Goal: Task Accomplishment & Management: Manage account settings

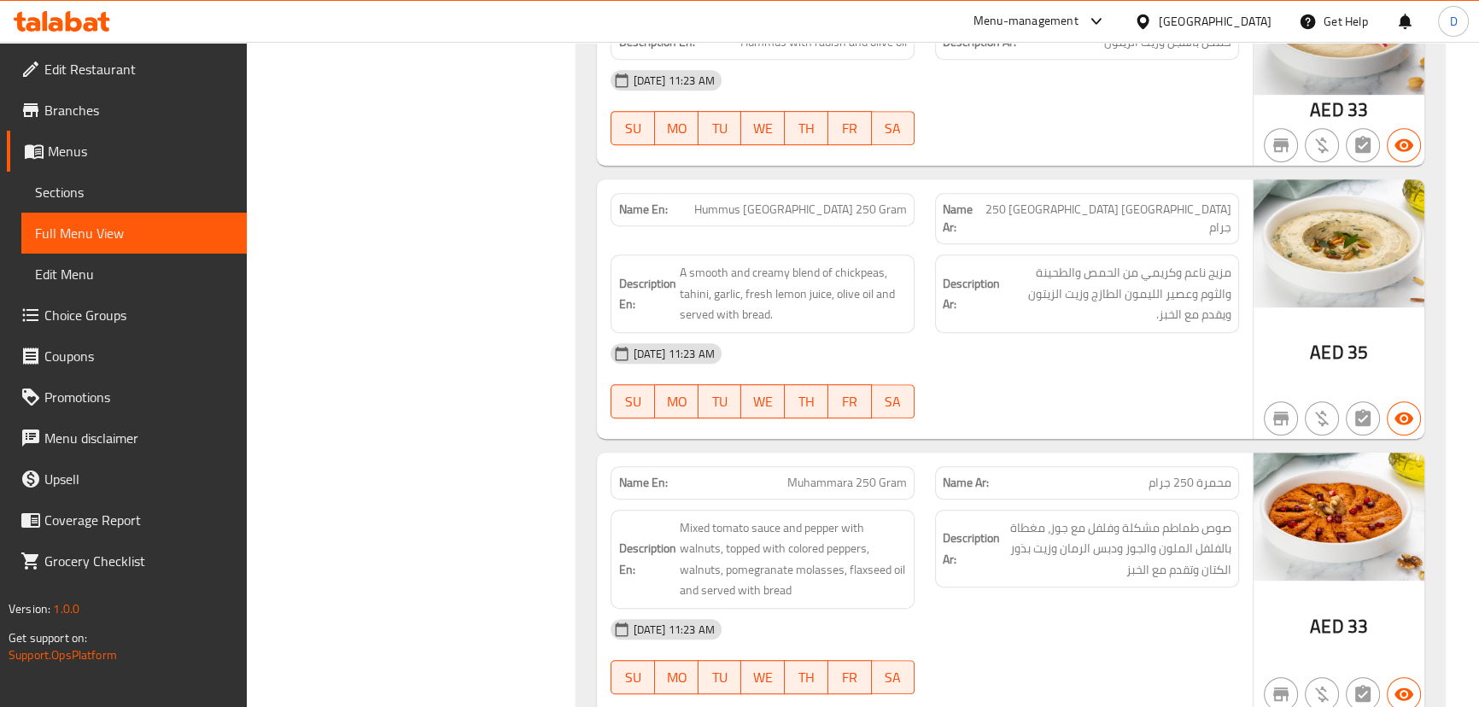
scroll to position [1086, 0]
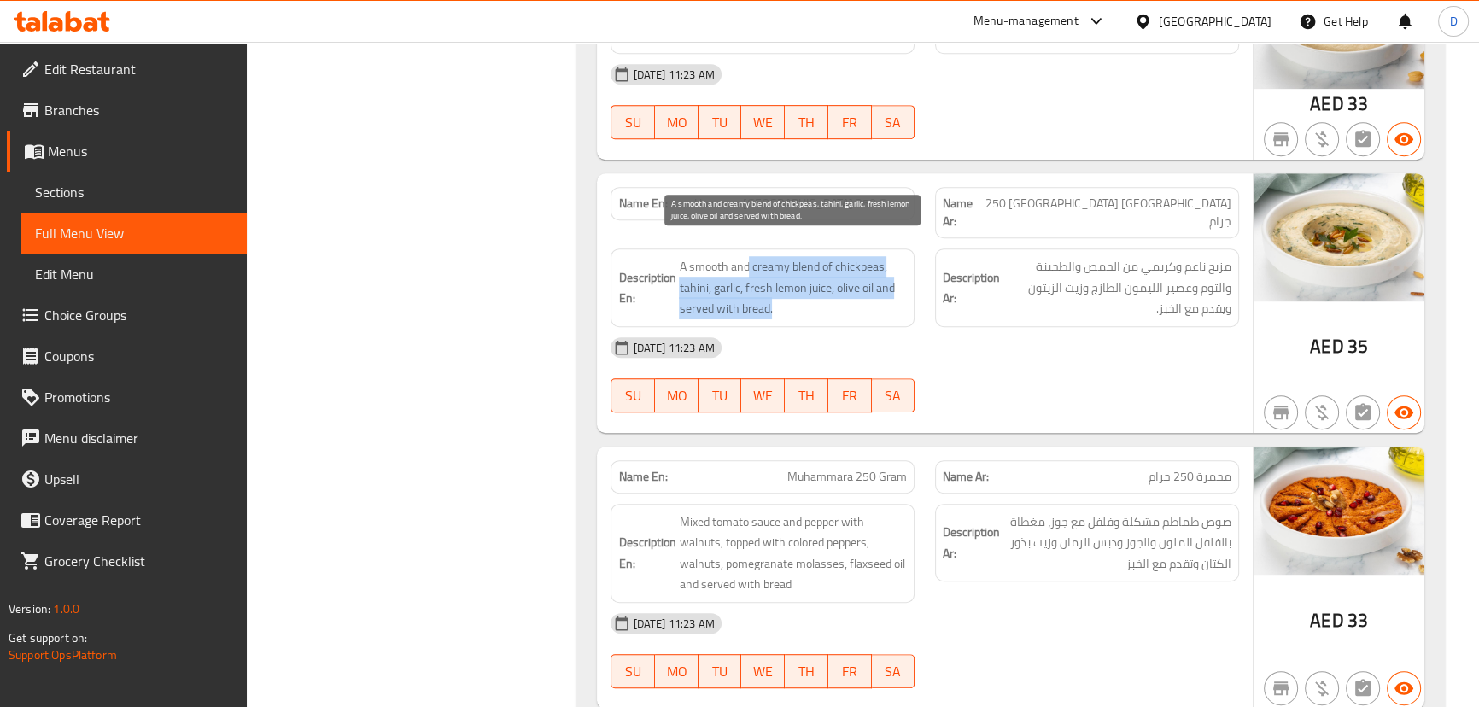
drag, startPoint x: 746, startPoint y: 247, endPoint x: 840, endPoint y: 296, distance: 105.8
click at [840, 296] on span "A smooth and creamy blend of chickpeas, tahini, garlic, fresh lemon juice, oliv…" at bounding box center [793, 287] width 228 height 63
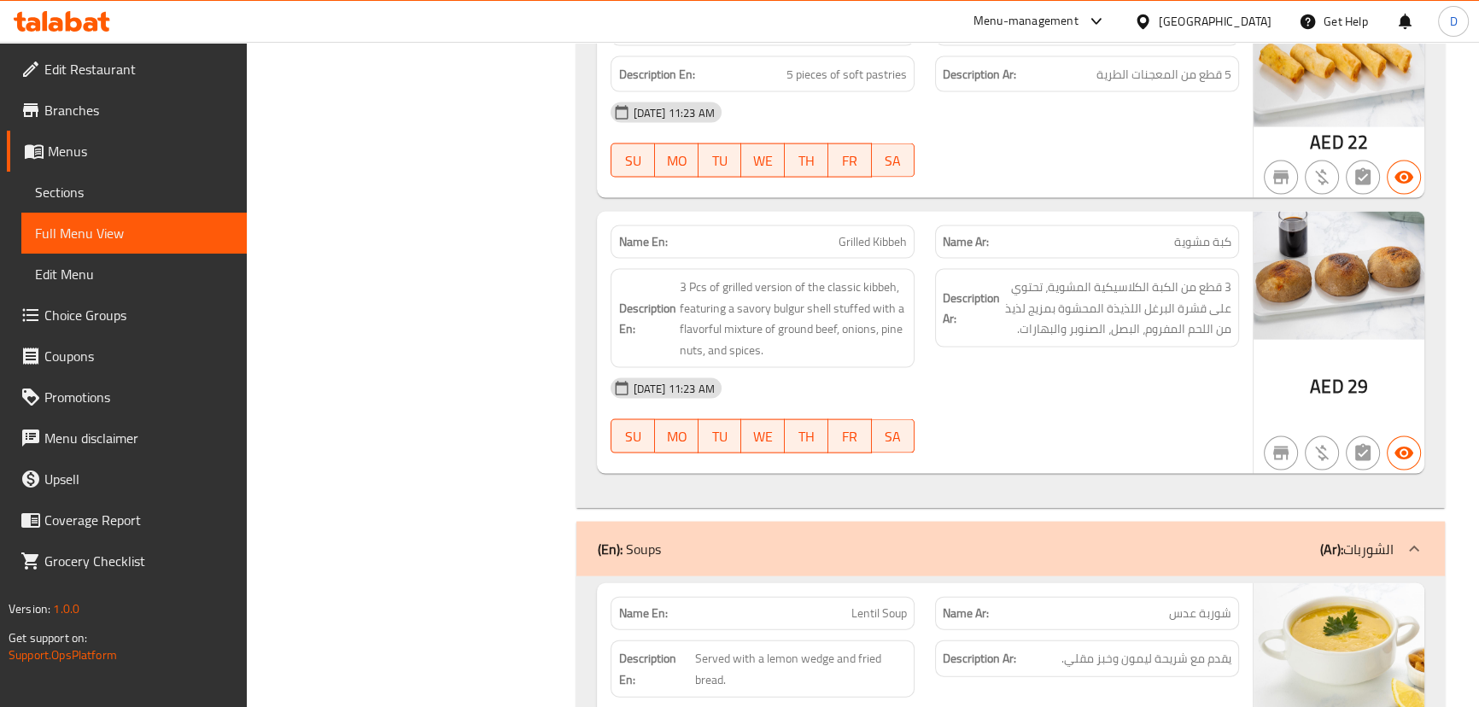
scroll to position [4635, 0]
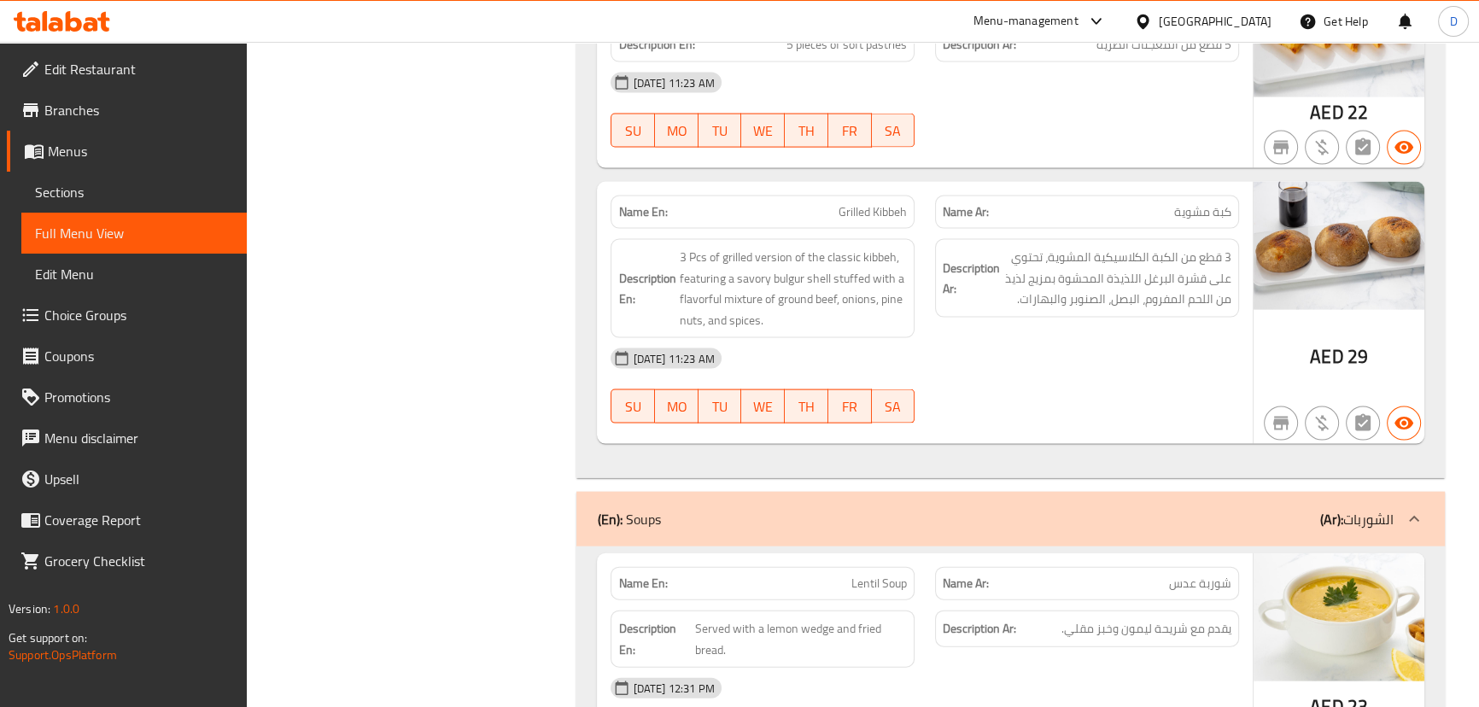
click at [938, 338] on div "[DATE] 11:23 AM" at bounding box center [924, 358] width 648 height 41
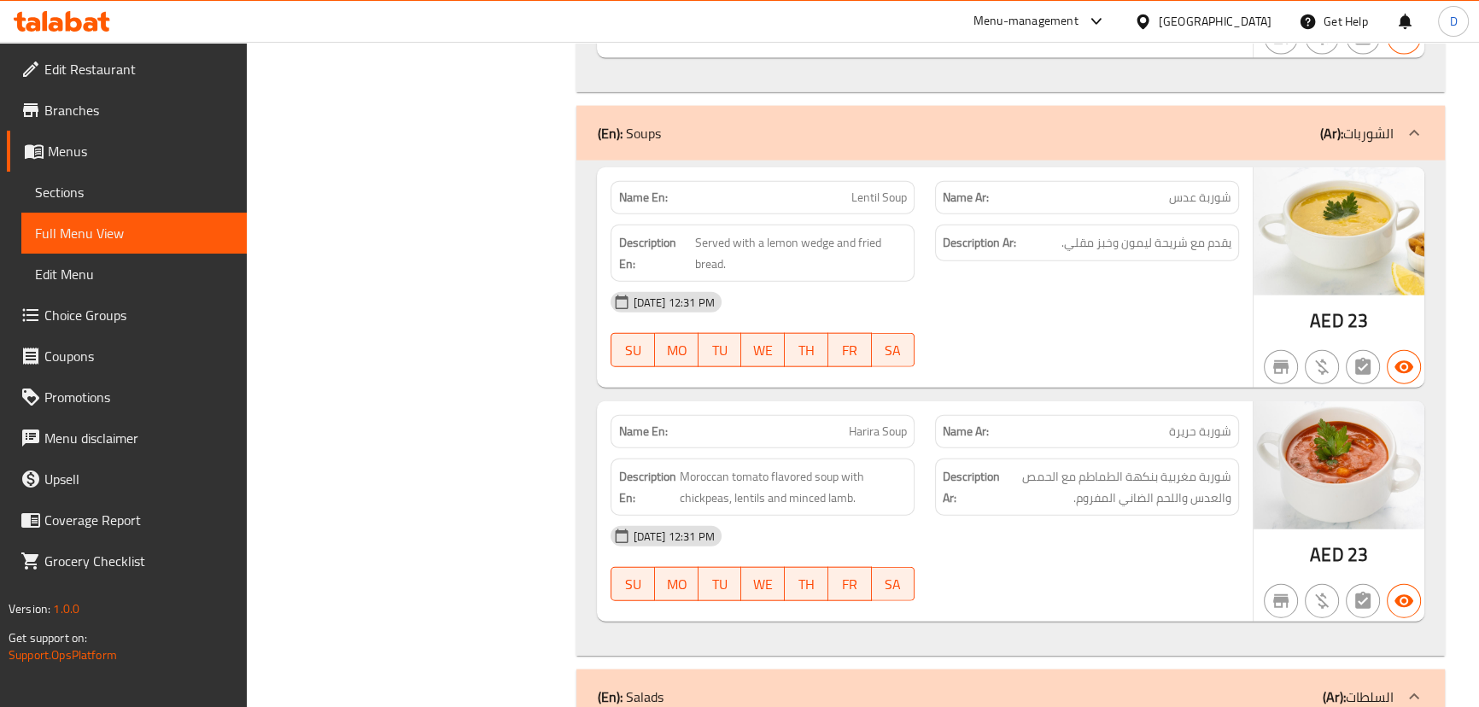
scroll to position [5023, 0]
drag, startPoint x: 713, startPoint y: 191, endPoint x: 887, endPoint y: 178, distance: 173.8
click at [887, 223] on div "Description En: Served with a lemon wedge and fried bread." at bounding box center [763, 251] width 304 height 57
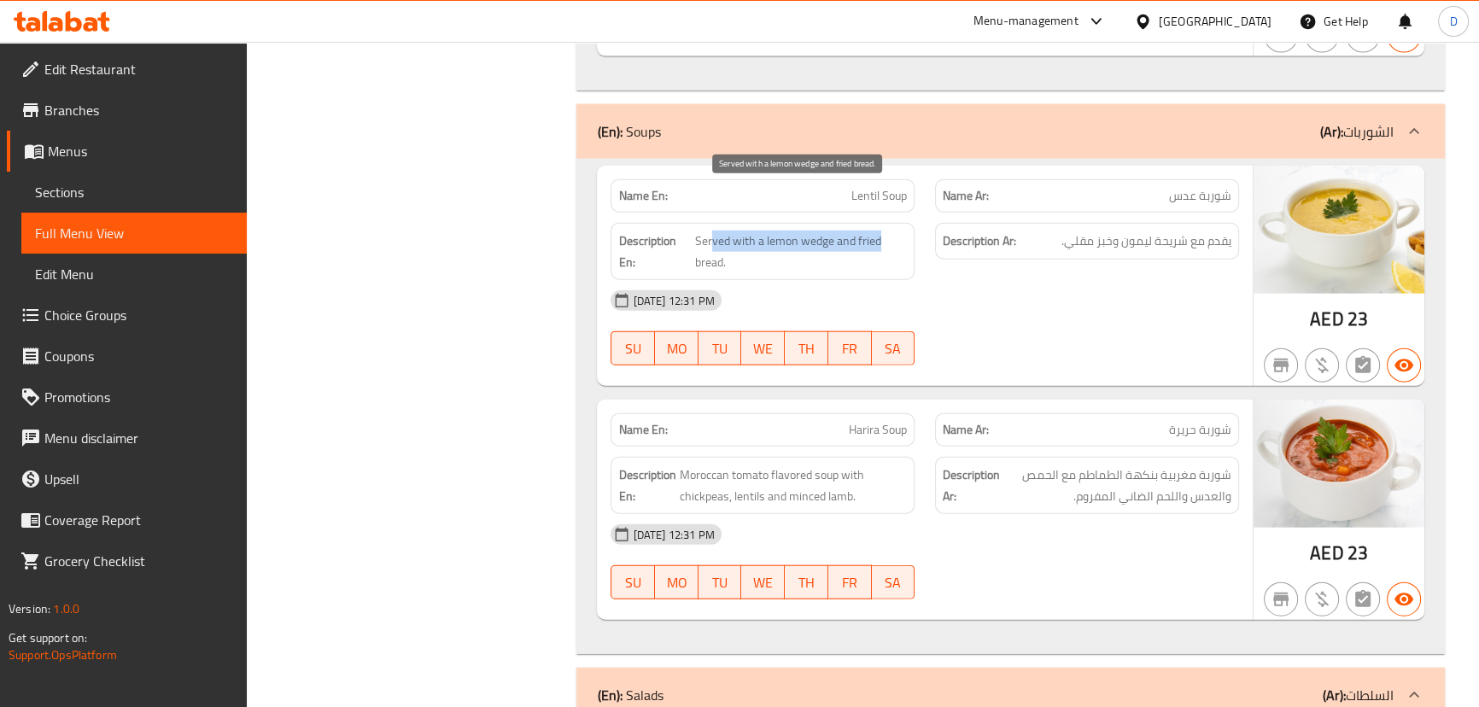
click at [810, 231] on span "Served with a lemon wedge and fried bread." at bounding box center [801, 252] width 212 height 42
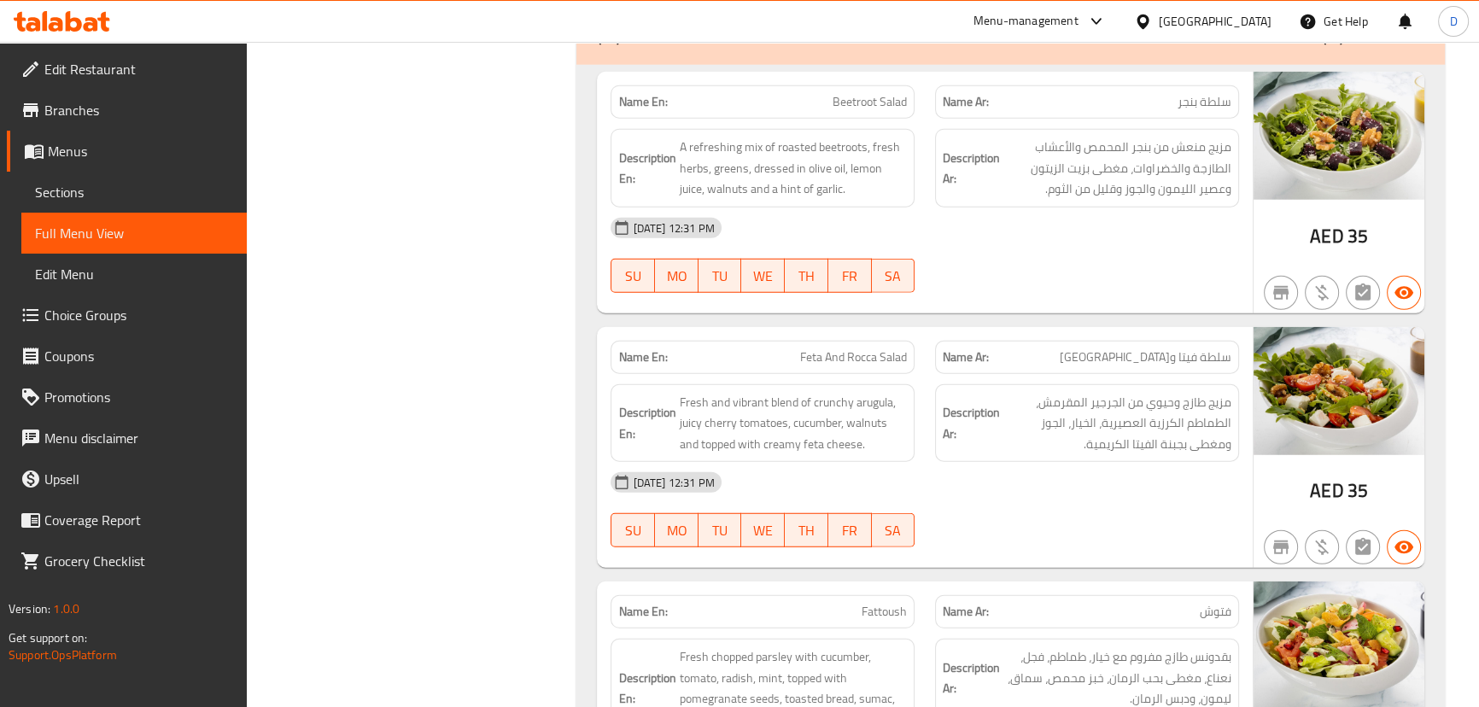
scroll to position [5644, 0]
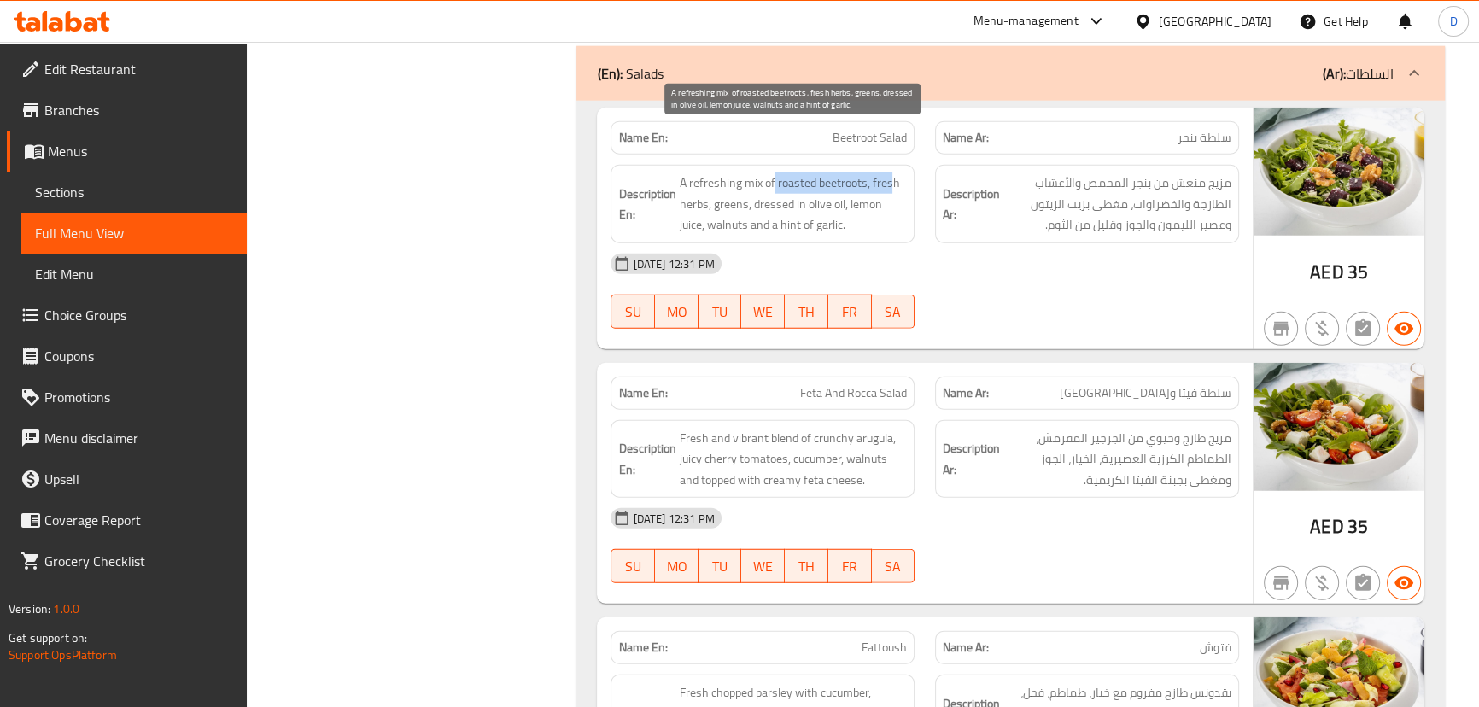
drag, startPoint x: 774, startPoint y: 133, endPoint x: 888, endPoint y: 126, distance: 114.7
click at [888, 173] on span "A refreshing mix of roasted beetroots, fresh herbs, greens, dressed in olive oi…" at bounding box center [793, 204] width 228 height 63
copy span "roasted beetroots, fres"
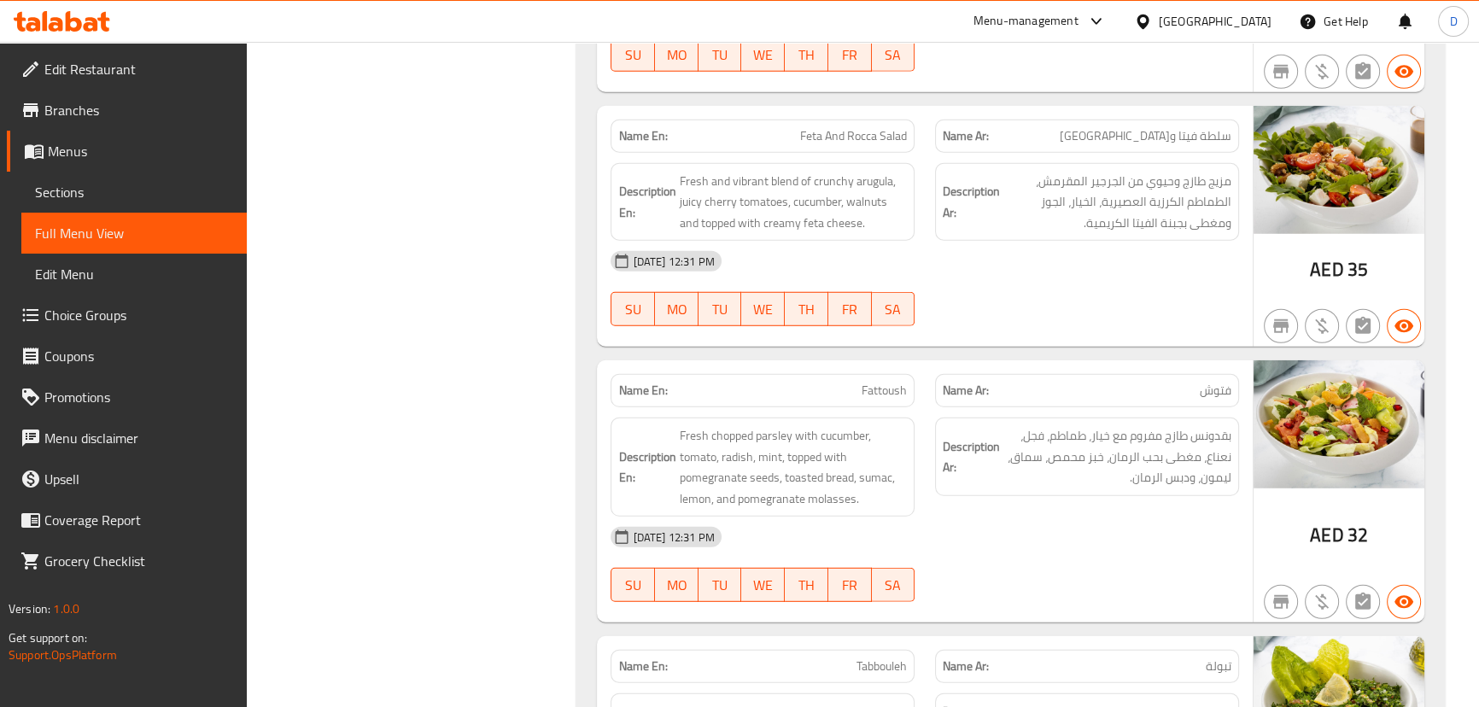
scroll to position [5954, 0]
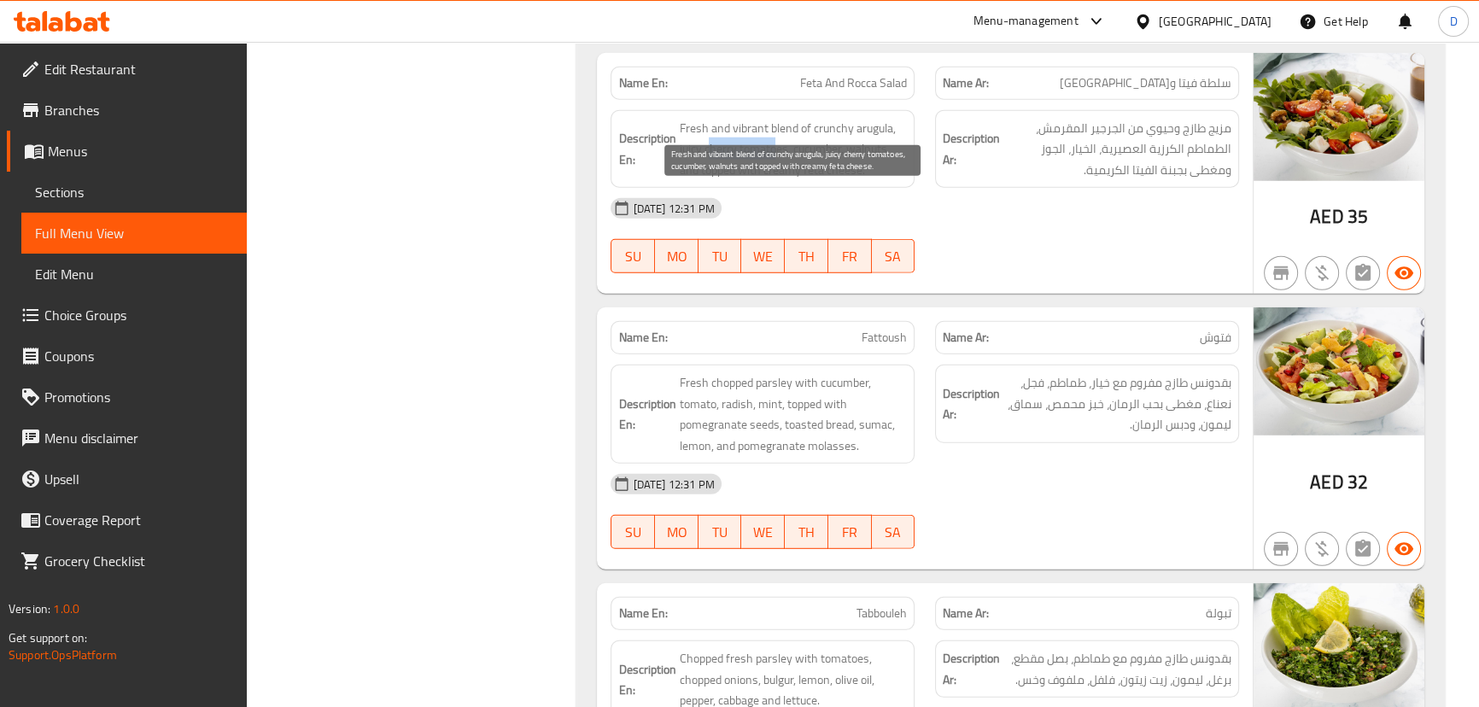
drag, startPoint x: 708, startPoint y: 107, endPoint x: 773, endPoint y: 102, distance: 65.1
click at [773, 118] on span "Fresh and vibrant blend of crunchy arugula, juicy cherry tomatoes, cucumber, wa…" at bounding box center [793, 149] width 228 height 63
drag, startPoint x: 787, startPoint y: 103, endPoint x: 870, endPoint y: 118, distance: 84.1
click at [870, 118] on span "Fresh and vibrant blend of crunchy arugula, juicy cherry tomatoes, cucumber, wa…" at bounding box center [793, 149] width 228 height 63
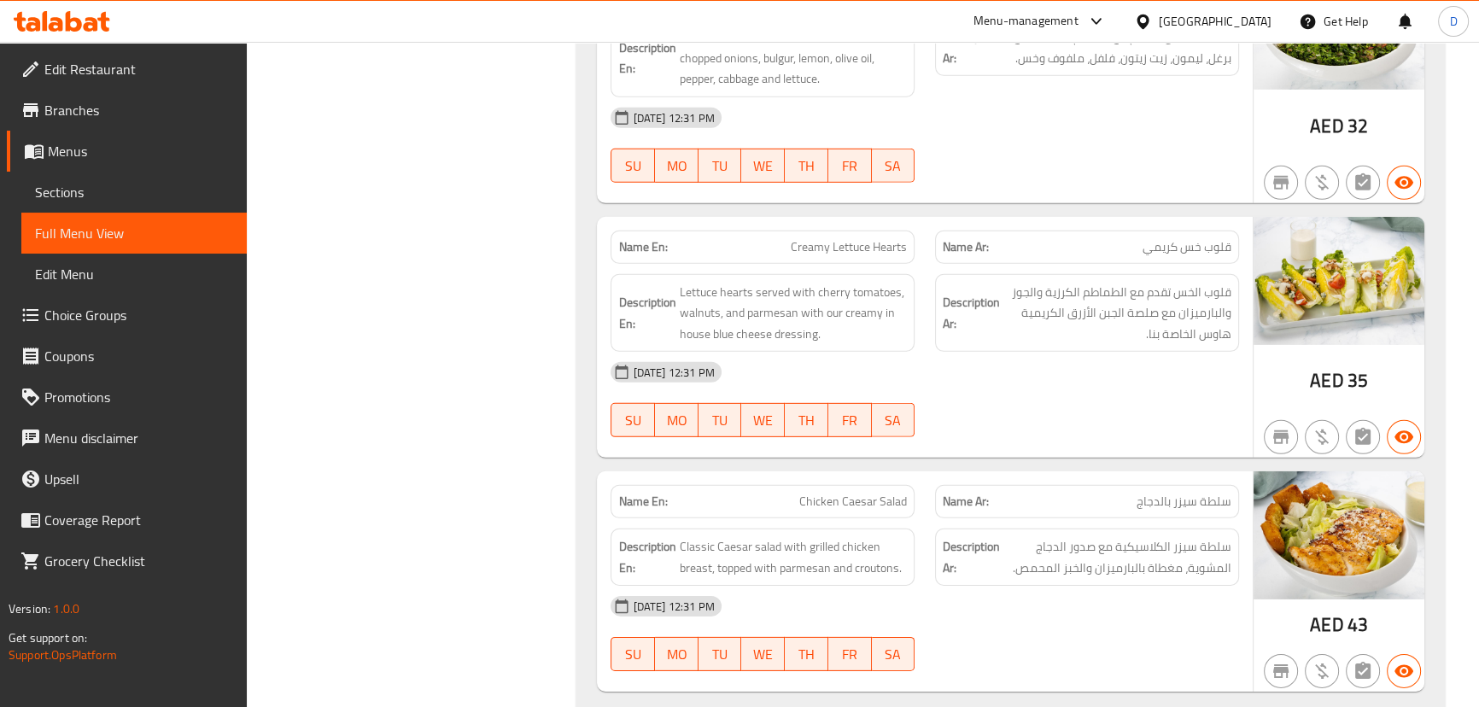
scroll to position [6653, 0]
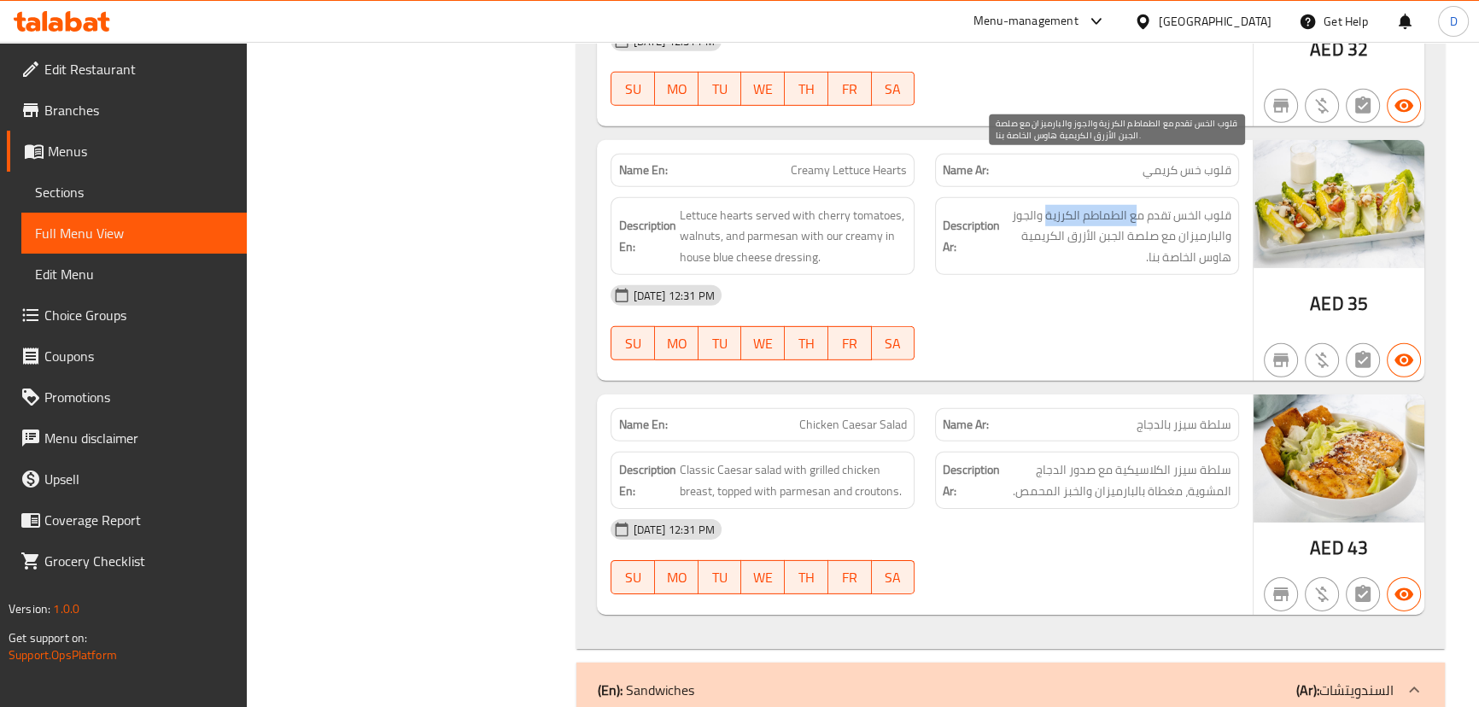
drag, startPoint x: 1136, startPoint y: 170, endPoint x: 1047, endPoint y: 173, distance: 88.9
click at [1047, 205] on span "قلوب الخس تقدم مع الطماطم الكرزية والجوز والبارميزان مع صلصة الجبن الأزرق الكري…" at bounding box center [1118, 236] width 228 height 63
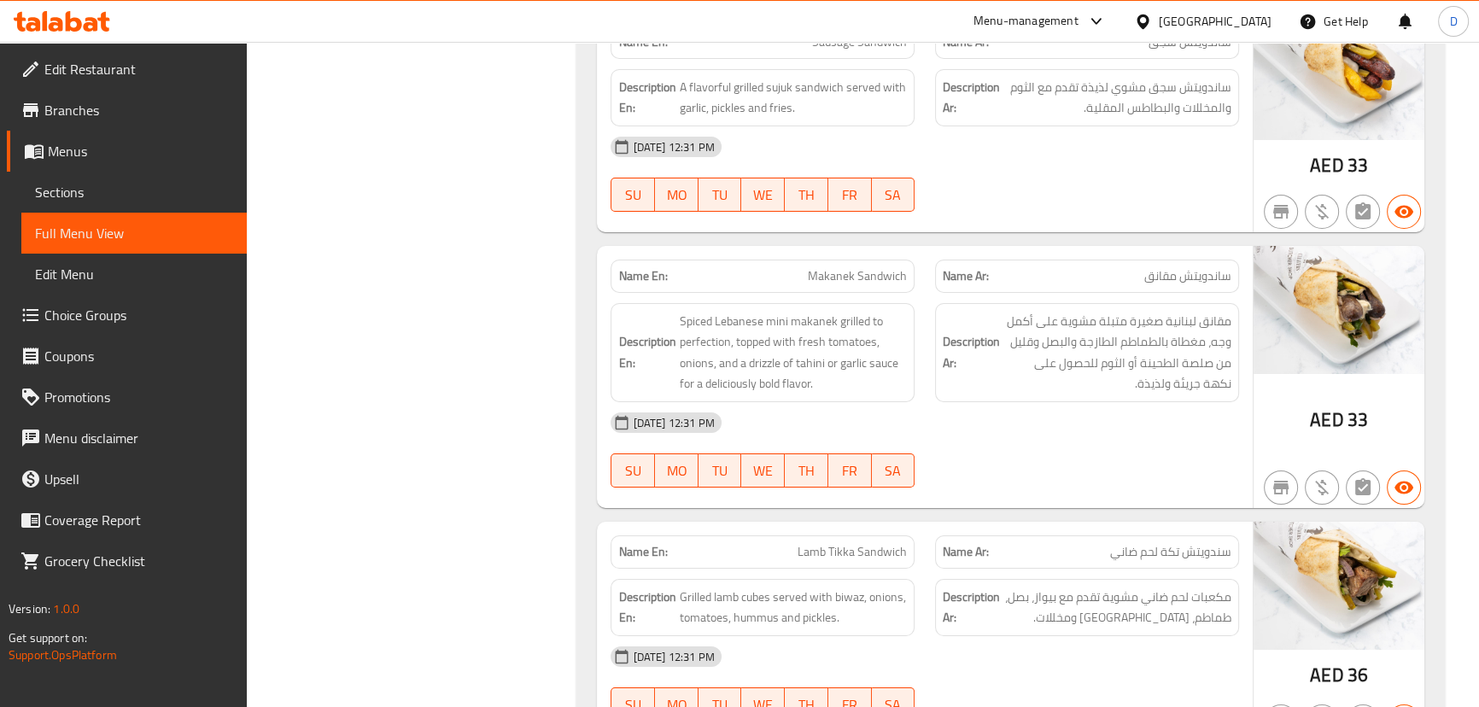
scroll to position [7740, 0]
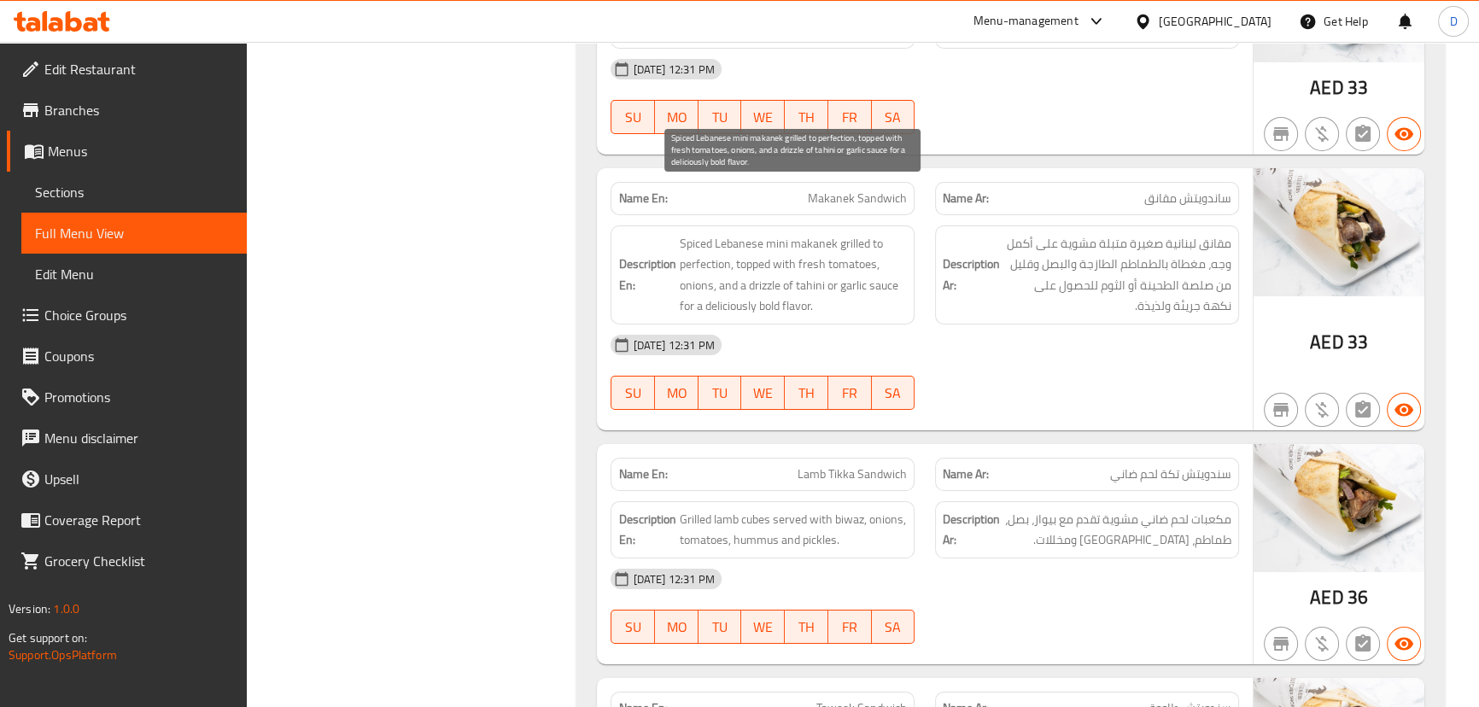
click at [759, 233] on span "Spiced Lebanese mini makanek grilled to perfection, topped with fresh tomatoes,…" at bounding box center [793, 275] width 228 height 84
copy span "drizzle"
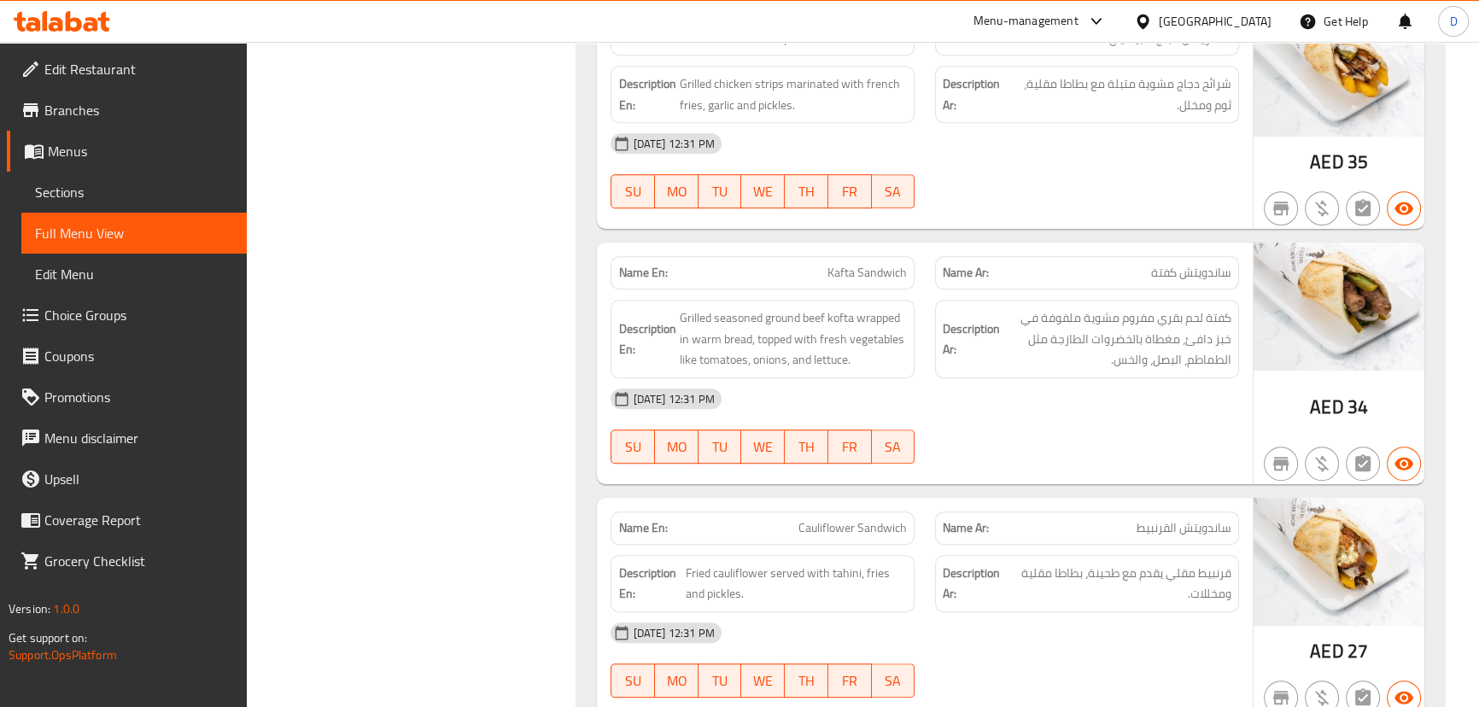
scroll to position [9448, 0]
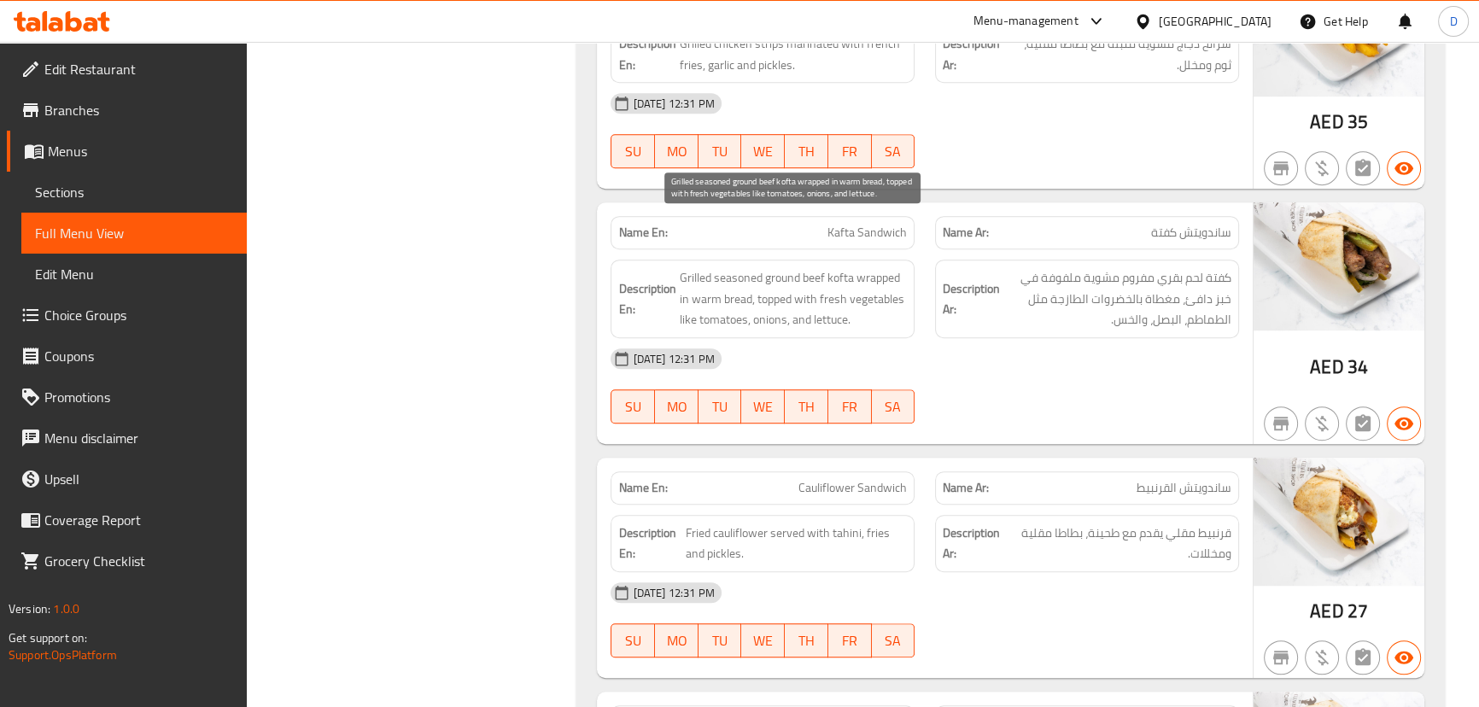
click at [735, 267] on span "Grilled seasoned ground beef kofta wrapped in warm bread, topped with fresh veg…" at bounding box center [793, 298] width 228 height 63
copy span "seasoned"
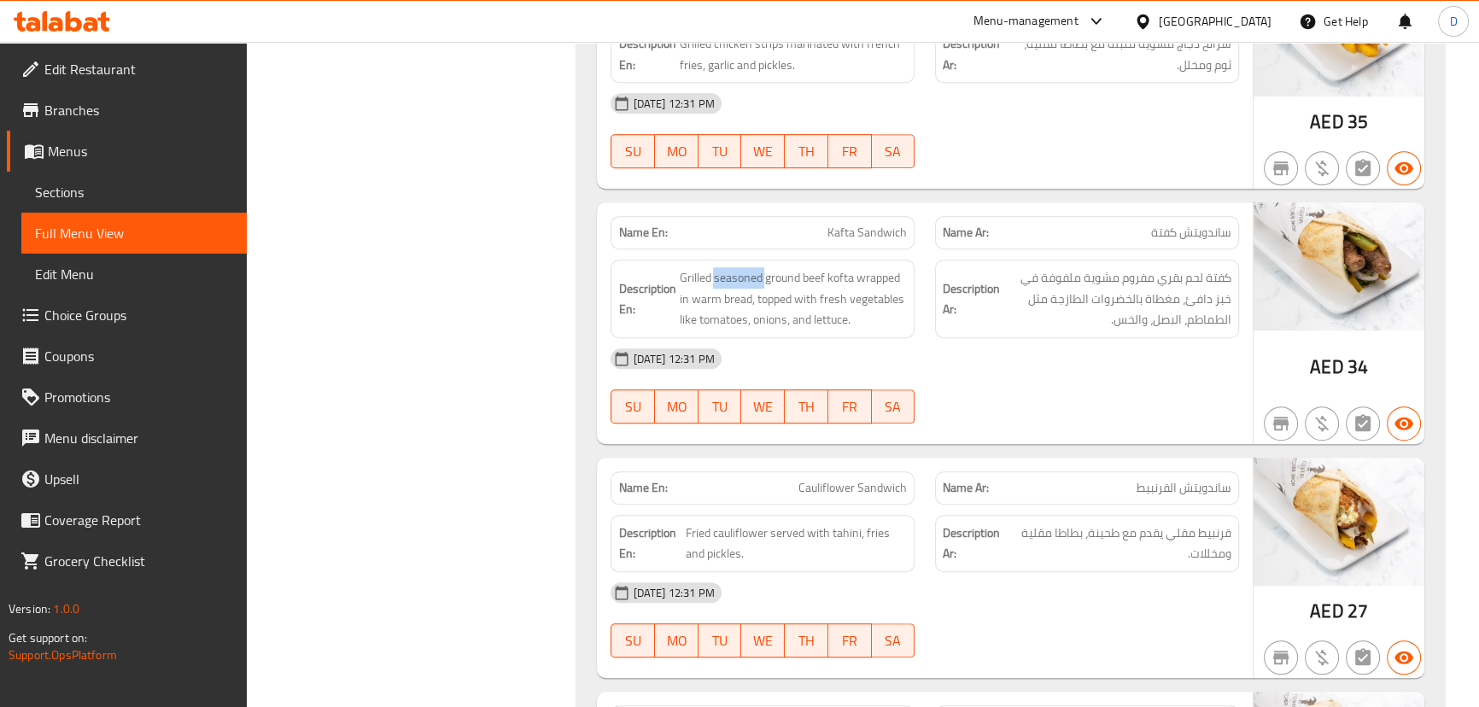
click at [880, 224] on span "Kafta Sandwich" at bounding box center [867, 233] width 79 height 18
copy span "Kafta Sandwich"
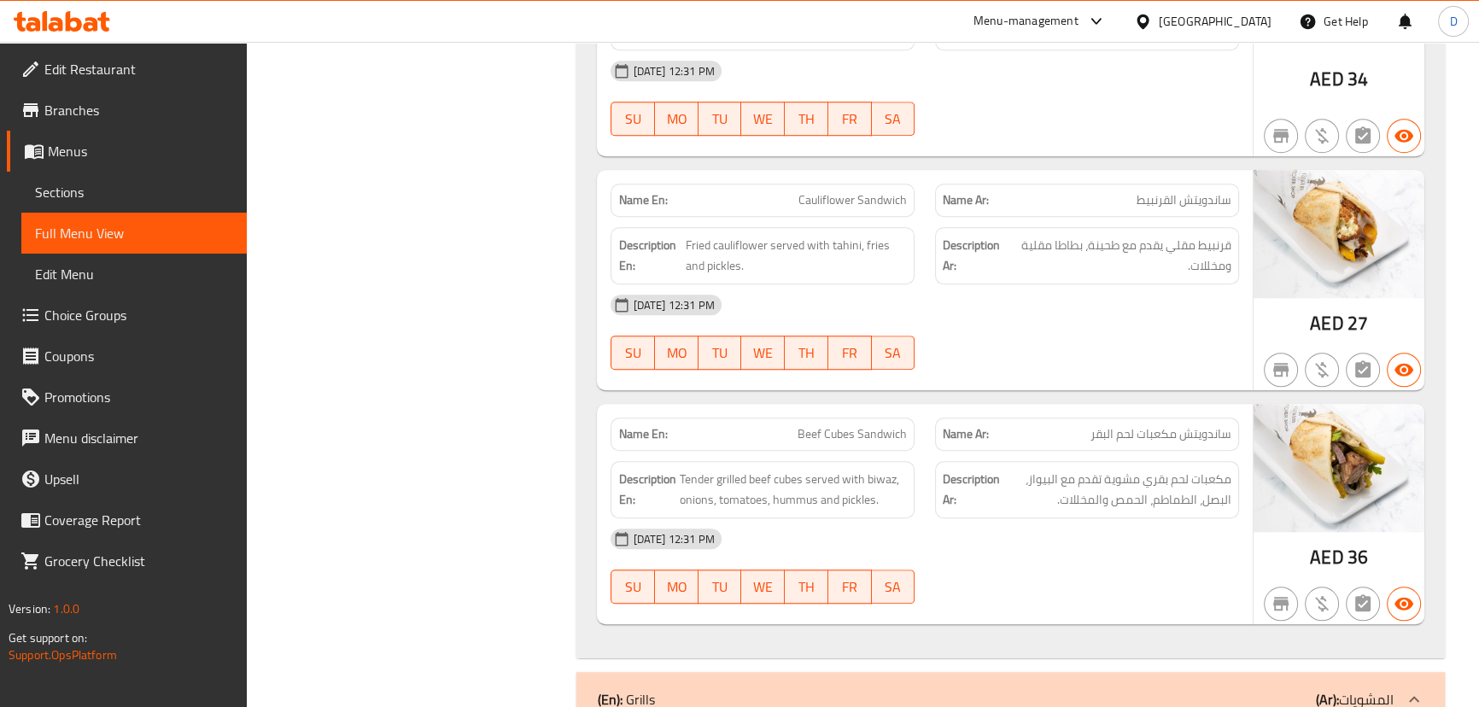
scroll to position [9759, 0]
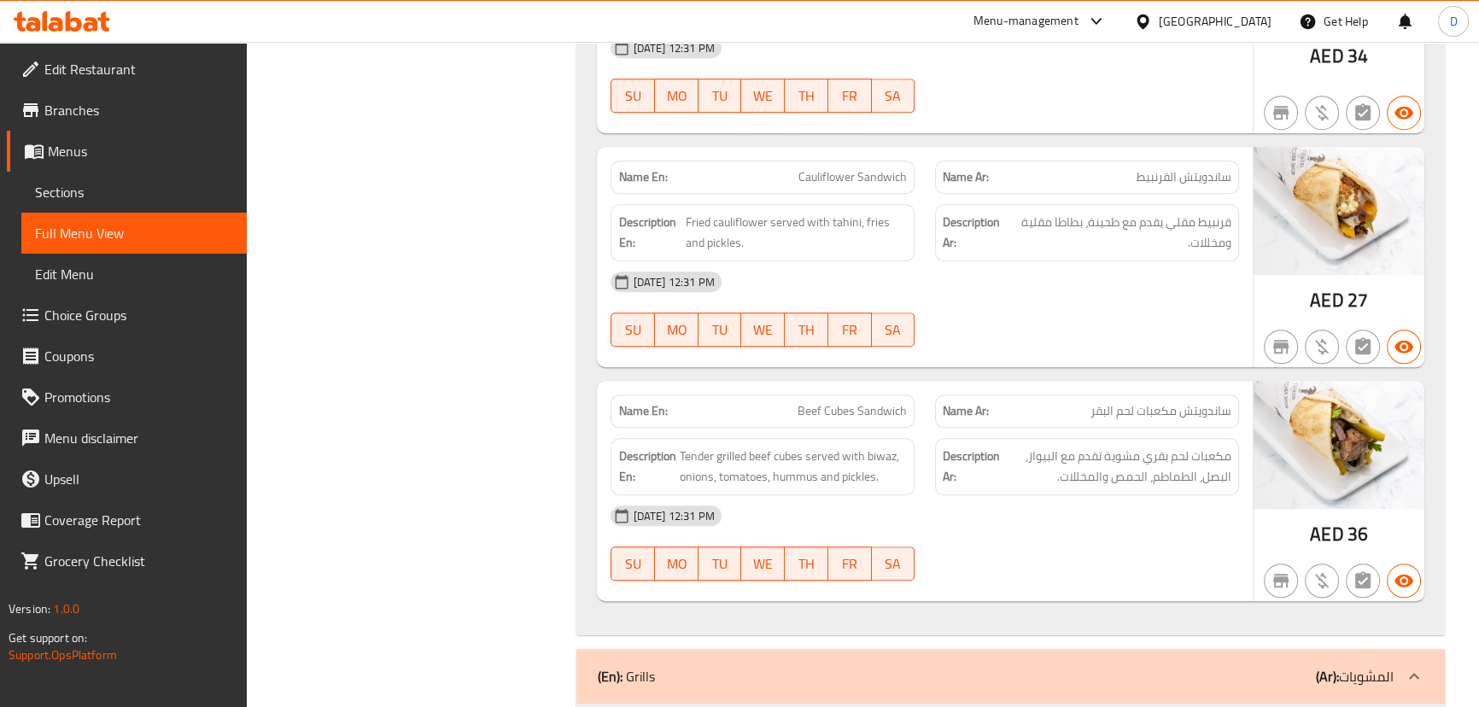
click at [836, 402] on span "Beef Cubes Sandwich" at bounding box center [852, 411] width 109 height 18
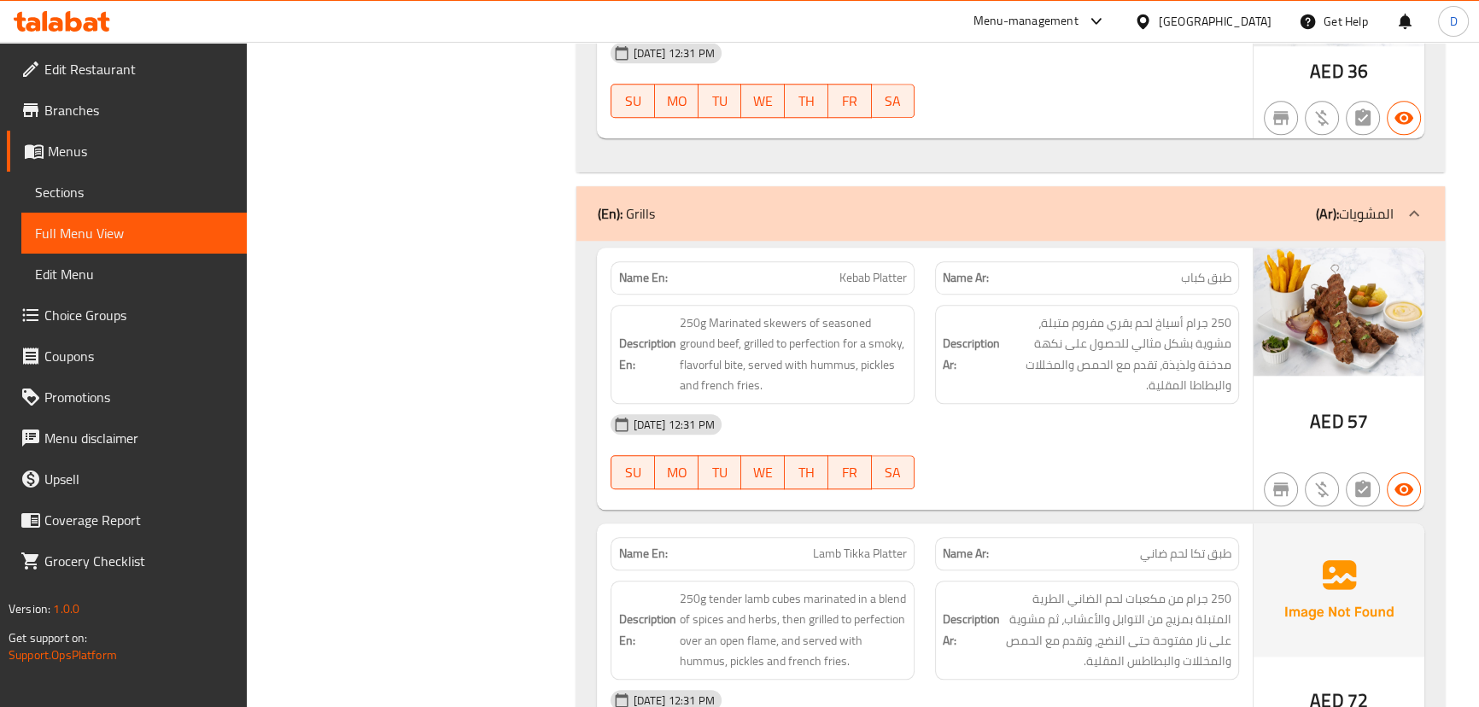
scroll to position [10247, 0]
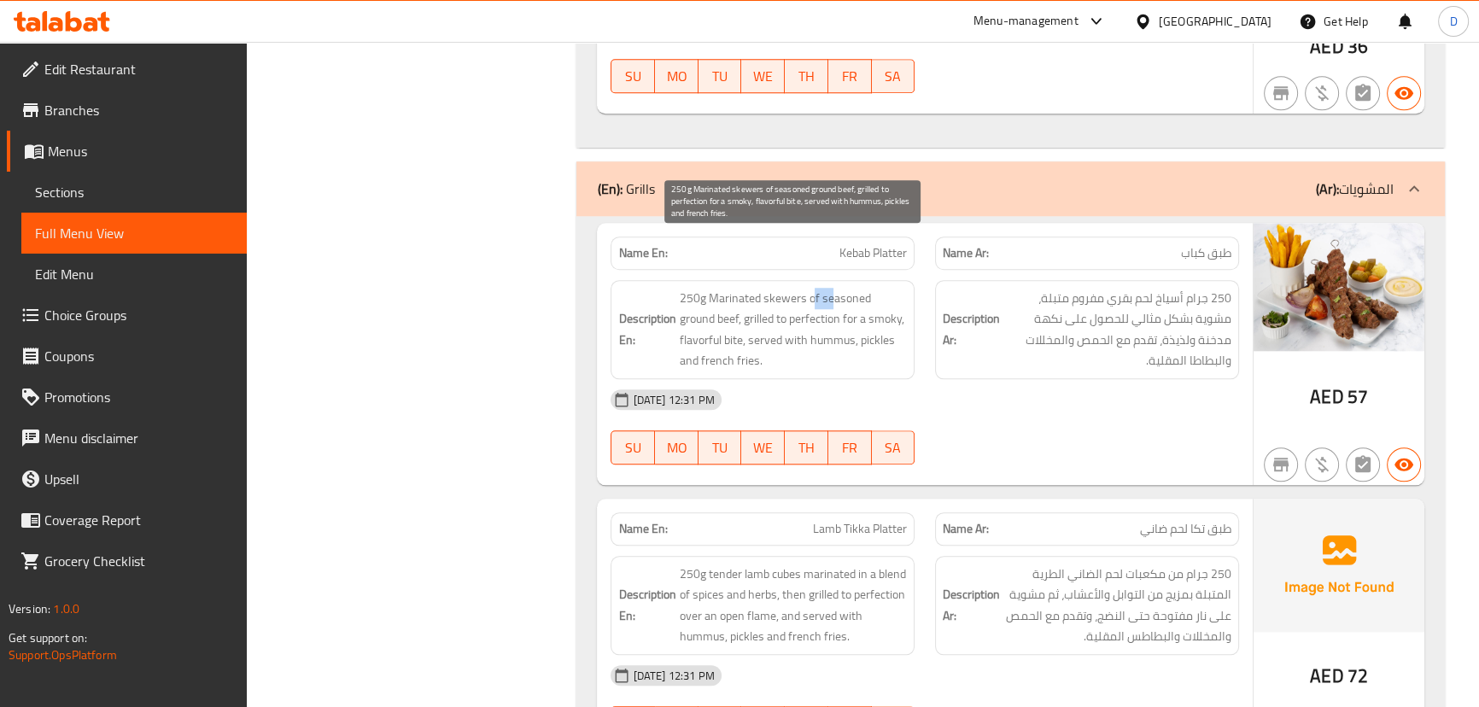
drag, startPoint x: 814, startPoint y: 237, endPoint x: 828, endPoint y: 243, distance: 15.7
click at [828, 288] on span "250g Marinated skewers of seasoned ground beef, grilled to perfection for a smo…" at bounding box center [793, 330] width 228 height 84
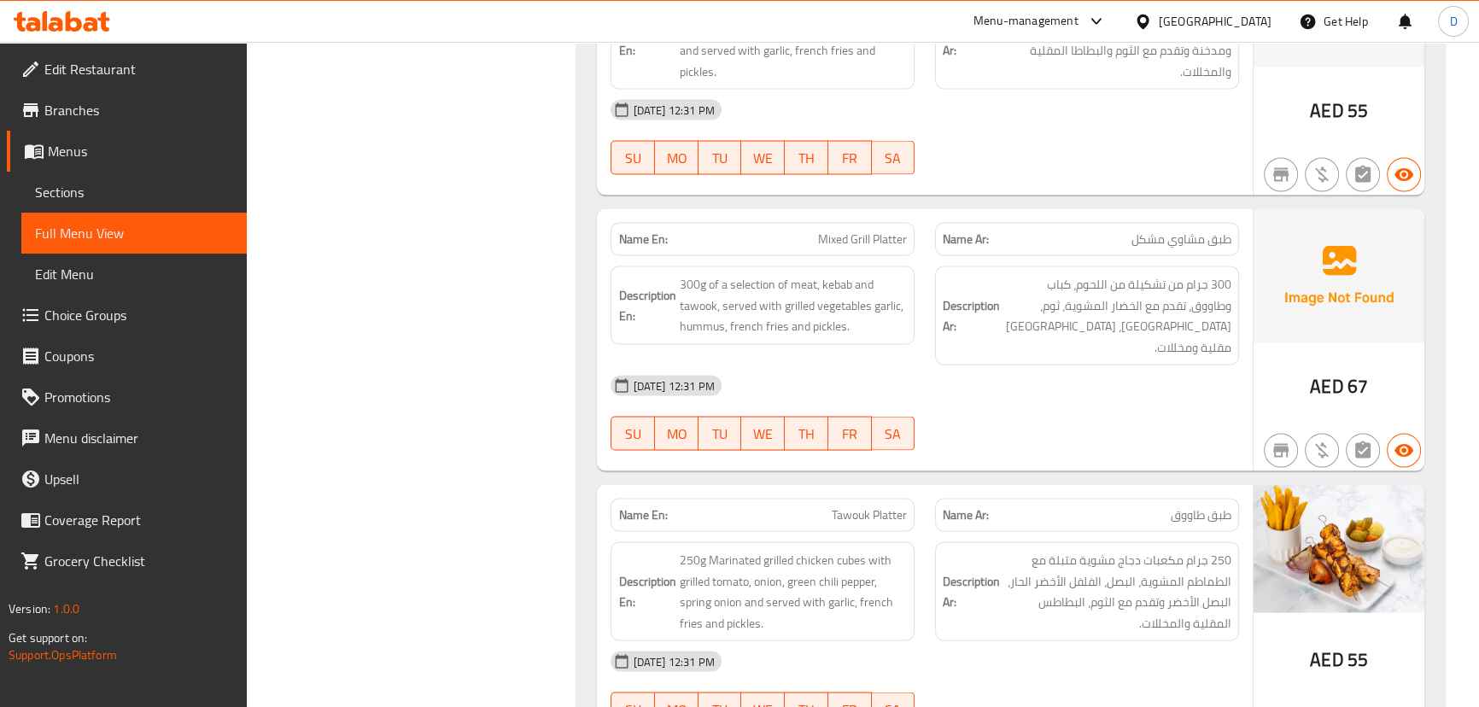
scroll to position [12265, 0]
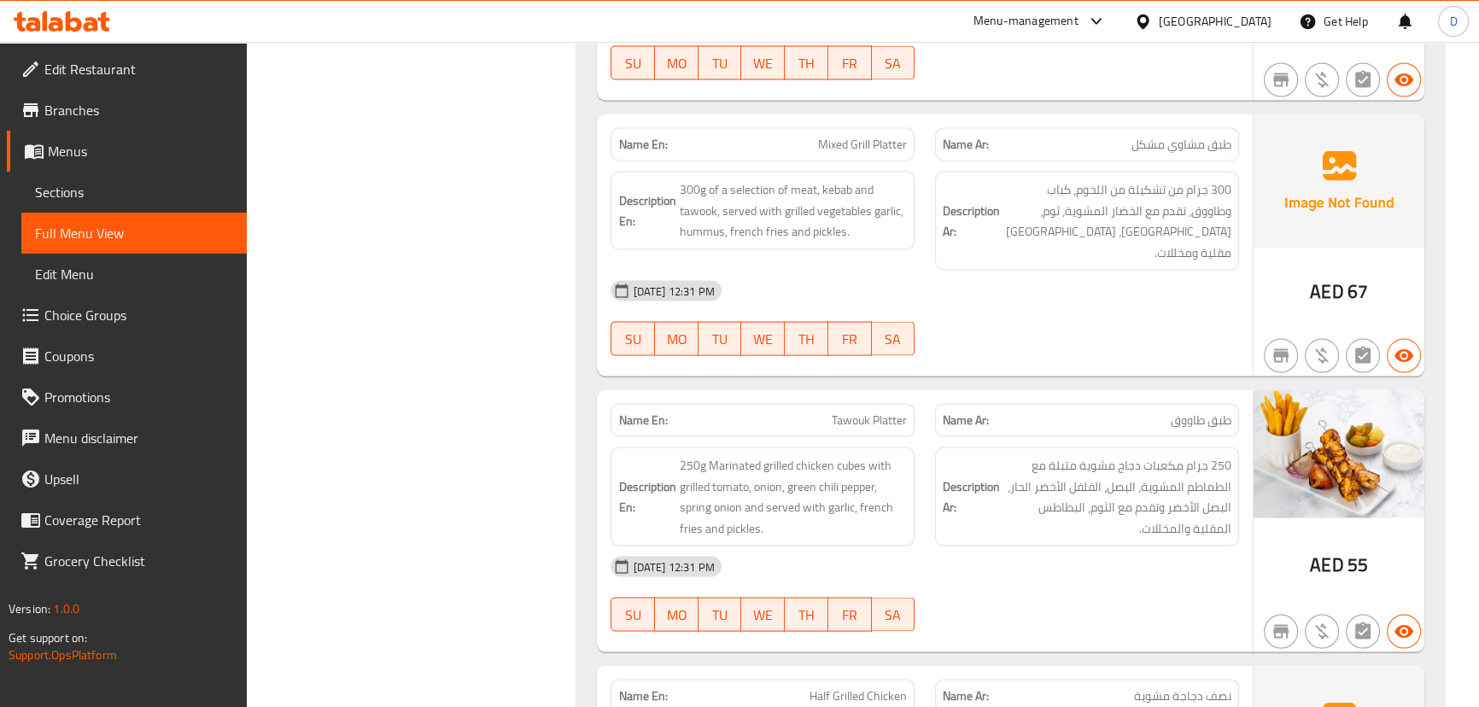
click at [840, 136] on span "Mixed Grill Platter" at bounding box center [862, 145] width 89 height 18
copy span "Mixed Grill Platter"
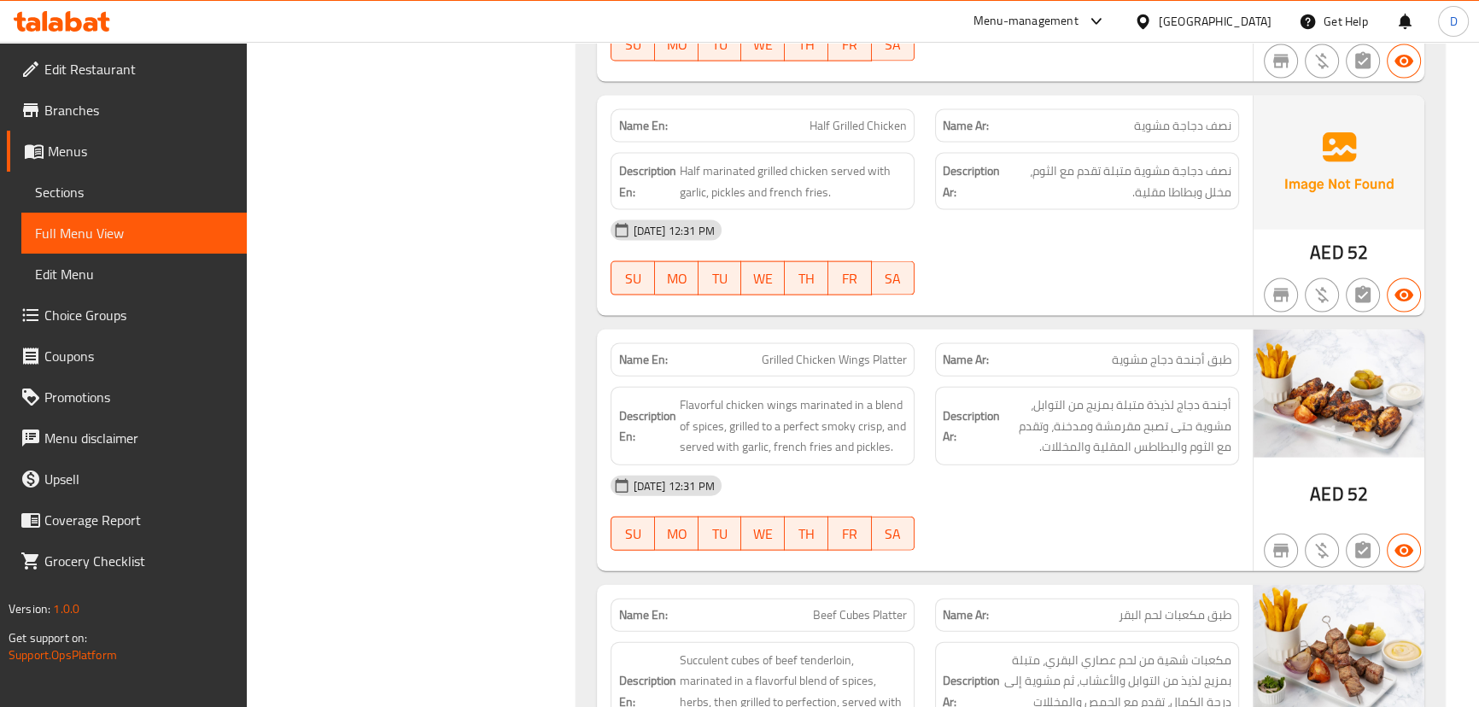
scroll to position [12809, 0]
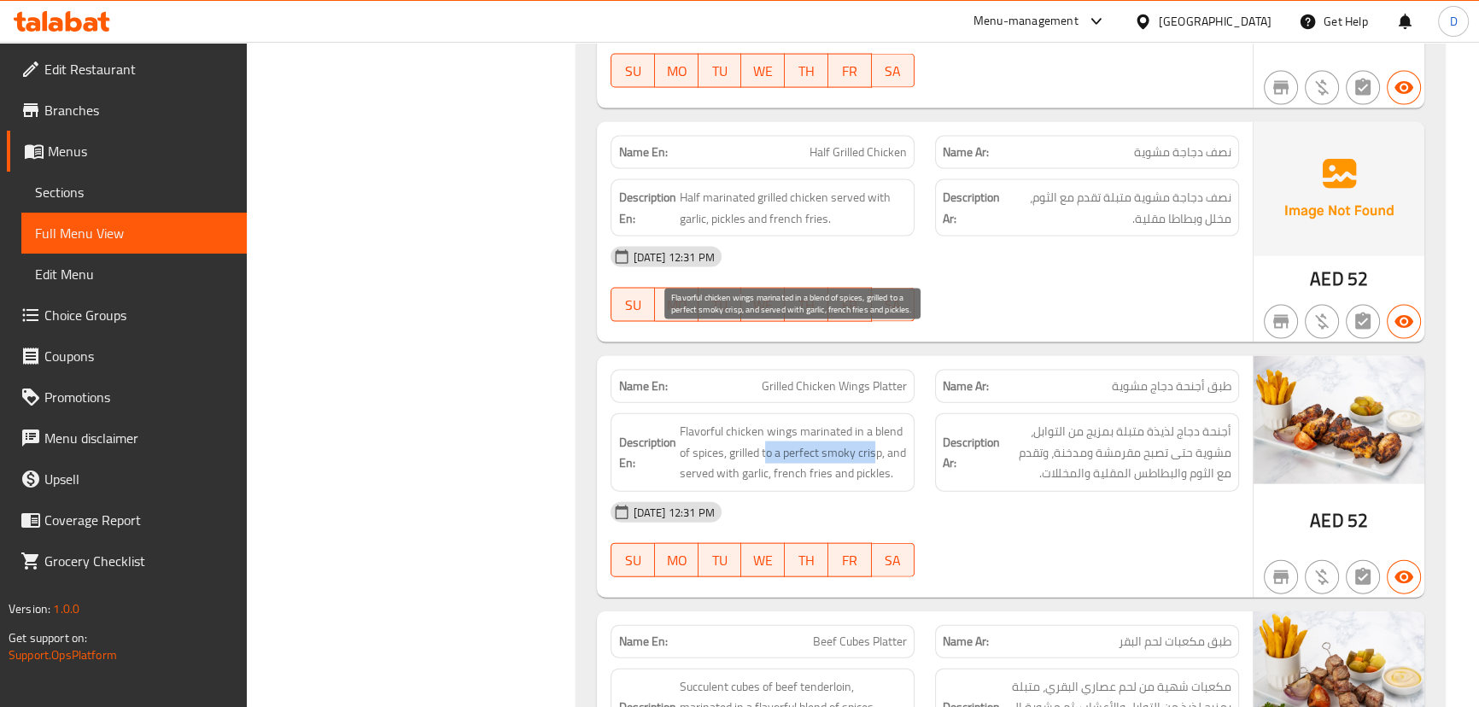
drag, startPoint x: 764, startPoint y: 372, endPoint x: 877, endPoint y: 372, distance: 113.6
click at [877, 421] on span "Flavorful chicken wings marinated in a blend of spices, grilled to a perfect sm…" at bounding box center [793, 452] width 228 height 63
copy span "o a perfect smoky cris"
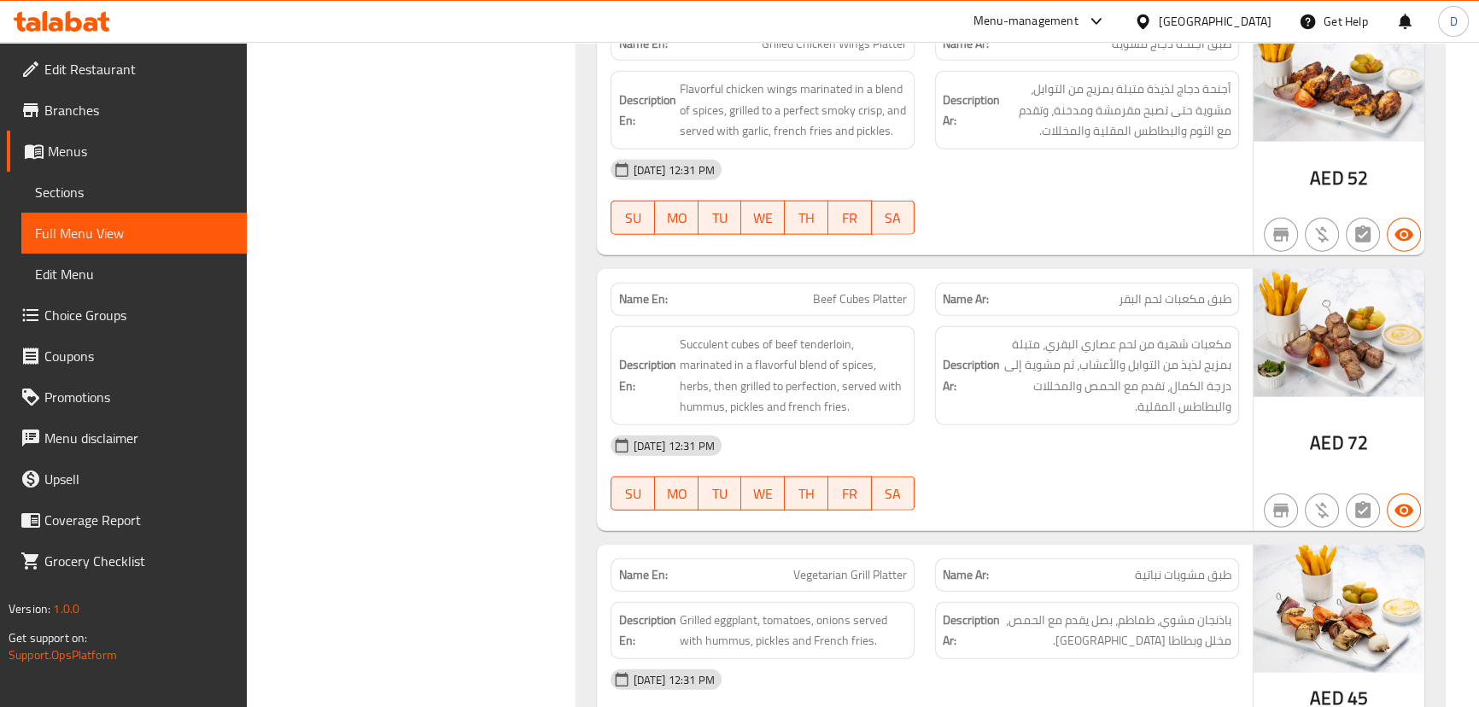
scroll to position [13197, 0]
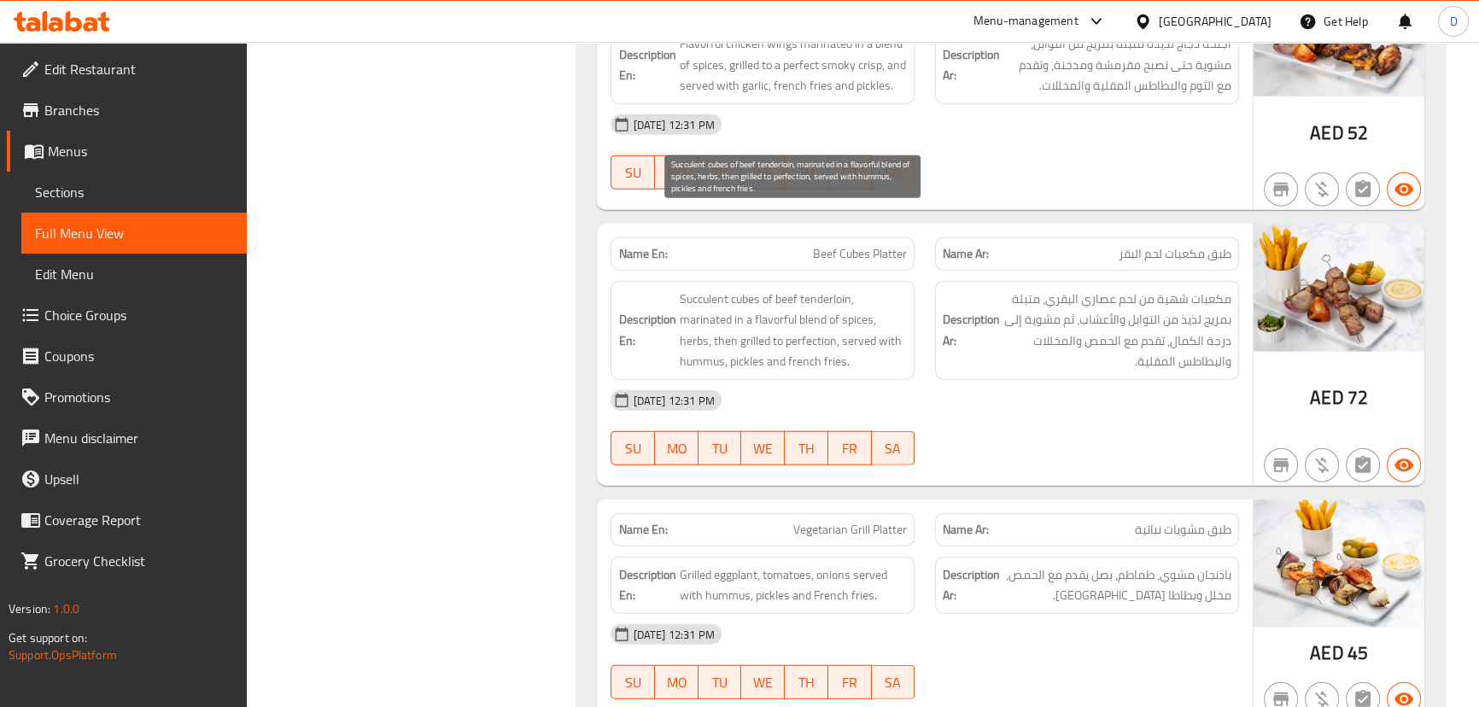
click at [705, 289] on span "Succulent cubes of beef tenderloin, marinated in a flavorful blend of spices, h…" at bounding box center [793, 331] width 228 height 84
copy span "Succulent"
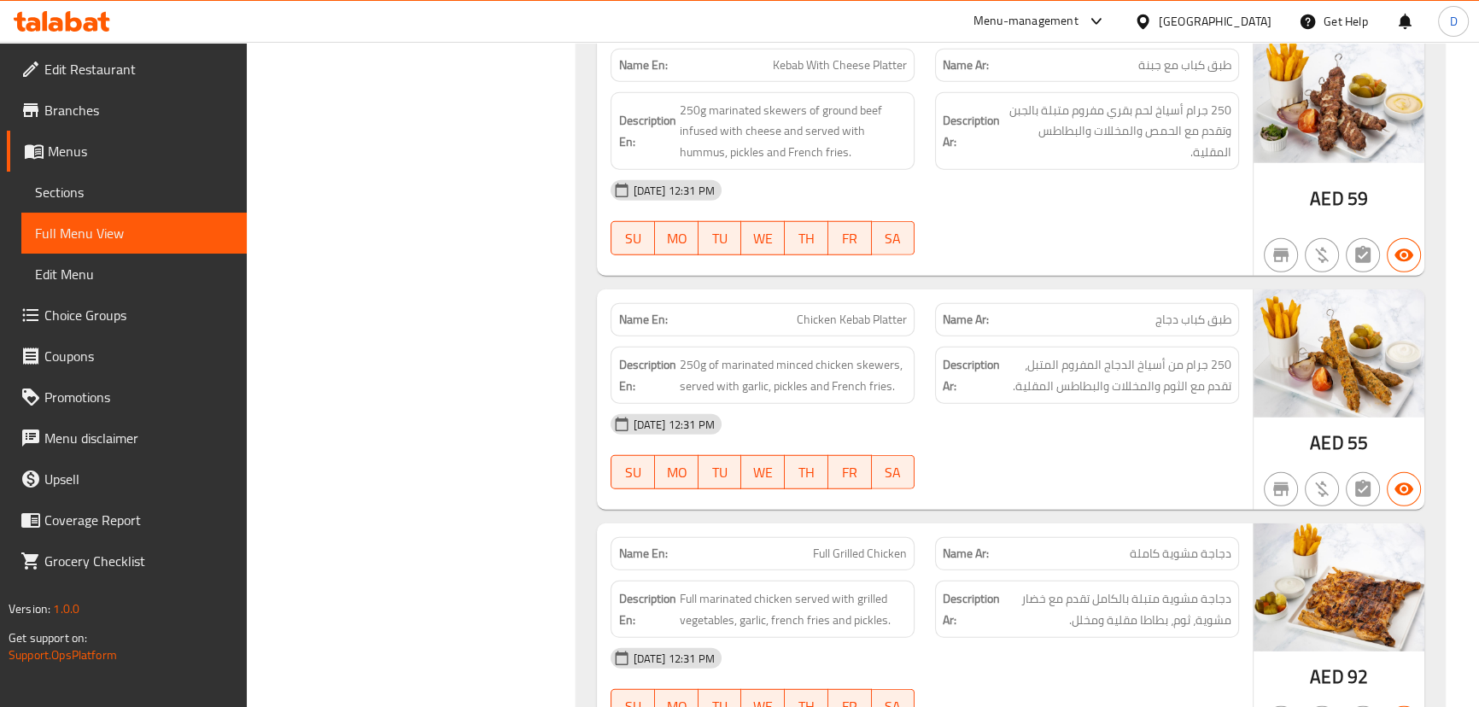
scroll to position [13895, 0]
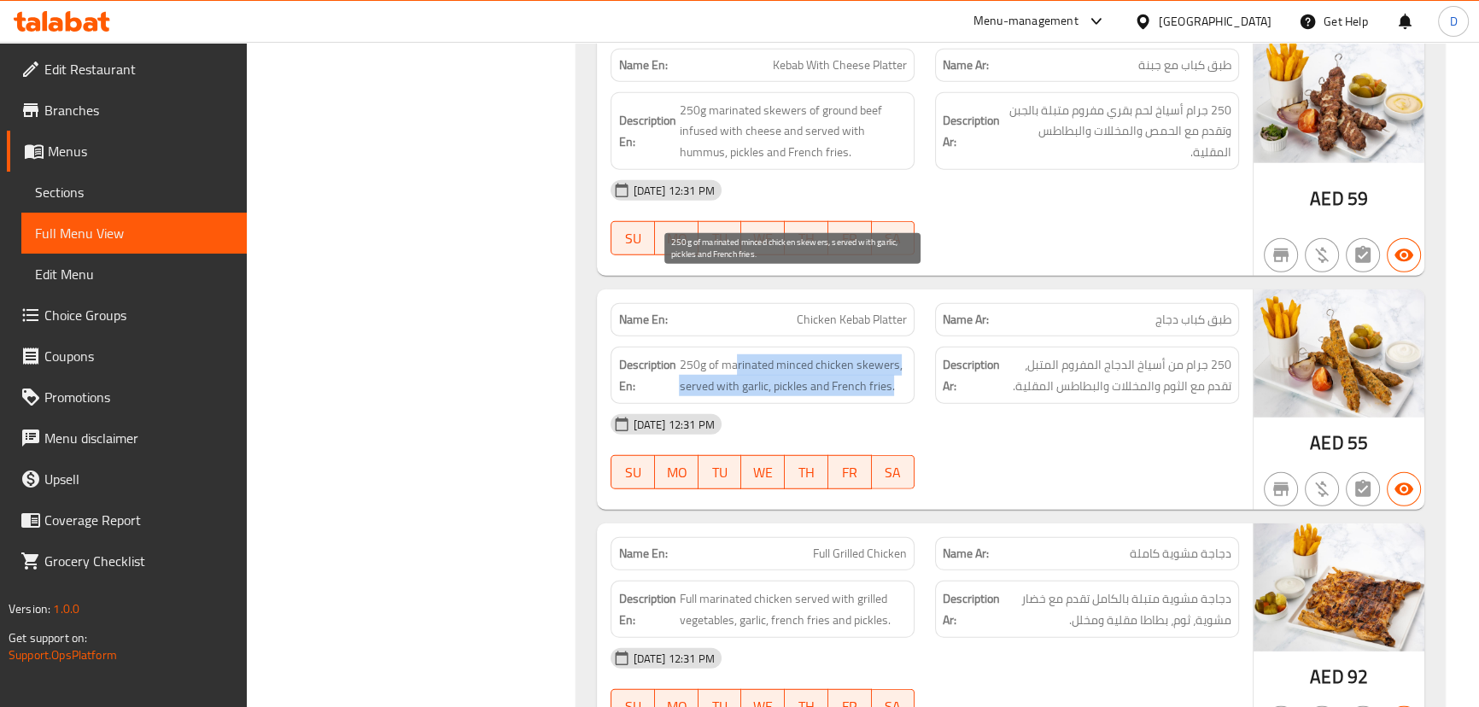
drag, startPoint x: 736, startPoint y: 284, endPoint x: 892, endPoint y: 307, distance: 157.9
click at [892, 354] on span "250g of marinated minced chicken skewers, served with garlic, pickles and Frenc…" at bounding box center [793, 375] width 228 height 42
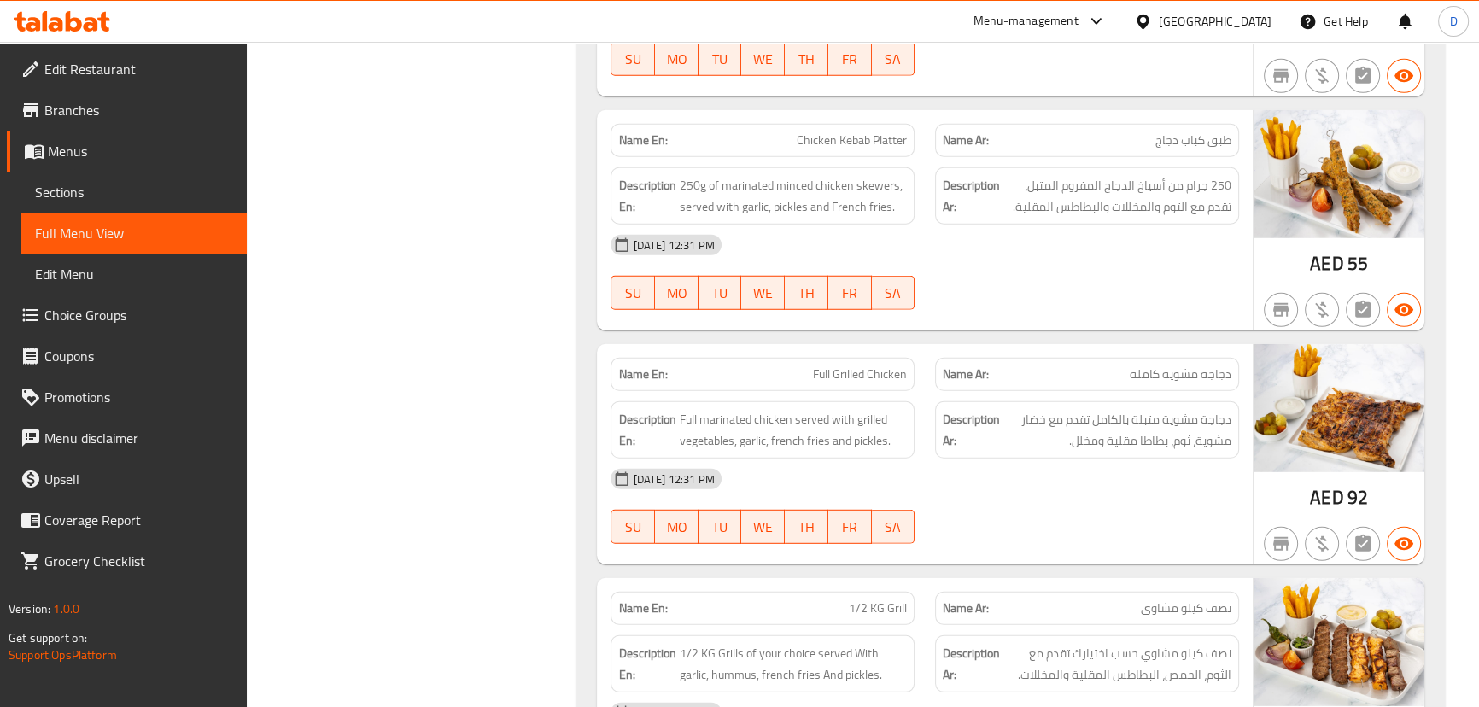
scroll to position [14129, 0]
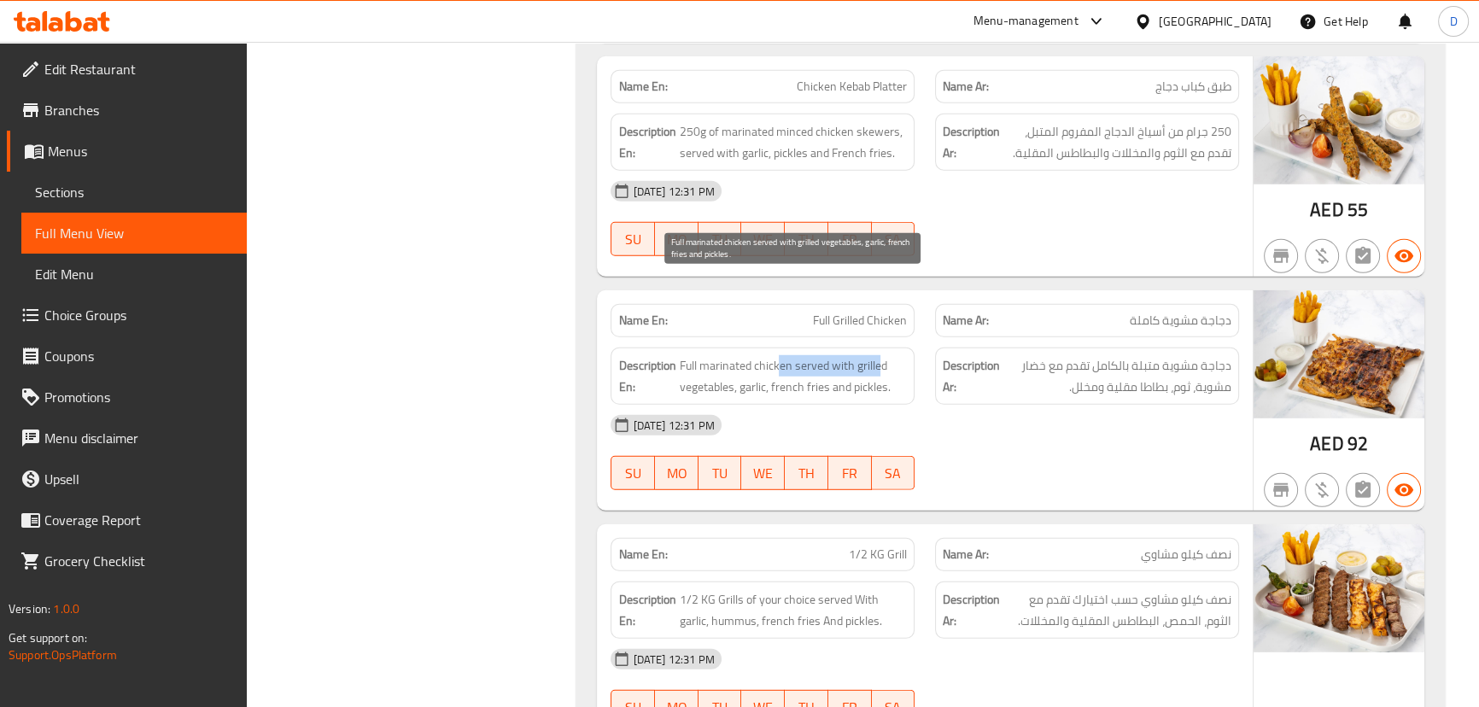
drag, startPoint x: 781, startPoint y: 288, endPoint x: 878, endPoint y: 281, distance: 96.7
click at [878, 355] on span "Full marinated chicken served with grilled vegetables, garlic, french fries and…" at bounding box center [793, 376] width 228 height 42
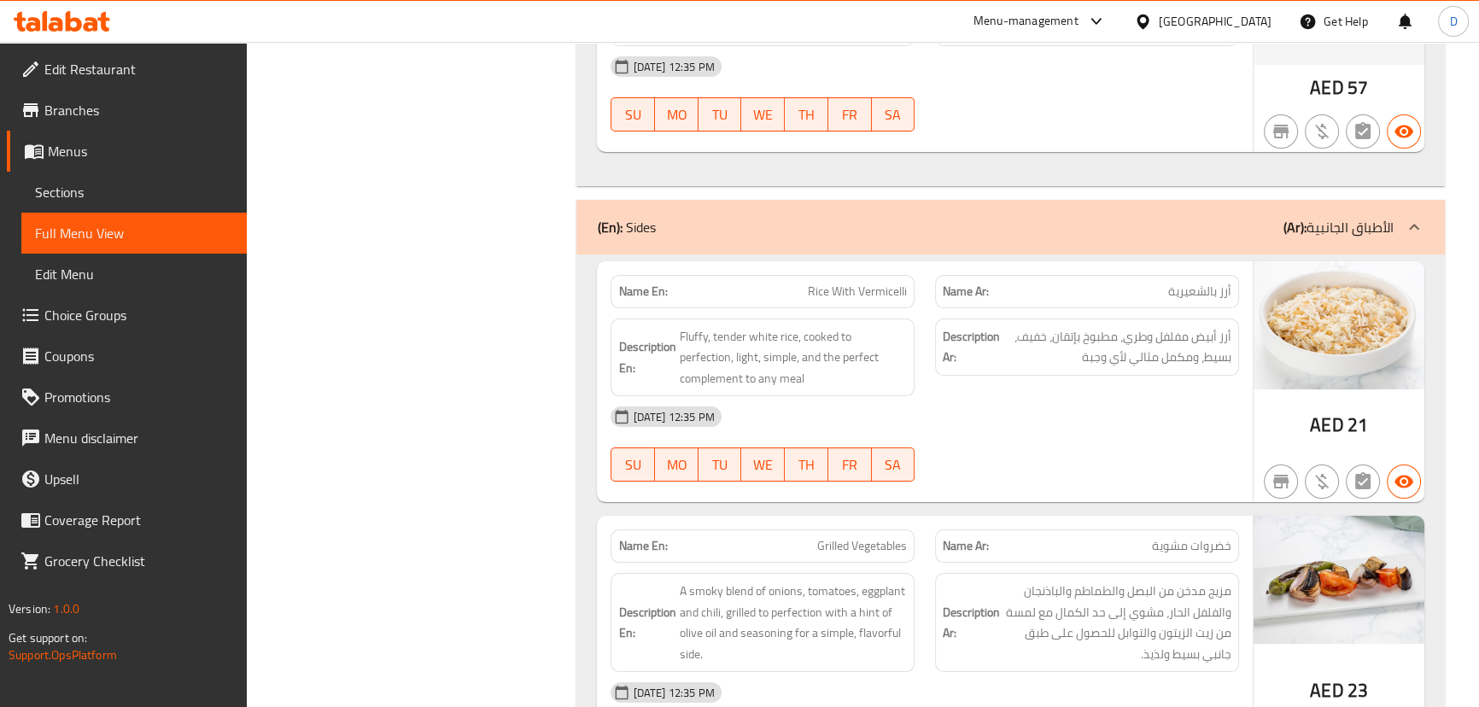
scroll to position [16535, 0]
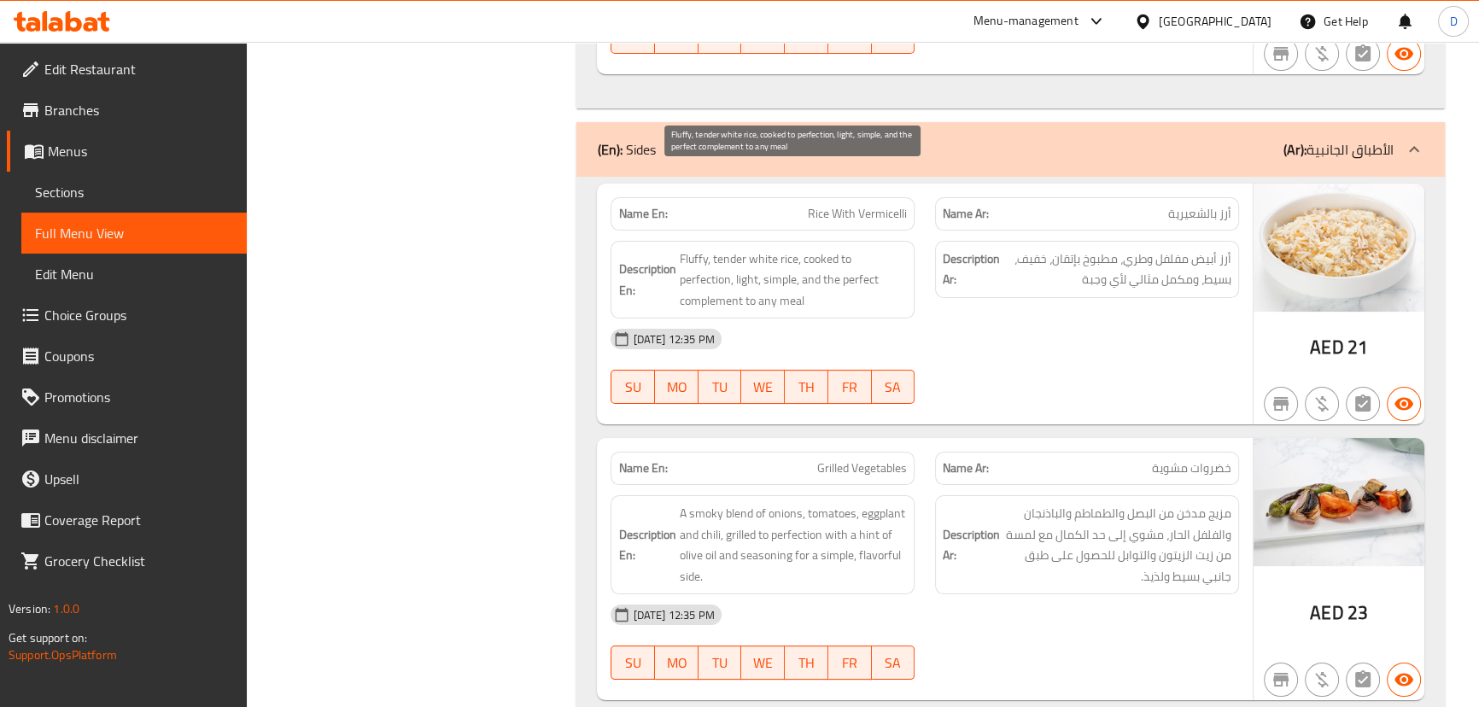
click at [754, 249] on span "Fluffy, tender white rice, cooked to perfection, light, simple, and the perfect…" at bounding box center [793, 280] width 228 height 63
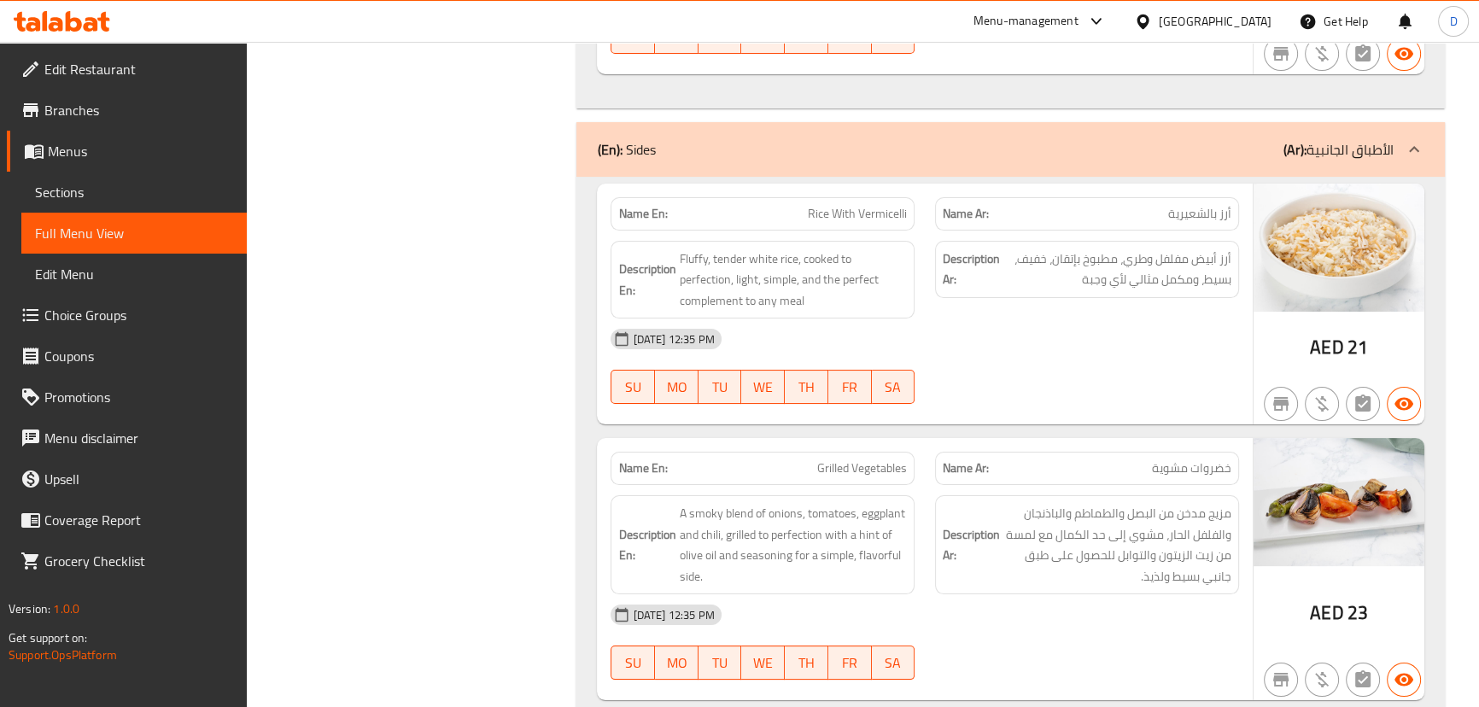
click at [853, 197] on div "Name En: Rice With Vermicelli" at bounding box center [763, 213] width 304 height 33
click at [852, 197] on div "Name En: Rice With Vermicelli" at bounding box center [763, 213] width 304 height 33
copy span "Rice With Vermicelli"
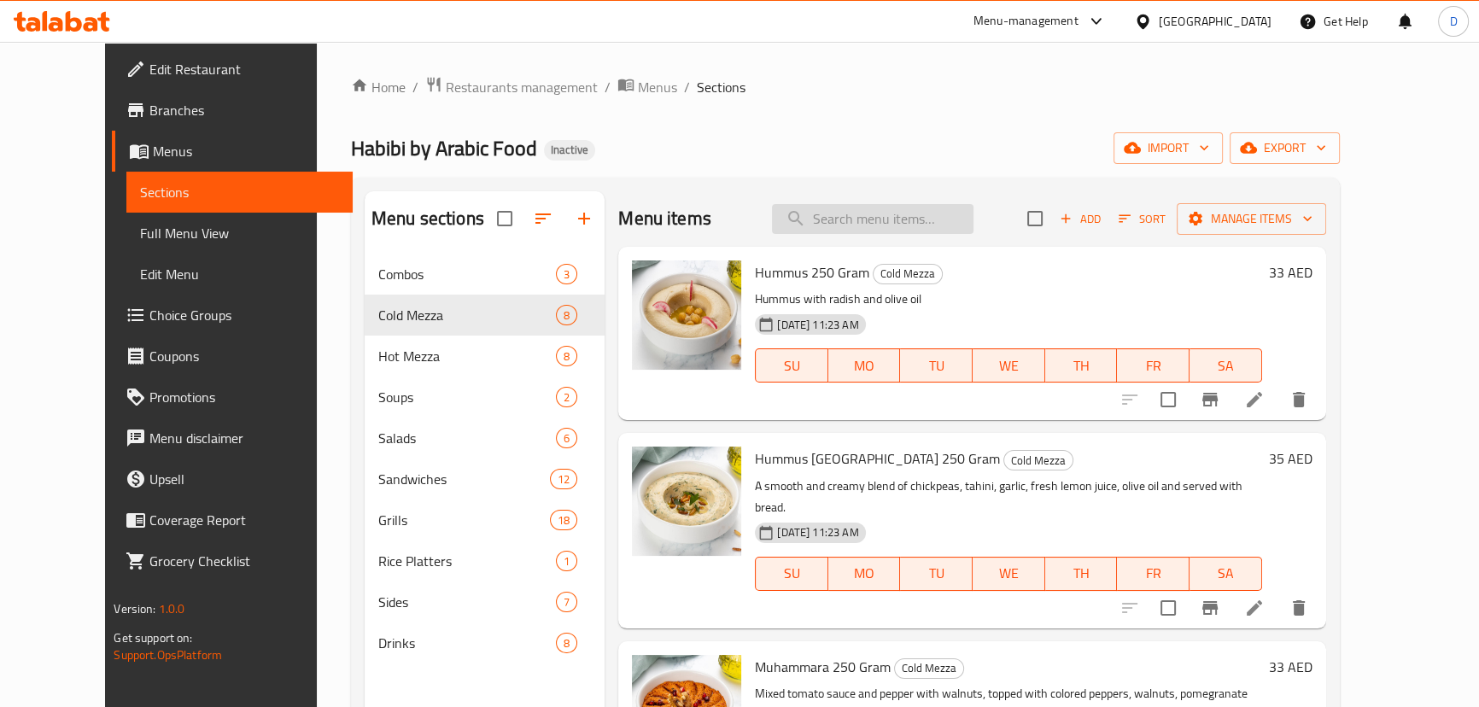
click at [881, 209] on input "search" at bounding box center [873, 219] width 202 height 30
paste input "A creamy dip made with roasted beetroot, tahini, garlic, fresh lemon juice, oli…"
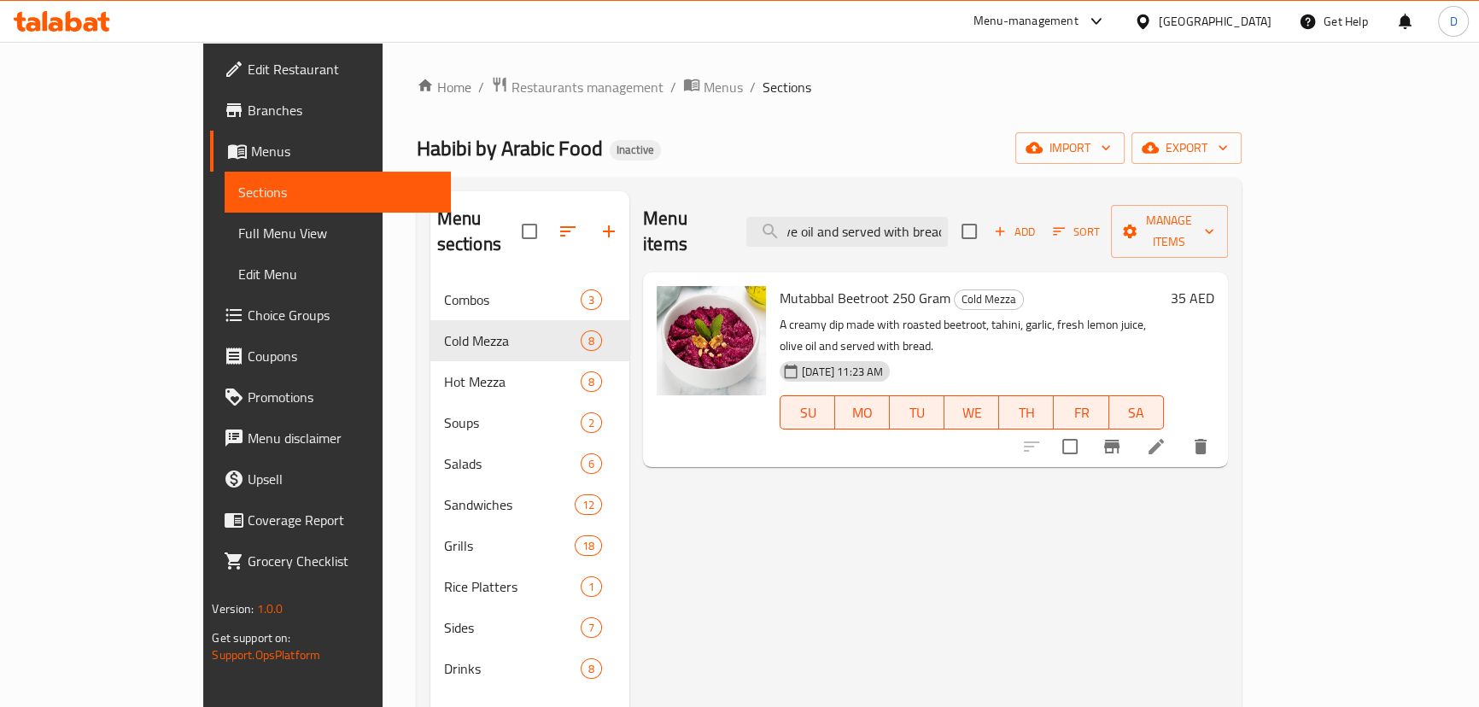
type input "A creamy dip made with roasted beetroot, tahini, garlic, fresh lemon juice, oli…"
click at [1180, 431] on li at bounding box center [1156, 446] width 48 height 31
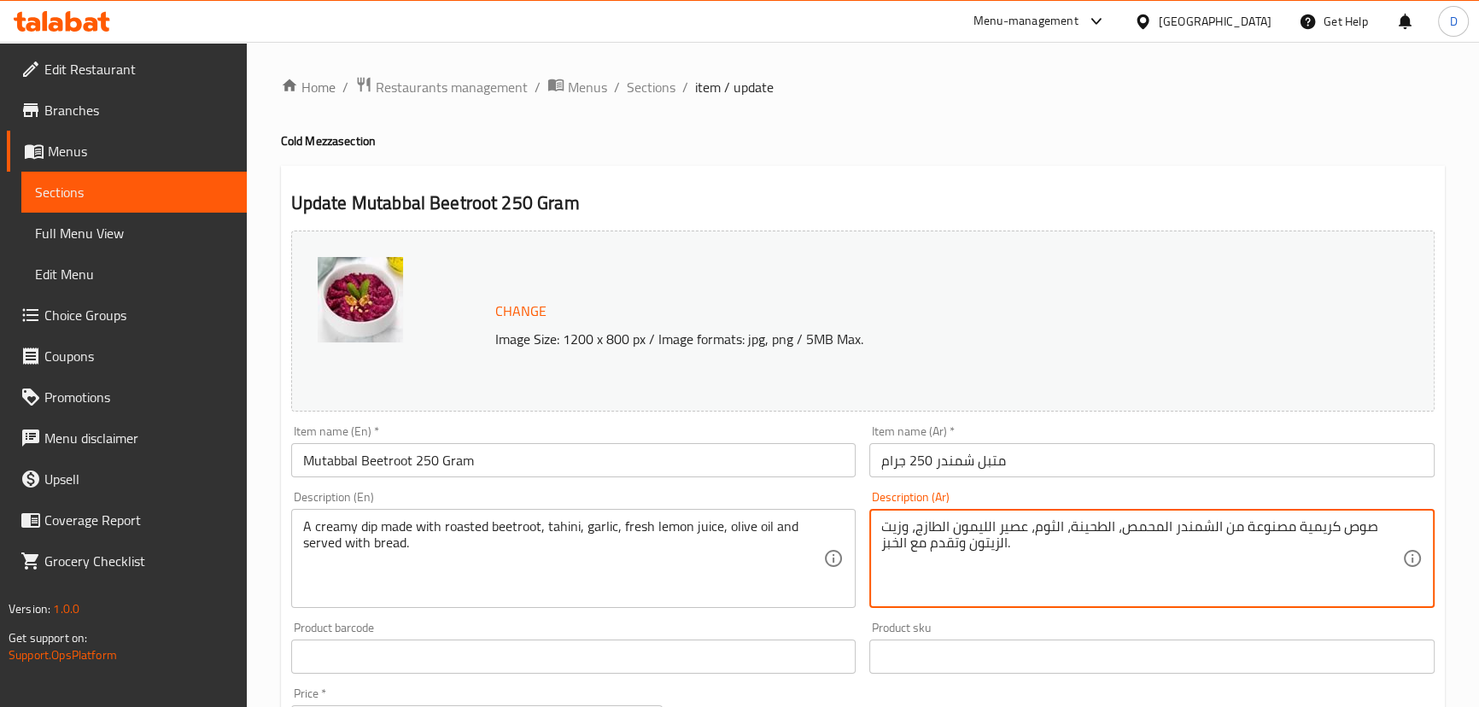
drag, startPoint x: 1152, startPoint y: 526, endPoint x: 1123, endPoint y: 528, distance: 29.1
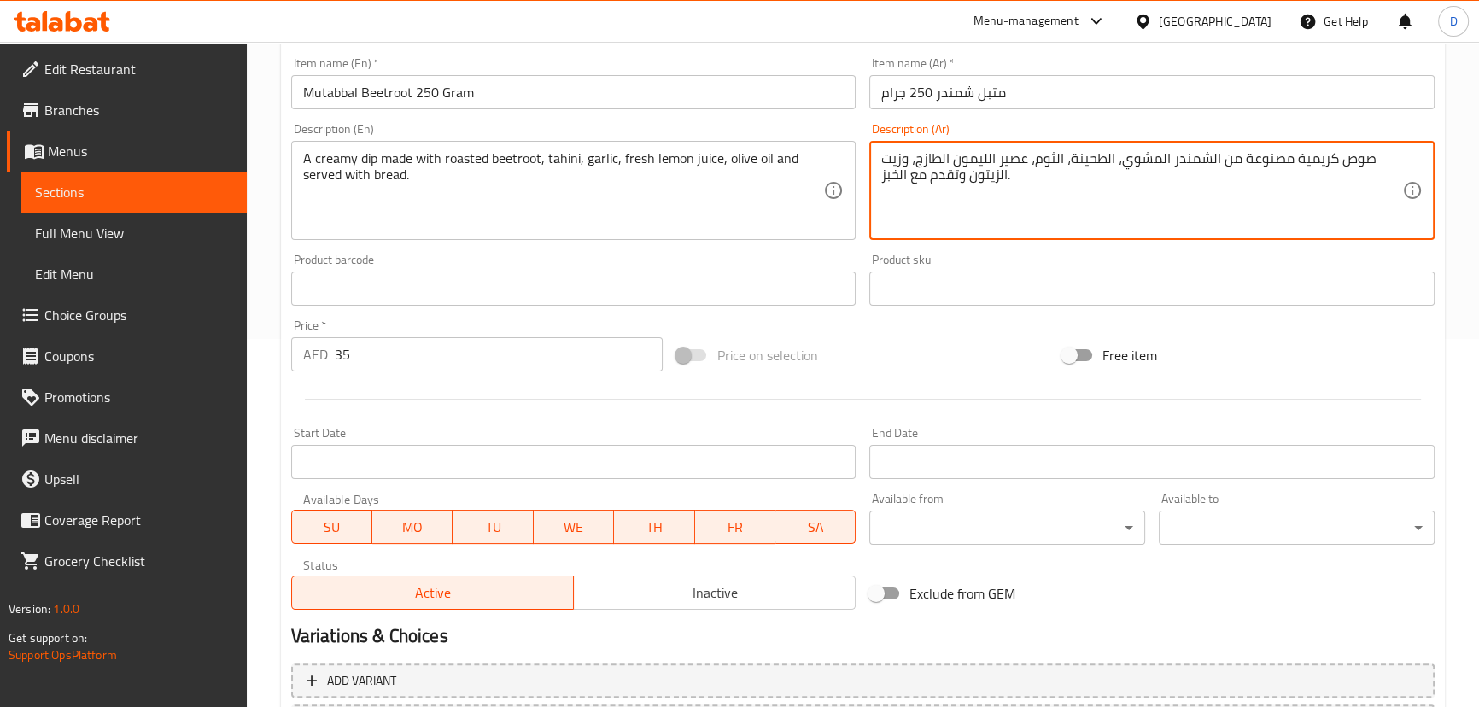
scroll to position [524, 0]
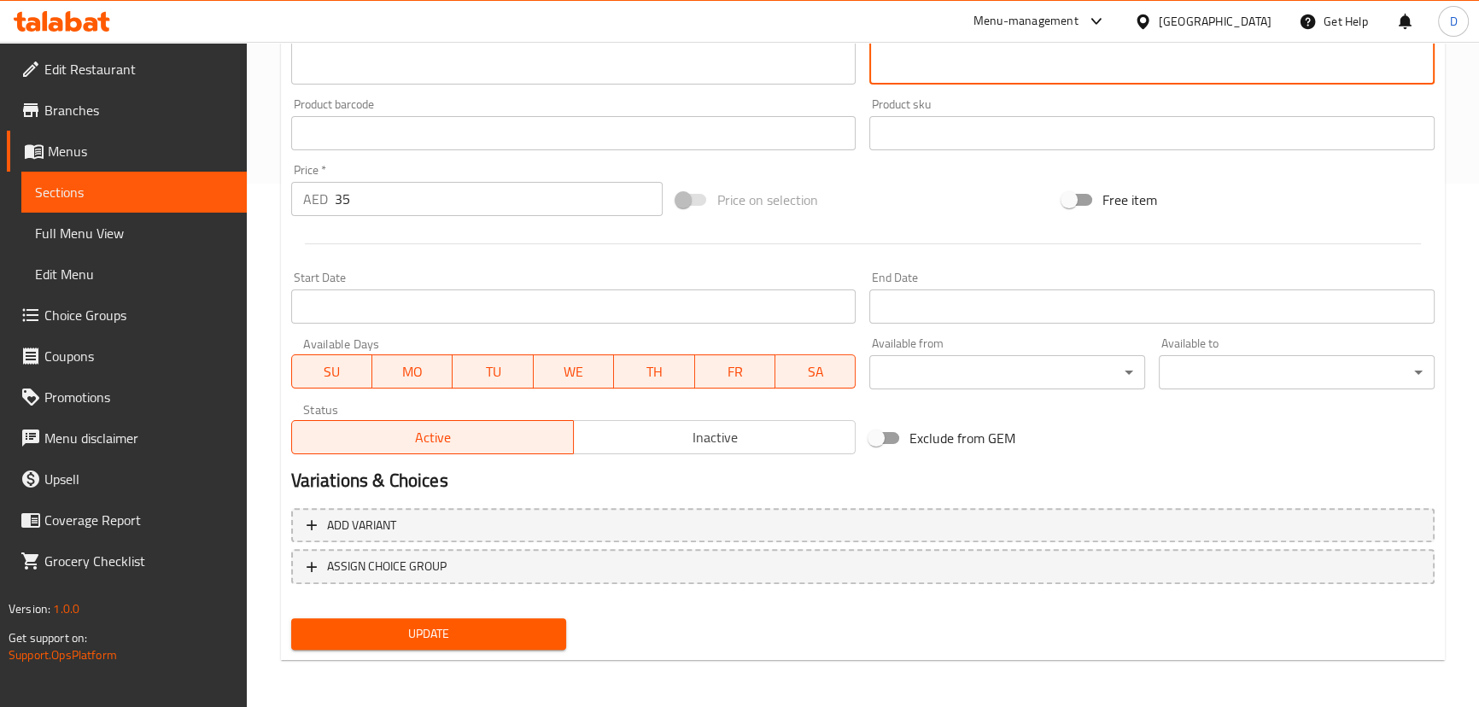
type textarea "صوص كريمية مصنوعة من الشمندر المشوي، الطحينة، الثوم، عصير الليمون الطازج، وزيت …"
click at [499, 625] on span "Update" at bounding box center [429, 633] width 249 height 21
click at [198, 196] on span "Sections" at bounding box center [134, 192] width 198 height 20
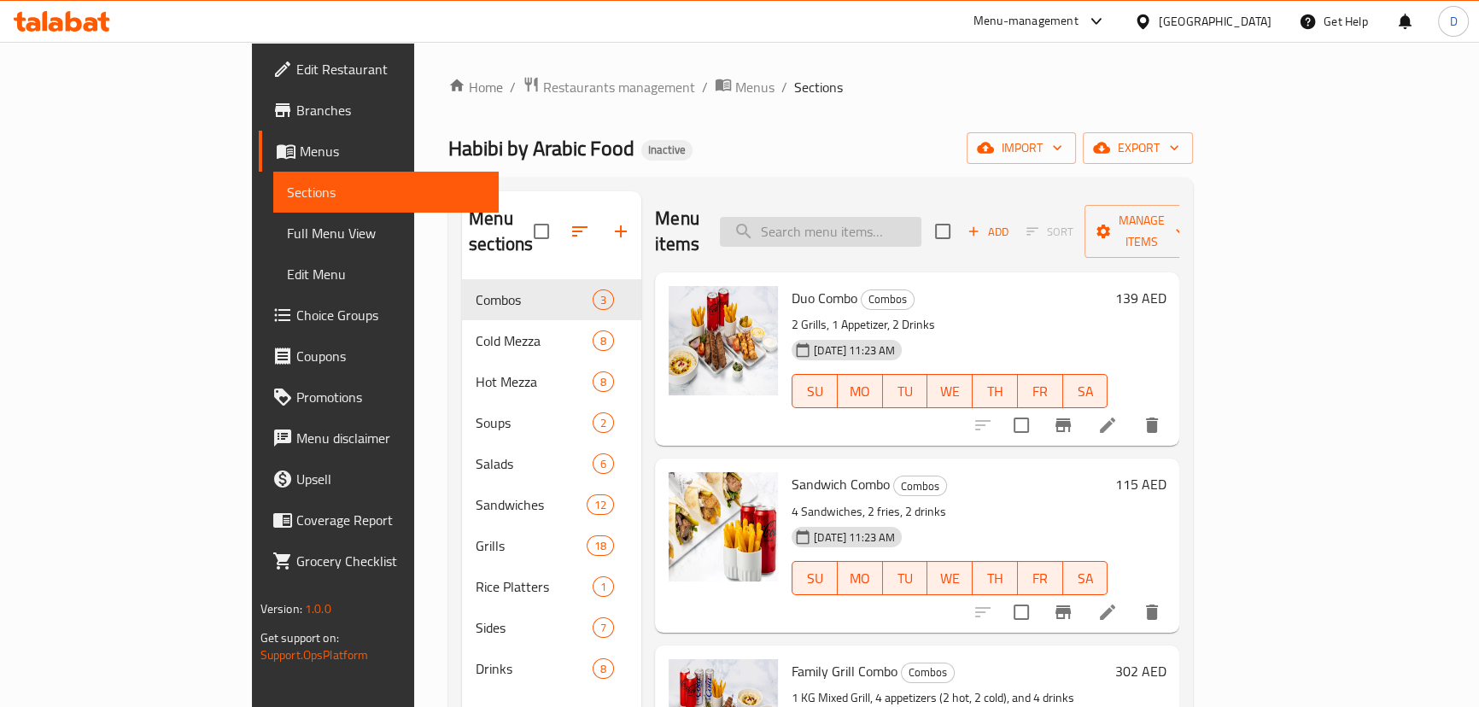
click at [922, 217] on input "search" at bounding box center [821, 232] width 202 height 30
paste input "Creamy hummus topped with a savory blend of seasoned beef cubes, sauteed with o…"
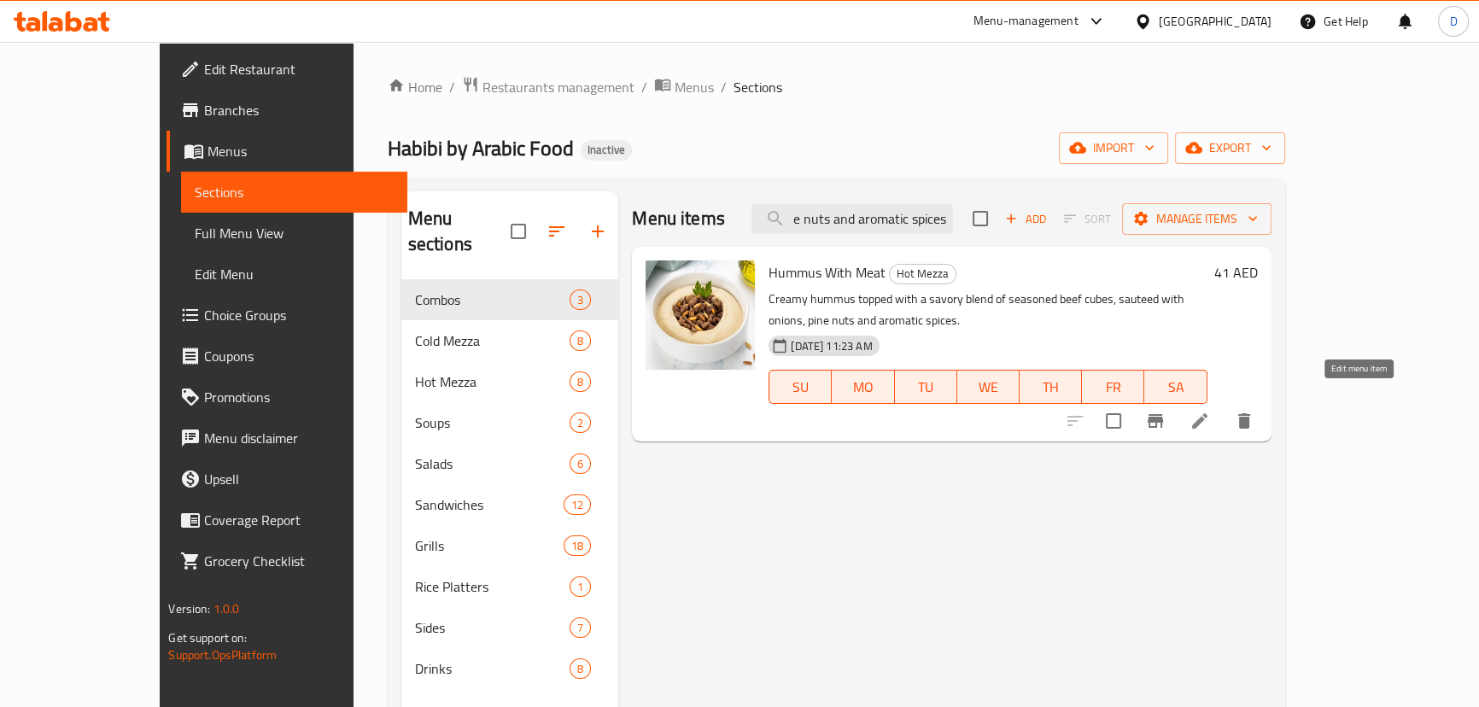
type input "Creamy hummus topped with a savory blend of seasoned beef cubes, sauteed with o…"
click at [1210, 411] on icon at bounding box center [1200, 421] width 20 height 20
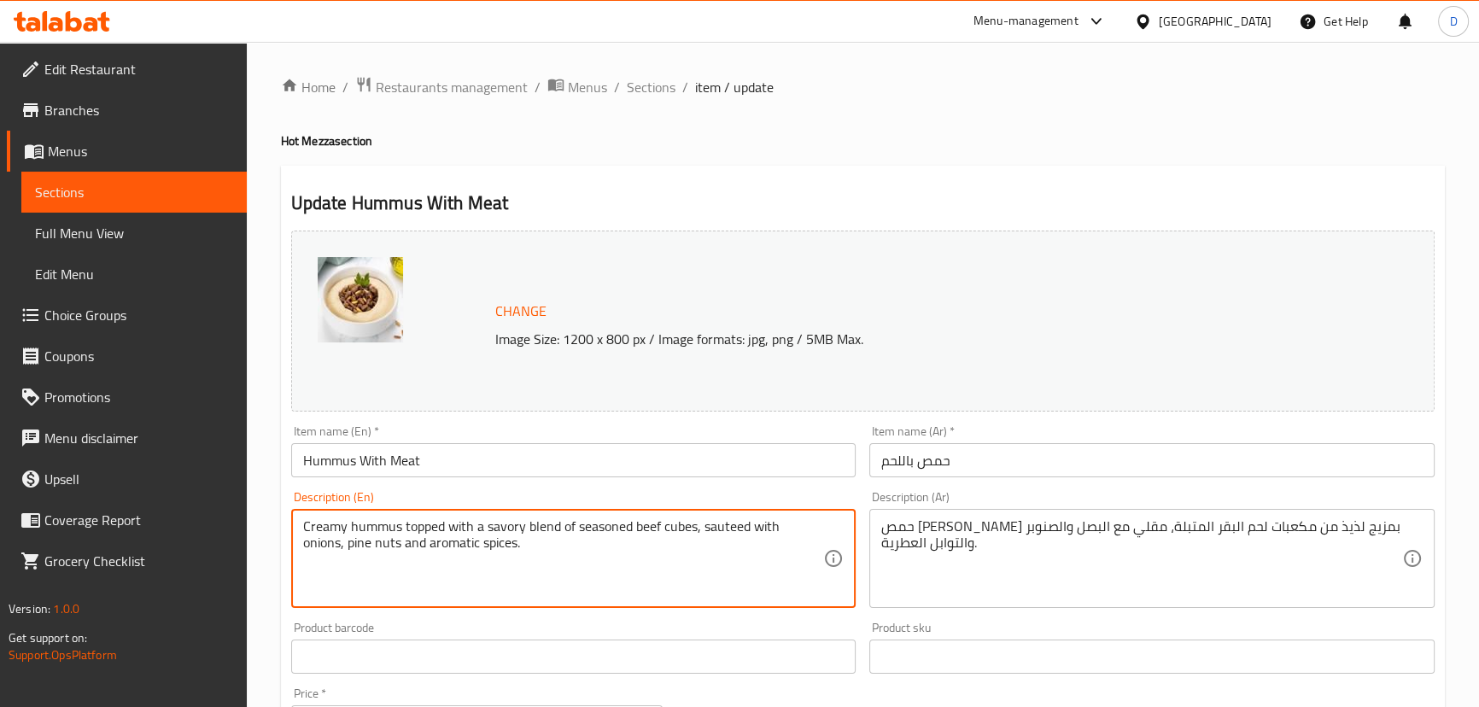
click at [510, 530] on textarea "Creamy hummus topped with a savory blend of seasoned beef cubes, sauteed with o…" at bounding box center [563, 558] width 521 height 81
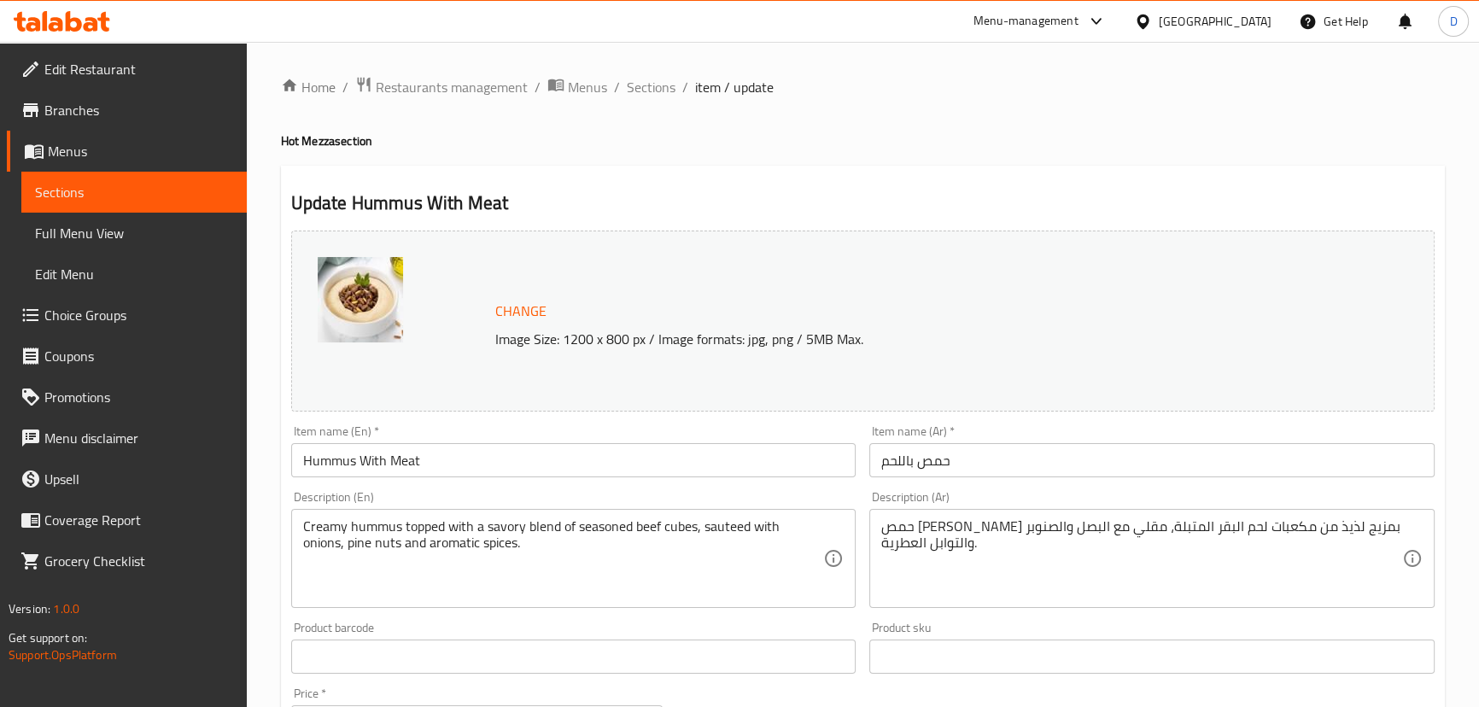
click at [313, 143] on h4 "Hot Mezza section" at bounding box center [863, 140] width 1164 height 17
copy h4 "Mezza"
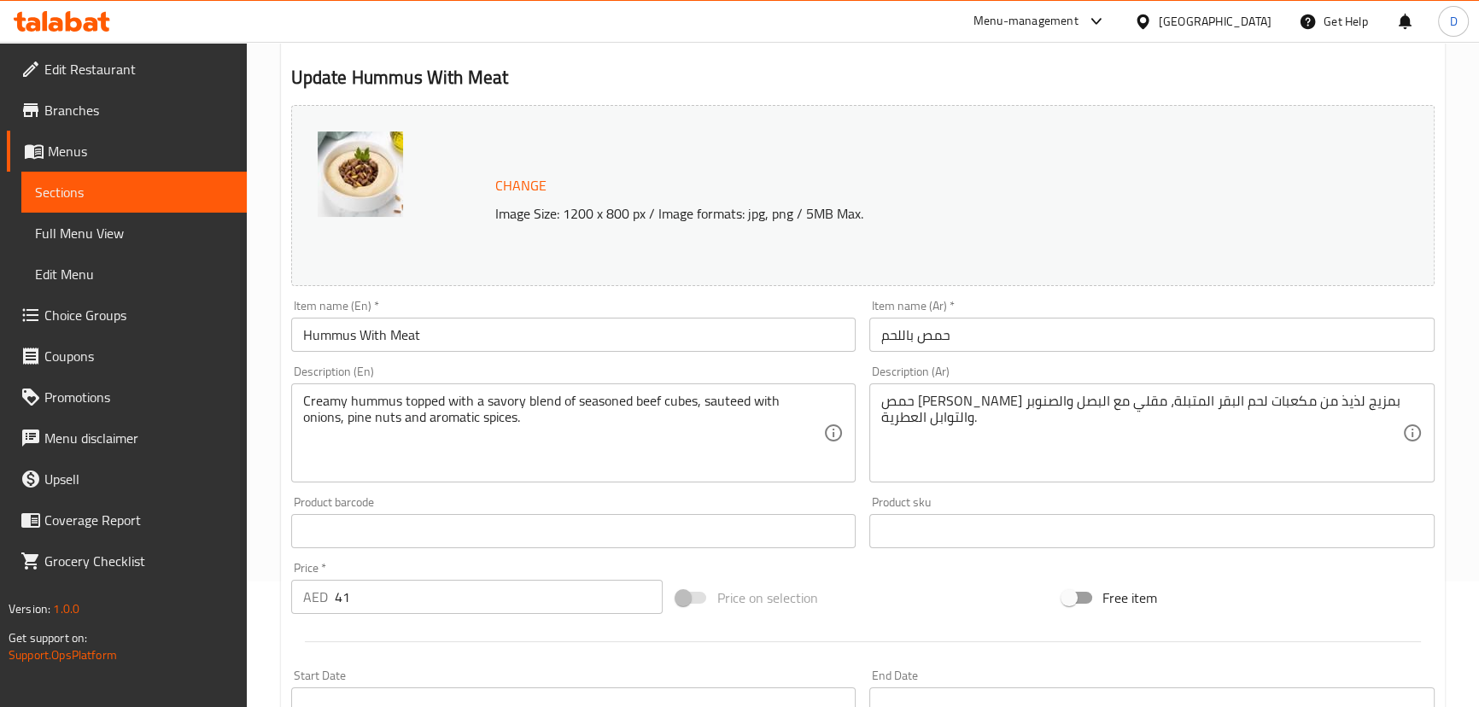
scroll to position [155, 0]
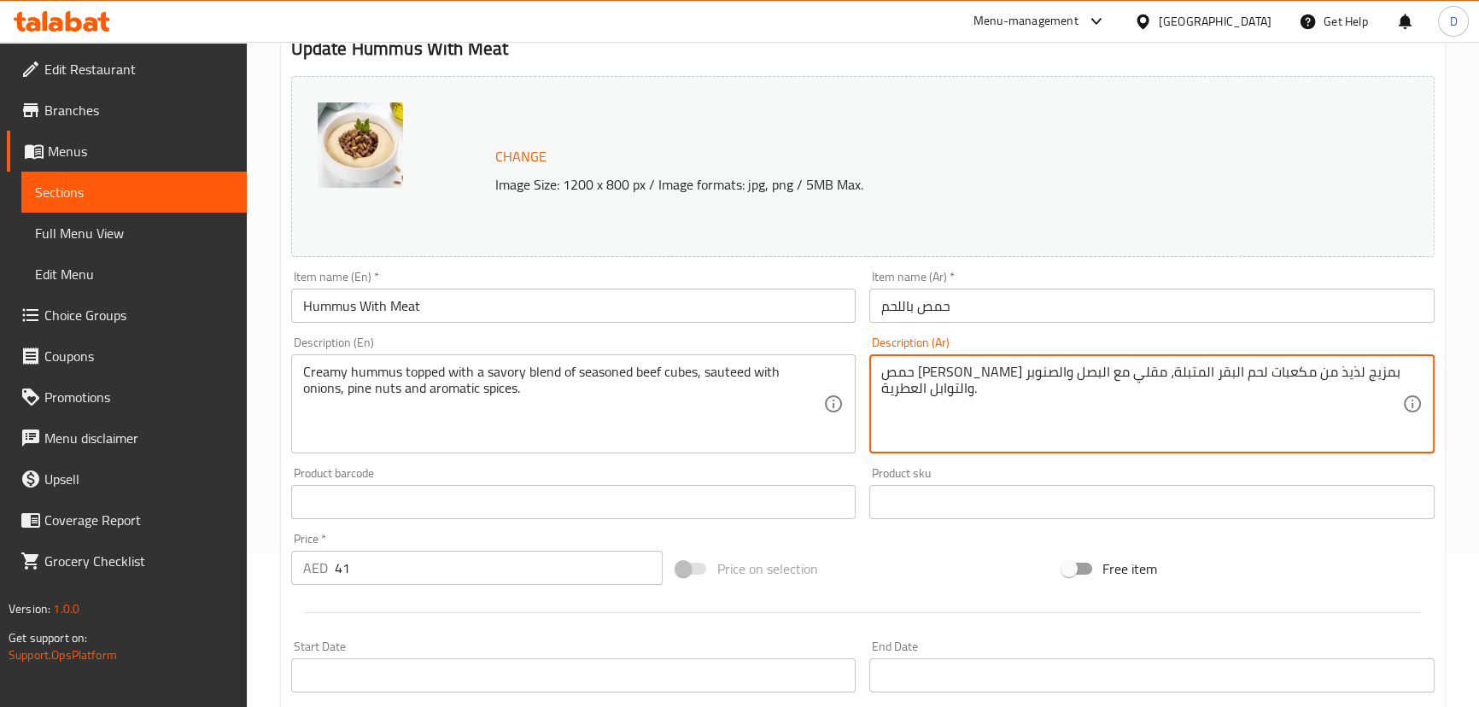
click at [1207, 368] on textarea "حمص [PERSON_NAME] بمزيج لذيذ من مكعبات لحم البقر المتبلة، مقلي مع البصل والصنوب…" at bounding box center [1141, 404] width 521 height 81
paste textarea "ازة"
drag, startPoint x: 1207, startPoint y: 369, endPoint x: 1191, endPoint y: 369, distance: 15.4
click at [1191, 369] on textarea "حمص كريمي مغطى بمزيج مازة من مكعبات لحم البقر المتبلة، مقلي مع البصل والصنوبر و…" at bounding box center [1141, 404] width 521 height 81
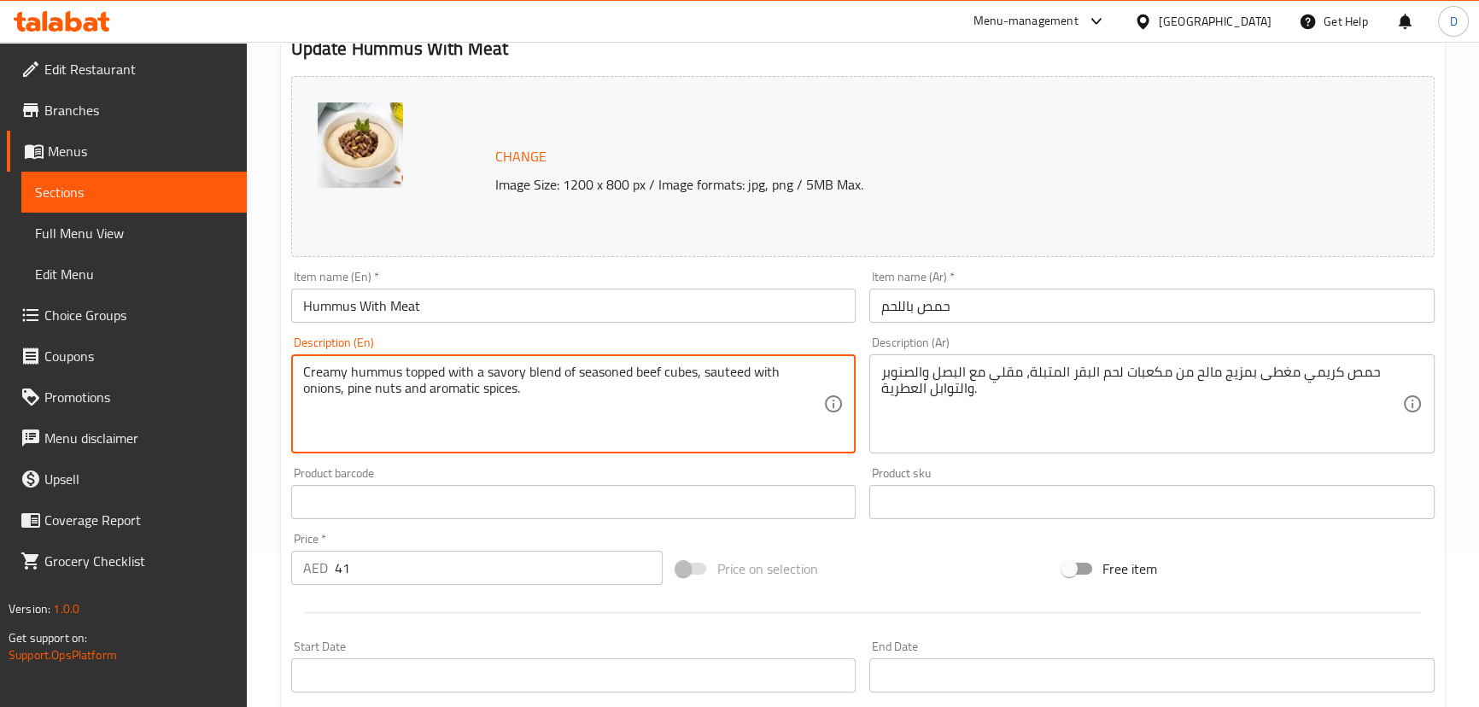
click at [726, 377] on textarea "Creamy hummus topped with a savory blend of seasoned beef cubes, sauteed with o…" at bounding box center [563, 404] width 521 height 81
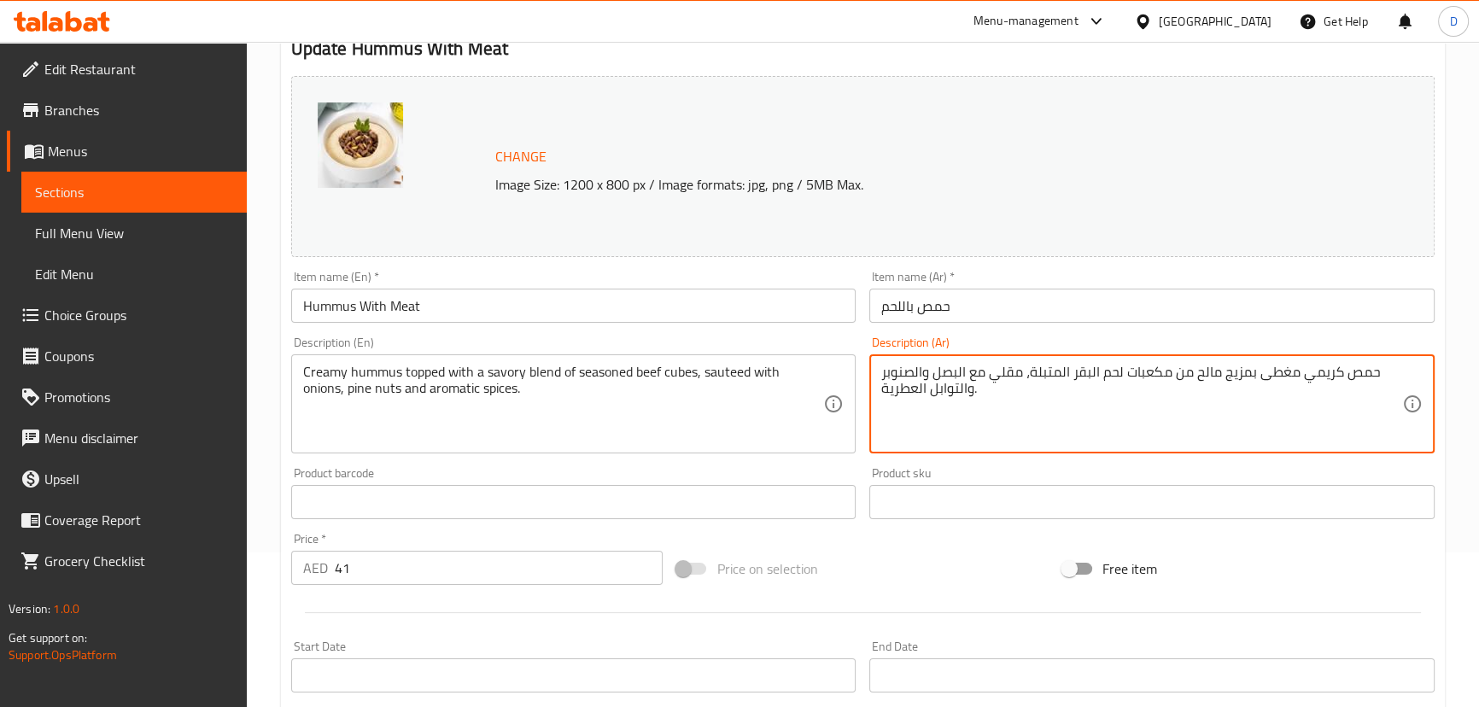
click at [1005, 373] on textarea "حمص كريمي مغطى بمزيج مالح من مكعبات لحم البقر المتبلة، مقلي مع البصل والصنوبر و…" at bounding box center [1141, 404] width 521 height 81
paste textarea "سوتيه"
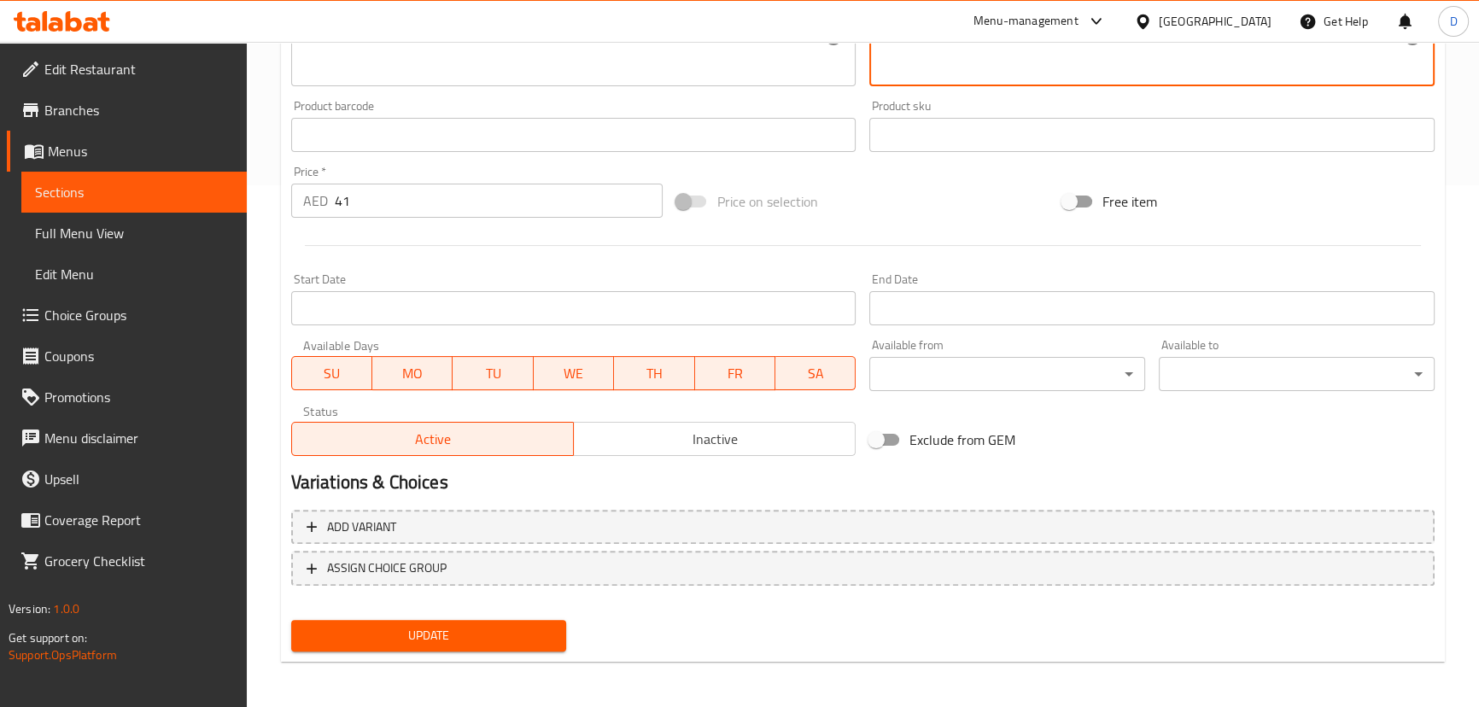
scroll to position [524, 0]
type textarea "حمص كريمي مغطى بمزيج مالح من مكعبات لحم البقر المتبلة، سوتيه مع البصل والصنوبر …"
click at [541, 625] on span "Update" at bounding box center [429, 633] width 249 height 21
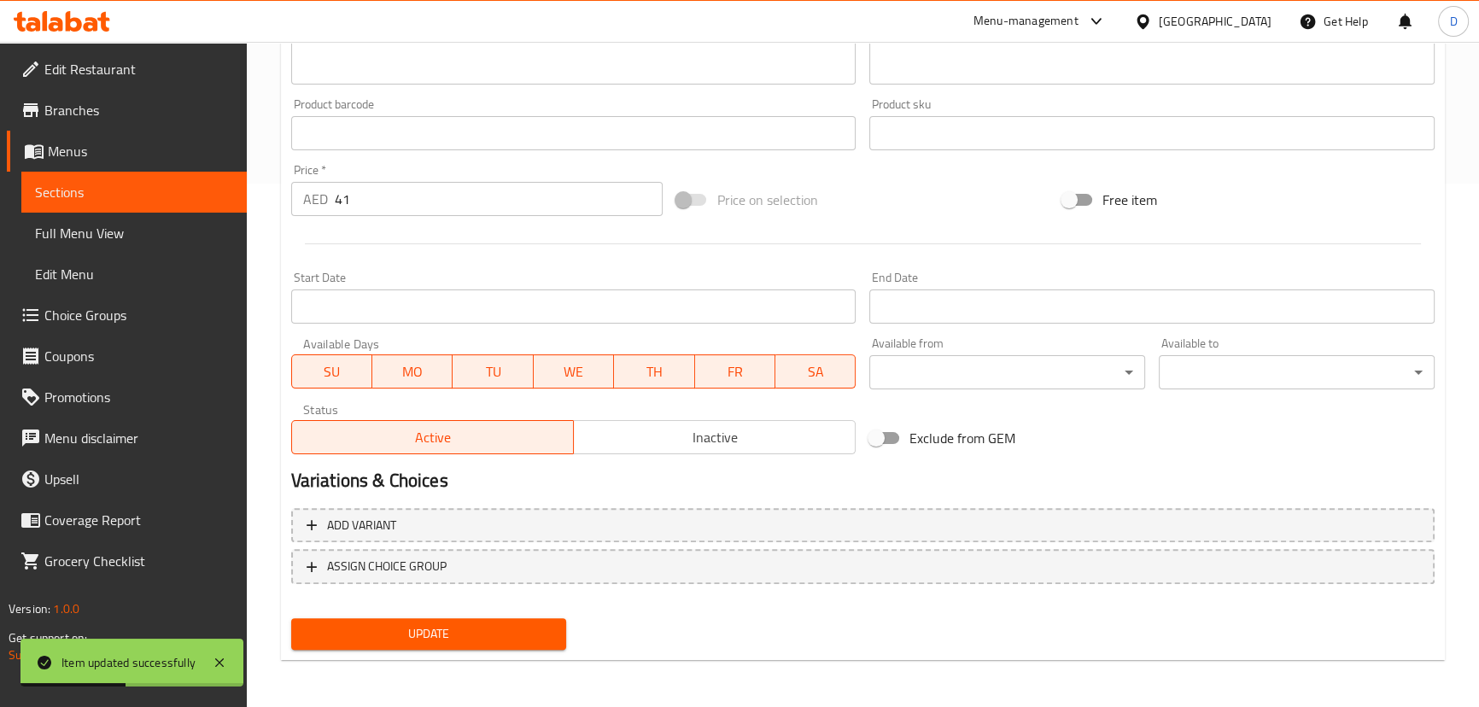
click at [210, 195] on span "Sections" at bounding box center [134, 192] width 198 height 20
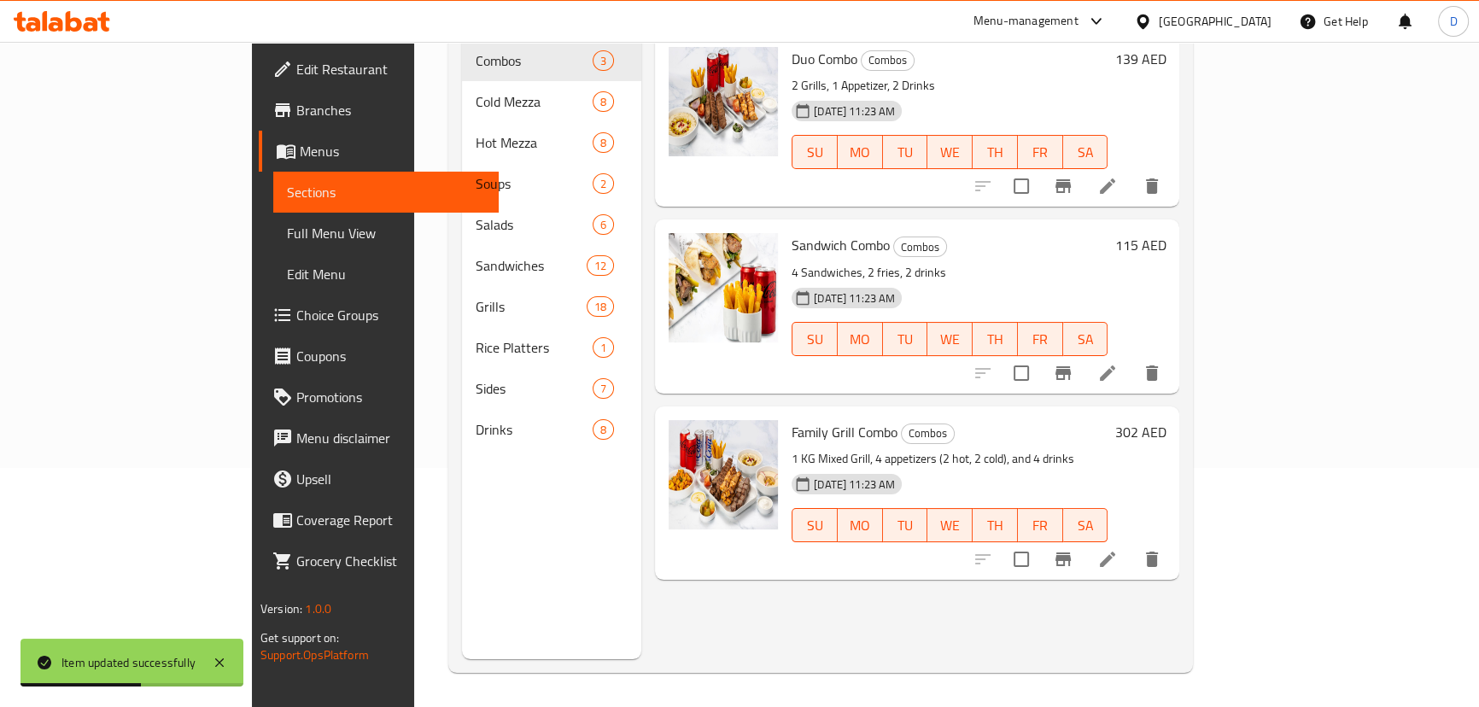
scroll to position [85, 0]
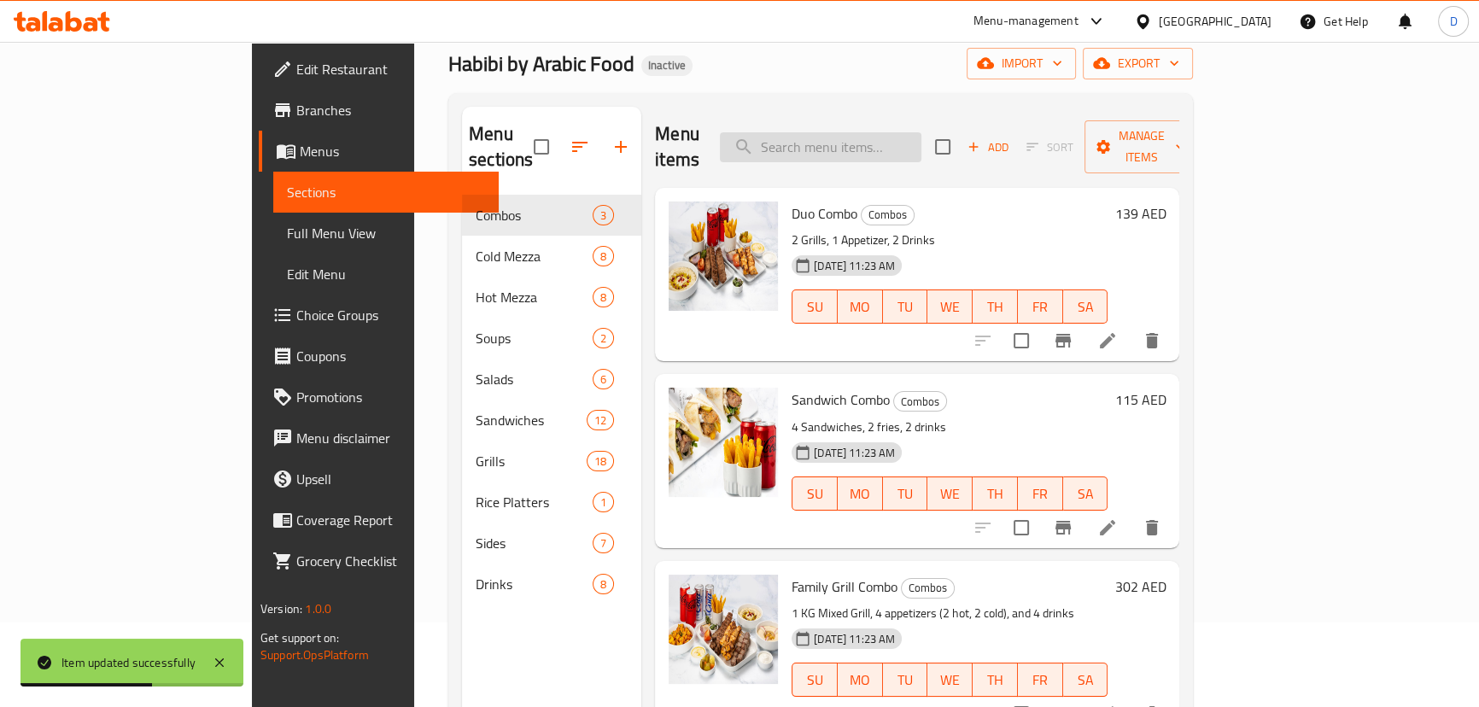
click at [922, 134] on input "search" at bounding box center [821, 147] width 202 height 30
paste input "Crispy golden curly-shaped fries."
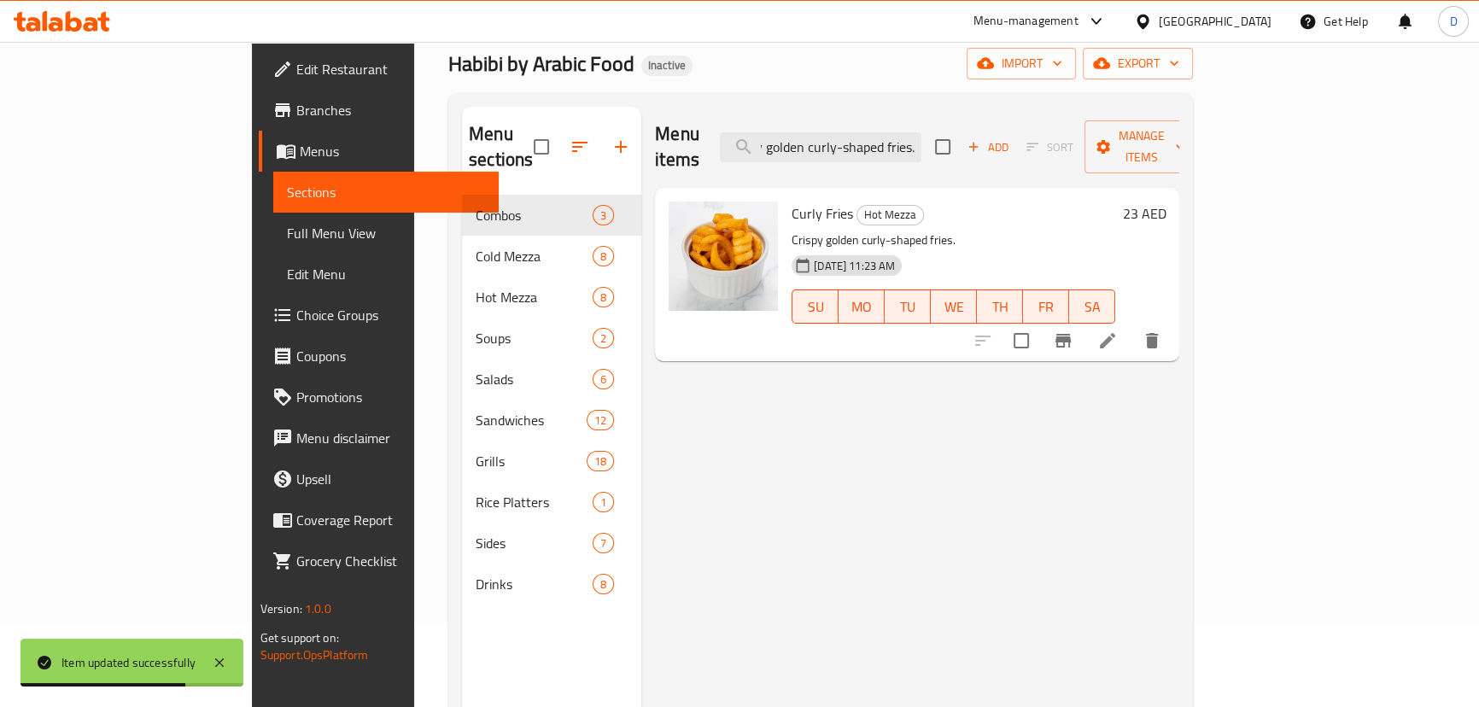
type input "Crispy golden curly-shaped fries."
click at [1132, 325] on li at bounding box center [1108, 340] width 48 height 31
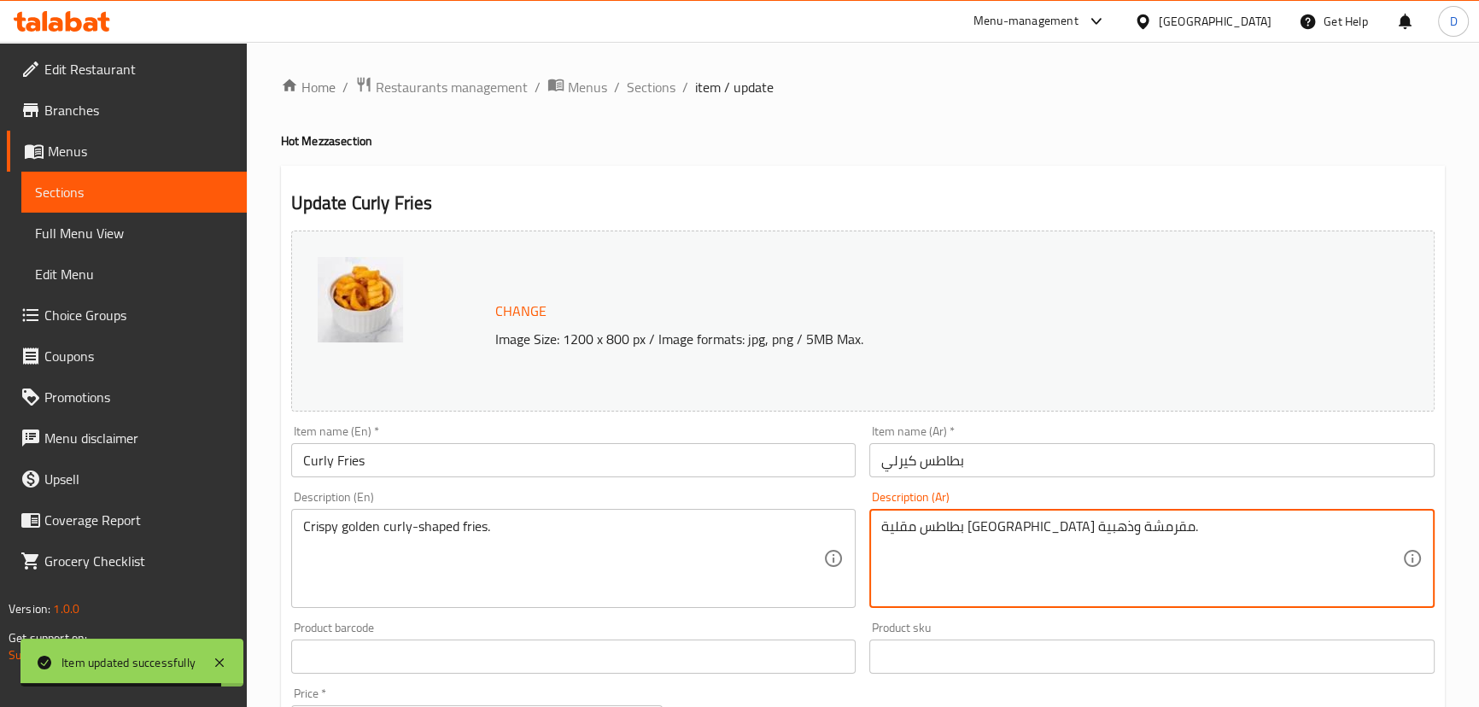
click at [1035, 526] on textarea "بطاطس مقلية [GEOGRAPHIC_DATA] مقرمشة وذهبية." at bounding box center [1141, 558] width 521 height 81
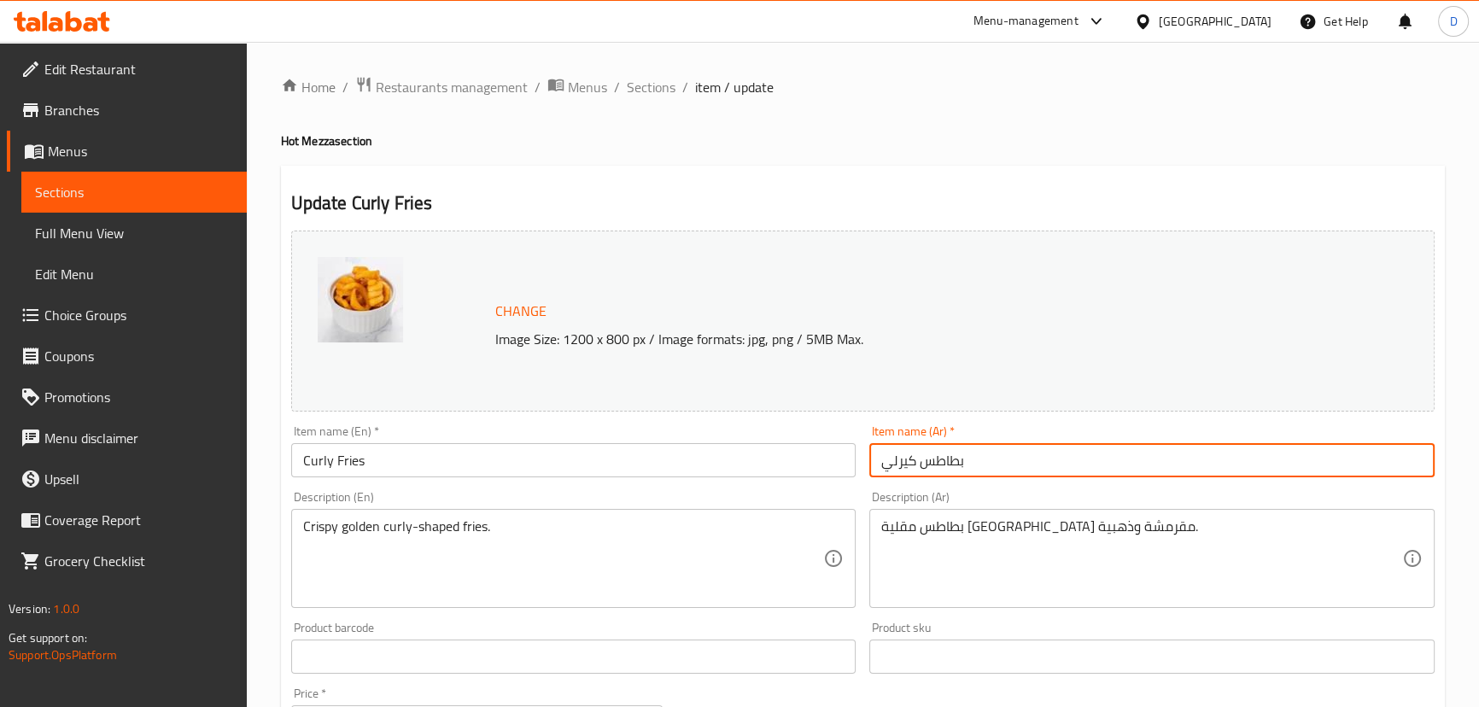
click at [915, 462] on input "بطاطس كيرلي" at bounding box center [1151, 460] width 565 height 34
paste input "قلية"
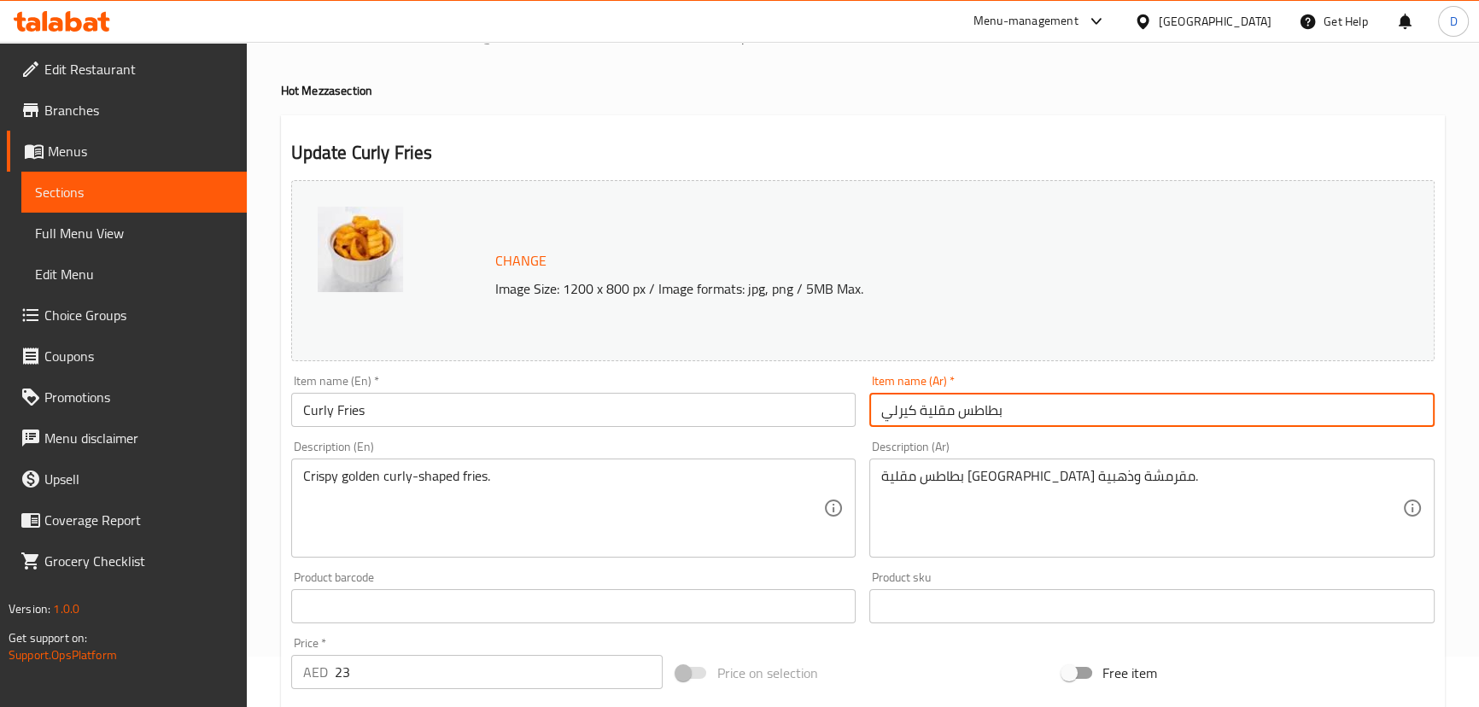
scroll to position [77, 0]
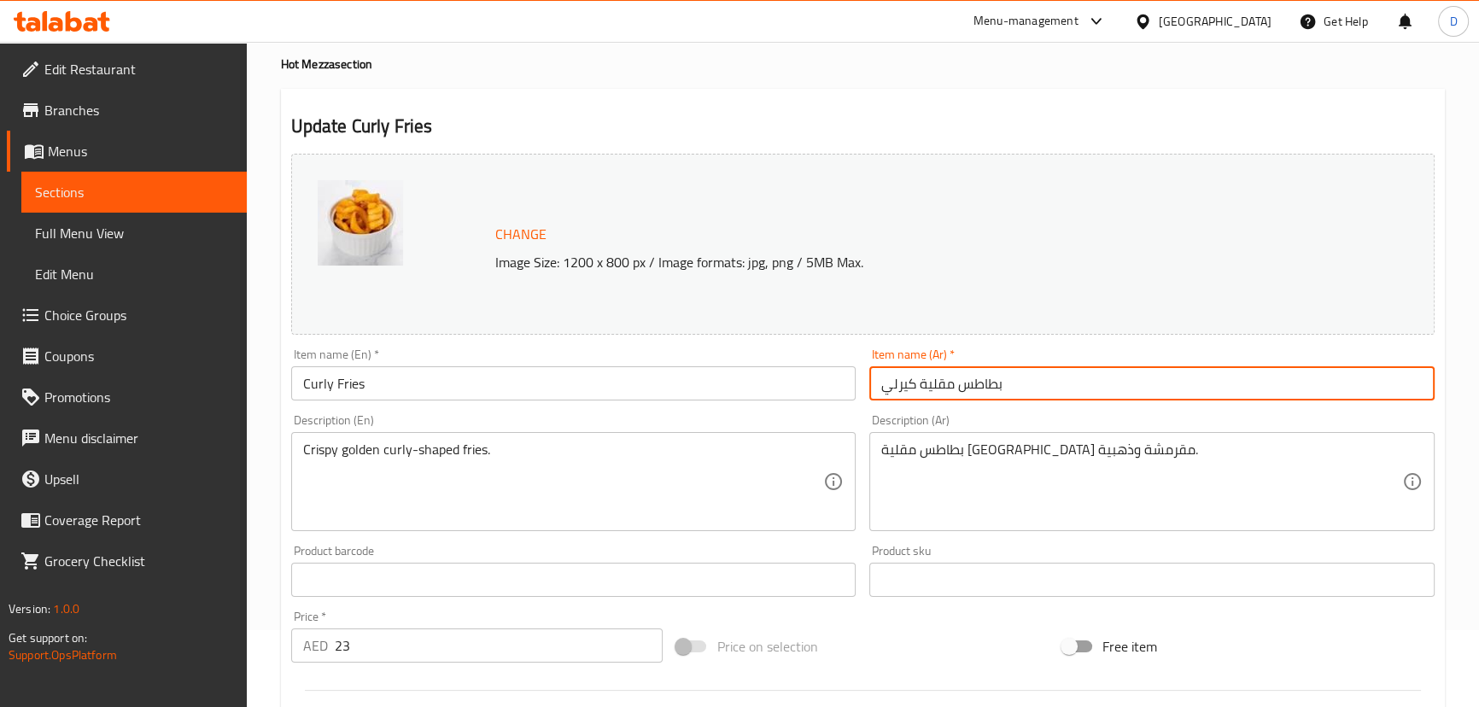
type input "بطاطس مقلية كيرلي"
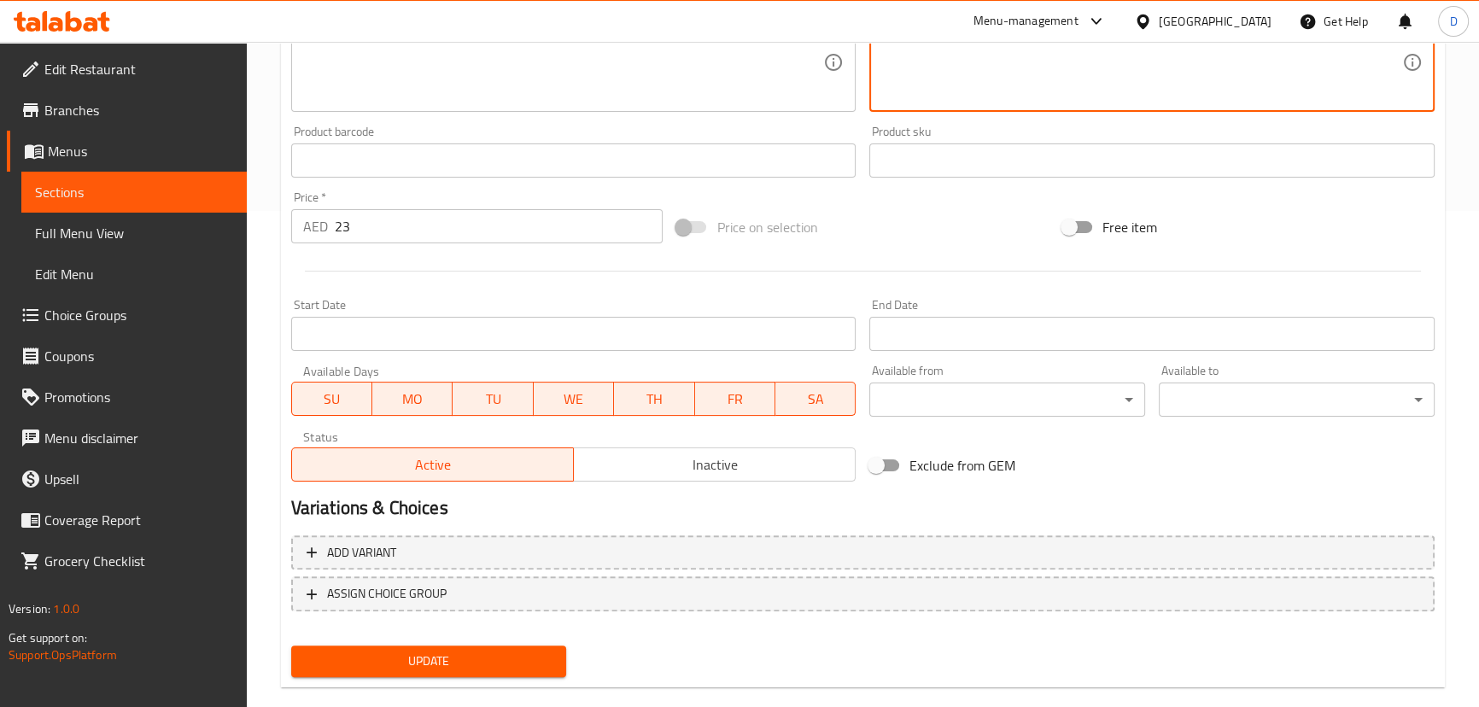
scroll to position [524, 0]
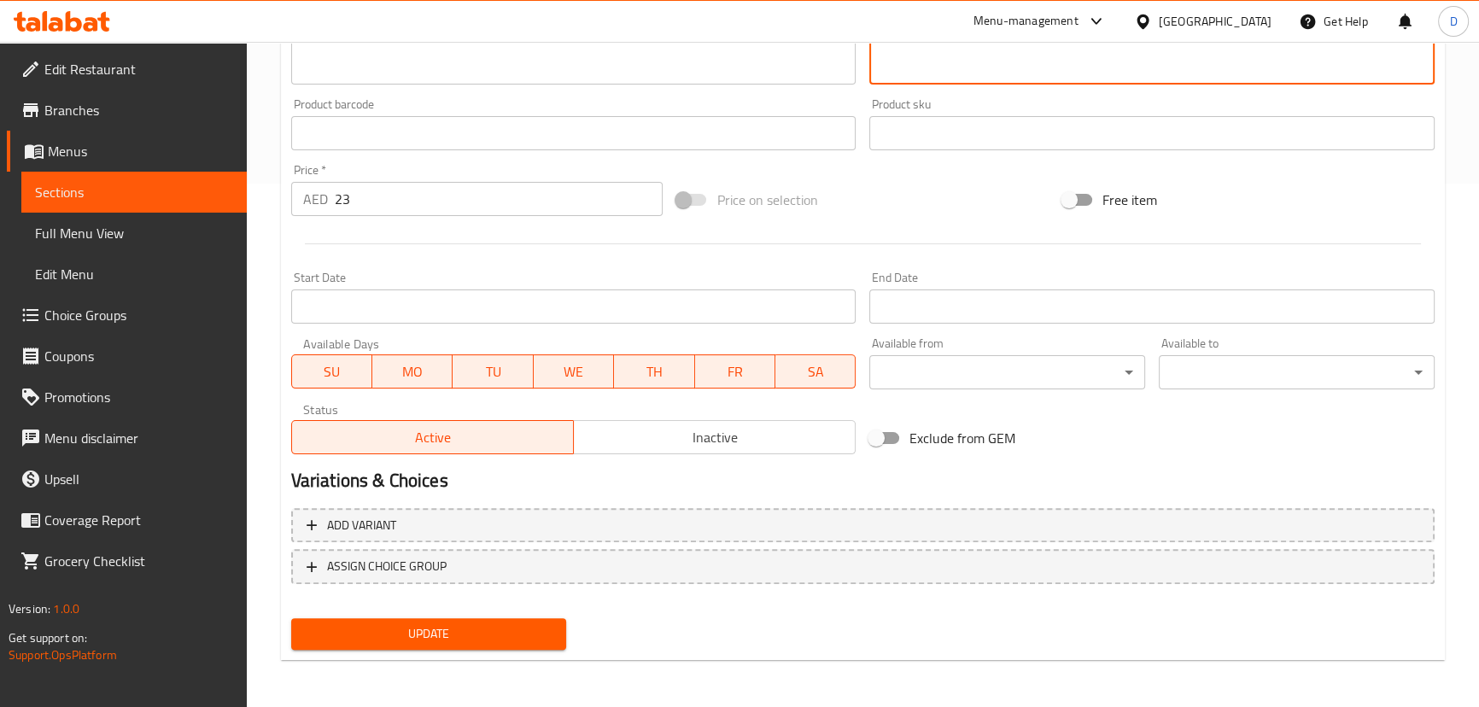
type textarea "بطاطس مقلية على شكل كيرلي مقرمشة وذهبية."
click at [502, 623] on span "Update" at bounding box center [429, 633] width 249 height 21
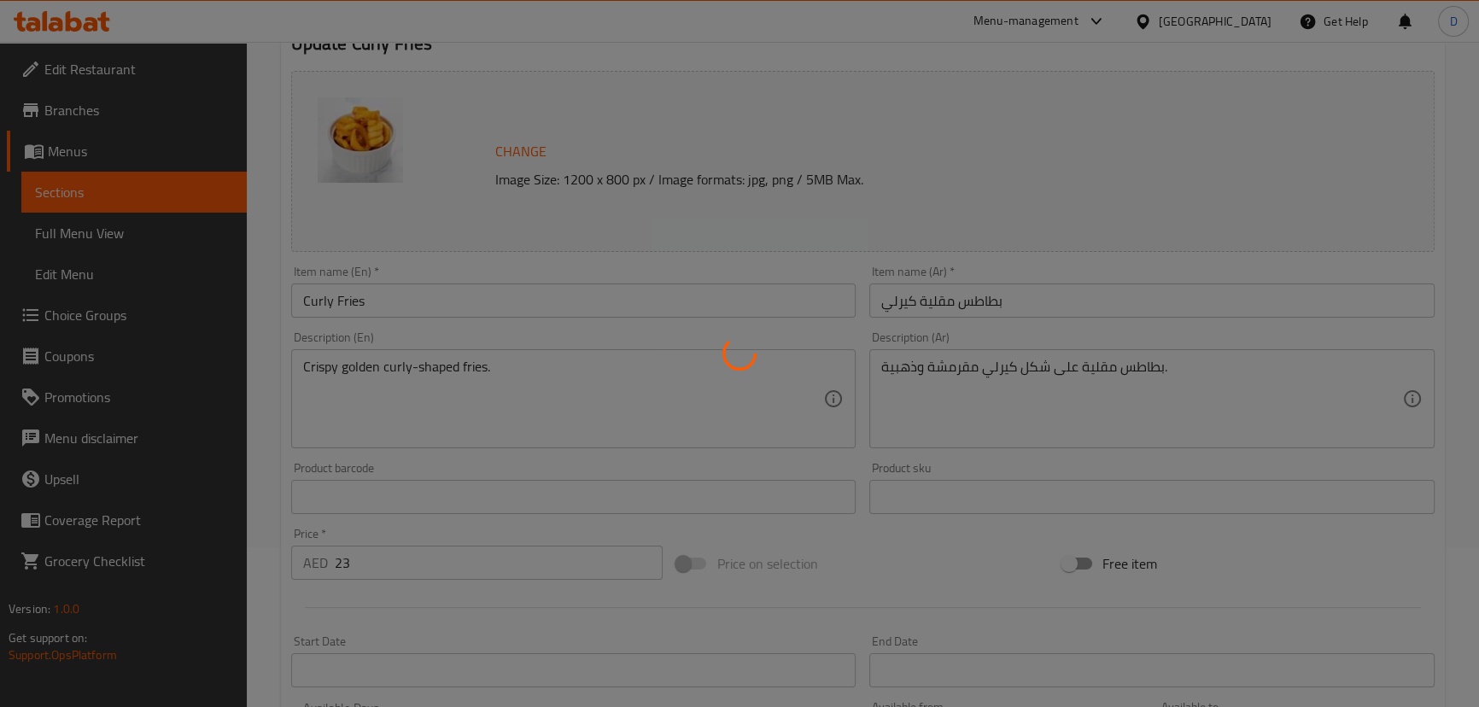
scroll to position [136, 0]
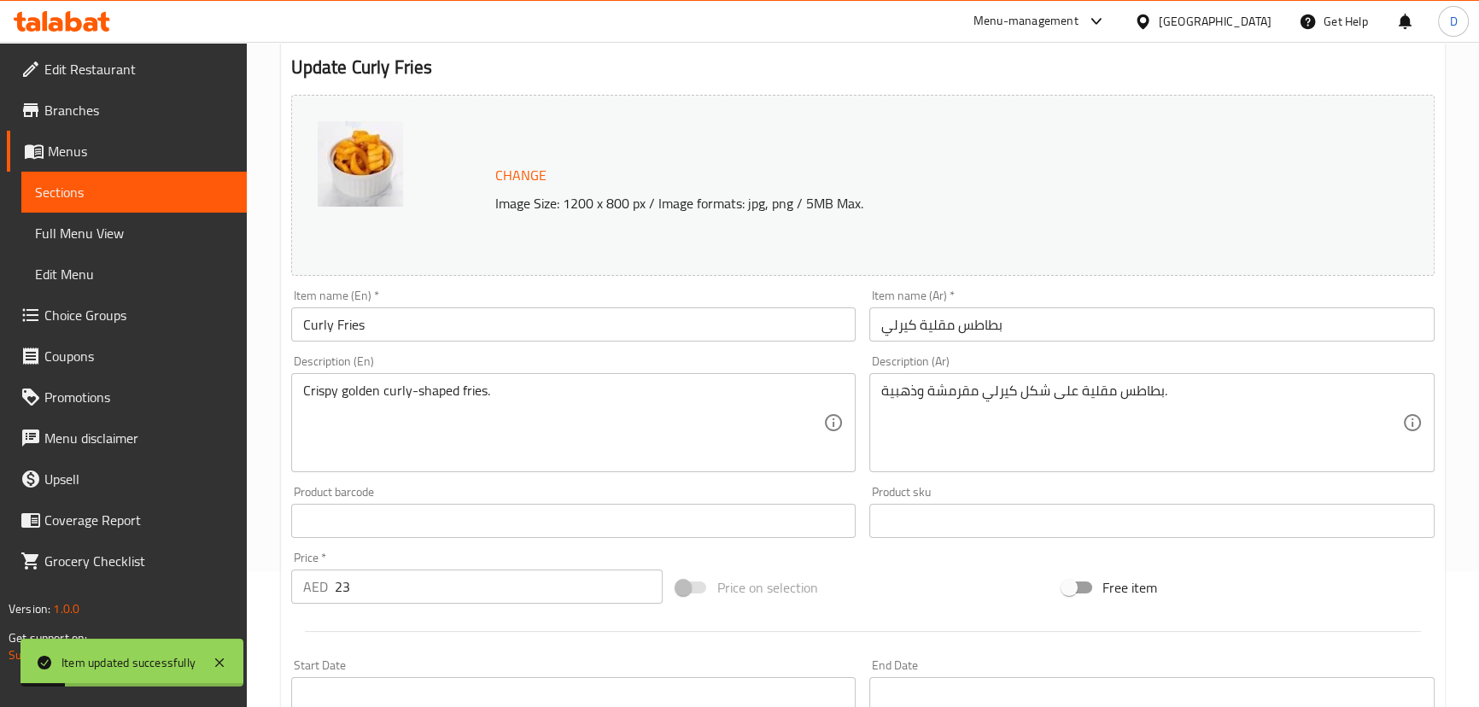
click at [163, 188] on span "Sections" at bounding box center [134, 192] width 198 height 20
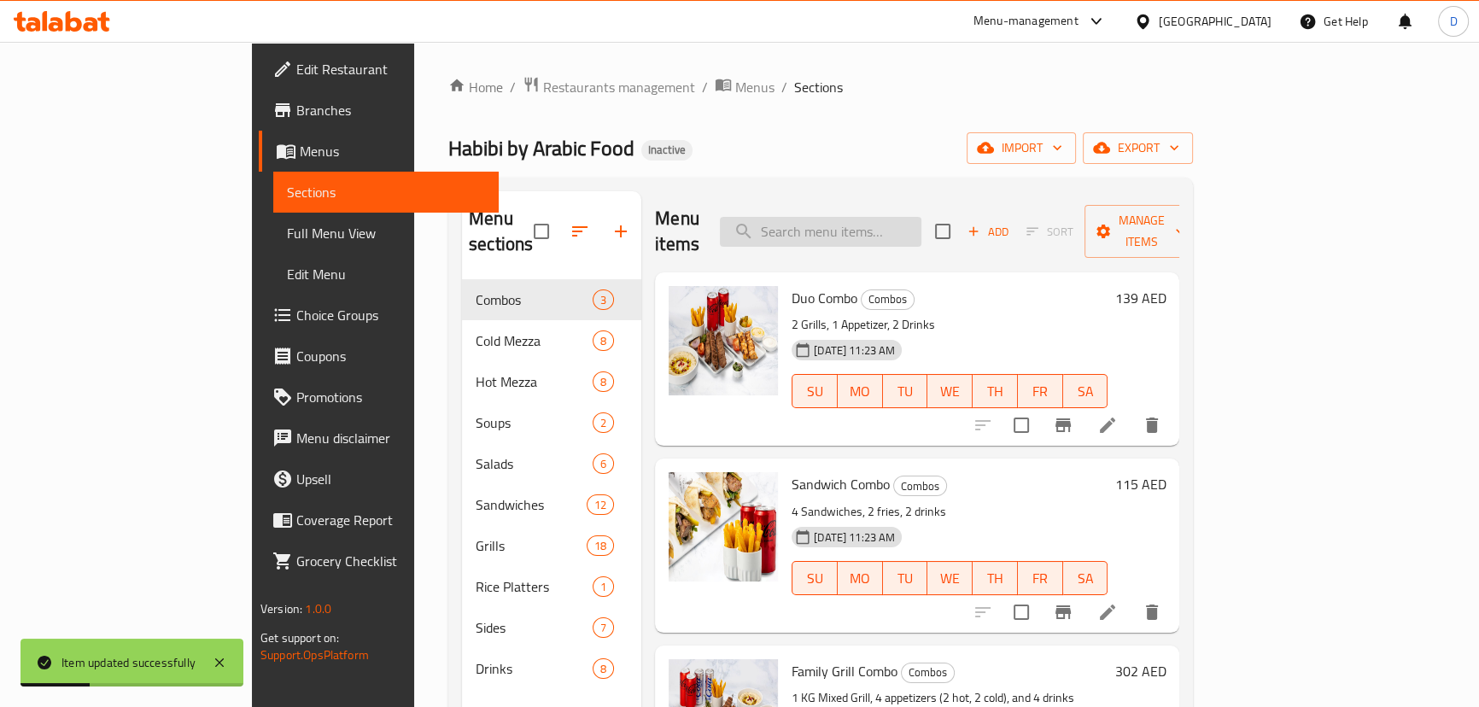
click at [922, 219] on input "search" at bounding box center [821, 232] width 202 height 30
paste input "Crispy, golden-brown potato fries"
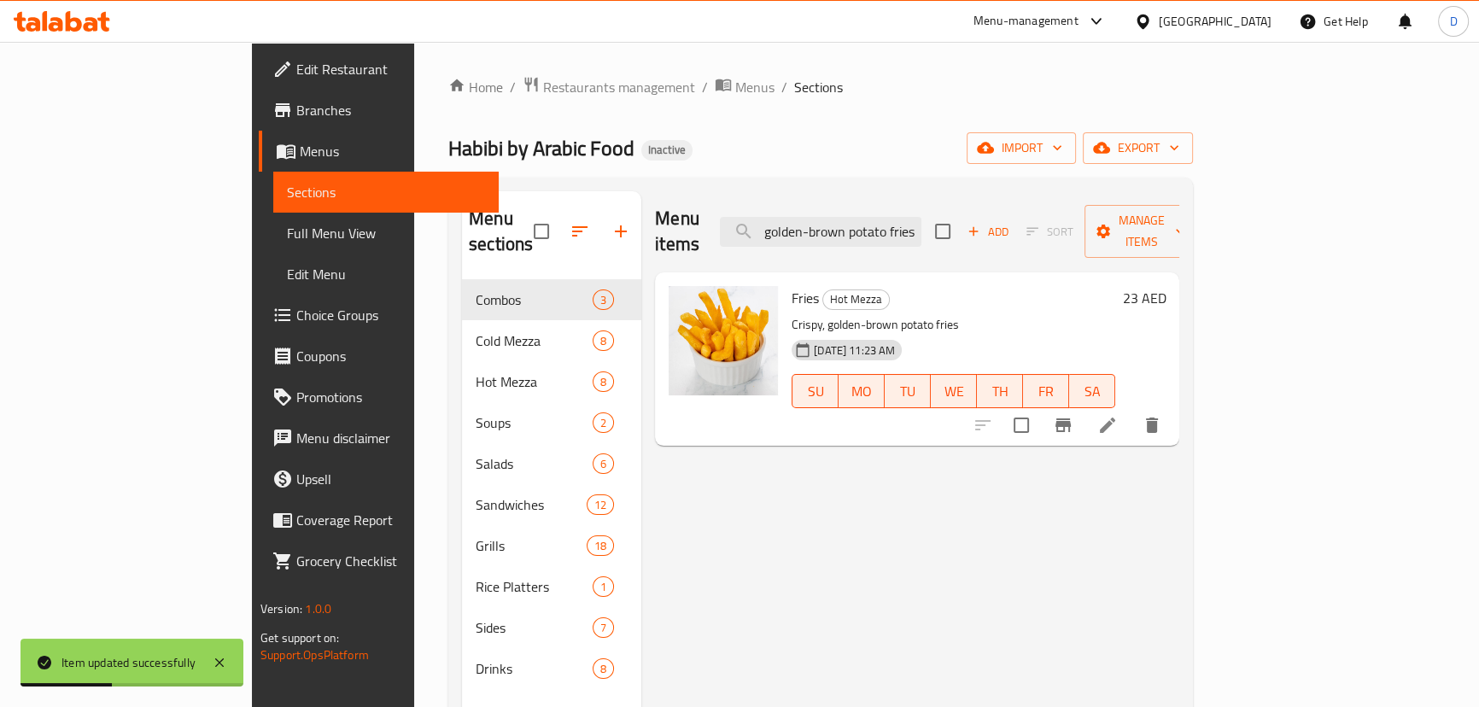
type input "Crispy, golden-brown potato fries"
click at [1132, 410] on li at bounding box center [1108, 425] width 48 height 31
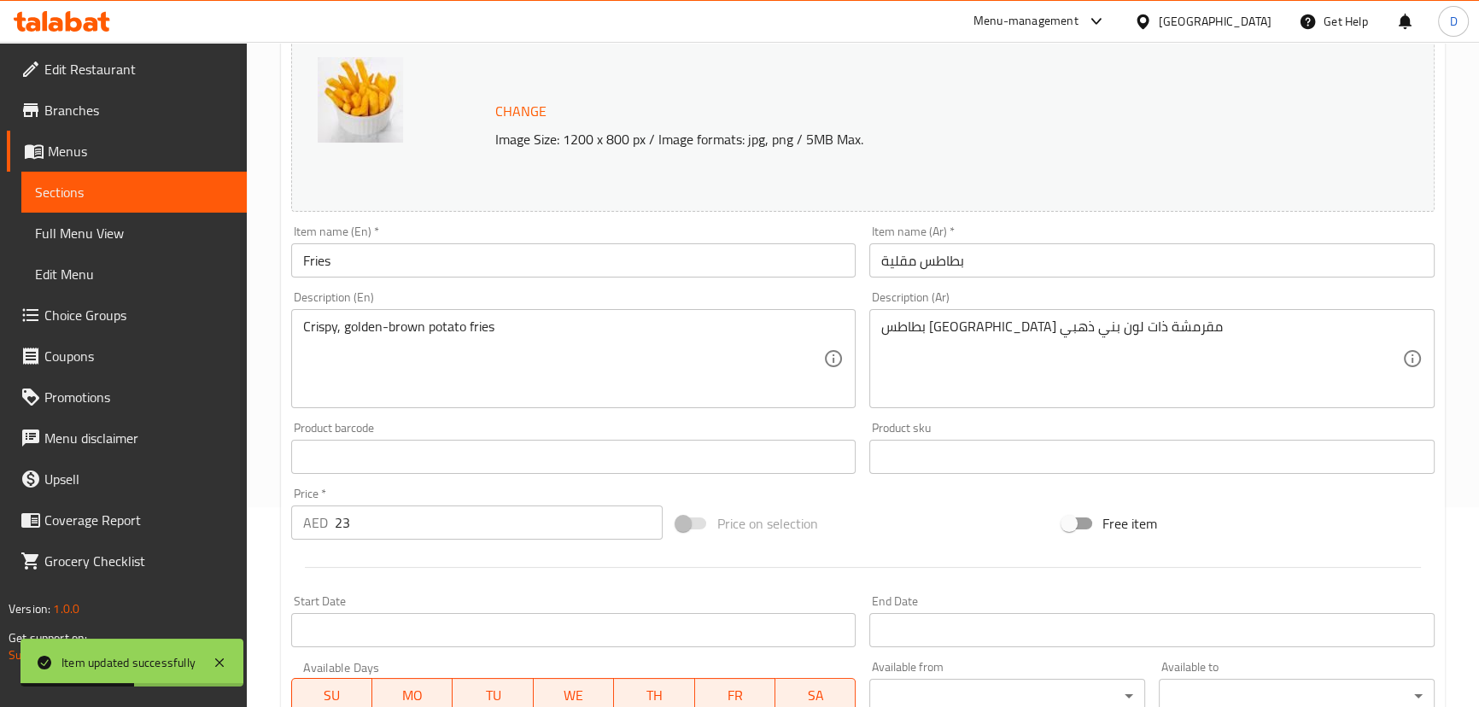
scroll to position [232, 0]
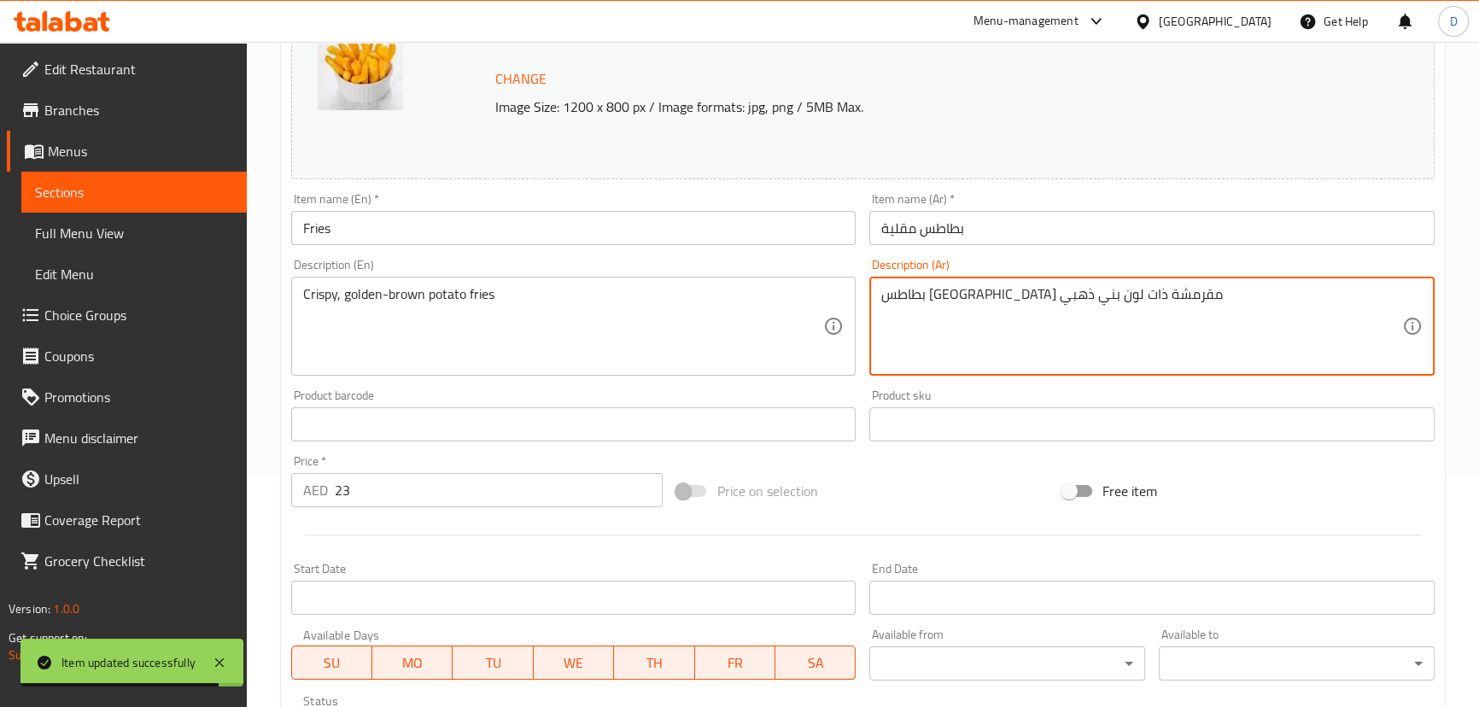
click at [1067, 302] on textarea "بطاطس [GEOGRAPHIC_DATA] مقرمشة ذات لون بني ذهبي" at bounding box center [1141, 326] width 521 height 81
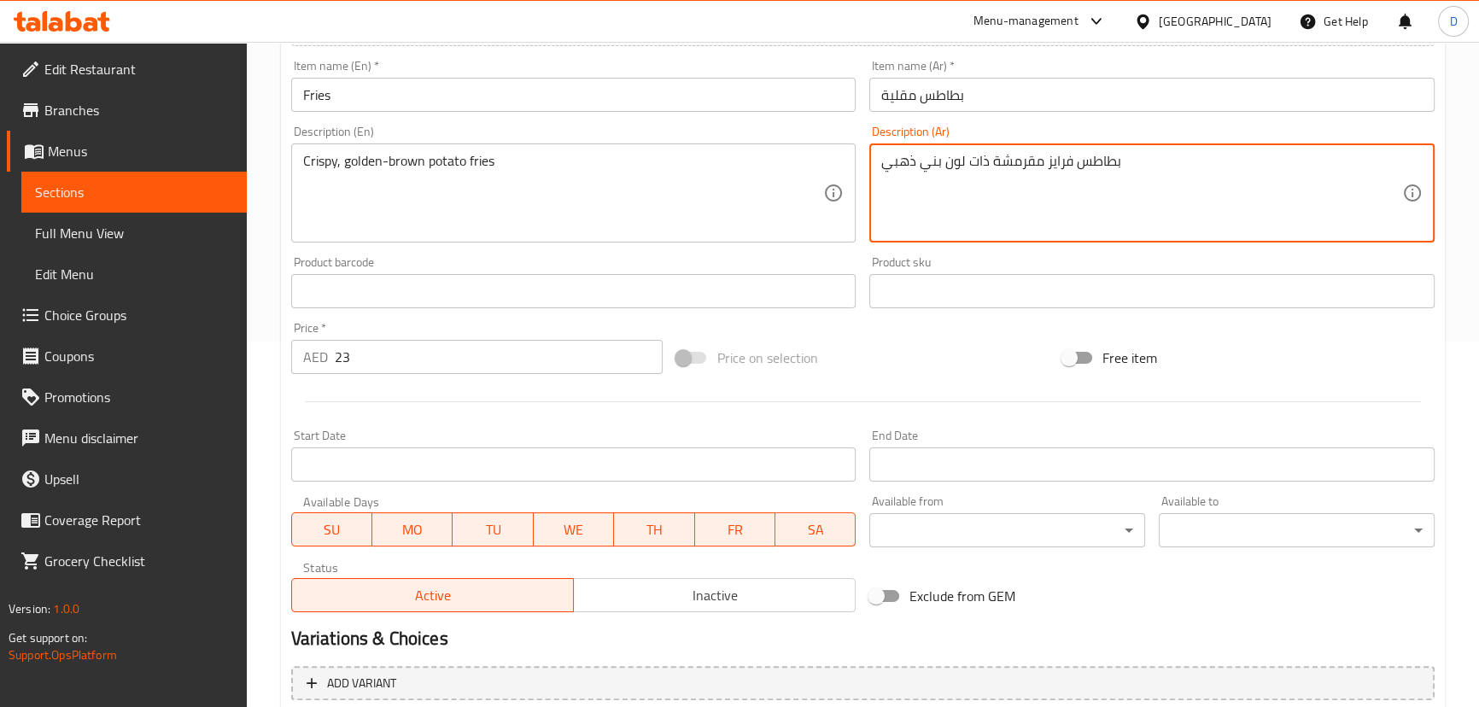
scroll to position [524, 0]
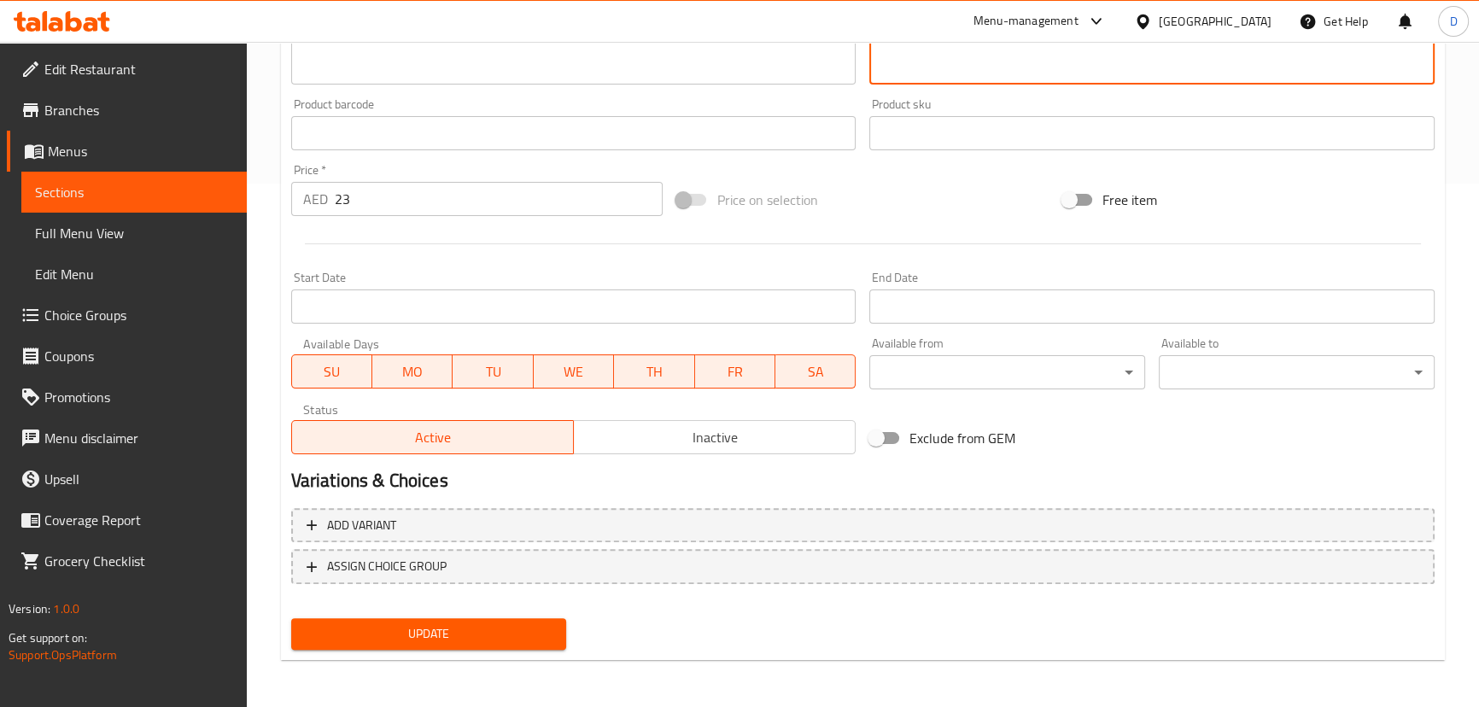
type textarea "بطاطس فرايز مقرمشة ذات لون بني ذهبي"
drag, startPoint x: 399, startPoint y: 641, endPoint x: 438, endPoint y: 589, distance: 64.6
click at [400, 641] on span "Update" at bounding box center [429, 633] width 249 height 21
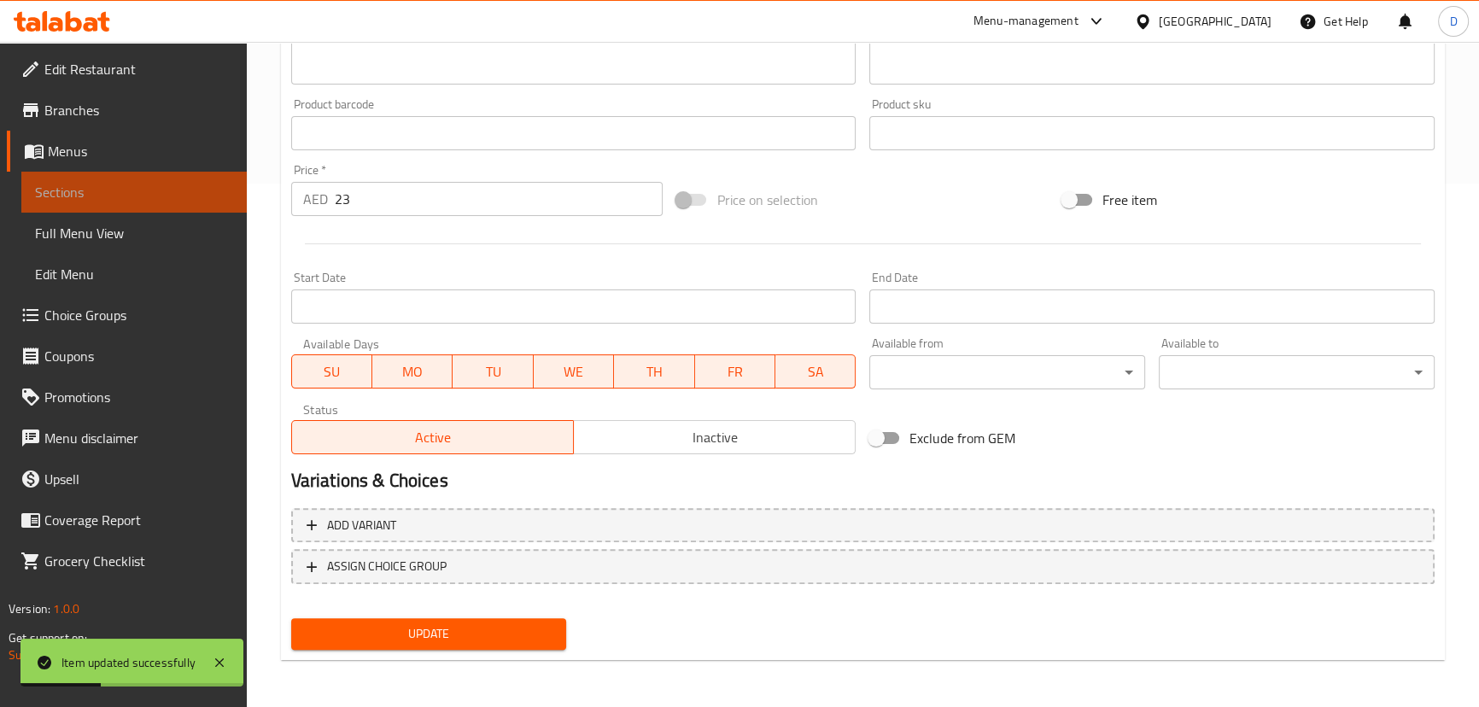
click at [237, 195] on link "Sections" at bounding box center [133, 192] width 225 height 41
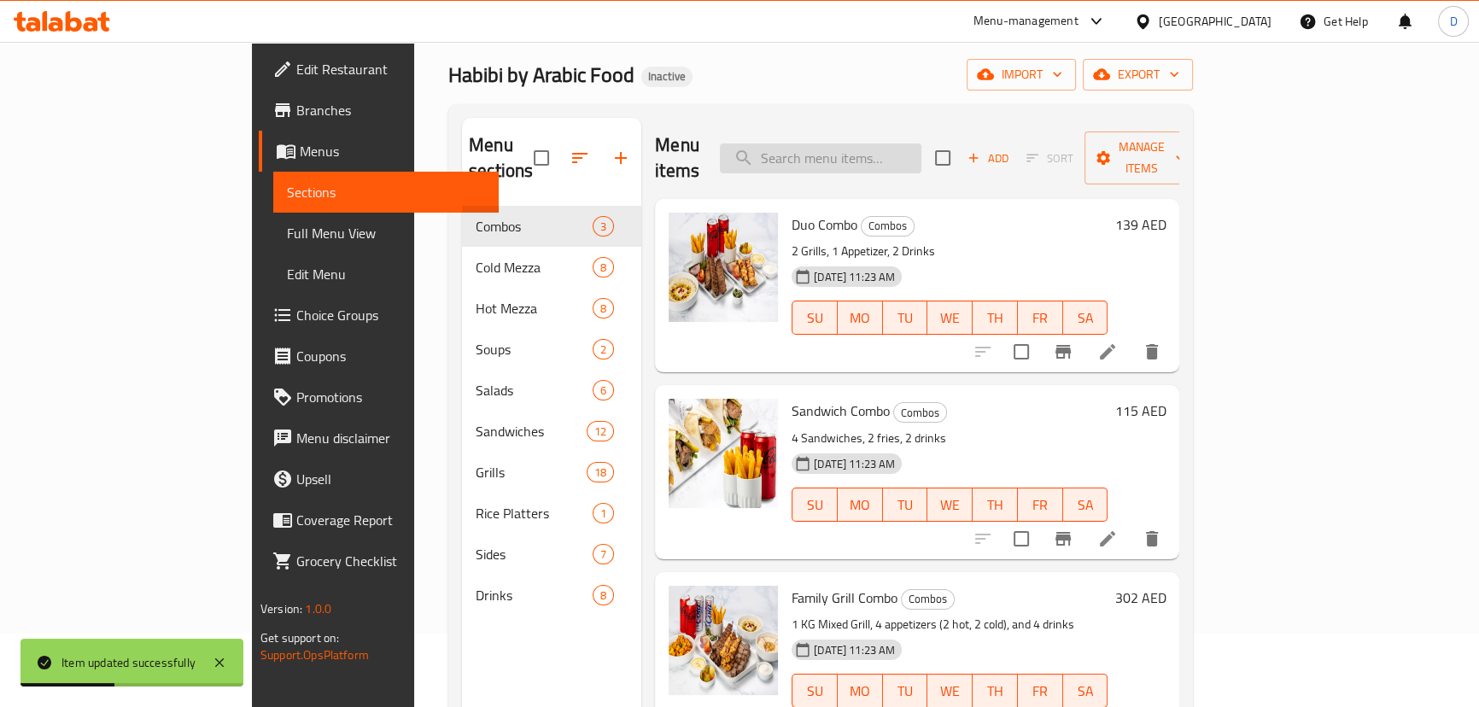
scroll to position [7, 0]
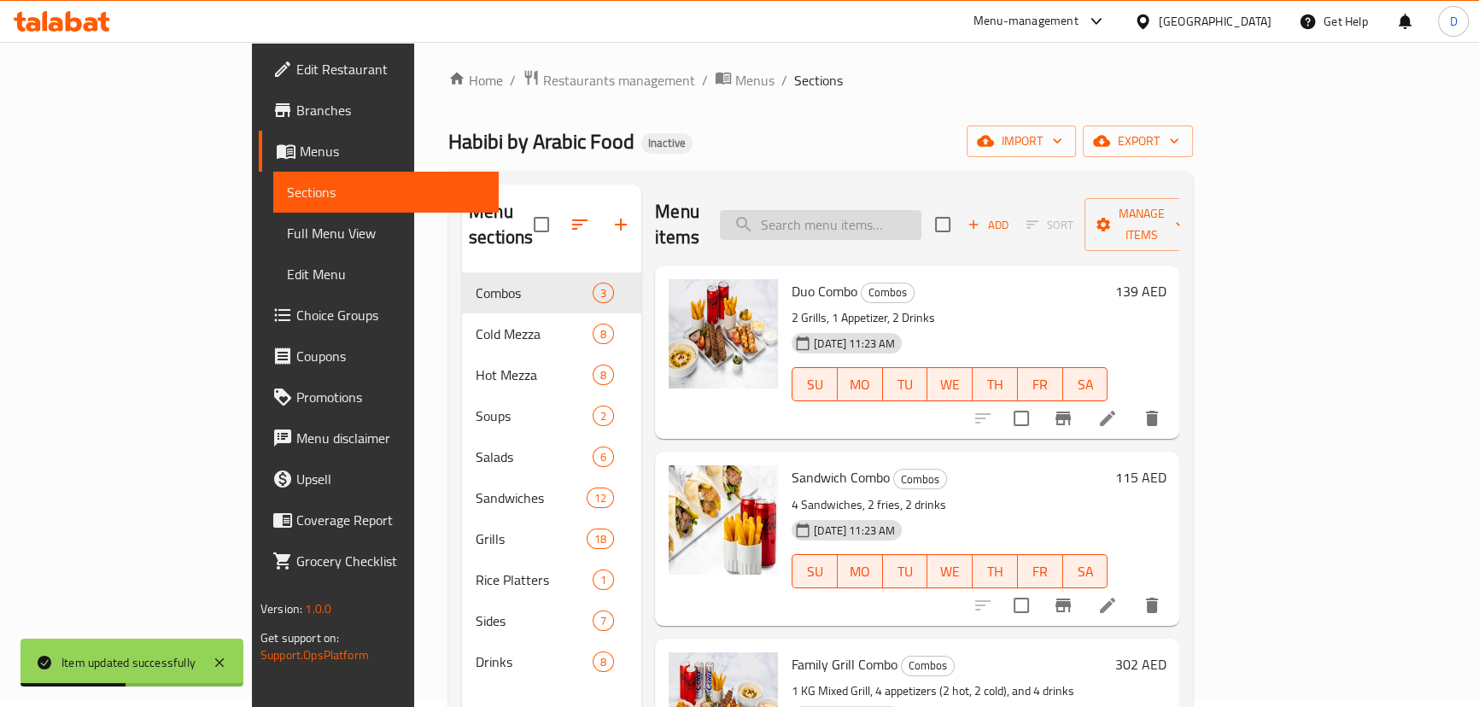
click at [922, 210] on input "search" at bounding box center [821, 225] width 202 height 30
paste input "5 Pcs of crispy, golden-brown bulgur shell filled with a savory mixture of grou…"
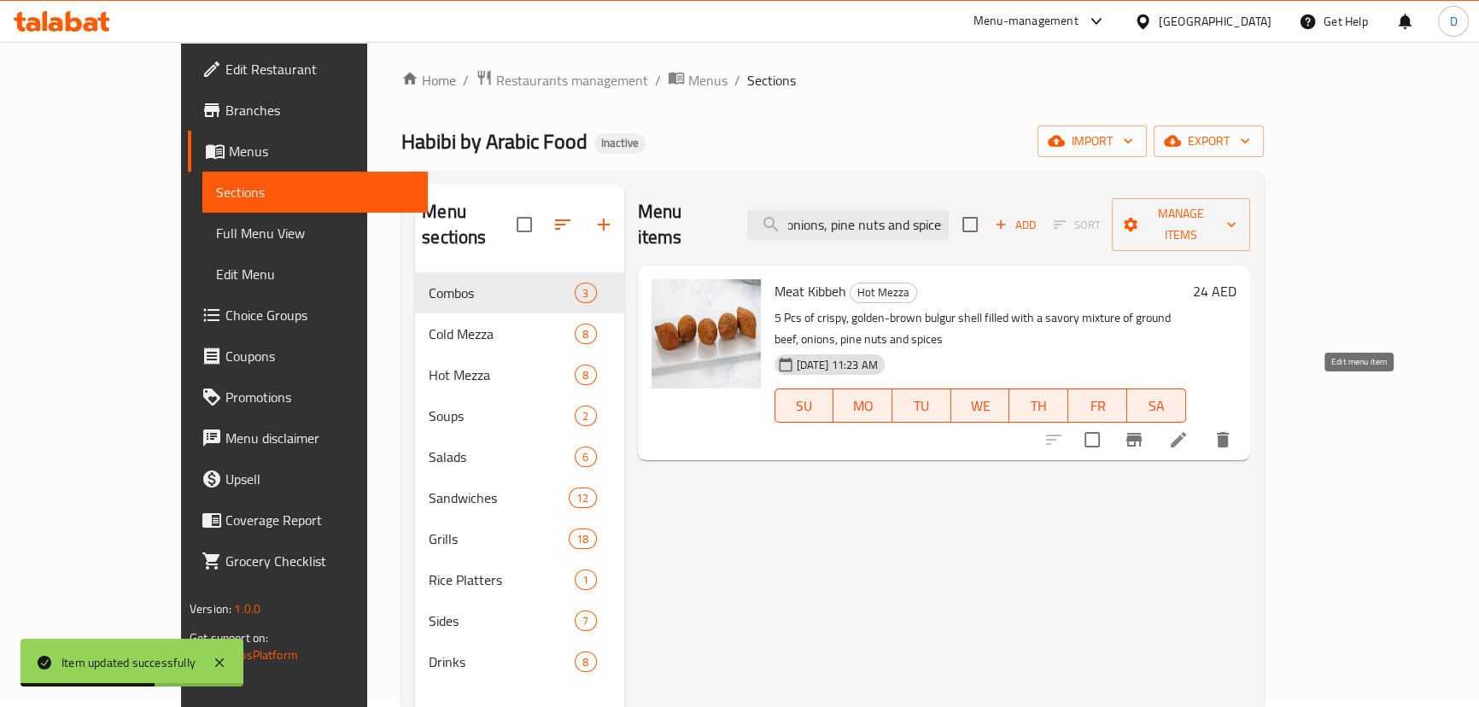
type input "5 Pcs of crispy, golden-brown bulgur shell filled with a savory mixture of grou…"
click at [1189, 430] on icon at bounding box center [1178, 440] width 20 height 20
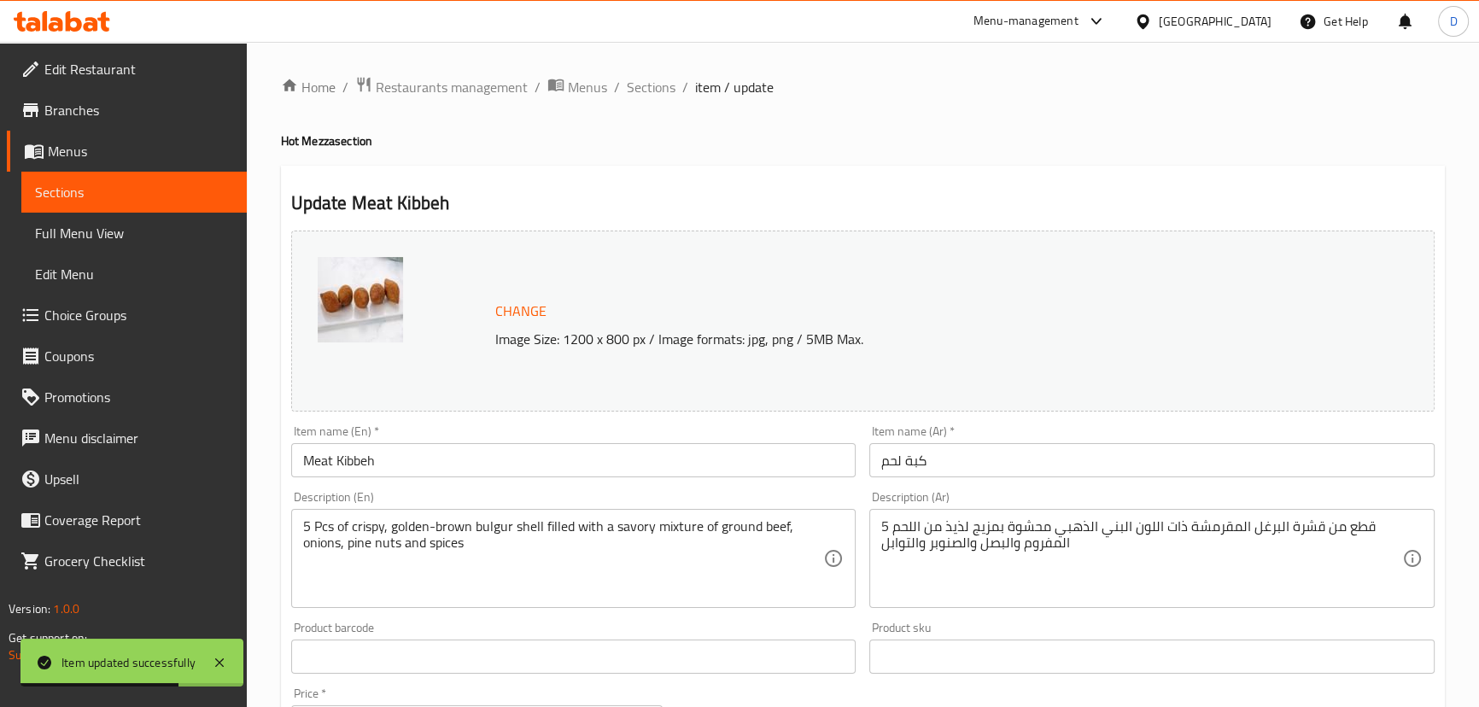
scroll to position [77, 0]
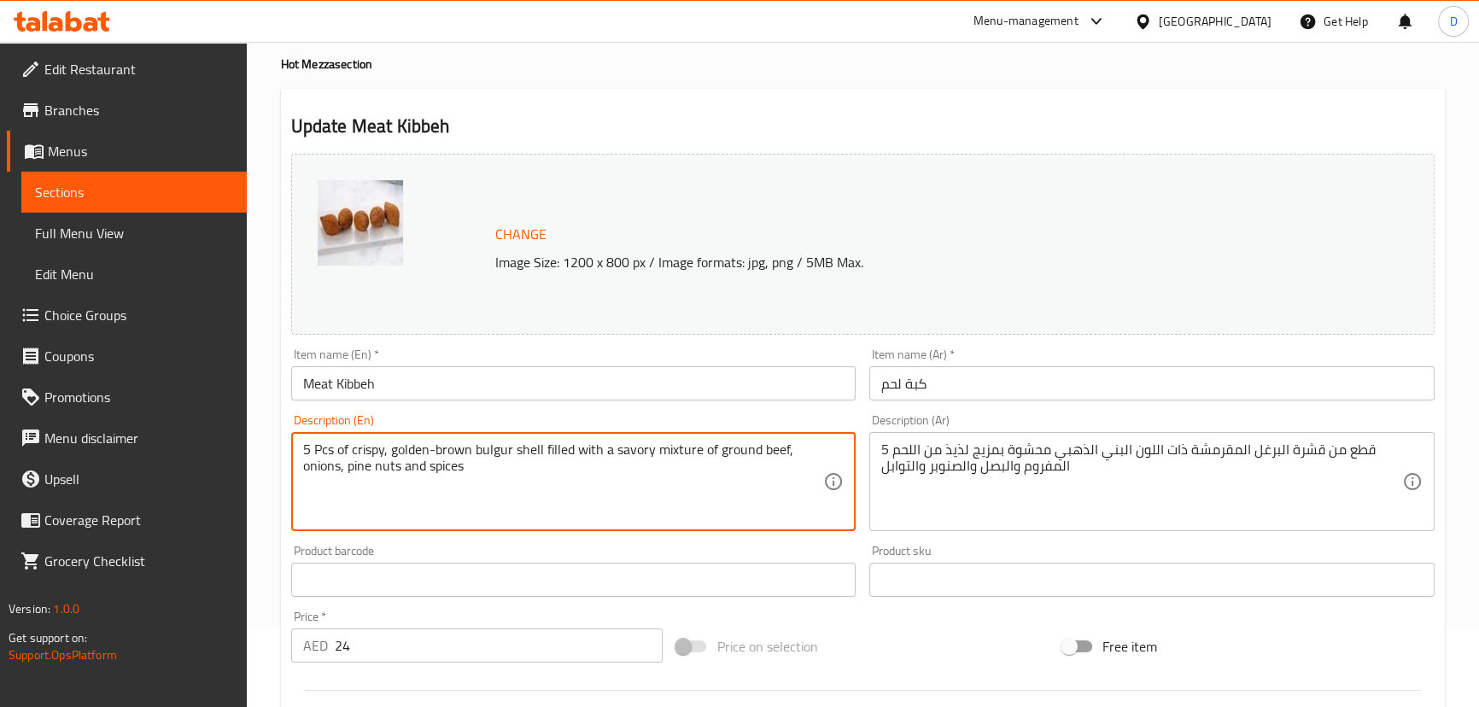
click at [530, 448] on textarea "5 Pcs of crispy, golden-brown bulgur shell filled with a savory mixture of grou…" at bounding box center [563, 482] width 521 height 81
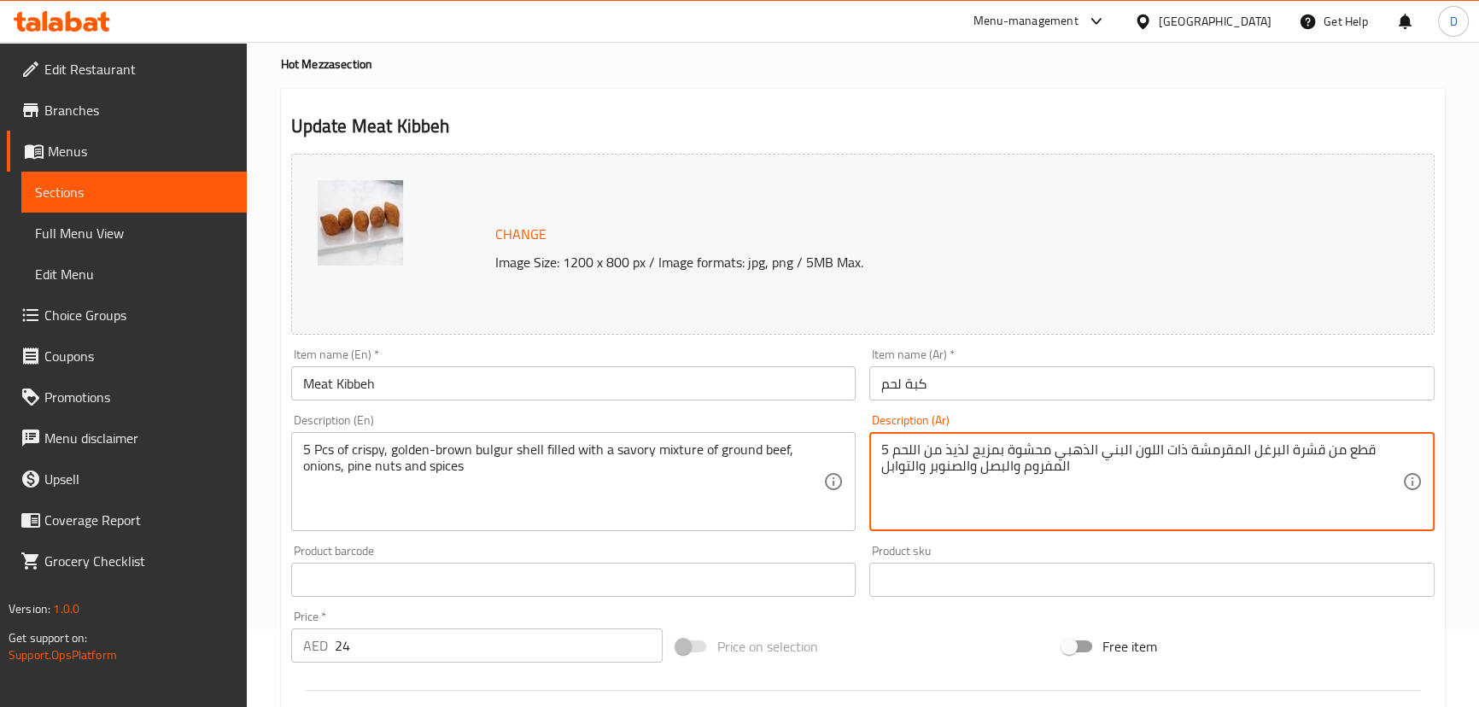
click at [1299, 444] on textarea "5 قطع من قشرة البرغل المقرمشة ذات اللون البني الذهبي محشوة بمزيج لذيذ من اللحم …" at bounding box center [1141, 482] width 521 height 81
paste textarea "صدف"
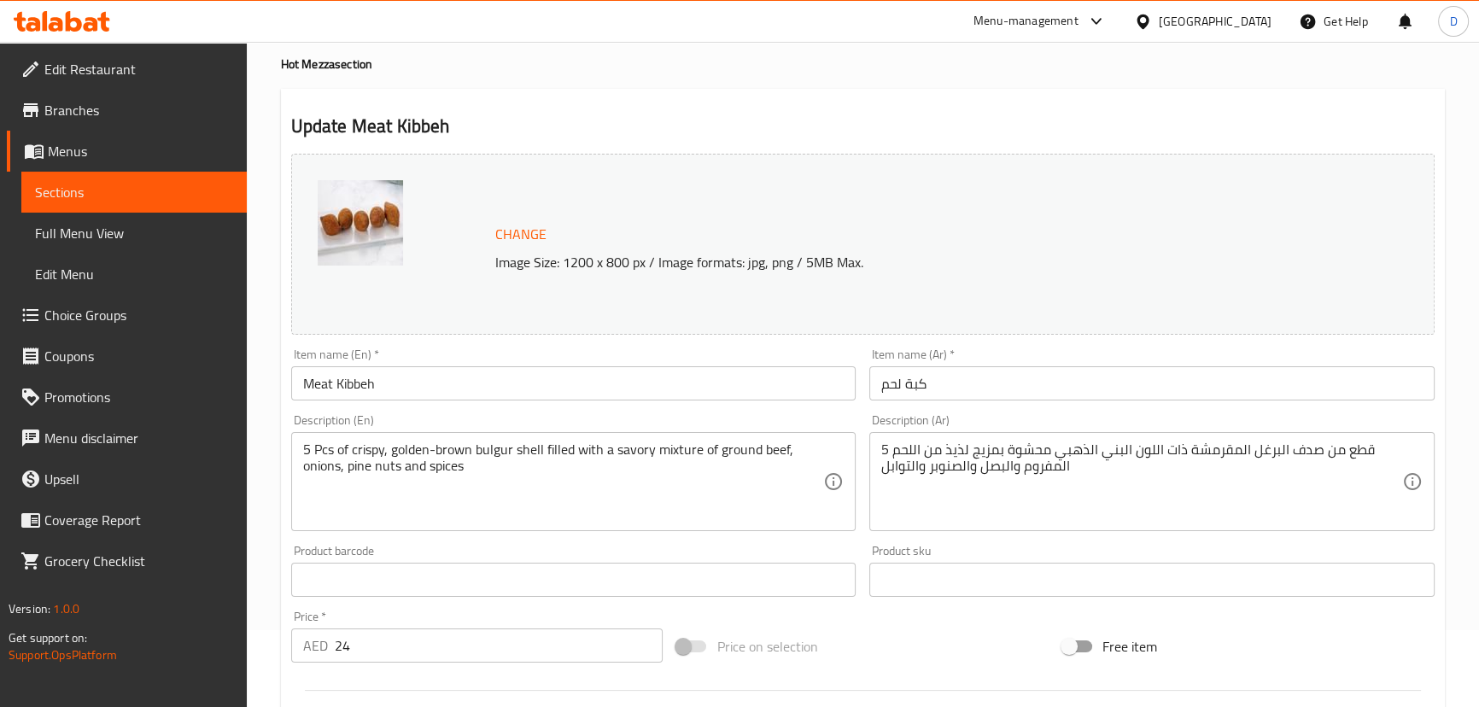
click at [955, 442] on textarea "5 قطع من صدف البرغل المقرمشة ذات اللون البني الذهبي محشوة بمزيج لذيذ من اللحم ا…" at bounding box center [1141, 482] width 521 height 81
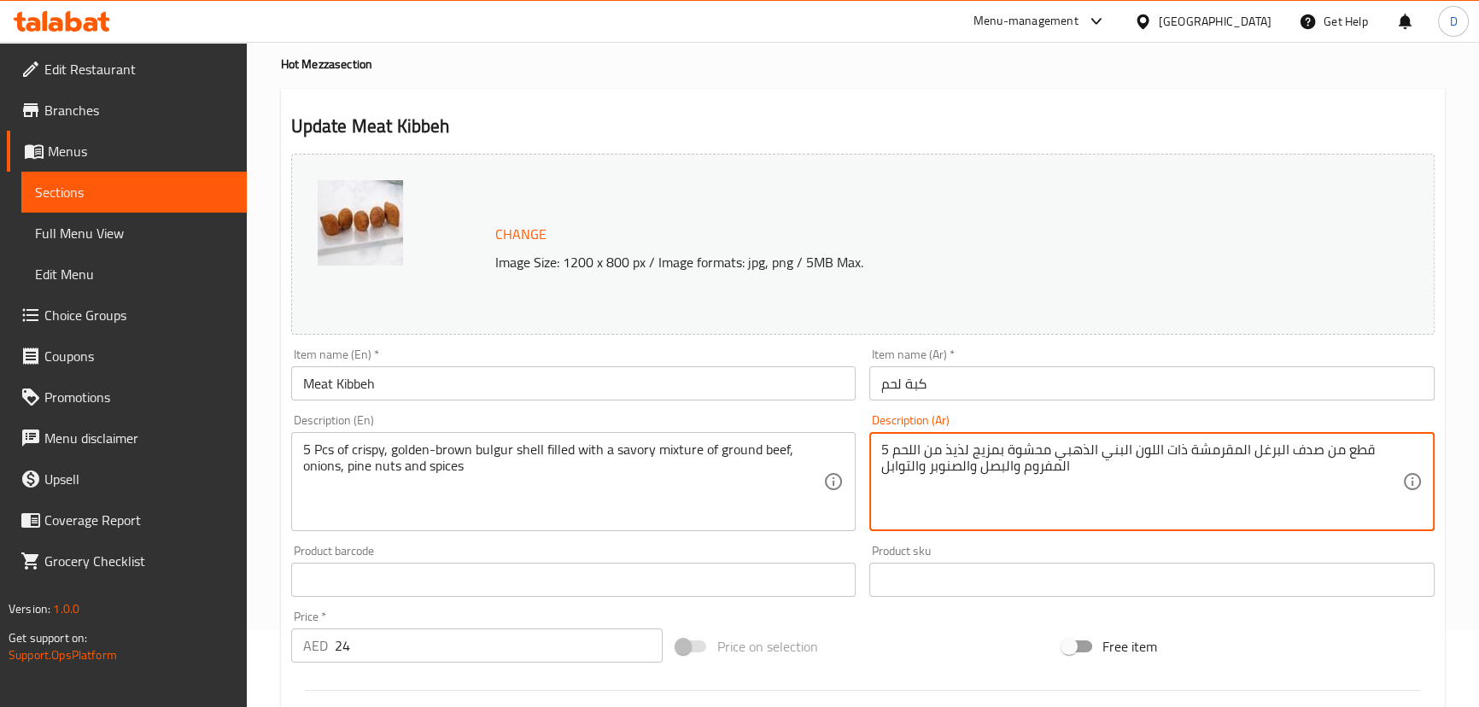
click at [955, 442] on textarea "5 قطع من صدف البرغل المقرمشة ذات اللون البني الذهبي محشوة بمزيج لذيذ من اللحم ا…" at bounding box center [1141, 482] width 521 height 81
paste textarea "الح"
click at [642, 389] on input "Meat Kibbeh" at bounding box center [573, 383] width 565 height 34
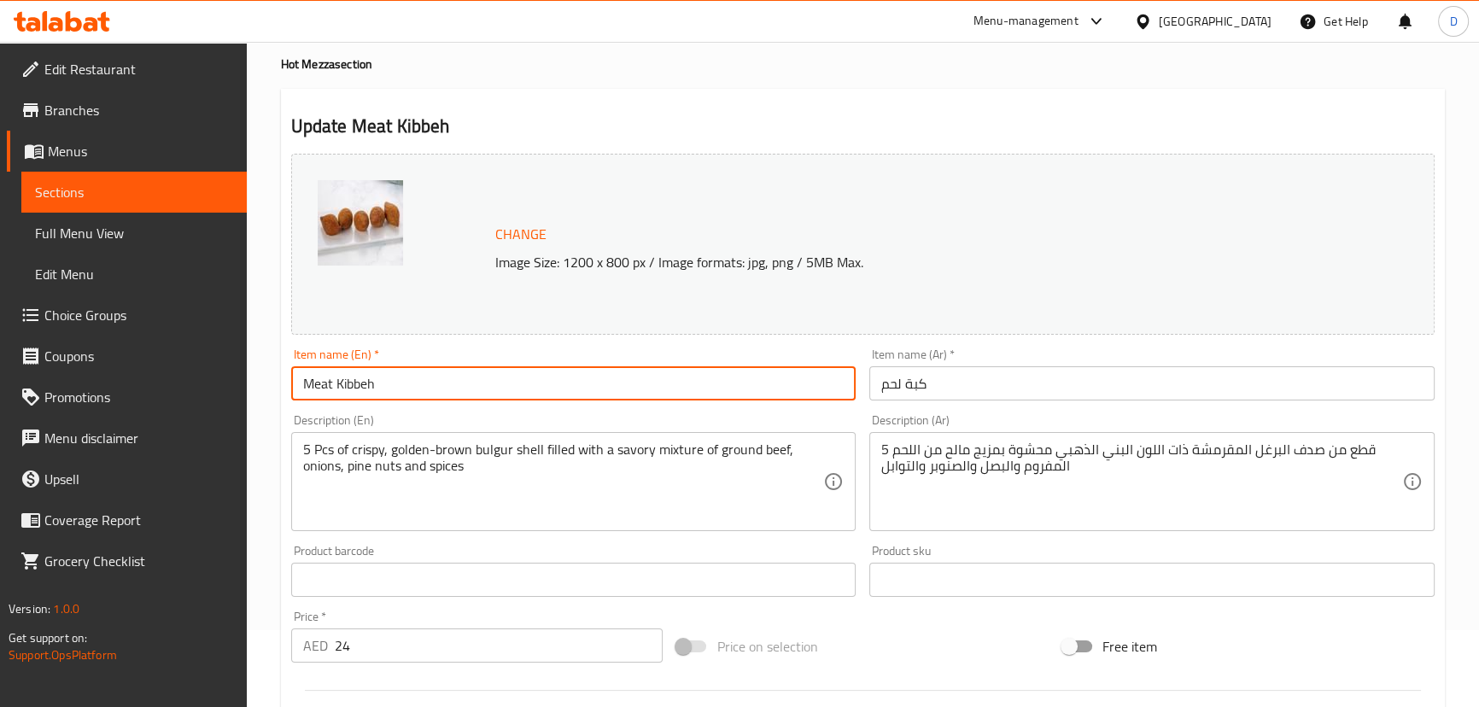
click at [642, 389] on input "Meat Kibbeh" at bounding box center [573, 383] width 565 height 34
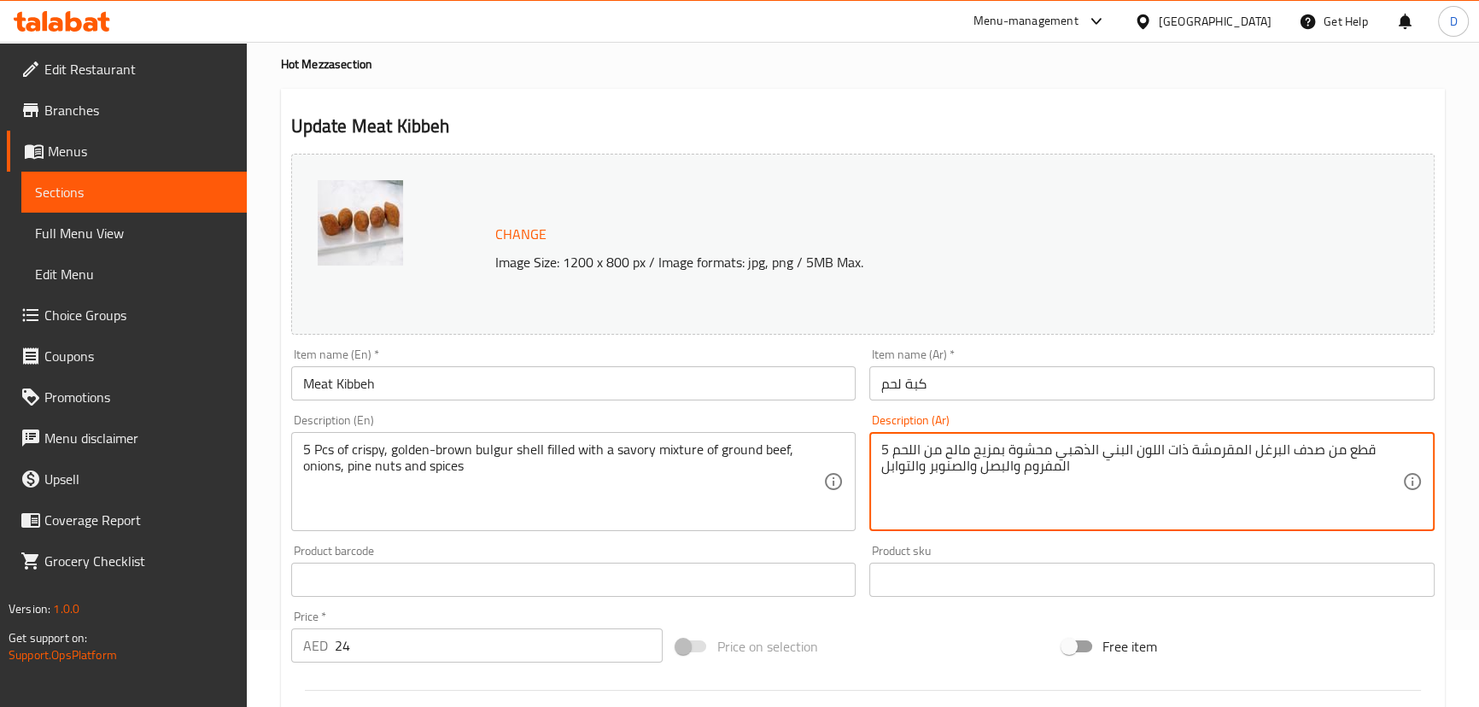
click at [1058, 468] on textarea "5 قطع من صدف البرغل المقرمشة ذات اللون البني الذهبي محشوة بمزيج مالح من اللحم ا…" at bounding box center [1141, 482] width 521 height 81
paste textarea "بقري"
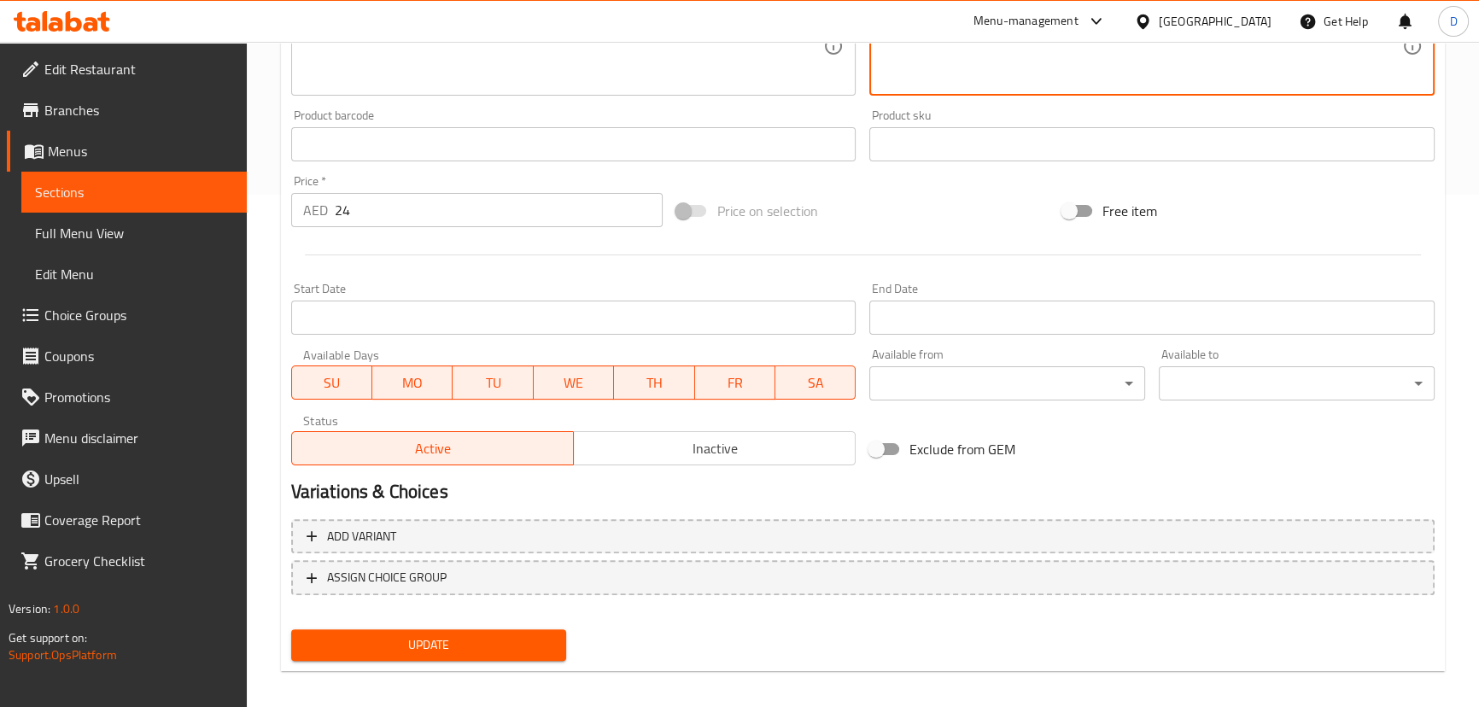
scroll to position [524, 0]
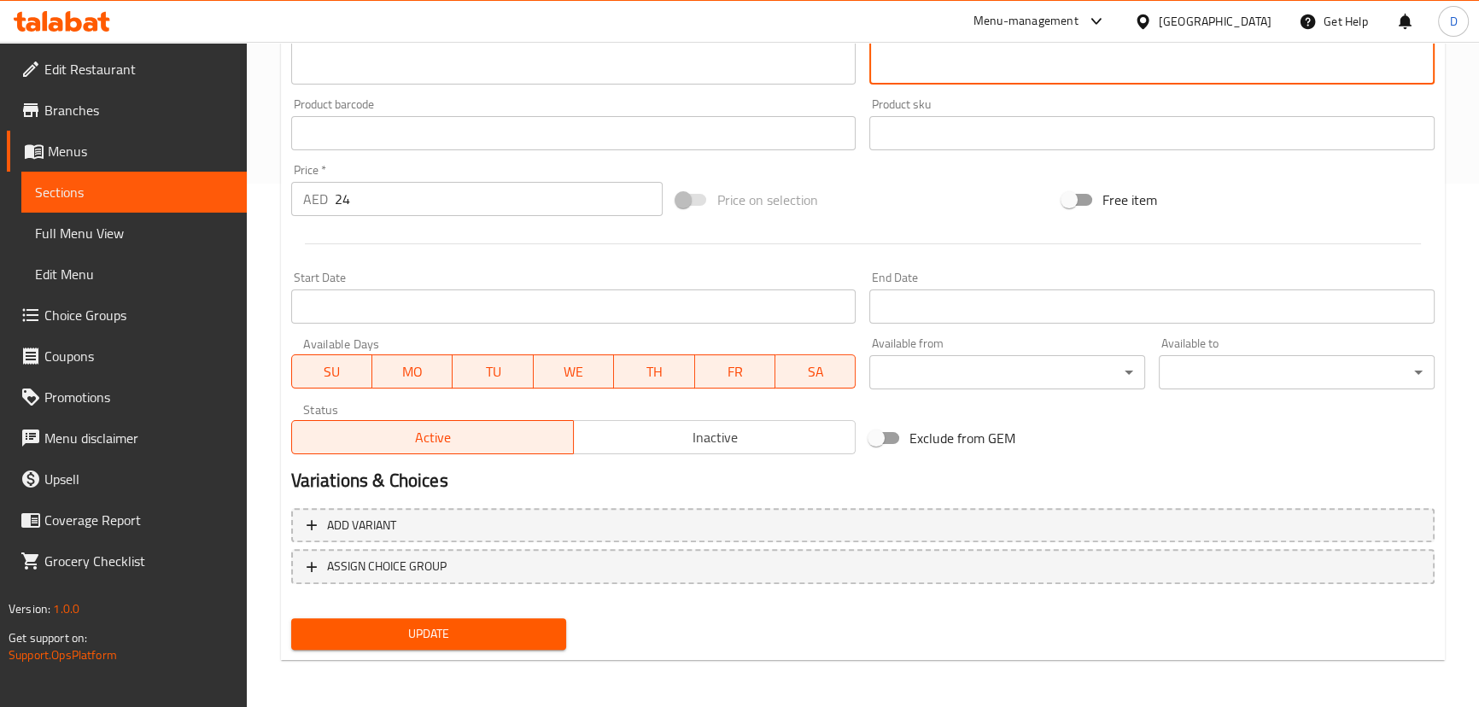
type textarea "5 قطع من صدف البرغل المقرمشة ذات اللون البني الذهبي محشوة بمزيج مالح من اللحم ا…"
click at [547, 619] on button "Update" at bounding box center [429, 634] width 276 height 32
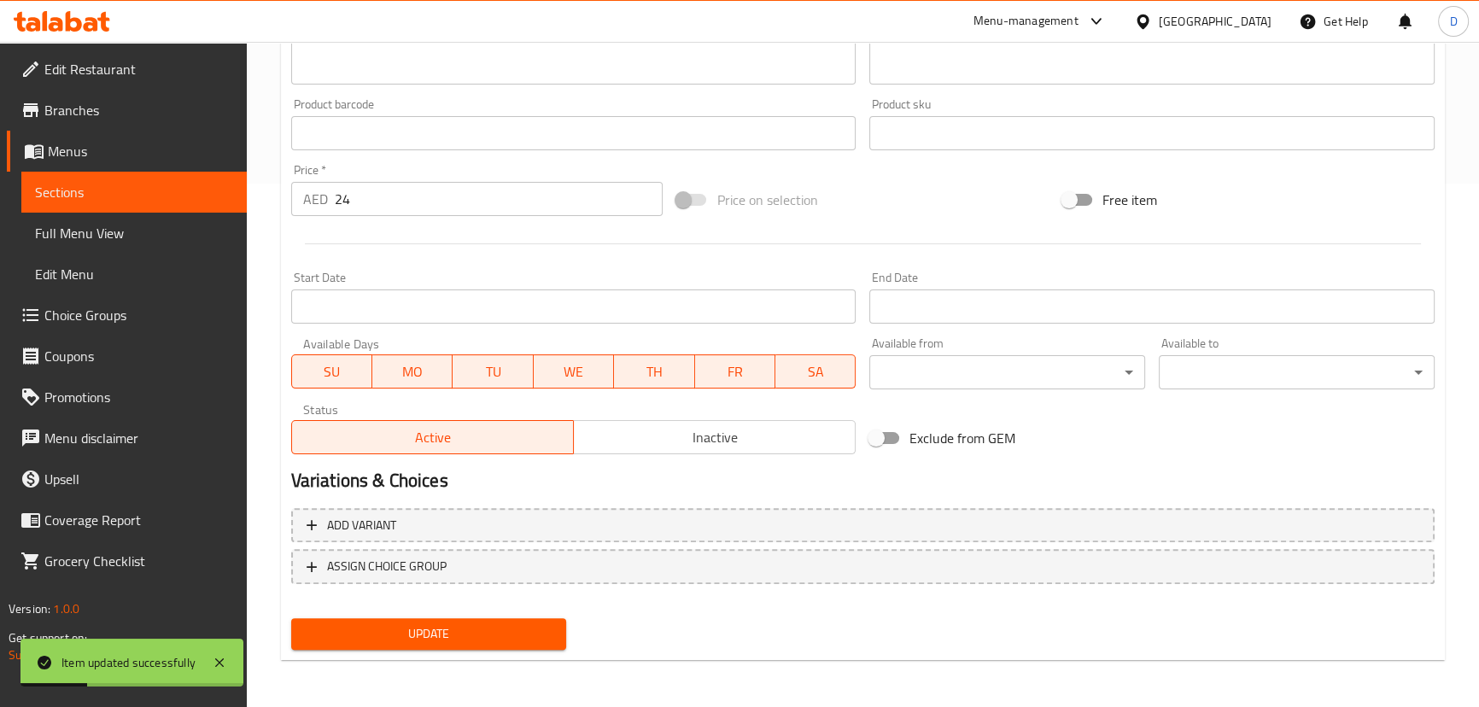
click at [212, 182] on span "Sections" at bounding box center [134, 192] width 198 height 20
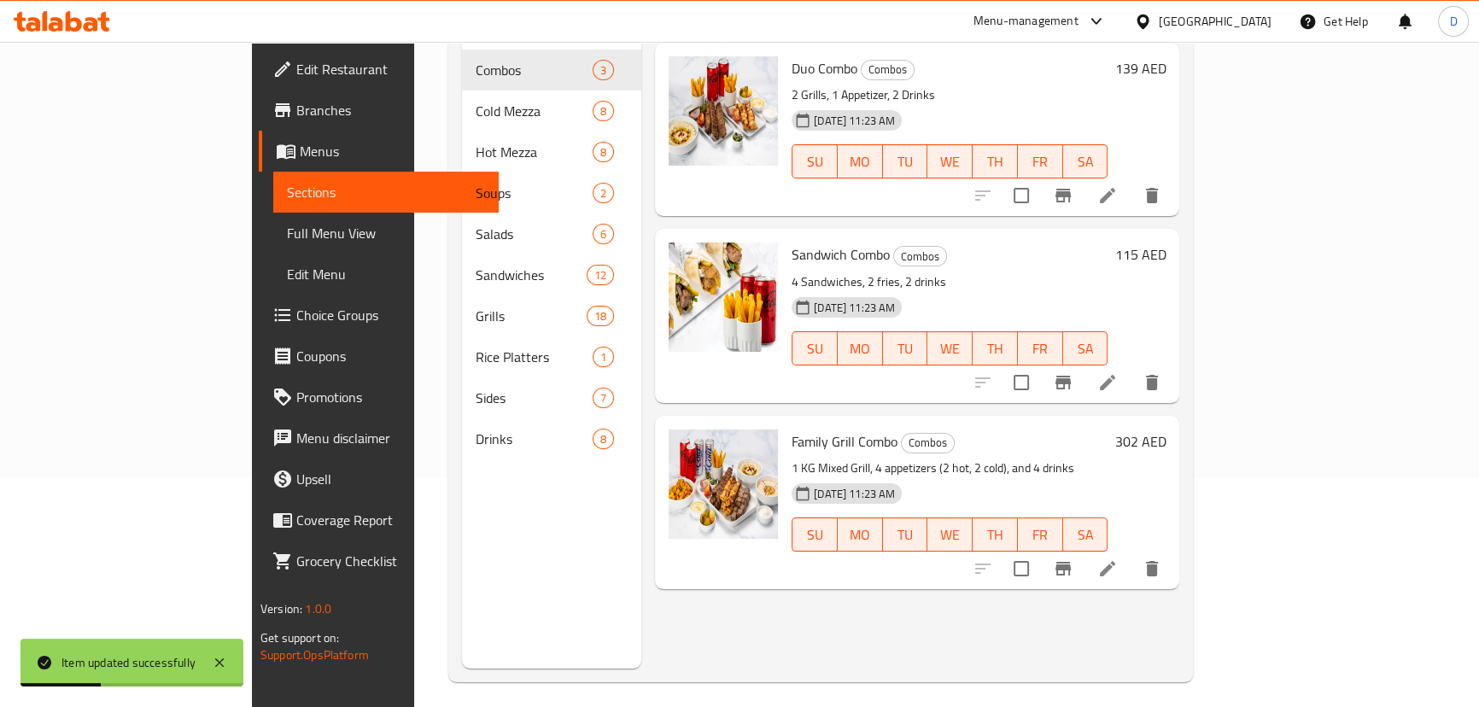
scroll to position [85, 0]
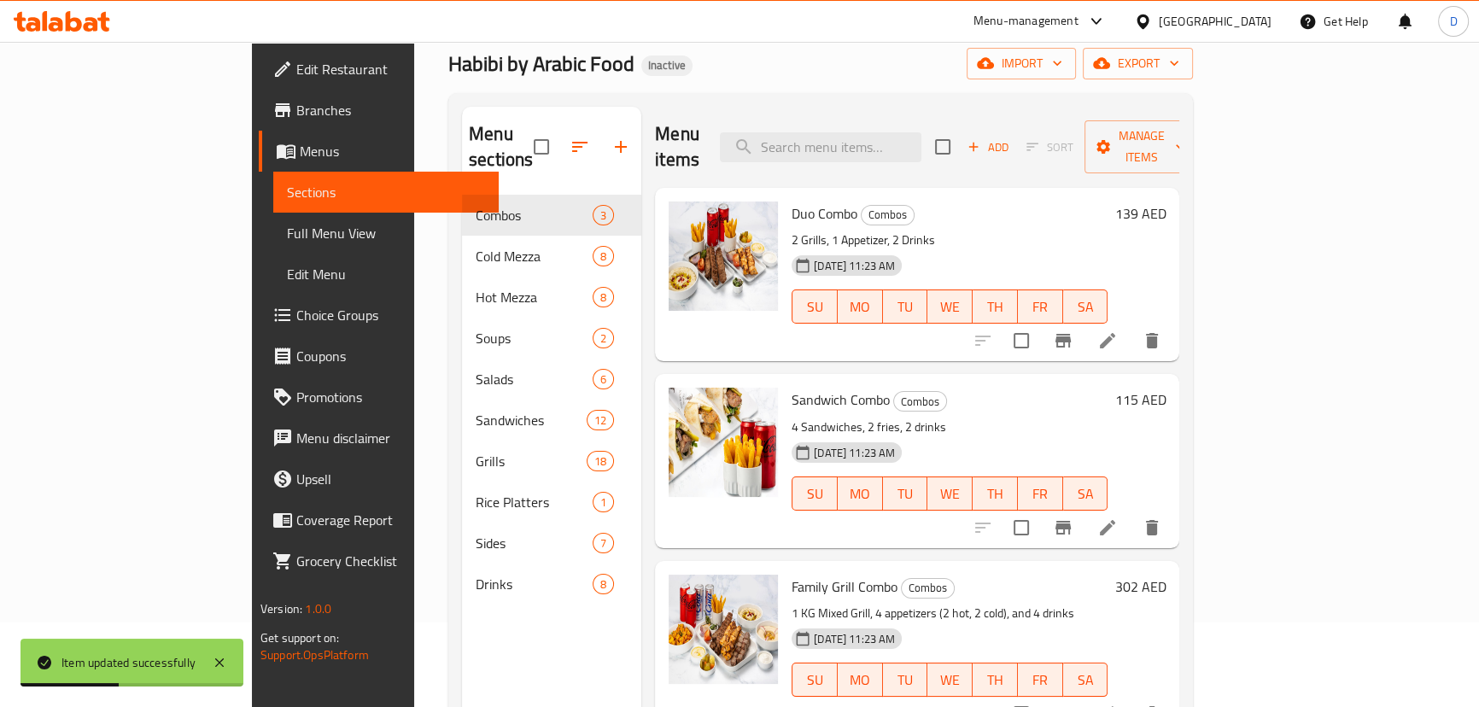
click at [912, 114] on div "Menu items Add Sort Manage items" at bounding box center [917, 147] width 524 height 81
click at [895, 132] on input "search" at bounding box center [821, 147] width 202 height 30
paste input "5 Pcs of crispy, deep-fried pastry filled with a savory blend of seasoned groun…"
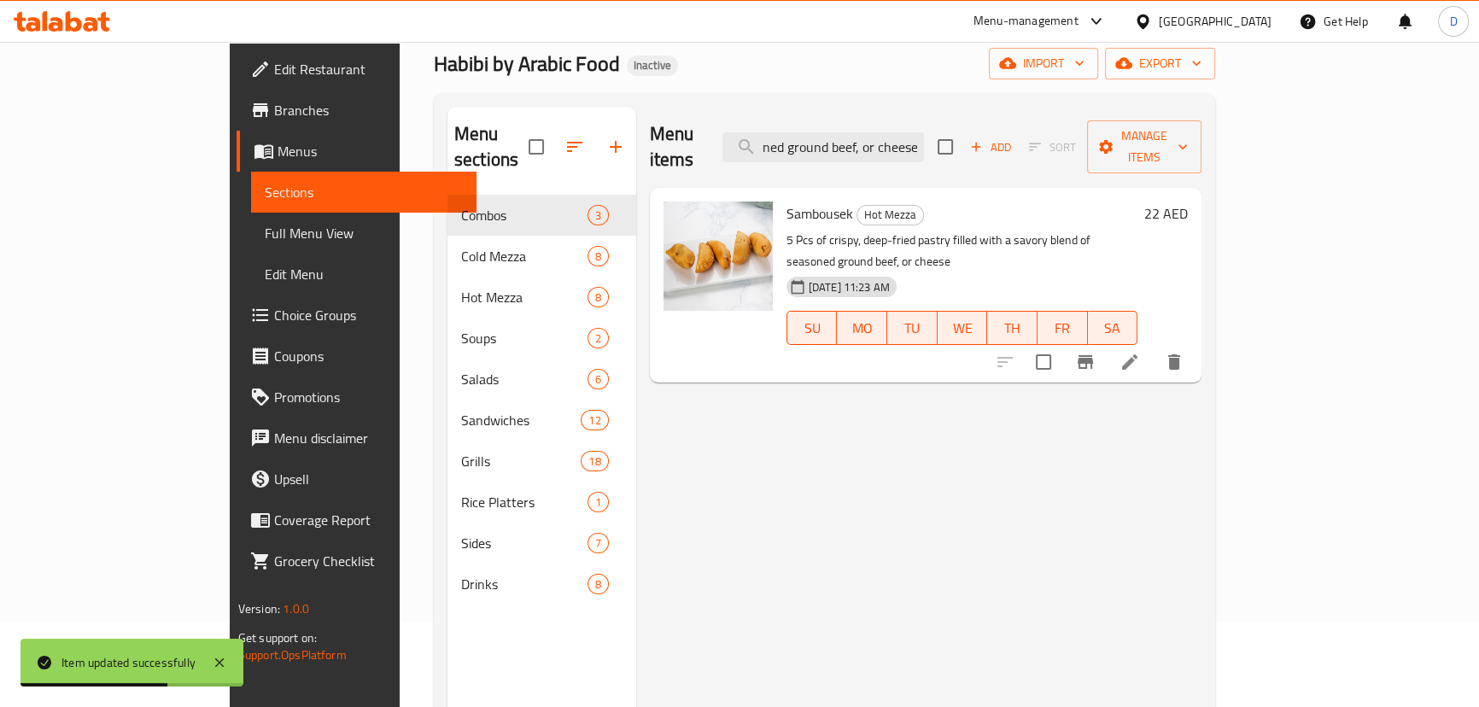
type input "5 Pcs of crispy, deep-fried pastry filled with a savory blend of seasoned groun…"
click at [1059, 304] on div "SU MO TU WE TH FR SA" at bounding box center [962, 328] width 365 height 48
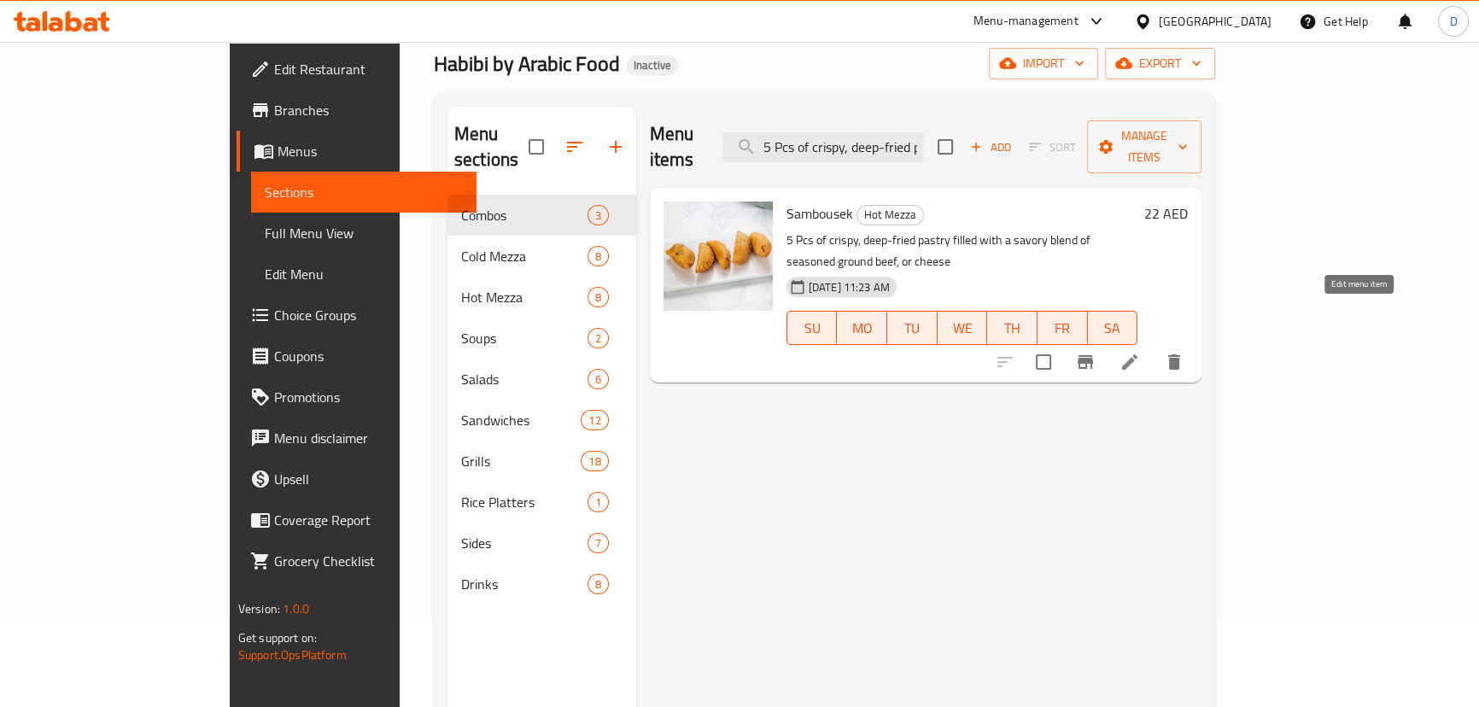
click at [1140, 352] on icon at bounding box center [1130, 362] width 20 height 20
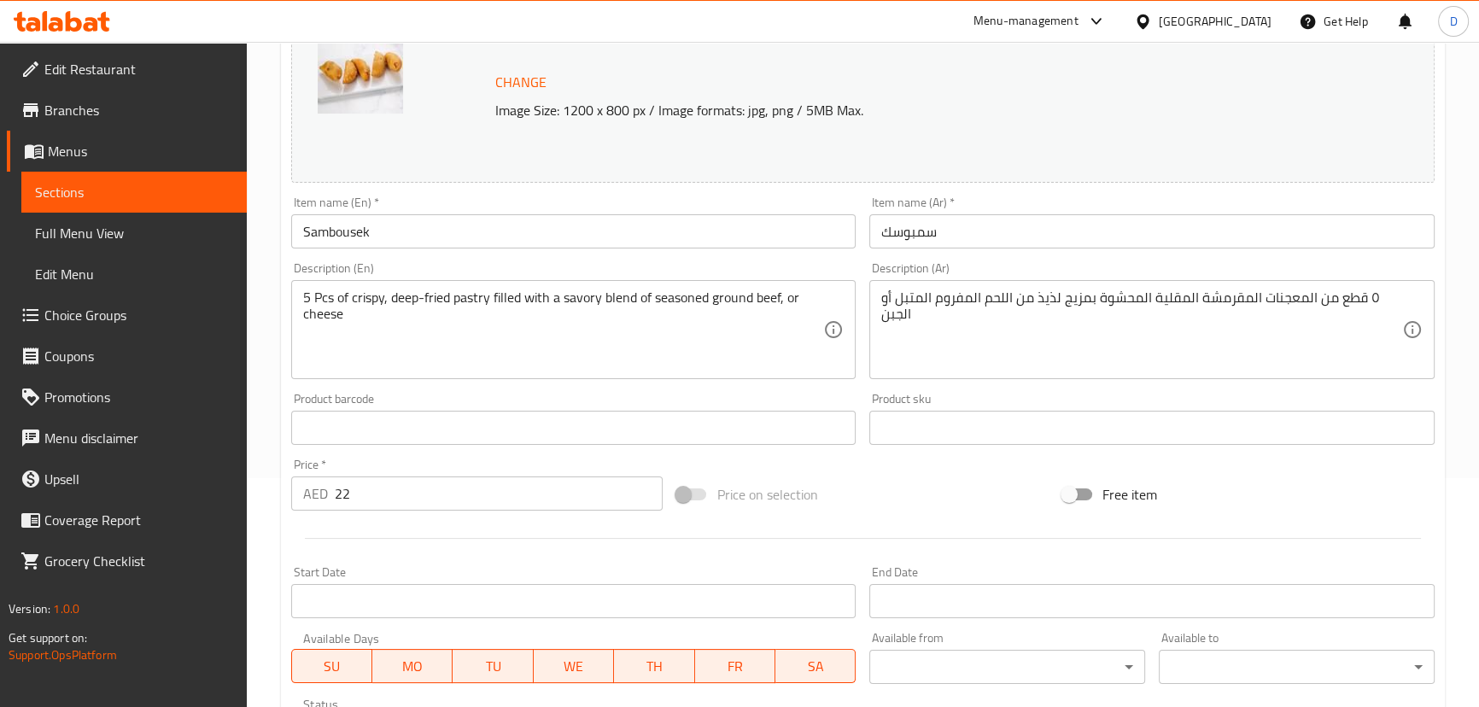
scroll to position [232, 0]
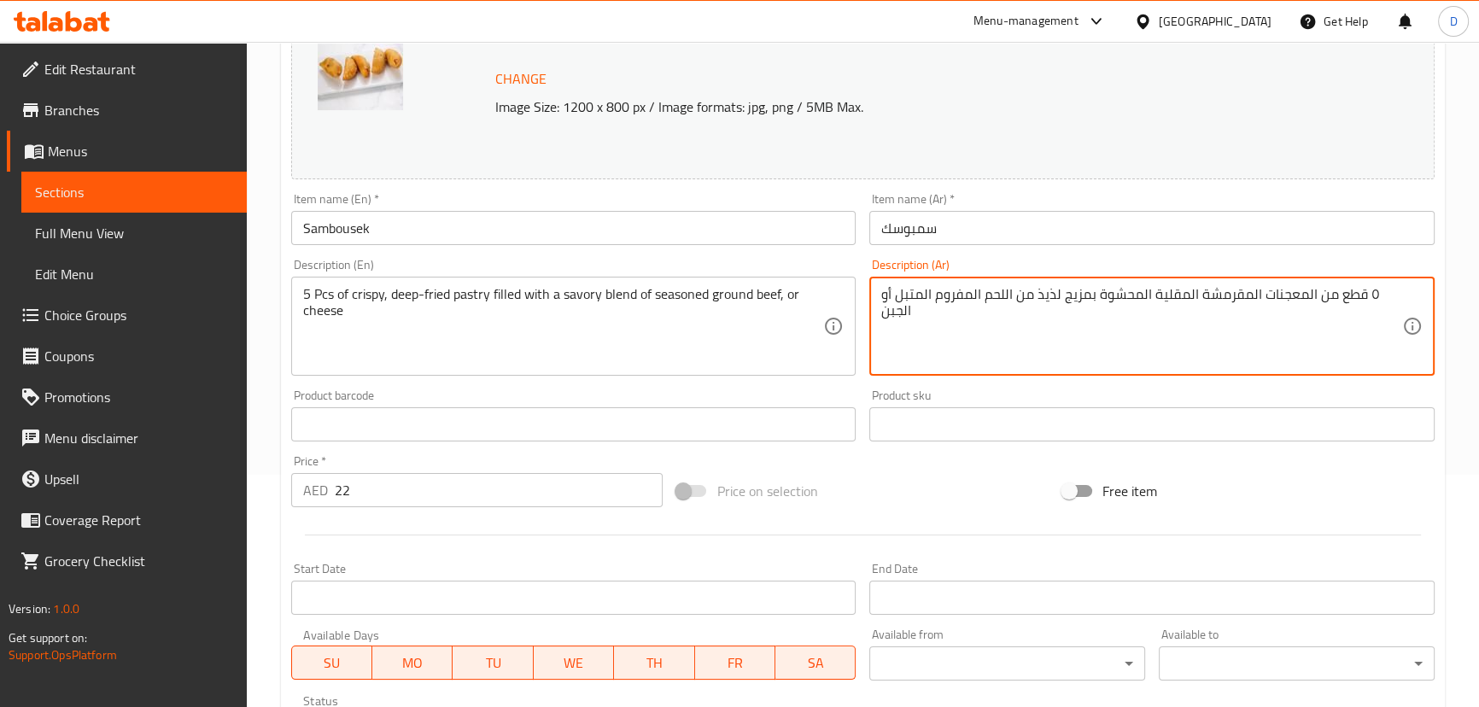
paste textarea "الحم"
click at [1051, 301] on textarea "٥ قطع من المعجنات المقرمشة المقلية المحشوة بمزيج لذيذ من اللحم المفروم المتبل أ…" at bounding box center [1141, 326] width 521 height 81
click at [1048, 299] on textarea "٥ قطع من المعجنات المقرمشة المقلية المحشوة بمزيج لذيذ من اللحم المفروم المتبل أ…" at bounding box center [1141, 326] width 521 height 81
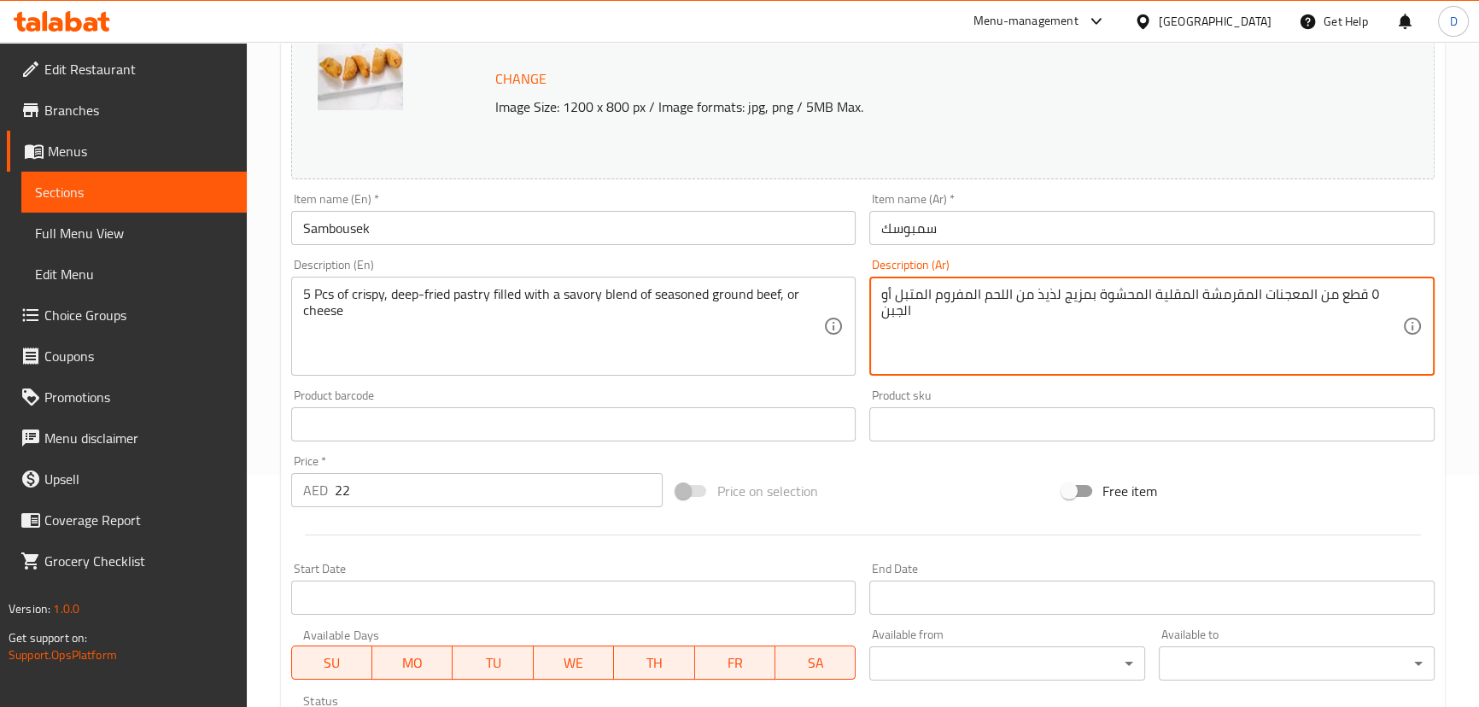
paste textarea "الح"
click at [970, 295] on textarea "٥ قطع من المعجنات المقرمشة المقلية المحشوة بمزيج مالح من اللحم المفروم المتبل أ…" at bounding box center [1141, 326] width 521 height 81
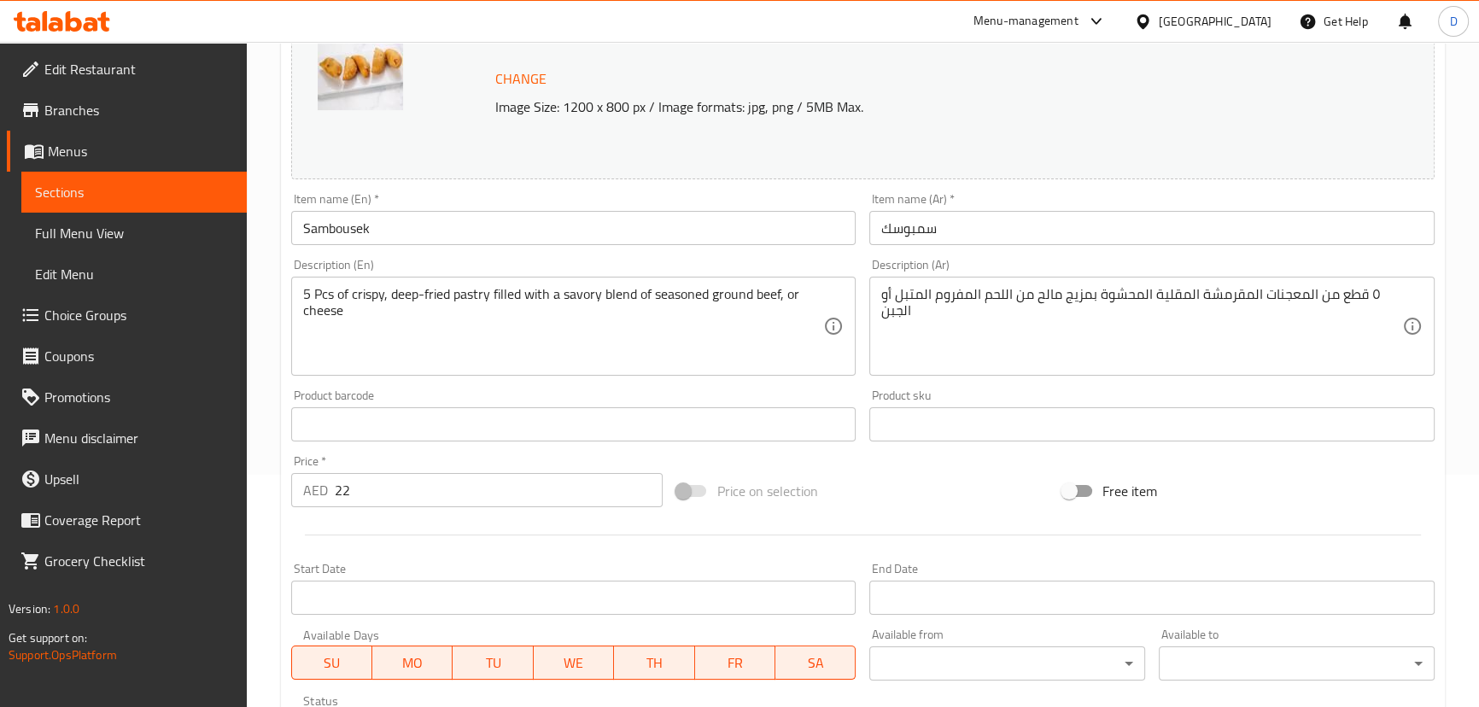
click at [970, 298] on textarea "٥ قطع من المعجنات المقرمشة المقلية المحشوة بمزيج مالح من اللحم المفروم المتبل أ…" at bounding box center [1141, 326] width 521 height 81
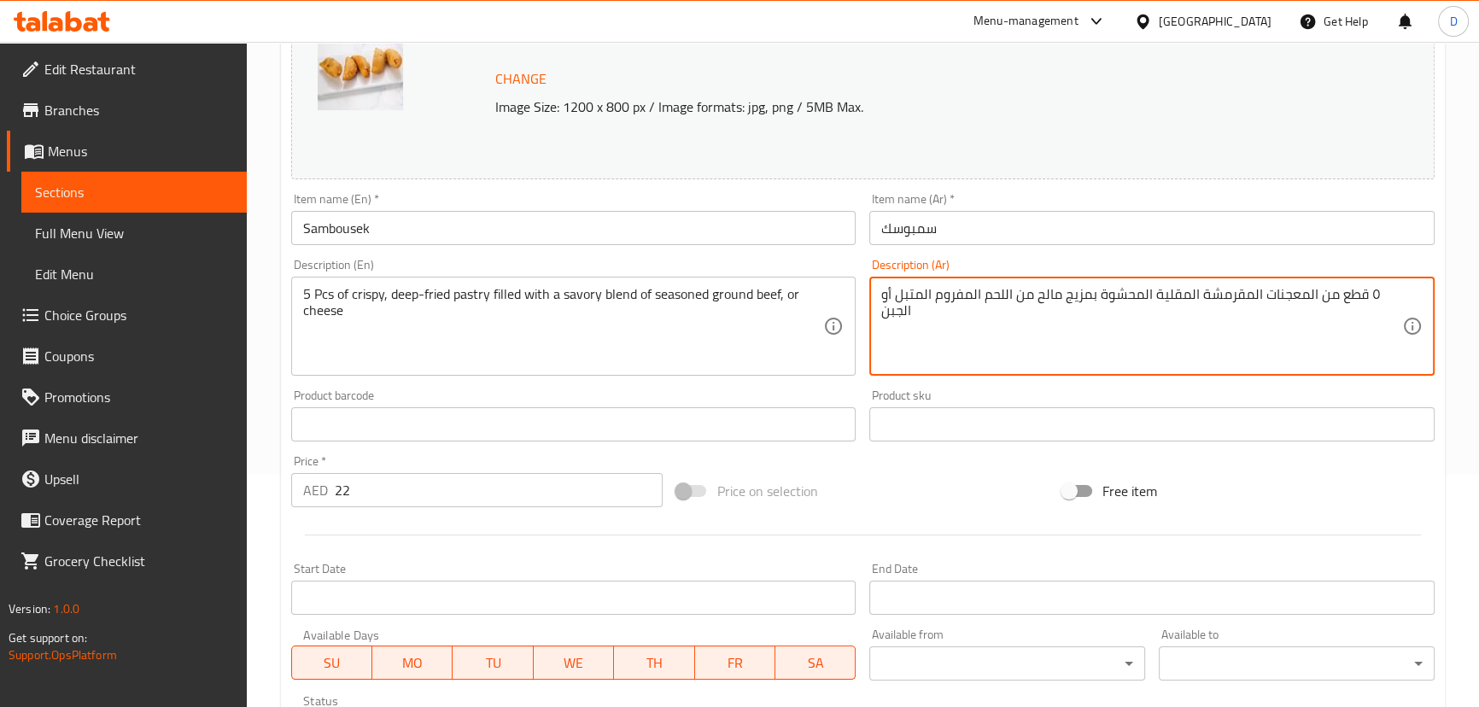
paste textarea "بقري"
type textarea "٥ قطع من المعجنات المقرمشة المقلية المحشوة بمزيج مالح من اللحم البقري المفروم ا…"
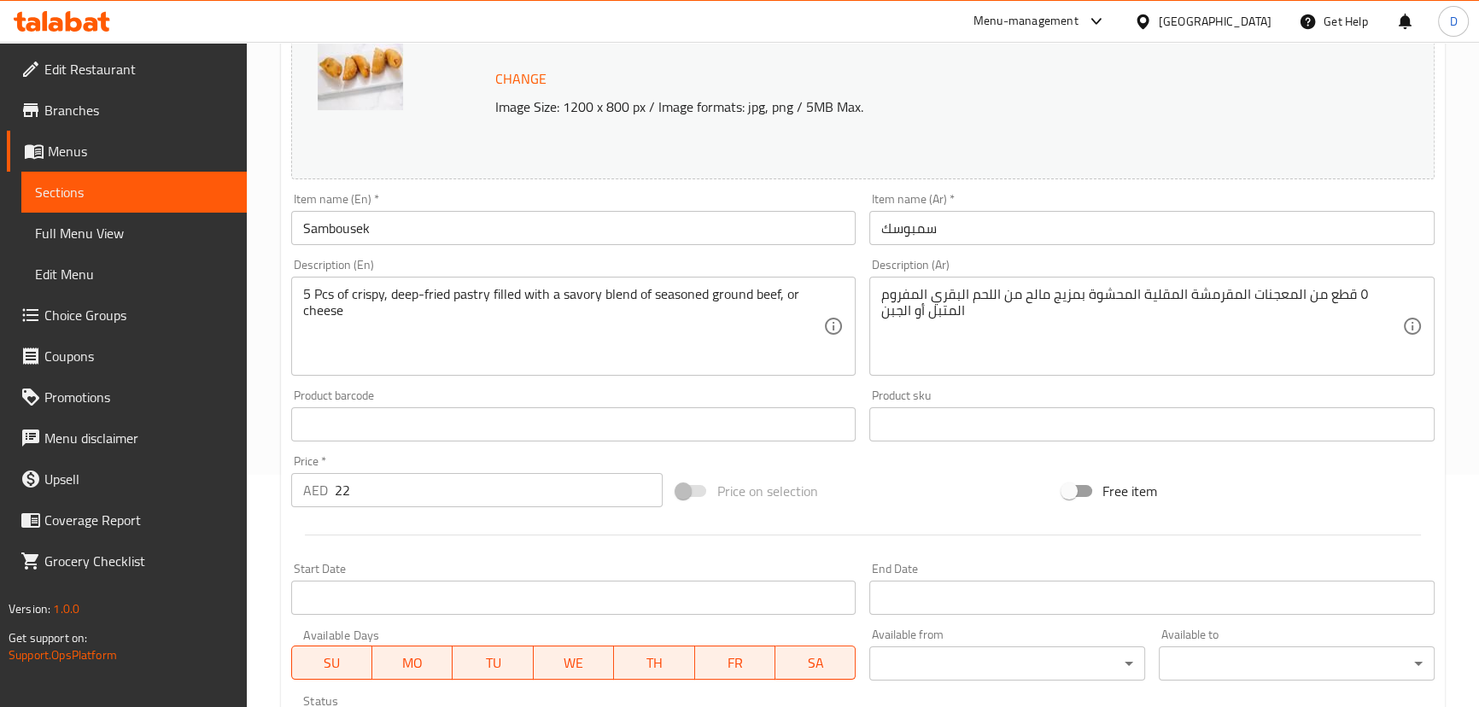
click at [528, 246] on div "Item name (En)   * [PERSON_NAME] Item name (En) *" at bounding box center [573, 219] width 579 height 66
copy div "Item name (En) *"
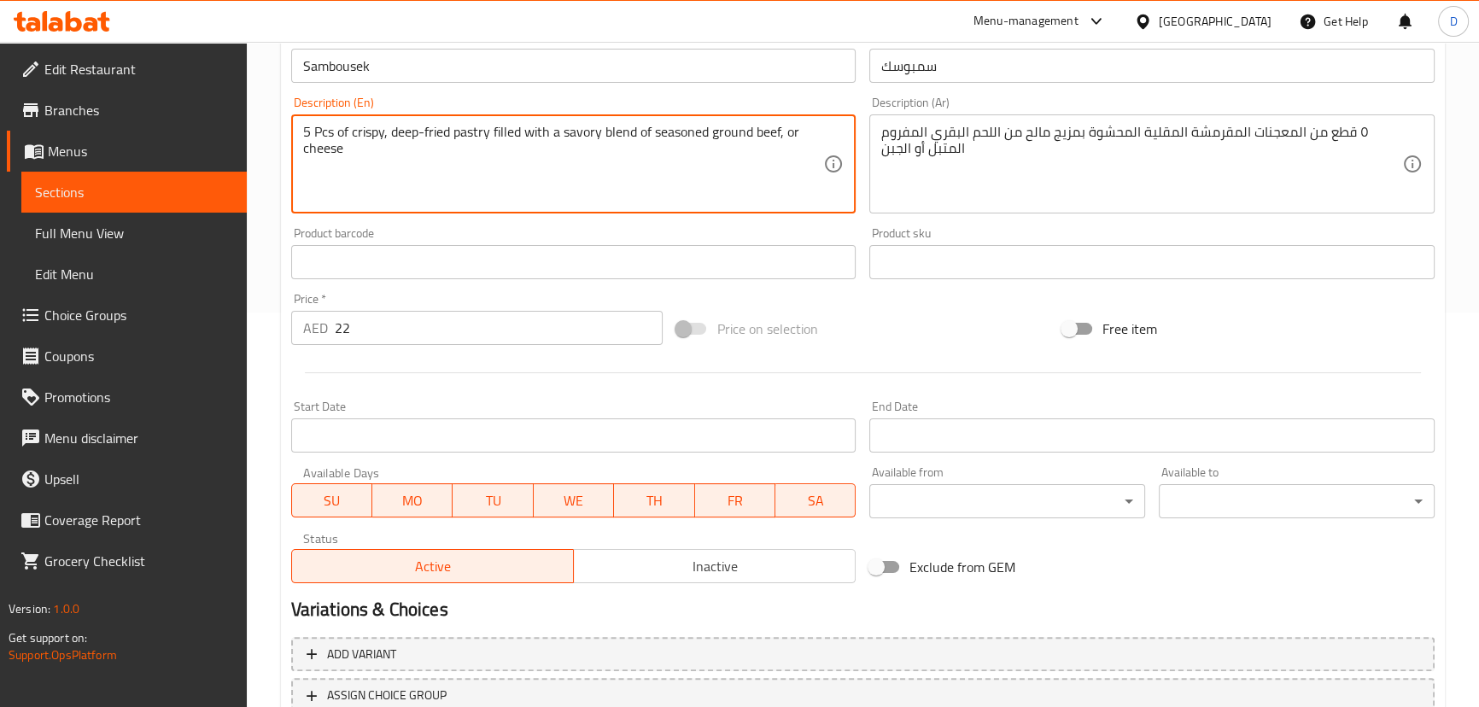
scroll to position [465, 0]
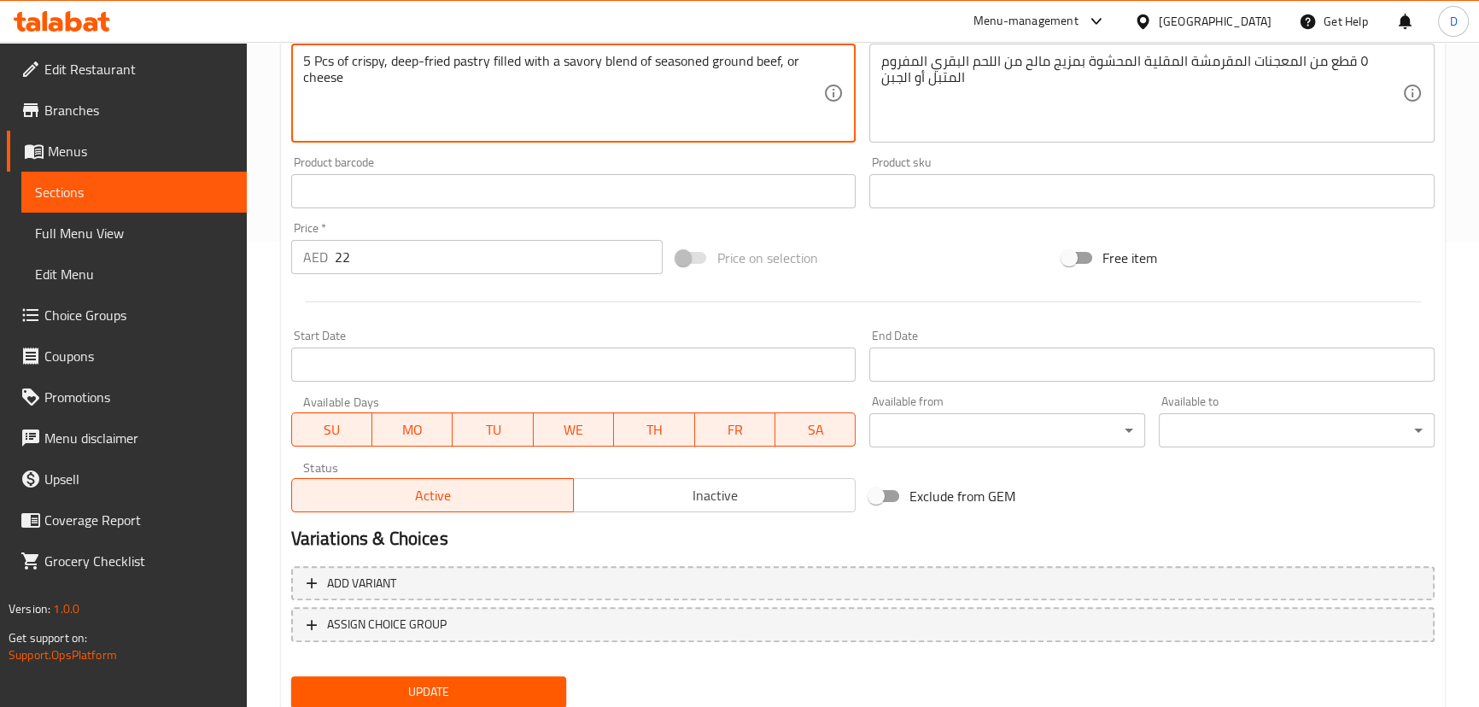
click at [763, 62] on textarea "5 Pcs of crispy, deep-fried pastry filled with a savory blend of seasoned groun…" at bounding box center [563, 93] width 521 height 81
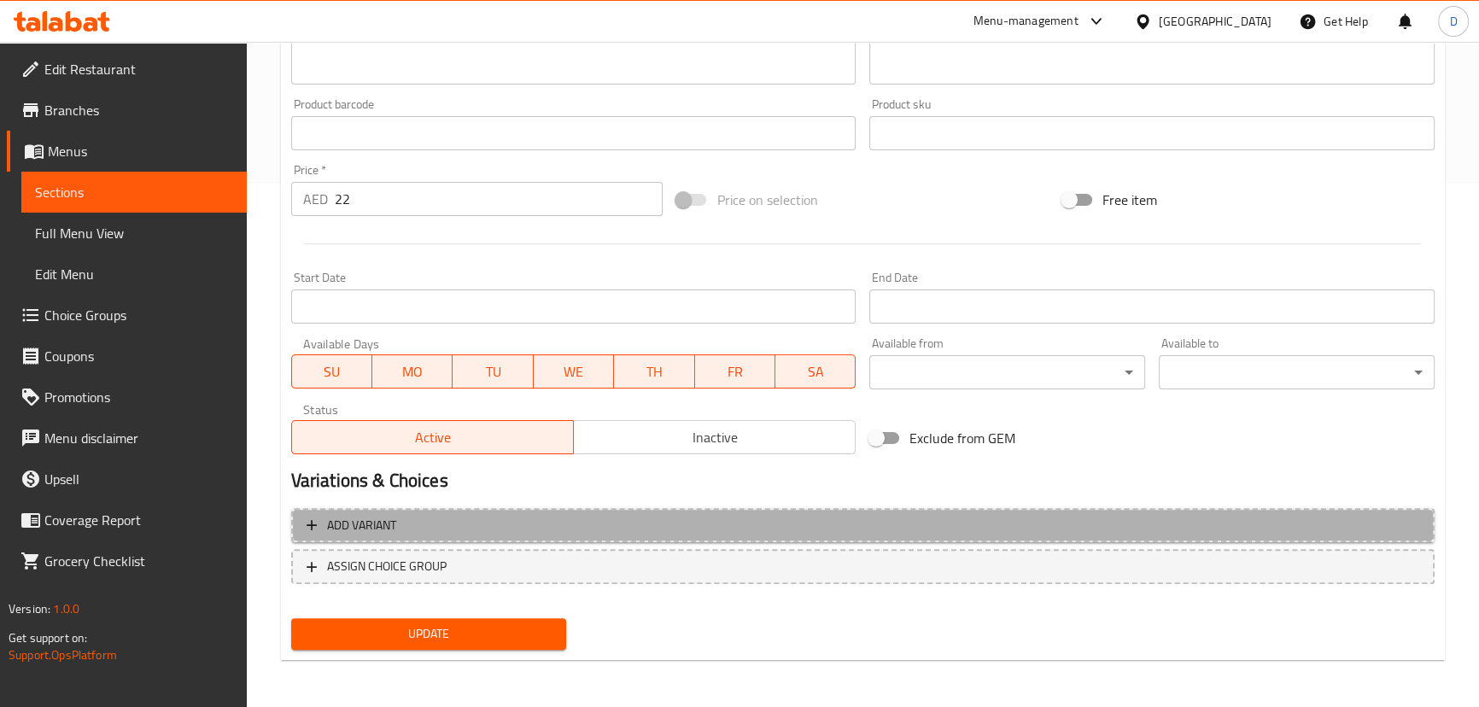
click at [528, 512] on button "Add variant" at bounding box center [863, 525] width 1144 height 35
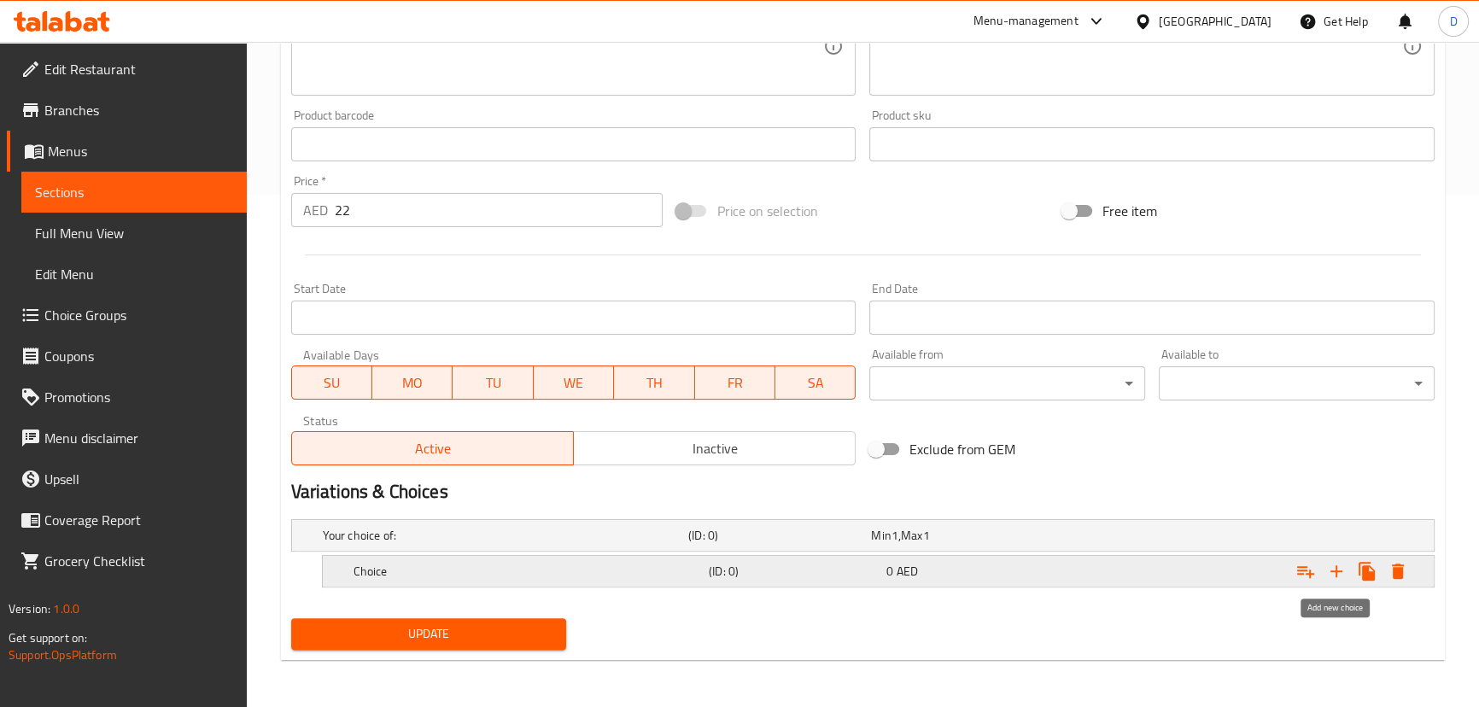
click at [1344, 564] on icon "Expand" at bounding box center [1336, 571] width 20 height 20
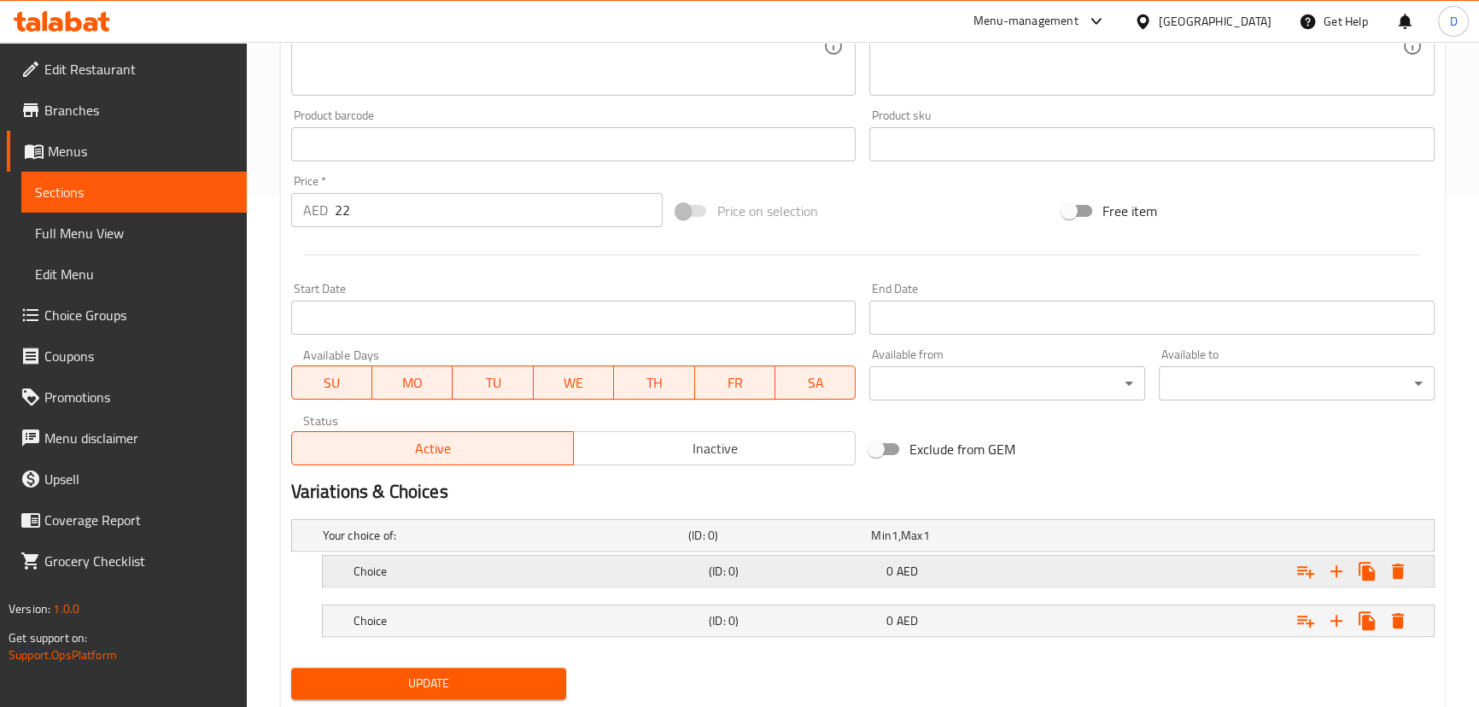
click at [633, 556] on div "Choice (ID: 0) 0 AED" at bounding box center [883, 572] width 1067 height 38
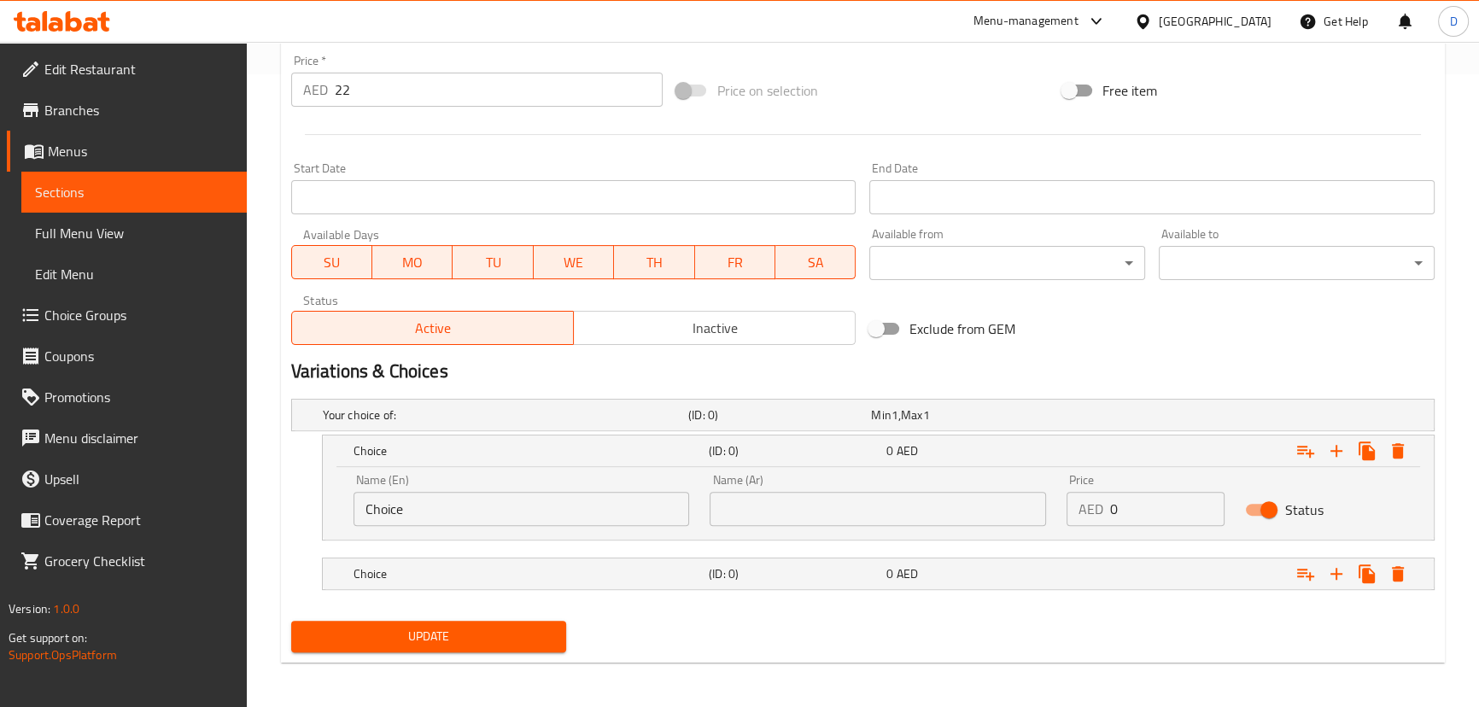
scroll to position [635, 0]
click at [512, 495] on input "Choice" at bounding box center [522, 507] width 336 height 34
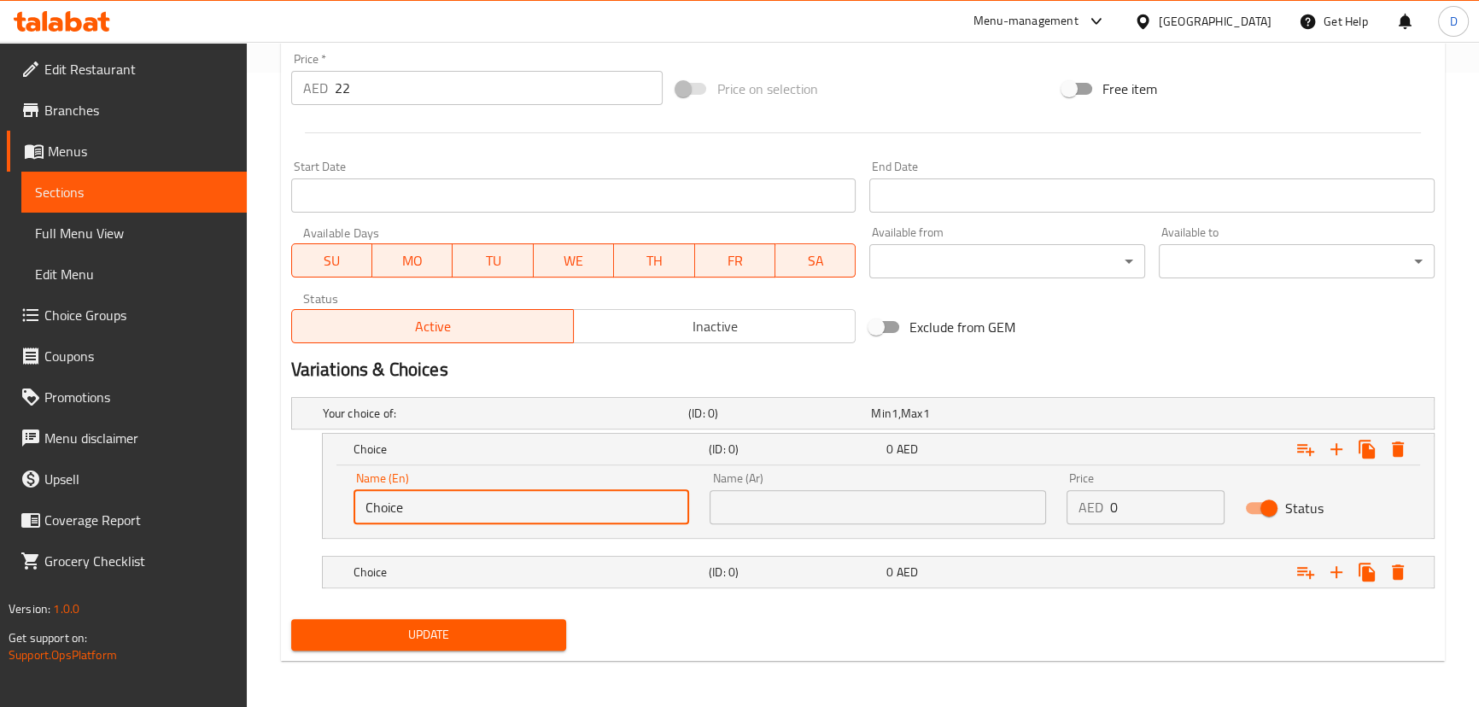
click at [512, 495] on input "Choice" at bounding box center [522, 507] width 336 height 34
paste input "beef"
type input "Beef"
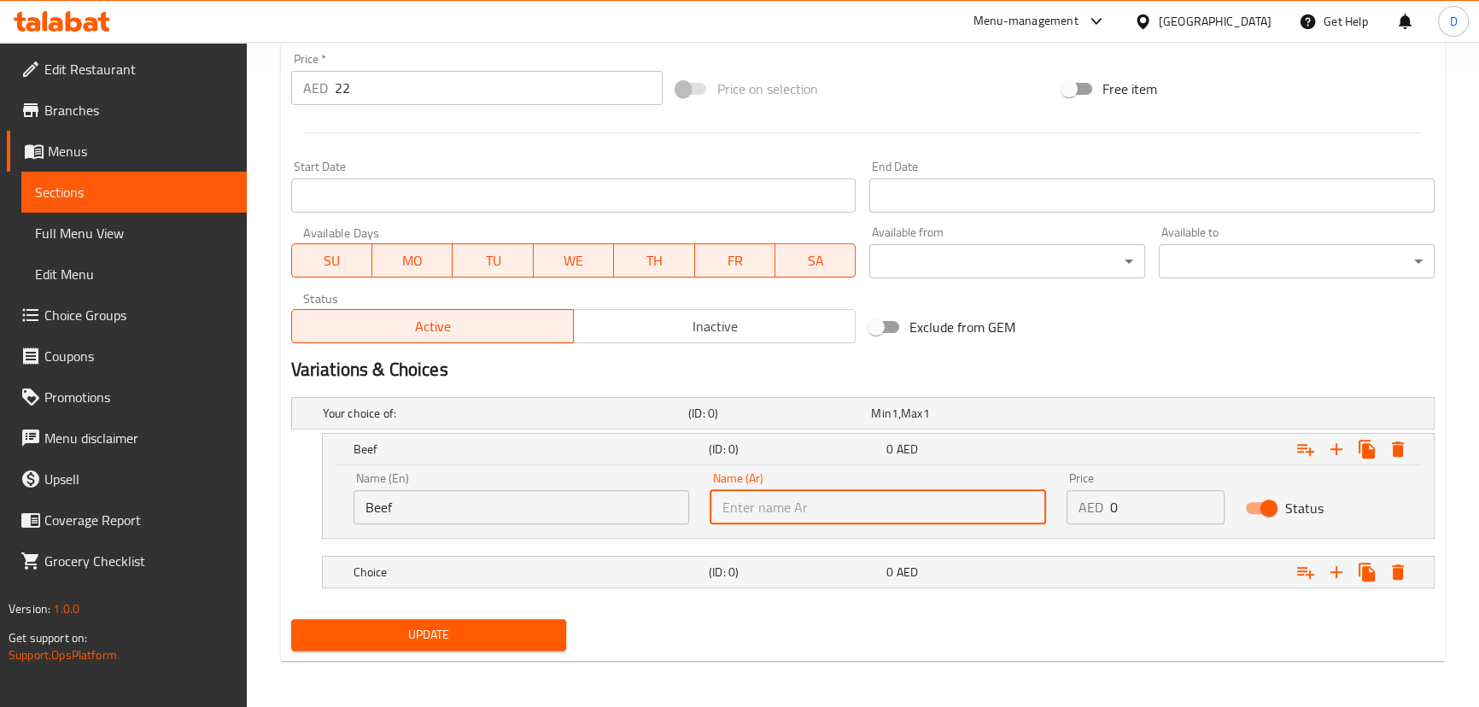
click at [828, 509] on input "text" at bounding box center [878, 507] width 336 height 34
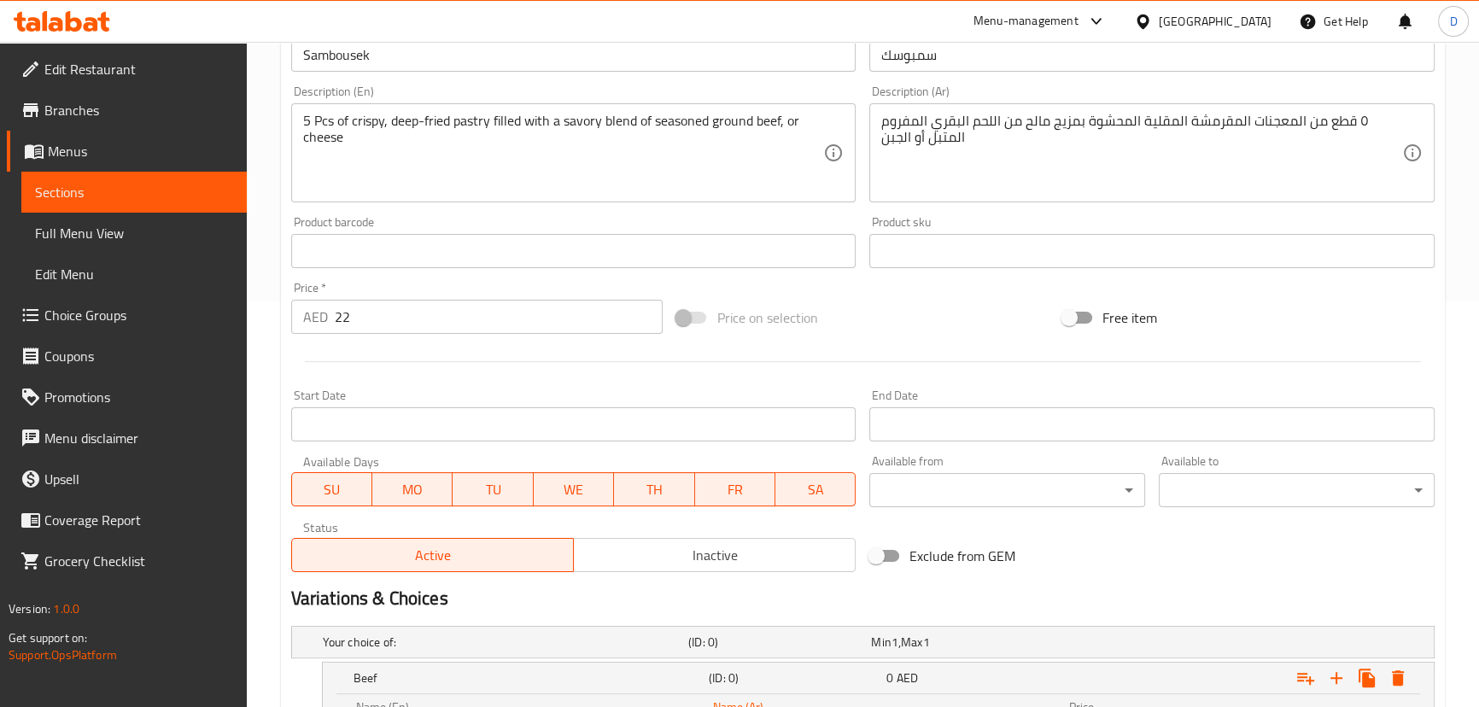
scroll to position [401, 0]
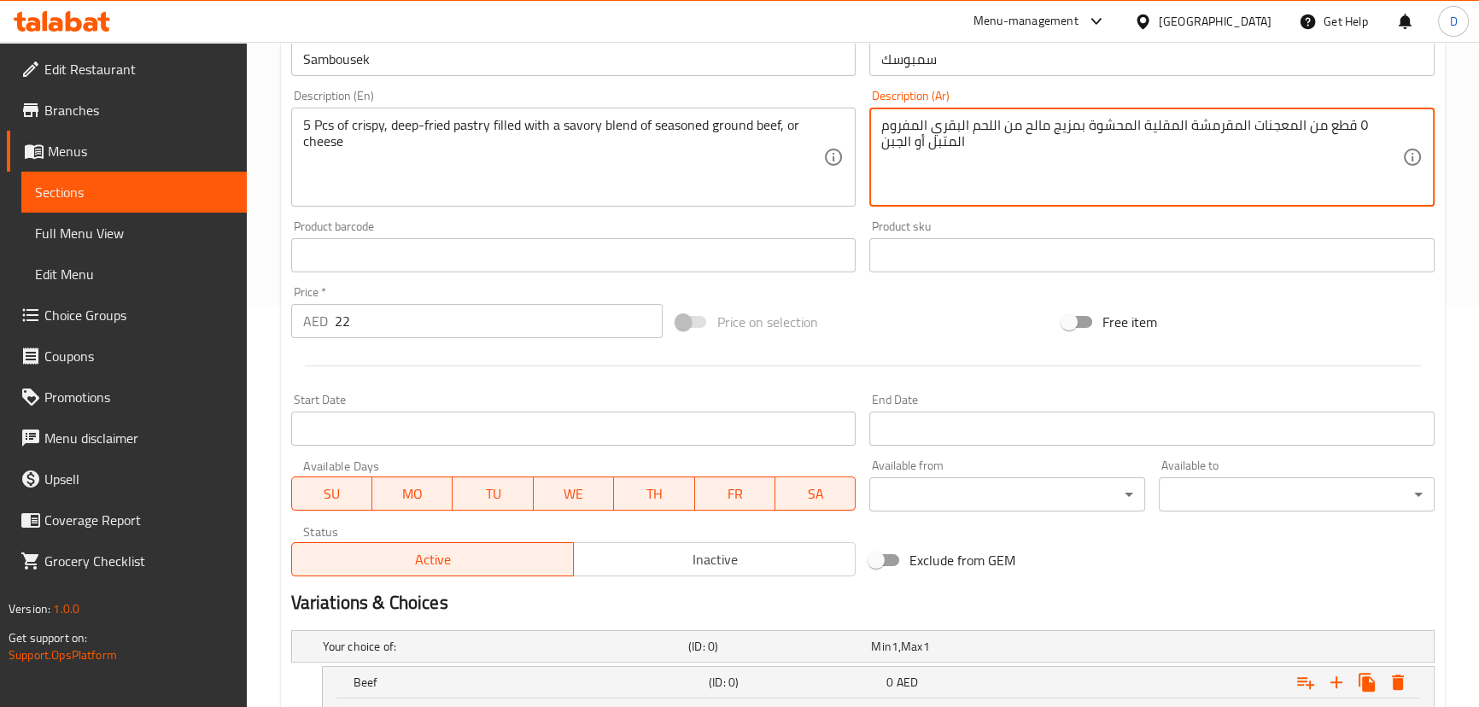
drag, startPoint x: 1004, startPoint y: 123, endPoint x: 933, endPoint y: 128, distance: 71.9
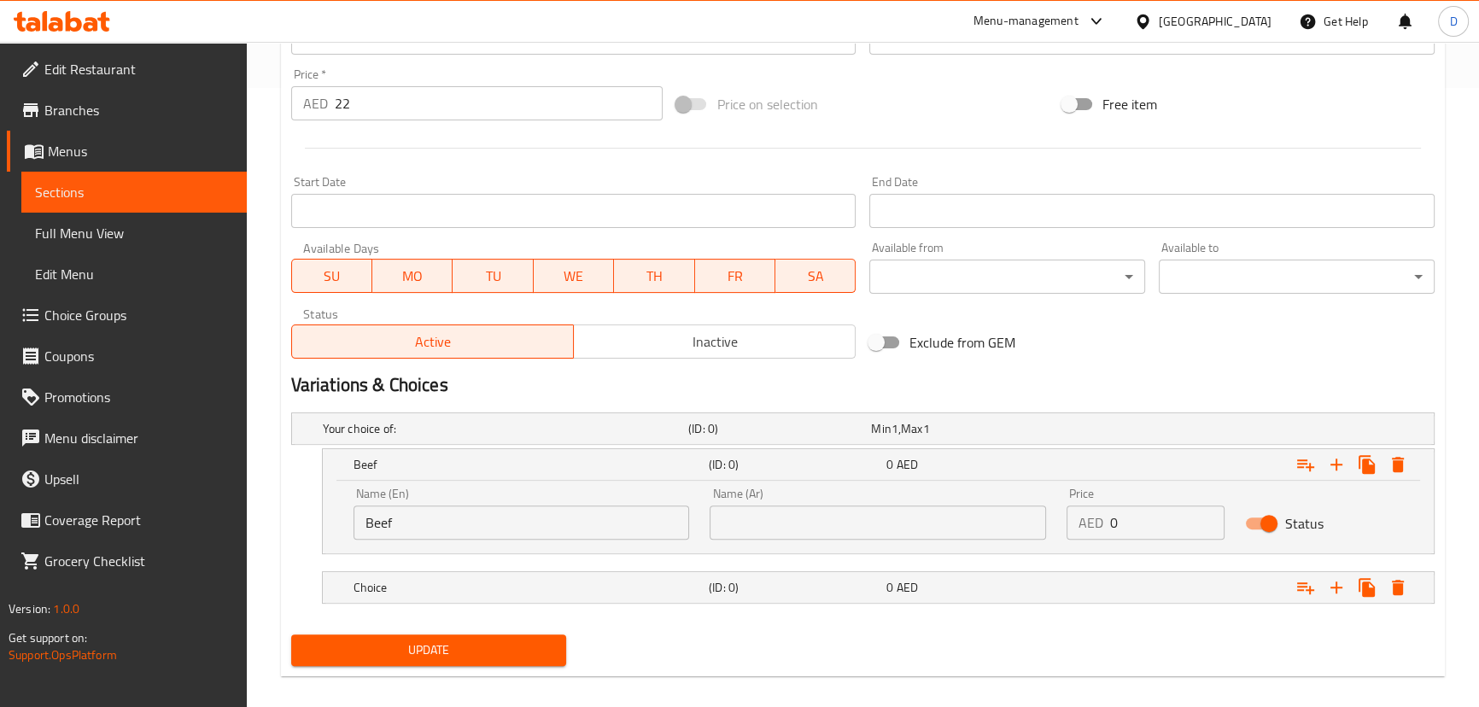
scroll to position [635, 0]
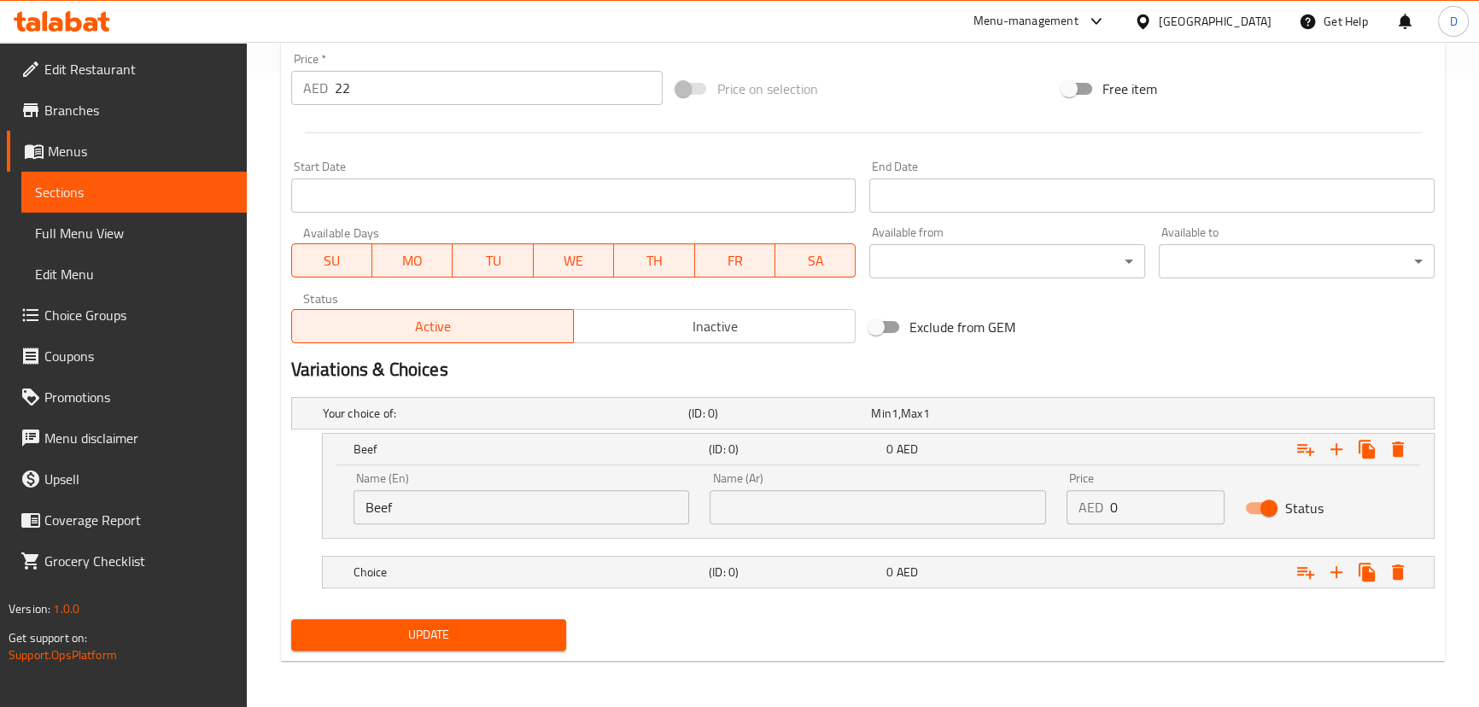
click at [855, 517] on input "text" at bounding box center [878, 507] width 336 height 34
paste input "اللحم البقري"
type input "اللحم البقري"
click at [828, 576] on h5 "(ID: 0)" at bounding box center [794, 572] width 171 height 17
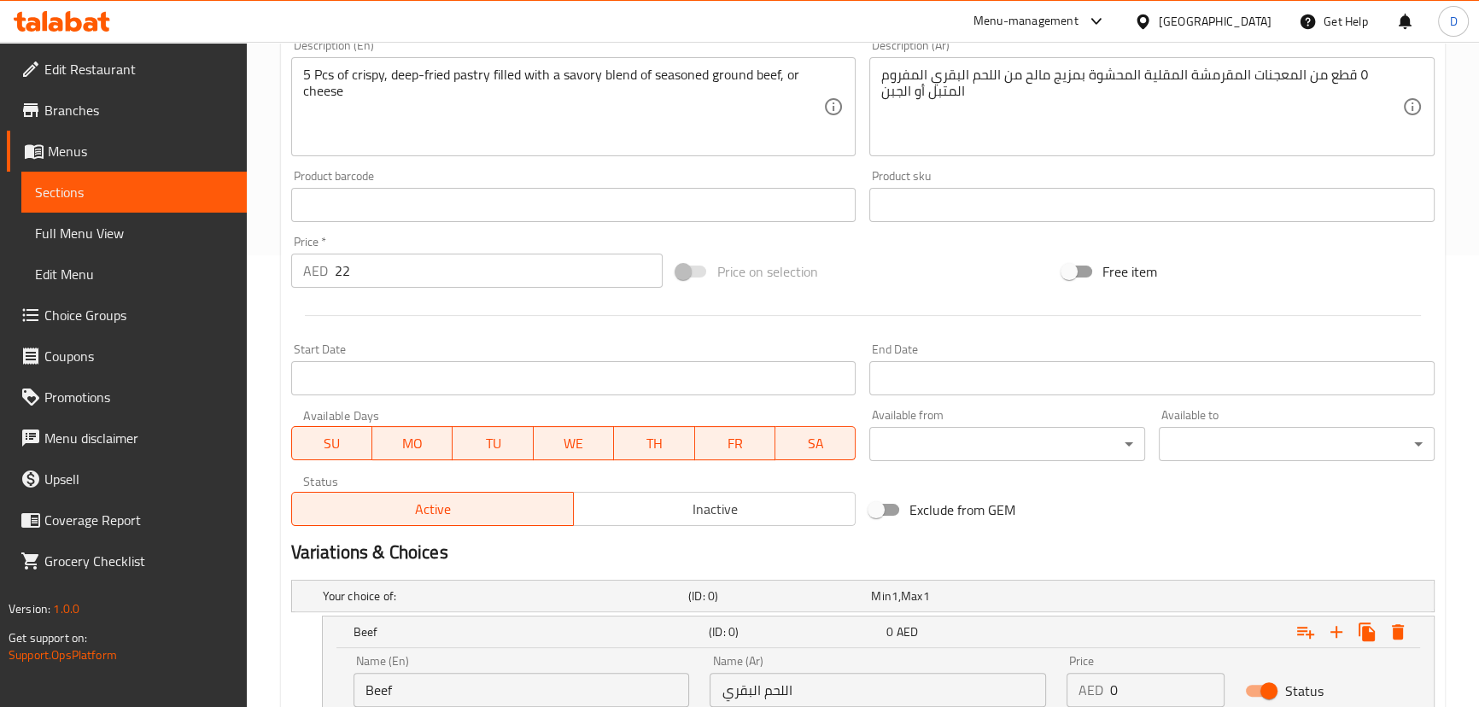
scroll to position [398, 0]
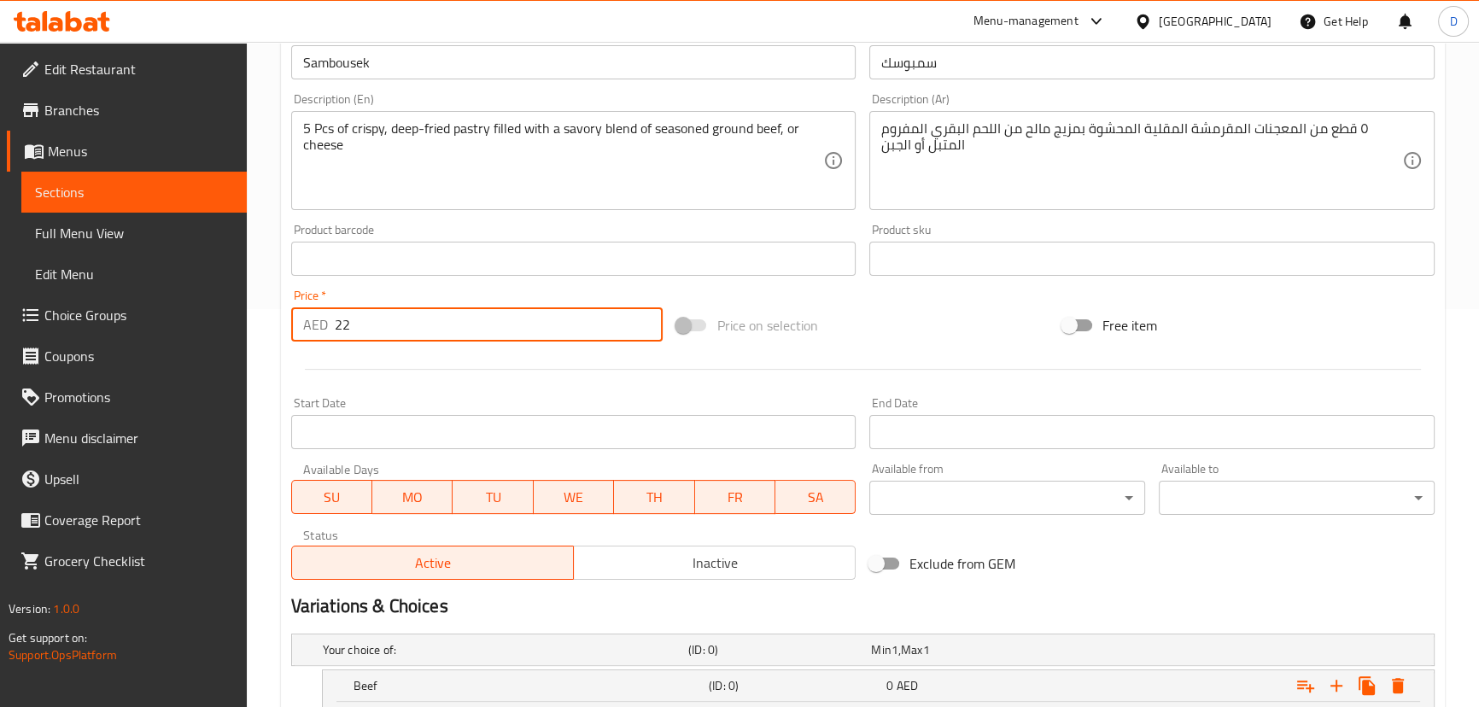
click at [342, 324] on input "22" at bounding box center [499, 324] width 329 height 34
type input "0"
click at [325, 355] on div at bounding box center [862, 369] width 1157 height 42
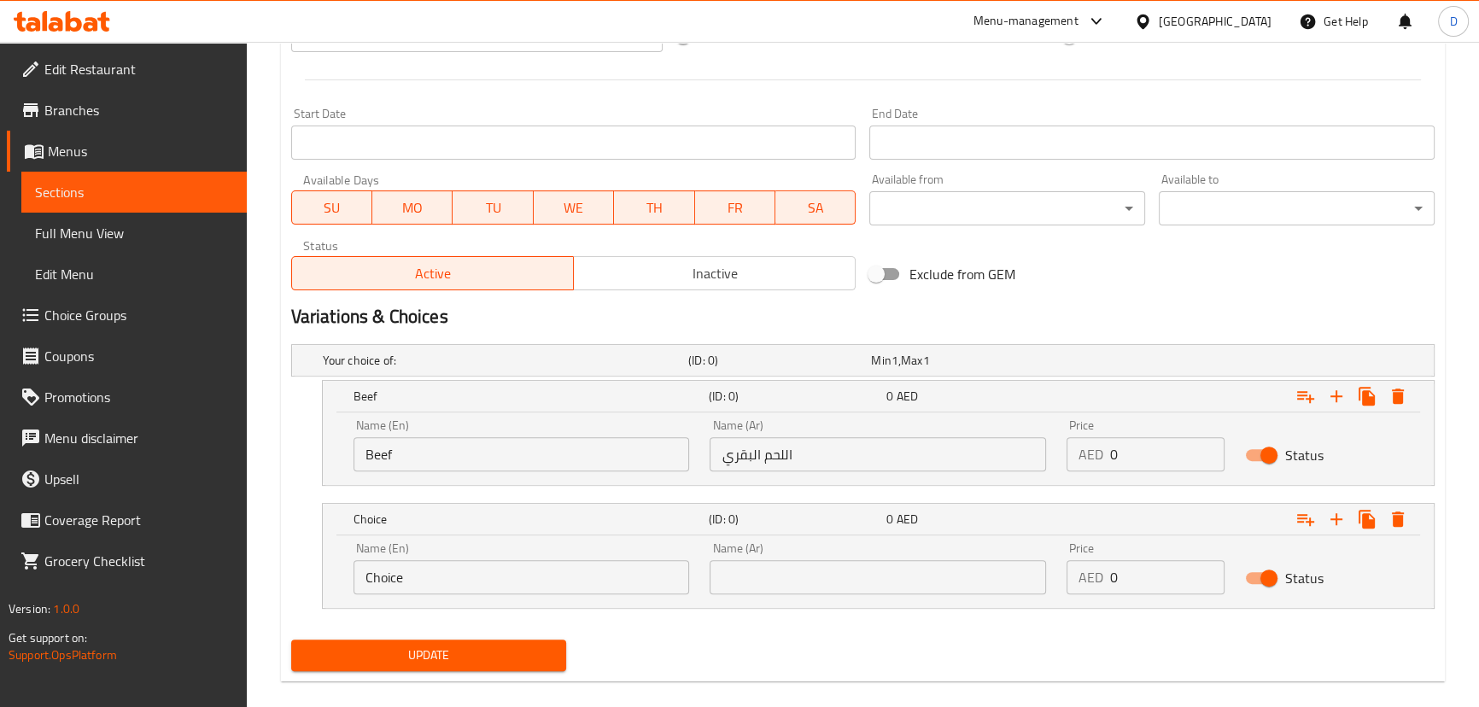
scroll to position [709, 0]
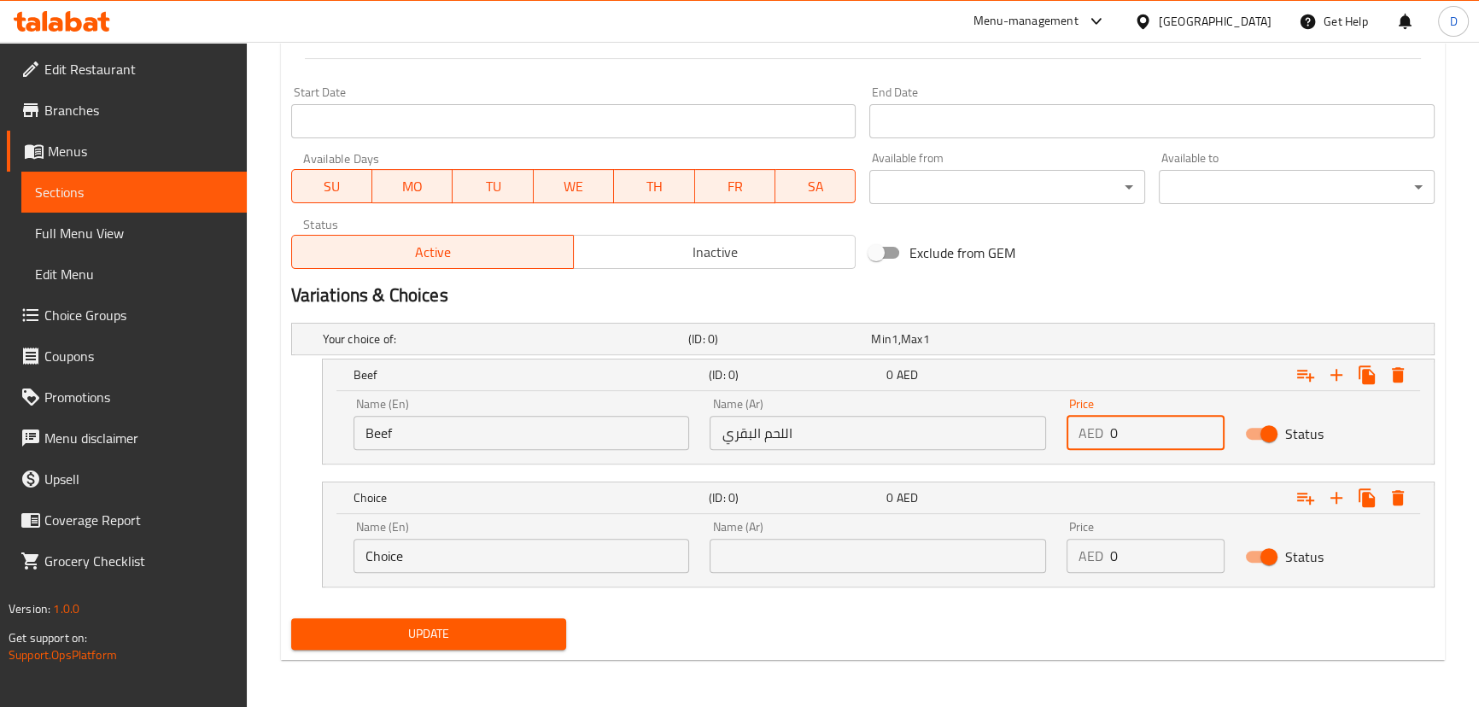
drag, startPoint x: 1138, startPoint y: 434, endPoint x: 1095, endPoint y: 435, distance: 42.7
click at [1095, 435] on div "AED 0 Price" at bounding box center [1146, 433] width 158 height 34
paste input "22"
type input "22"
drag, startPoint x: 1150, startPoint y: 562, endPoint x: 1103, endPoint y: 552, distance: 48.9
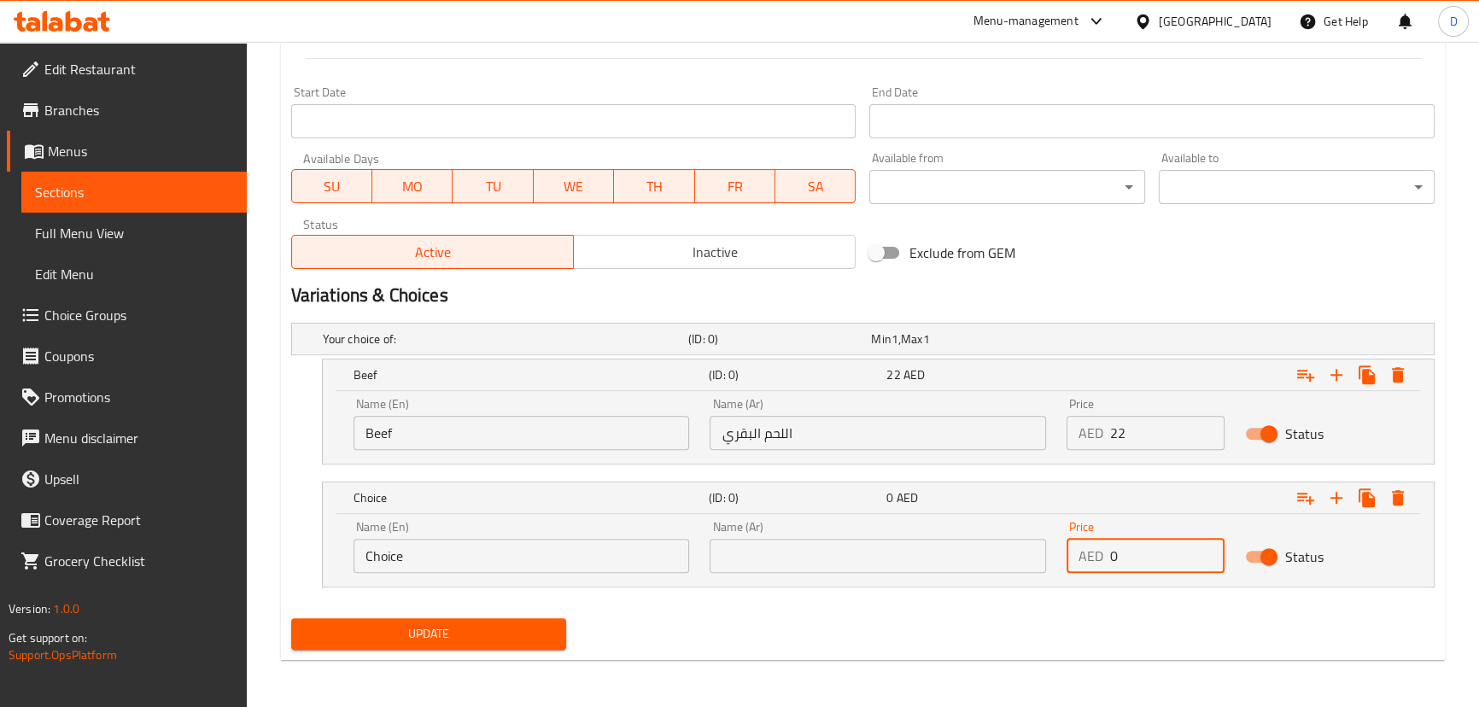
click at [1103, 553] on div "AED 0 Price" at bounding box center [1146, 556] width 158 height 34
paste input "22"
type input "22"
click at [967, 561] on input "text" at bounding box center [878, 556] width 336 height 34
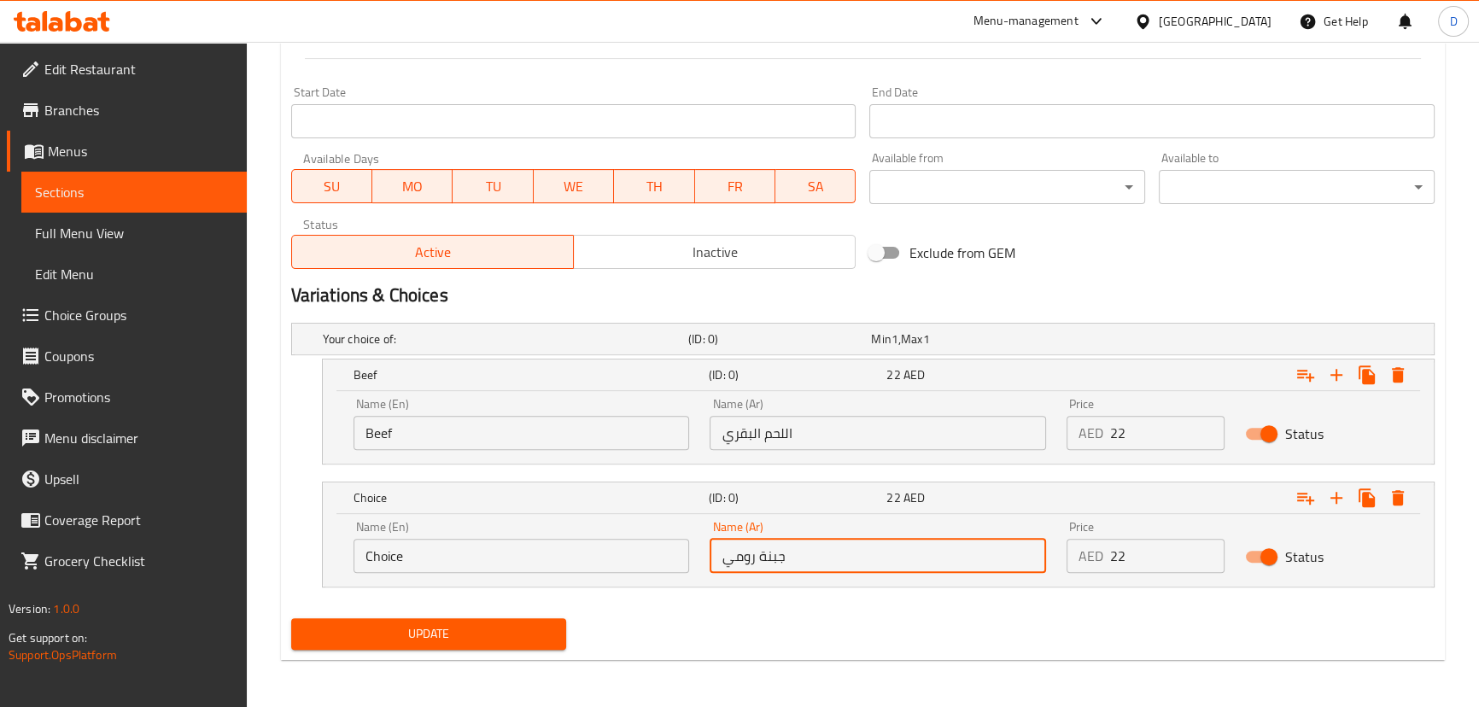
drag, startPoint x: 758, startPoint y: 561, endPoint x: 709, endPoint y: 562, distance: 48.7
click at [710, 562] on input "جبنة رومي" at bounding box center [878, 556] width 336 height 34
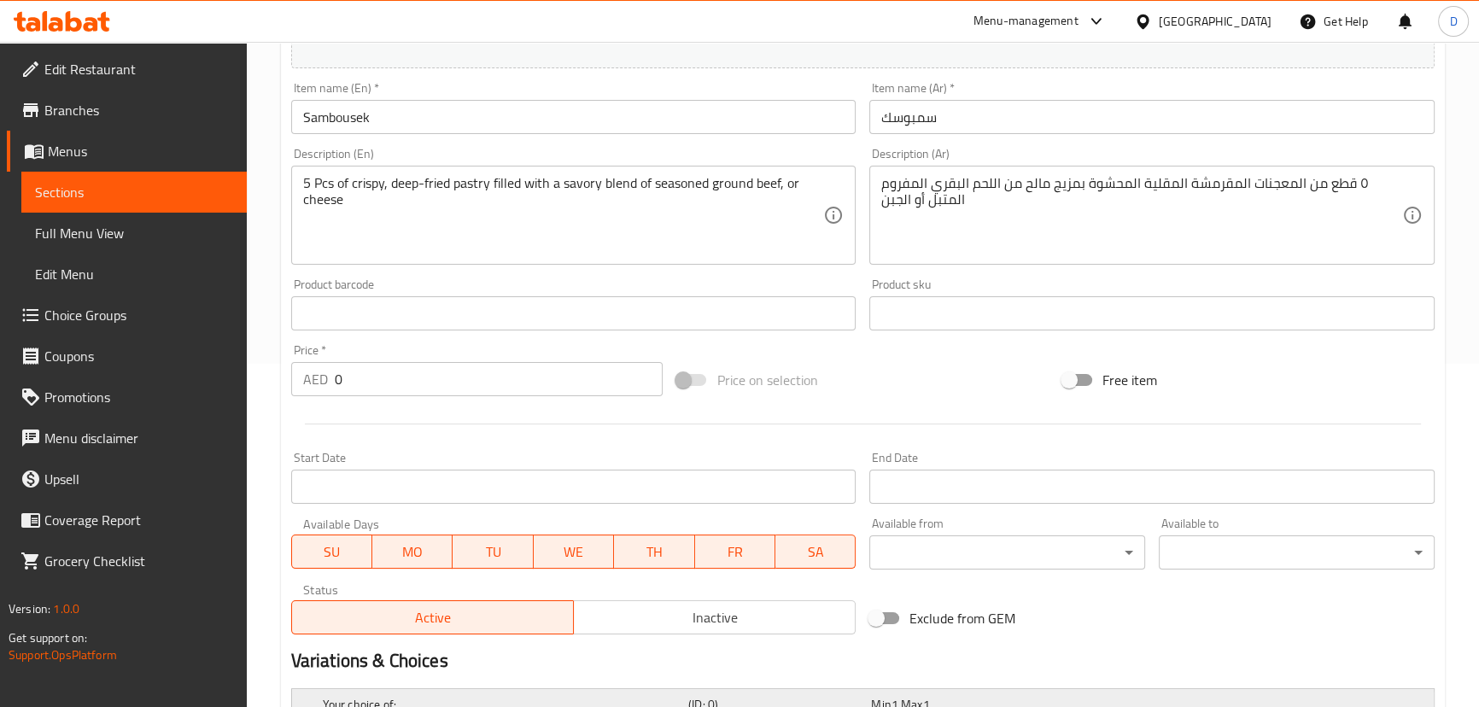
scroll to position [243, 0]
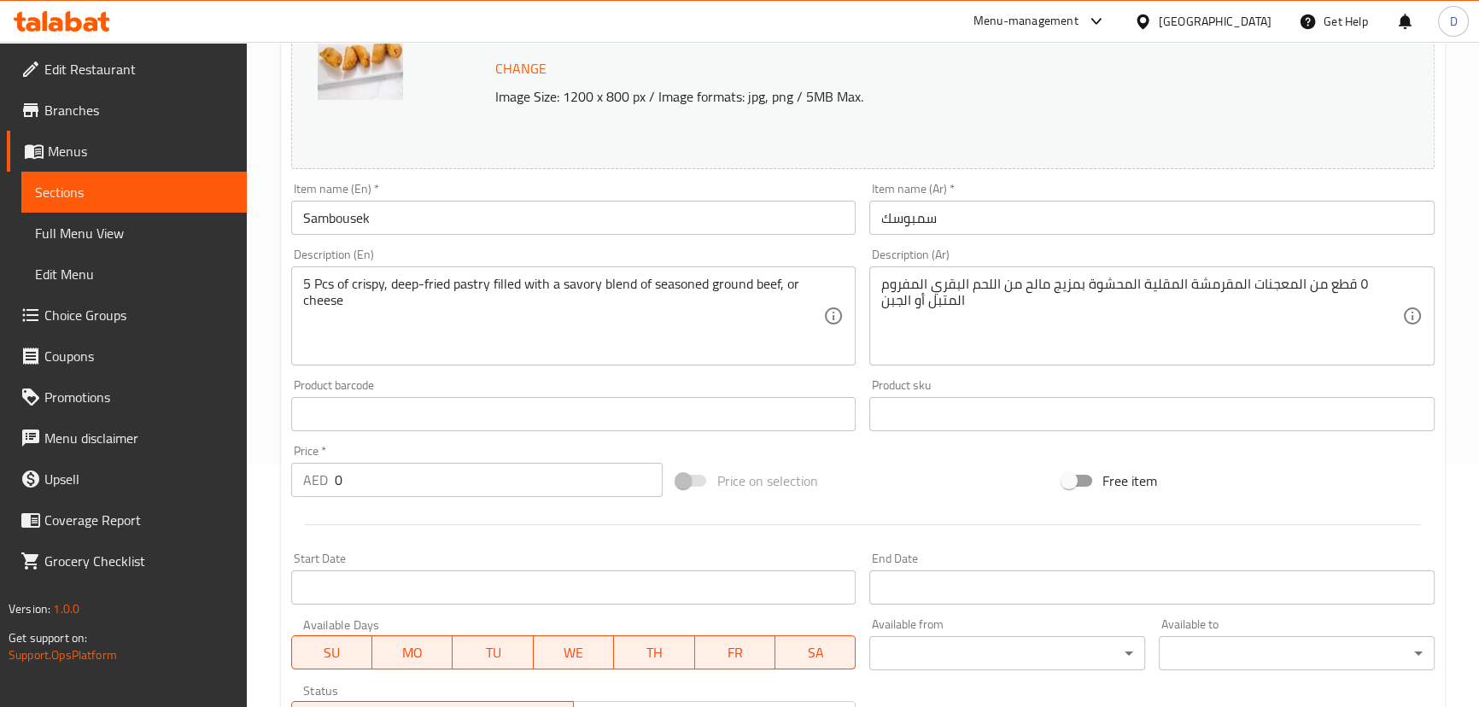
type input "جبنة"
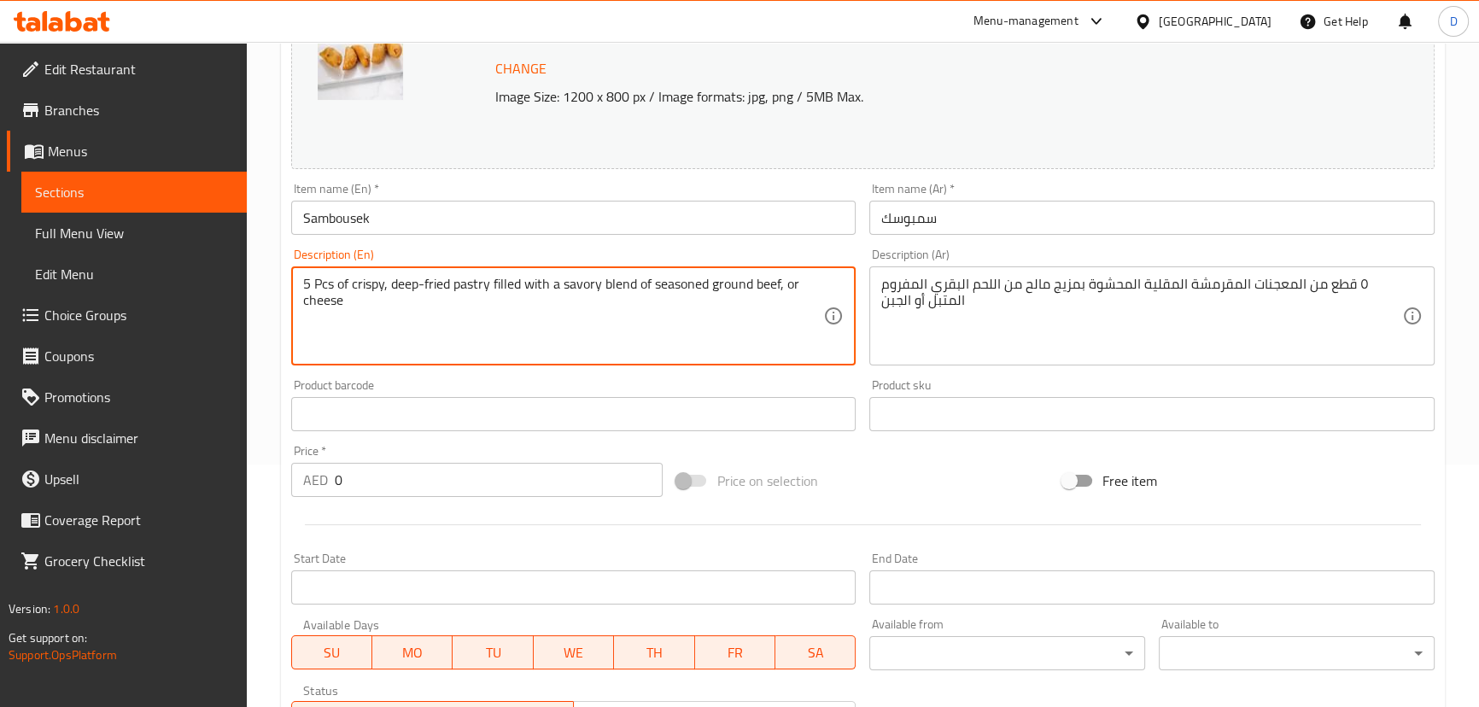
click at [334, 306] on textarea "5 Pcs of crispy, deep-fried pastry filled with a savory blend of seasoned groun…" at bounding box center [563, 316] width 521 height 81
click at [433, 334] on textarea "5 Pcs of crispy, deep-fried pastry filled with a savory blend of seasoned groun…" at bounding box center [563, 316] width 521 height 81
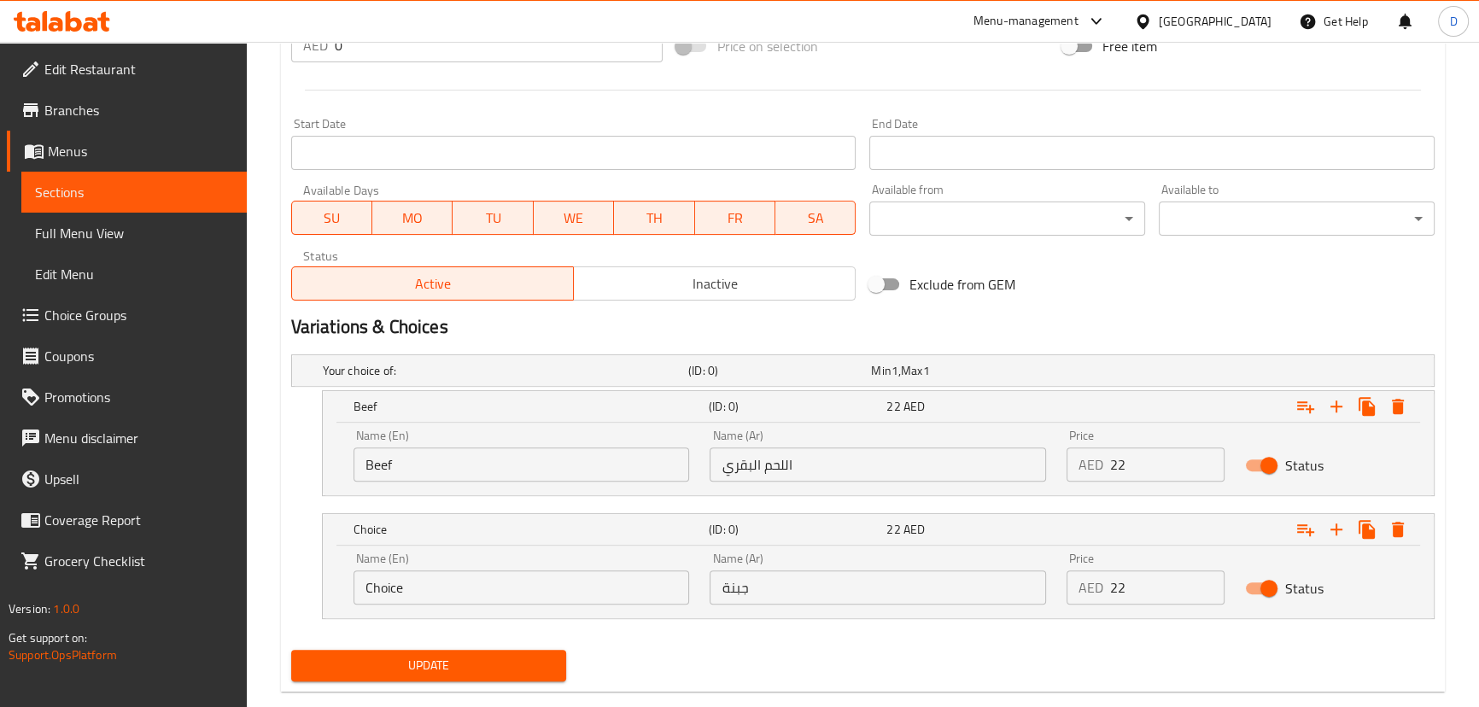
scroll to position [709, 0]
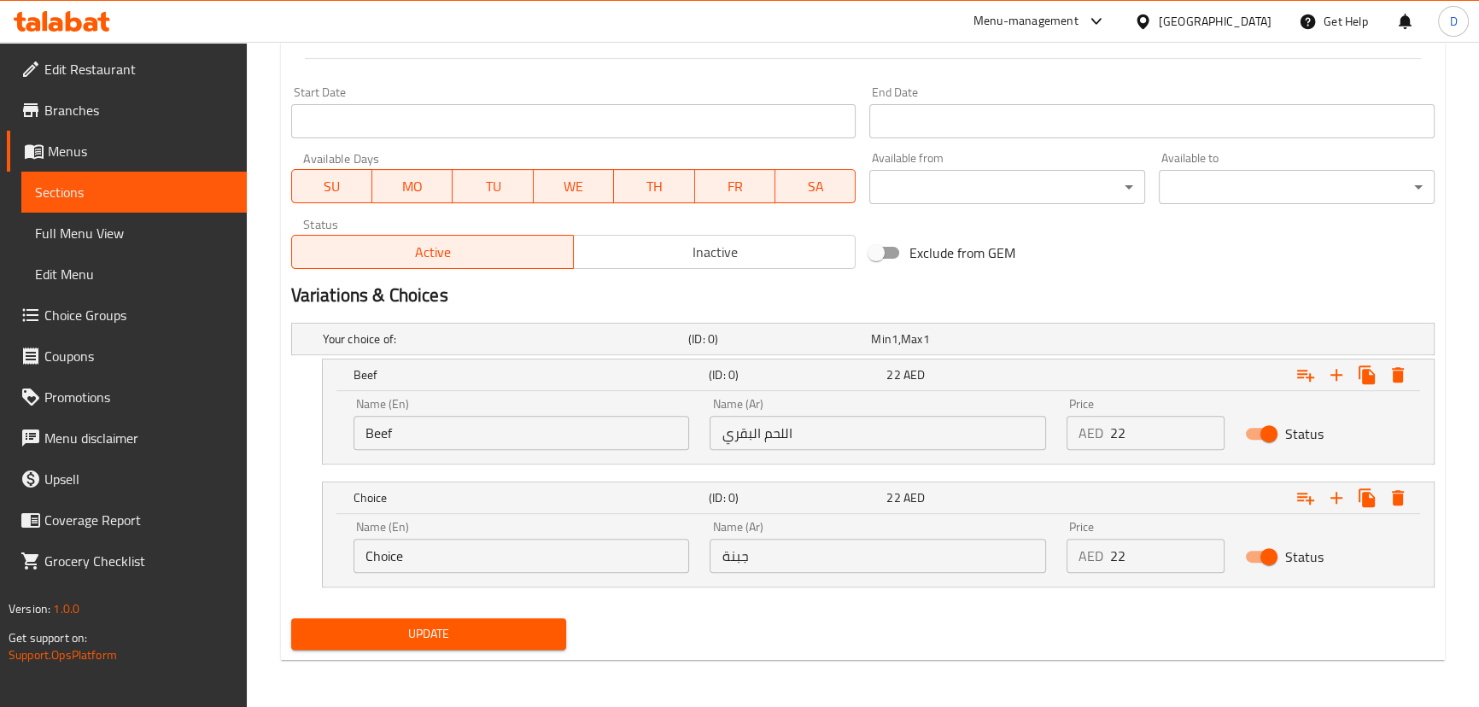
click at [456, 565] on input "Choice" at bounding box center [522, 556] width 336 height 34
paste input "chees"
type input "cheese"
click at [465, 622] on button "Update" at bounding box center [429, 634] width 276 height 32
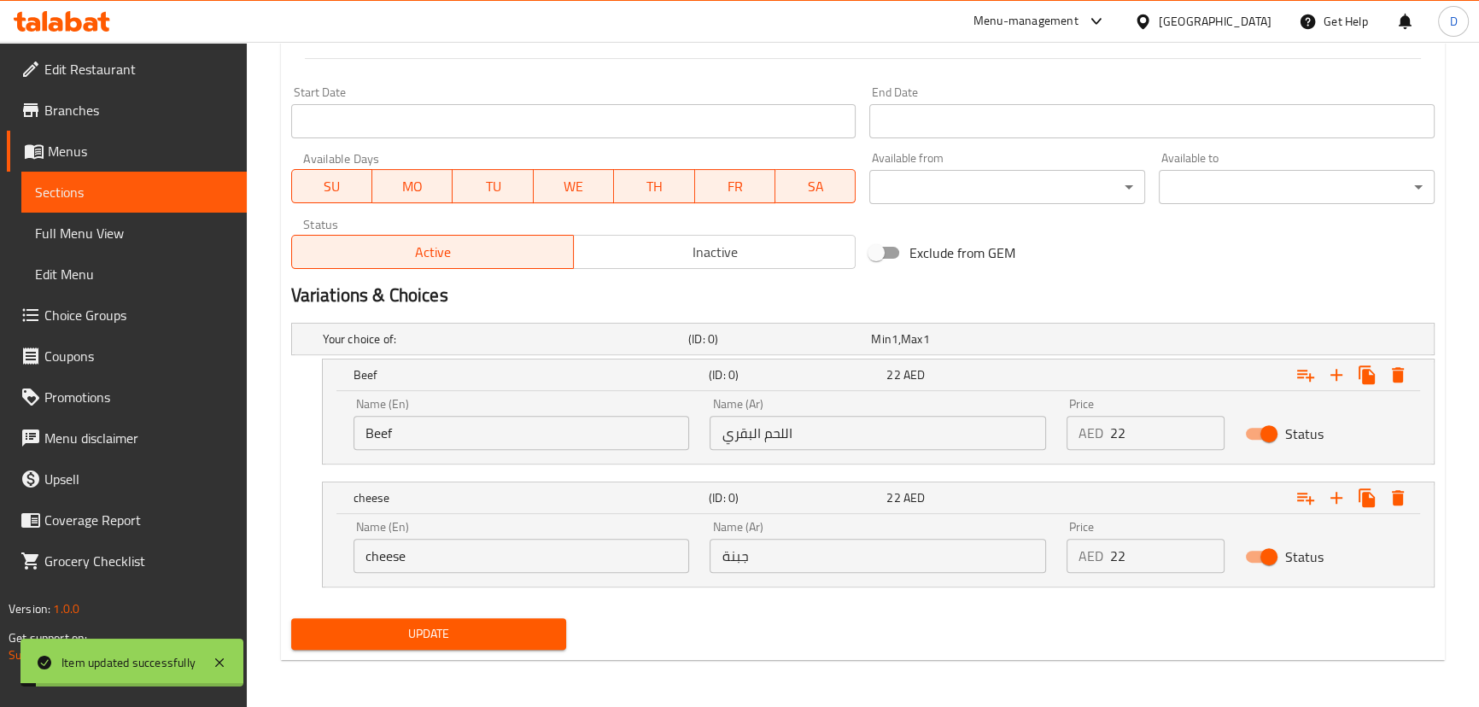
click at [465, 628] on span "Update" at bounding box center [429, 633] width 249 height 21
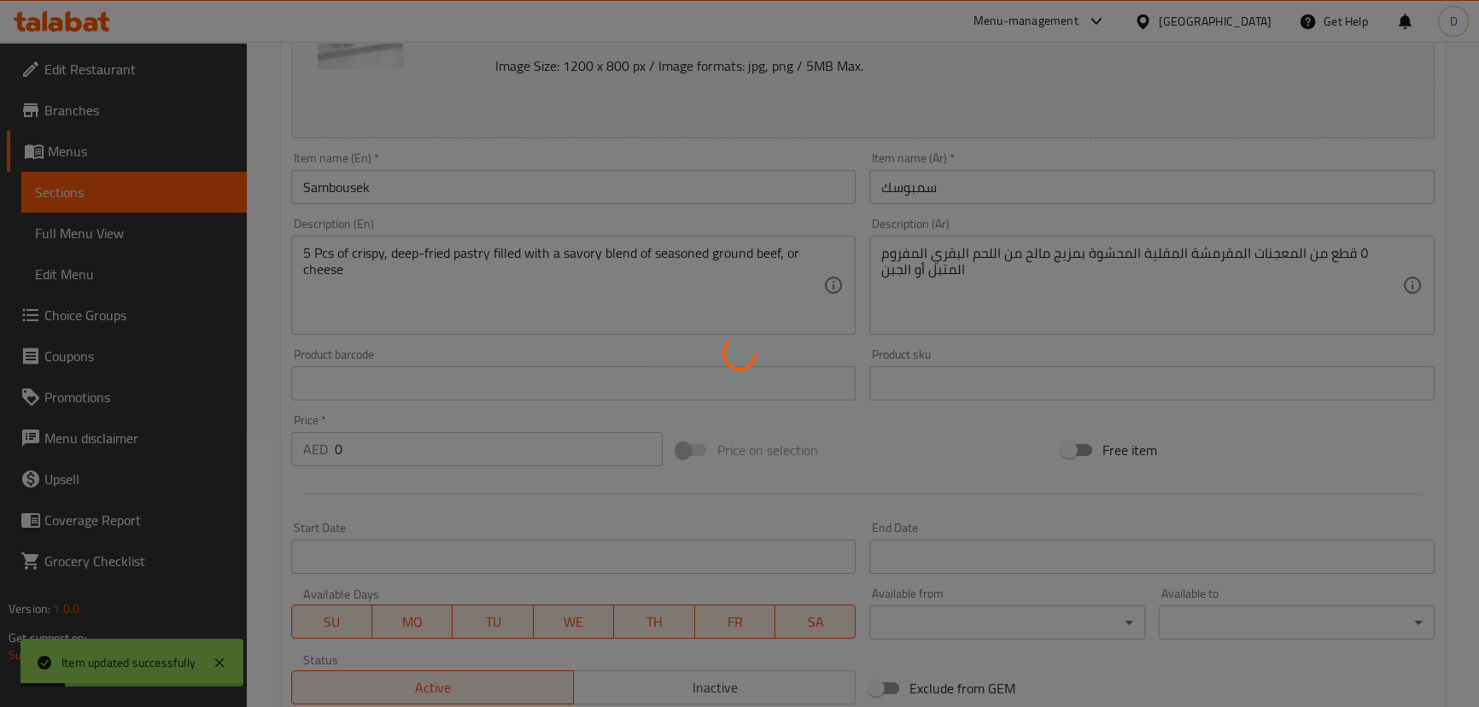
scroll to position [243, 0]
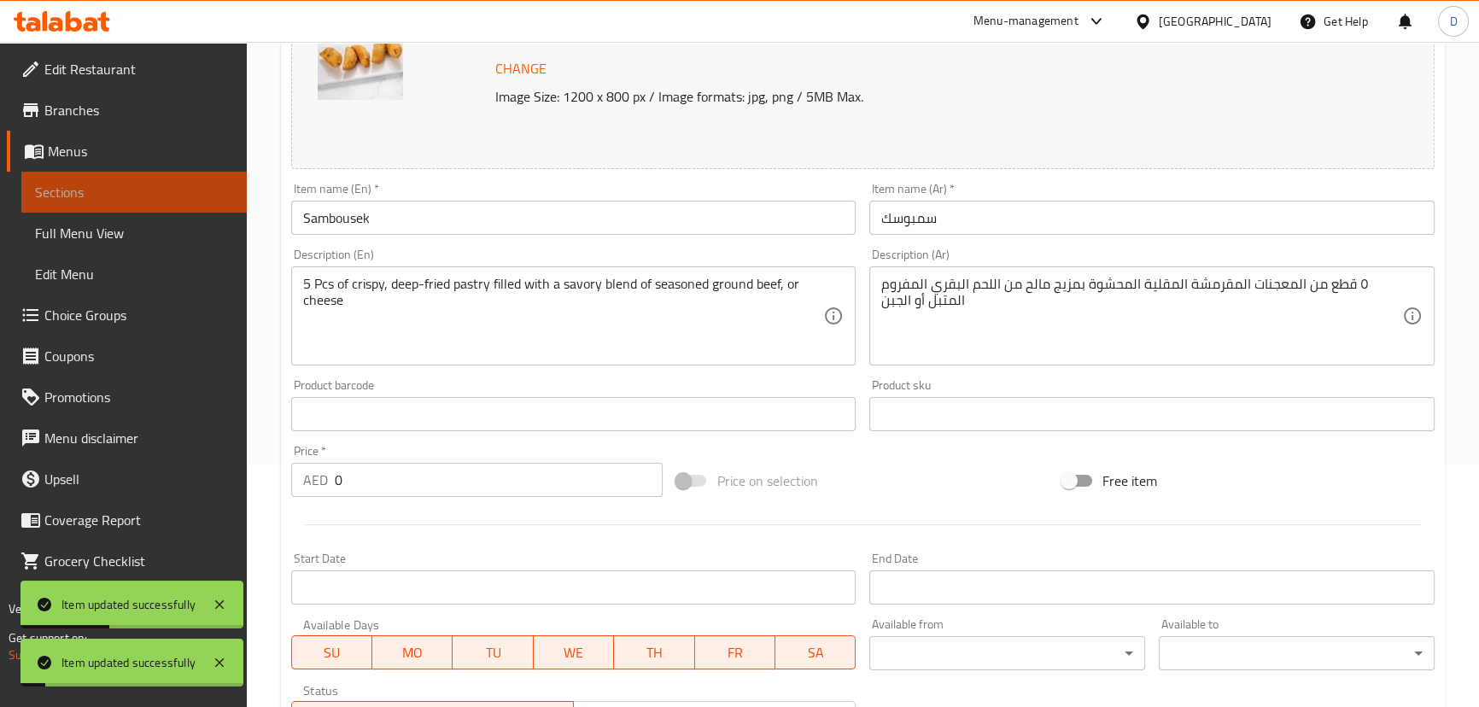
click at [195, 178] on link "Sections" at bounding box center [133, 192] width 225 height 41
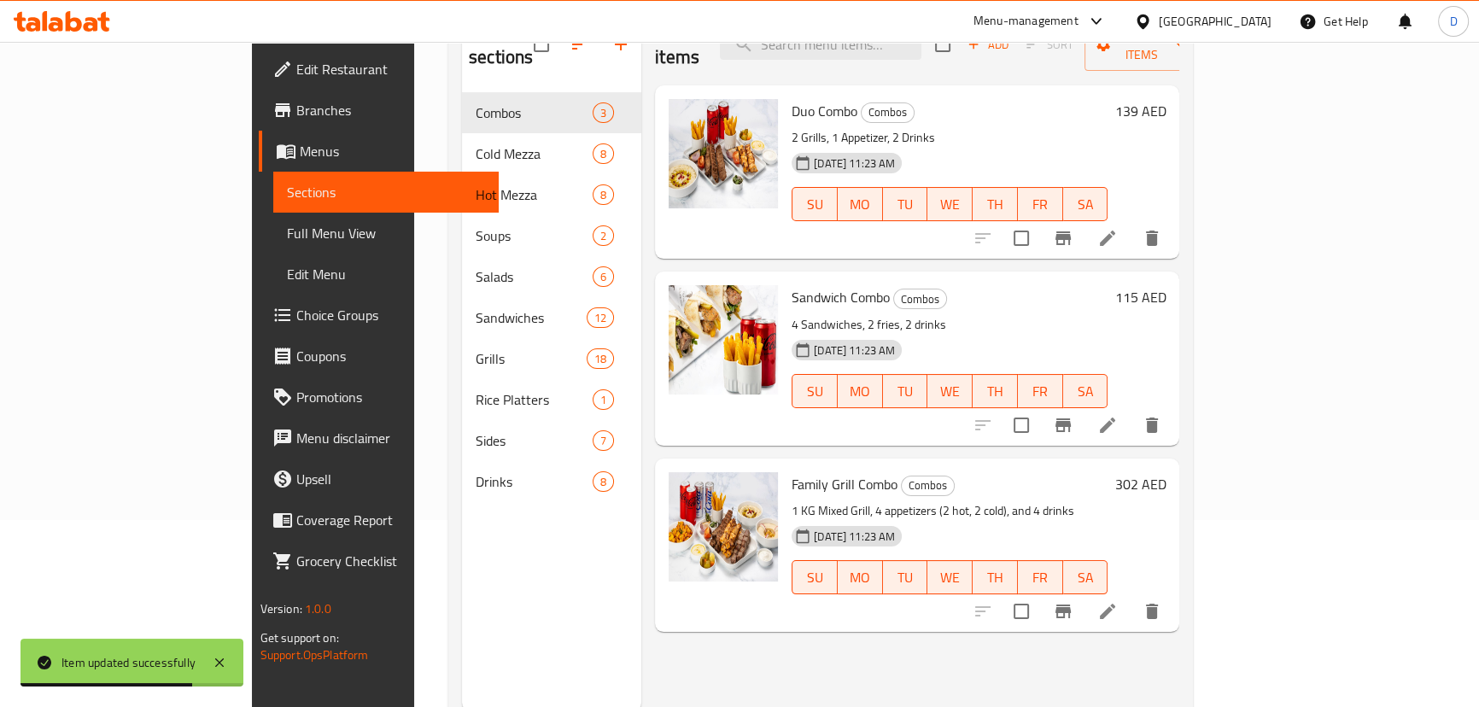
scroll to position [85, 0]
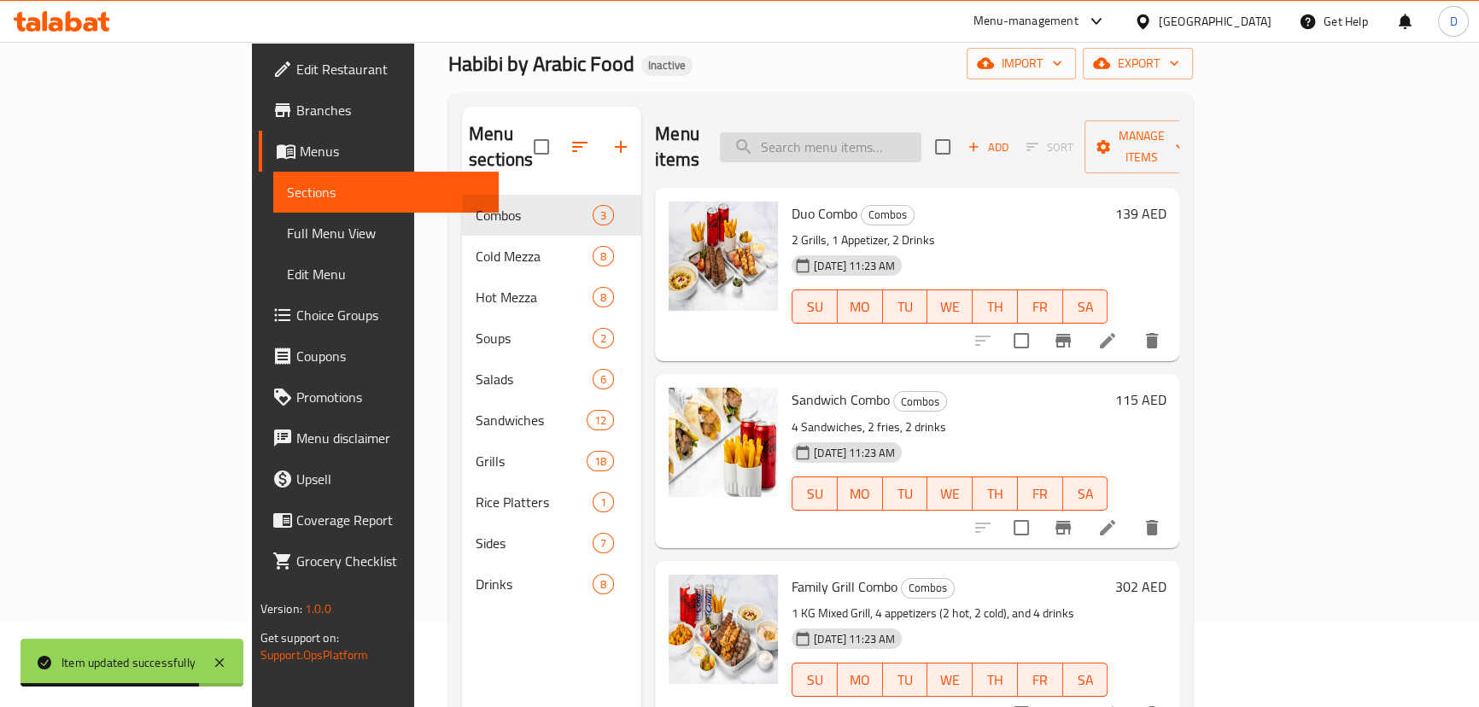
click at [903, 145] on input "search" at bounding box center [821, 147] width 202 height 30
paste input "3 Pcs of grilled version of the classic kibbeh, featuring a savory bulgur shell…"
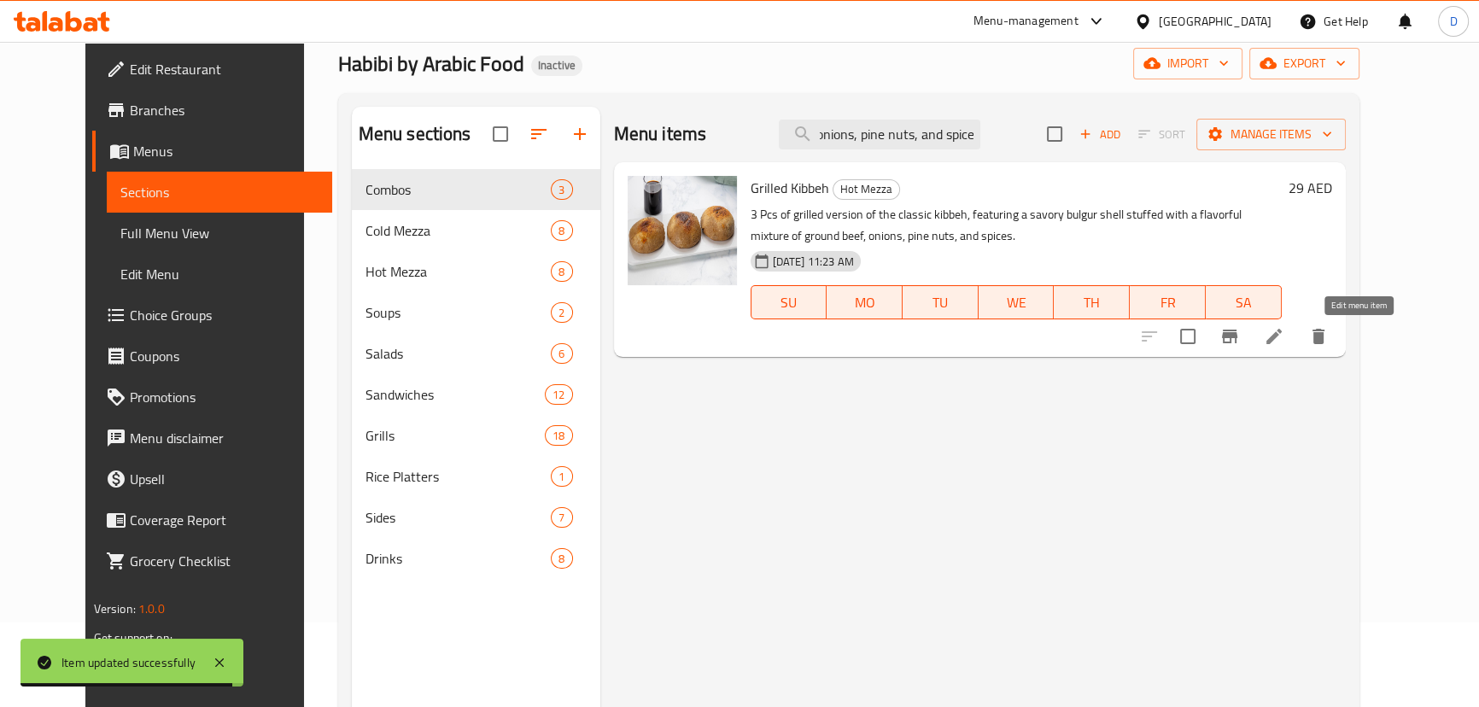
type input "3 Pcs of grilled version of the classic kibbeh, featuring a savory bulgur shell…"
click at [1284, 336] on icon at bounding box center [1274, 336] width 20 height 20
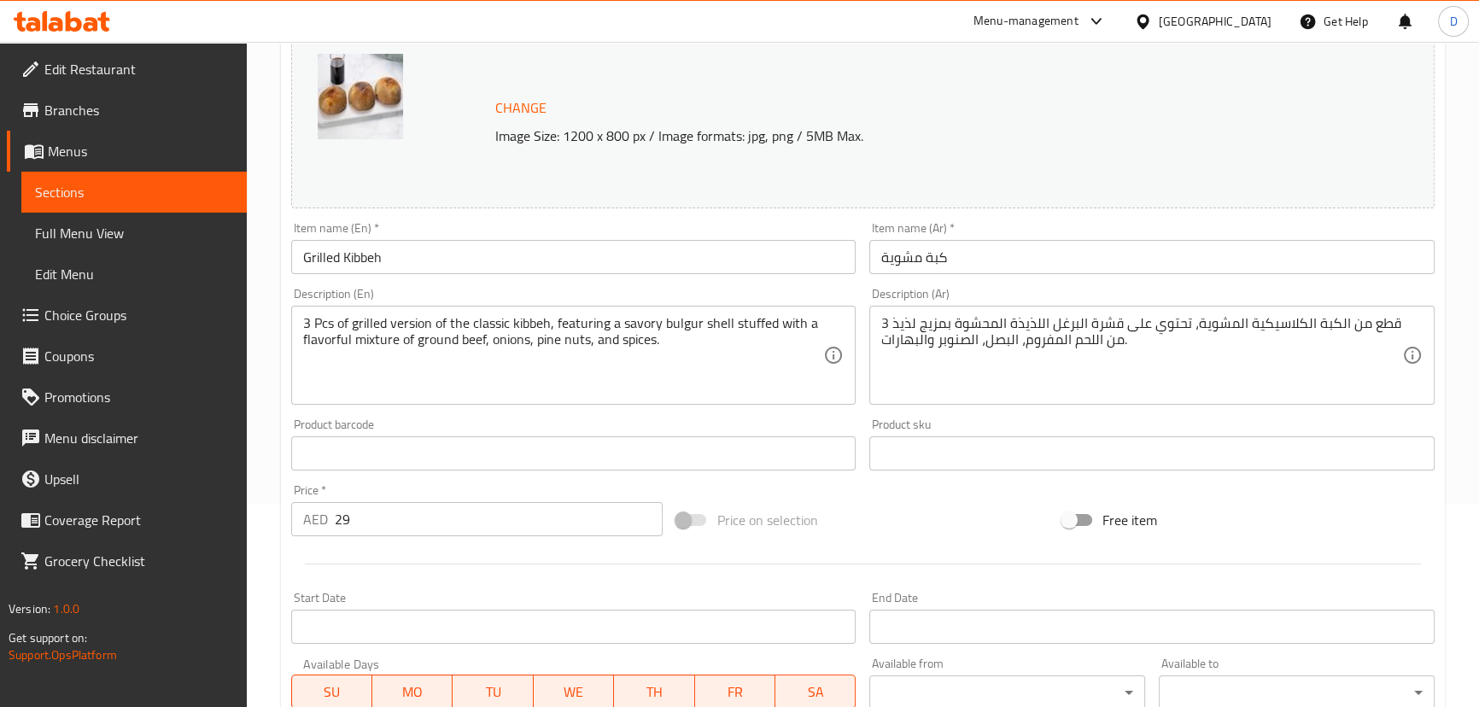
scroll to position [310, 0]
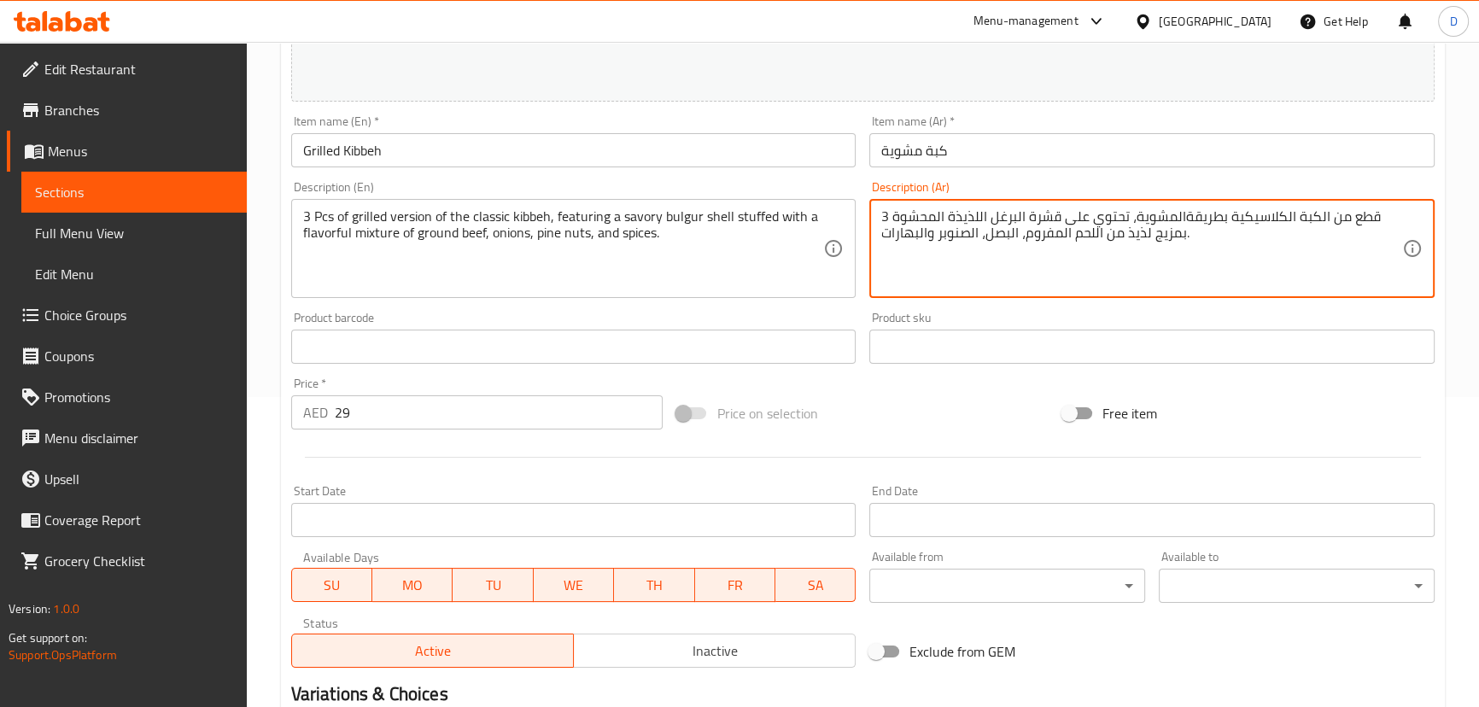
click at [1175, 222] on textarea "3 قطع من الكبة الكلاسيكية بطريقةالمشوية، تحتوي على قشرة البرغل اللذيذة المحشوة …" at bounding box center [1141, 248] width 521 height 81
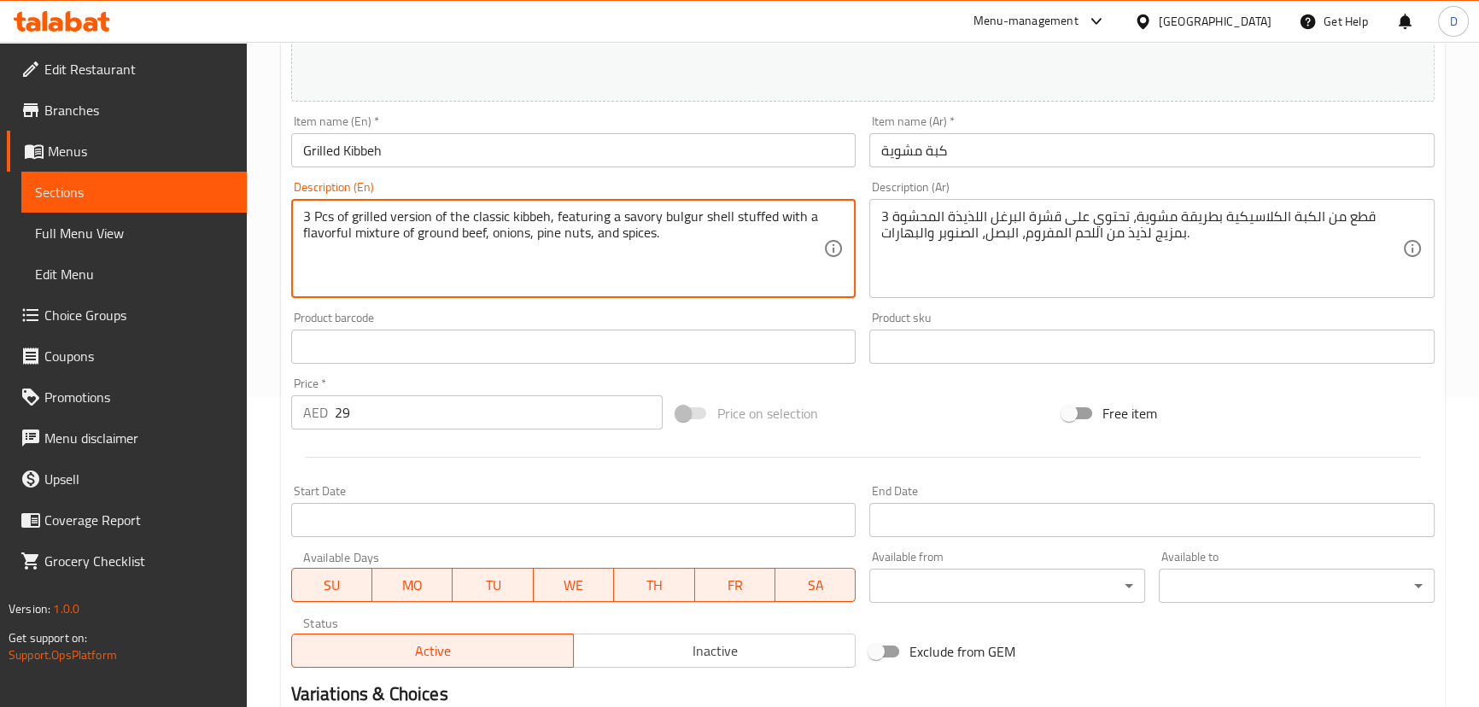
drag, startPoint x: 388, startPoint y: 212, endPoint x: 450, endPoint y: 205, distance: 62.7
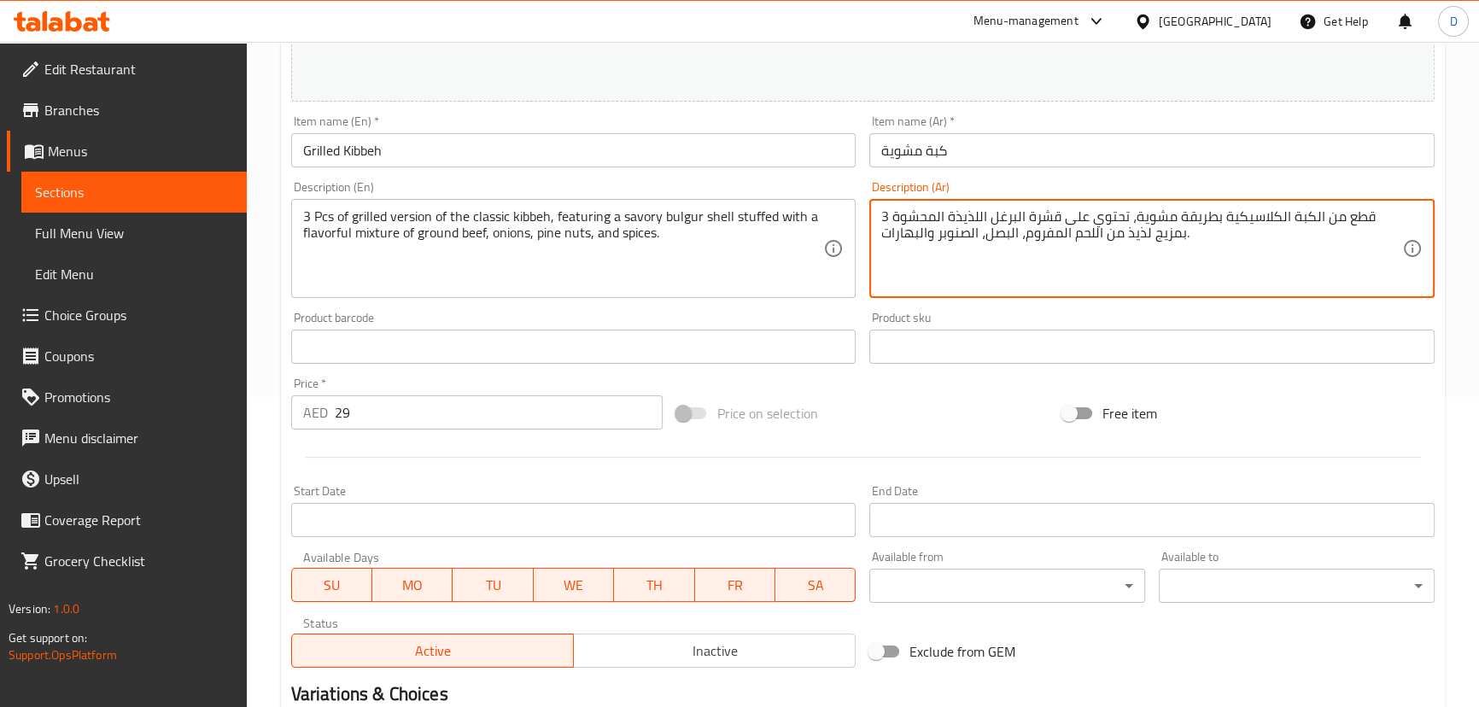
drag, startPoint x: 1171, startPoint y: 217, endPoint x: 1214, endPoint y: 212, distance: 43.9
click at [1033, 216] on textarea "3 قطع من الكبة الكلاسيكية بالنسخة المشوية، تحتوي على قشرة البرغل اللذيذة المحشو…" at bounding box center [1141, 248] width 521 height 81
drag, startPoint x: 978, startPoint y: 212, endPoint x: 955, endPoint y: 214, distance: 23.1
click at [955, 214] on textarea "3 قطع من الكبة الكلاسيكية بالنسخة المشوية، تحتوي على صدف البرغل اللذيذة المحشوة…" at bounding box center [1141, 248] width 521 height 81
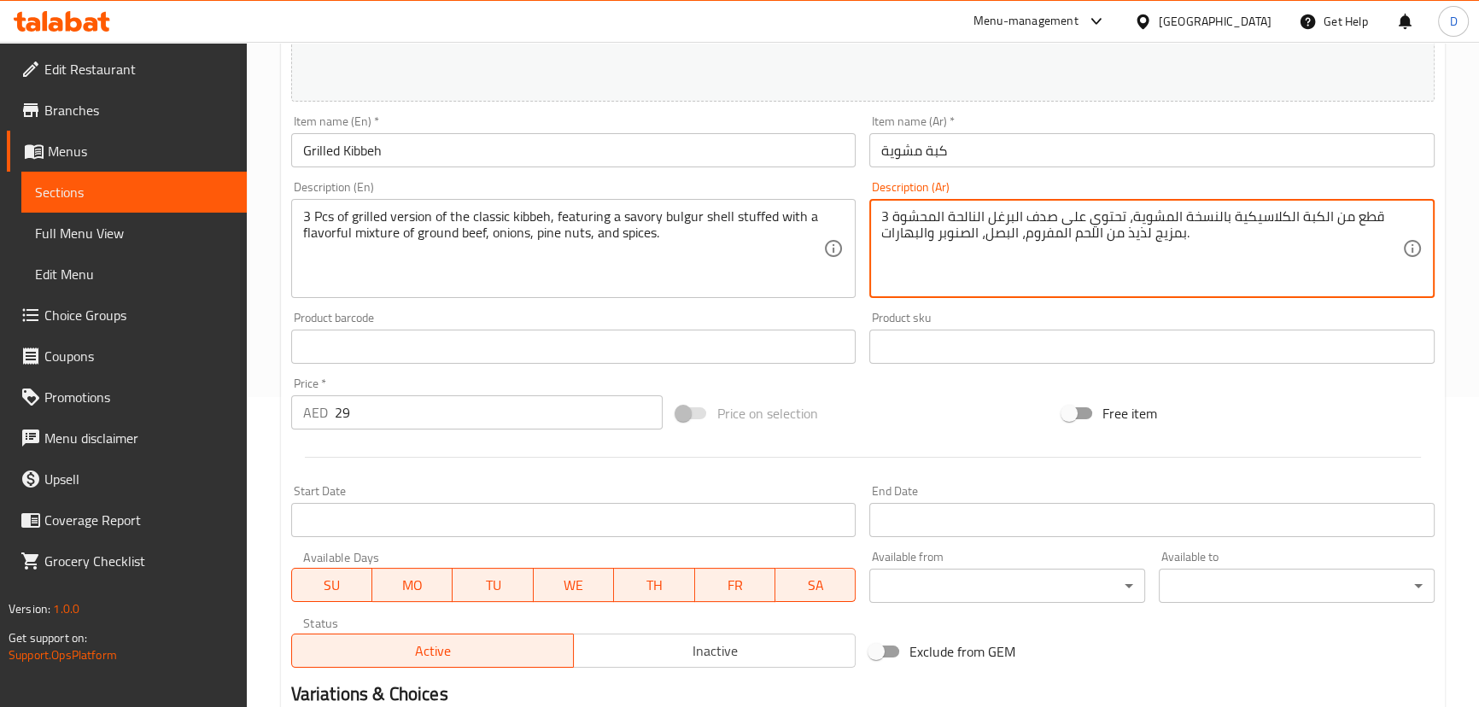
click at [971, 215] on textarea "3 قطع من الكبة الكلاسيكية بالنسخة المشوية، تحتوي على صدف البرغل النالحة المحشوة…" at bounding box center [1141, 248] width 521 height 81
click at [1064, 231] on textarea "3 قطع من الكبة الكلاسيكية بالنسخة المشوية، تحتوي على صدف البرغل المالحة المحشوة…" at bounding box center [1141, 248] width 521 height 81
click at [1062, 233] on textarea "3 قطع من الكبة الكلاسيكية بالنسخة المشوية، تحتوي على صدف البرغل المالحة المحشوة…" at bounding box center [1141, 248] width 521 height 81
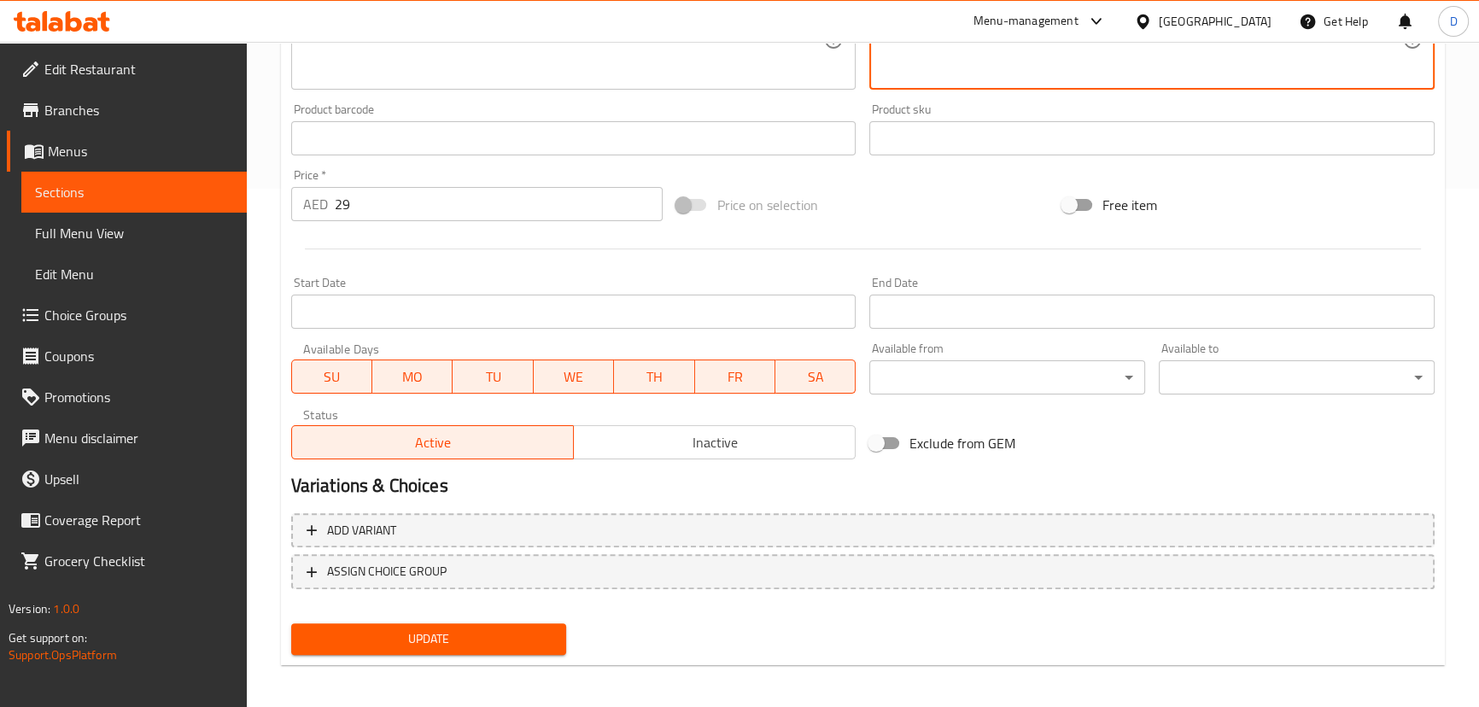
scroll to position [524, 0]
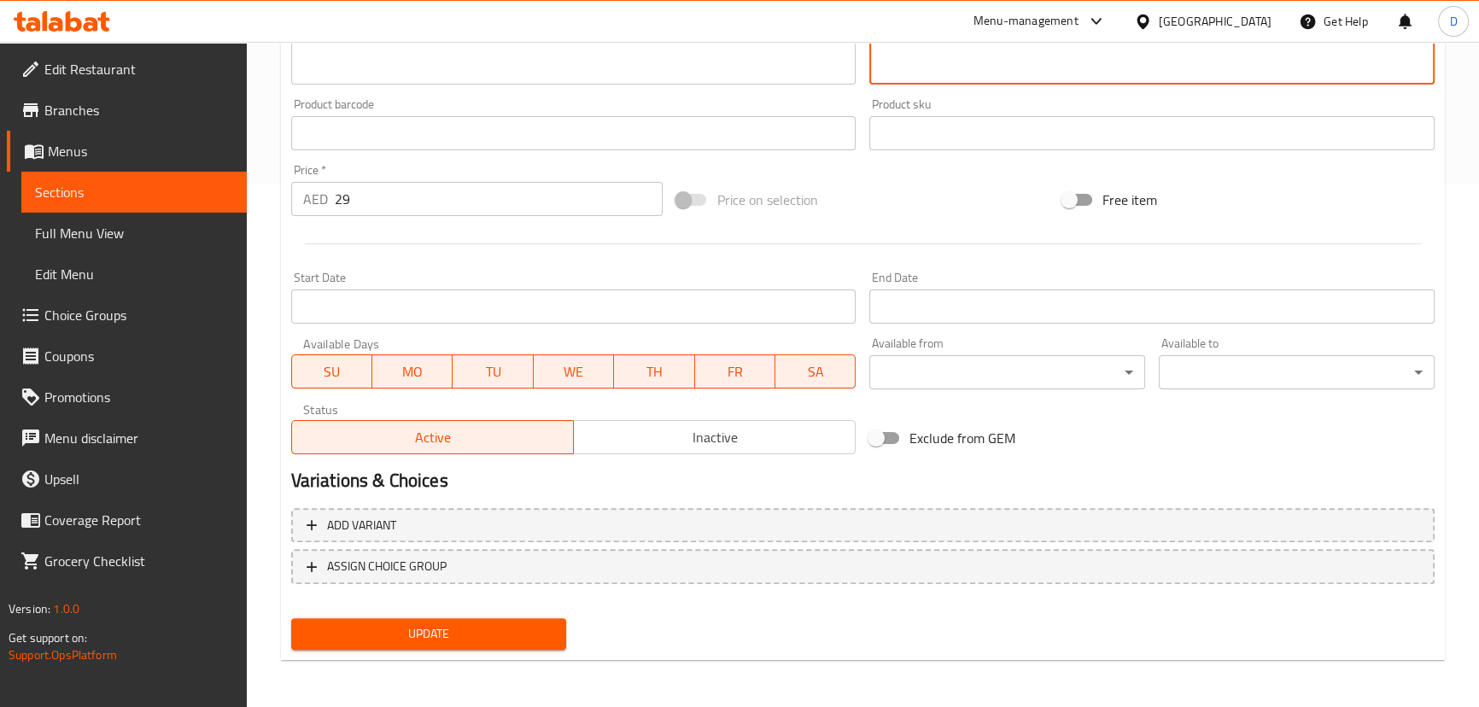
type textarea "3 قطع من الكبة الكلاسيكية بالنسخة المشوية، تحتوي على صدف البرغل المالحة المحشوة…"
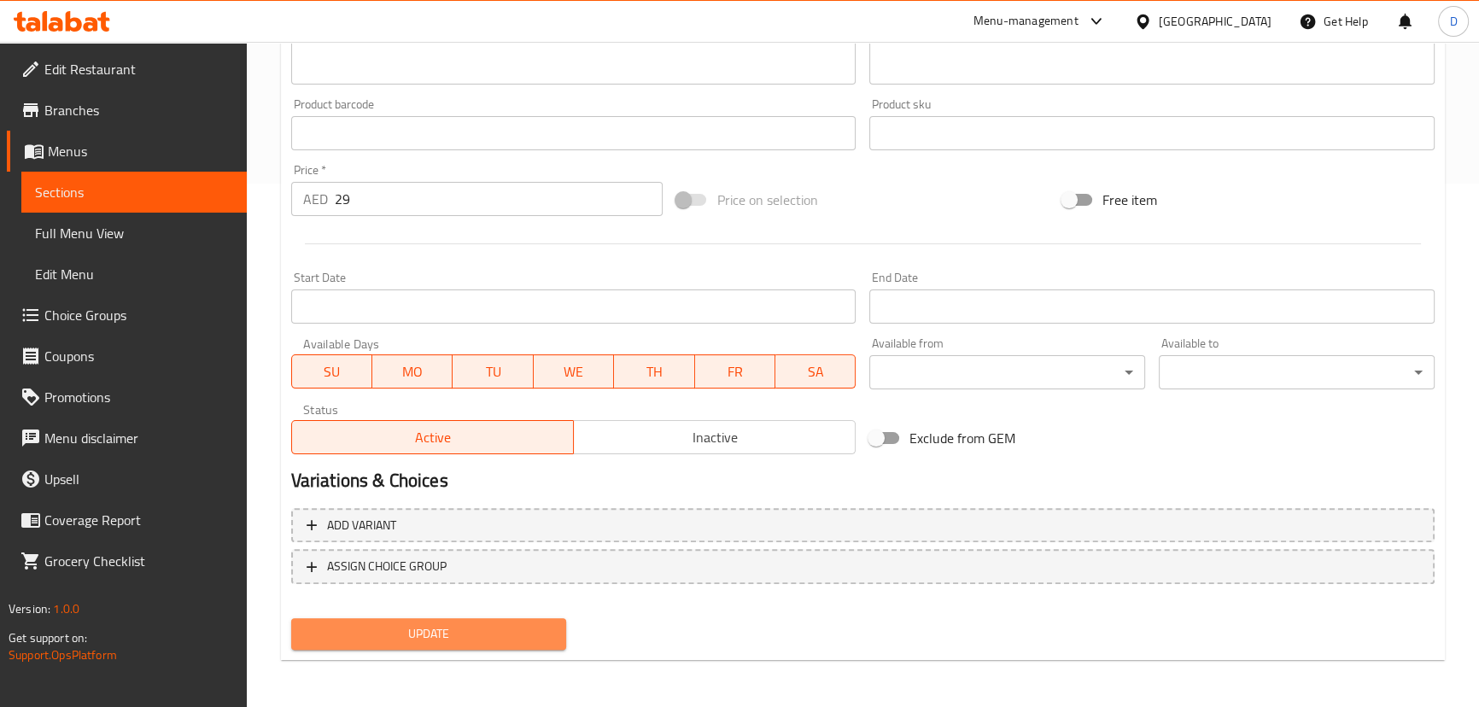
click at [494, 627] on span "Update" at bounding box center [429, 633] width 249 height 21
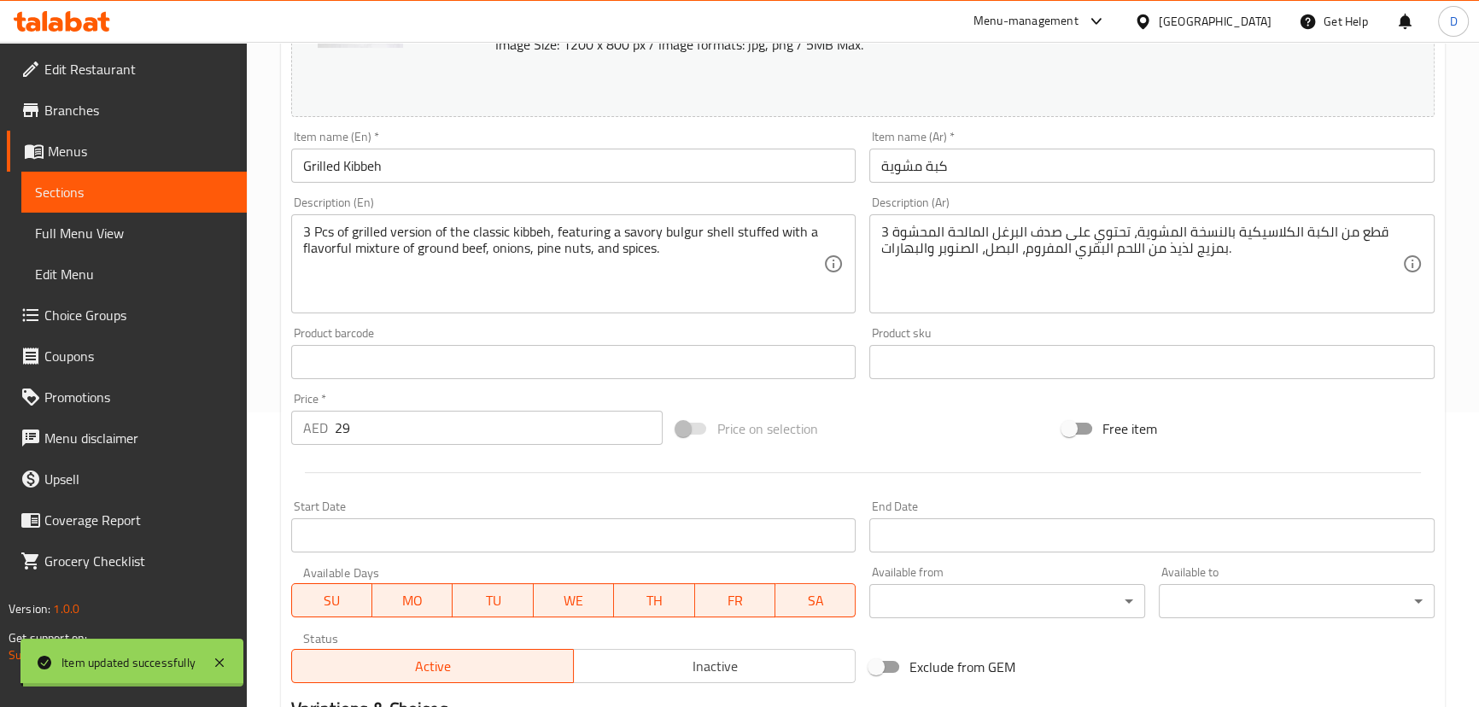
scroll to position [290, 0]
click at [435, 170] on input "Grilled Kibbeh" at bounding box center [573, 170] width 565 height 34
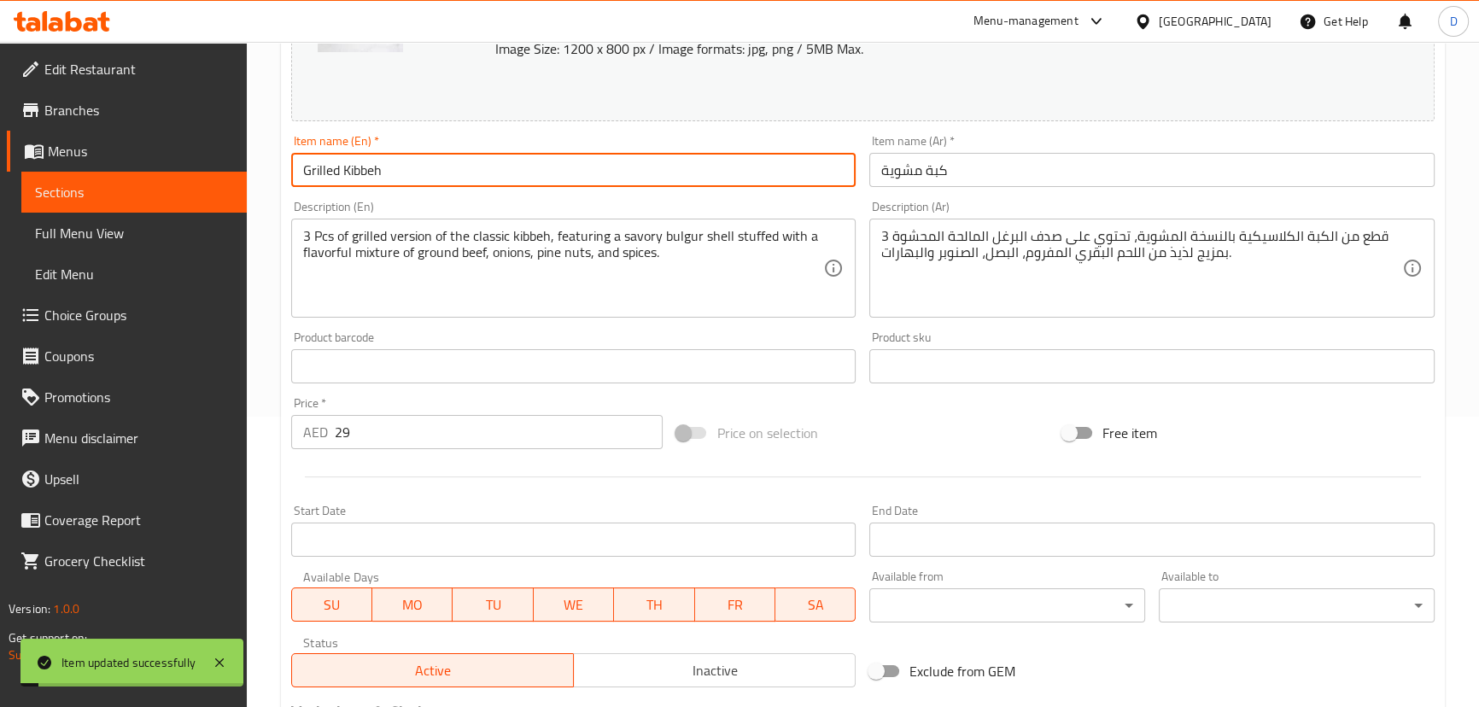
click at [435, 170] on input "Grilled Kibbeh" at bounding box center [573, 170] width 565 height 34
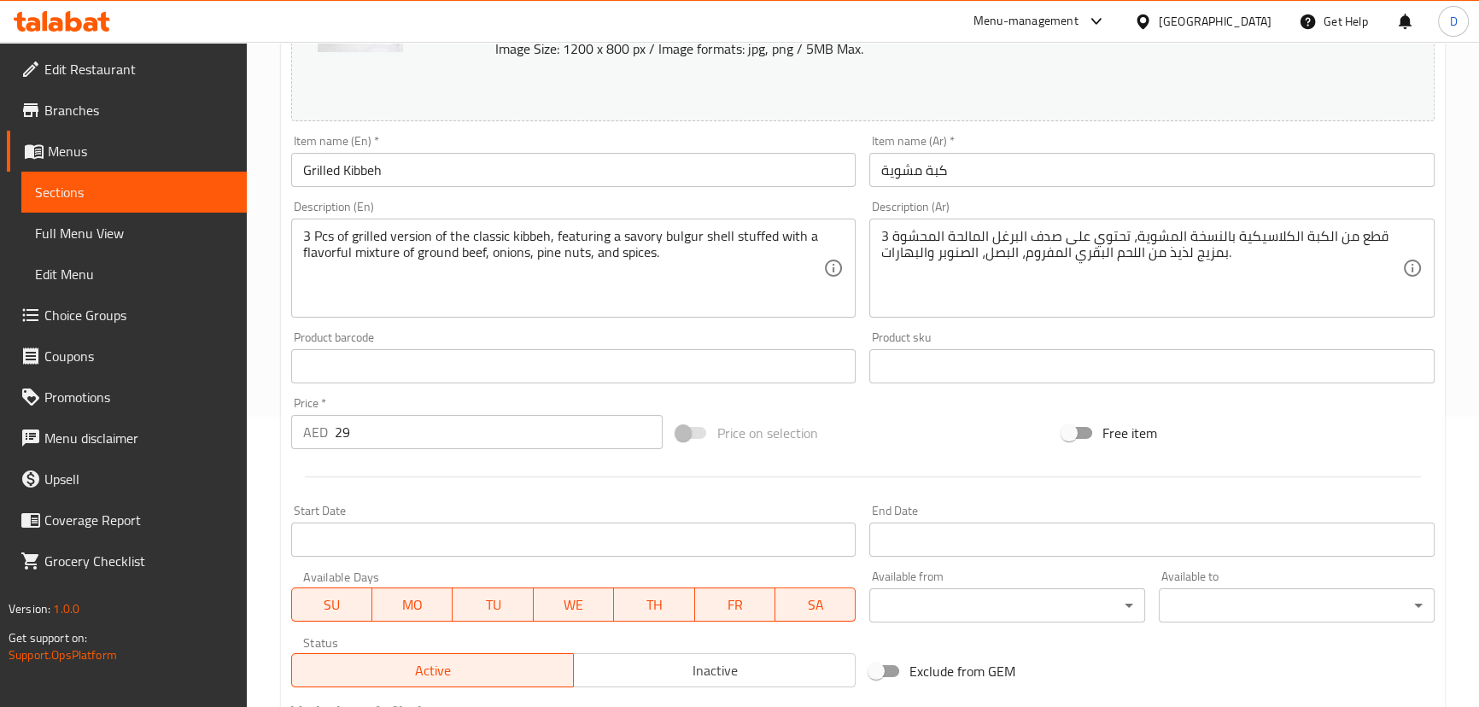
scroll to position [524, 0]
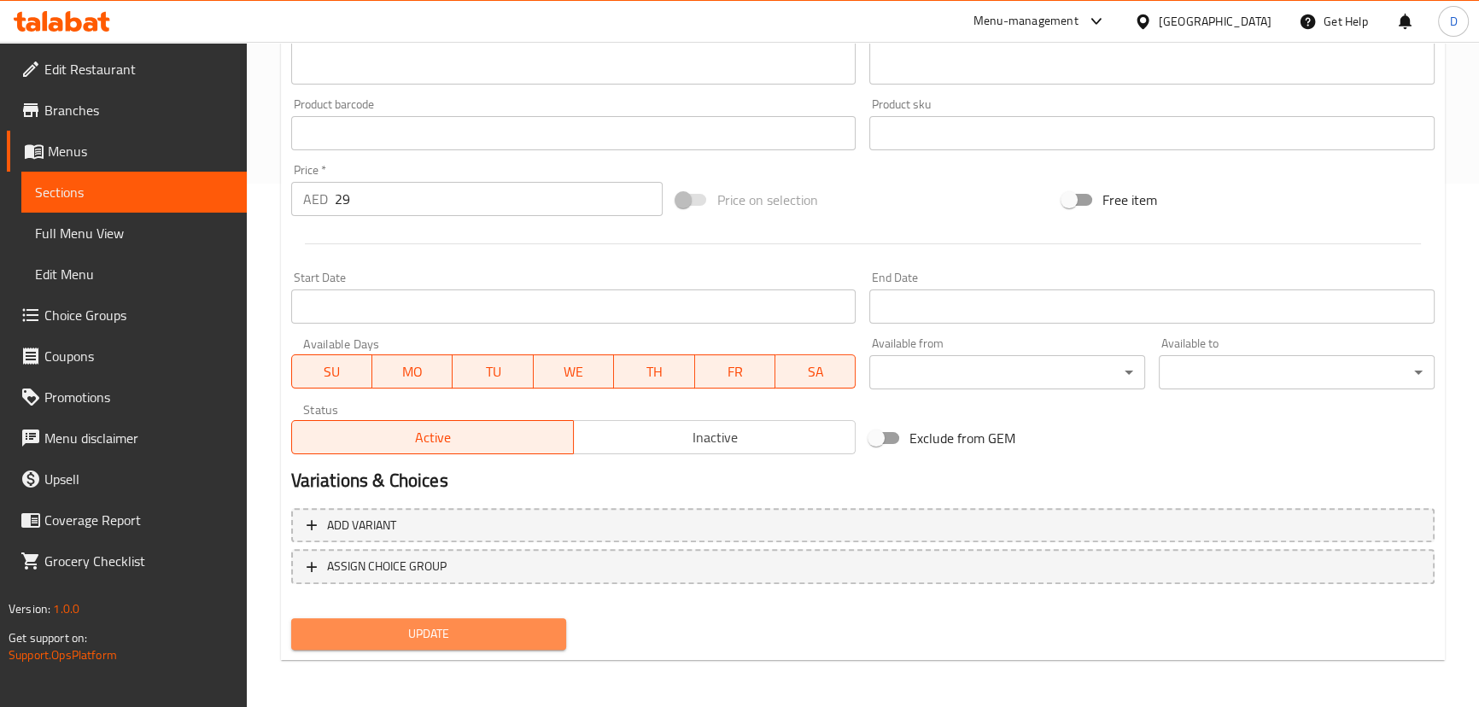
click at [496, 636] on span "Update" at bounding box center [429, 633] width 249 height 21
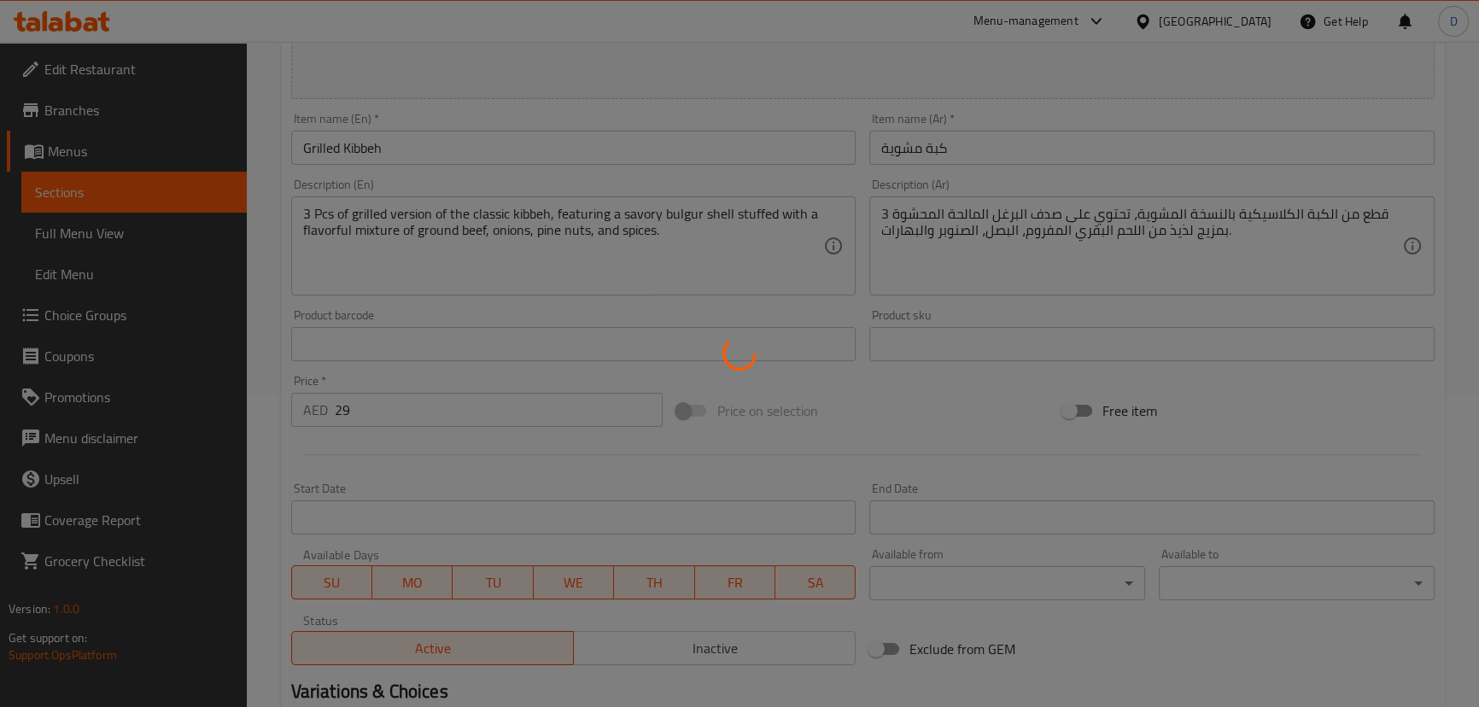
scroll to position [290, 0]
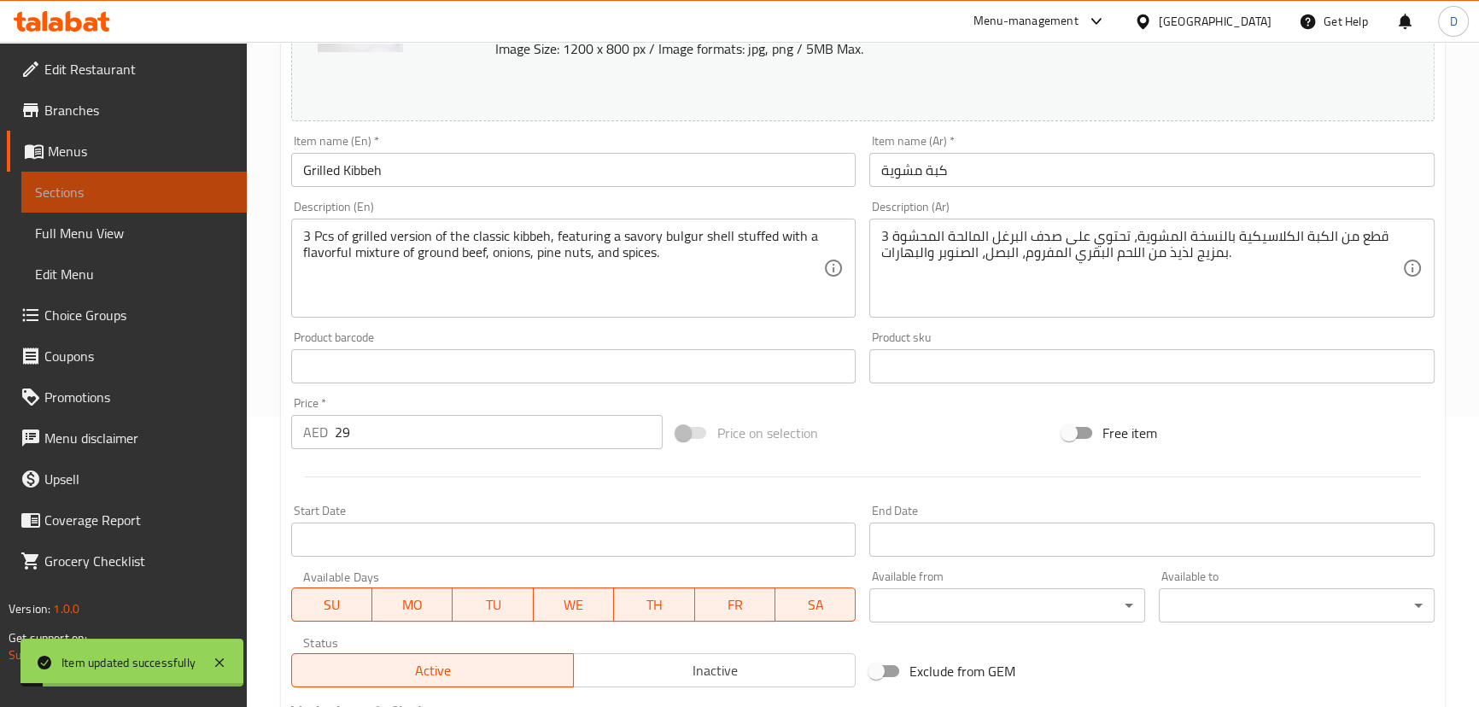
drag, startPoint x: 163, startPoint y: 184, endPoint x: 325, endPoint y: 3, distance: 242.6
click at [163, 184] on span "Sections" at bounding box center [134, 192] width 198 height 20
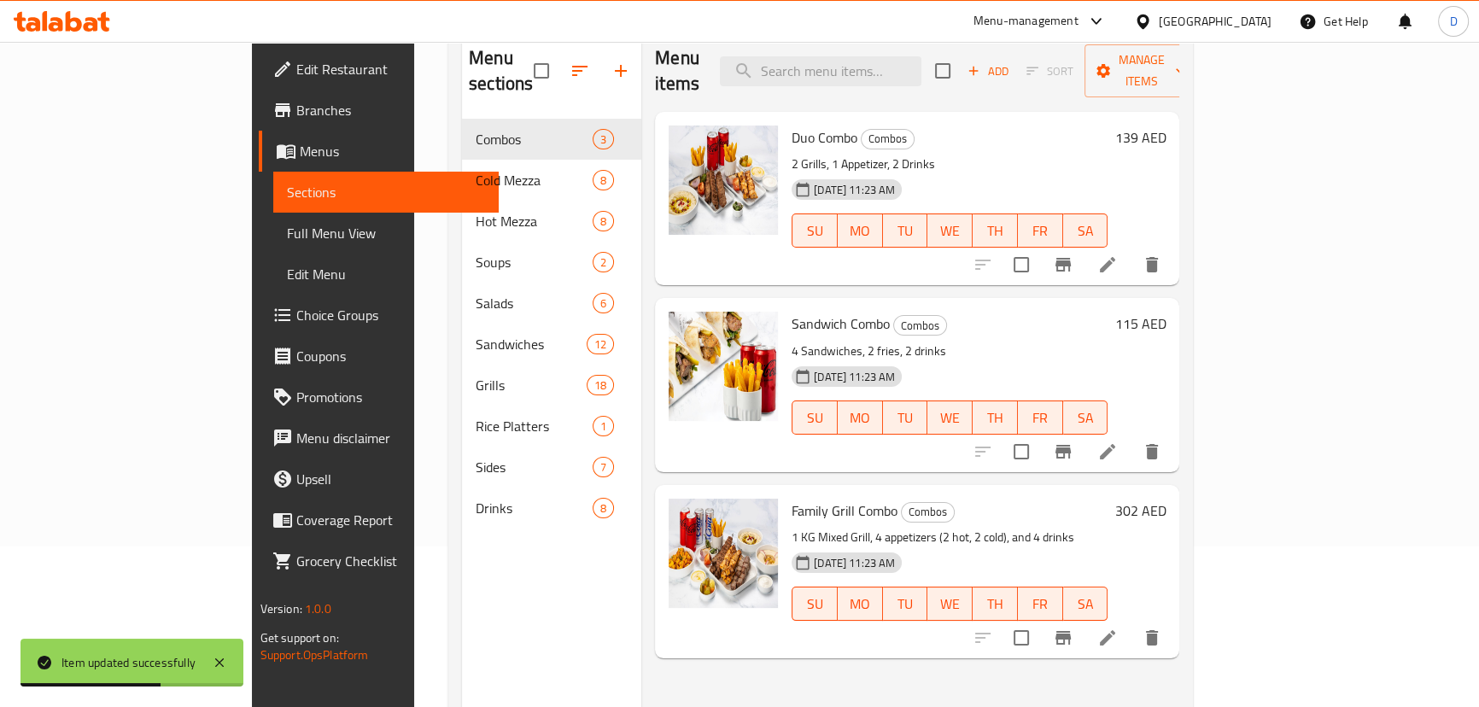
scroll to position [85, 0]
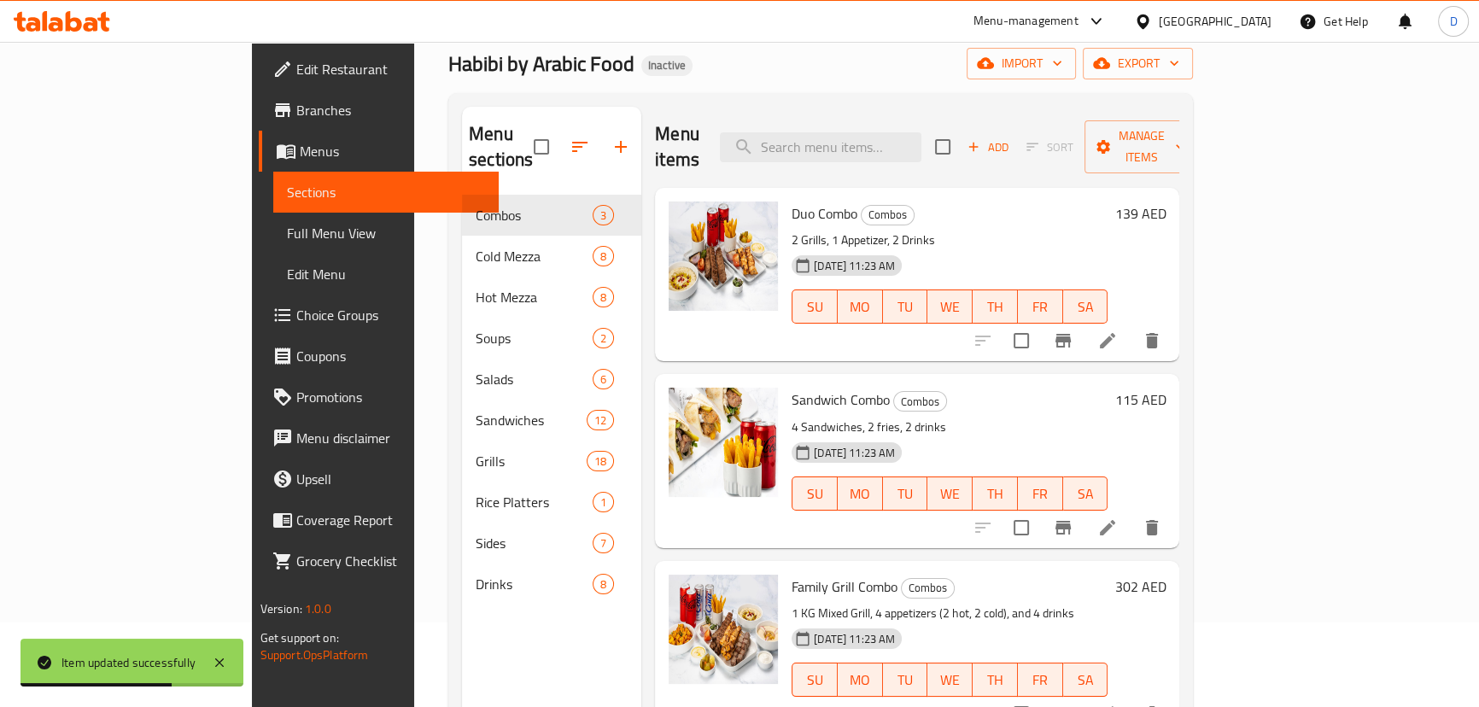
click at [895, 155] on div "Menu items Add Sort Manage items" at bounding box center [917, 147] width 524 height 81
click at [891, 143] on input "search" at bounding box center [821, 147] width 202 height 30
paste input "wedge"
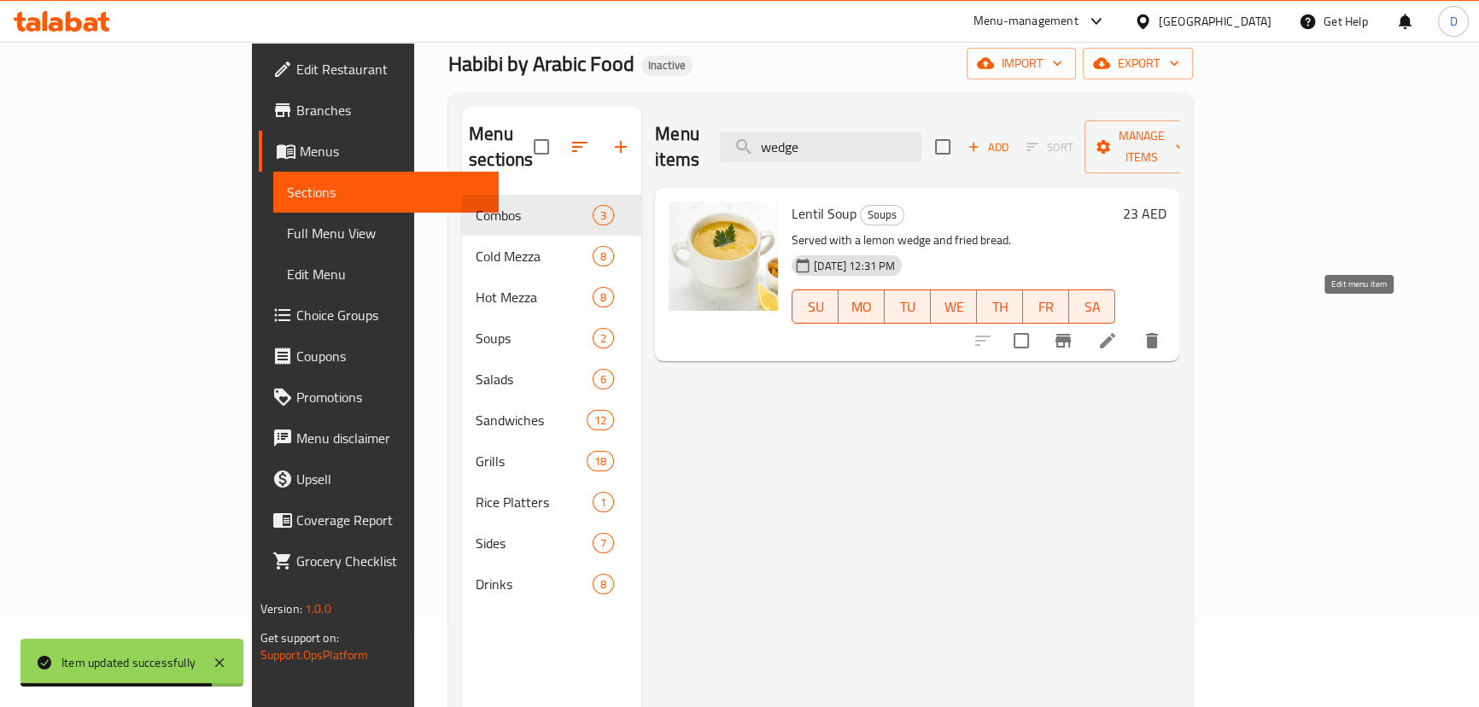
type input "wedge"
click at [1118, 331] on icon at bounding box center [1107, 341] width 20 height 20
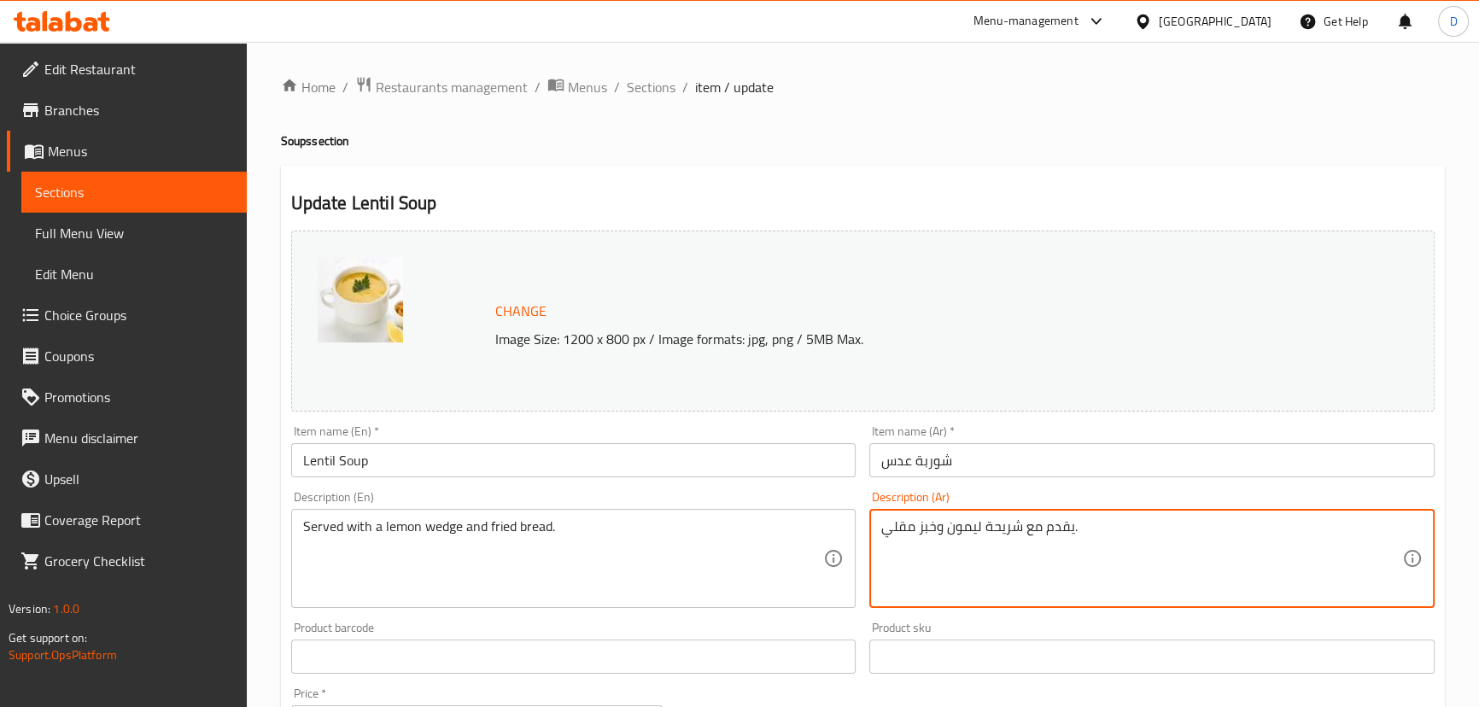
click at [1002, 535] on textarea "يقدم مع شريحة ليمون وخبز مقلي." at bounding box center [1141, 558] width 521 height 81
paste textarea "ويدج"
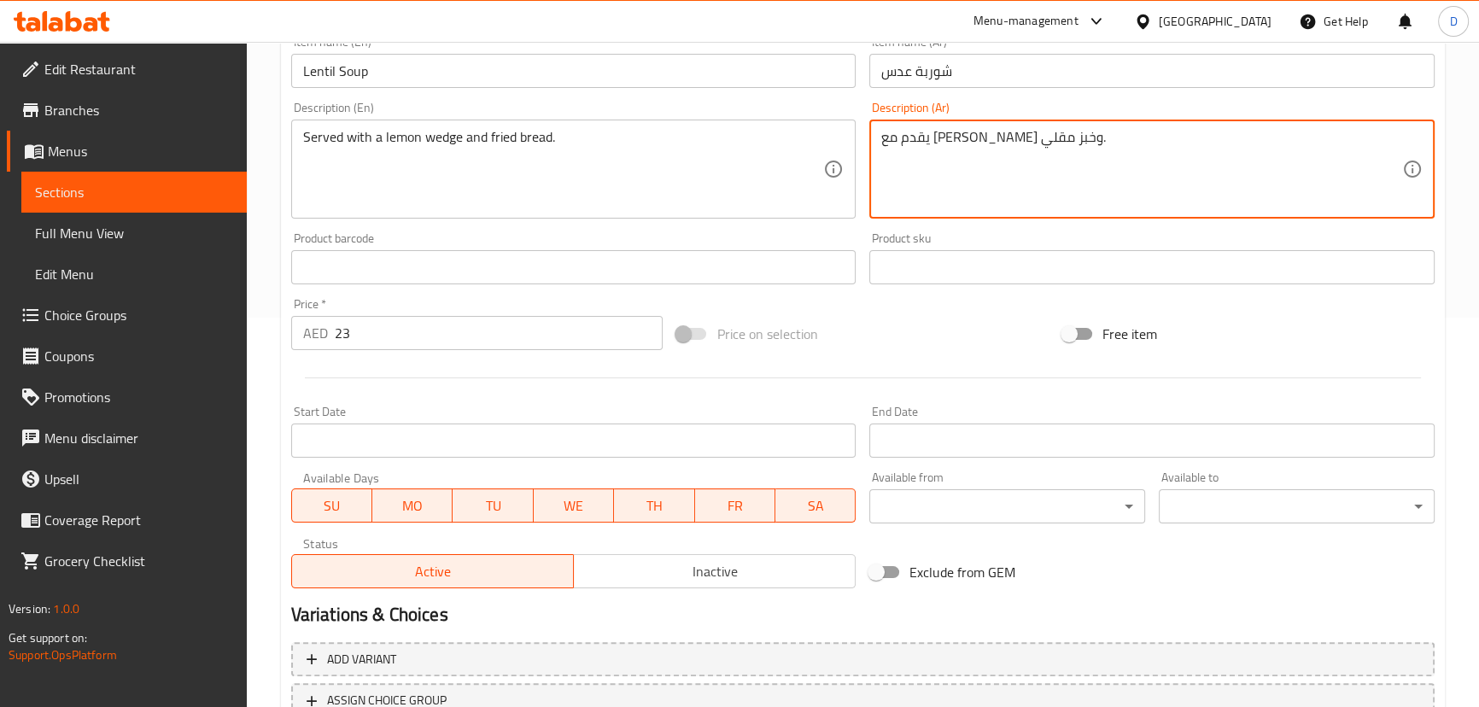
scroll to position [524, 0]
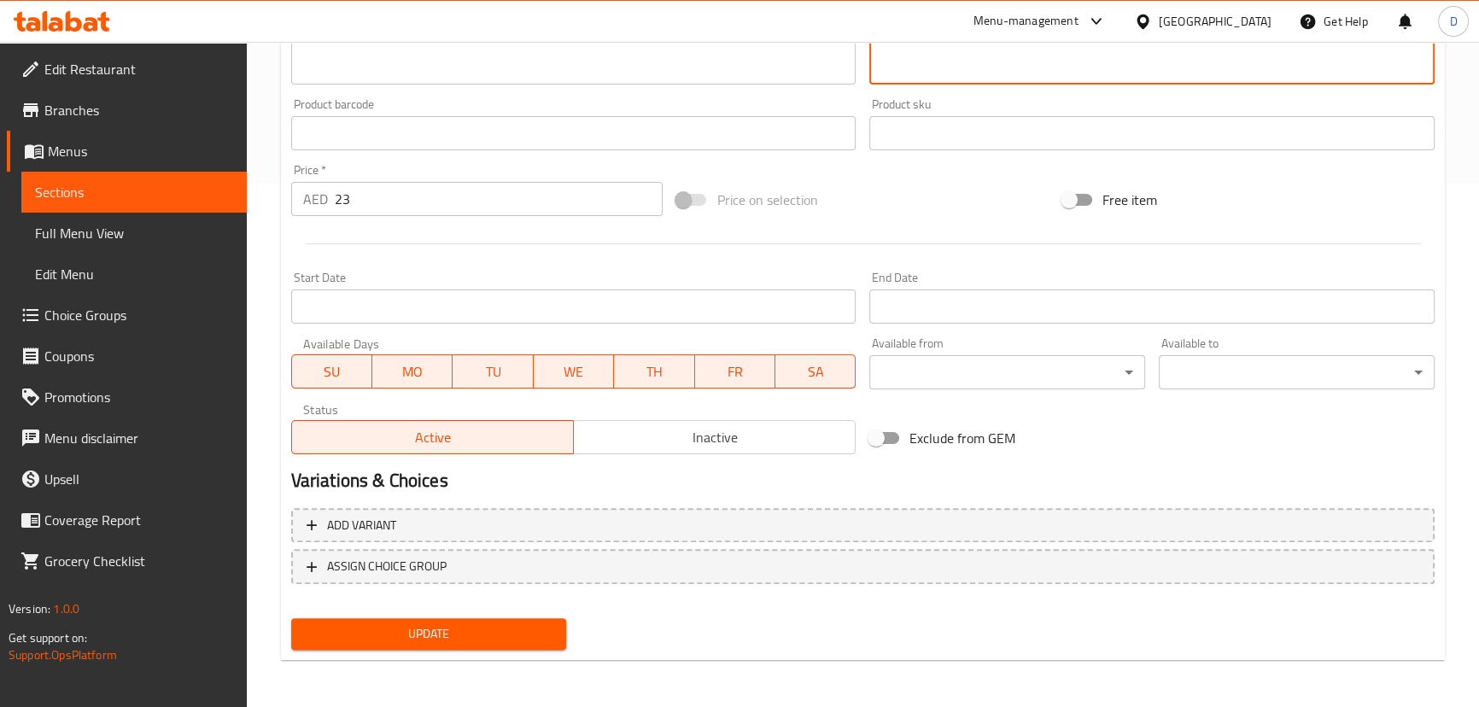
type textarea "يقدم مع [PERSON_NAME] وخبز مقلي."
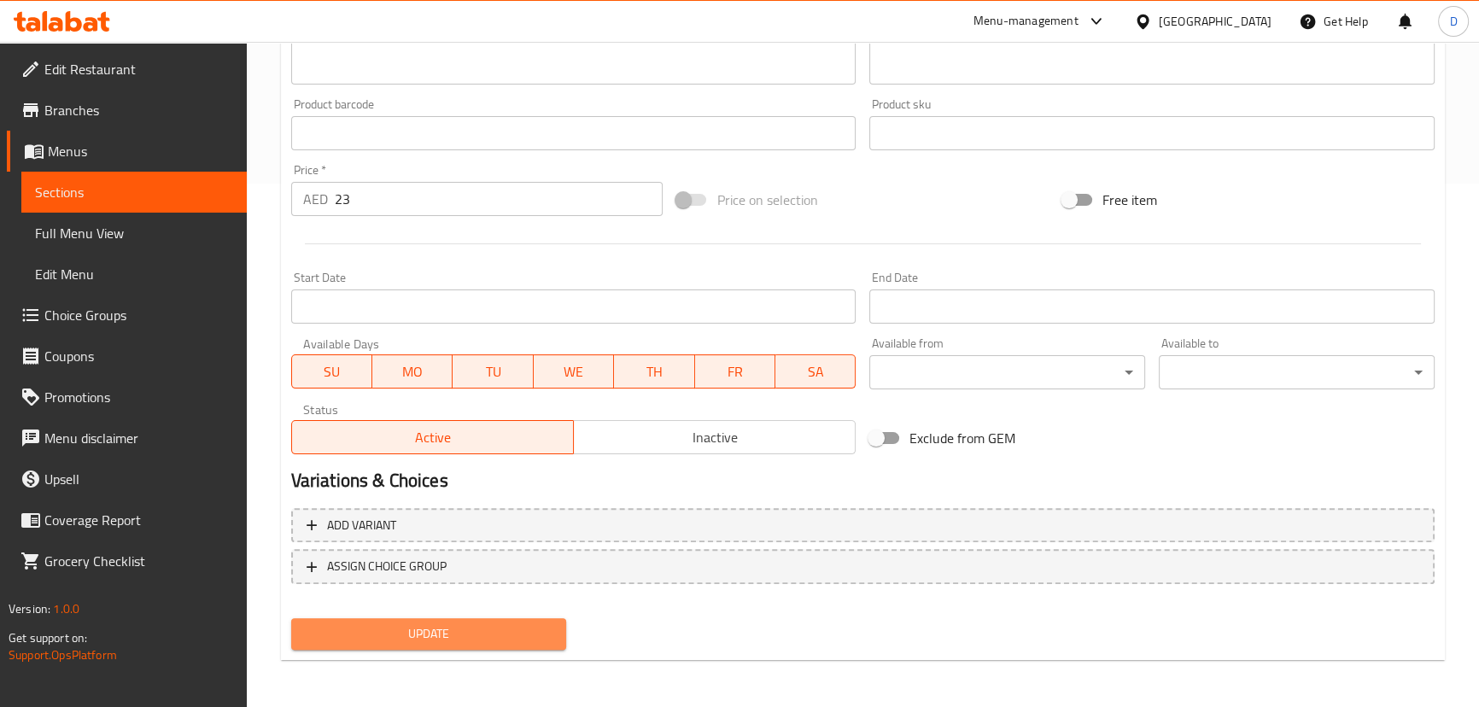
click at [544, 646] on button "Update" at bounding box center [429, 634] width 276 height 32
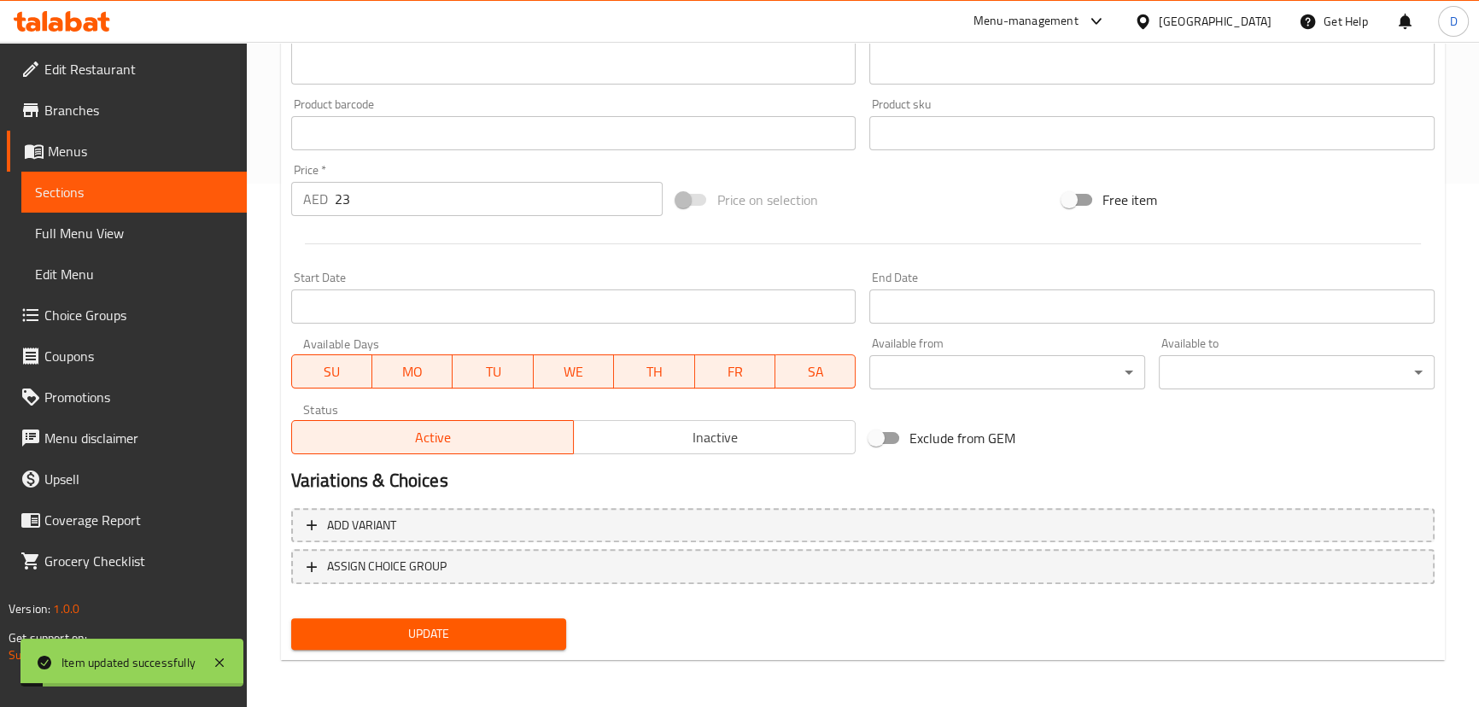
click at [544, 646] on button "Update" at bounding box center [429, 634] width 276 height 32
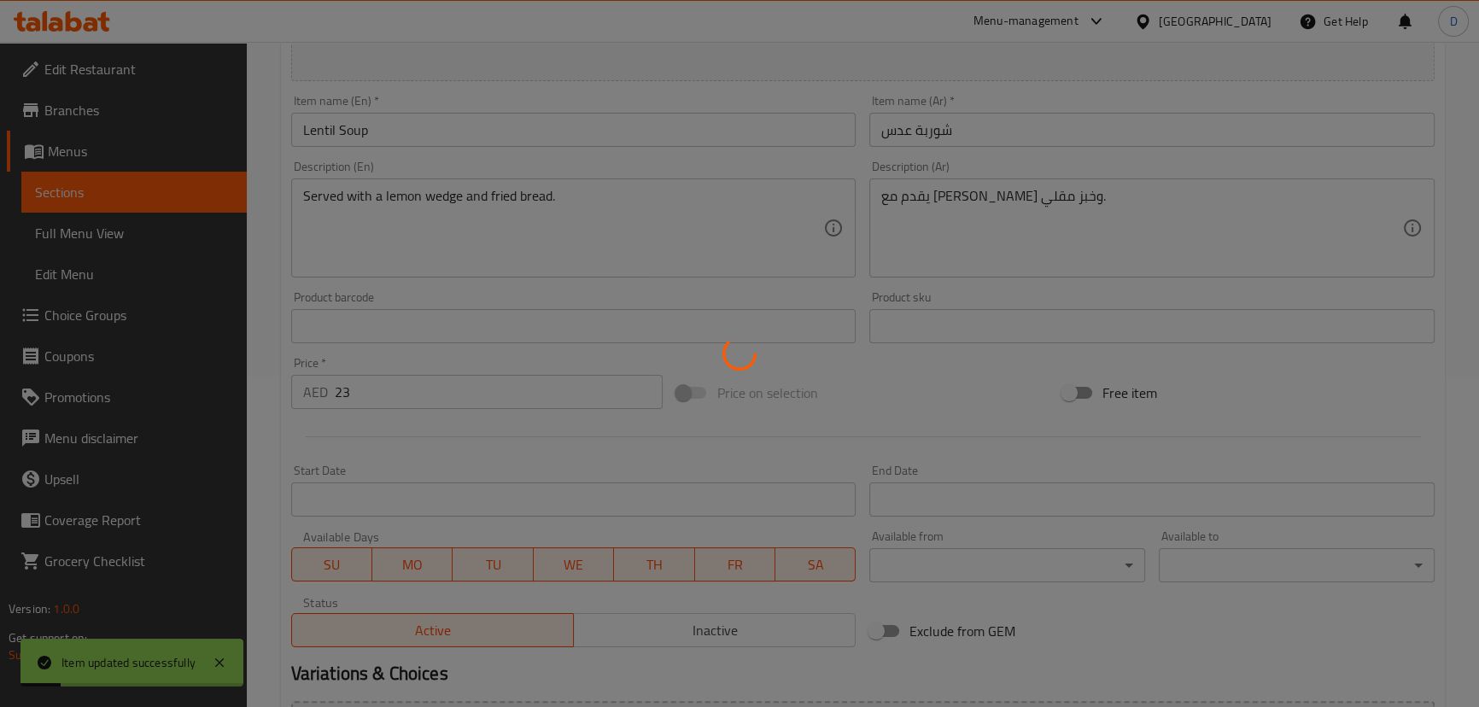
scroll to position [290, 0]
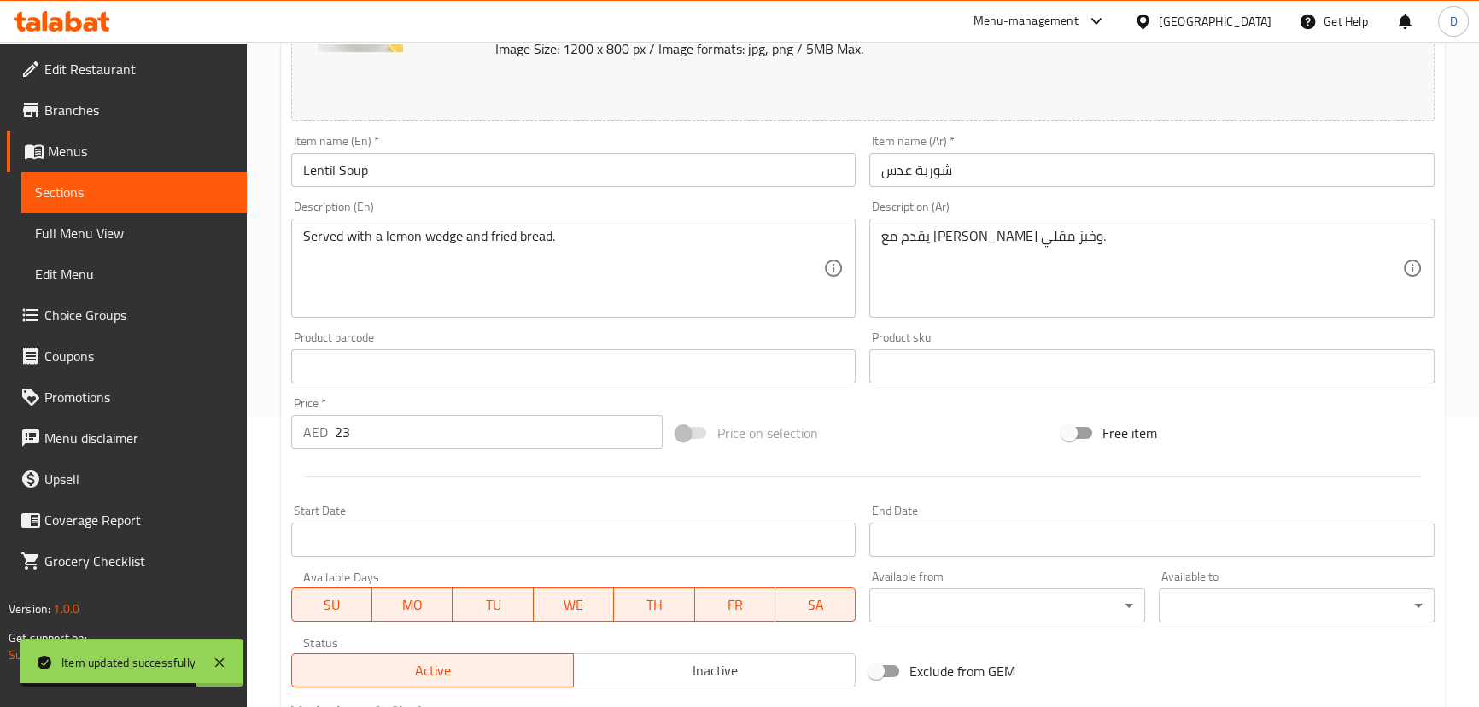
click at [89, 196] on span "Sections" at bounding box center [134, 192] width 198 height 20
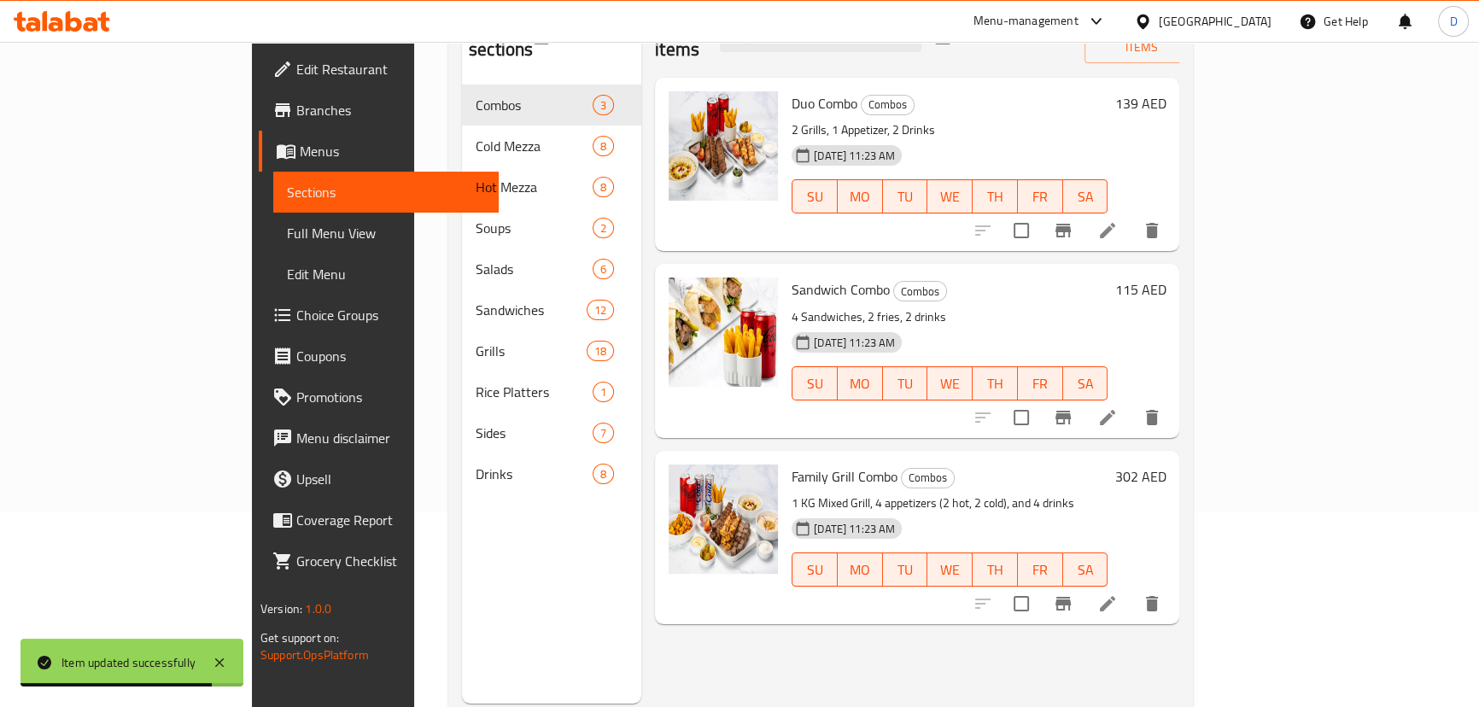
scroll to position [85, 0]
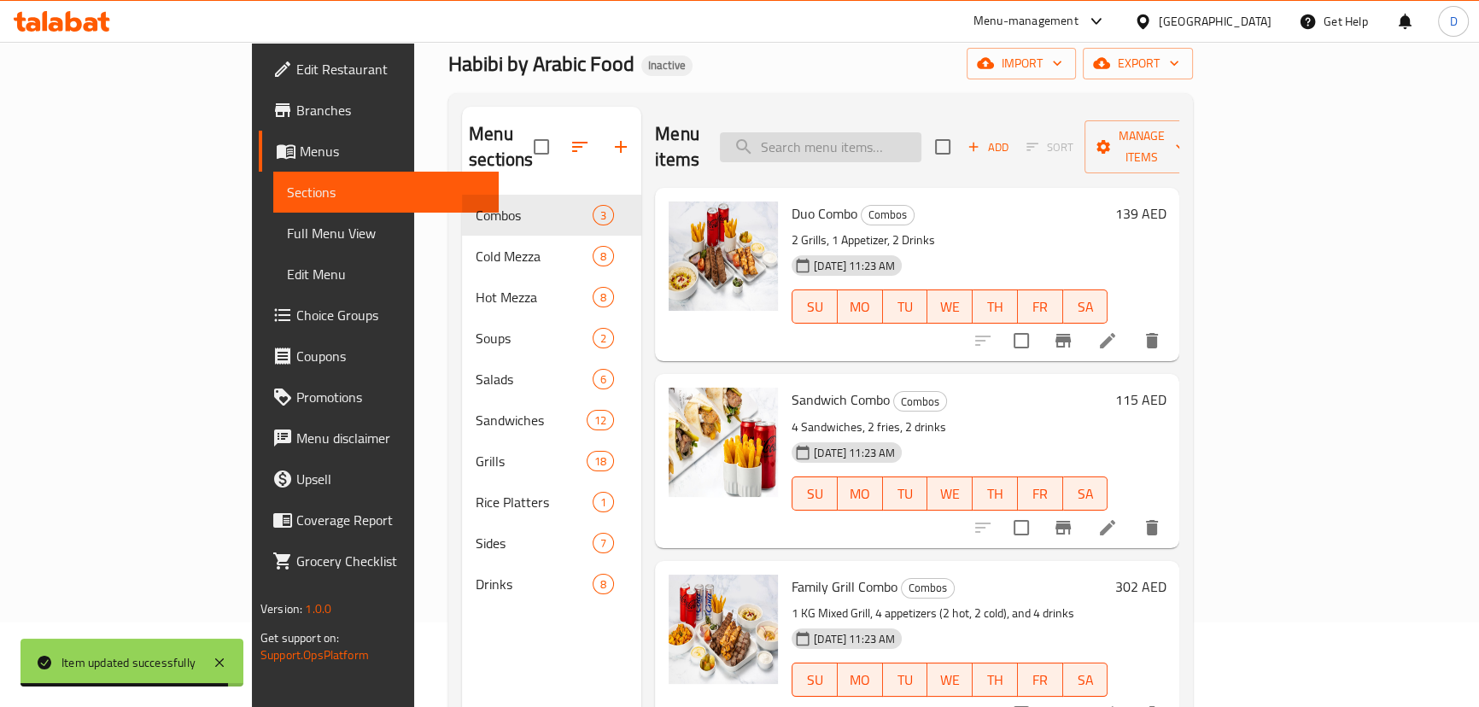
click at [877, 145] on input "search" at bounding box center [821, 147] width 202 height 30
paste input "roasted beetroots, fres"
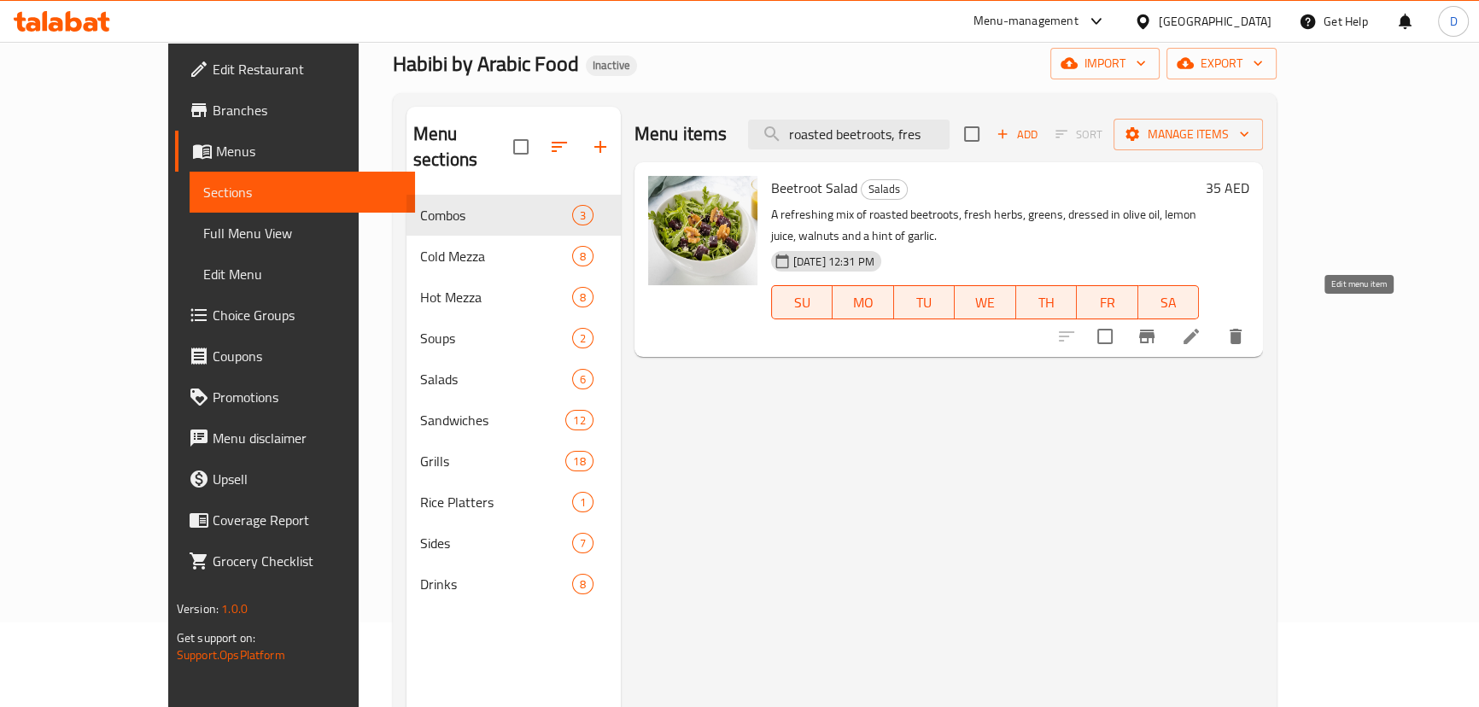
type input "roasted beetroots, fres"
click at [1202, 326] on icon at bounding box center [1191, 336] width 20 height 20
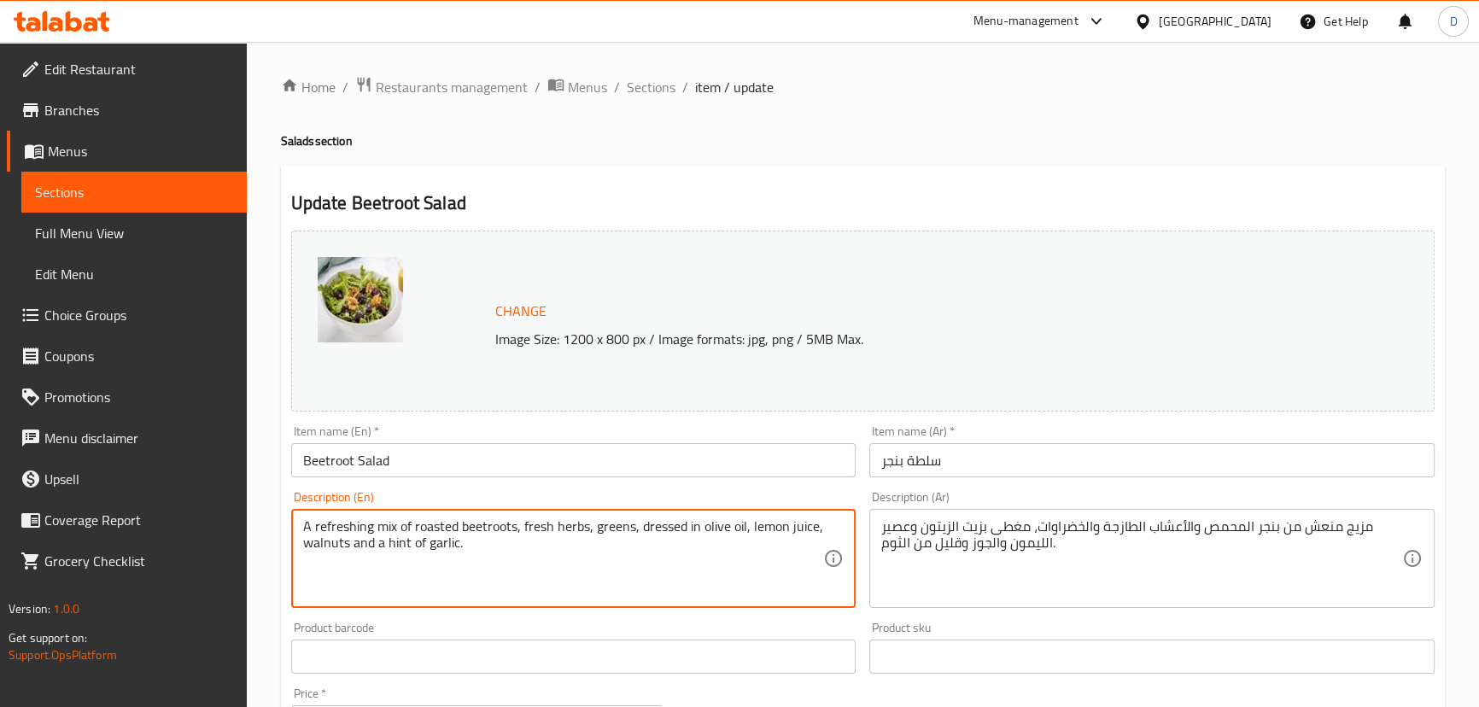
click at [432, 521] on textarea "A refreshing mix of roasted beetroots, fresh herbs, greens, dressed in olive oi…" at bounding box center [563, 558] width 521 height 81
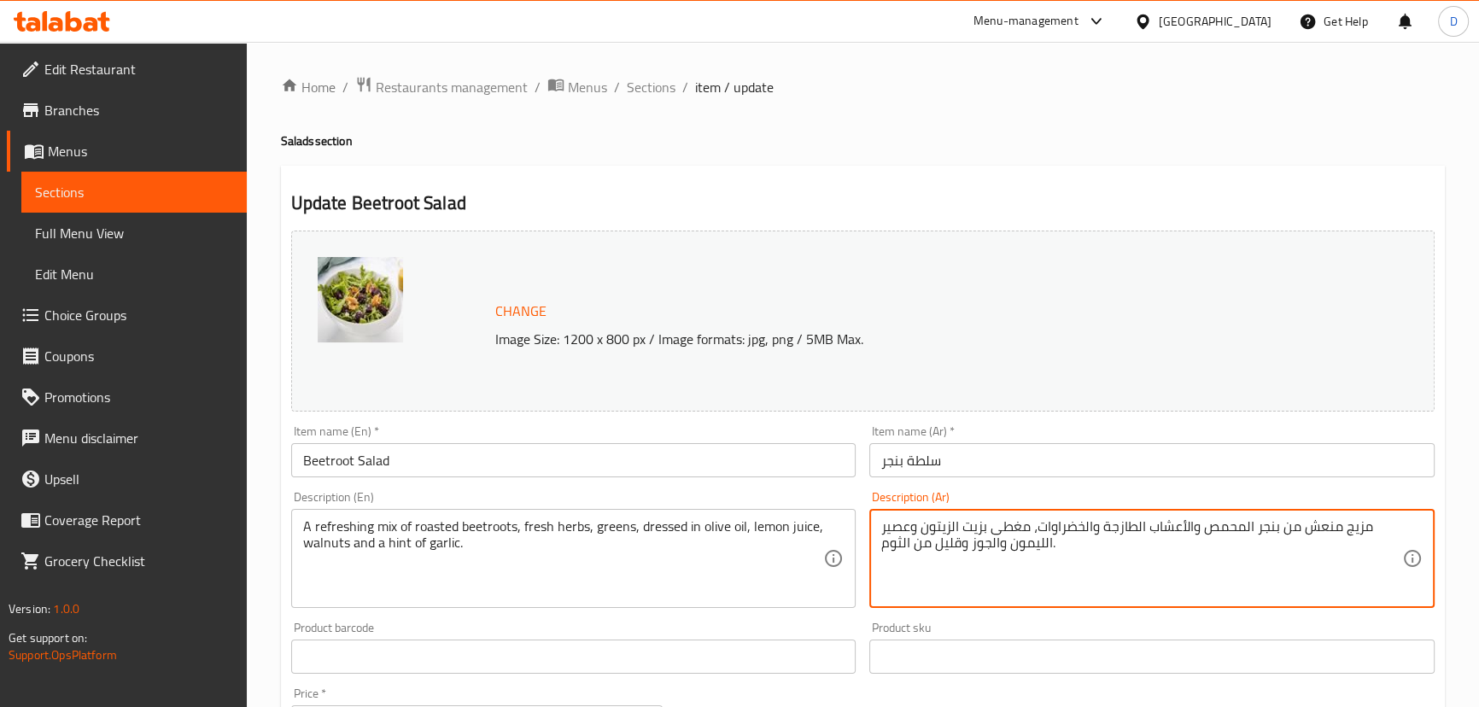
click at [1243, 524] on textarea "مزيج منعش من بنجر المحمص والأعشاب الطازجة والخضراوات، مغطى بزيت الزيتون وعصير ا…" at bounding box center [1141, 558] width 521 height 81
paste textarea "مشوي"
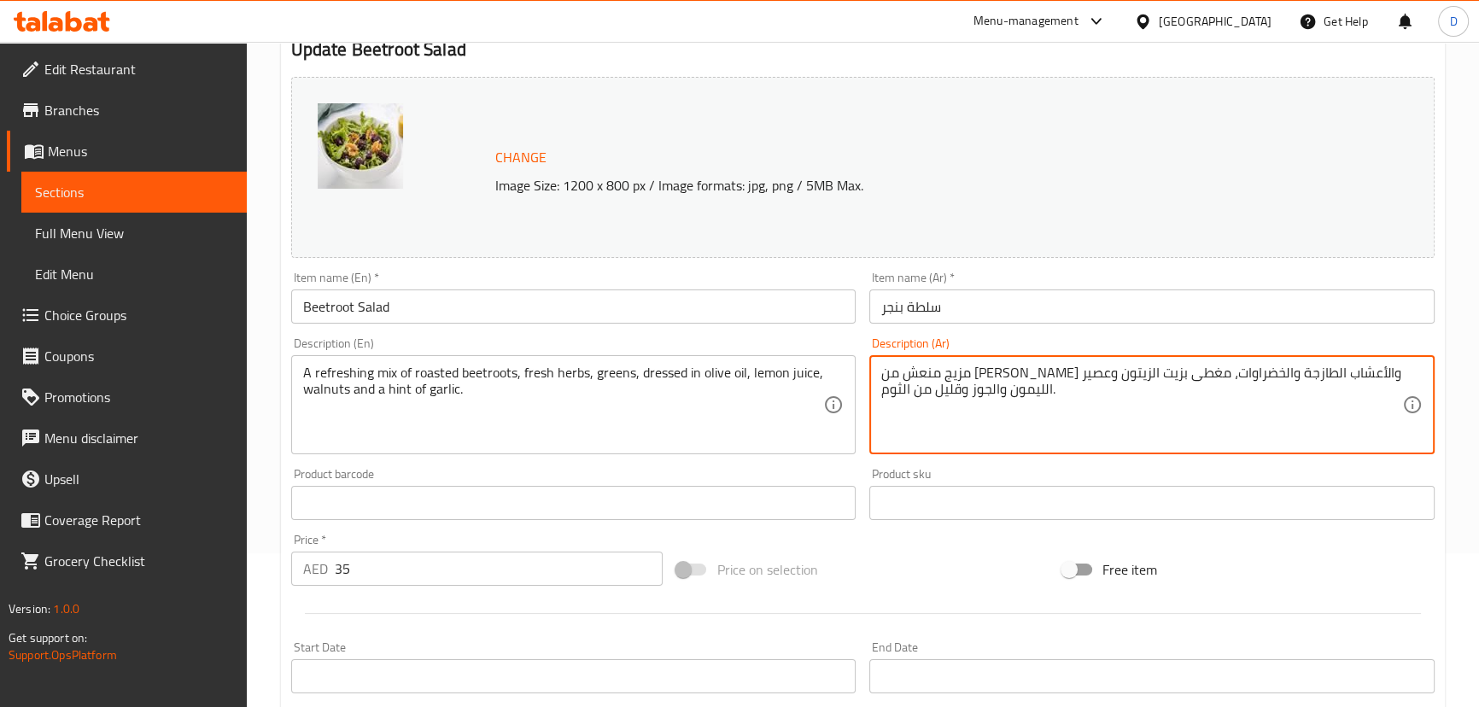
scroll to position [155, 0]
click at [1064, 365] on textarea "مزيج منعش من [PERSON_NAME] والأعشاب الطازجة والخضراوات، مغطى بزيت الزيتون وعصير…" at bounding box center [1141, 404] width 521 height 81
drag, startPoint x: 1060, startPoint y: 372, endPoint x: 1037, endPoint y: 375, distance: 23.2
click at [1037, 375] on textarea "مزيج منعش من [PERSON_NAME] والأعشاب الطازجة والخضراوات، مغطى بزيت الزيتون وعصير…" at bounding box center [1141, 404] width 521 height 81
type textarea "مزيج منعش من [PERSON_NAME] والأعشاب الطازجة والخضرة، مغطى بزيت الزيتون وعصير ال…"
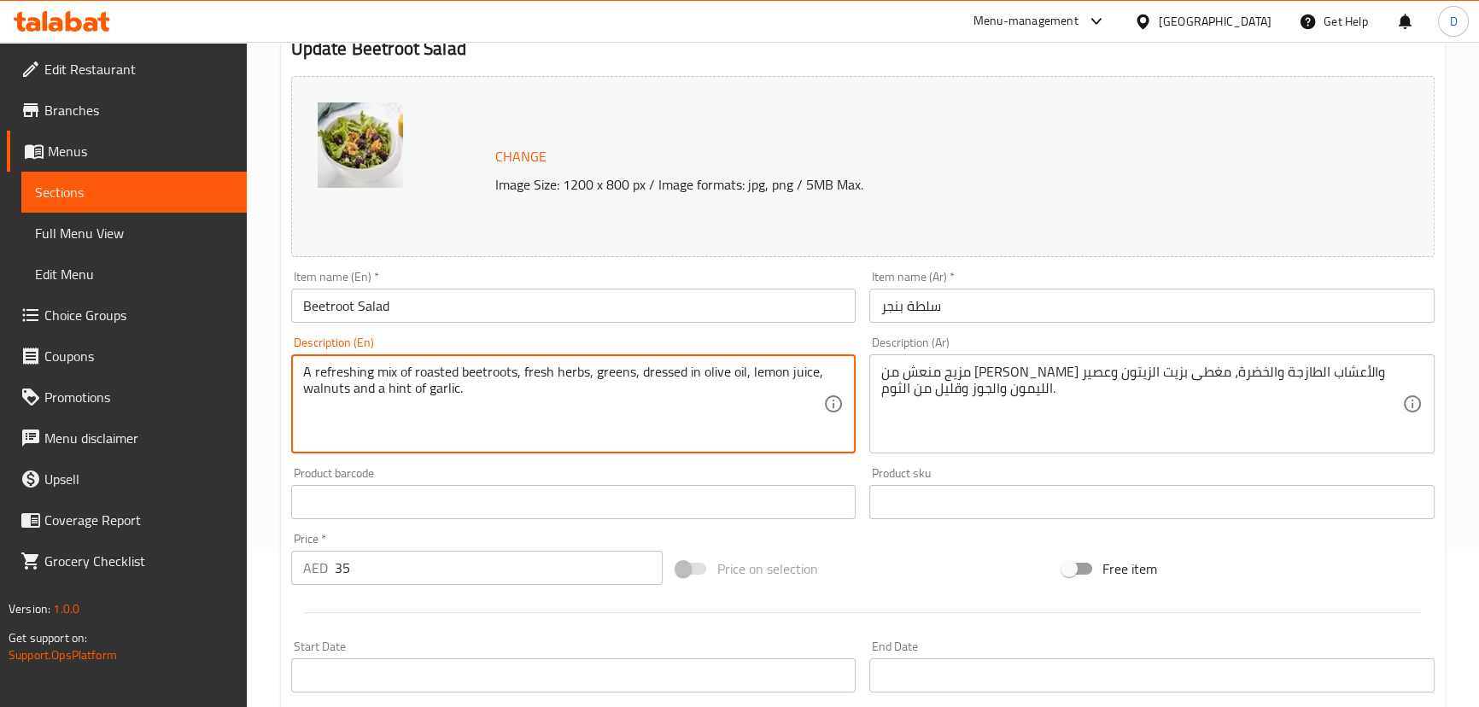
drag, startPoint x: 641, startPoint y: 371, endPoint x: 744, endPoint y: 375, distance: 103.4
click at [744, 375] on textarea "A refreshing mix of roasted beetroots, fresh herbs, greens, dressed in olive oi…" at bounding box center [563, 404] width 521 height 81
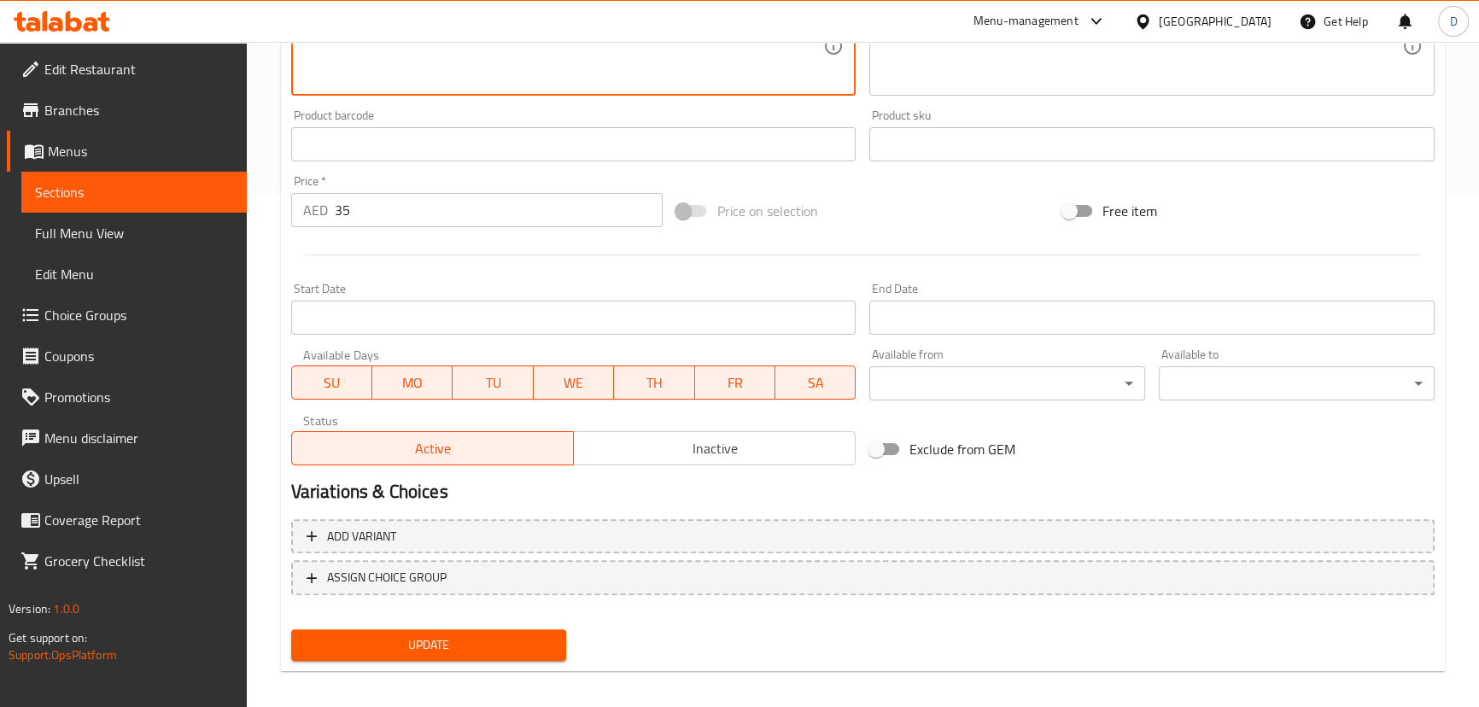
scroll to position [524, 0]
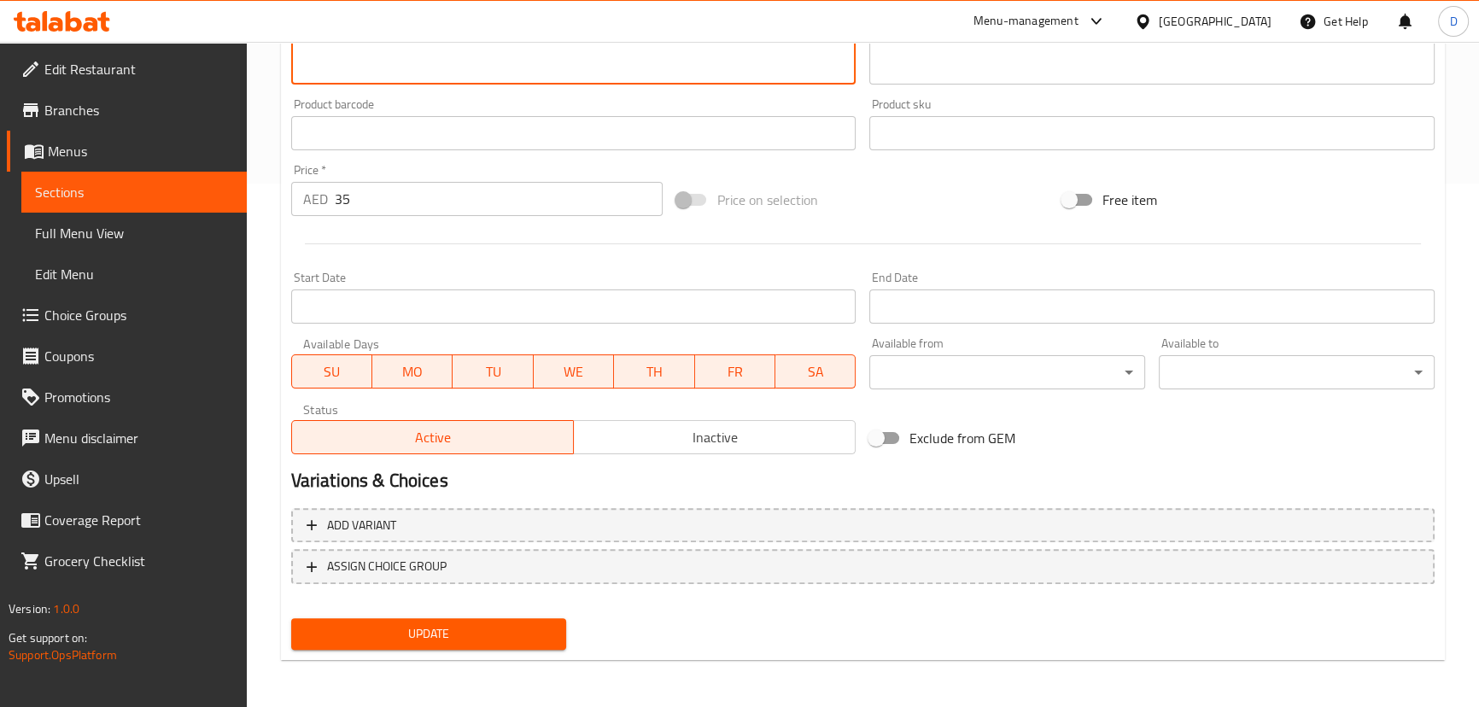
click at [445, 641] on span "Update" at bounding box center [429, 633] width 249 height 21
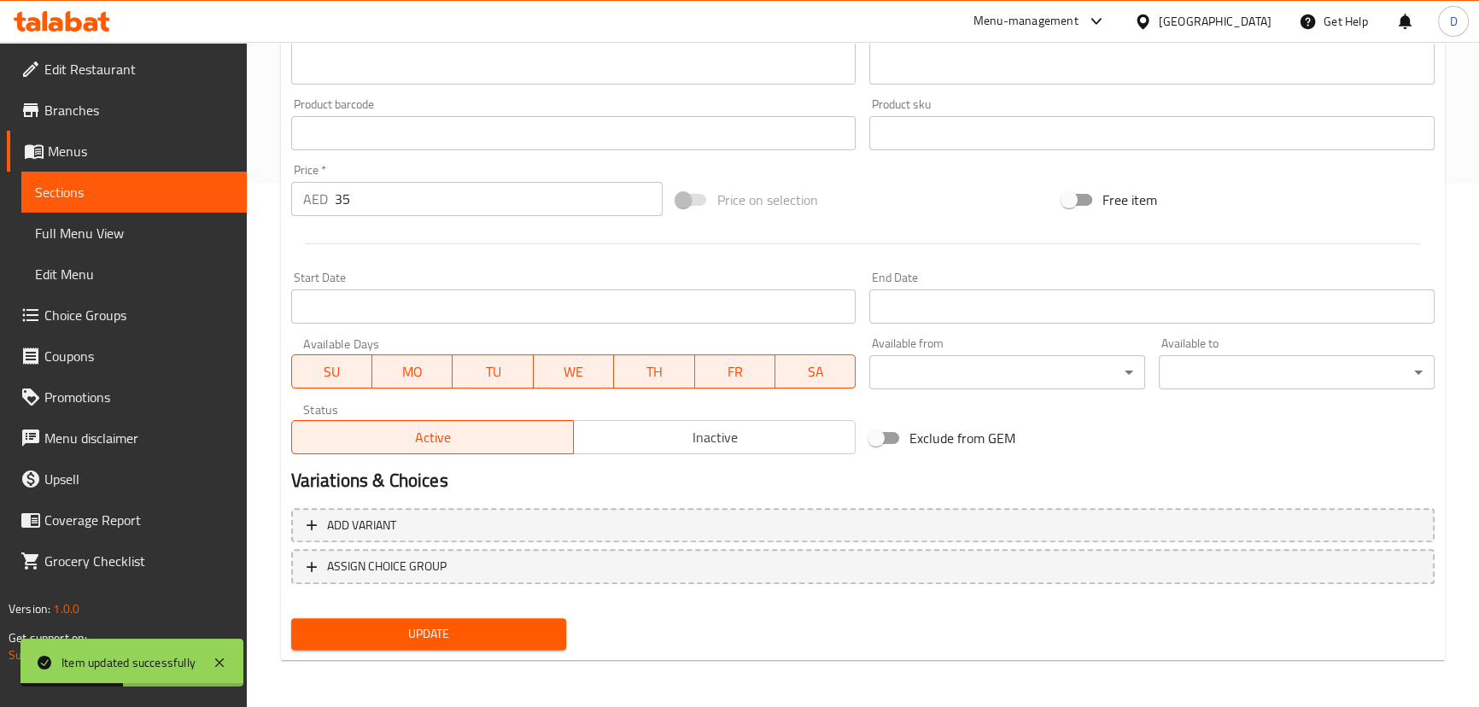
click at [223, 193] on span "Sections" at bounding box center [134, 192] width 198 height 20
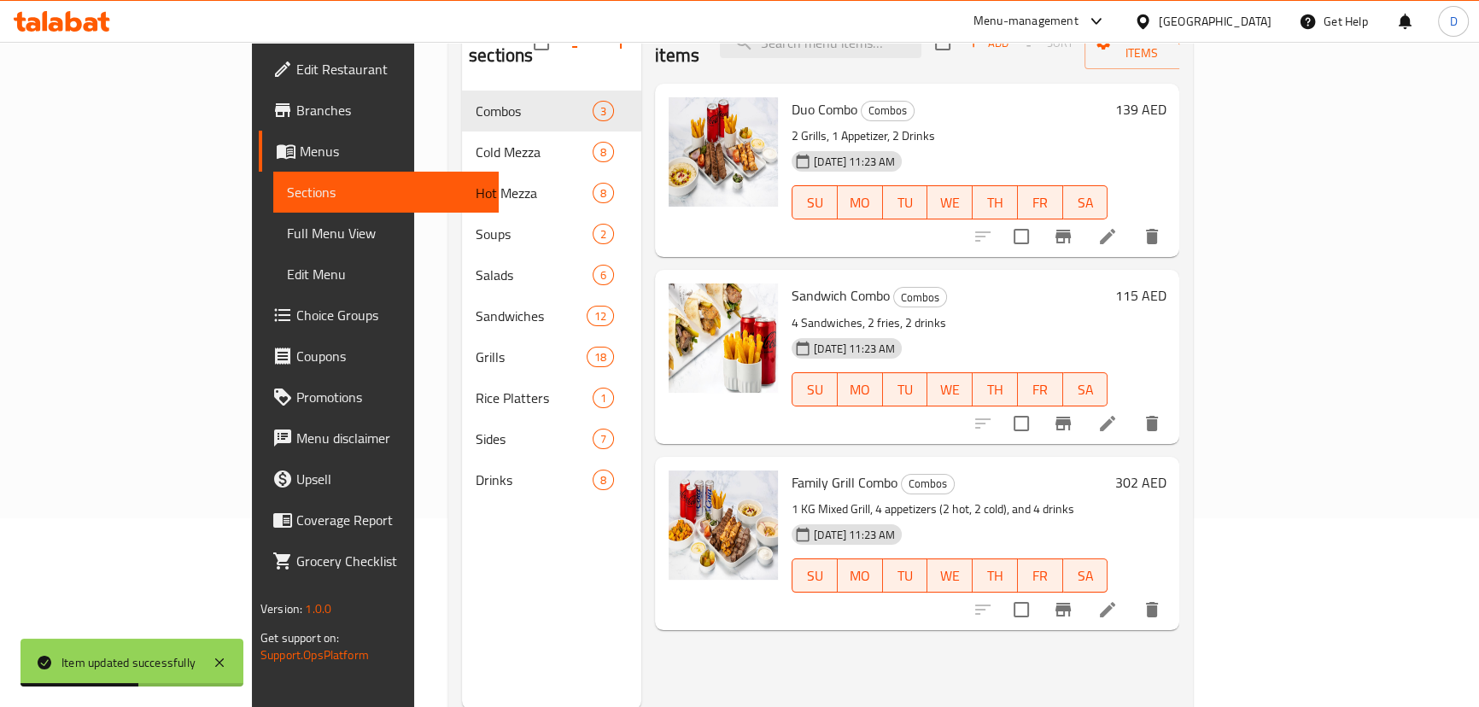
scroll to position [162, 0]
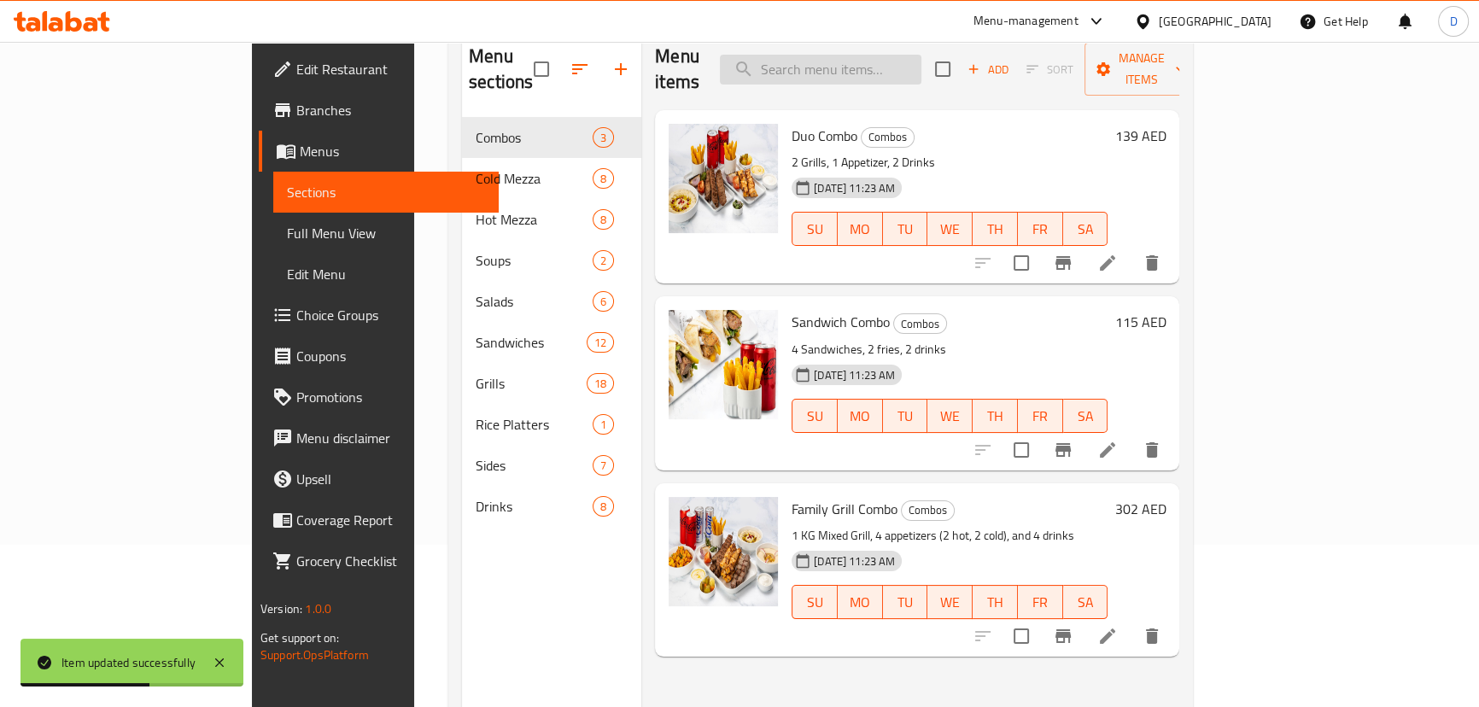
click at [875, 56] on input "search" at bounding box center [821, 70] width 202 height 30
paste input "Fresh chopped parsley with cucumber, tomato, radish, mint, topped with pomegran…"
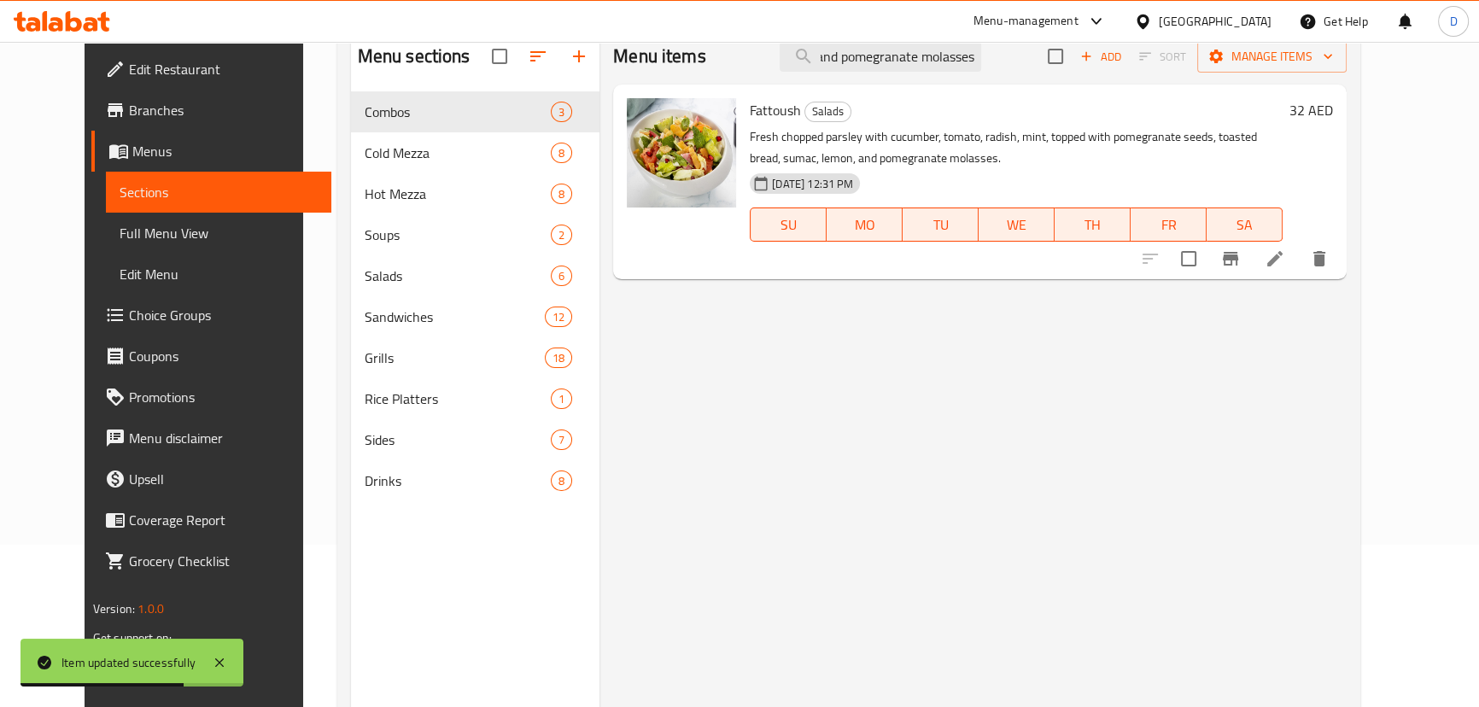
type input "Fresh chopped parsley with cucumber, tomato, radish, mint, topped with pomegran…"
click at [1299, 244] on li at bounding box center [1275, 258] width 48 height 31
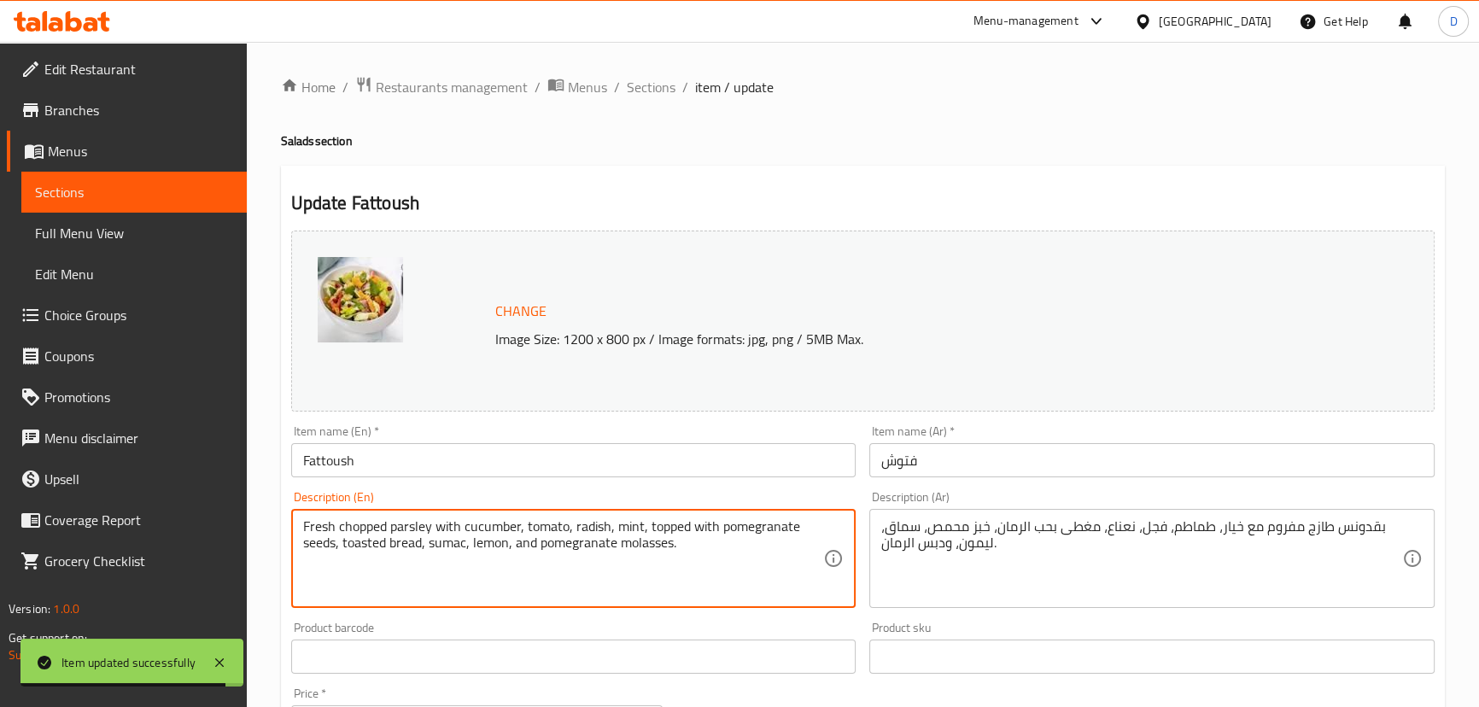
click at [362, 533] on textarea "Fresh chopped parsley with cucumber, tomato, radish, mint, topped with pomegran…" at bounding box center [563, 558] width 521 height 81
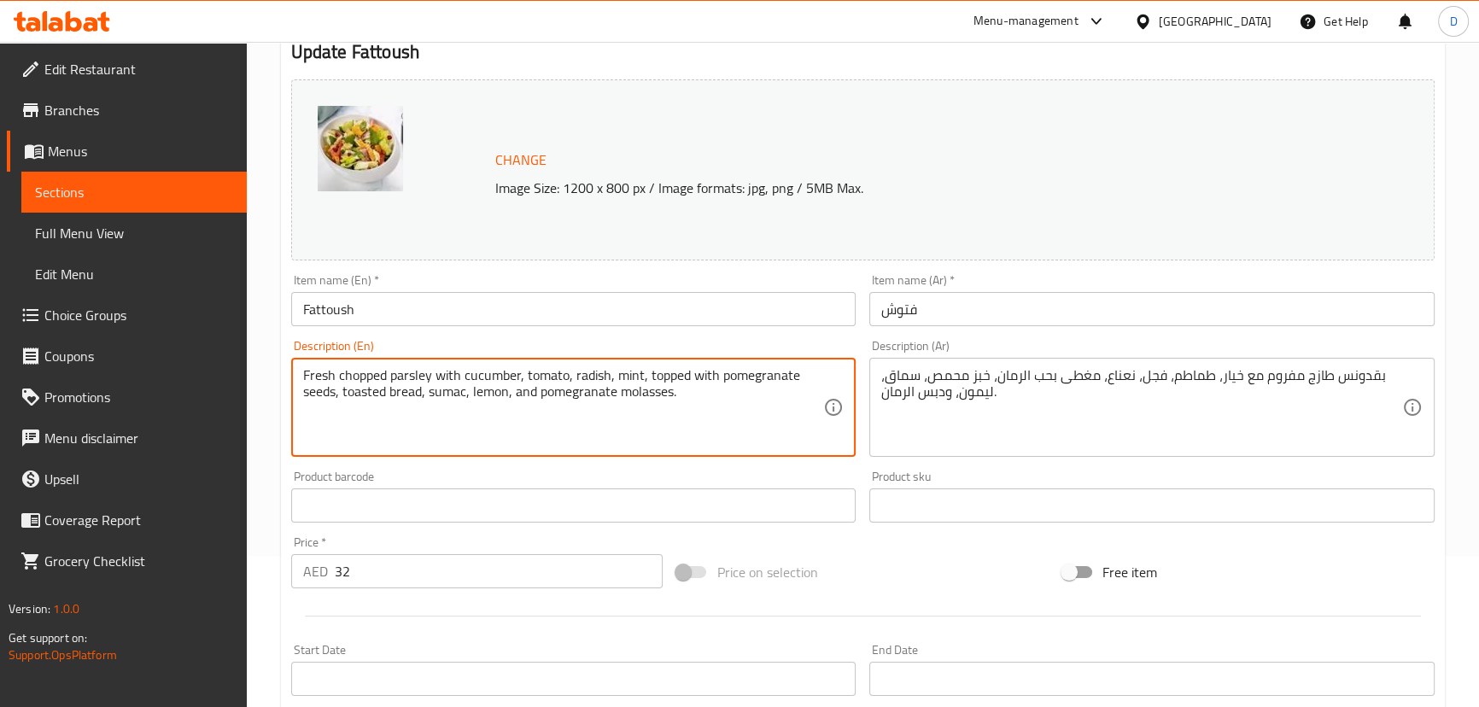
scroll to position [155, 0]
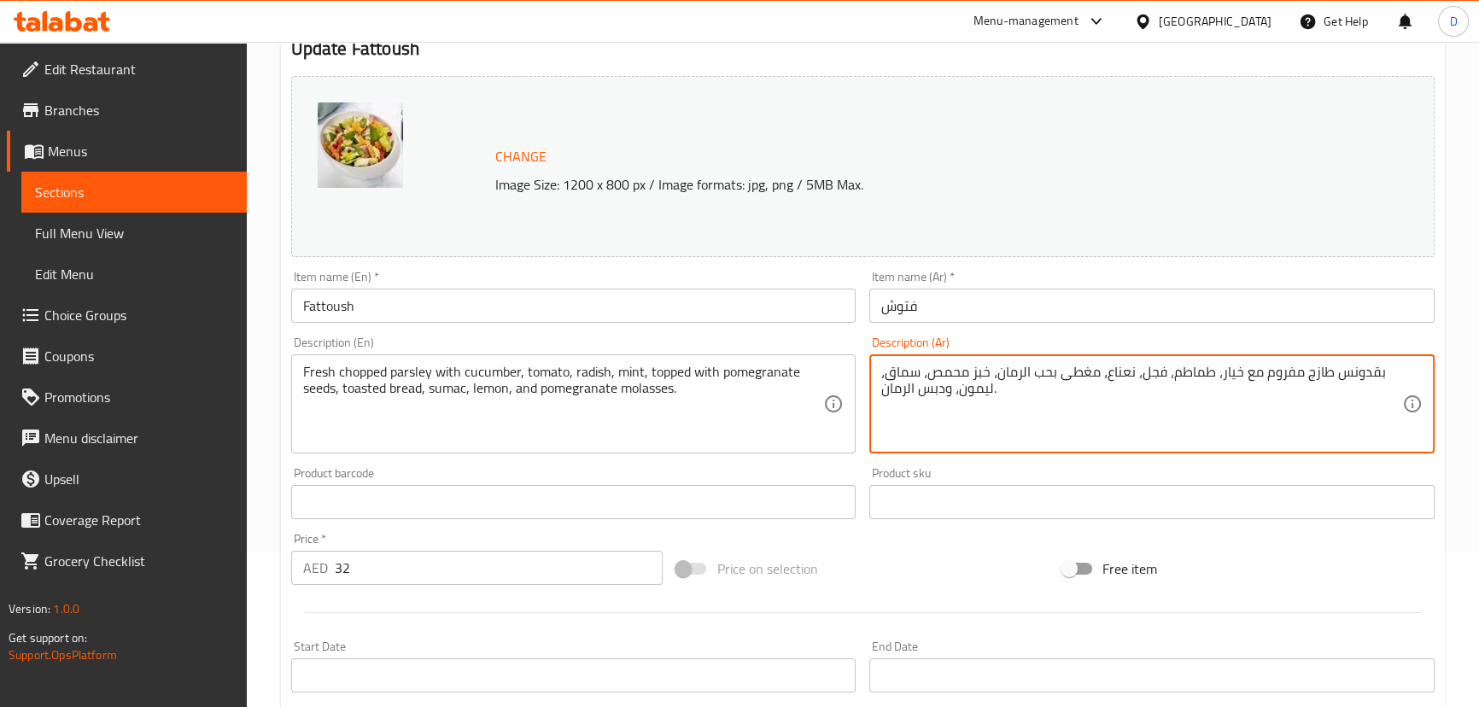
click at [1281, 375] on textarea "بقدونس طازج مفروم مع خيار، طماطم، فجل، نعناع، مغطى بحب الرمان، خبز محمص، سماق، …" at bounding box center [1141, 404] width 521 height 81
paste textarea "طع"
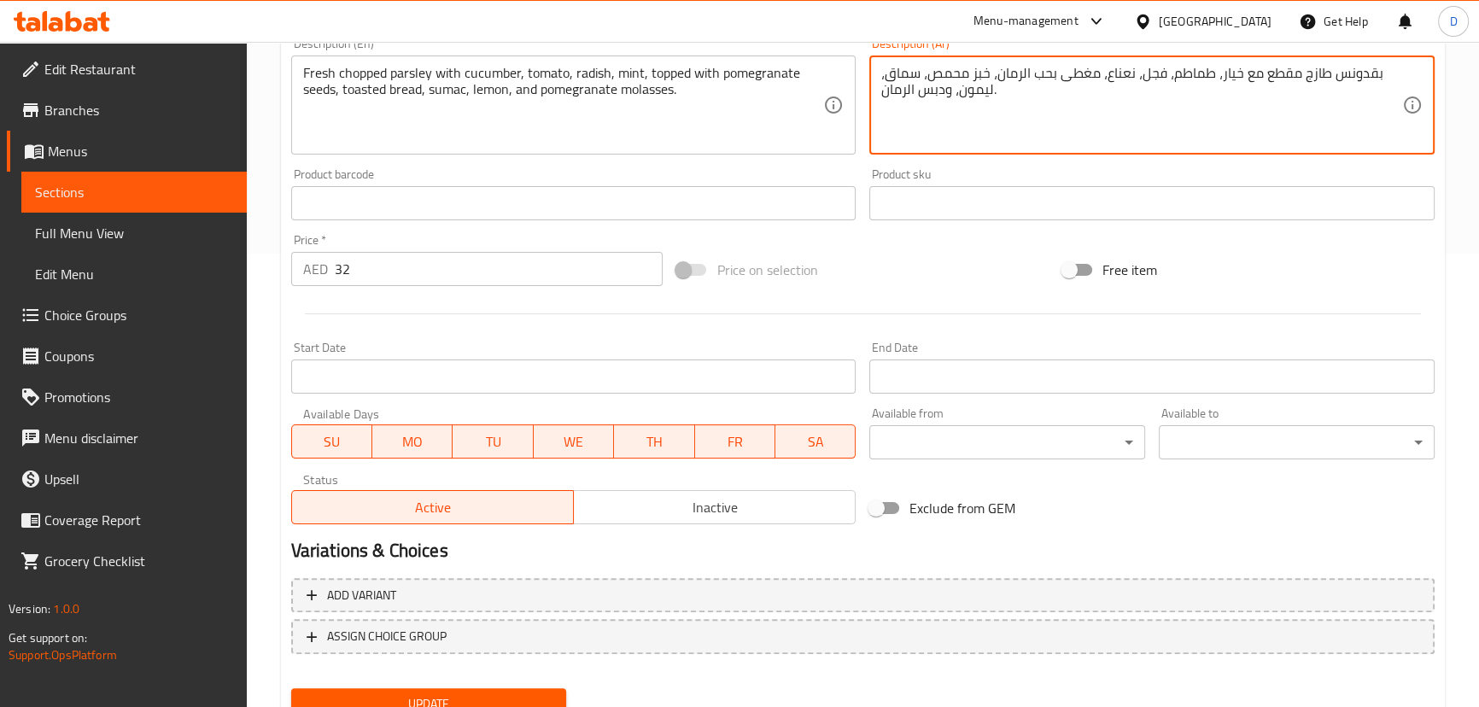
scroll to position [524, 0]
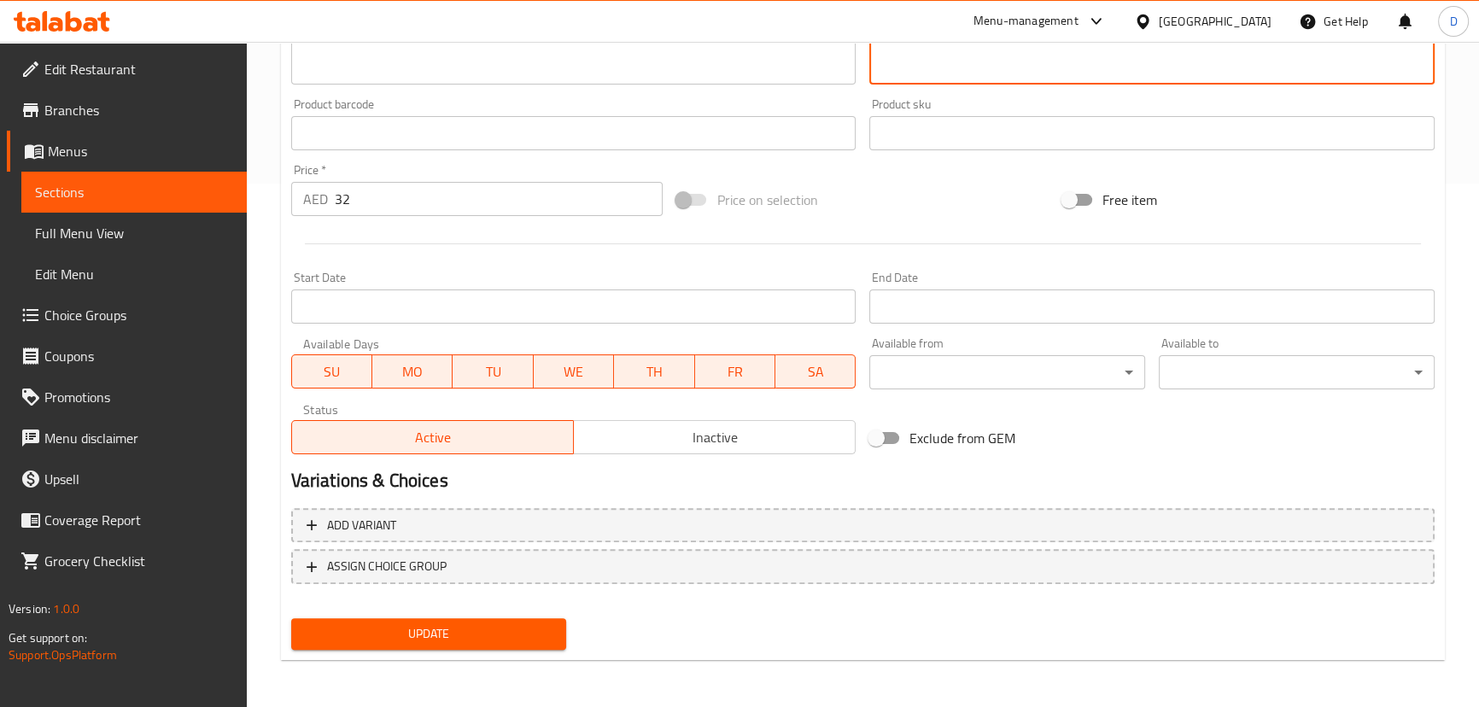
type textarea "بقدونس طازج مقطع مع خيار، طماطم، فجل، نعناع، مغطى بحب الرمان، خبز محمص، سماق، ل…"
click at [474, 623] on span "Update" at bounding box center [429, 633] width 249 height 21
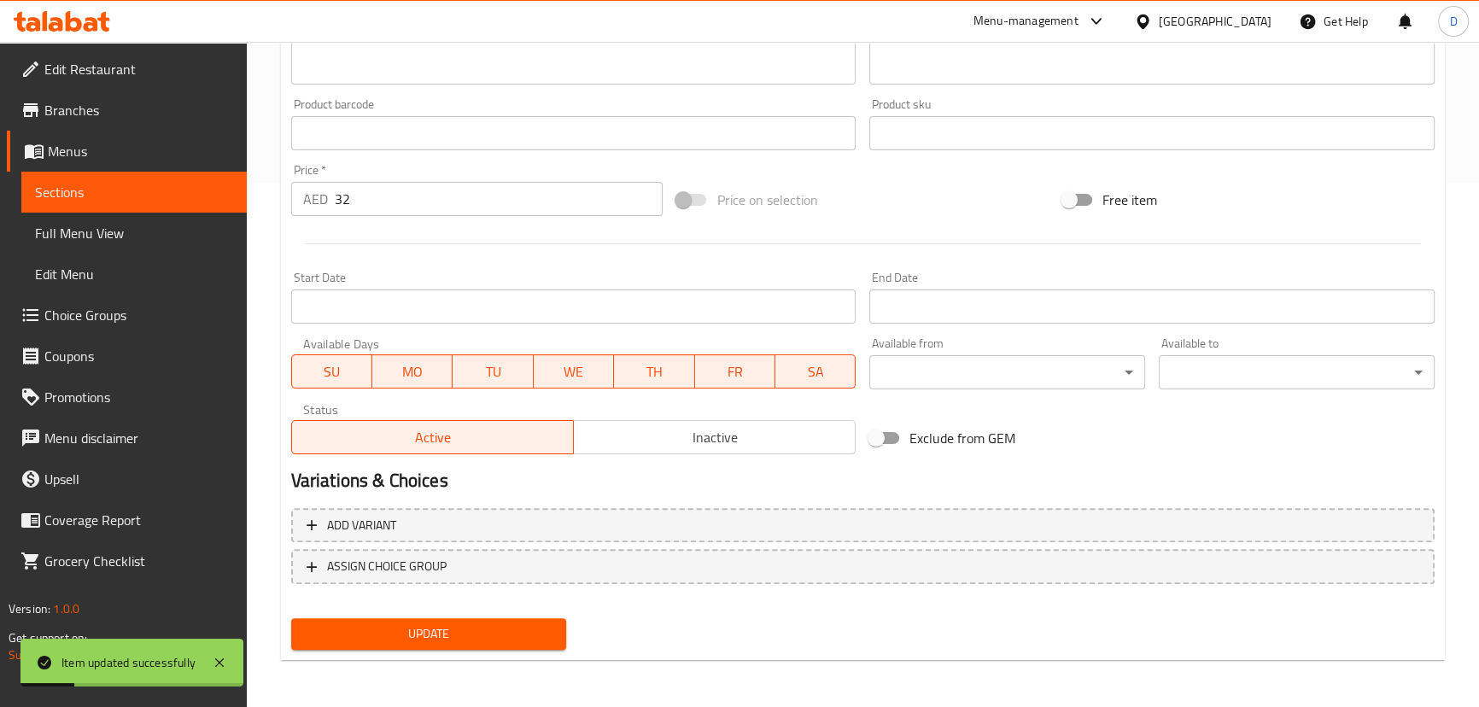
click at [165, 184] on span "Sections" at bounding box center [134, 192] width 198 height 20
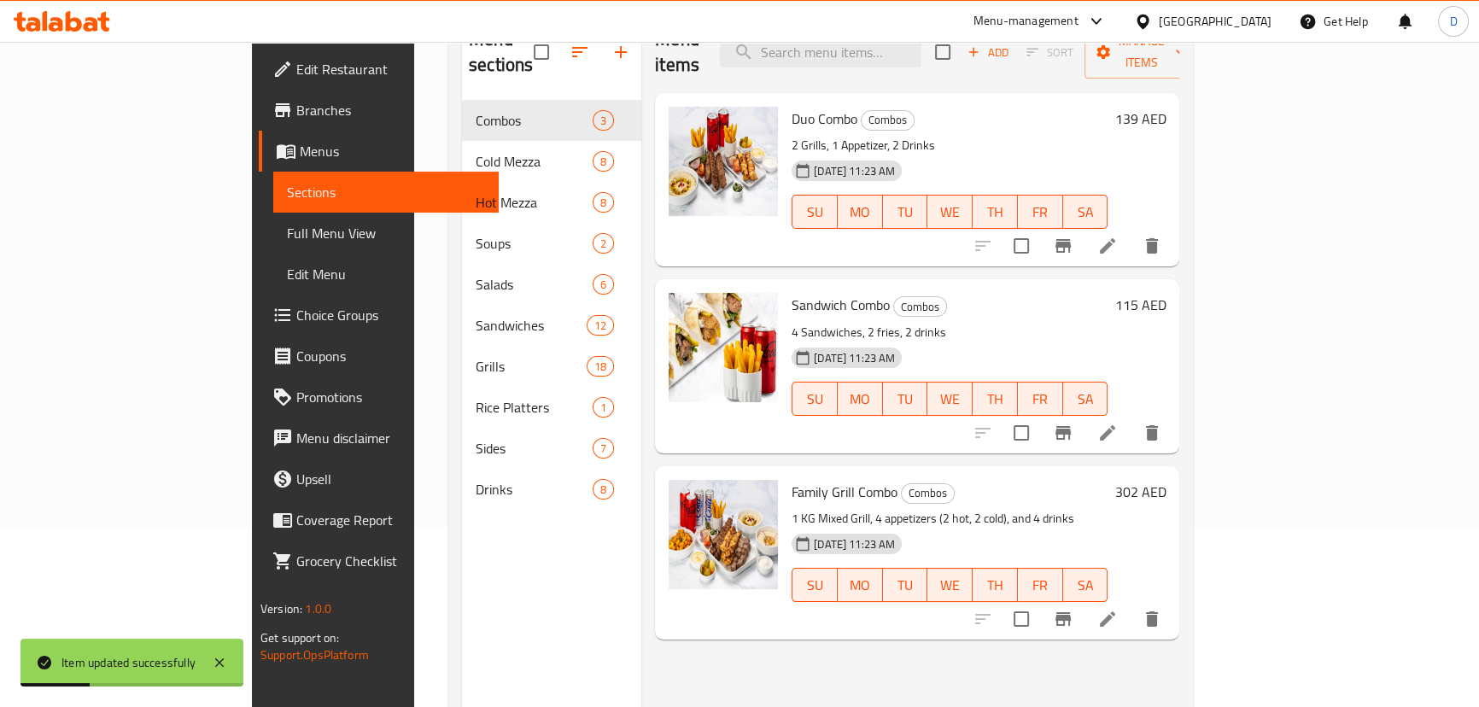
scroll to position [162, 0]
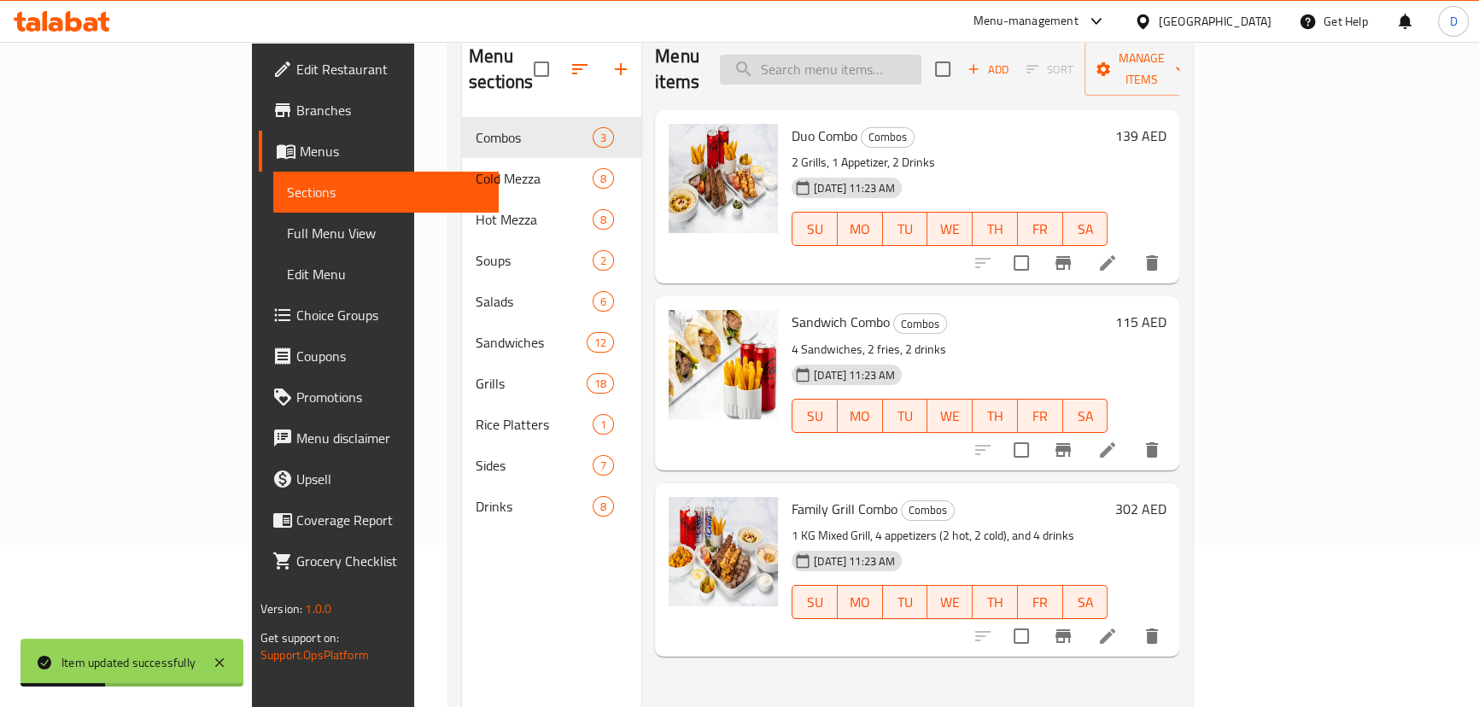
click at [851, 60] on input "search" at bounding box center [821, 70] width 202 height 30
paste input "Chopped fresh parsley with tomatoes, chopped onions, bulgur, lemon, olive oil, …"
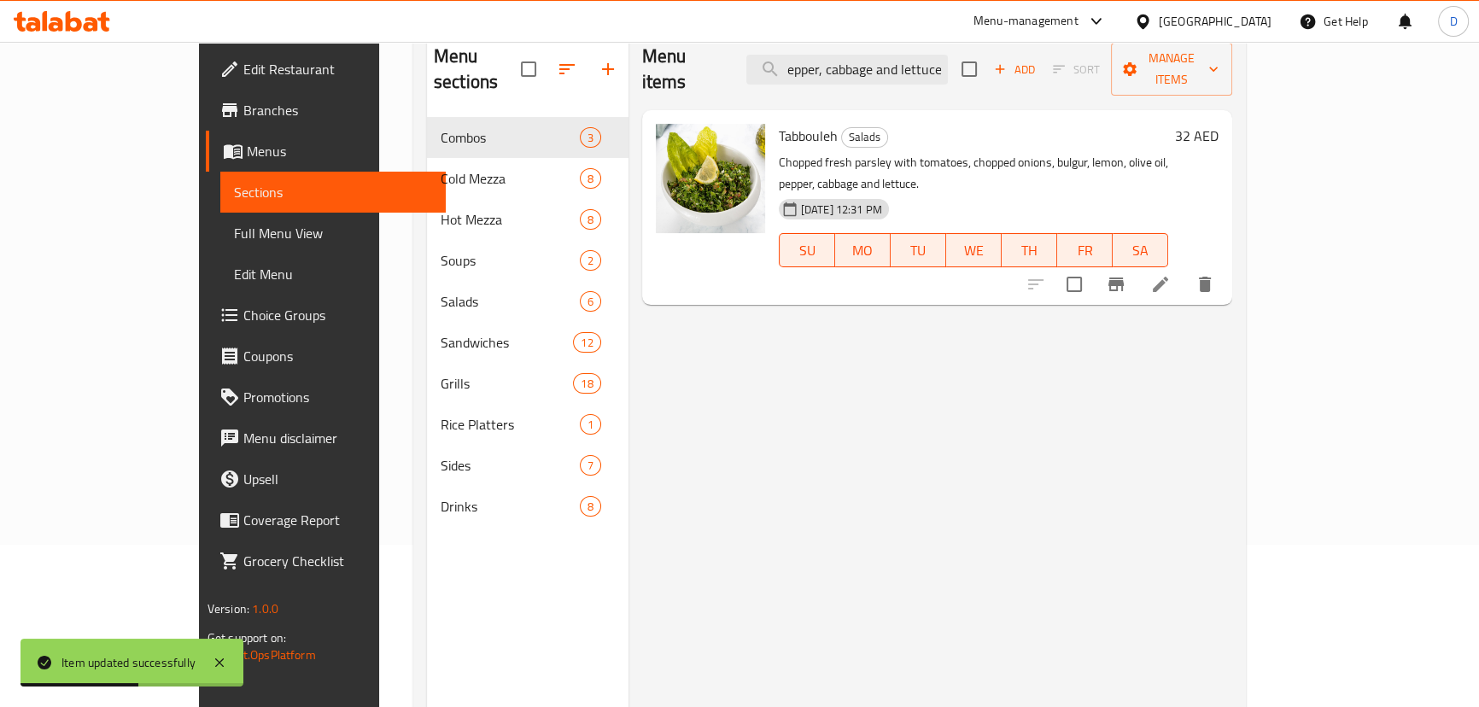
type input "Chopped fresh parsley with tomatoes, chopped onions, bulgur, lemon, olive oil, …"
click at [1171, 274] on icon at bounding box center [1160, 284] width 20 height 20
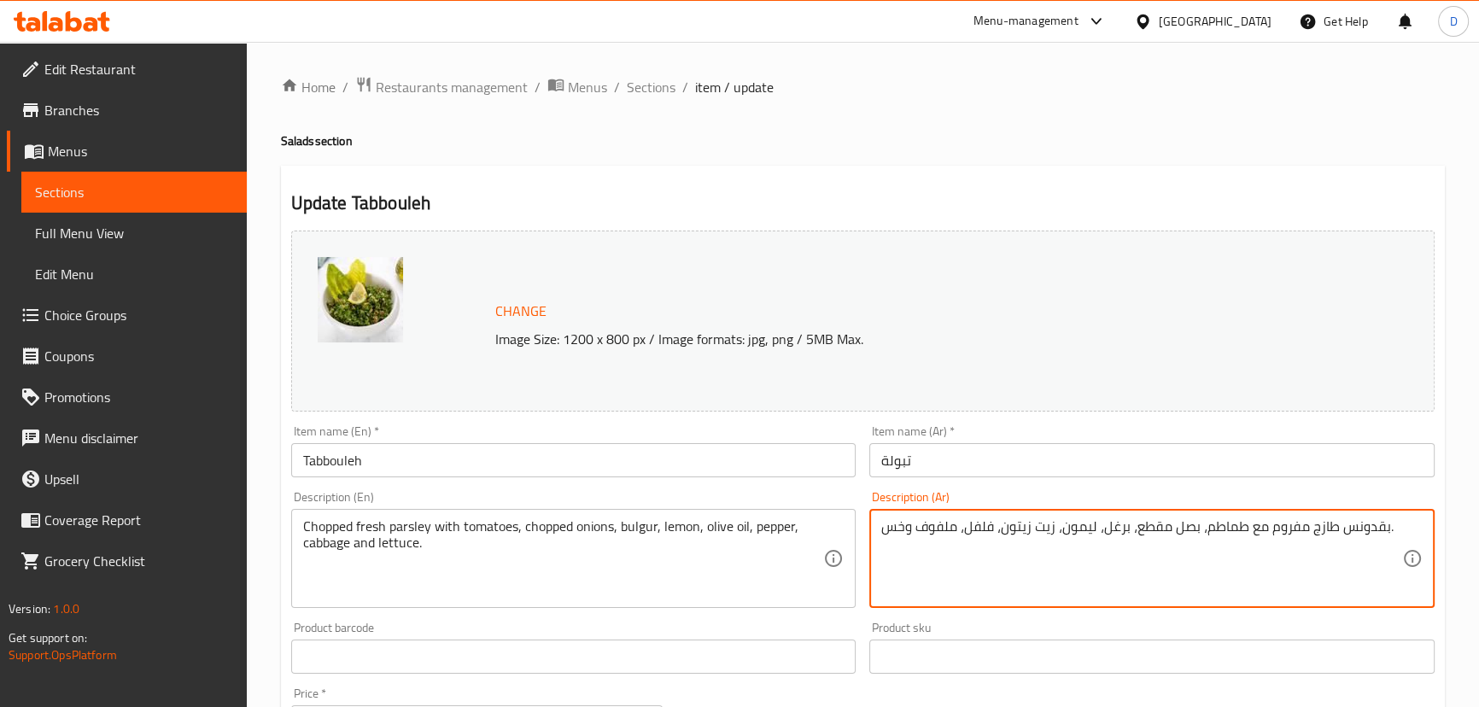
click at [1284, 530] on textarea "بقدونس طازج مفروم مع طماطم، بصل مقطع، برغل، ليمون، زيت زيتون، فلفل، ملفوف وخس." at bounding box center [1141, 558] width 521 height 81
paste textarea "طع"
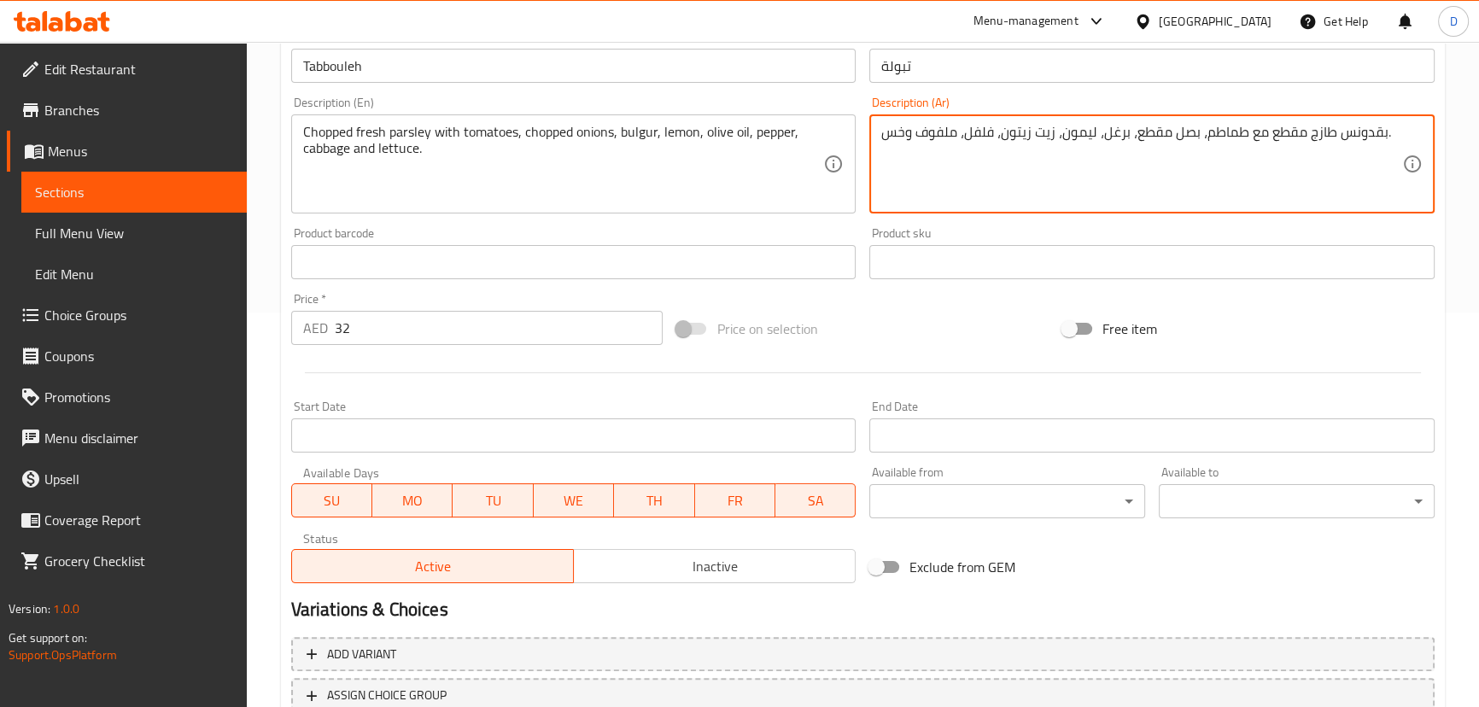
scroll to position [465, 0]
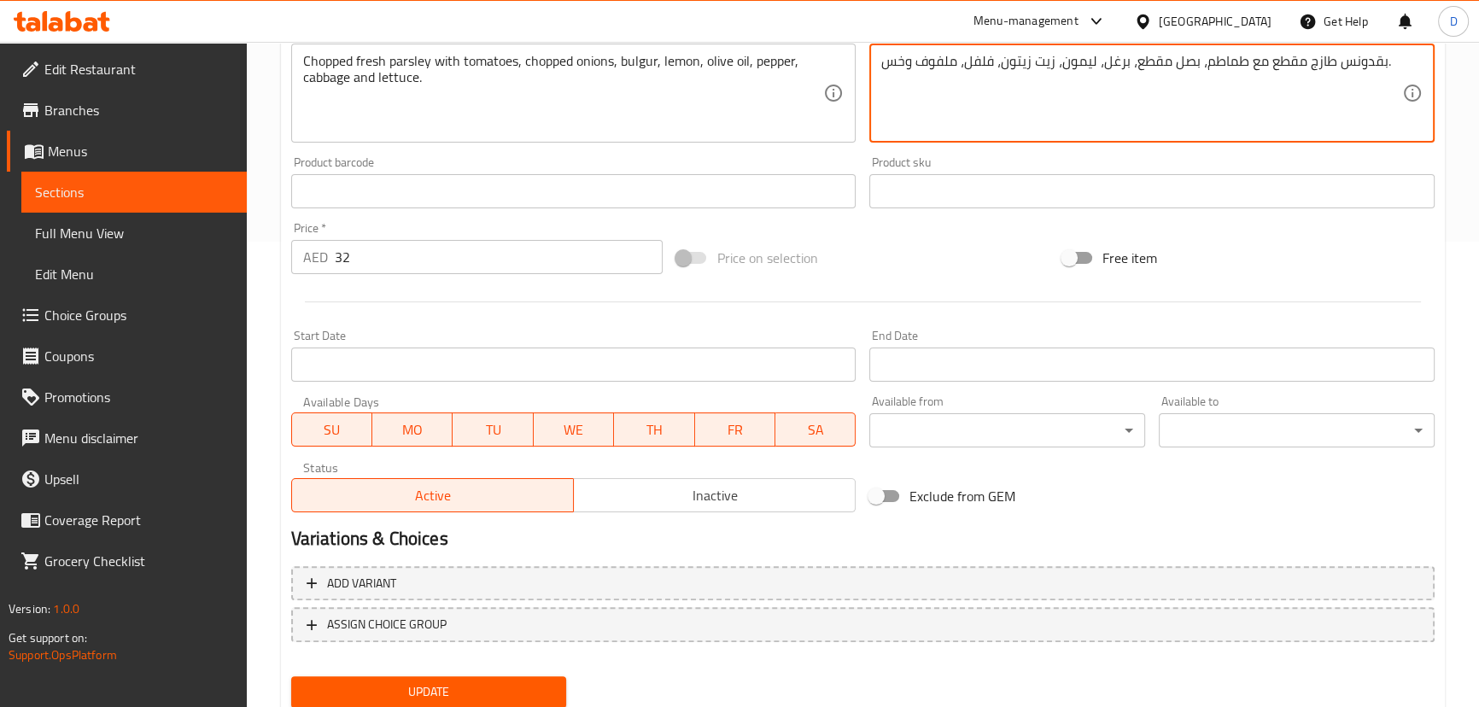
type textarea "بقدونس طازج مقطع مع طماطم، بصل مقطع، برغل، ليمون، زيت زيتون، فلفل، ملفوف وخس."
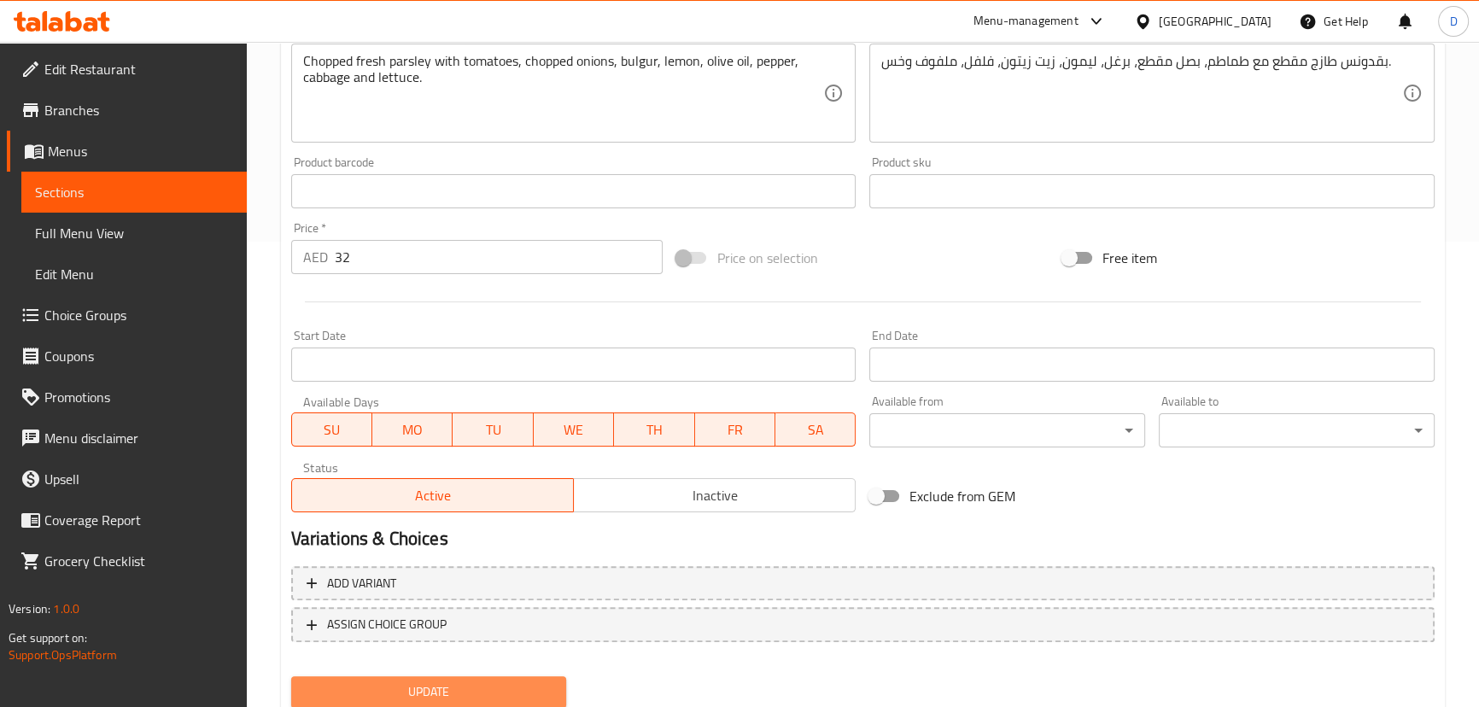
click at [481, 687] on span "Update" at bounding box center [429, 692] width 249 height 21
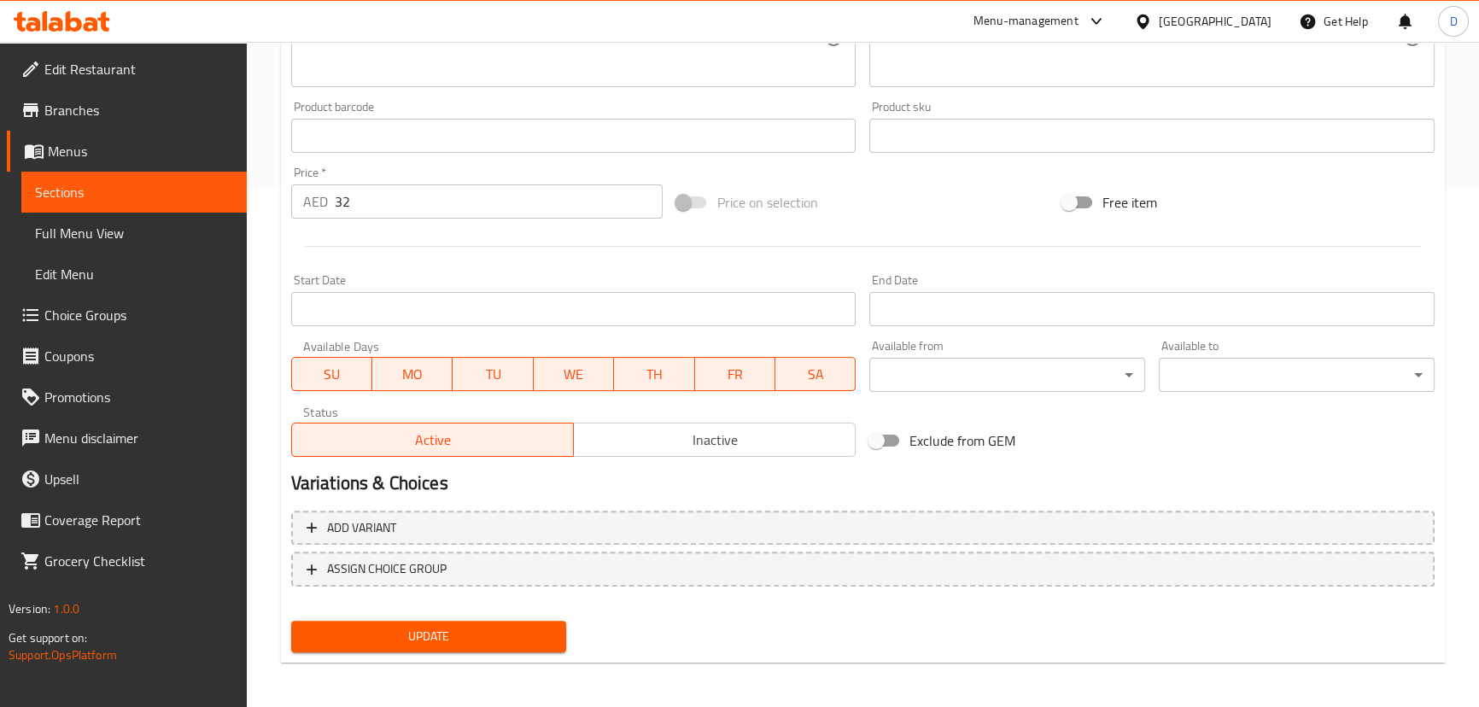
scroll to position [524, 0]
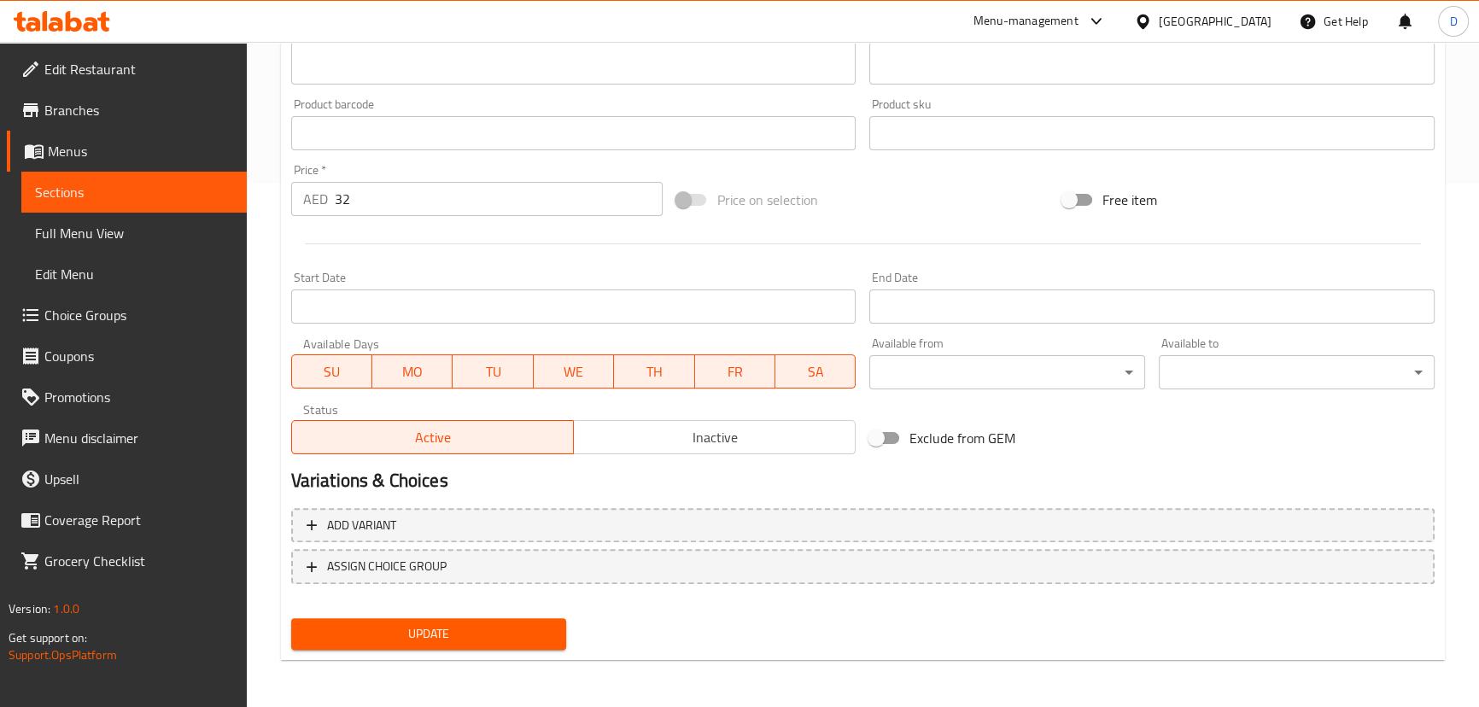
click at [538, 623] on span "Update" at bounding box center [429, 633] width 249 height 21
click at [152, 197] on span "Sections" at bounding box center [134, 192] width 198 height 20
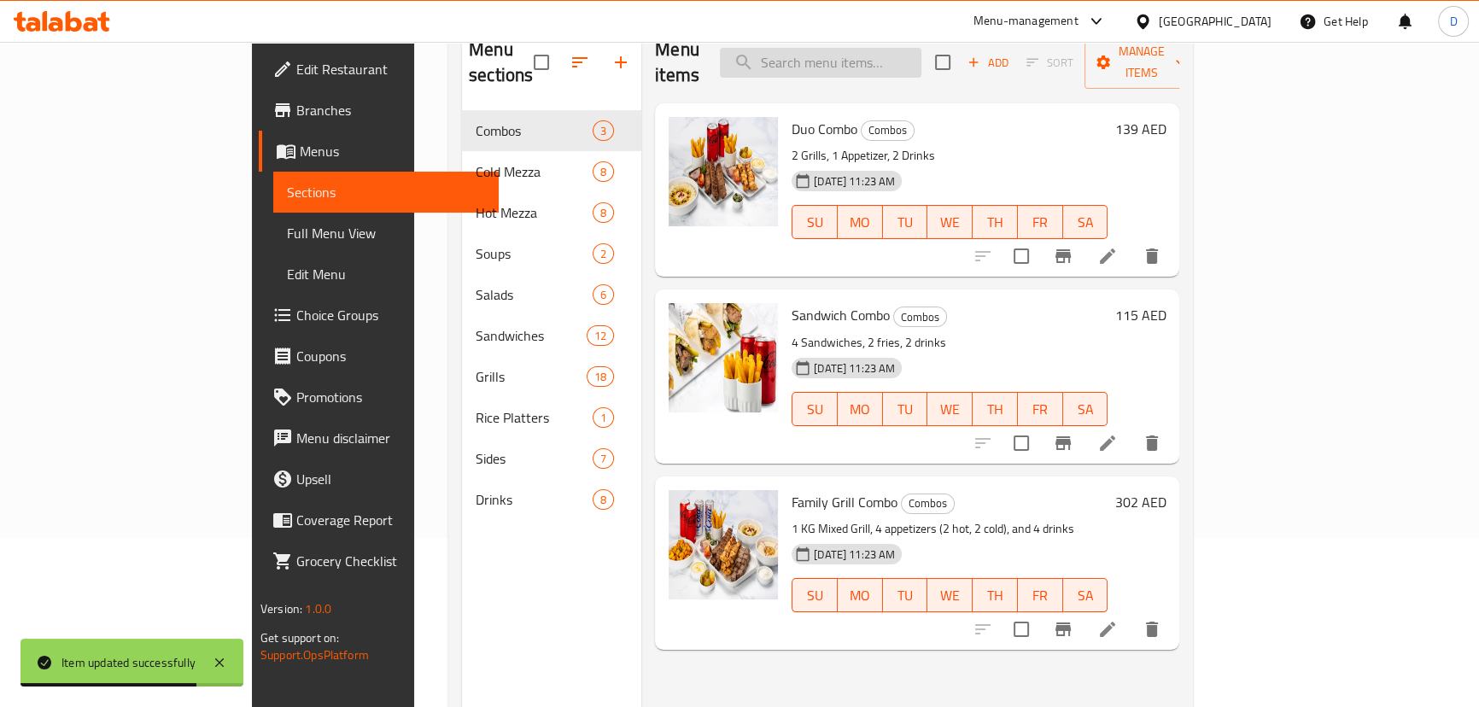
scroll to position [85, 0]
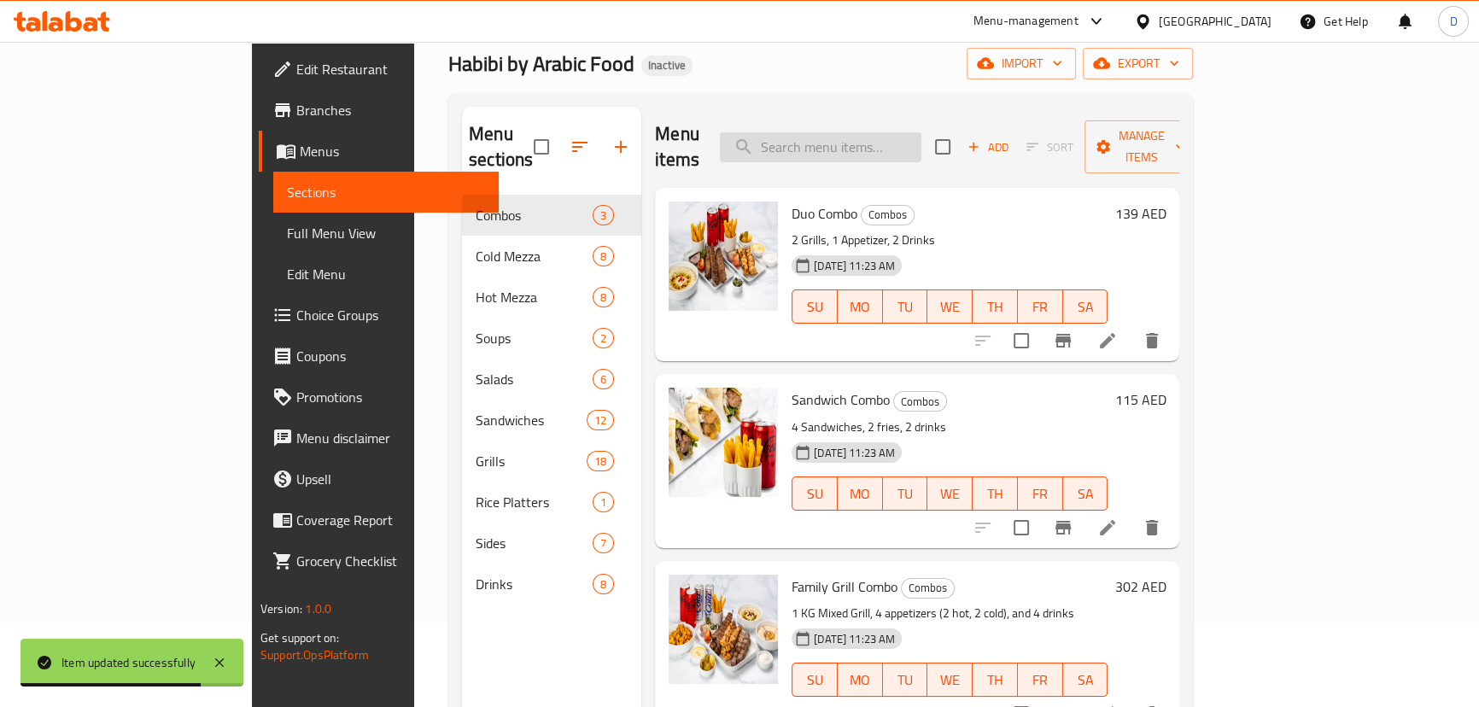
click at [851, 145] on input "search" at bounding box center [821, 147] width 202 height 30
paste input "Kebab skewers, filled with grilled tomato, grilled onion, pickles, biwaz, speci…"
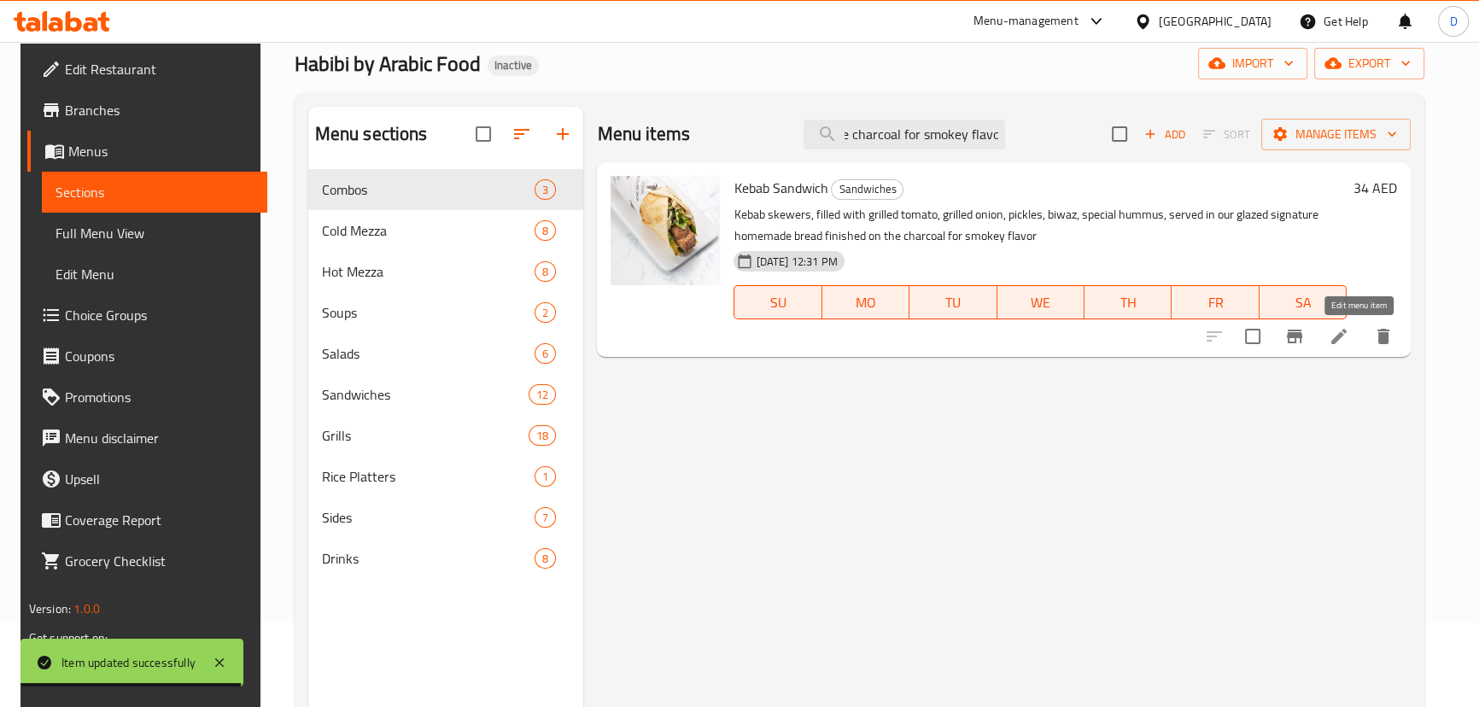
type input "Kebab skewers, filled with grilled tomato, grilled onion, pickles, biwaz, speci…"
click at [1347, 337] on icon at bounding box center [1338, 336] width 15 height 15
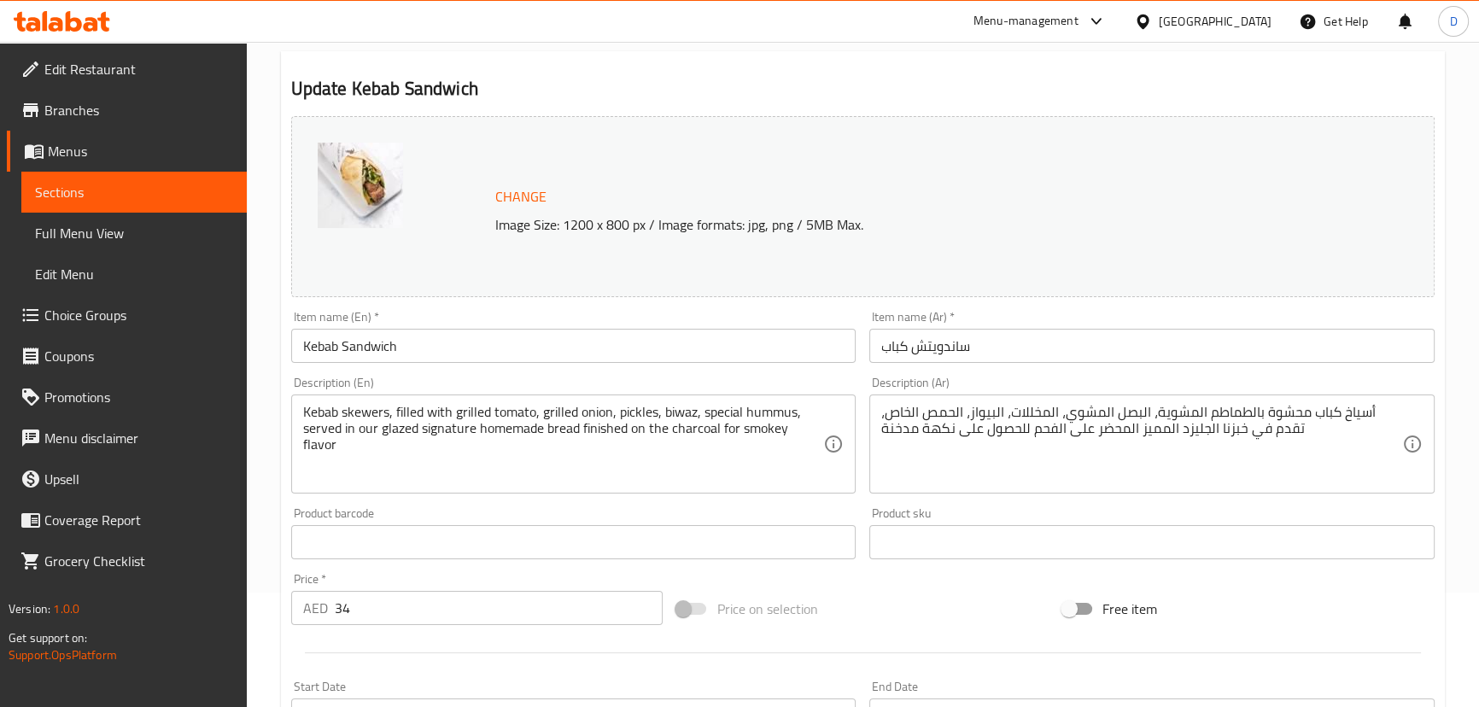
scroll to position [232, 0]
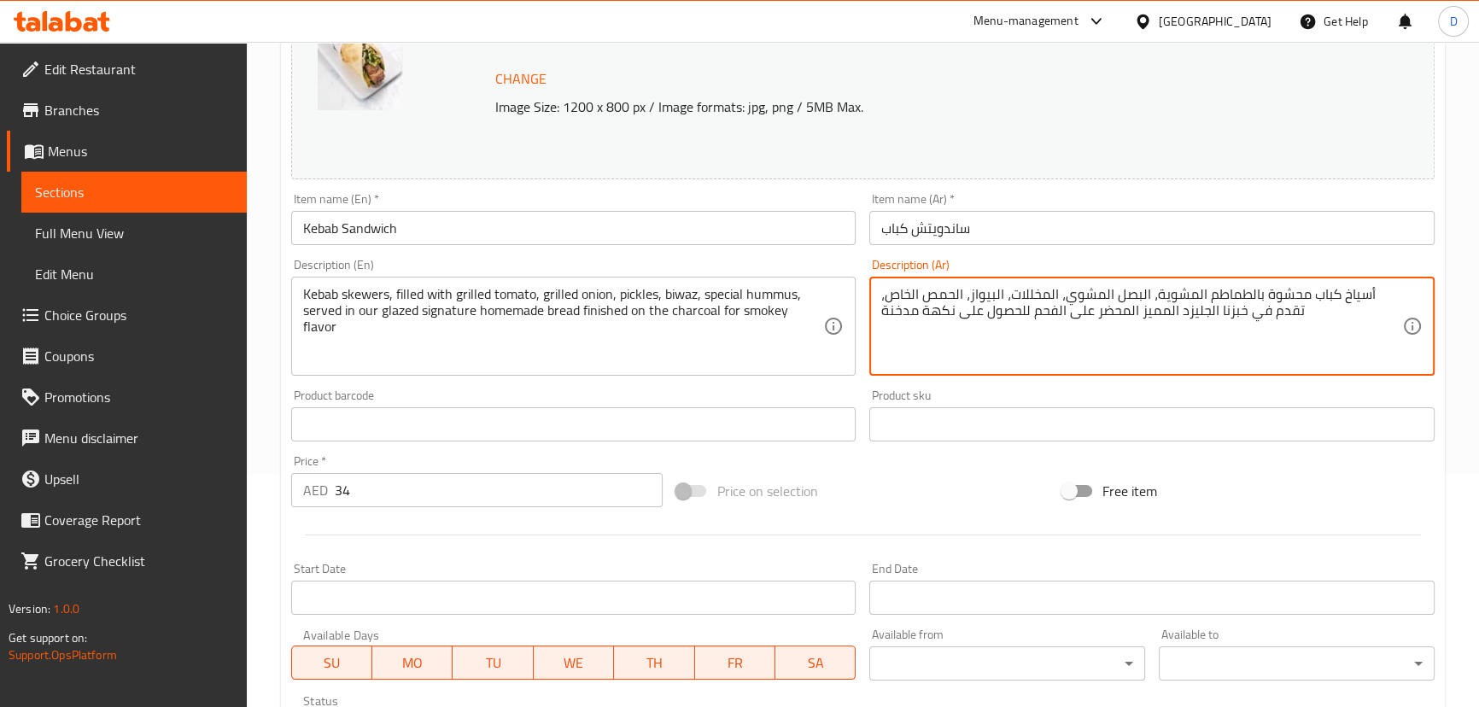
click at [1208, 313] on textarea "أسياخ كباب محشوة بالطماطم المشوية، البصل المشوي، المخللات، البيواز، الحمص الخاص…" at bounding box center [1141, 326] width 521 height 81
click at [1221, 312] on textarea "أسياخ كباب محشوة بالطماطم المشوية، البصل المشوي، المخللات، البيواز، الحمص الخاص…" at bounding box center [1141, 326] width 521 height 81
click at [1208, 314] on textarea "أسياخ كباب محشوة بالطماطم المشوية، البصل المشوي، المخللات، البيواز، الحمص الخاص…" at bounding box center [1141, 326] width 521 height 81
click at [1163, 316] on textarea "أسياخ كباب محشوة بالطماطم المشوية، البصل المشوي، المخللات، البيواز، الحمص الخاص…" at bounding box center [1141, 326] width 521 height 81
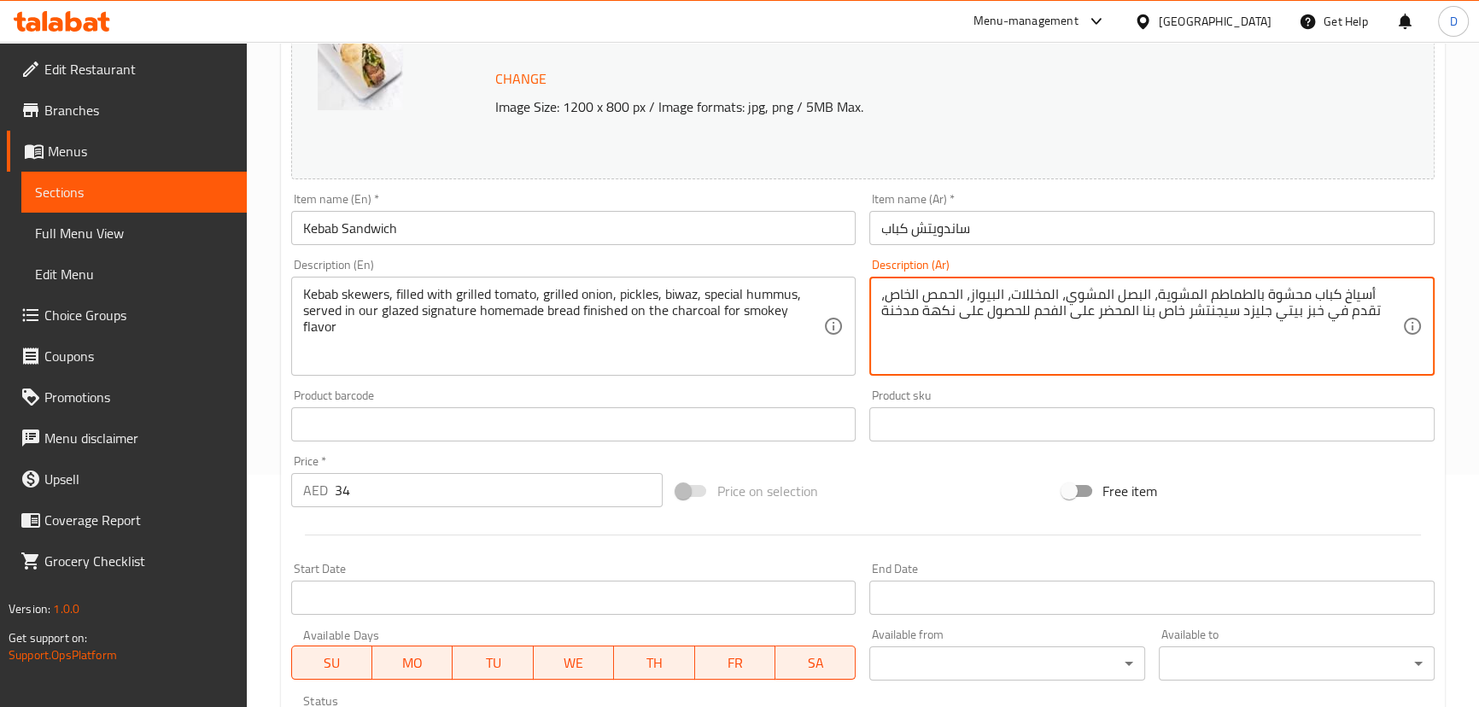
scroll to position [524, 0]
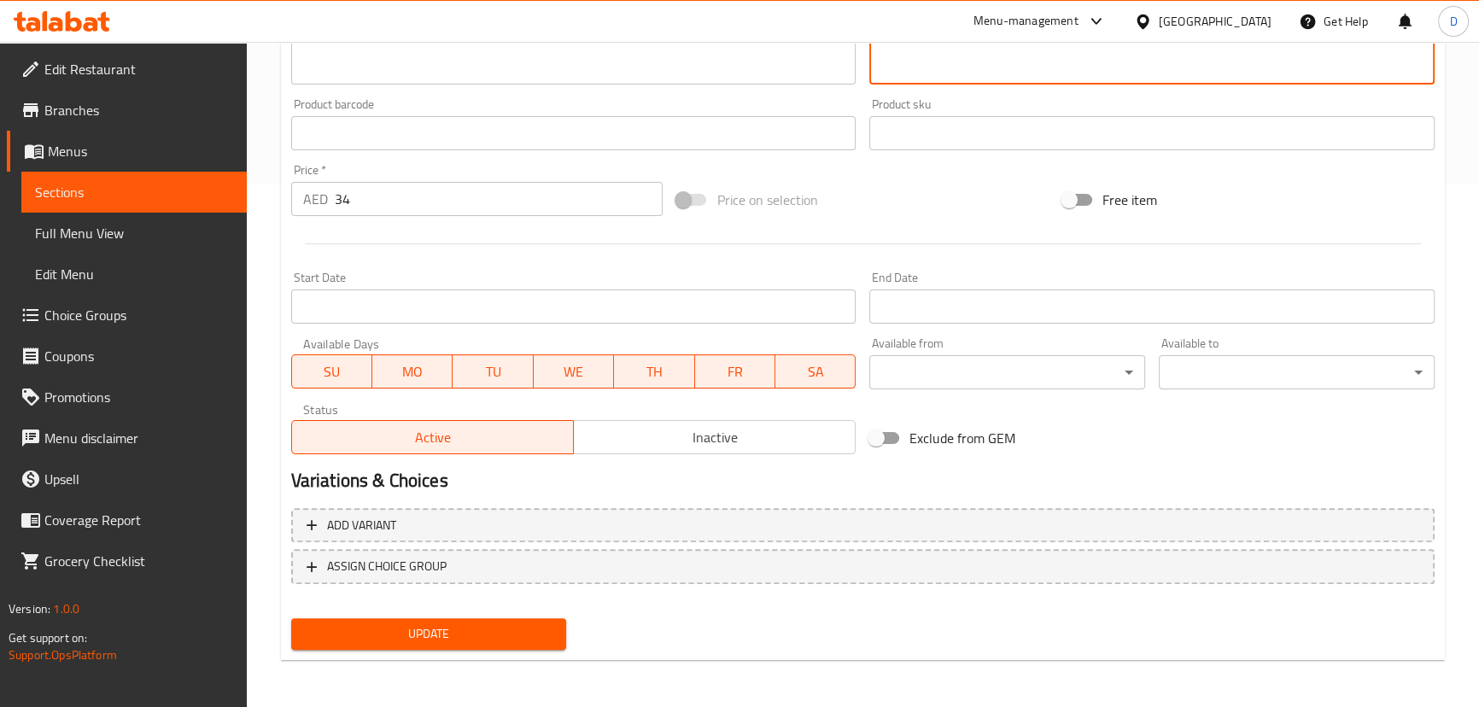
type textarea "أسياخ كباب محشوة بالطماطم المشوية، البصل المشوي، المخللات، البيواز، الحمص الخاص…"
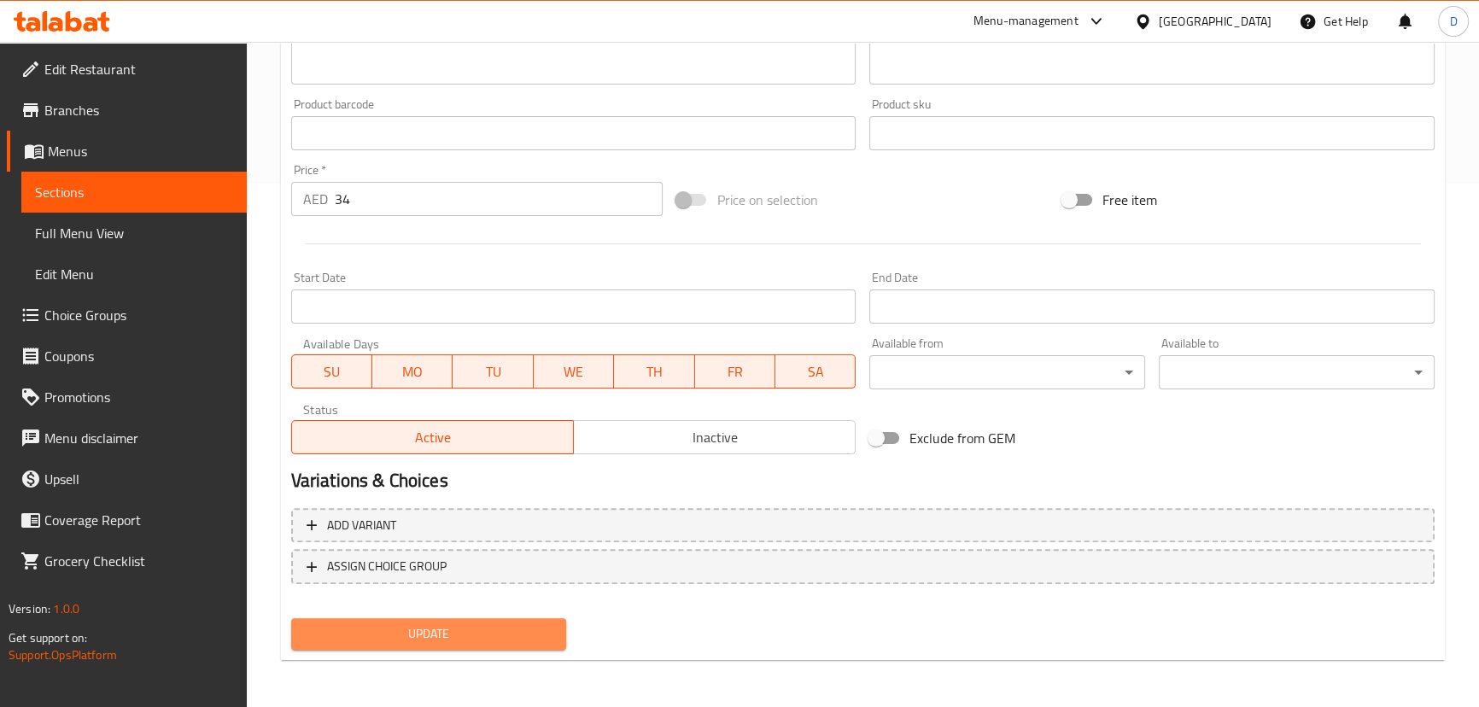
click at [548, 631] on span "Update" at bounding box center [429, 633] width 249 height 21
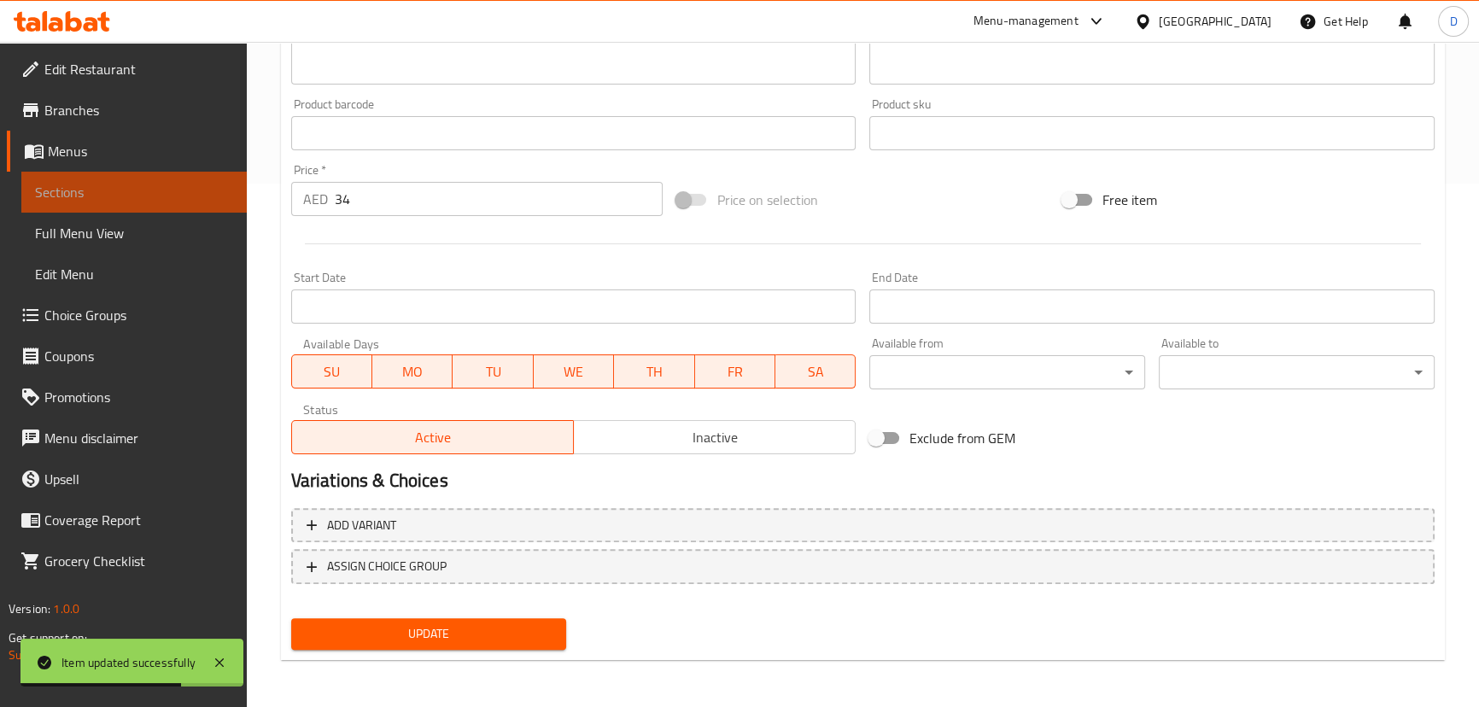
click at [196, 200] on span "Sections" at bounding box center [134, 192] width 198 height 20
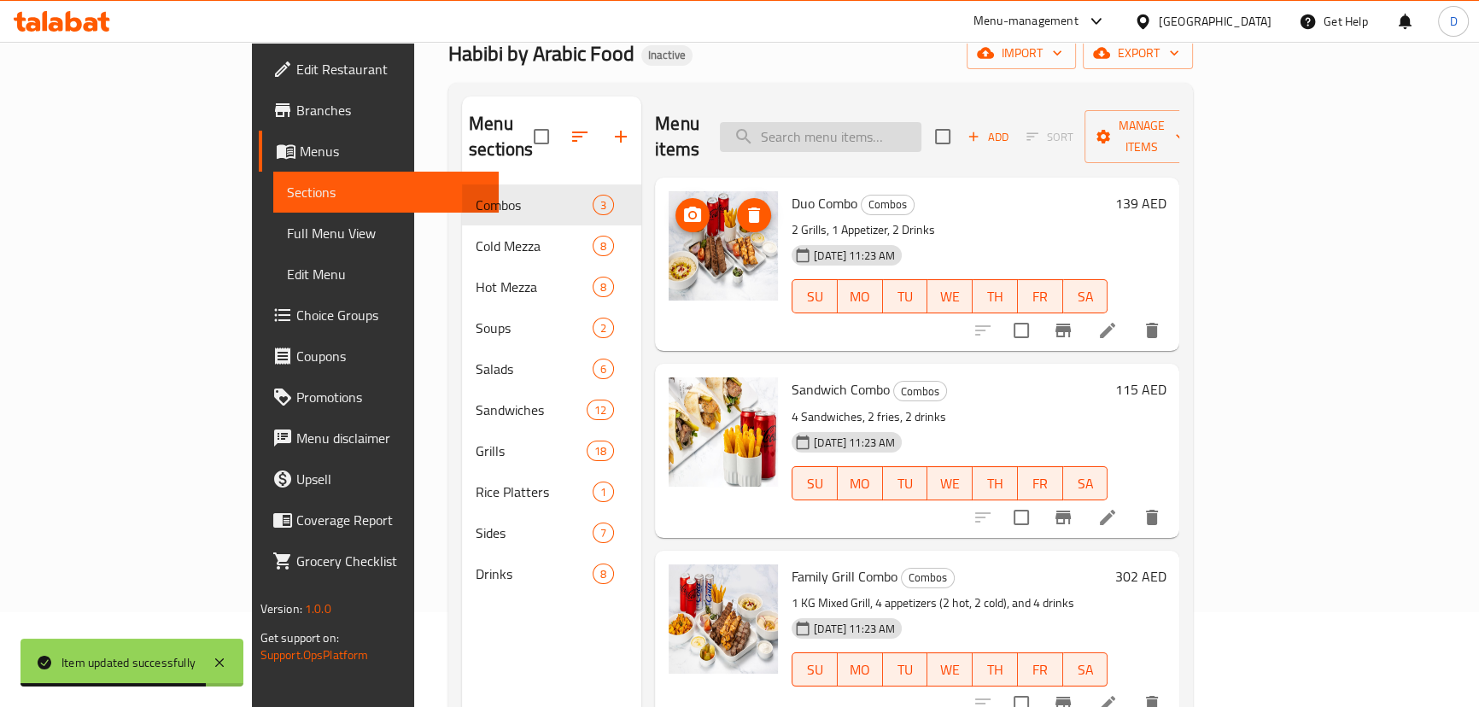
scroll to position [85, 0]
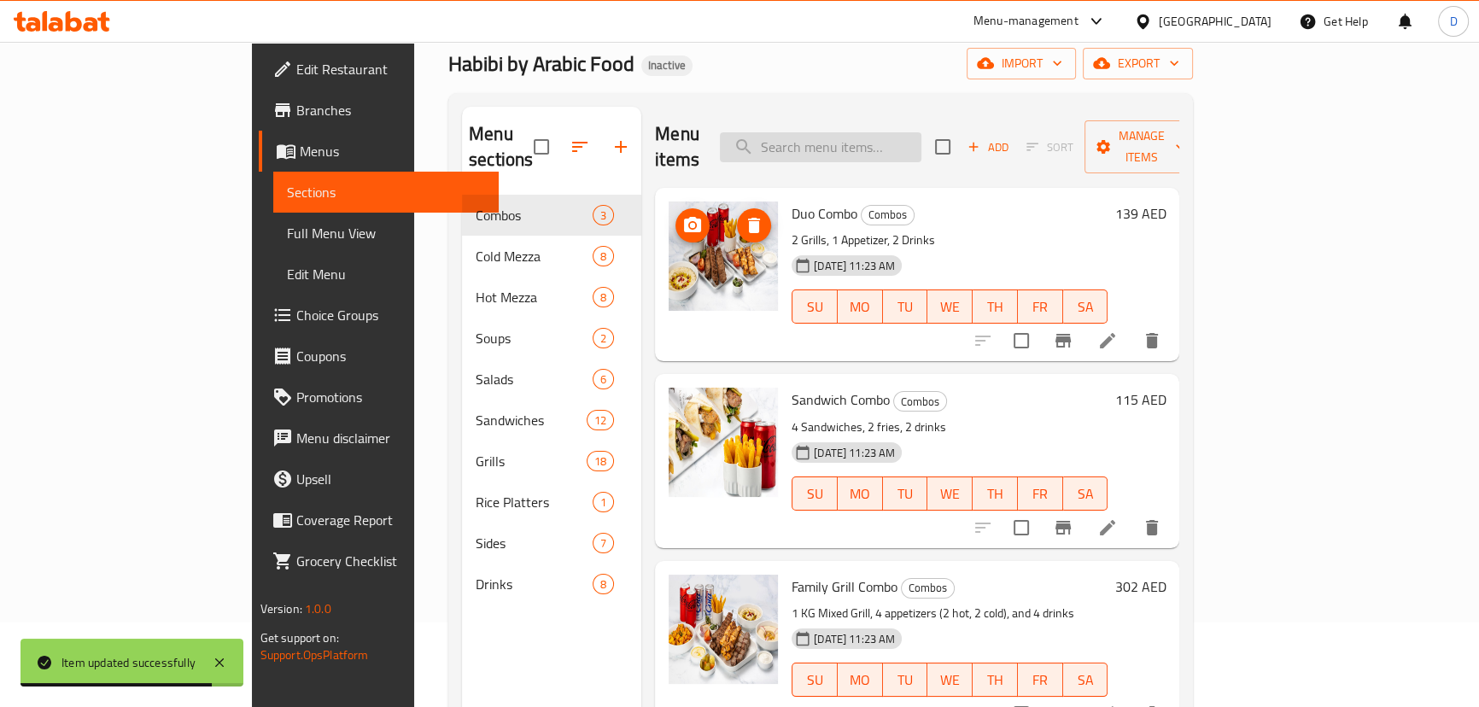
click at [889, 132] on input "search" at bounding box center [821, 147] width 202 height 30
paste input "drizzle"
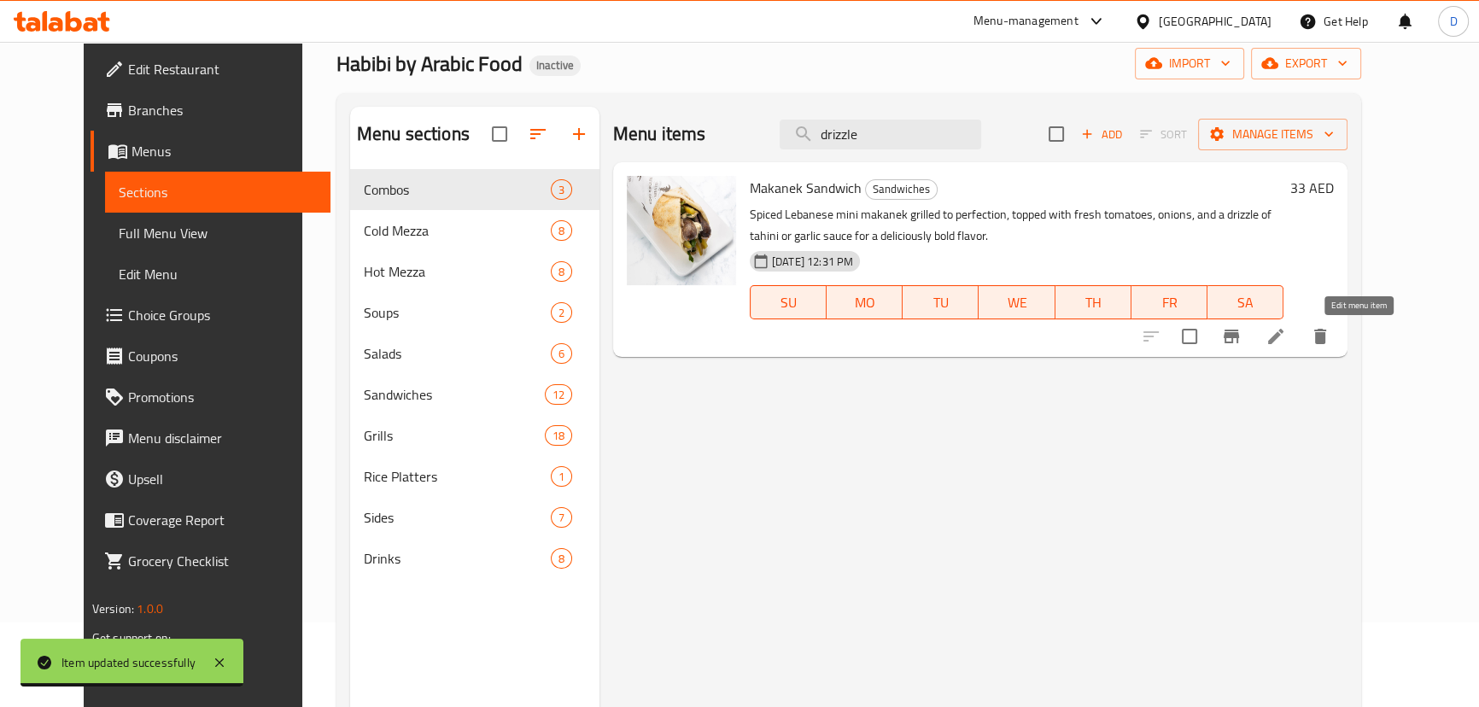
type input "drizzle"
click at [1284, 333] on icon at bounding box center [1275, 336] width 15 height 15
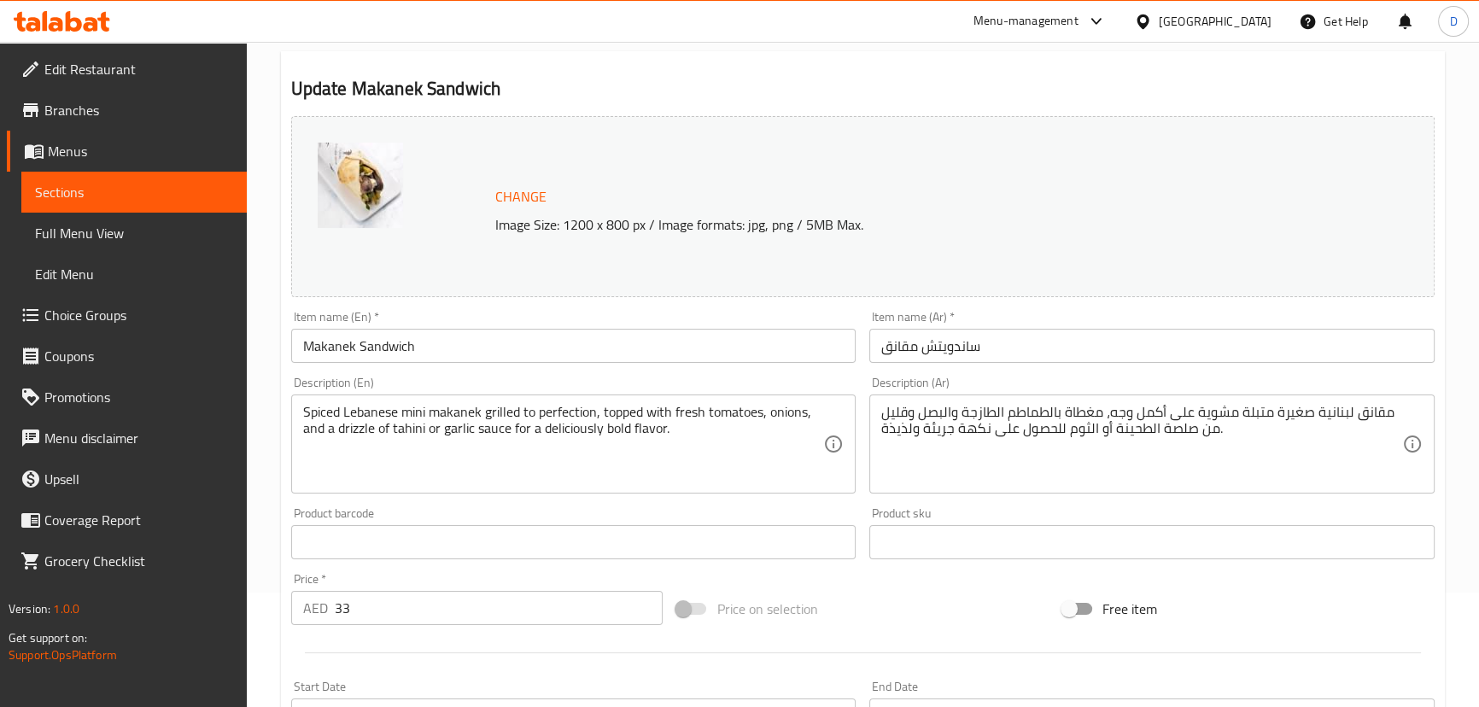
scroll to position [155, 0]
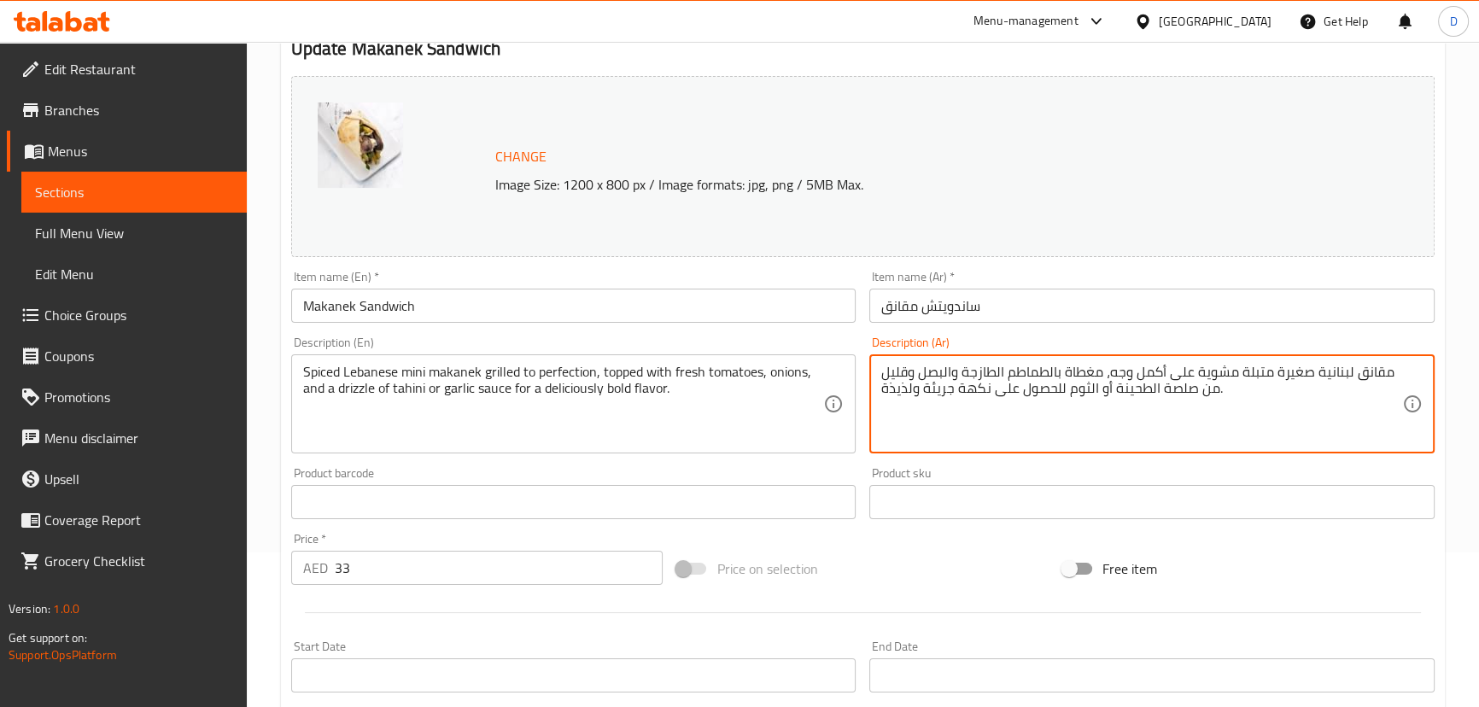
drag, startPoint x: 905, startPoint y: 367, endPoint x: 1195, endPoint y: 399, distance: 291.2
click at [905, 367] on textarea "مقانق لبنانية صغيرة متبلة مشوية على أكمل وجه، مغطاة بالطماطم الطازجة والبصل وقل…" at bounding box center [1141, 404] width 521 height 81
drag, startPoint x: 905, startPoint y: 367, endPoint x: 877, endPoint y: 367, distance: 28.2
click at [877, 367] on div "مقانق لبنانية صغيرة متبلة مشوية على أكمل وجه، مغطاة بالطماطم الطازجة والبصل وقل…" at bounding box center [1151, 403] width 565 height 99
paste textarea "دريز"
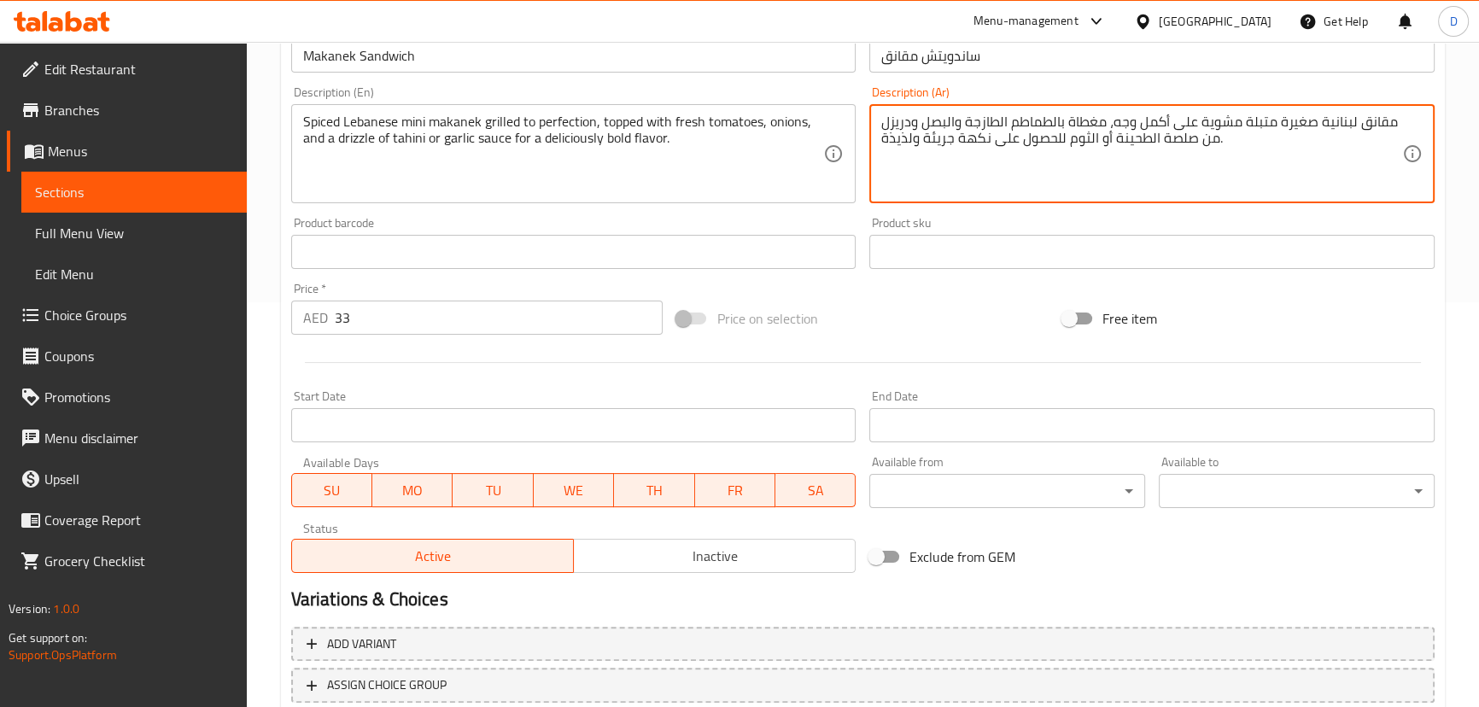
scroll to position [290, 0]
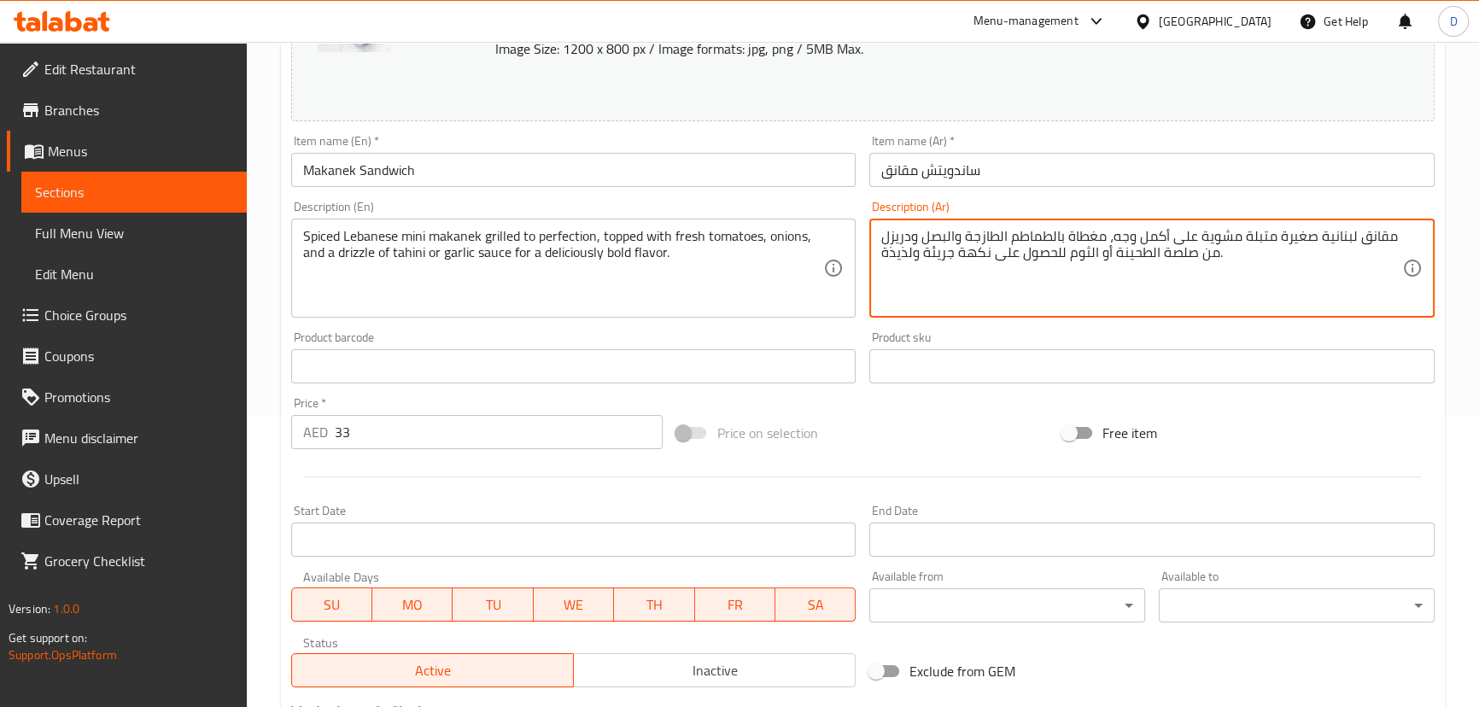
type textarea "مقانق لبنانية صغيرة متبلة مشوية على أكمل وجه، مغطاة بالطماطم الطازجة والبصل ودر…"
click at [502, 173] on input "Makanek Sandwich" at bounding box center [573, 170] width 565 height 34
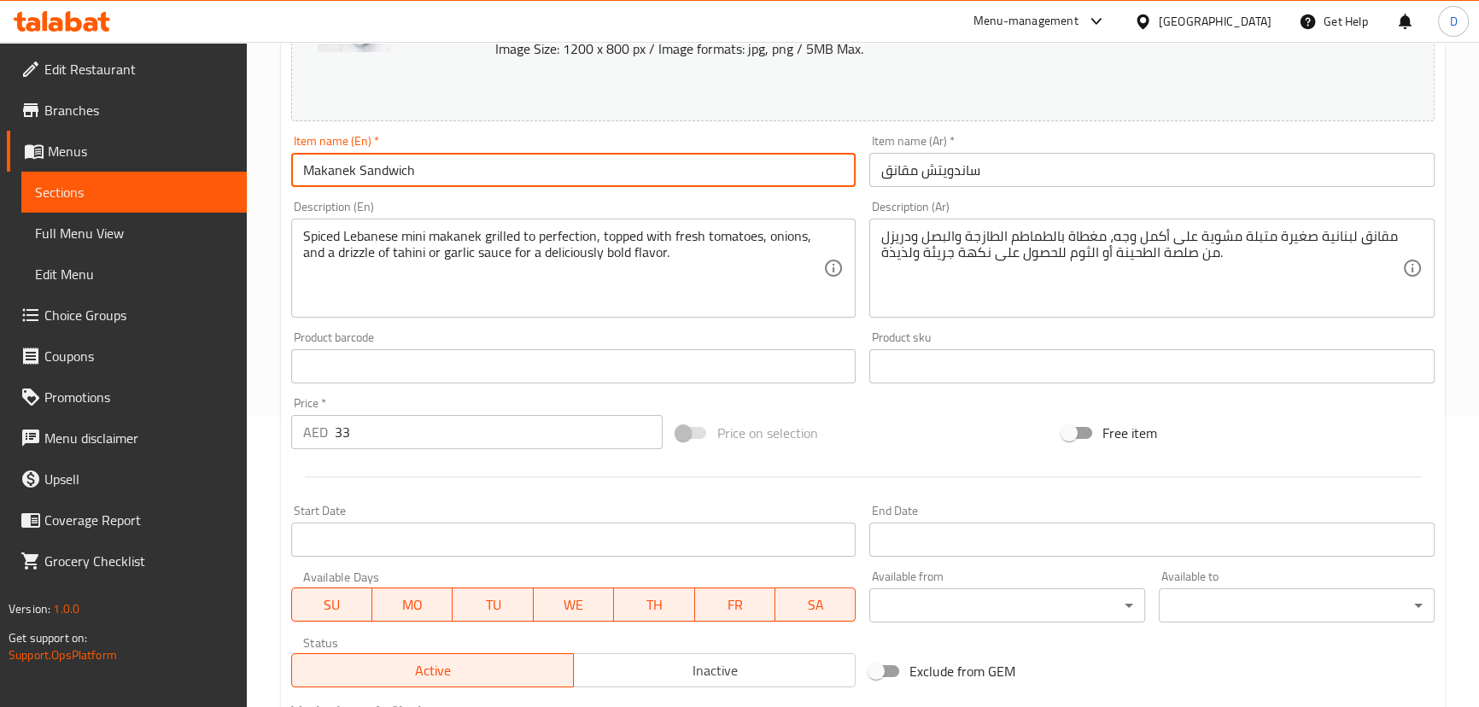
click at [502, 173] on input "Makanek Sandwich" at bounding box center [573, 170] width 565 height 34
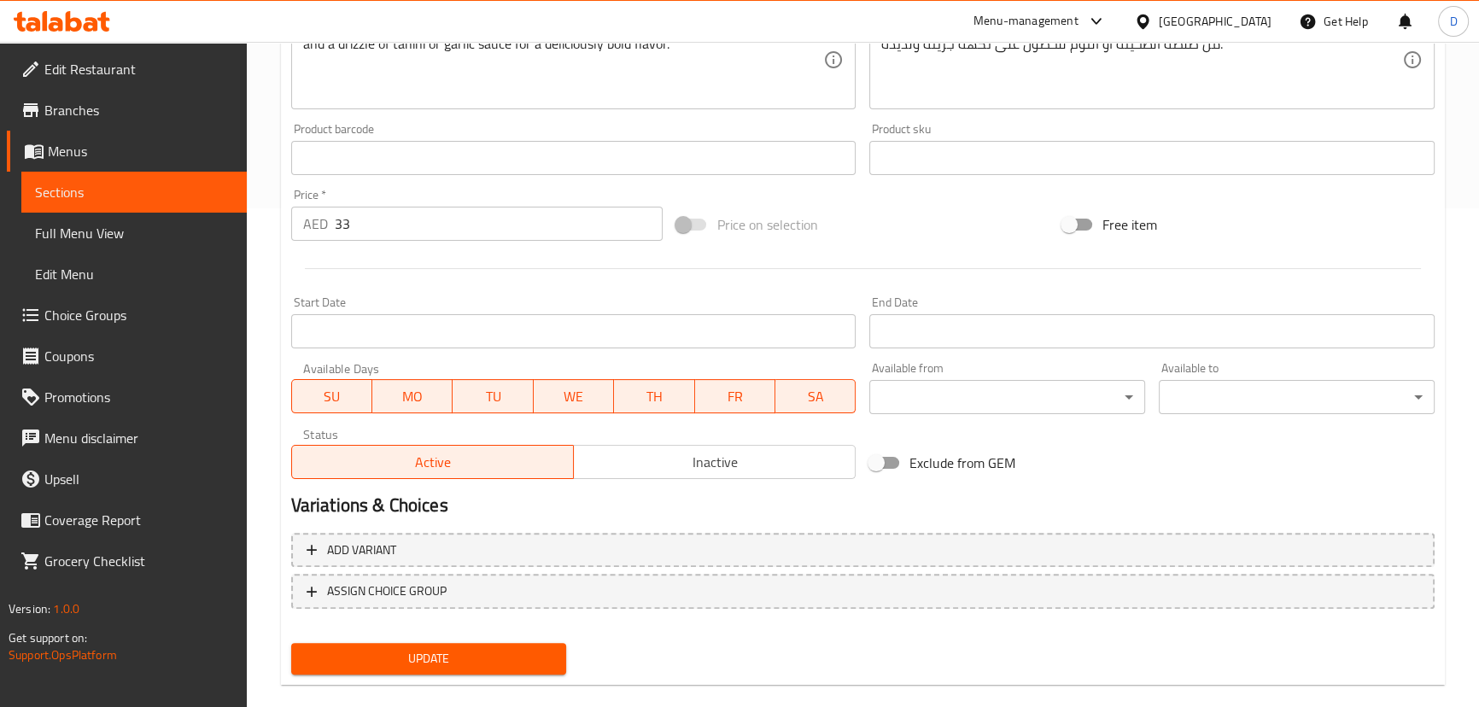
scroll to position [524, 0]
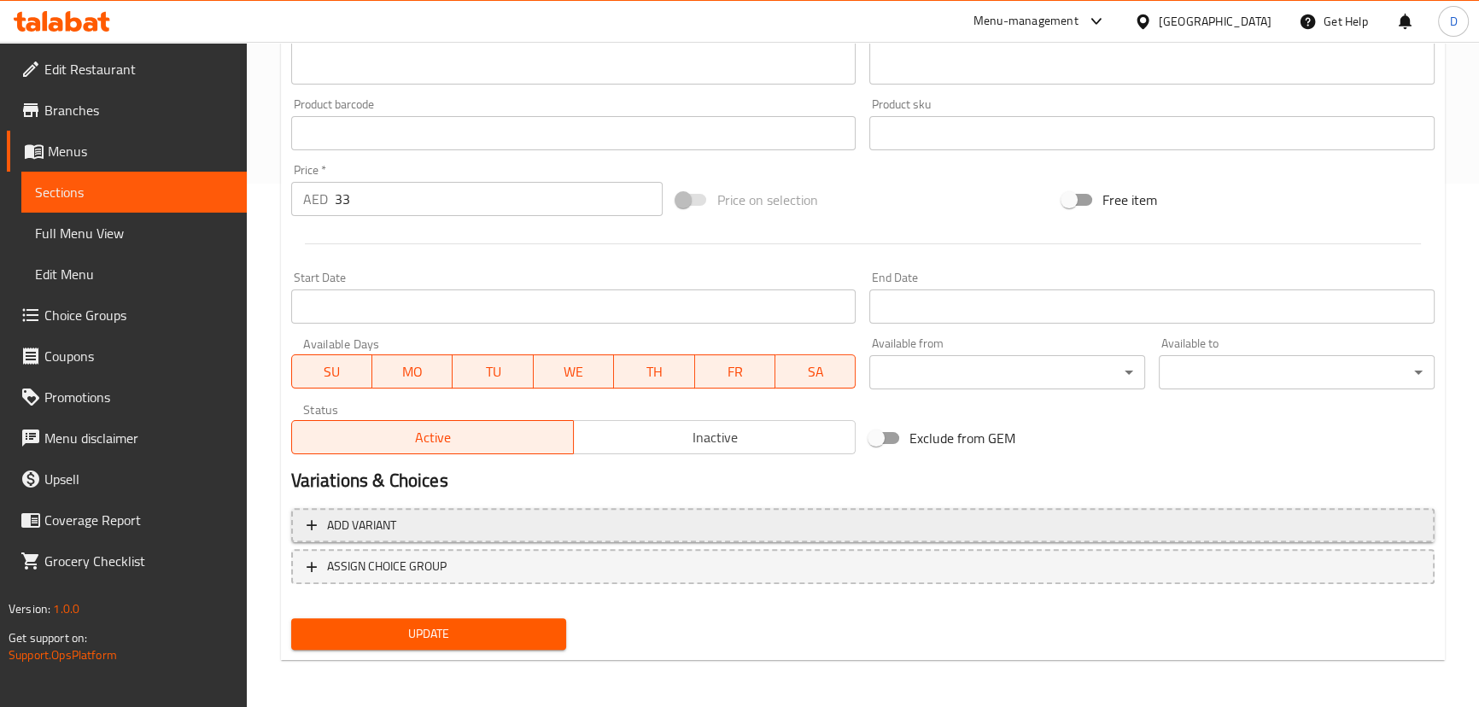
click at [521, 524] on span "Add variant" at bounding box center [863, 525] width 1113 height 21
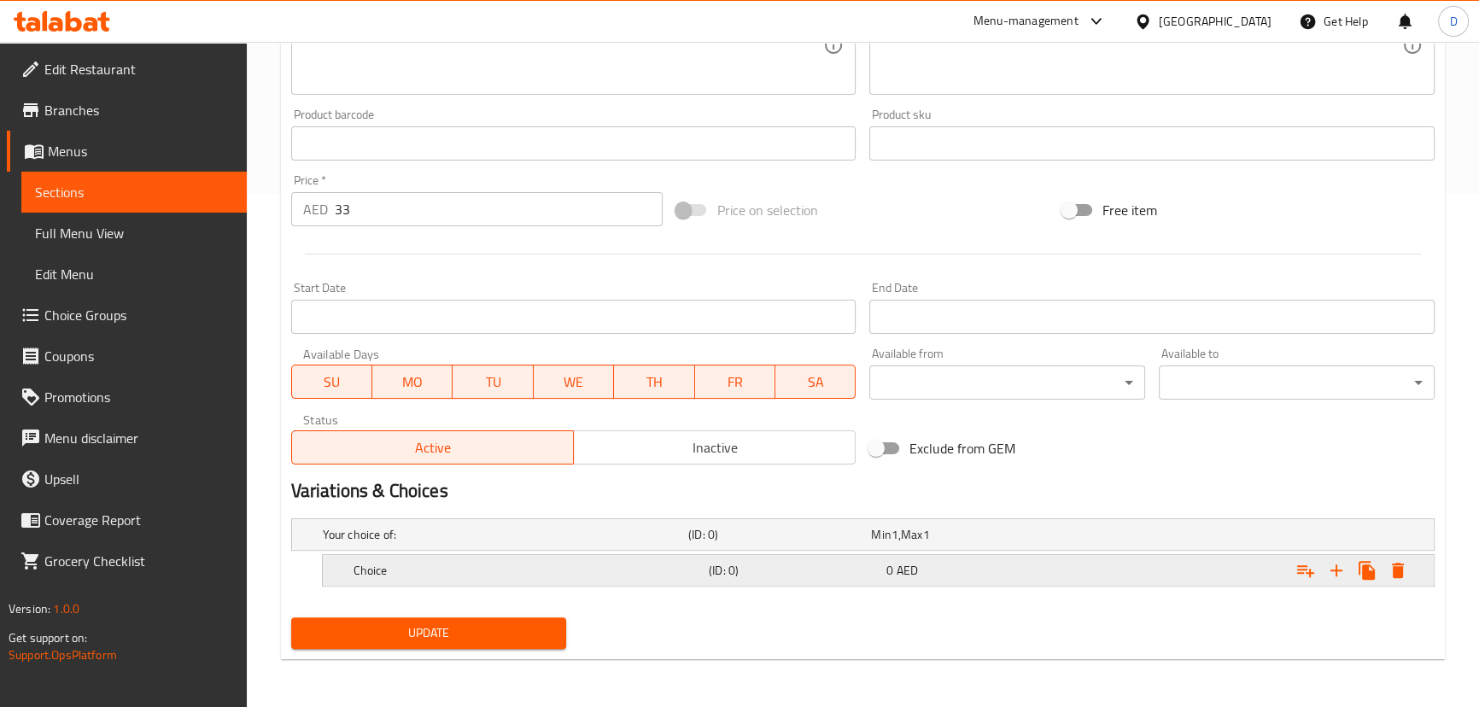
scroll to position [512, 0]
click at [1340, 568] on icon "Expand" at bounding box center [1336, 571] width 20 height 20
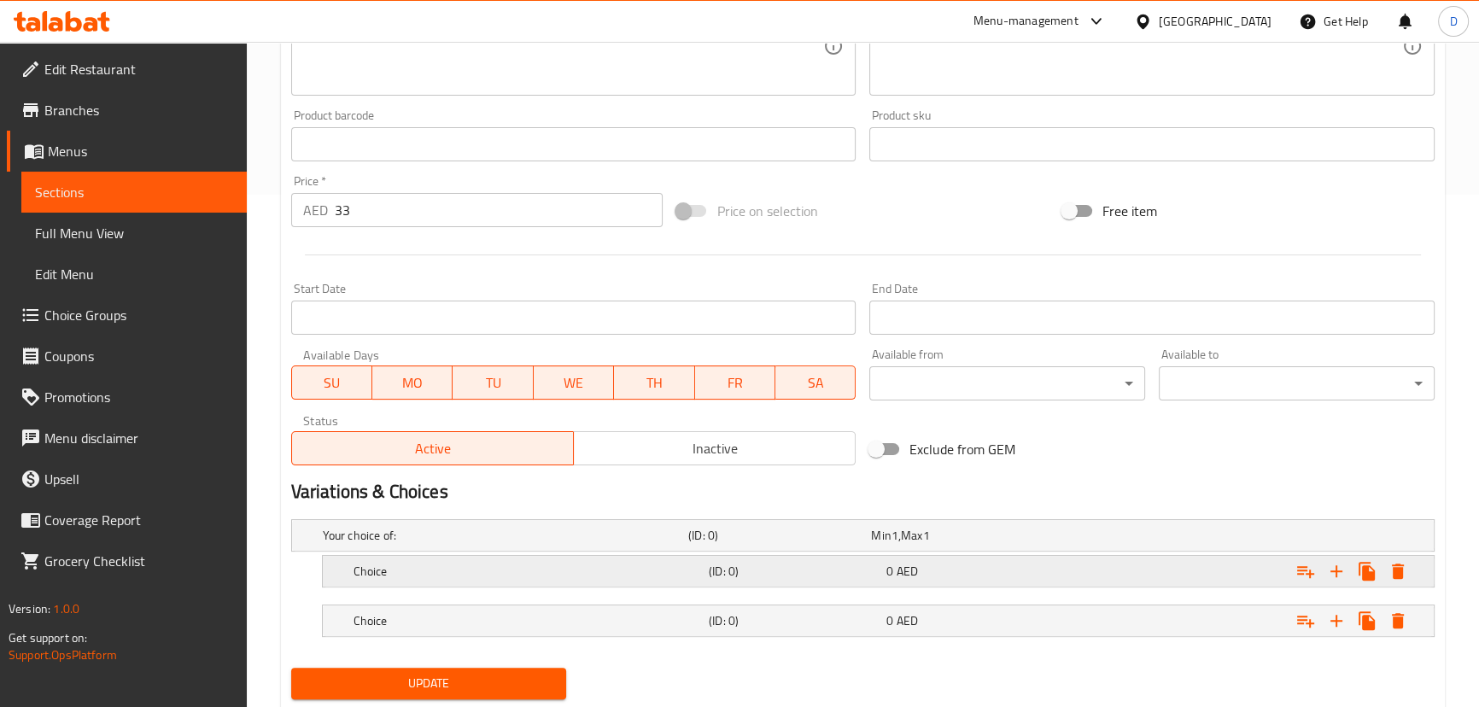
click at [1165, 577] on div "Expand" at bounding box center [1239, 572] width 355 height 38
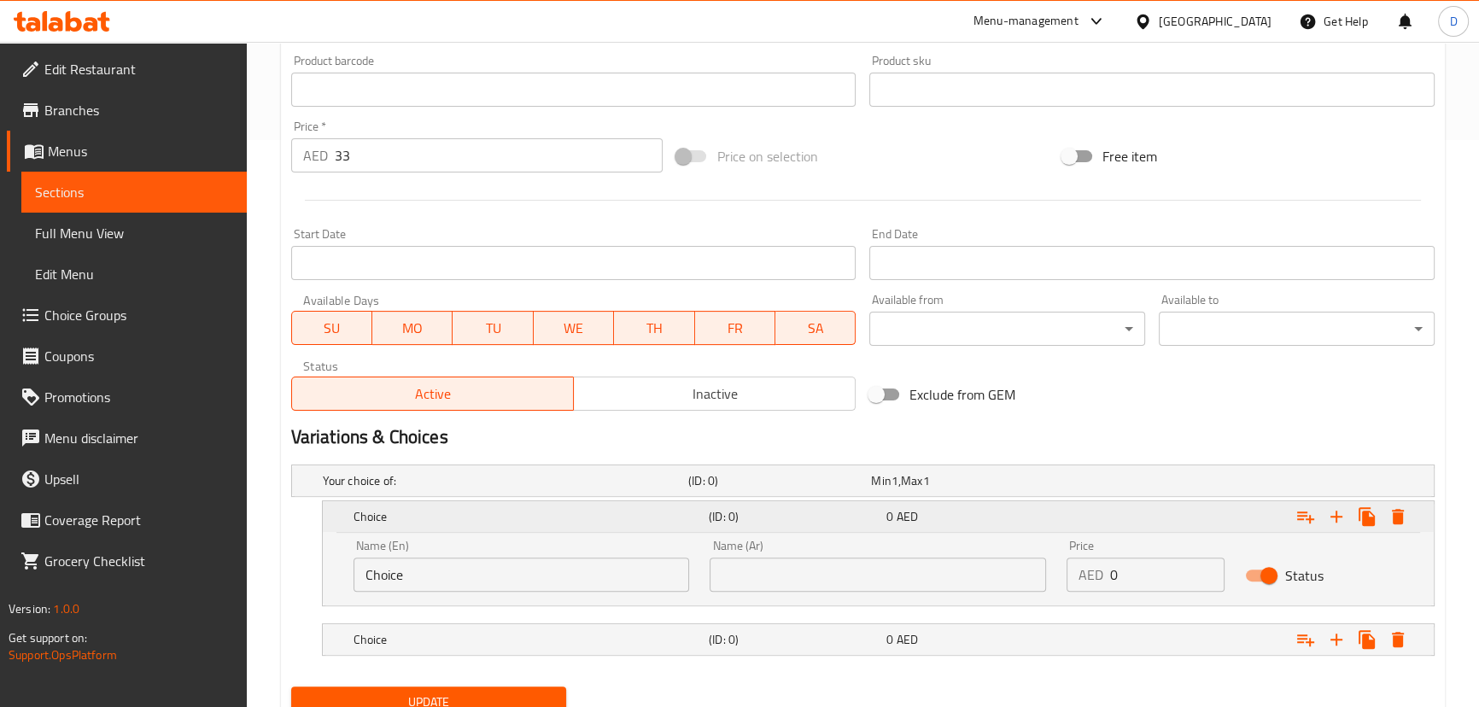
scroll to position [635, 0]
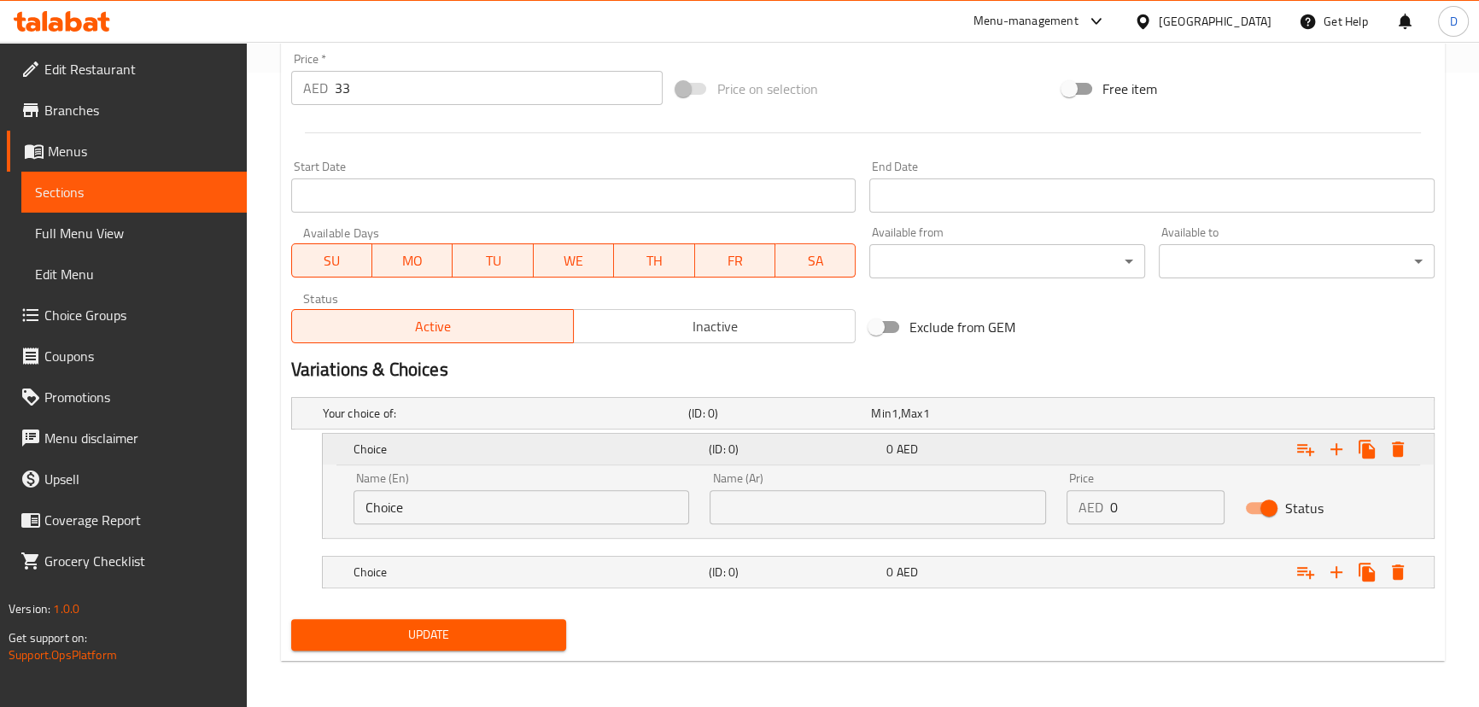
click at [847, 581] on div "(ID: 0)" at bounding box center [794, 572] width 178 height 24
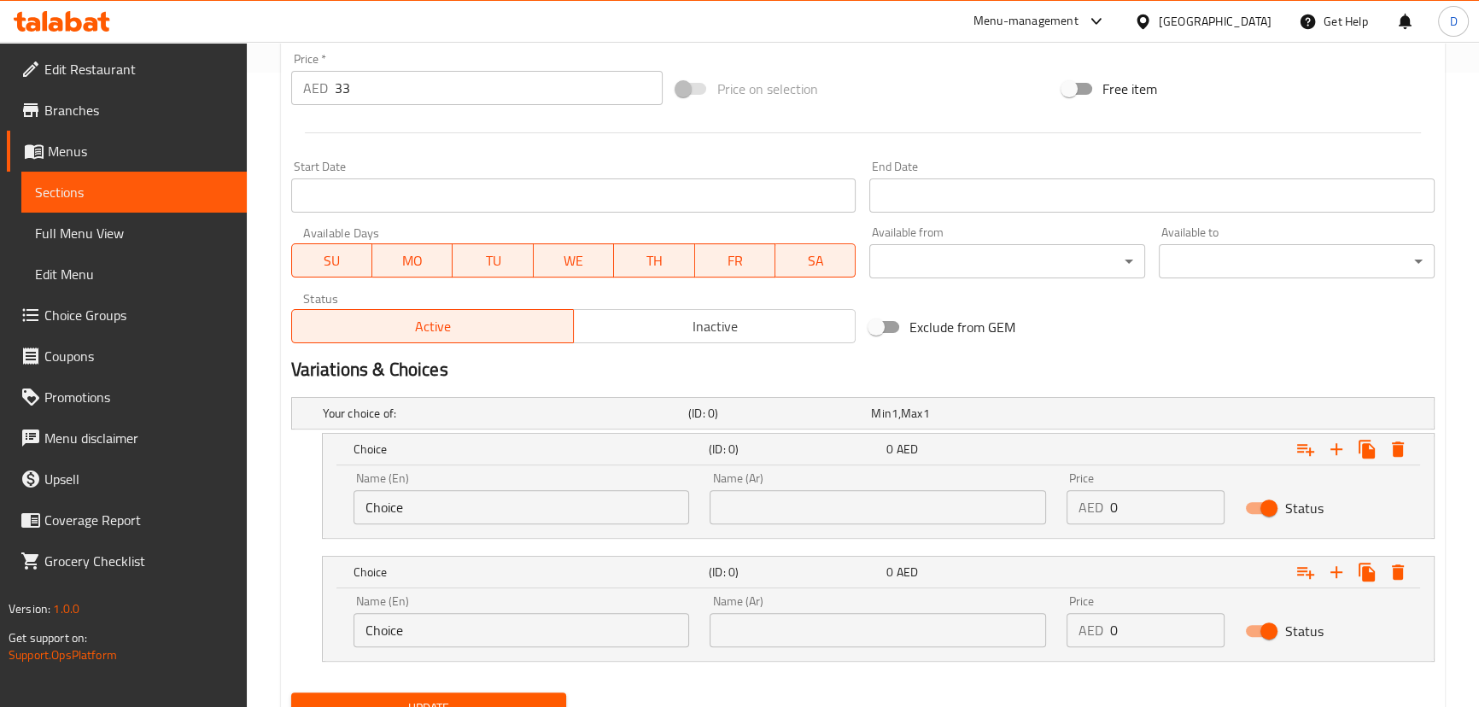
click at [341, 77] on input "33" at bounding box center [499, 88] width 329 height 34
type input "0"
click at [541, 149] on div at bounding box center [862, 133] width 1157 height 42
drag, startPoint x: 1132, startPoint y: 517, endPoint x: 1104, endPoint y: 511, distance: 28.0
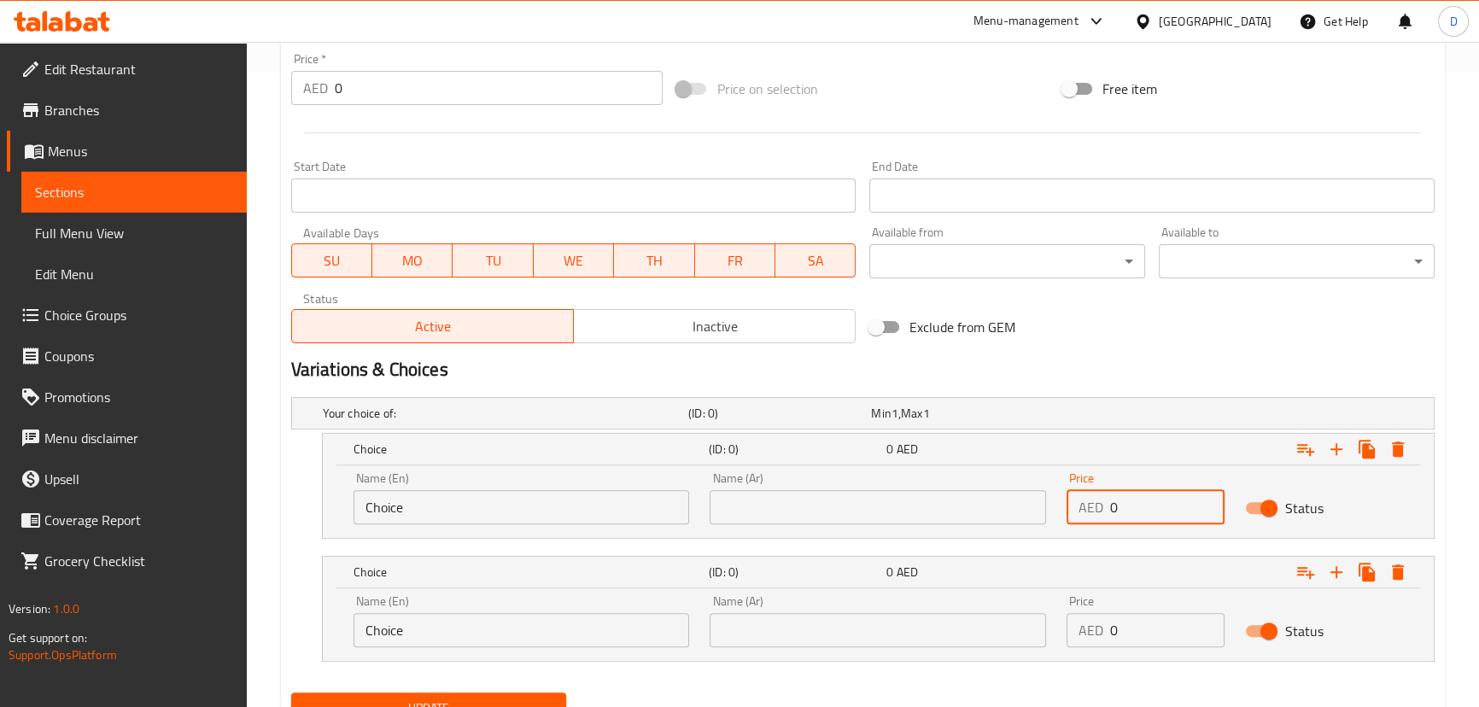
click at [1104, 511] on div "AED 0 Price" at bounding box center [1146, 507] width 158 height 34
paste input "33"
type input "33"
drag, startPoint x: 1131, startPoint y: 624, endPoint x: 1094, endPoint y: 624, distance: 36.7
click at [1094, 624] on div "AED 0 Price" at bounding box center [1146, 630] width 158 height 34
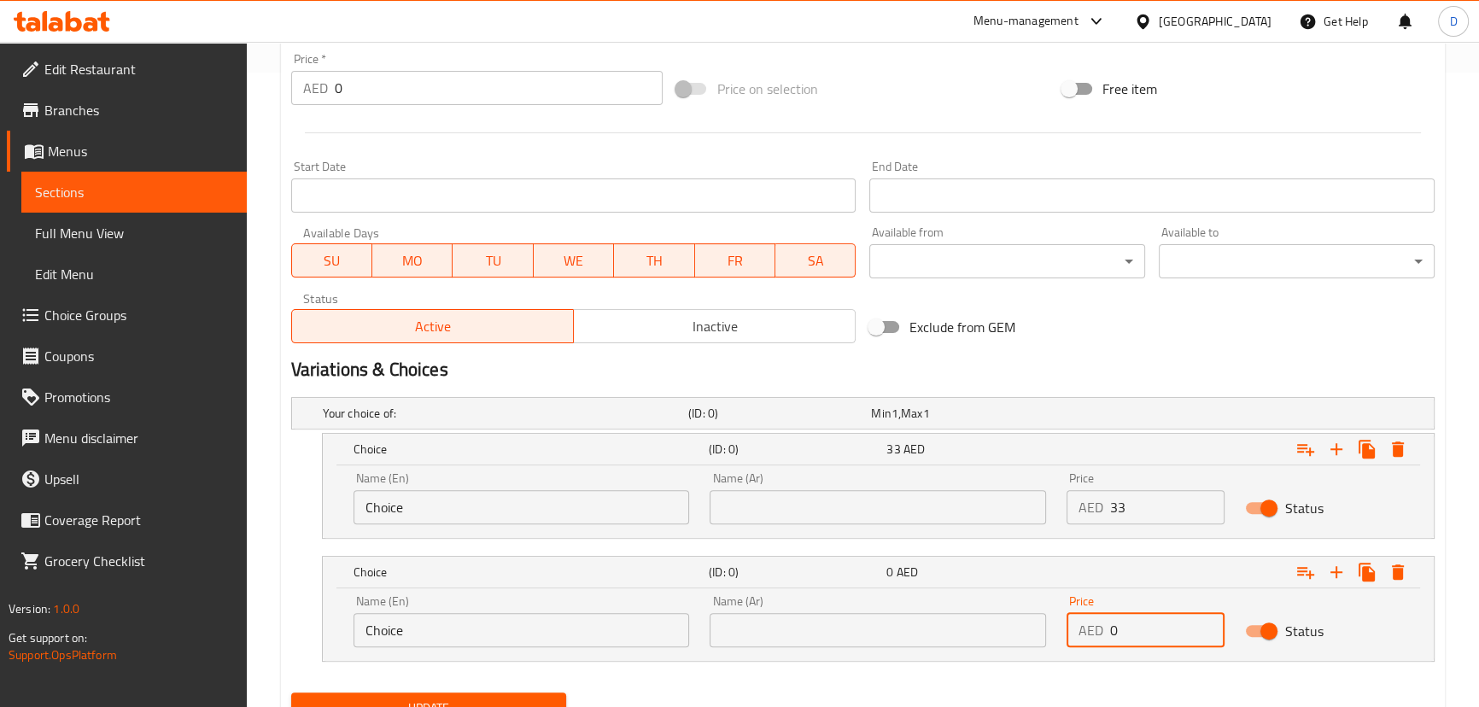
paste input "33"
type input "33"
click at [1029, 668] on nav at bounding box center [863, 672] width 1144 height 14
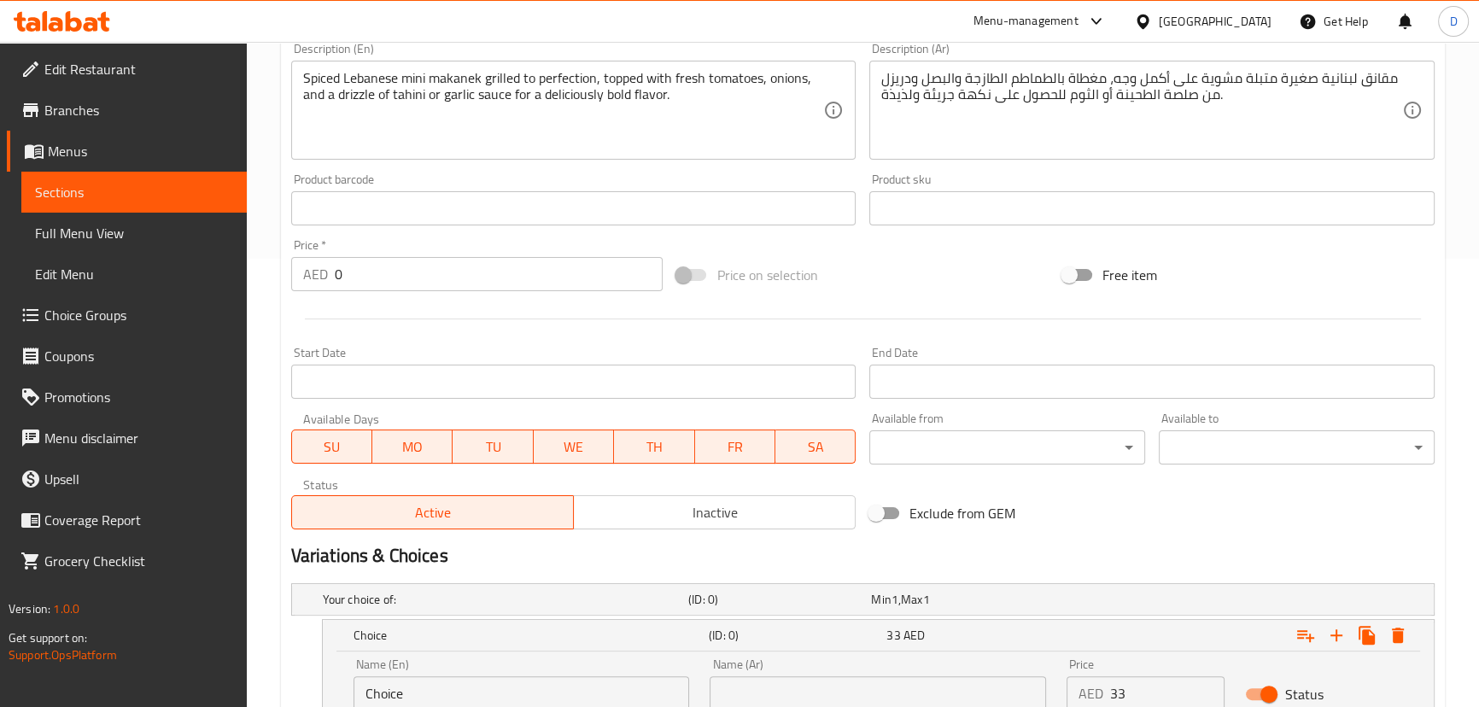
scroll to position [401, 0]
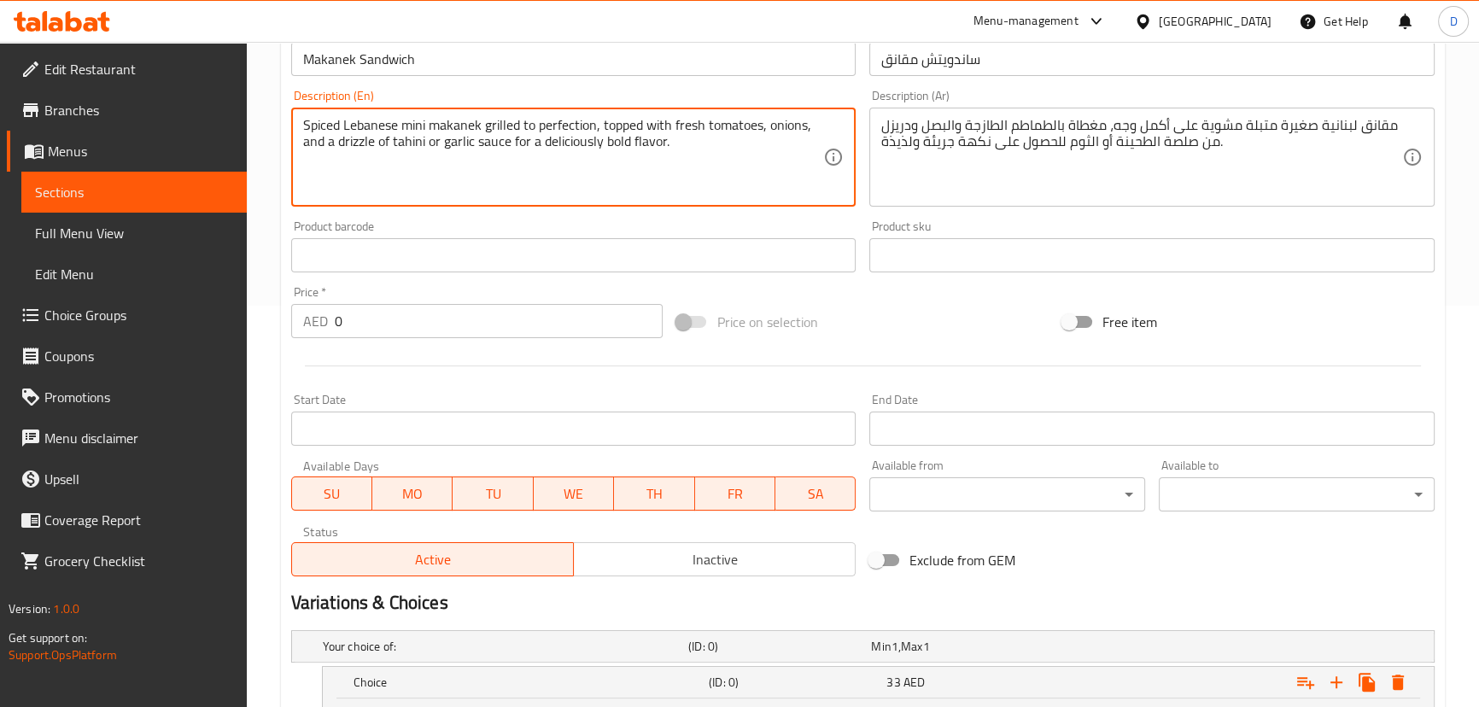
click at [410, 141] on textarea "Spiced Lebanese mini makanek grilled to perfection, topped with fresh tomatoes,…" at bounding box center [563, 157] width 521 height 81
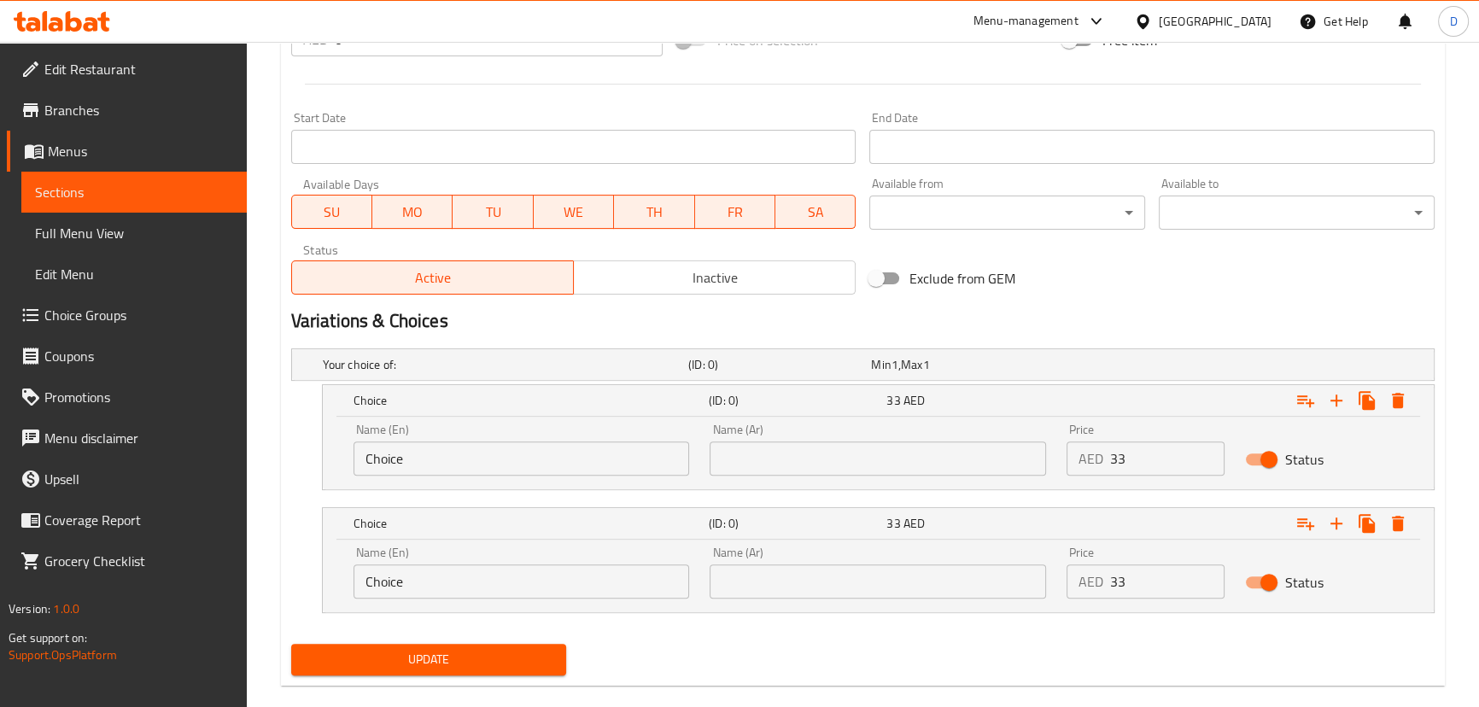
scroll to position [709, 0]
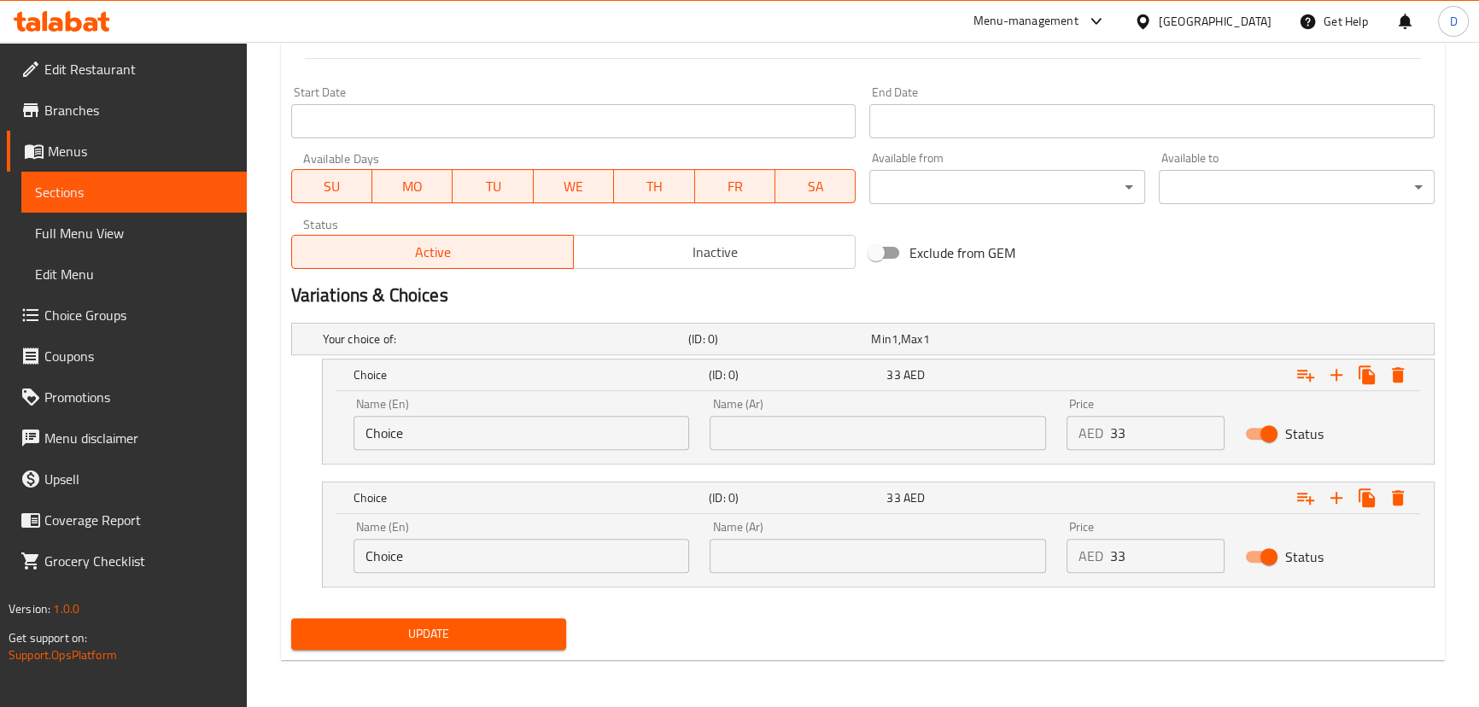
click at [377, 432] on input "Choice" at bounding box center [522, 433] width 336 height 34
paste input "tahini"
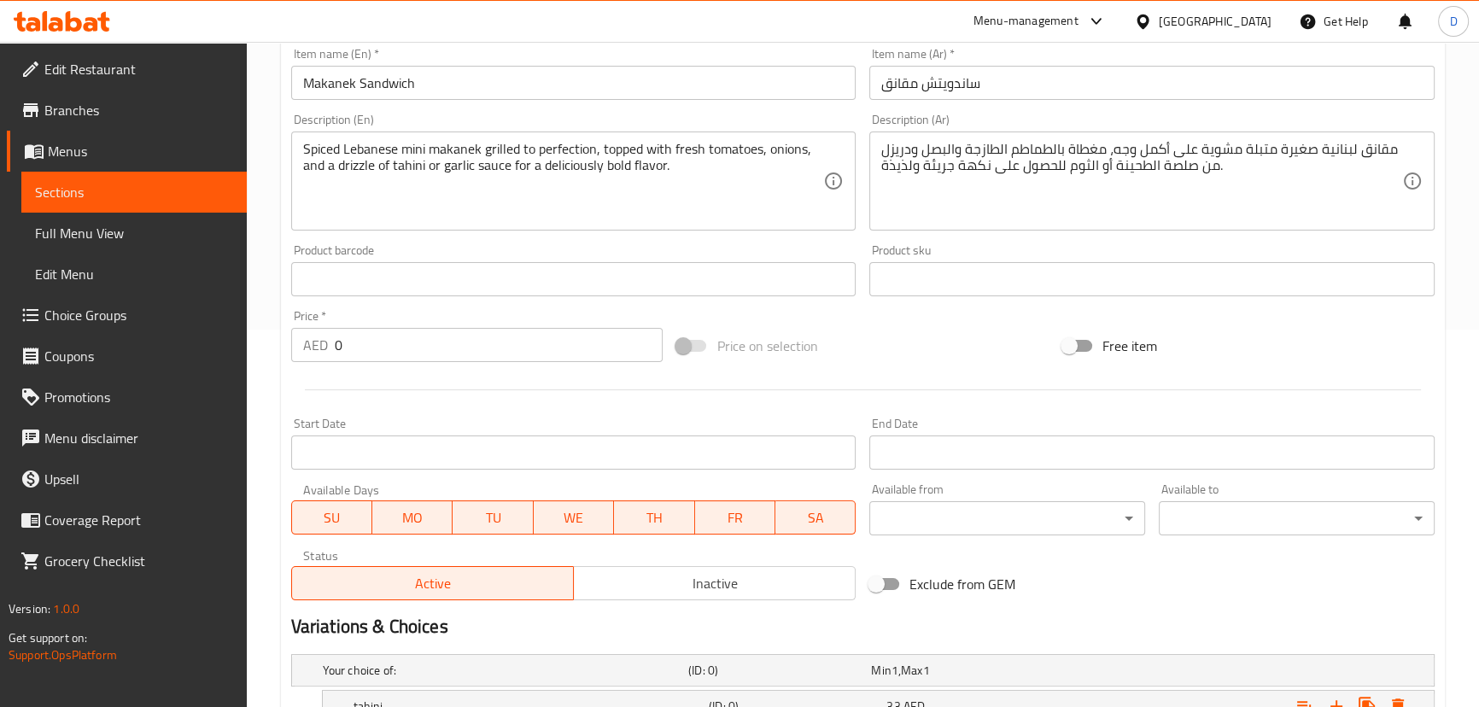
scroll to position [320, 0]
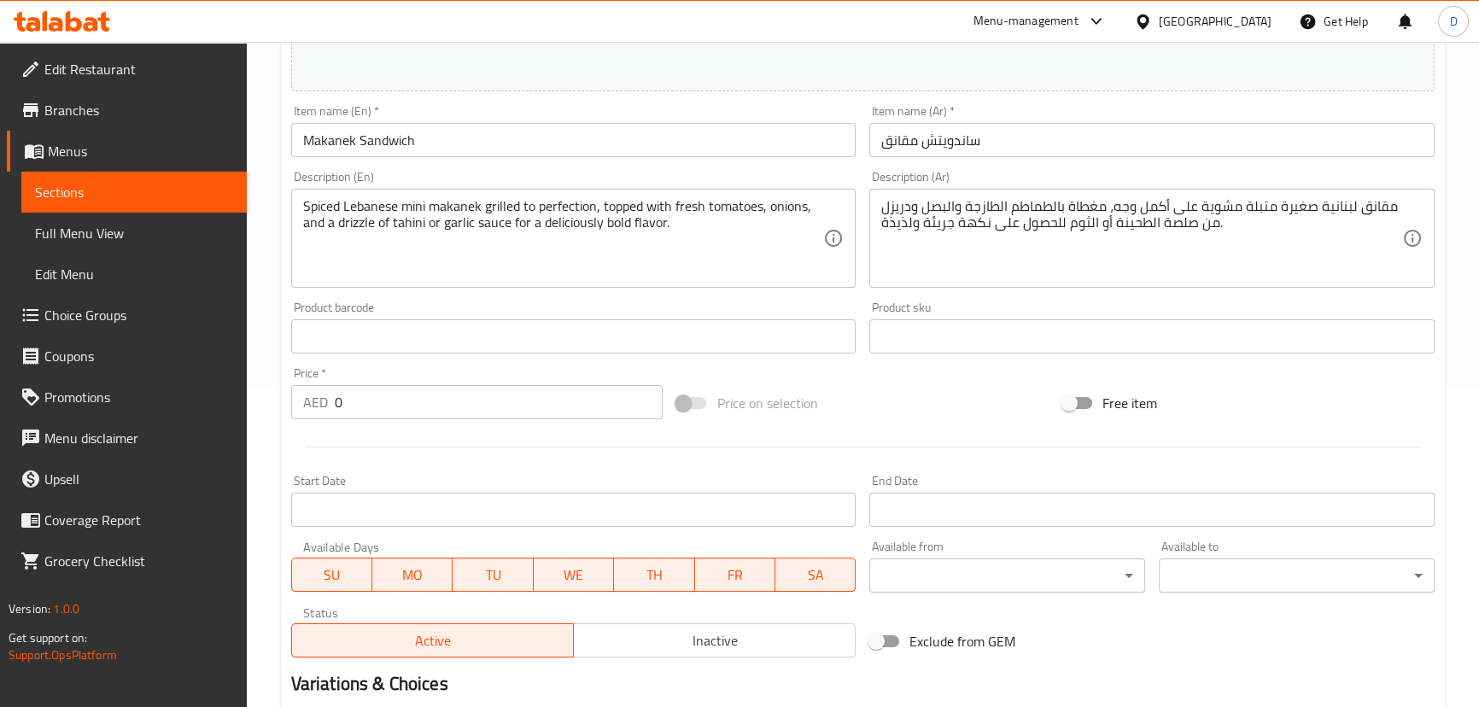
type input "tahini"
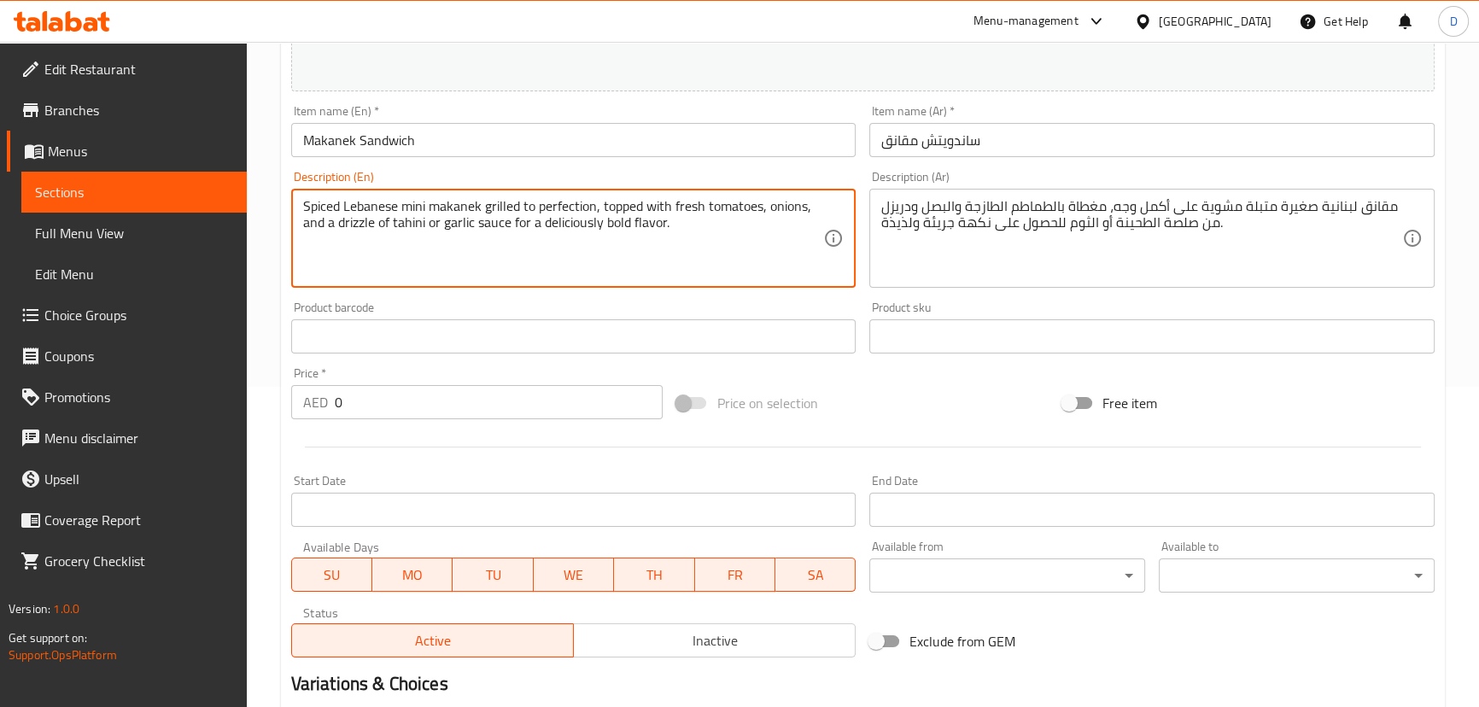
drag, startPoint x: 442, startPoint y: 224, endPoint x: 509, endPoint y: 223, distance: 66.6
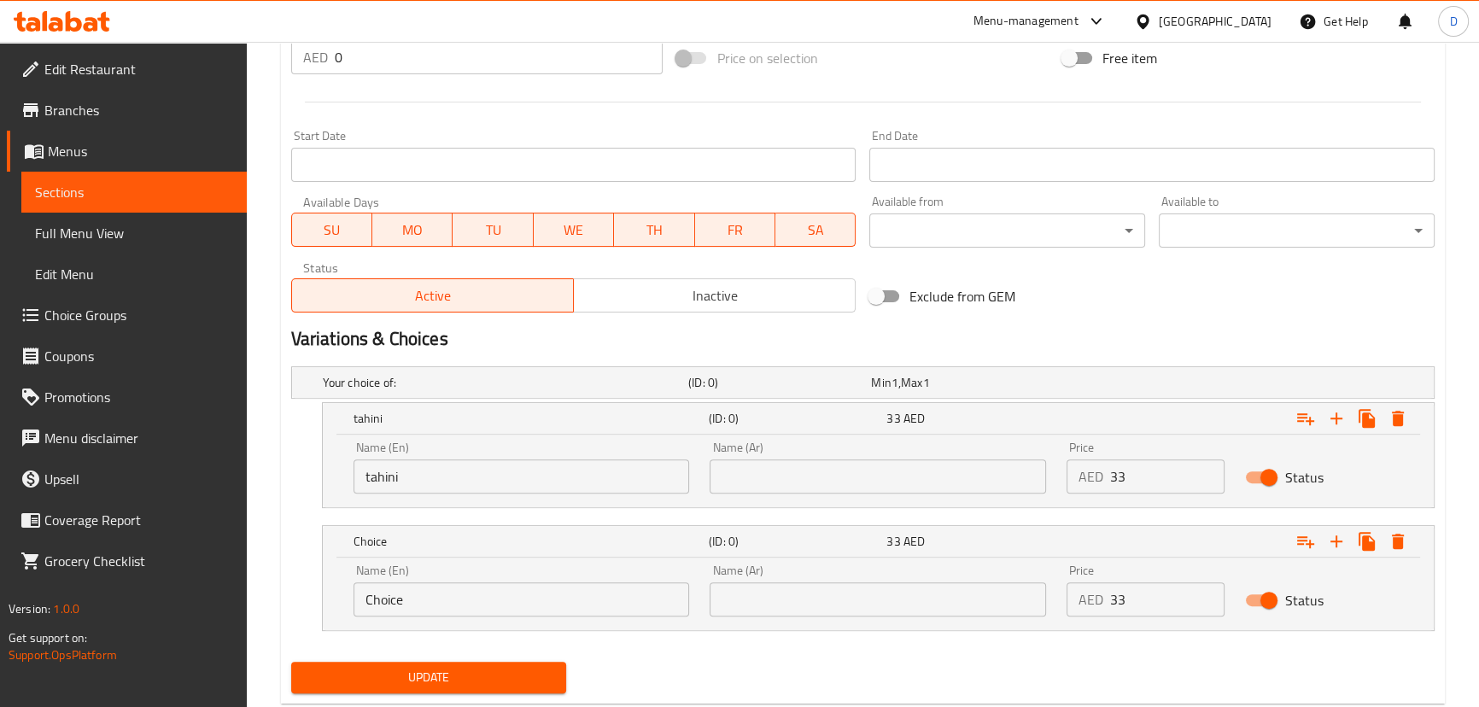
scroll to position [709, 0]
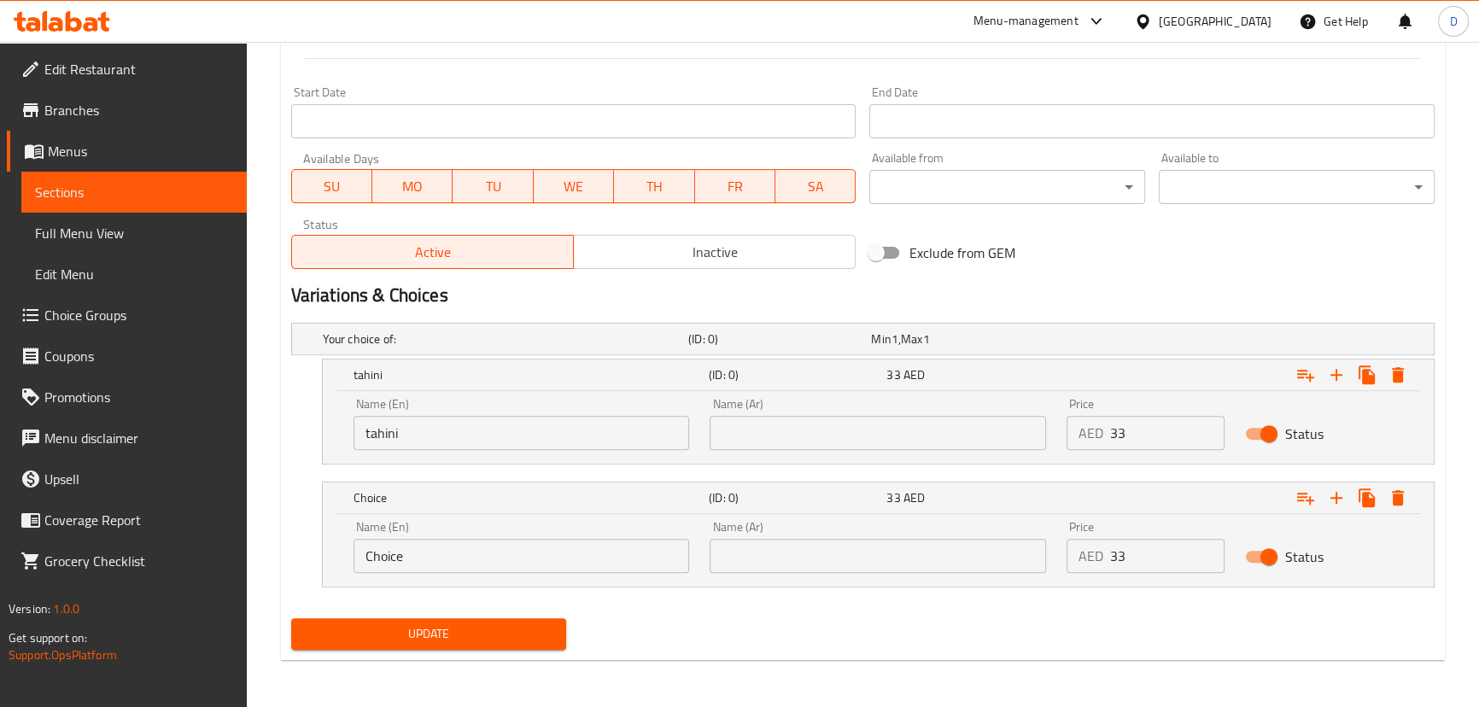
click at [392, 564] on input "Choice" at bounding box center [522, 556] width 336 height 34
paste input "garlic sau"
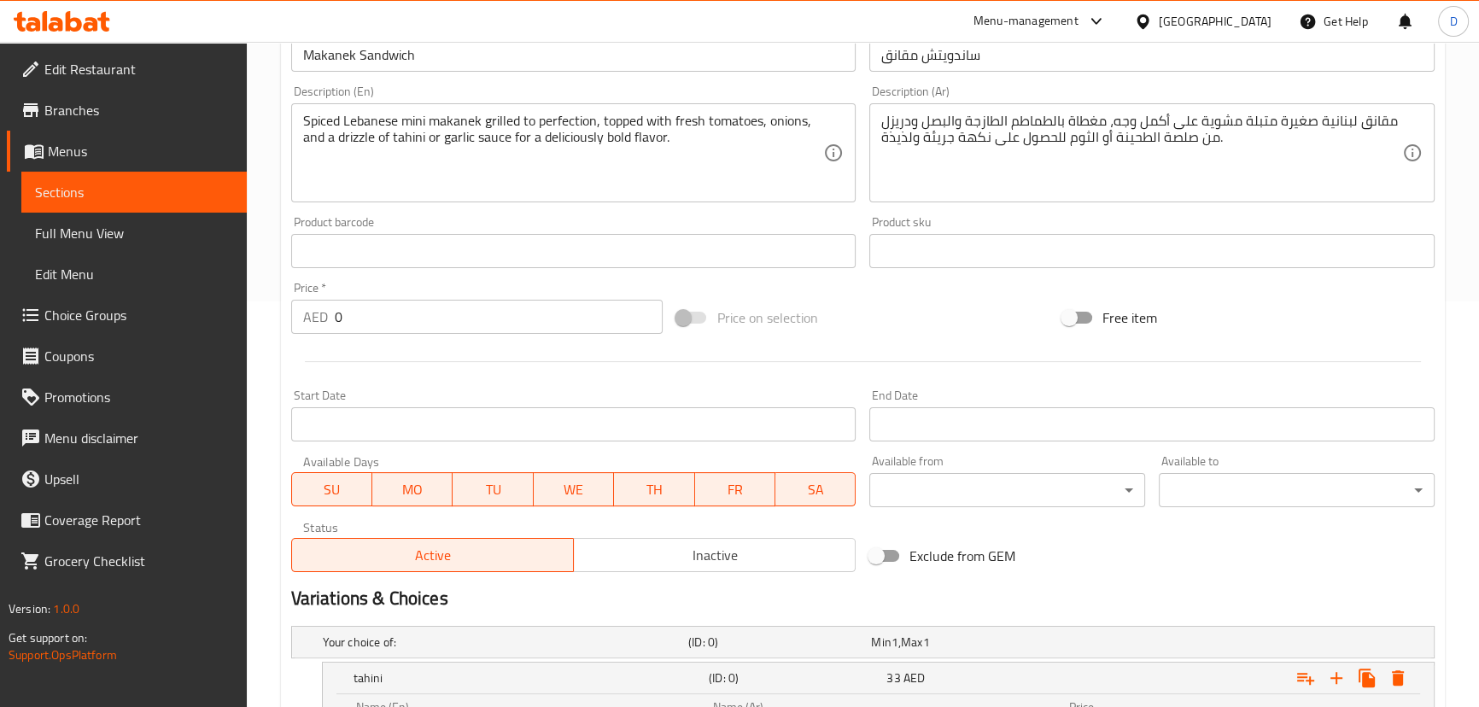
scroll to position [398, 0]
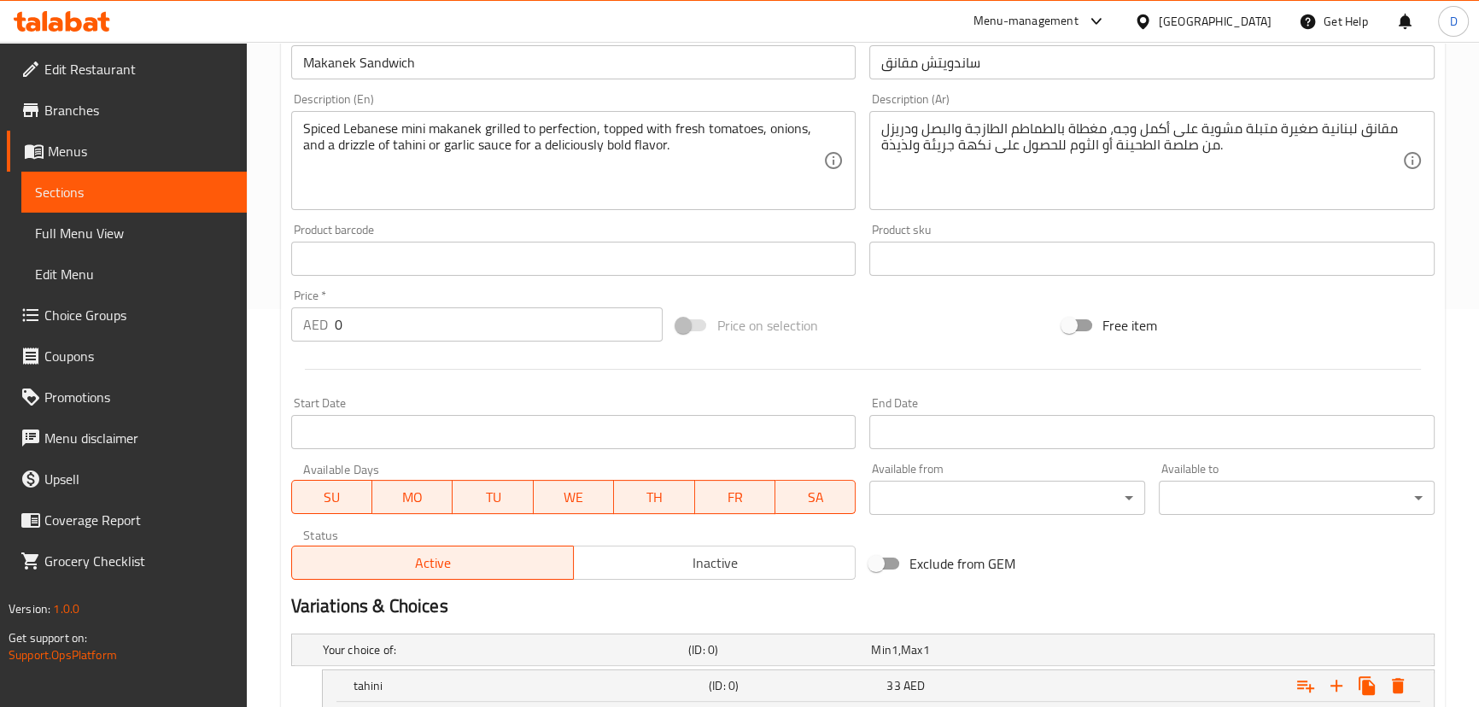
type input "garlic sauce"
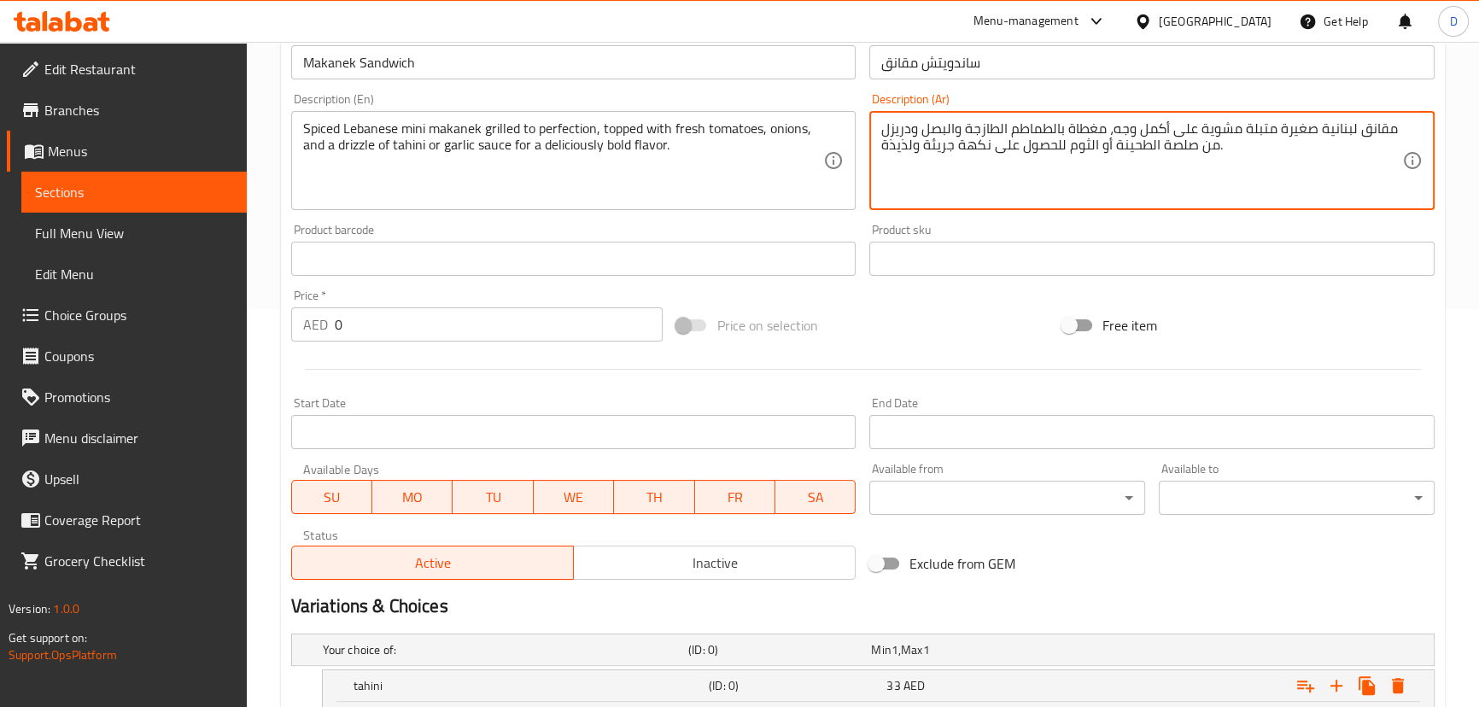
click at [1173, 146] on textarea "مقانق لبنانية صغيرة متبلة مشوية على أكمل وجه، مغطاة بالطماطم الطازجة والبصل ودر…" at bounding box center [1141, 160] width 521 height 81
click at [1092, 147] on textarea "مقانق لبنانية صغيرة متبلة مشوية على أكمل وجه، مغطاة بالطماطم الطازجة والبصل ودر…" at bounding box center [1141, 160] width 521 height 81
click at [1094, 147] on textarea "مقانق لبنانية صغيرة متبلة مشوية على أكمل وجه، مغطاة بالطماطم الطازجة والبصل ودر…" at bounding box center [1141, 160] width 521 height 81
paste textarea "لصة"
drag, startPoint x: 1068, startPoint y: 145, endPoint x: 1130, endPoint y: 144, distance: 62.4
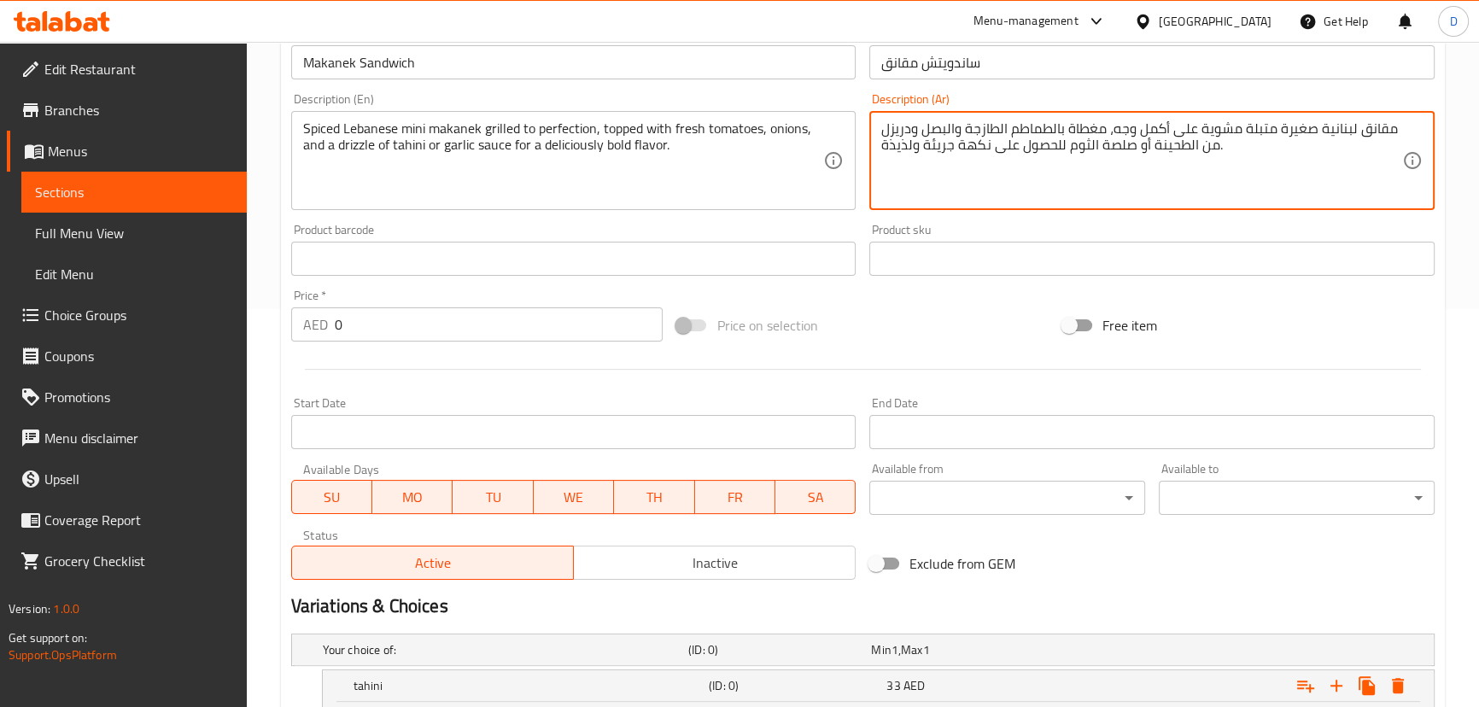
click at [1130, 144] on textarea "مقانق لبنانية صغيرة متبلة مشوية على أكمل وجه، مغطاة بالطماطم الطازجة والبصل ودر…" at bounding box center [1141, 160] width 521 height 81
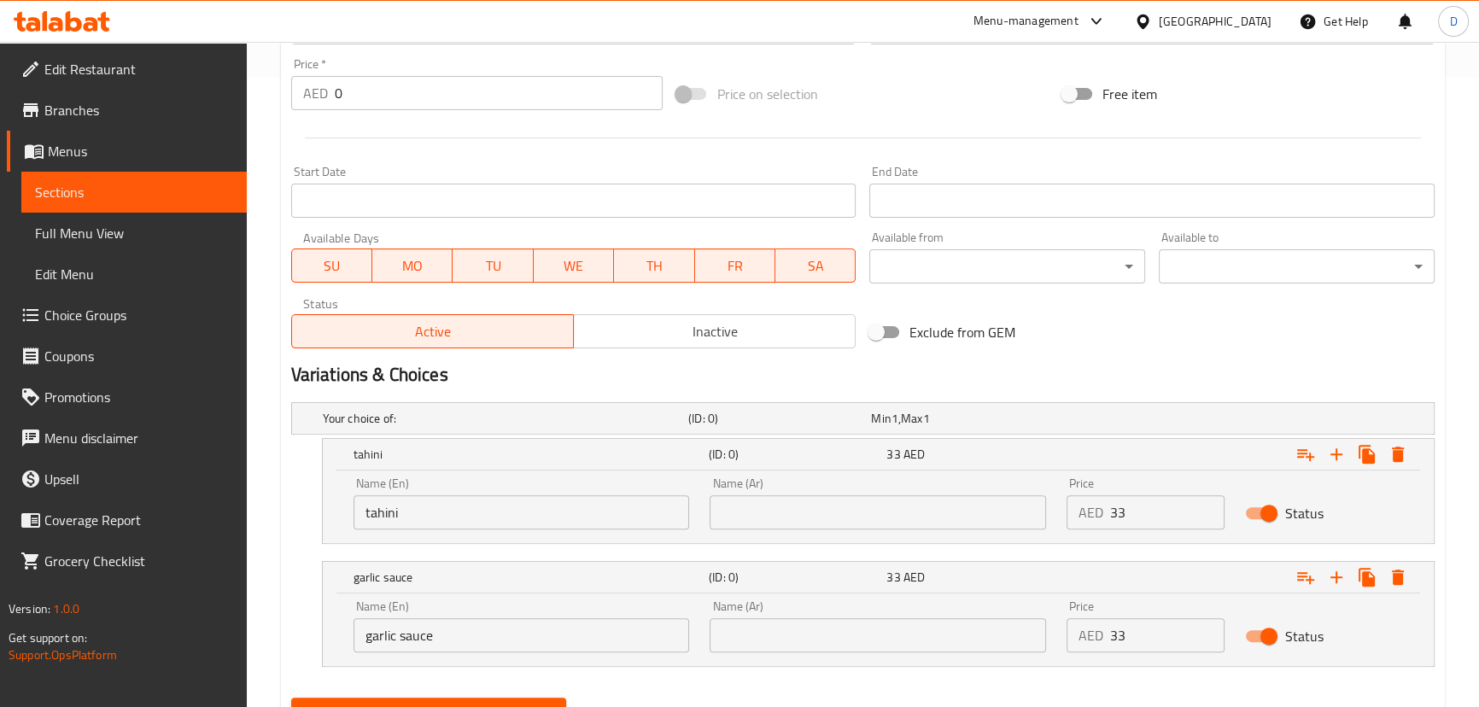
scroll to position [709, 0]
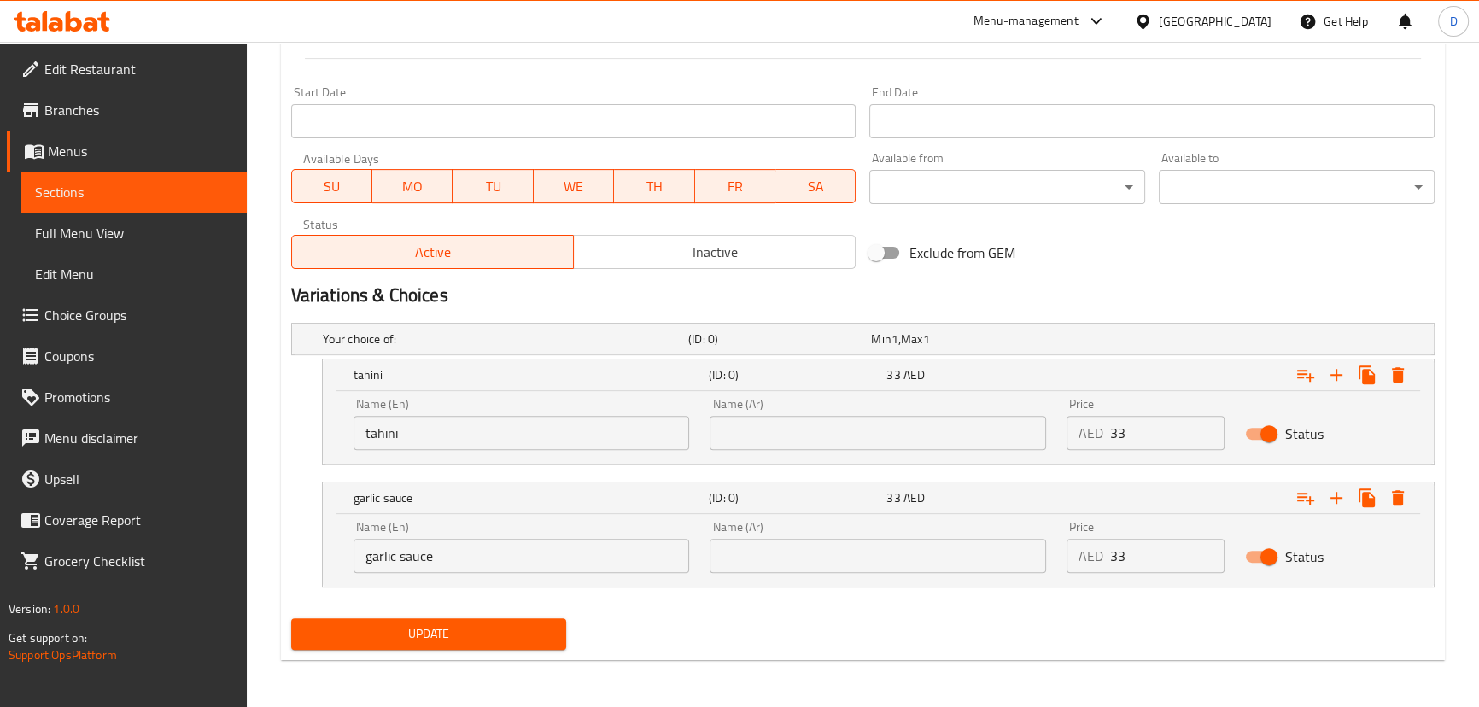
type textarea "مقانق لبنانية صغيرة متبلة مشوية على أكمل وجه، مغطاة بالطماطم الطازجة والبصل ودر…"
click at [880, 566] on input "text" at bounding box center [878, 556] width 336 height 34
paste input "صلصة الثوم"
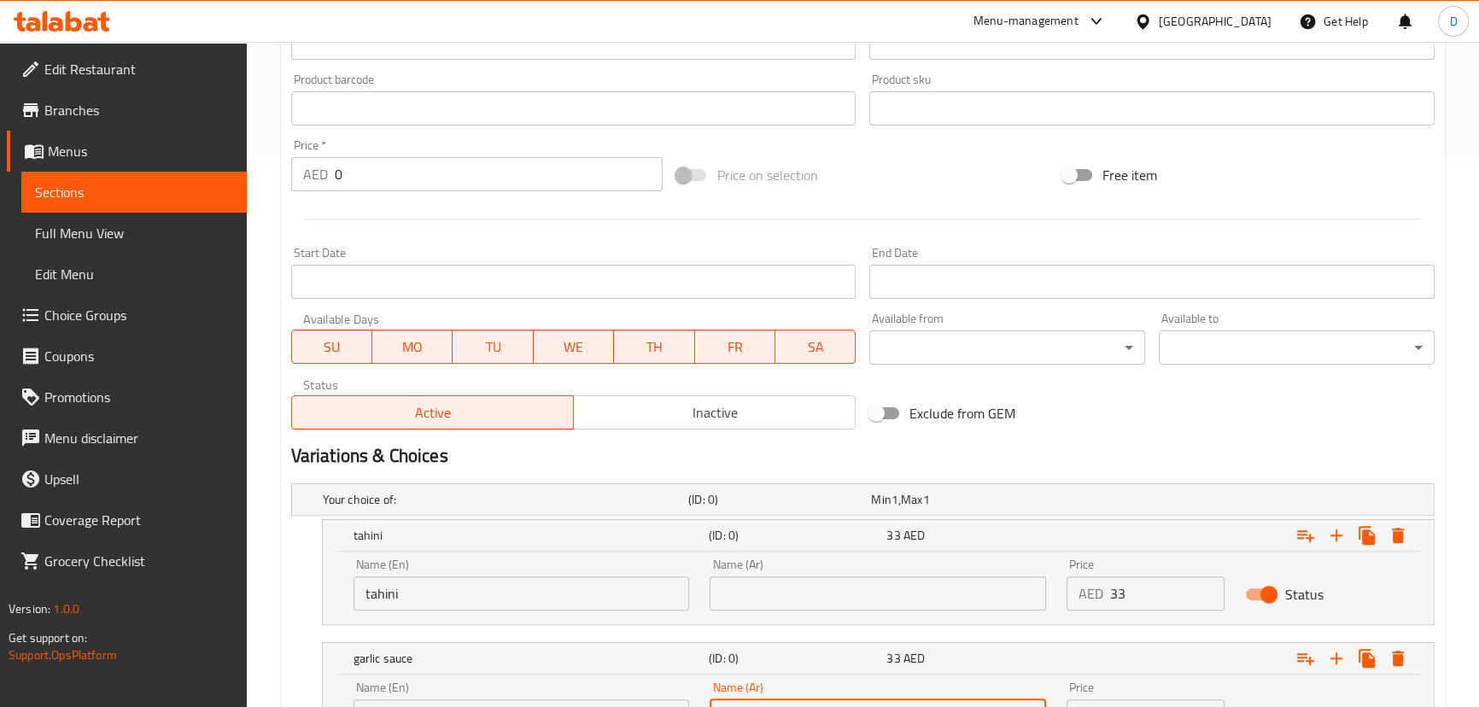
scroll to position [398, 0]
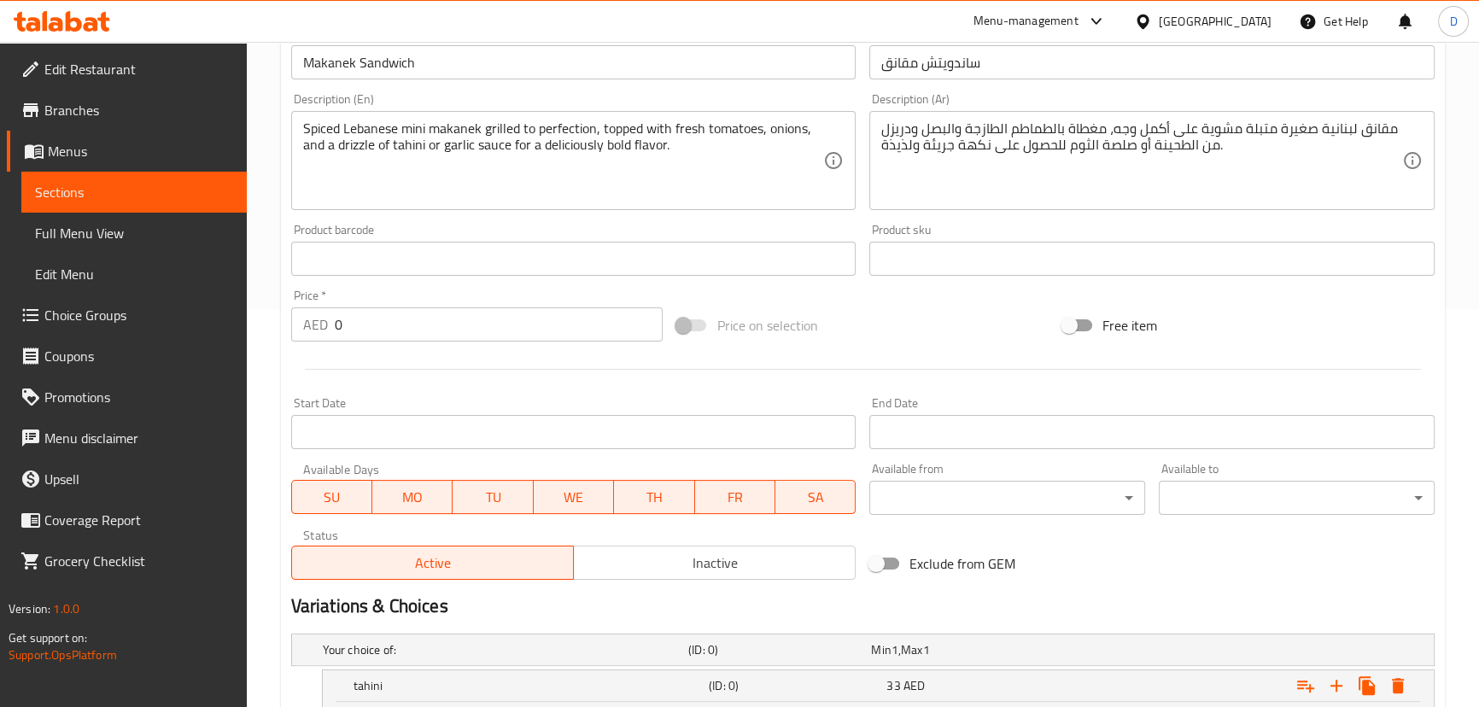
type input "صلصة الثوم"
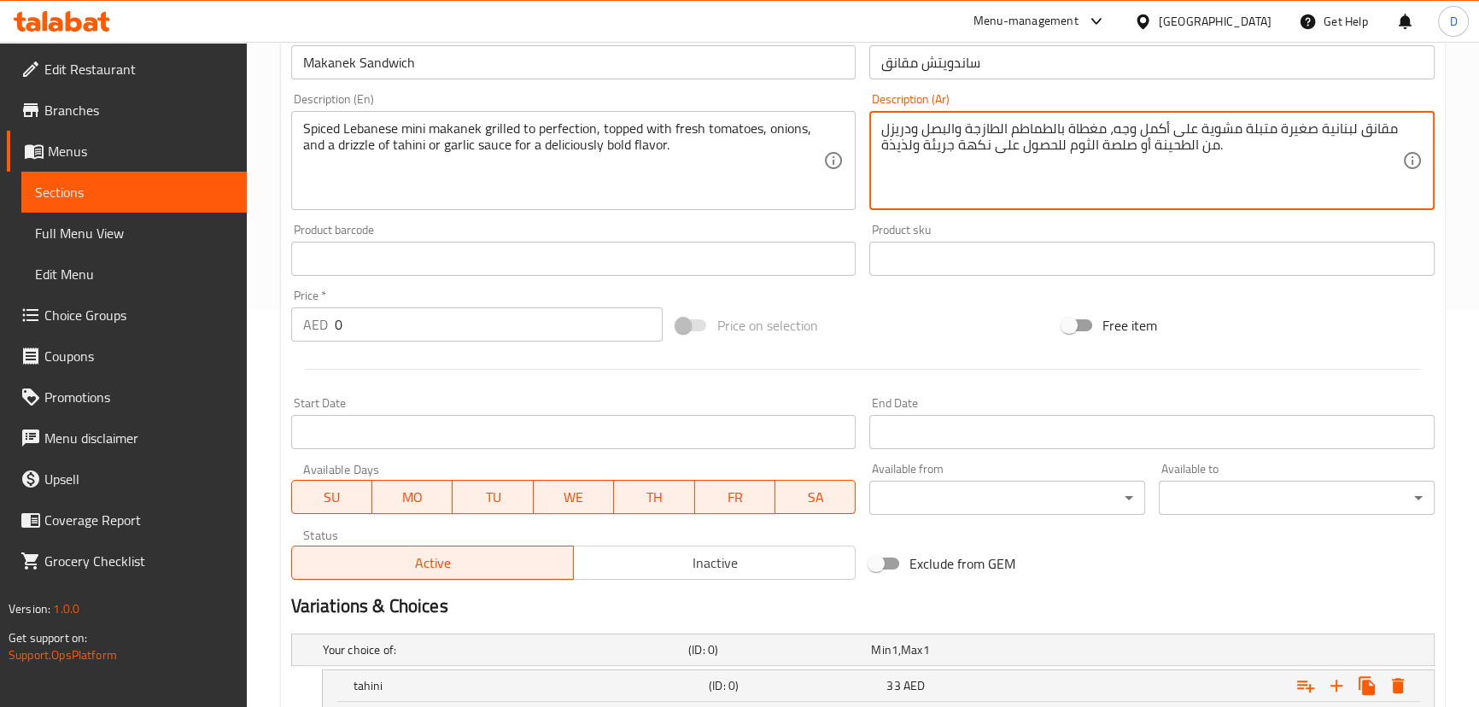
click at [1180, 145] on textarea "مقانق لبنانية صغيرة متبلة مشوية على أكمل وجه، مغطاة بالطماطم الطازجة والبصل ودر…" at bounding box center [1141, 160] width 521 height 81
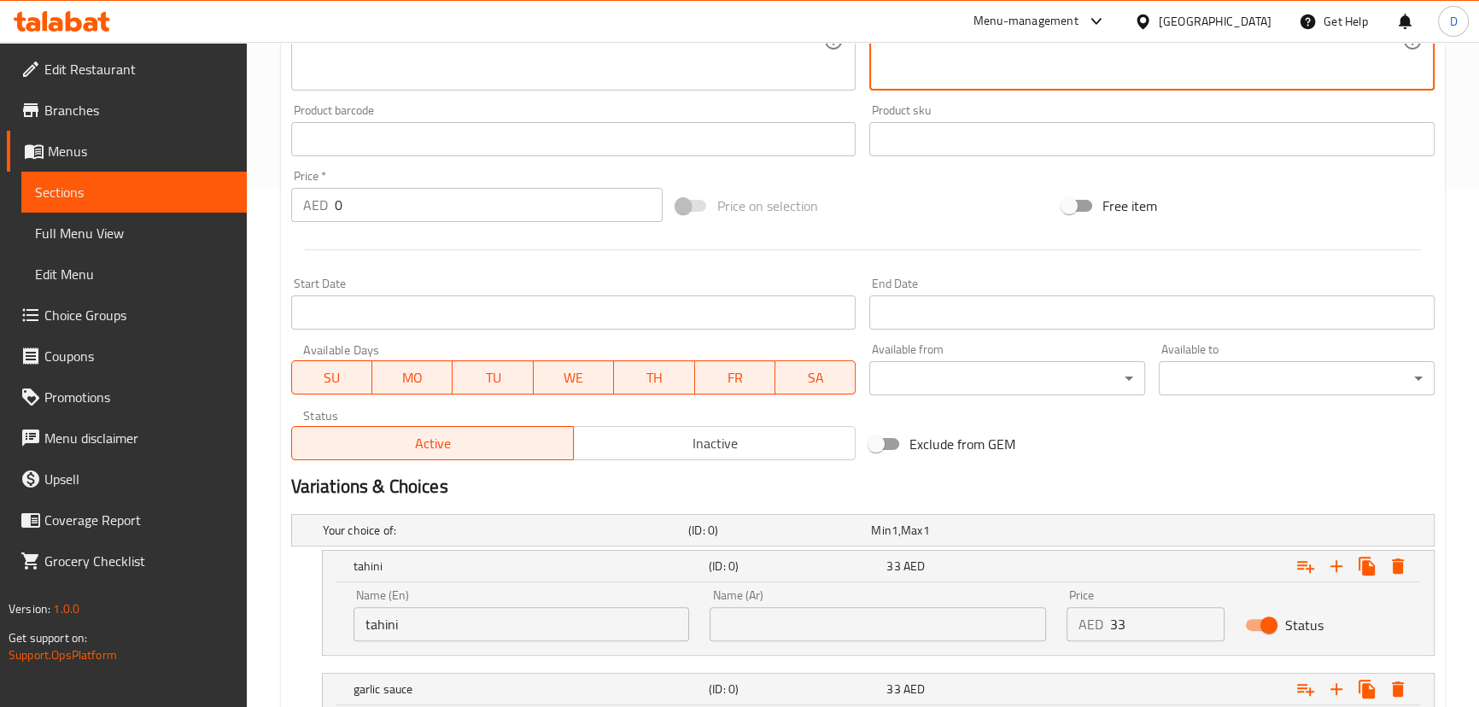
scroll to position [709, 0]
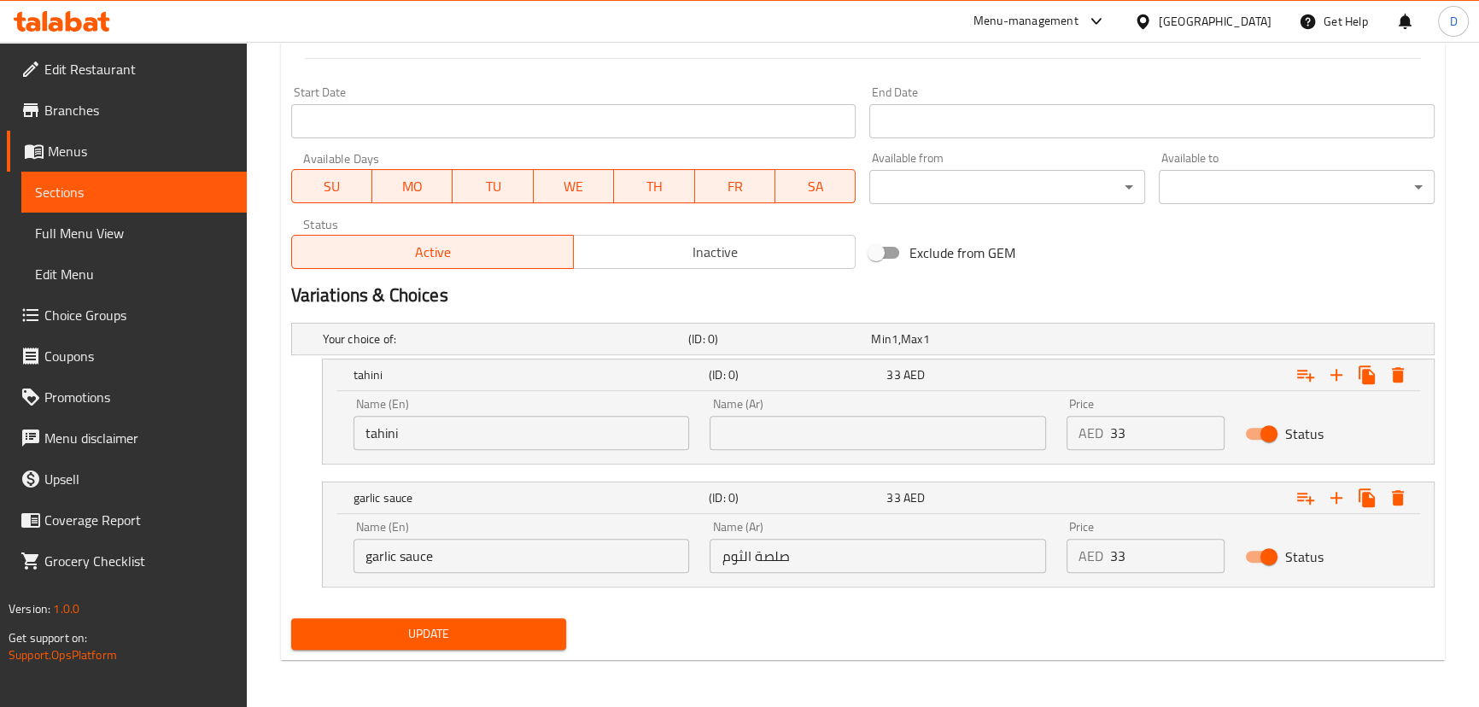
click at [835, 438] on input "text" at bounding box center [878, 433] width 336 height 34
paste input "الطحينة"
type input "الطحينة"
click at [518, 636] on span "Update" at bounding box center [429, 633] width 249 height 21
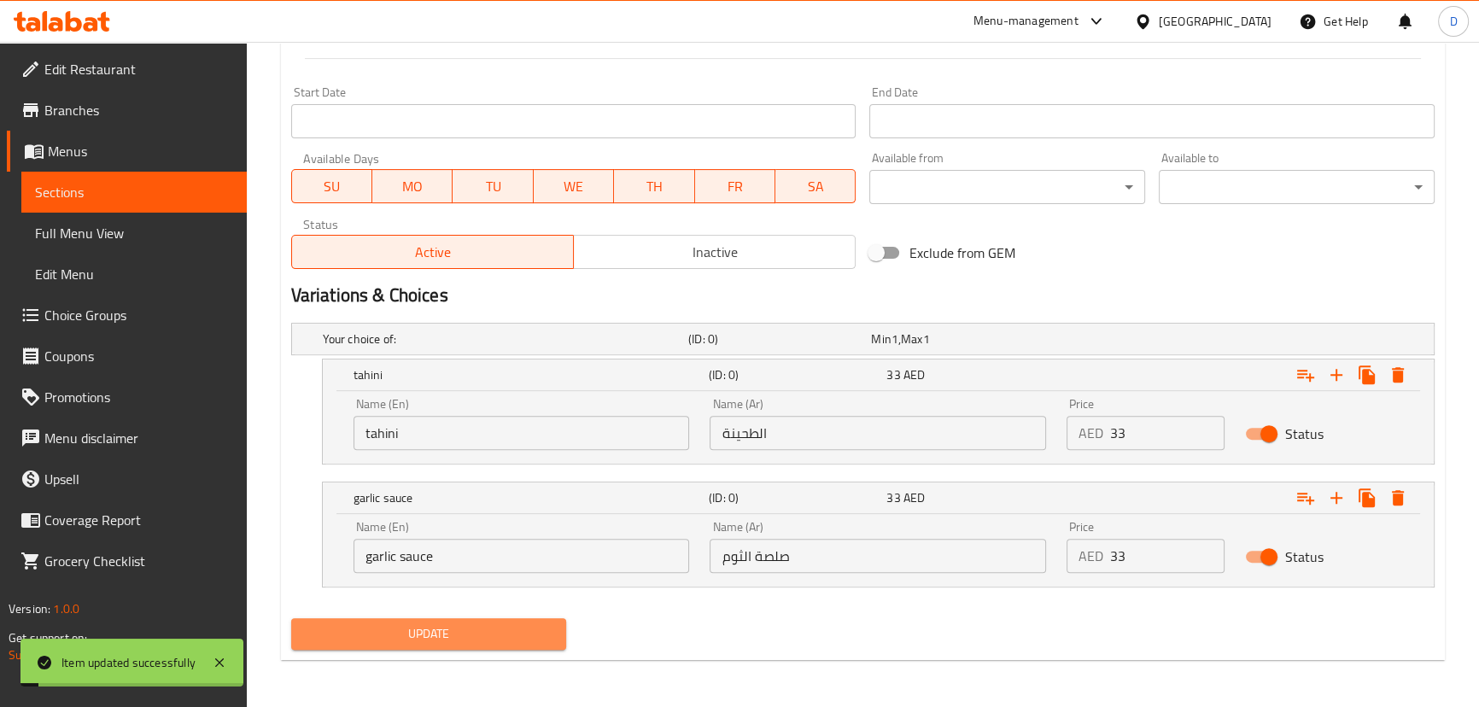
click at [518, 636] on span "Update" at bounding box center [429, 633] width 249 height 21
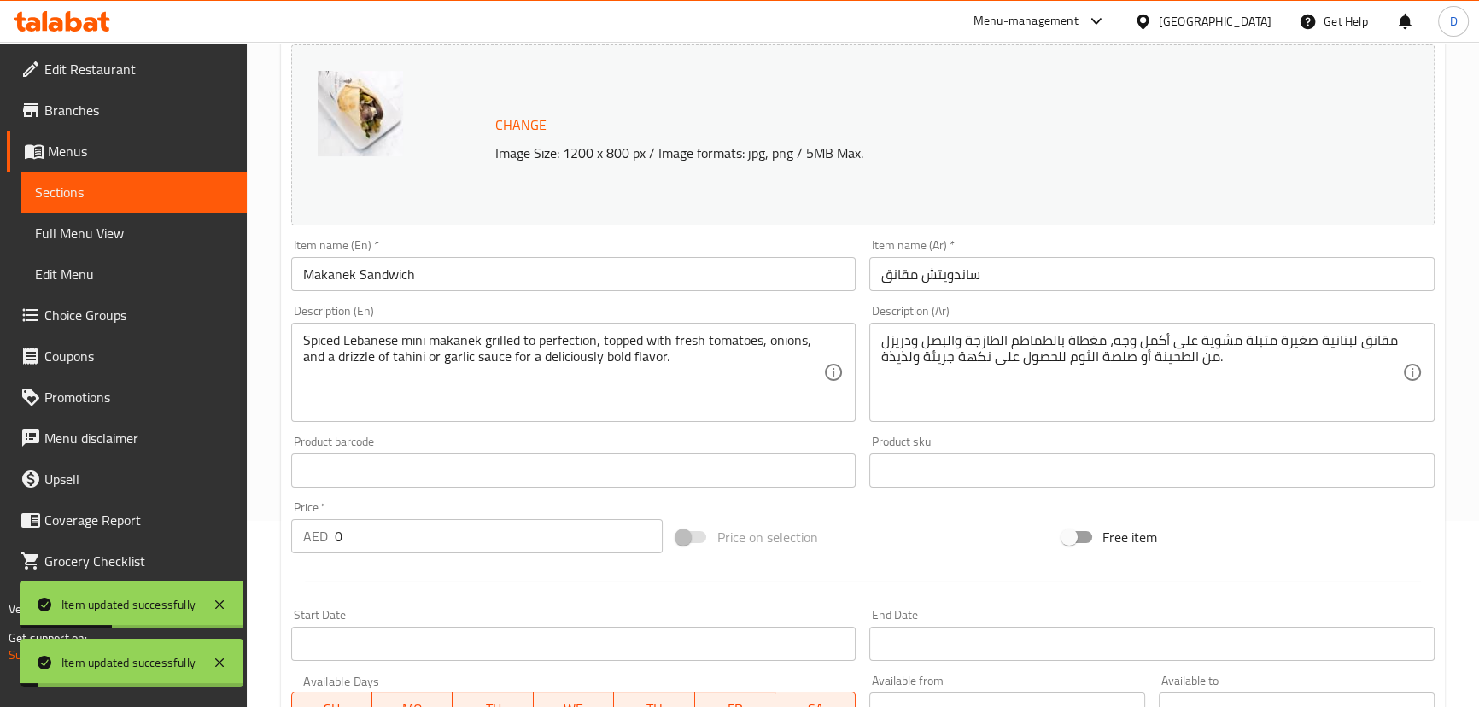
scroll to position [165, 0]
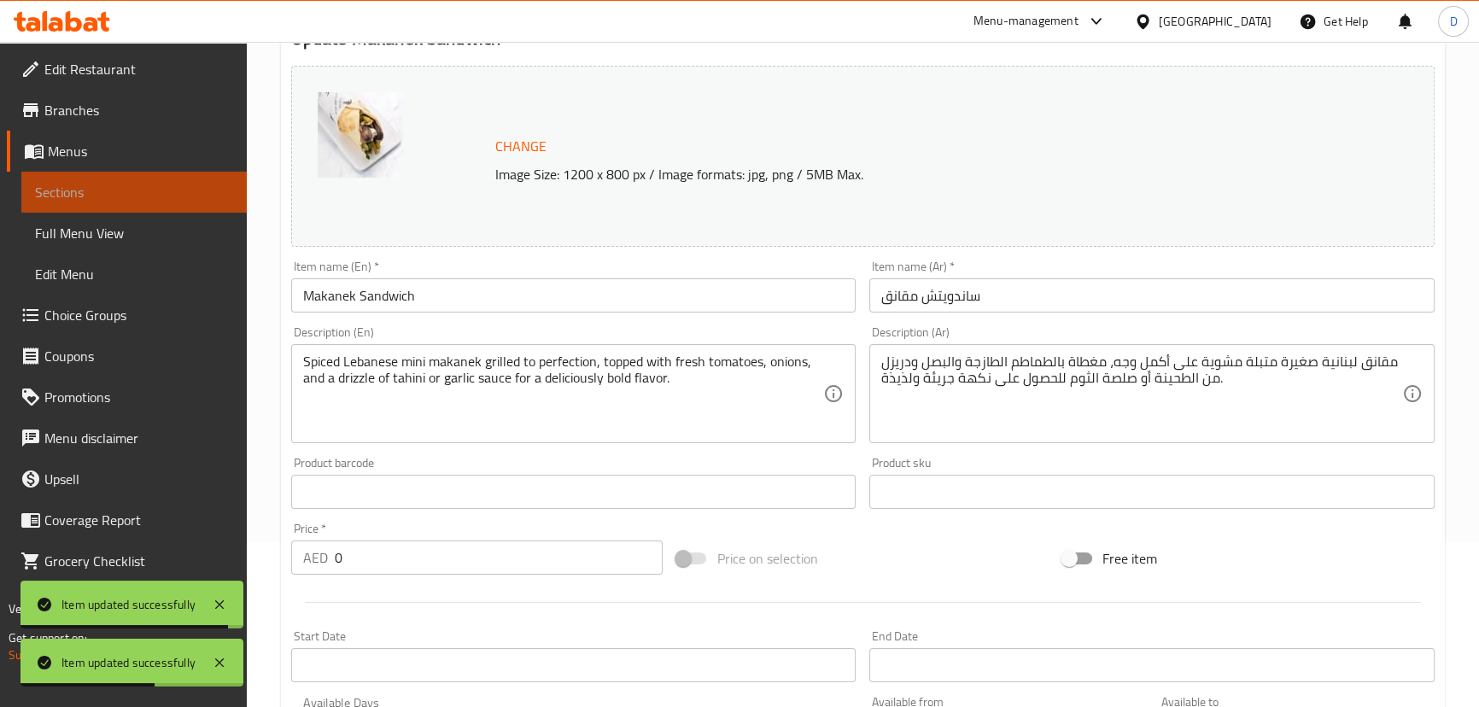
click at [208, 197] on span "Sections" at bounding box center [134, 192] width 198 height 20
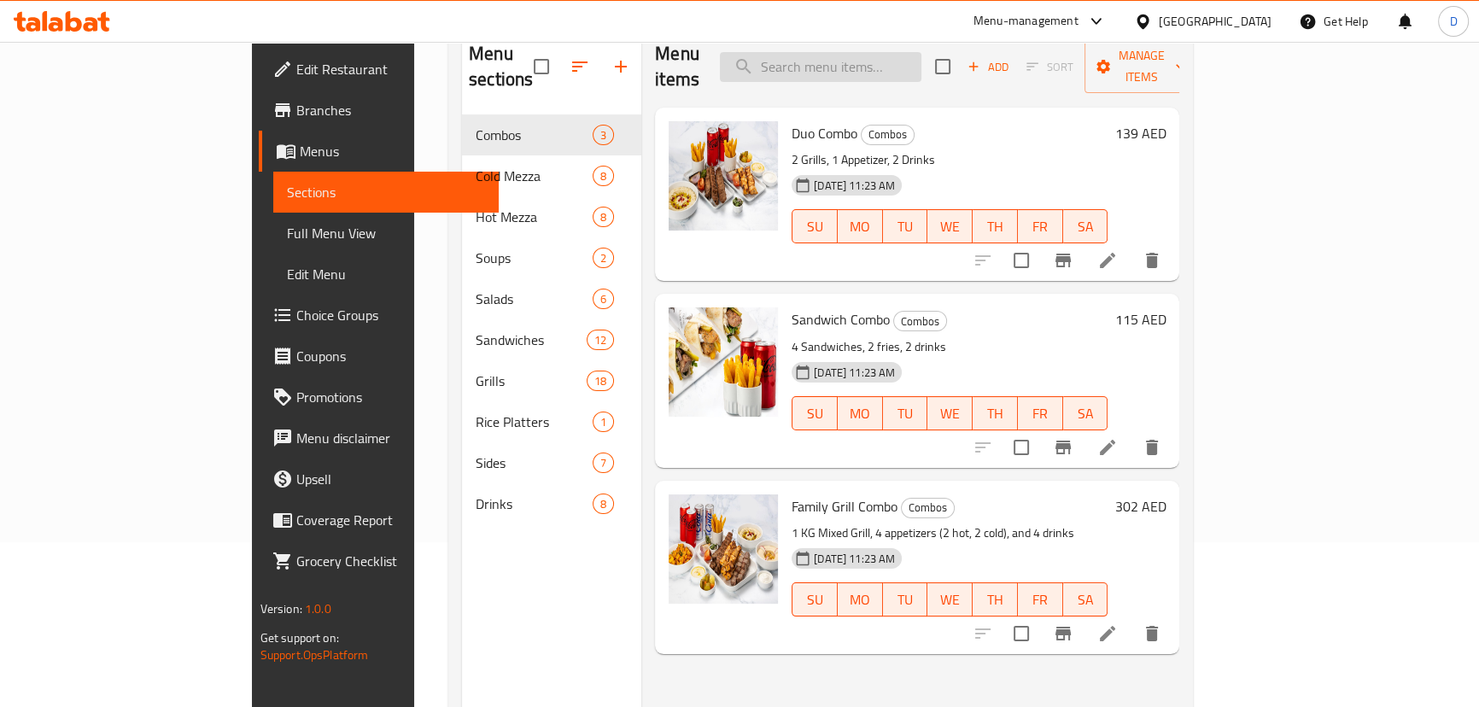
click at [836, 55] on input "search" at bounding box center [821, 67] width 202 height 30
paste input "Marinated chicken breast stuffed with garlic sauce, served with French fries in…"
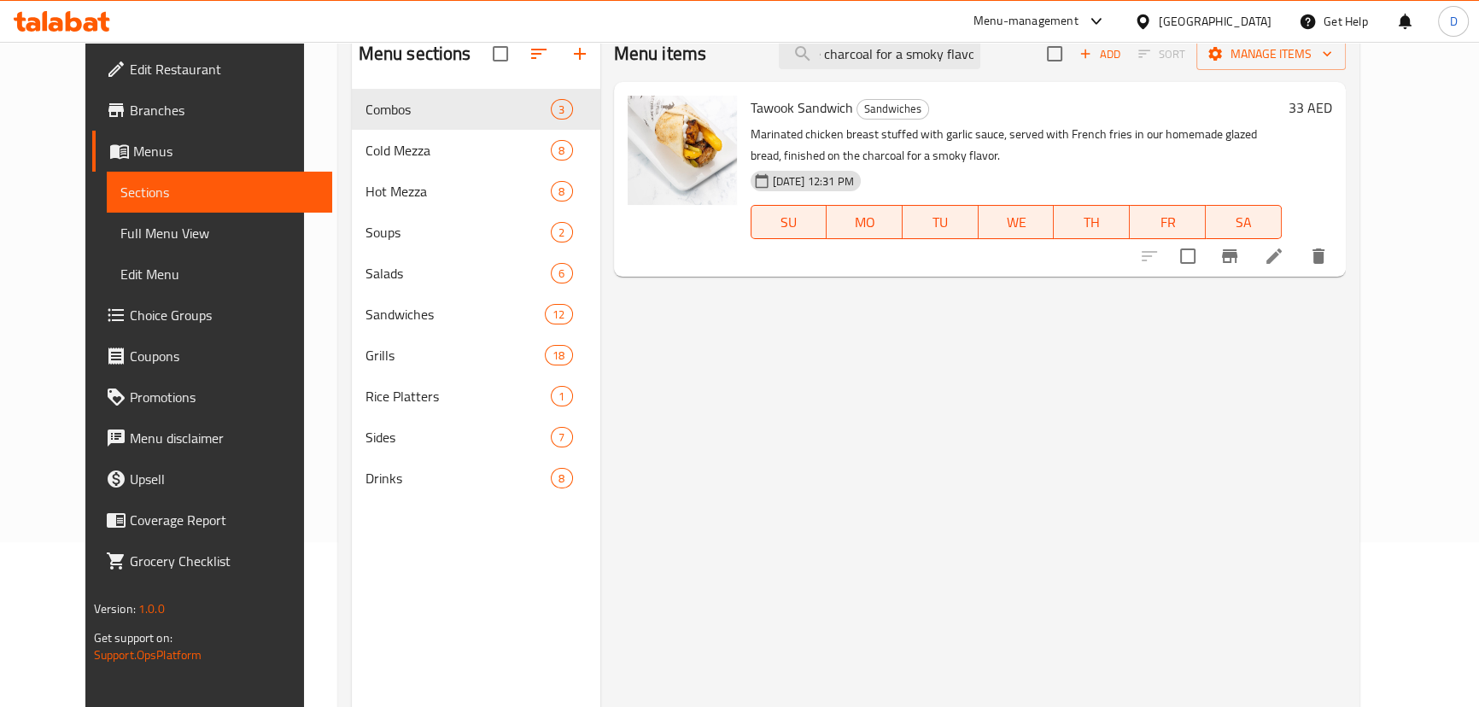
type input "Marinated chicken breast stuffed with garlic sauce, served with French fries in…"
click at [1298, 259] on li at bounding box center [1274, 256] width 48 height 31
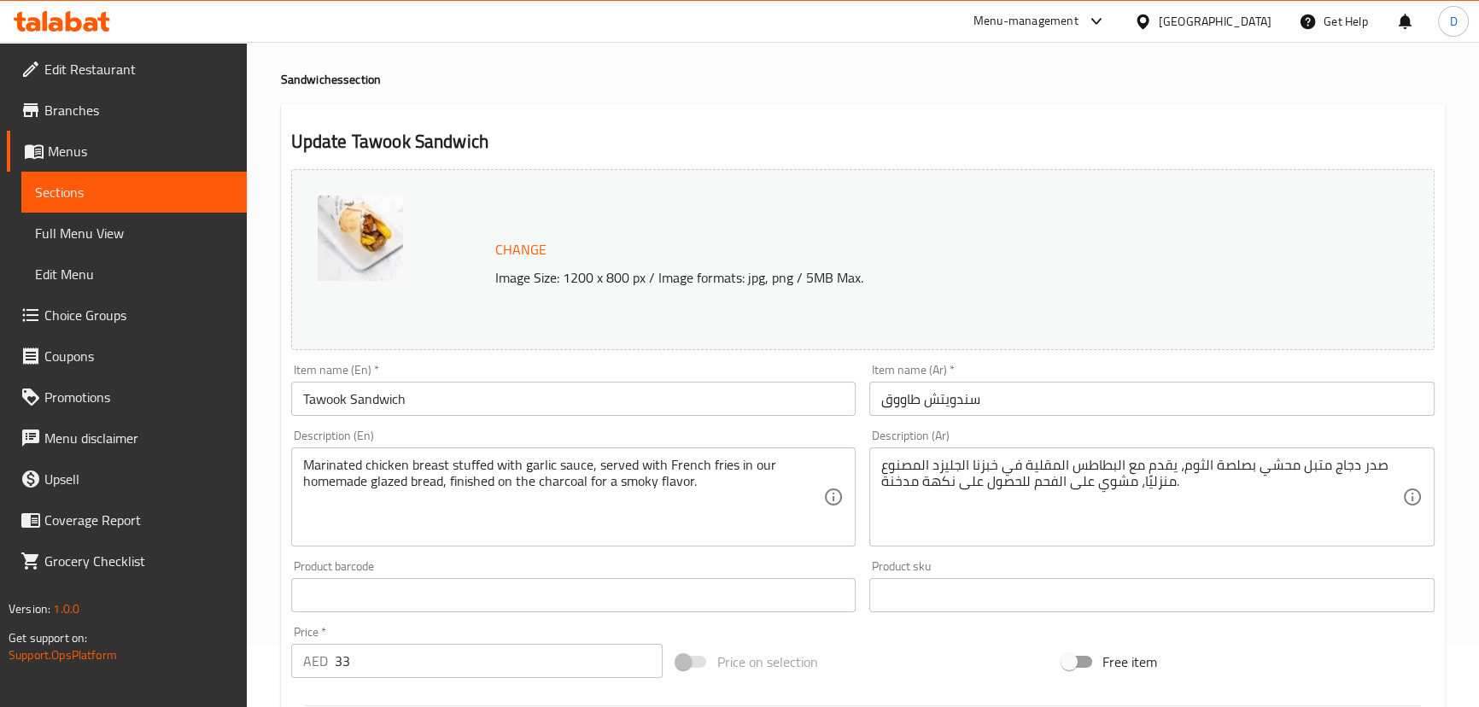
scroll to position [155, 0]
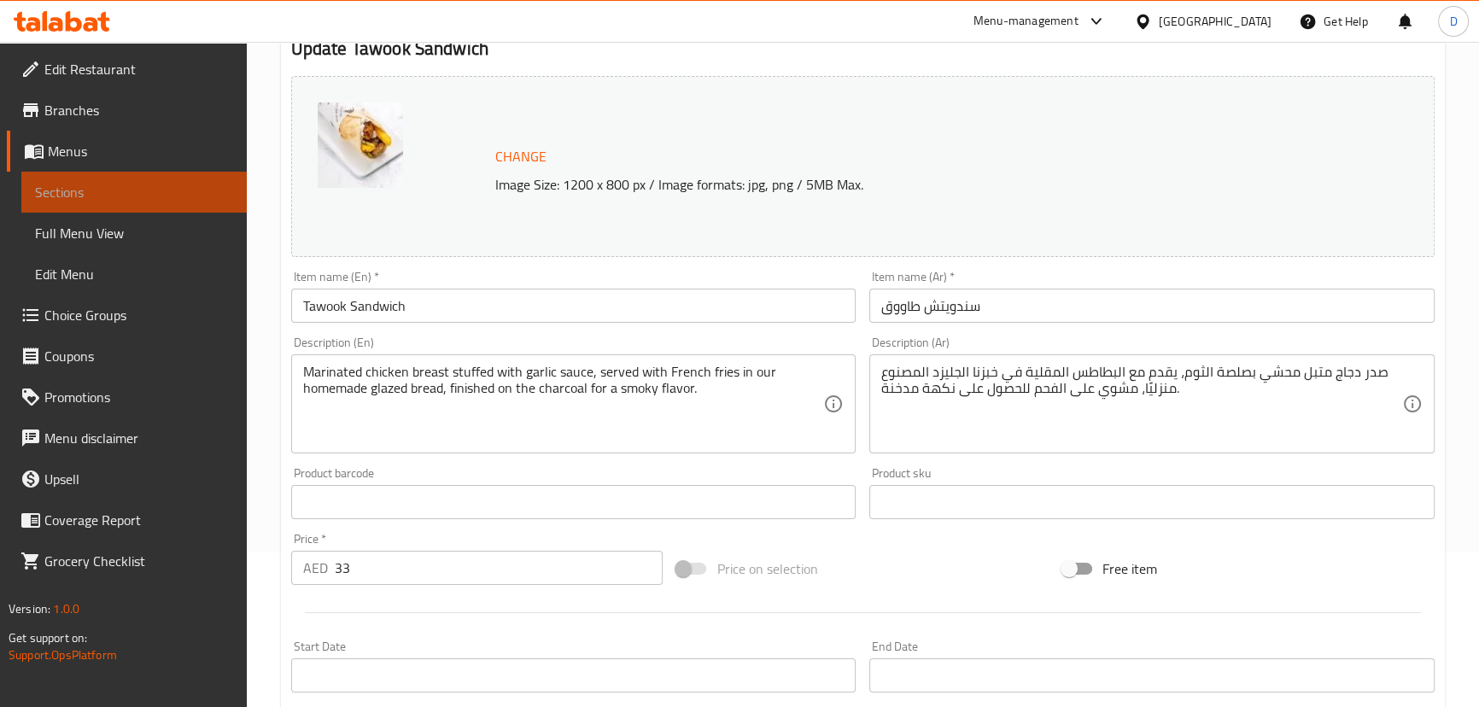
click at [210, 185] on span "Sections" at bounding box center [134, 192] width 198 height 20
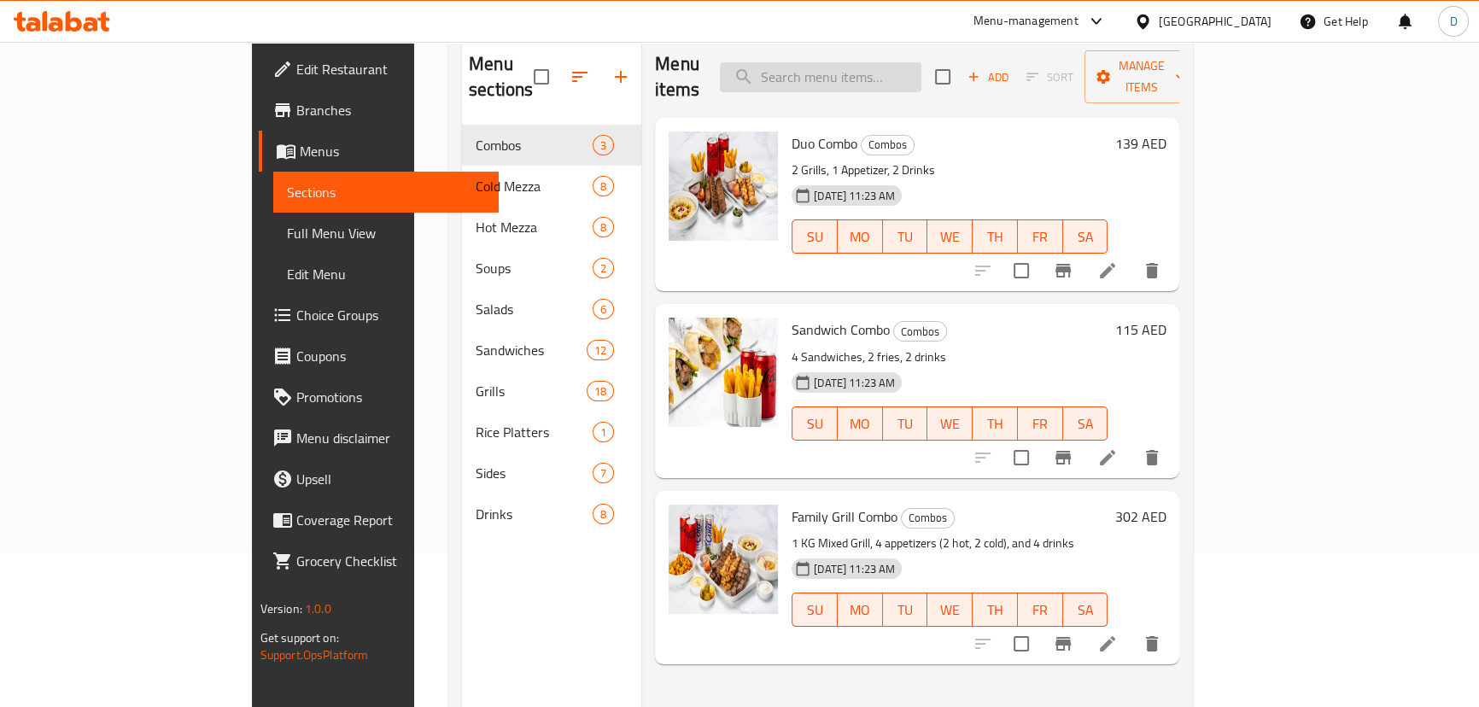
click at [920, 68] on input "search" at bounding box center [821, 77] width 202 height 30
paste input "Grilled chicken strips marinated with french fries, garlic and pickles."
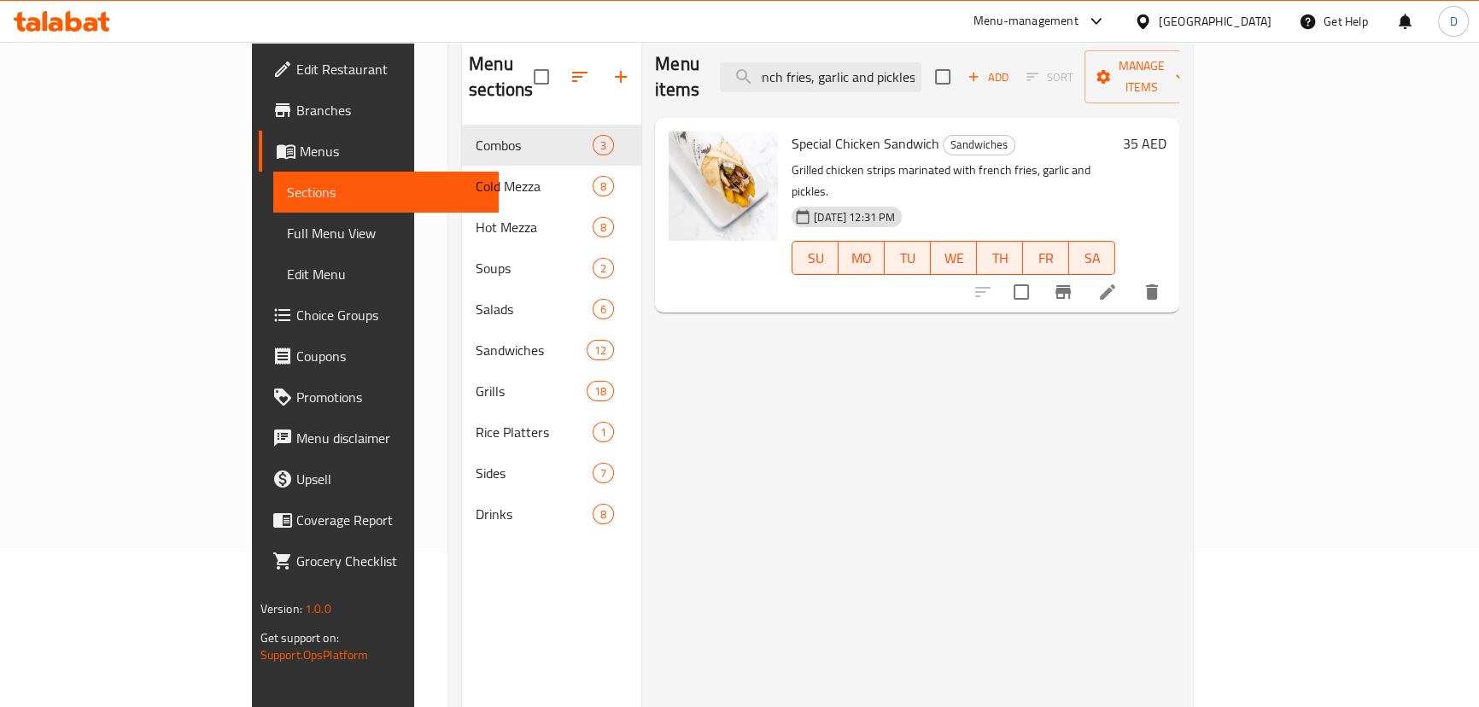
type input "Grilled chicken strips marinated with french fries, garlic and pickles."
click at [1118, 282] on icon at bounding box center [1107, 292] width 20 height 20
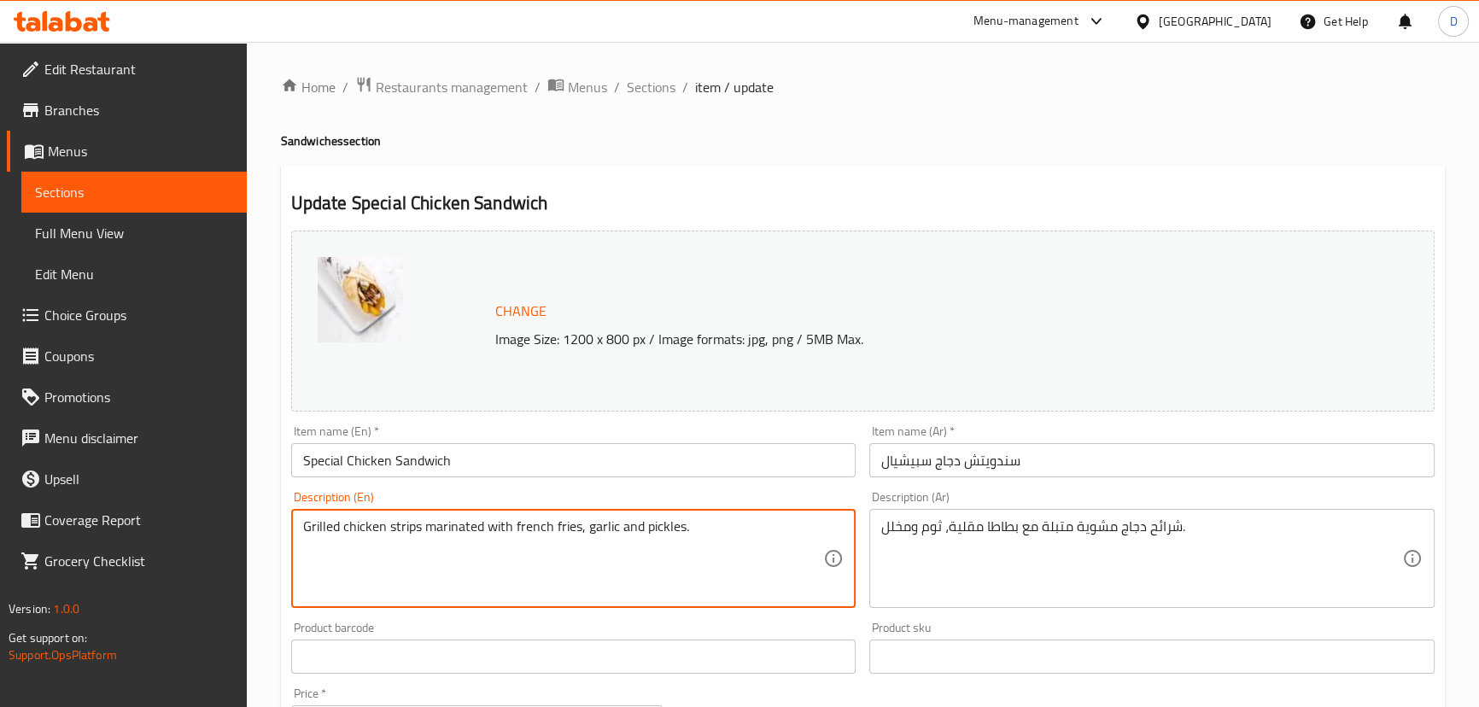
click at [402, 530] on textarea "Grilled chicken strips marinated with french fries, garlic and pickles." at bounding box center [563, 558] width 521 height 81
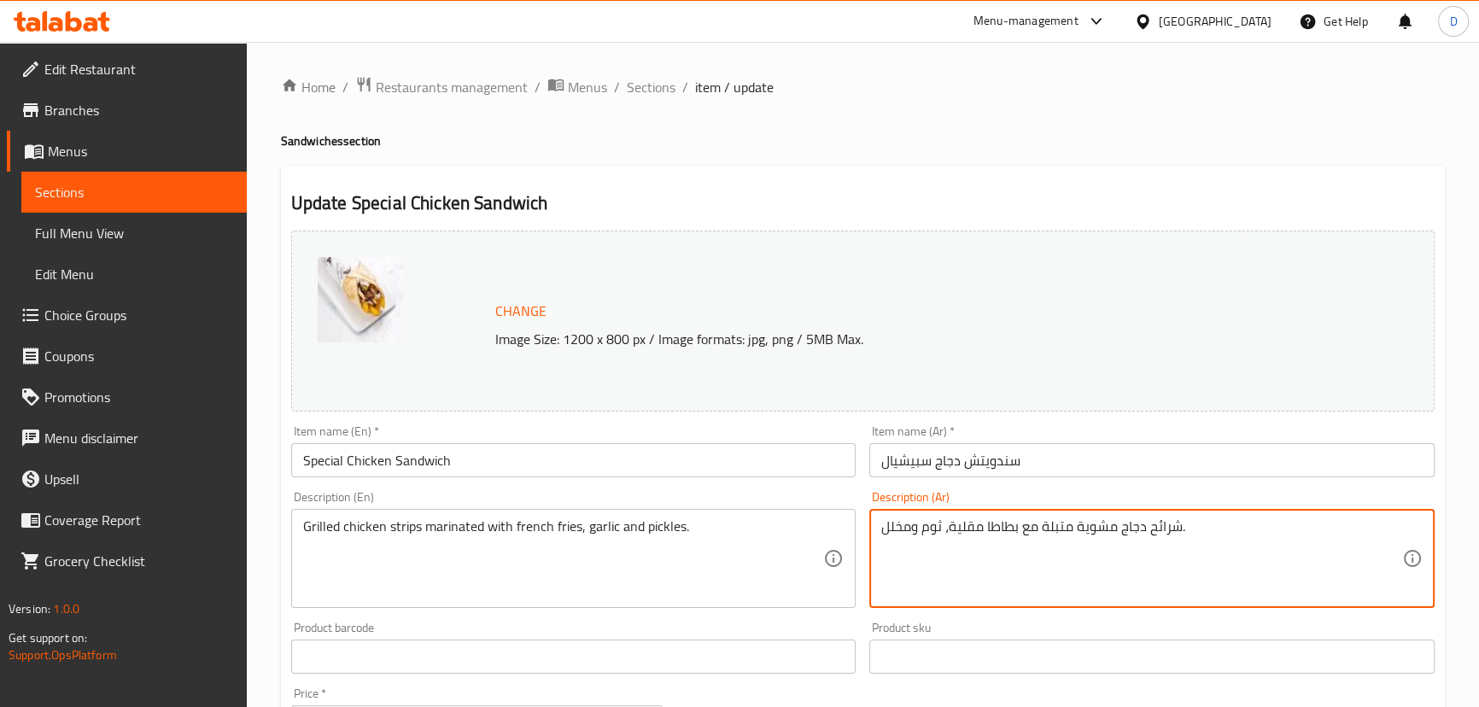
click at [1172, 532] on textarea "شرائح دجاج مشوية متبلة مع بطاطا مقلية، ثوم ومخلل." at bounding box center [1141, 558] width 521 height 81
paste textarea "ستربس"
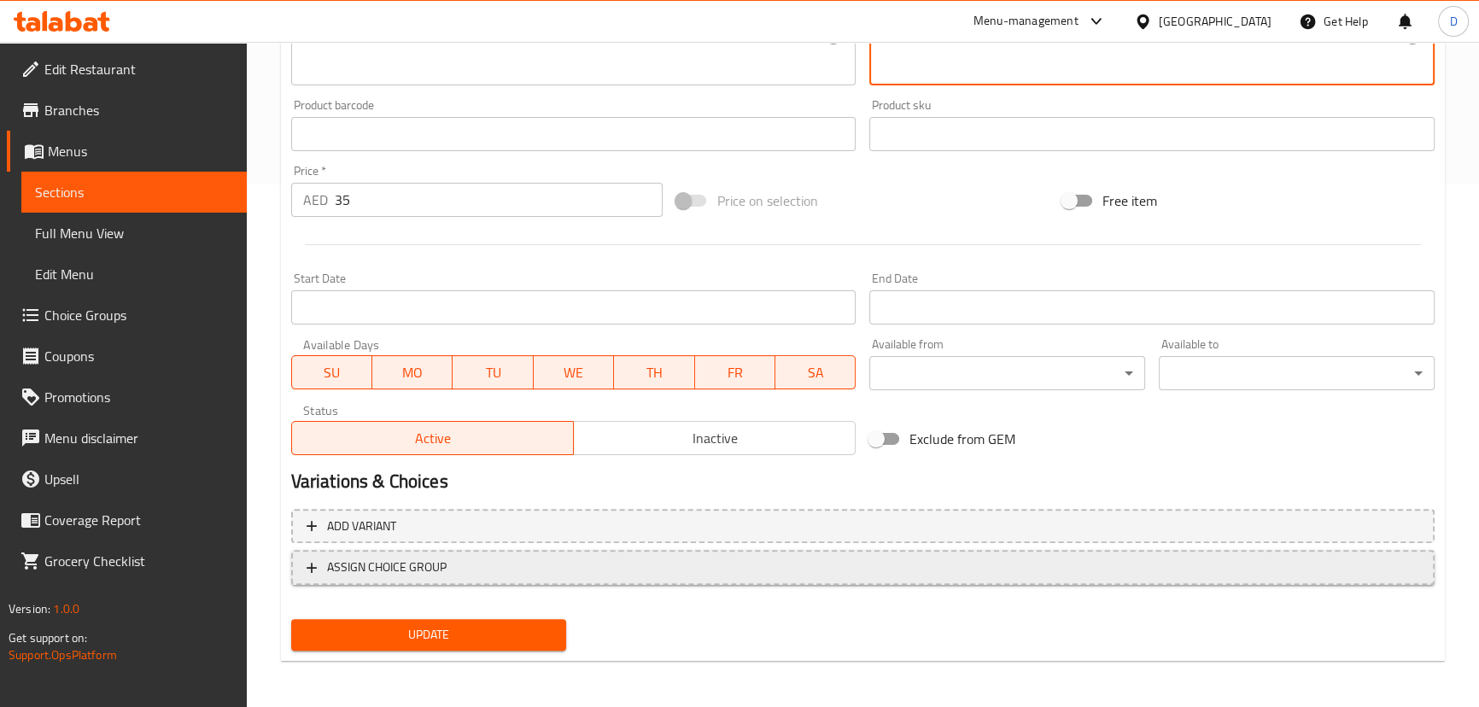
scroll to position [524, 0]
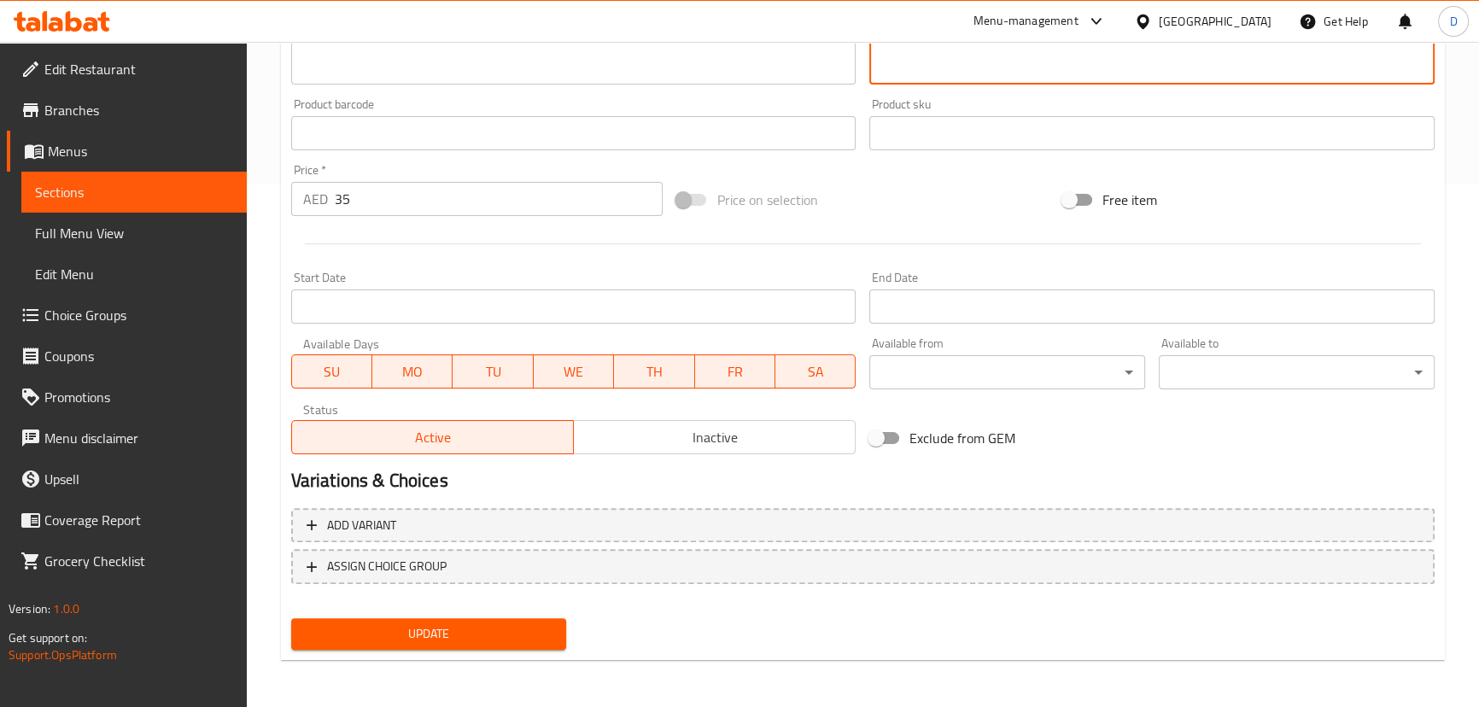
type textarea "إستربس دجاج مشوية متبلة مع بطاطا مقلية، ثوم ومخلل."
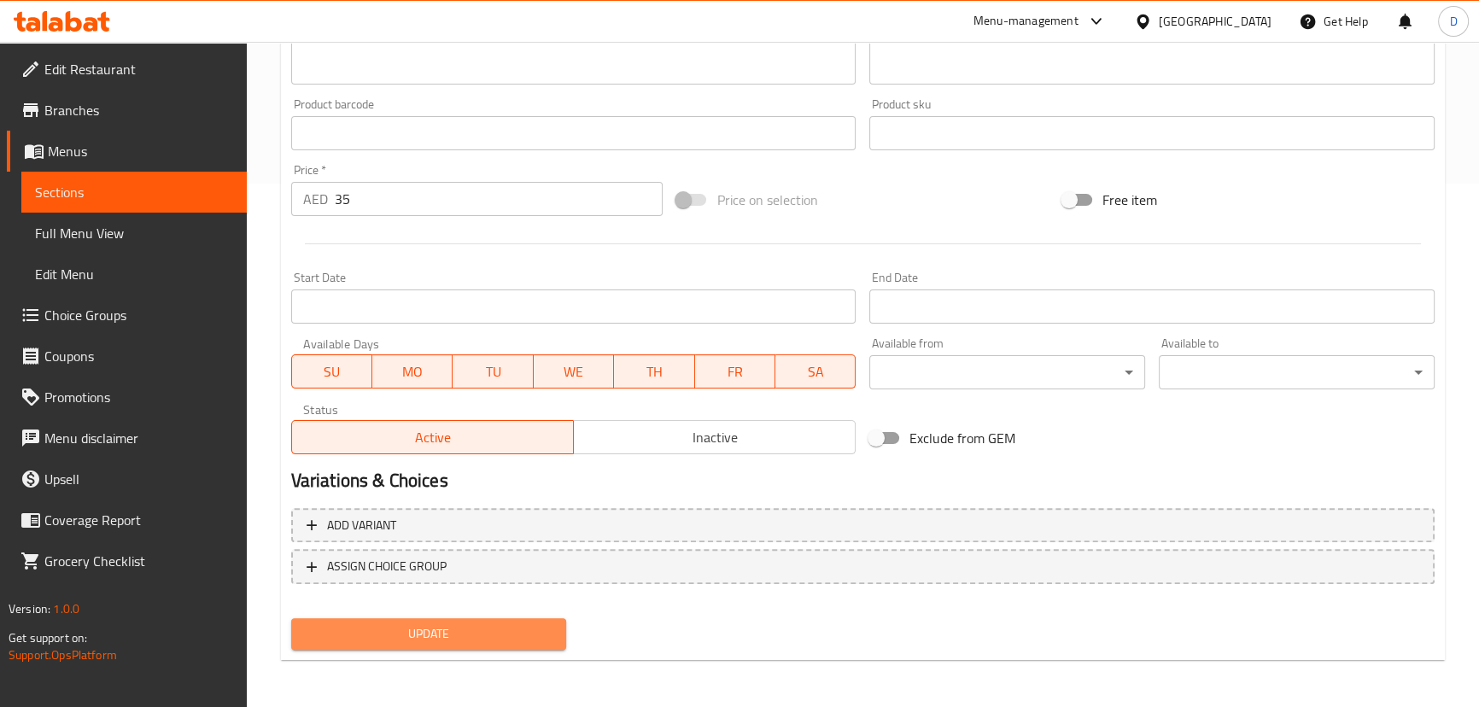
click at [484, 620] on button "Update" at bounding box center [429, 634] width 276 height 32
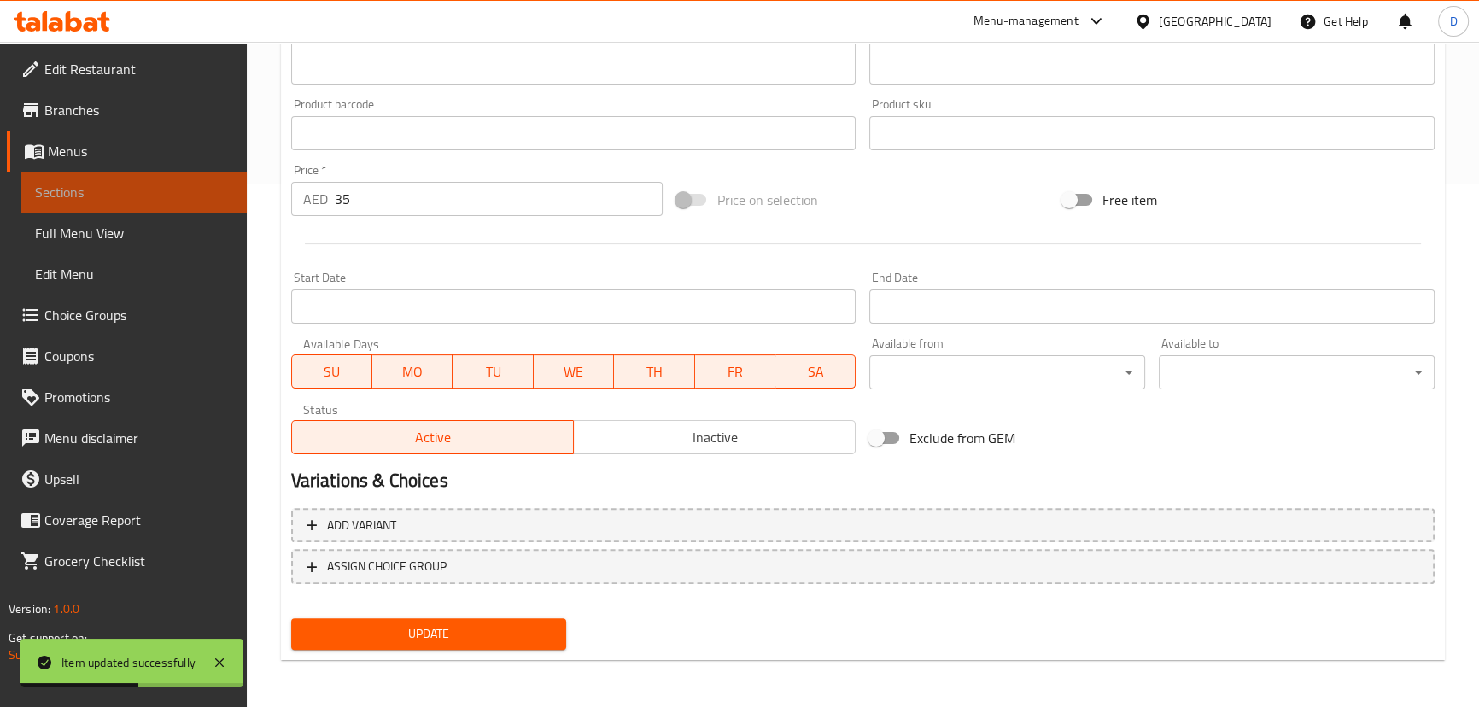
click at [232, 184] on span "Sections" at bounding box center [134, 192] width 198 height 20
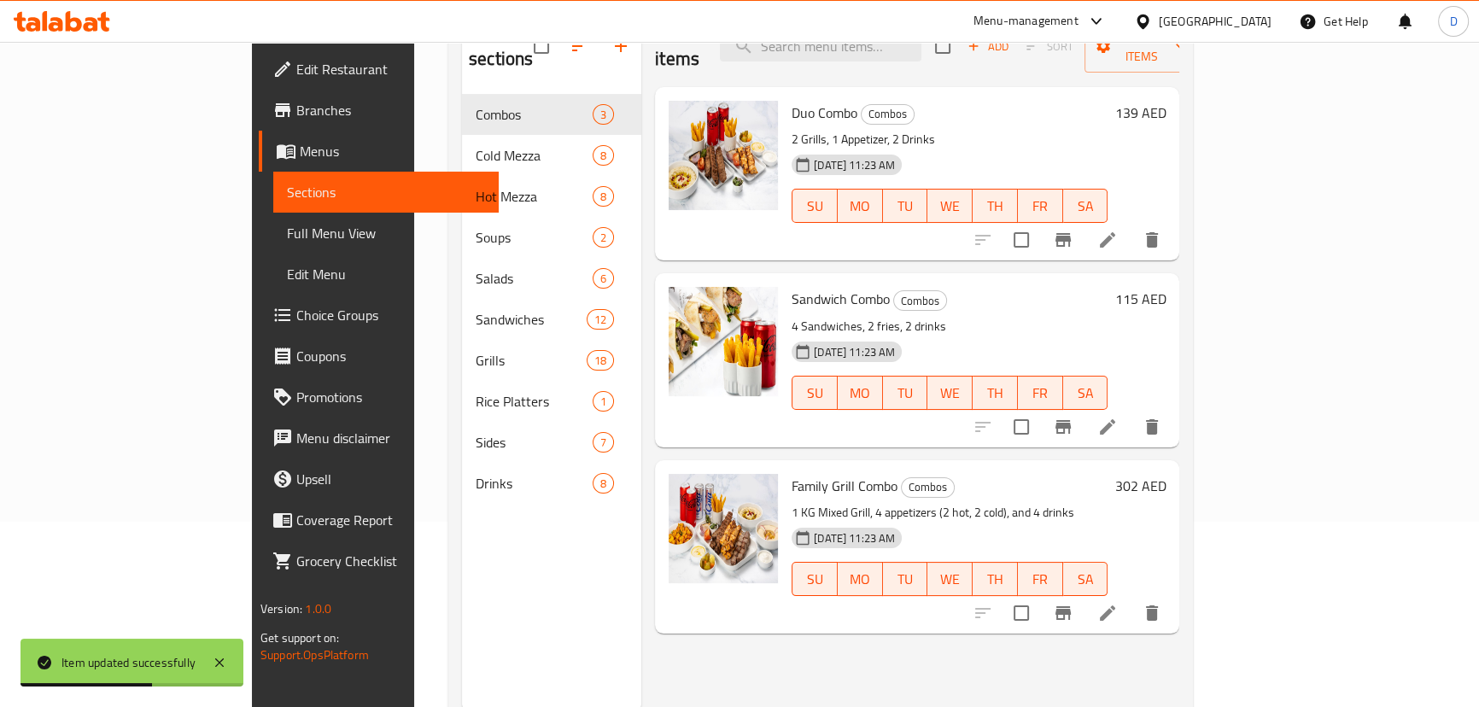
scroll to position [85, 0]
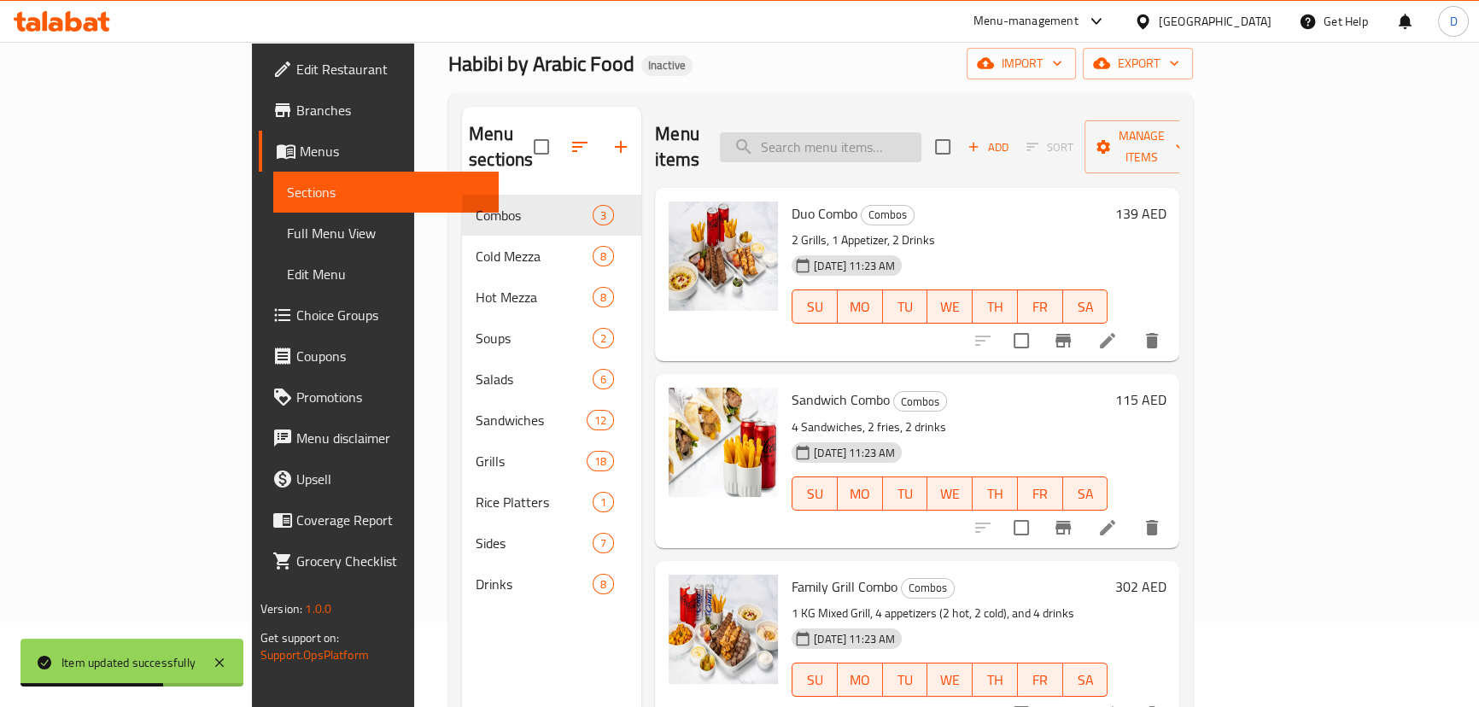
click at [882, 137] on input "search" at bounding box center [821, 147] width 202 height 30
paste input "Kafta Sandwich"
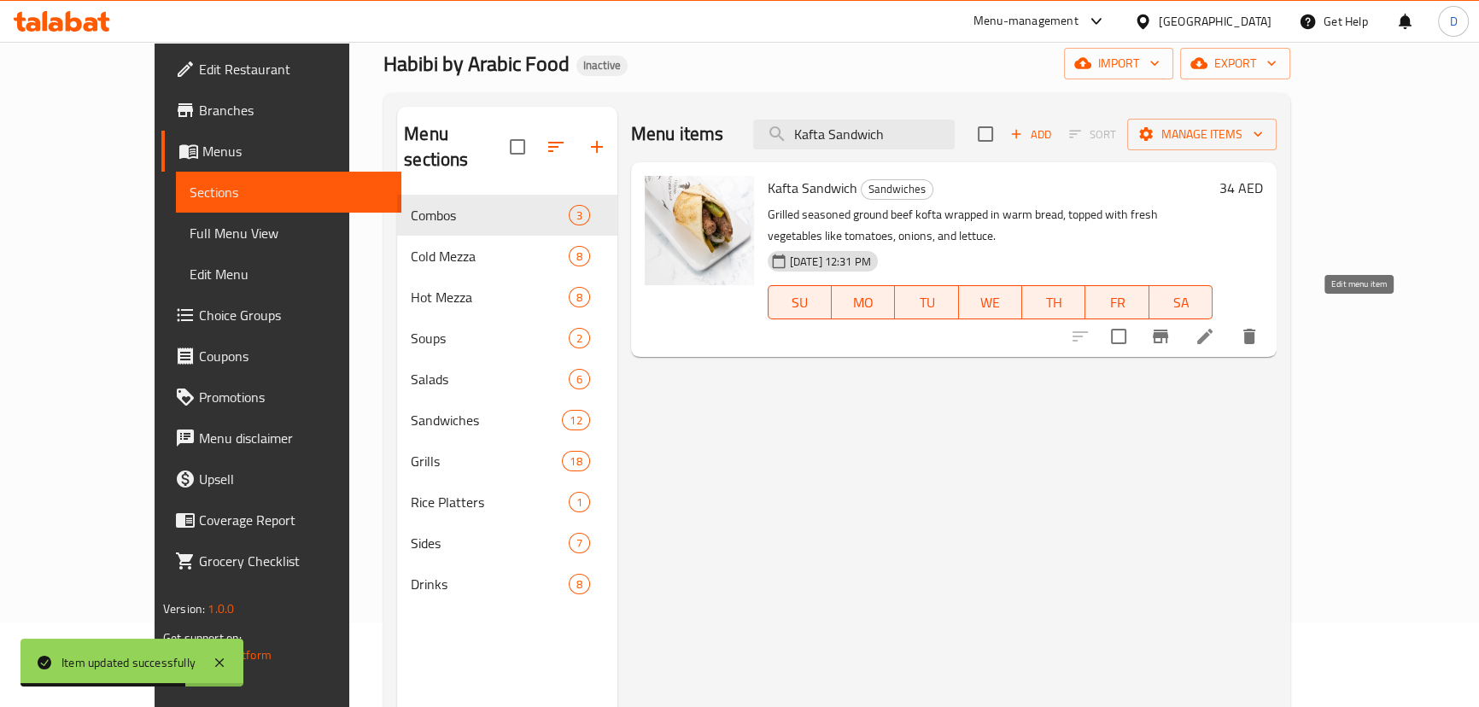
type input "Kafta Sandwich"
click at [1213, 329] on icon at bounding box center [1204, 336] width 15 height 15
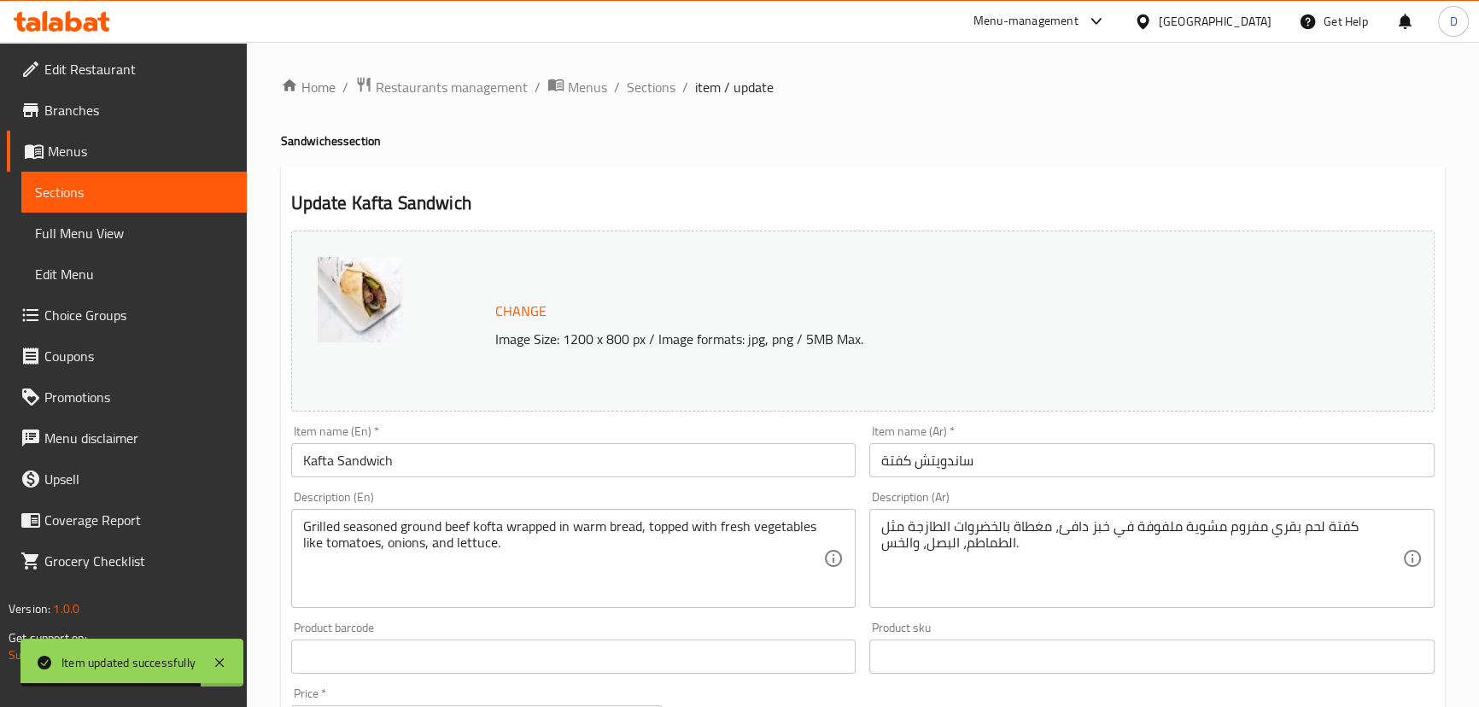
scroll to position [77, 0]
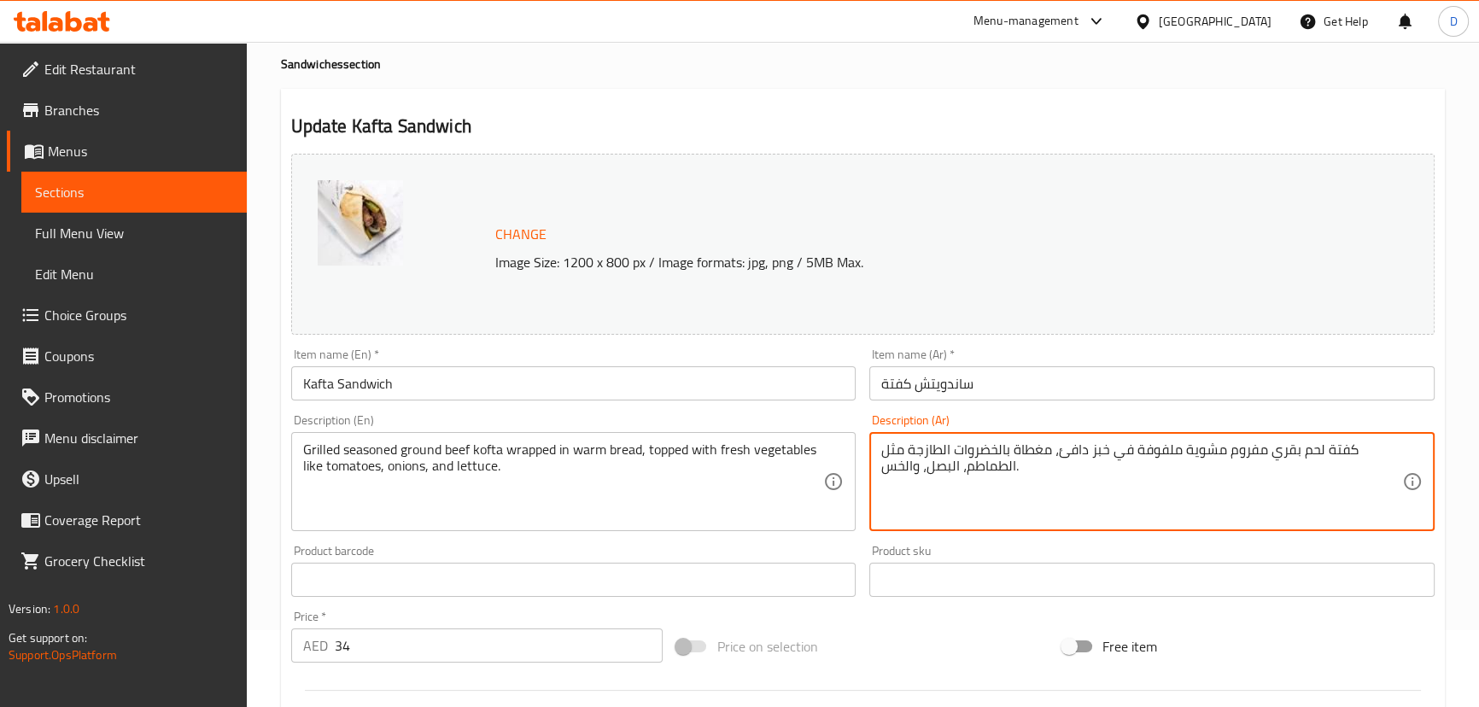
click at [1224, 454] on textarea "كفتة لحم بقري مفروم مشوية ملفوفة في خبز دافئ، مغطاة بالخضروات الطازجة مثل الطما…" at bounding box center [1141, 482] width 521 height 81
type textarea "كفتة لحم بقري مفروم متبلة مشوية ملفوفة في خبز دافئ، مغطاة بالخضروات الطازجة مثل…"
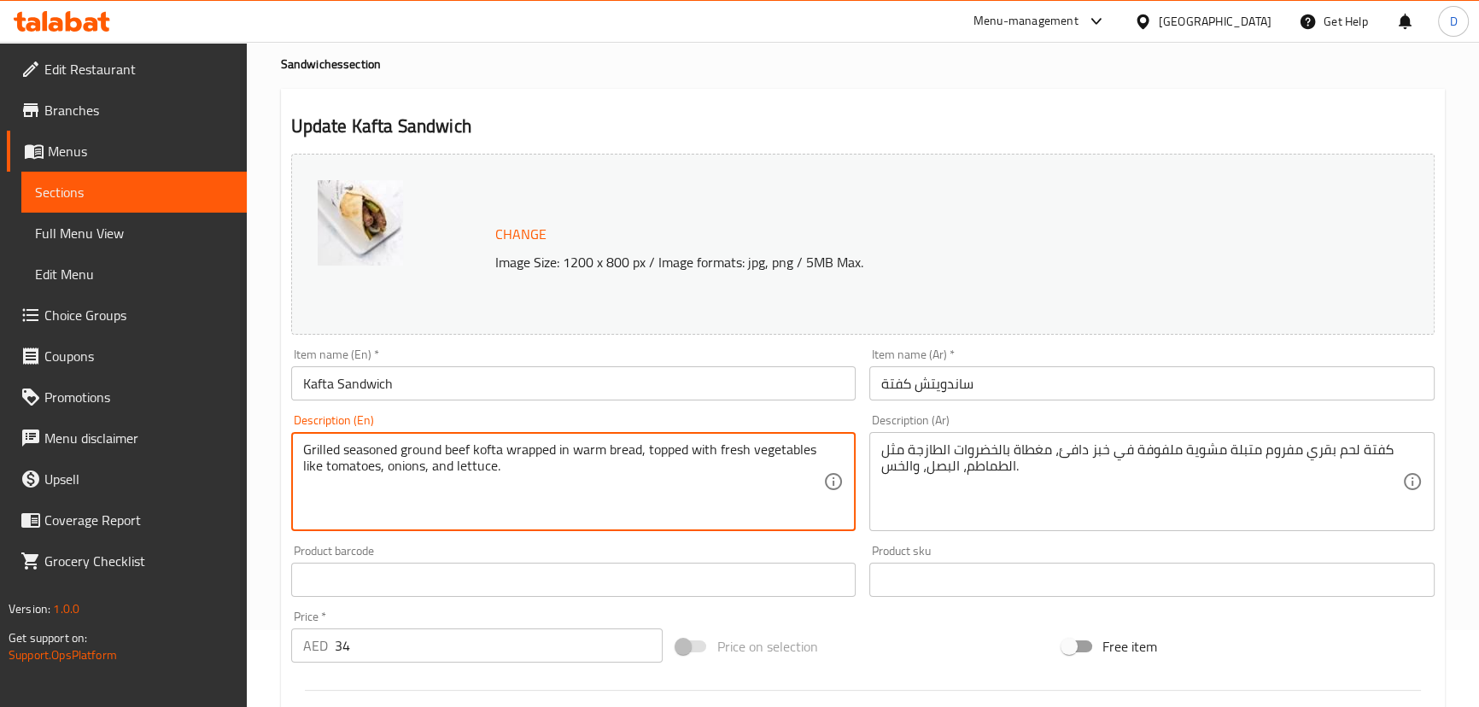
drag, startPoint x: 495, startPoint y: 448, endPoint x: 769, endPoint y: 436, distance: 274.4
click at [723, 509] on textarea "Grilled seasoned ground beef kofta wrapped in warm bread, topped with fresh veg…" at bounding box center [563, 482] width 521 height 81
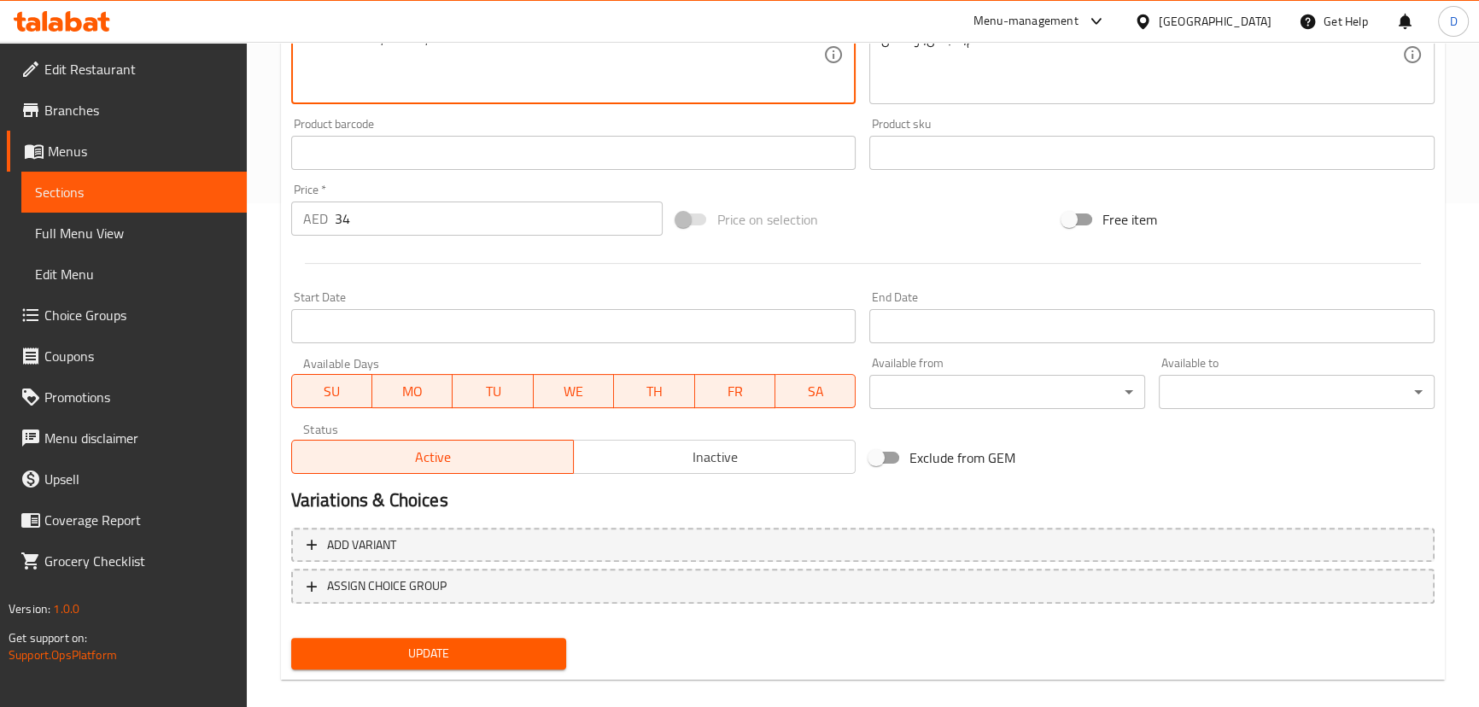
scroll to position [524, 0]
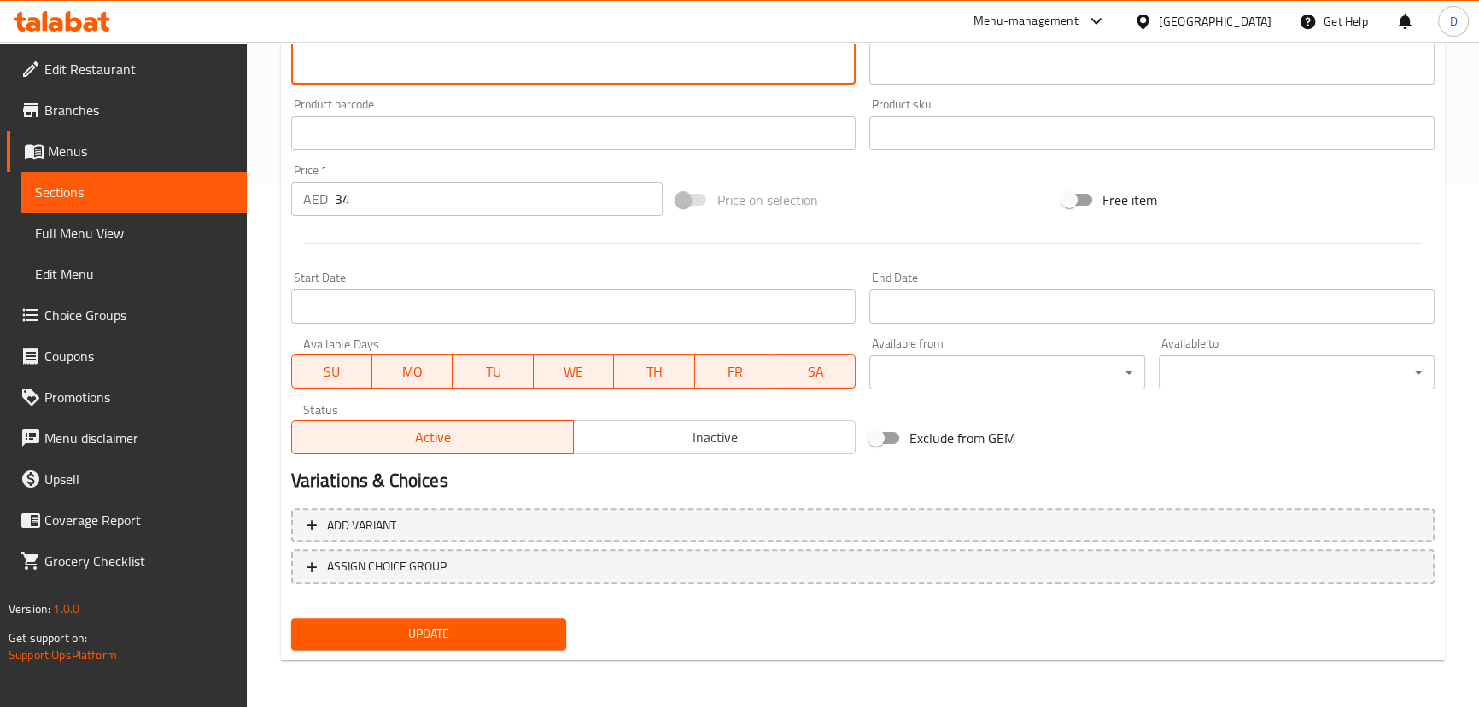
click at [460, 641] on span "Update" at bounding box center [429, 633] width 249 height 21
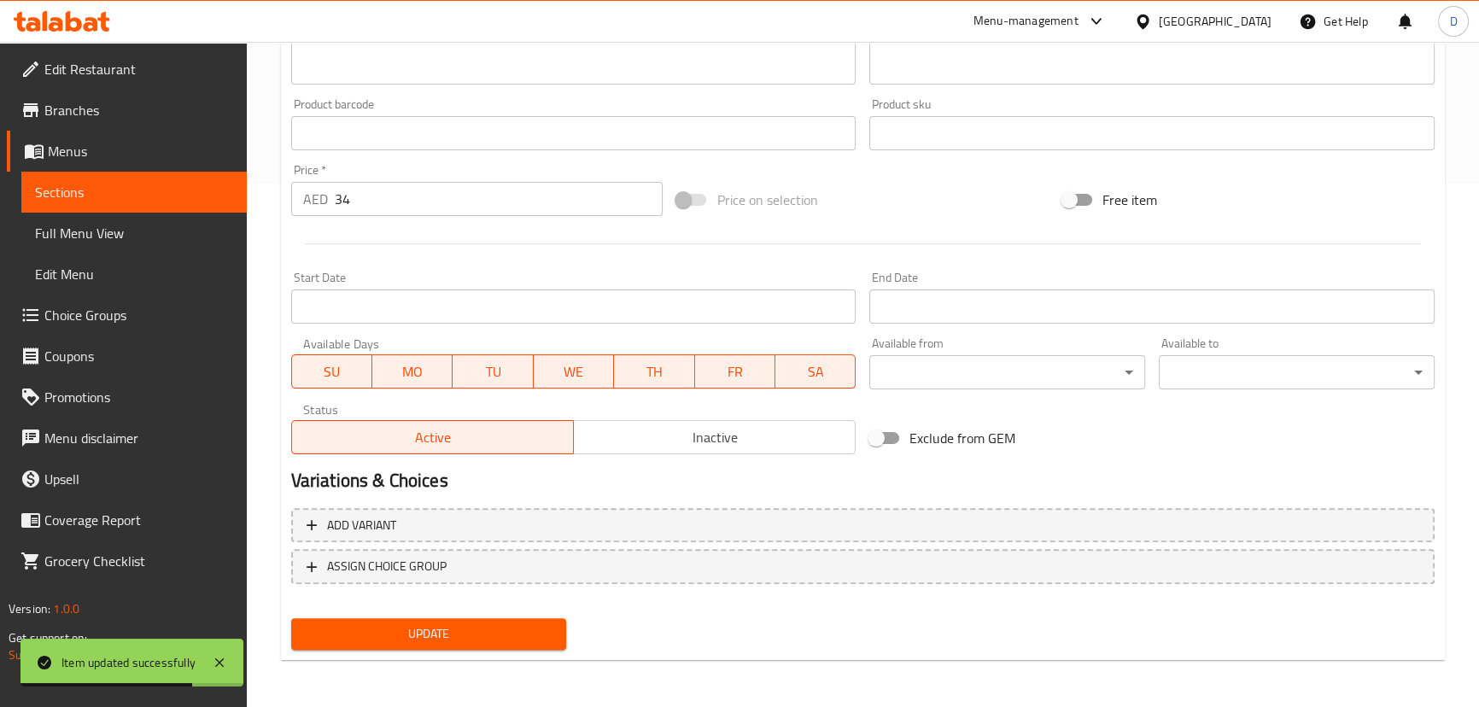
click at [211, 184] on span "Sections" at bounding box center [134, 192] width 198 height 20
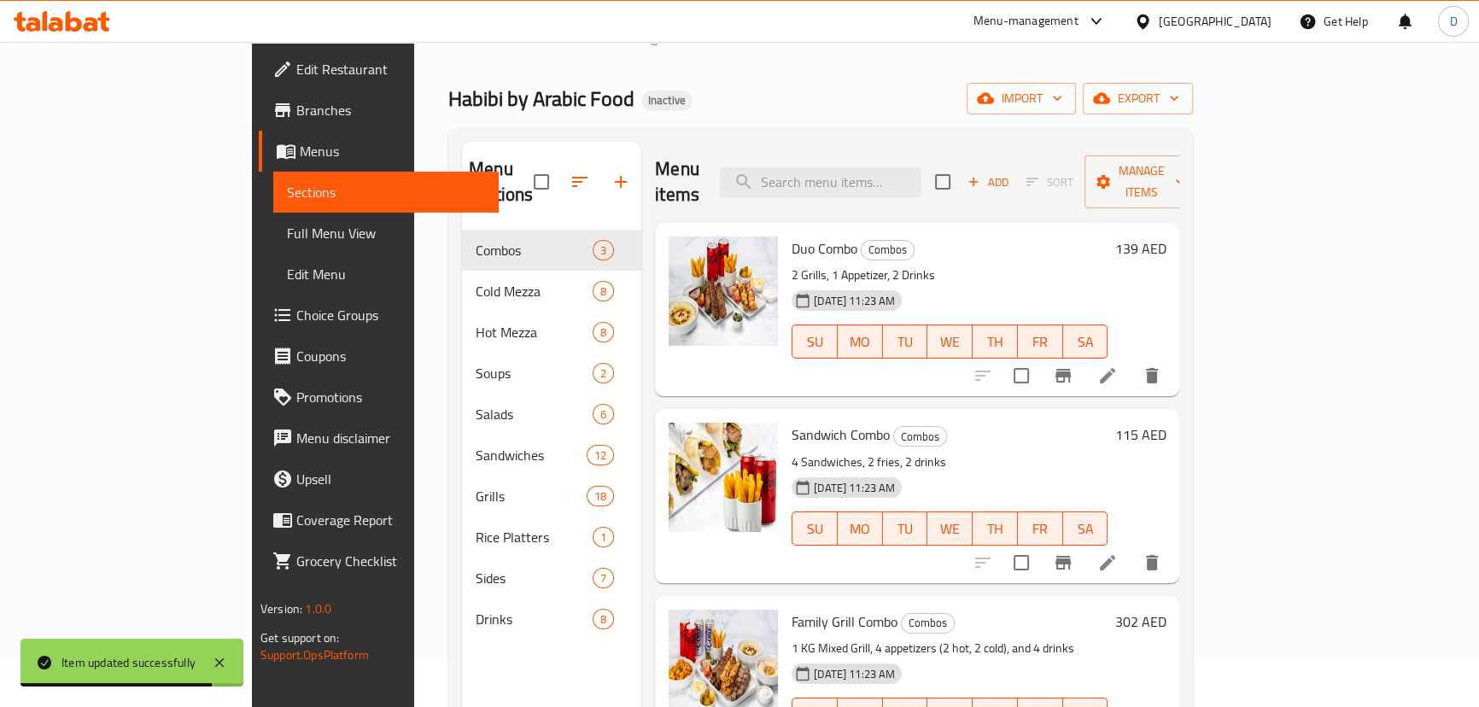
scroll to position [7, 0]
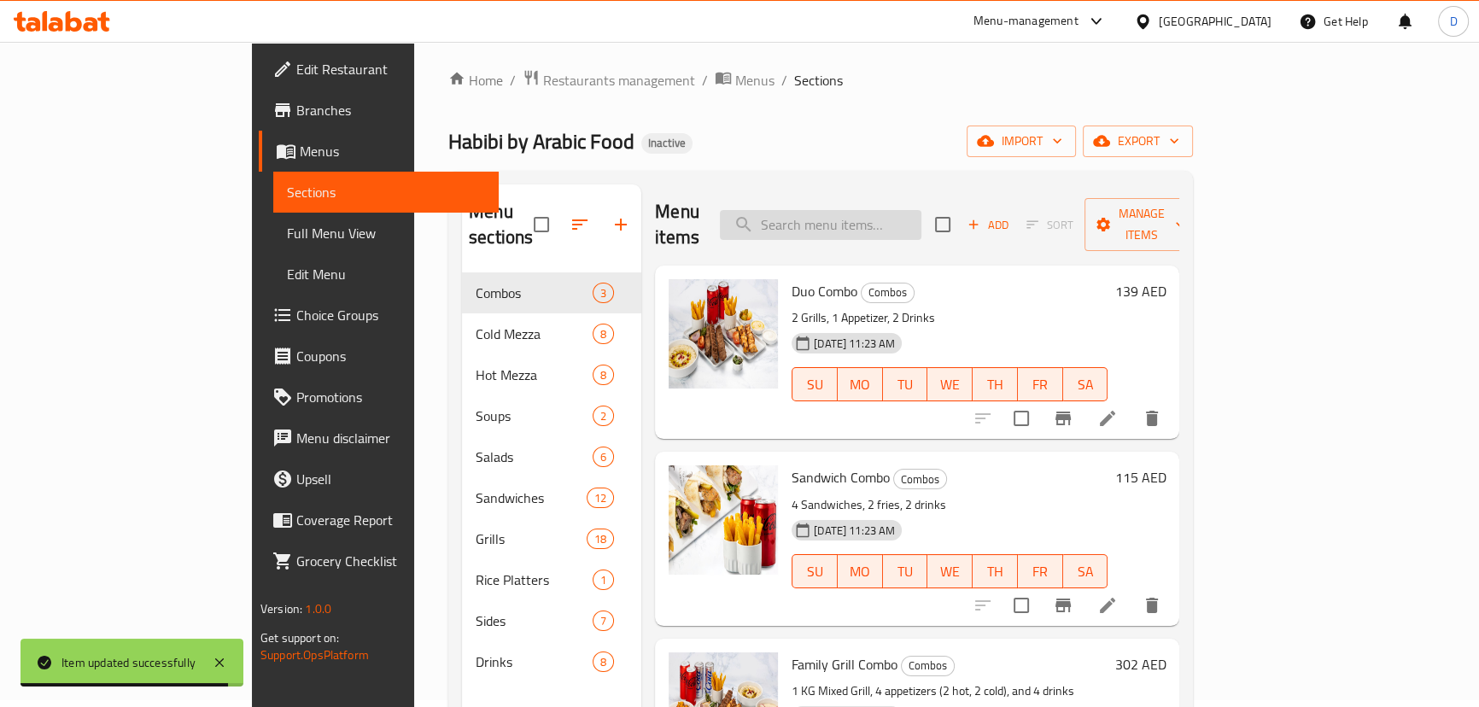
click at [875, 214] on input "search" at bounding box center [821, 225] width 202 height 30
paste input "Tender grilled beef cubes served with biwaz, onions, tomatoes, hummus and pickl…"
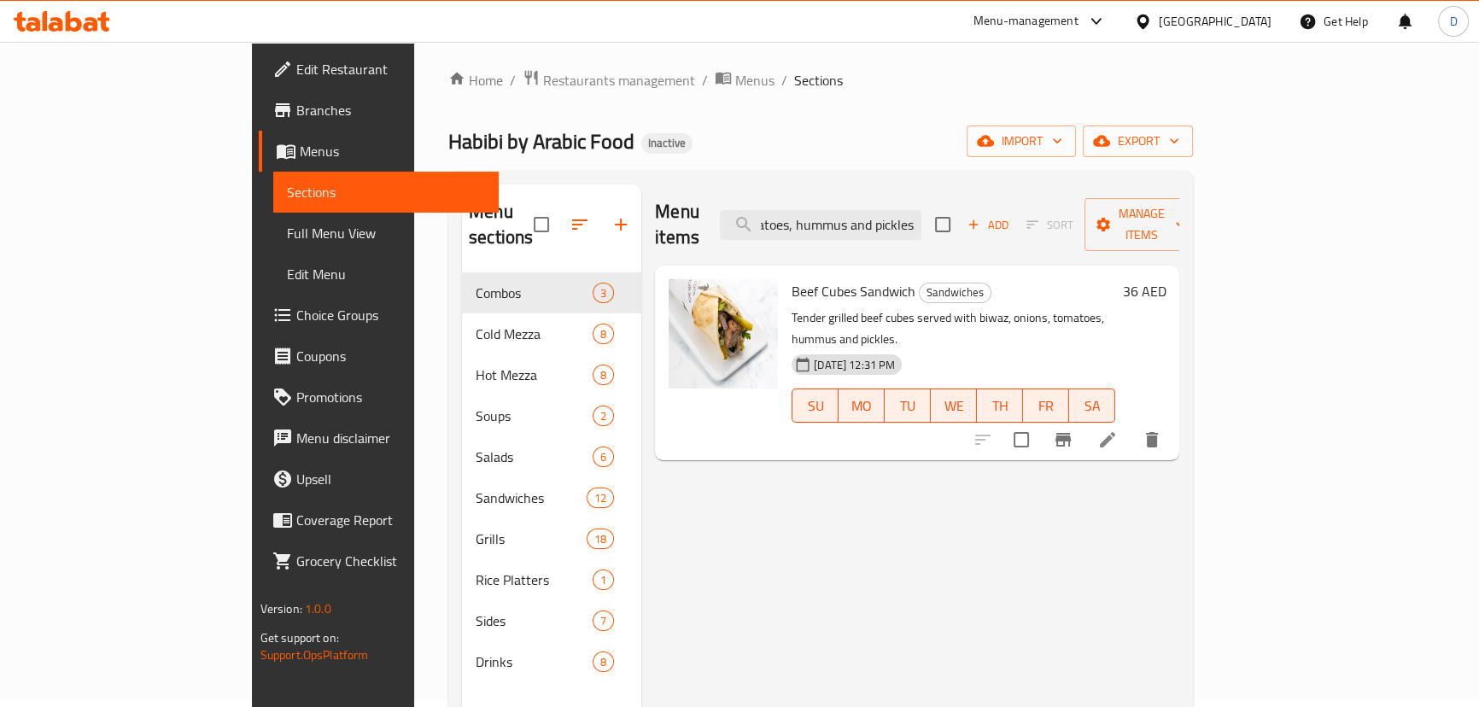
type input "Tender grilled beef cubes served with biwaz, onions, tomatoes, hummus and pickl…"
click at [1132, 424] on li at bounding box center [1108, 439] width 48 height 31
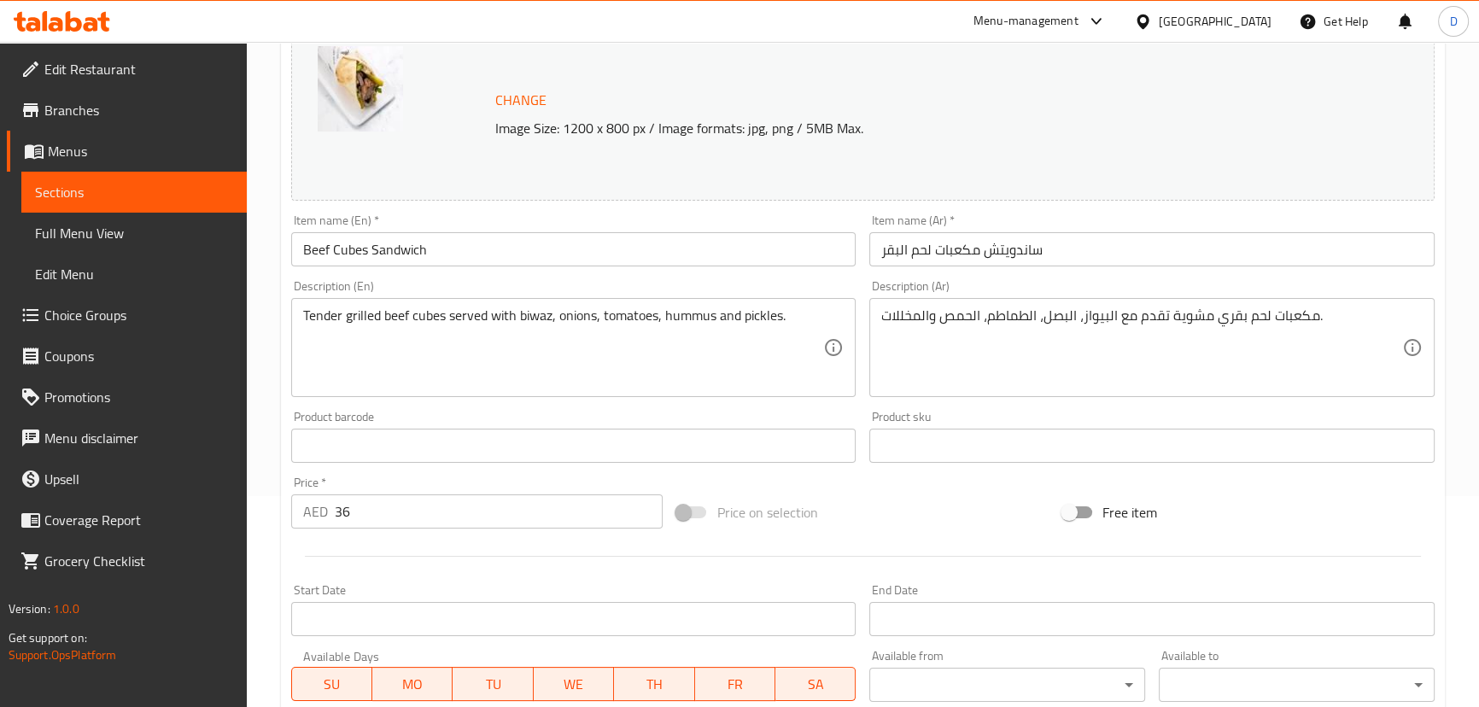
scroll to position [232, 0]
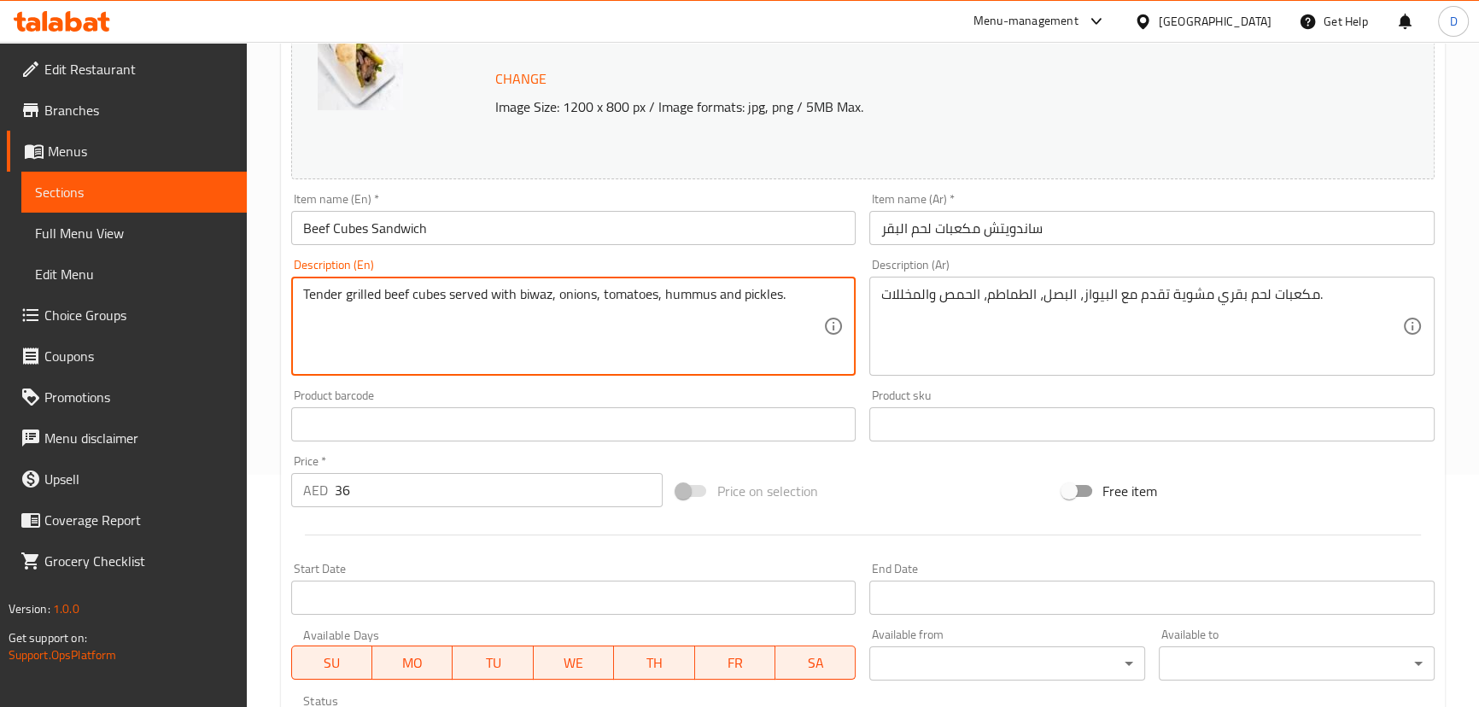
click at [326, 294] on textarea "Tender grilled beef cubes served with biwaz, onions, tomatoes, hummus and pickl…" at bounding box center [563, 326] width 521 height 81
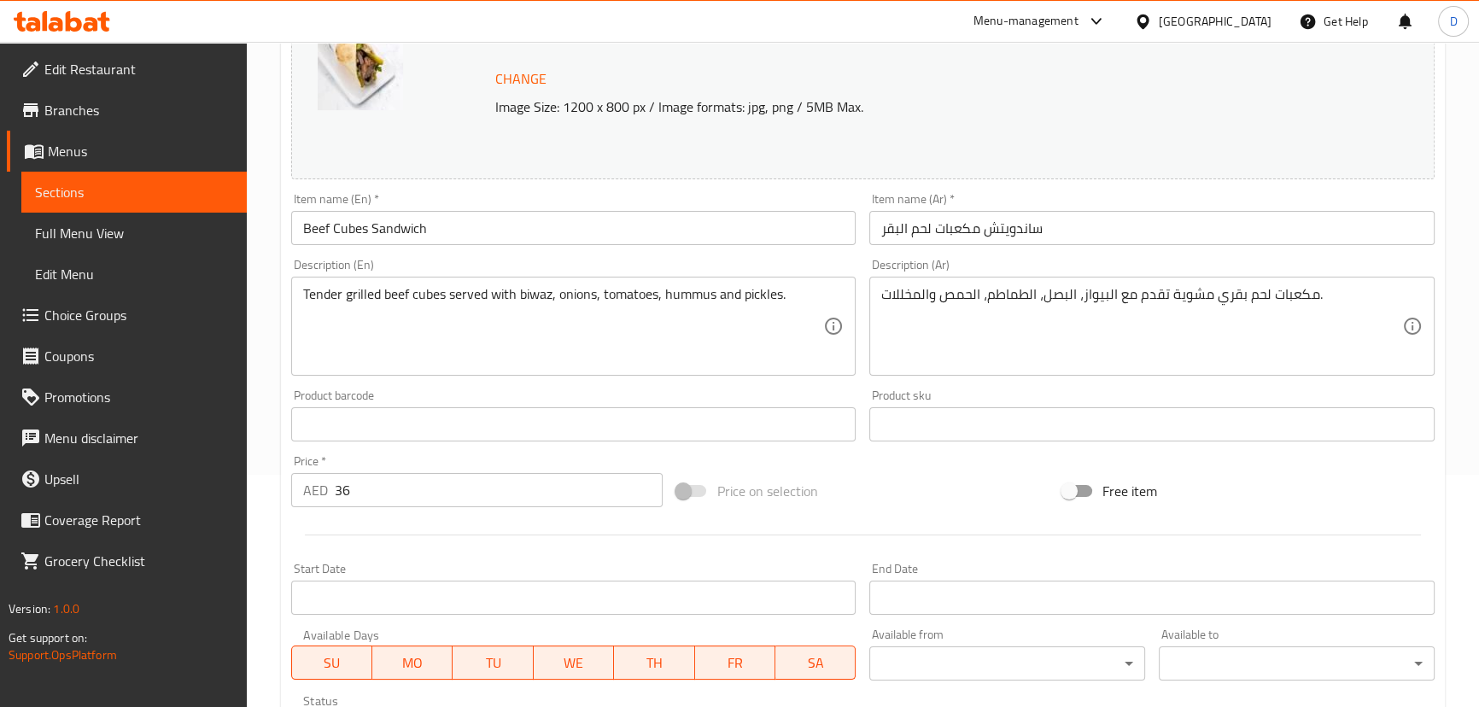
click at [513, 231] on input "Beef Cubes Sandwich" at bounding box center [573, 228] width 565 height 34
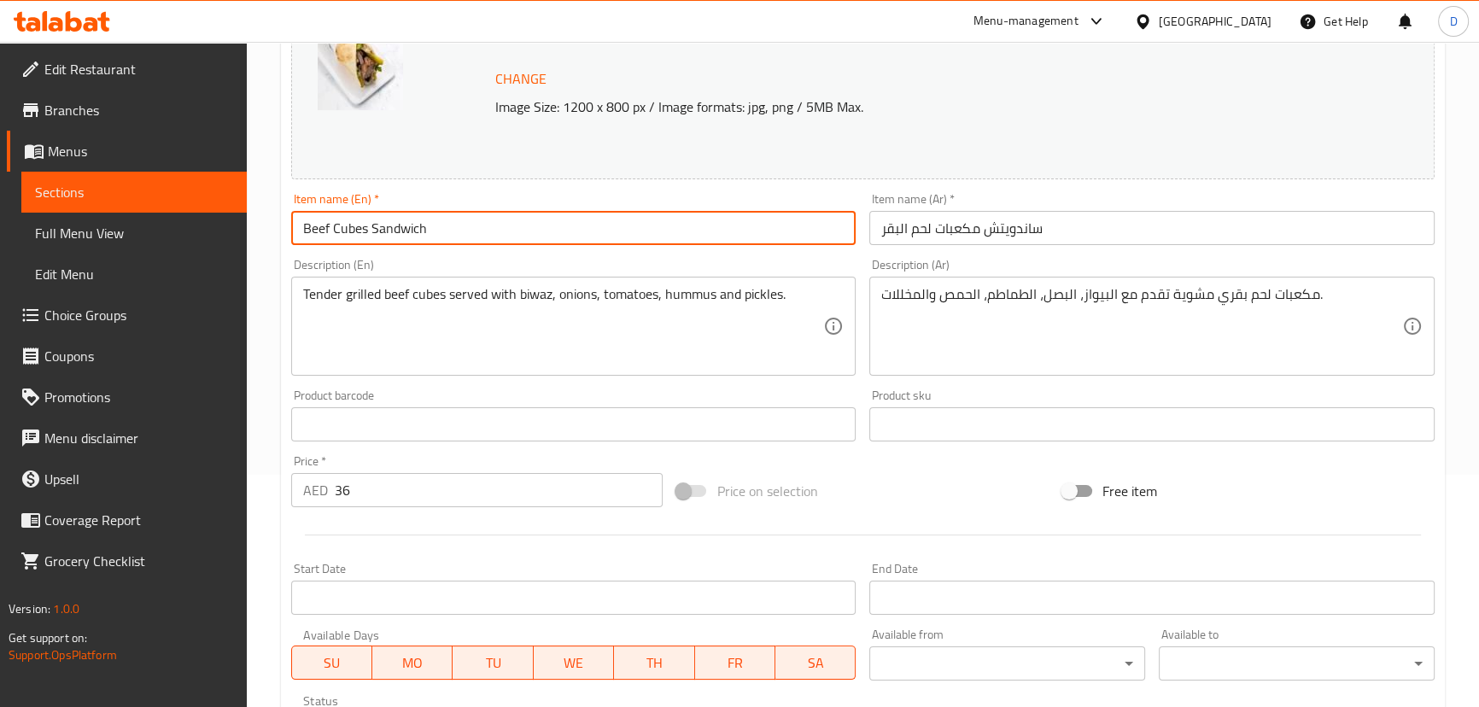
click at [513, 230] on input "Beef Cubes Sandwich" at bounding box center [573, 228] width 565 height 34
click at [512, 229] on input "Beef Cubes Sandwich" at bounding box center [573, 228] width 565 height 34
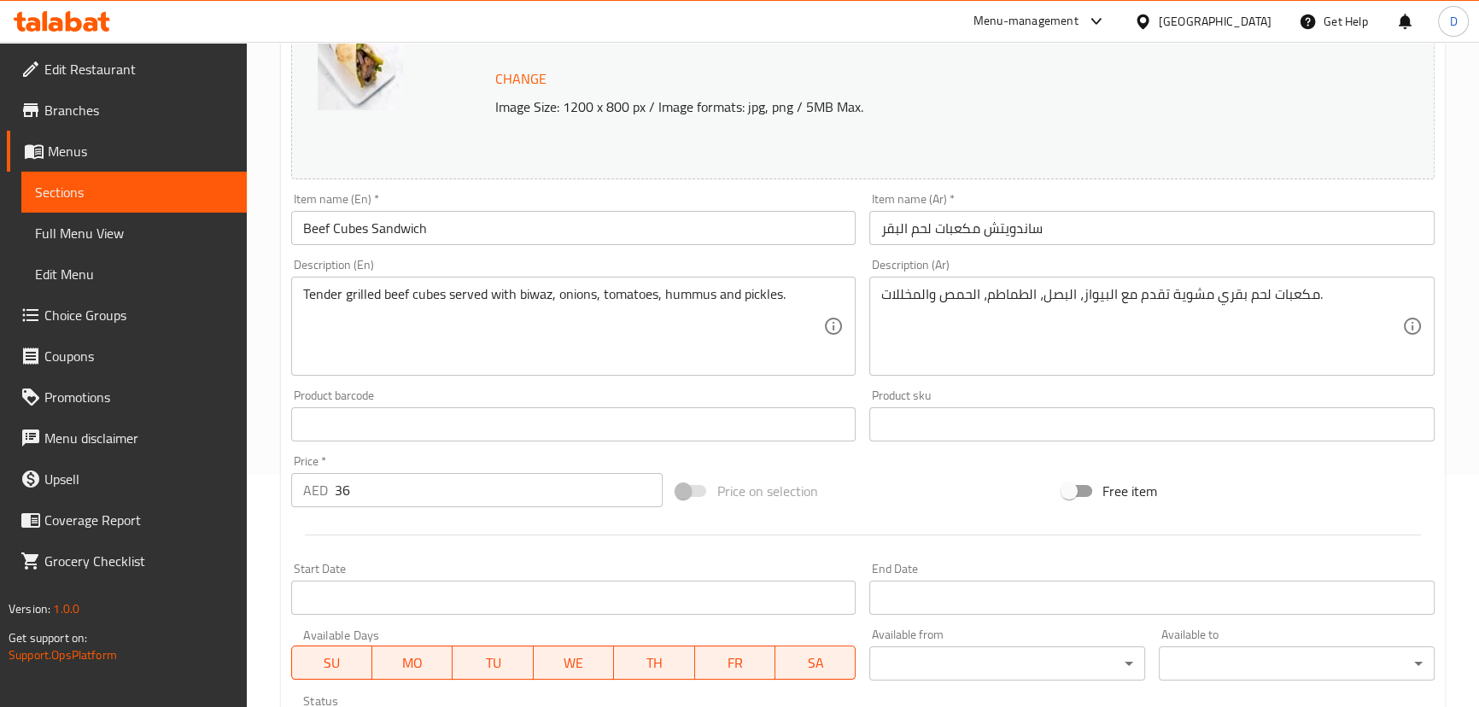
drag, startPoint x: 1059, startPoint y: 333, endPoint x: 1102, endPoint y: 329, distance: 42.9
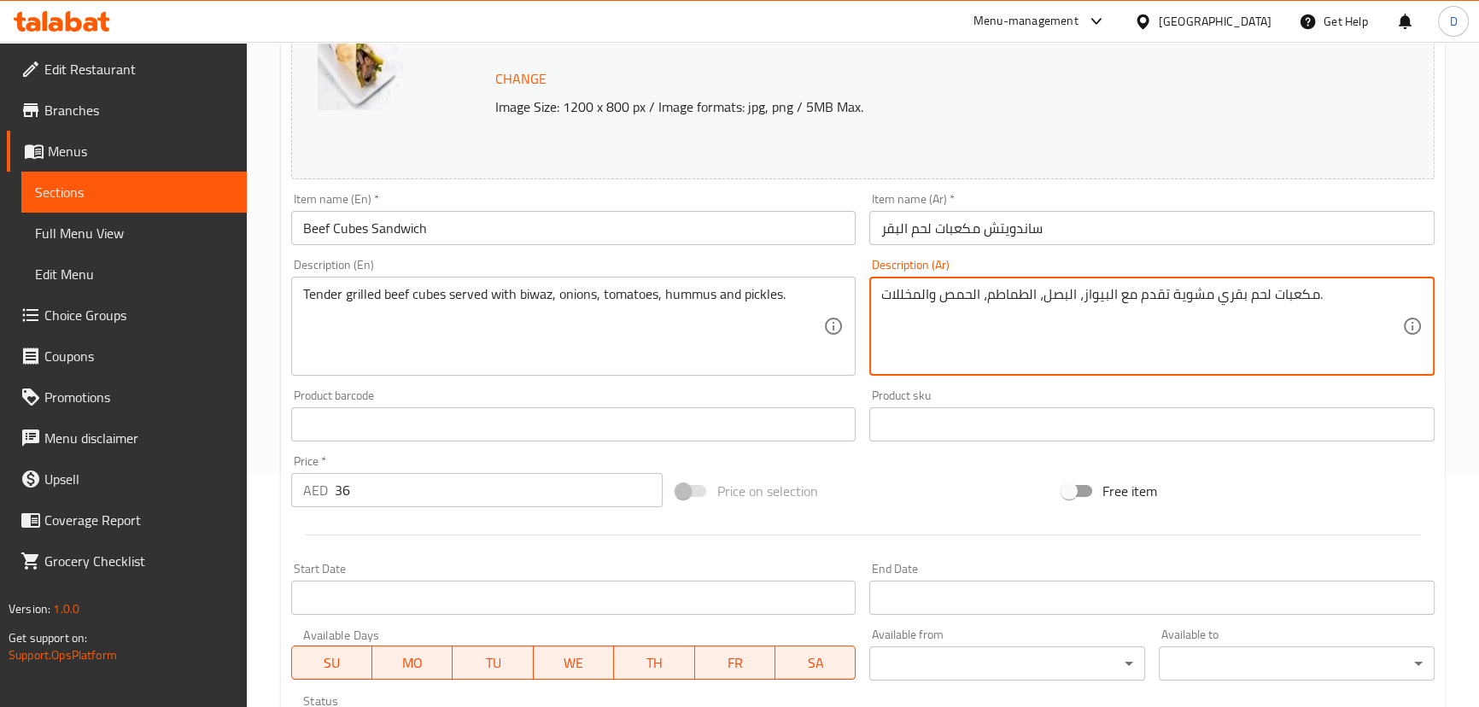
click at [1208, 296] on textarea "مكعبات لحم بقري مشوية تقدم مع البيواز، البصل، الطماطم، الحمص والمخللات." at bounding box center [1141, 326] width 521 height 81
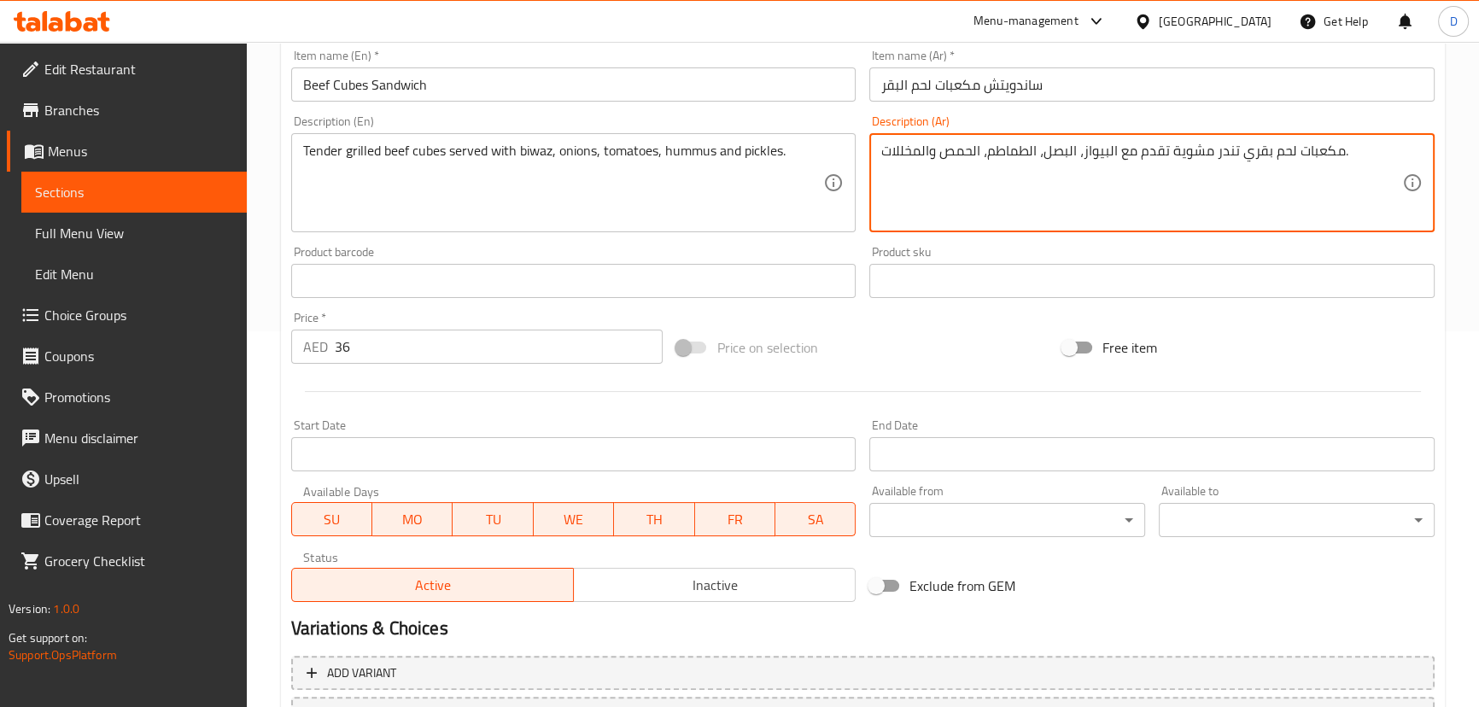
scroll to position [524, 0]
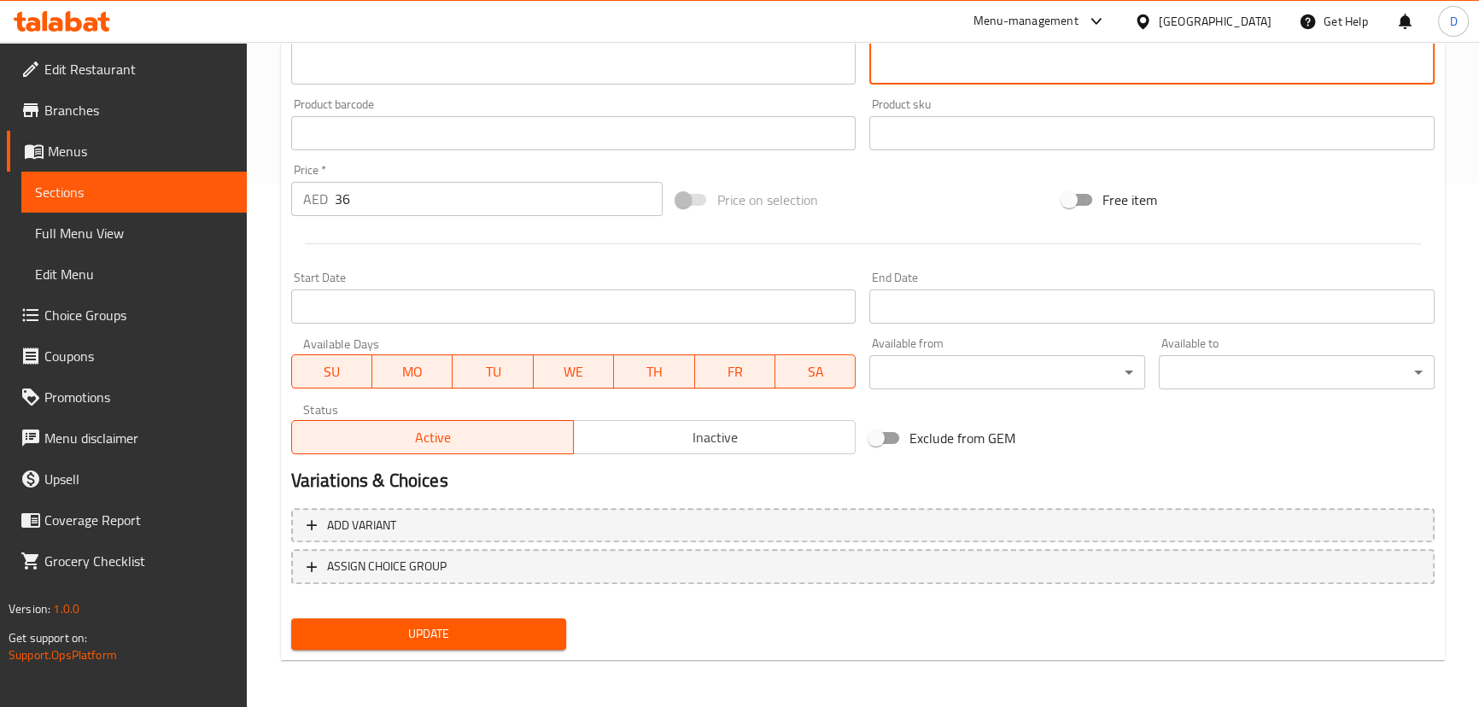
type textarea "مكعبات لحم بقري تندر مشوية تقدم مع البيواز، البصل، الطماطم، الحمص والمخللات."
click at [465, 633] on span "Update" at bounding box center [429, 633] width 249 height 21
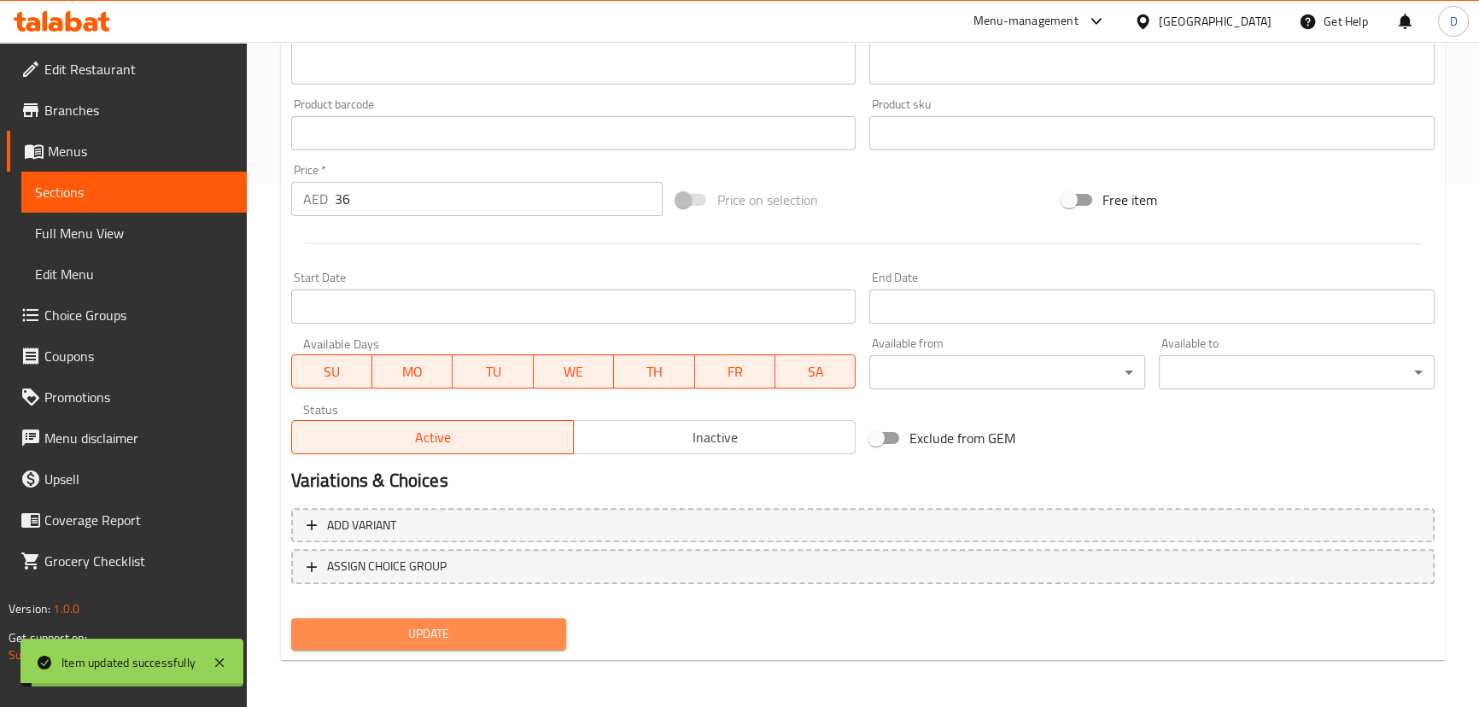
click at [465, 633] on span "Update" at bounding box center [429, 633] width 249 height 21
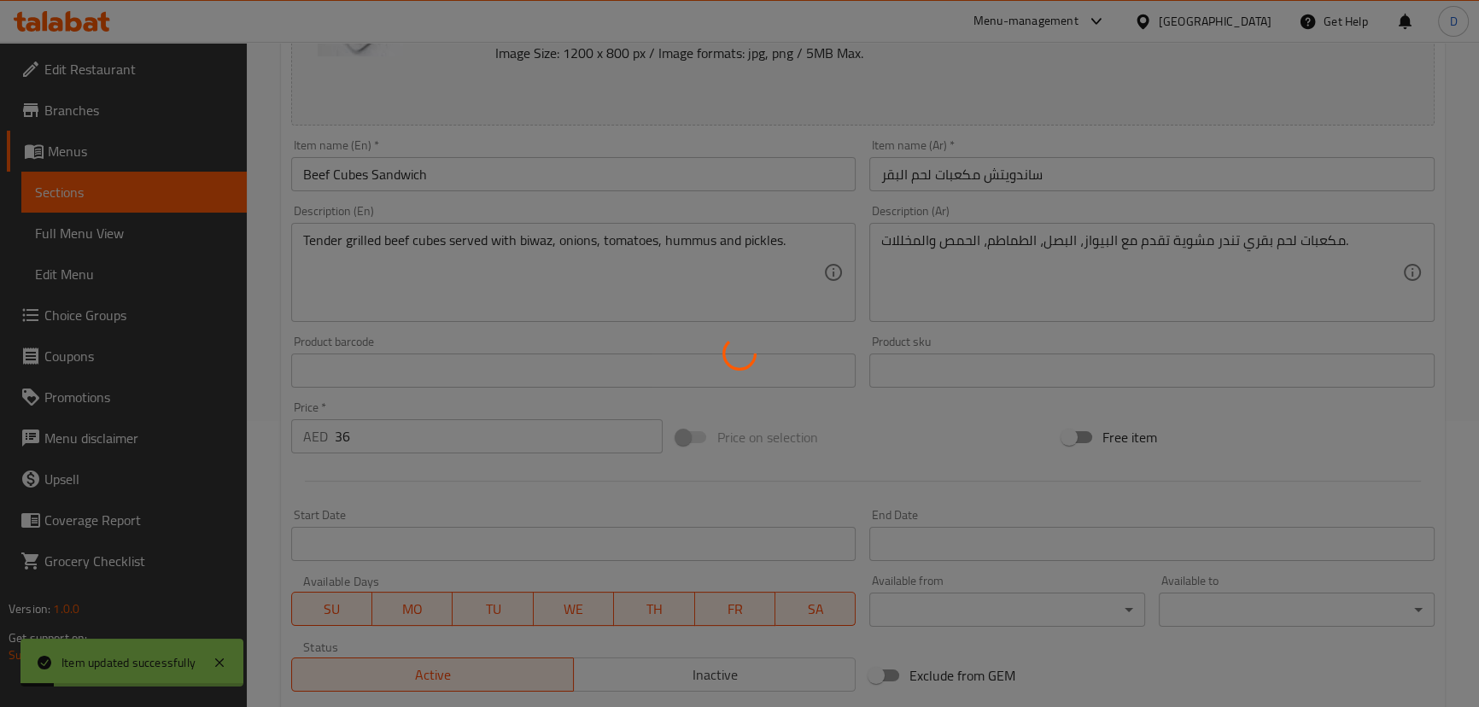
scroll to position [136, 0]
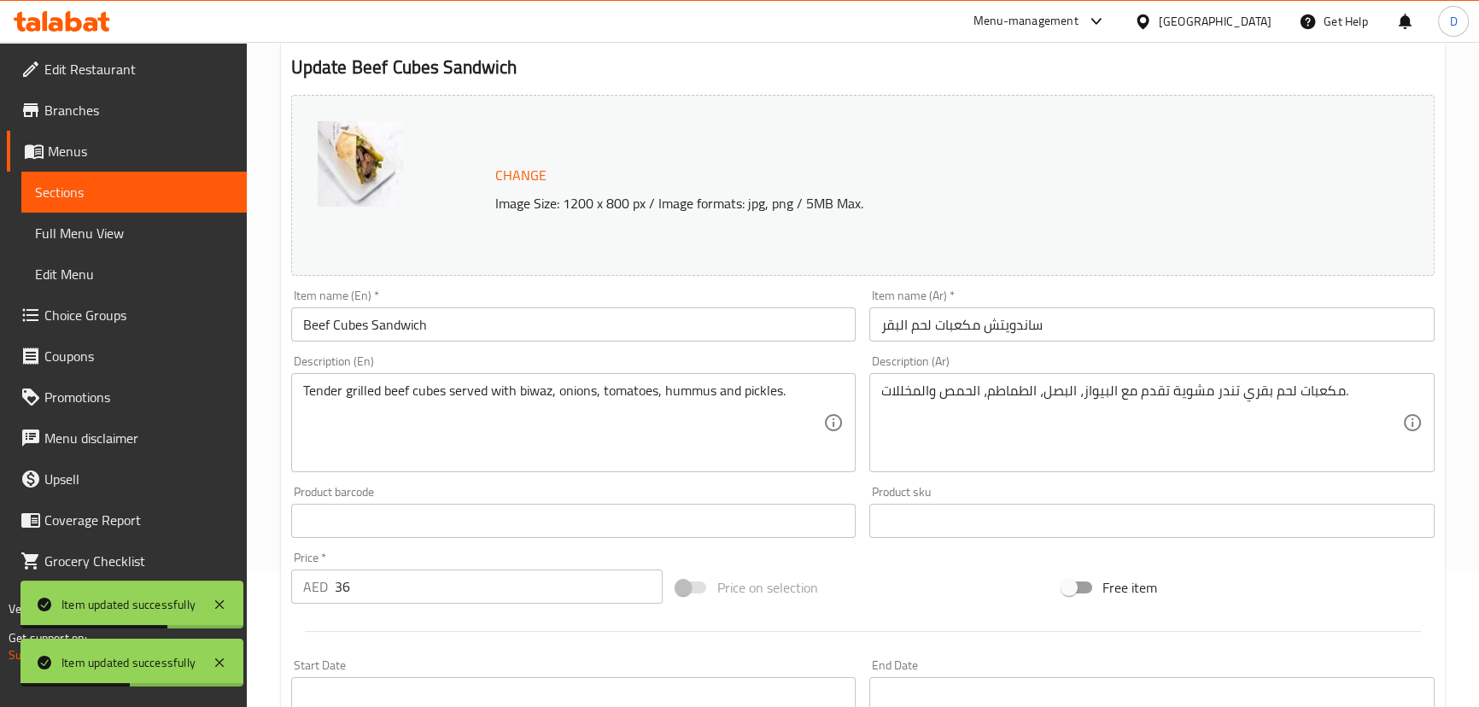
click at [210, 184] on span "Sections" at bounding box center [134, 192] width 198 height 20
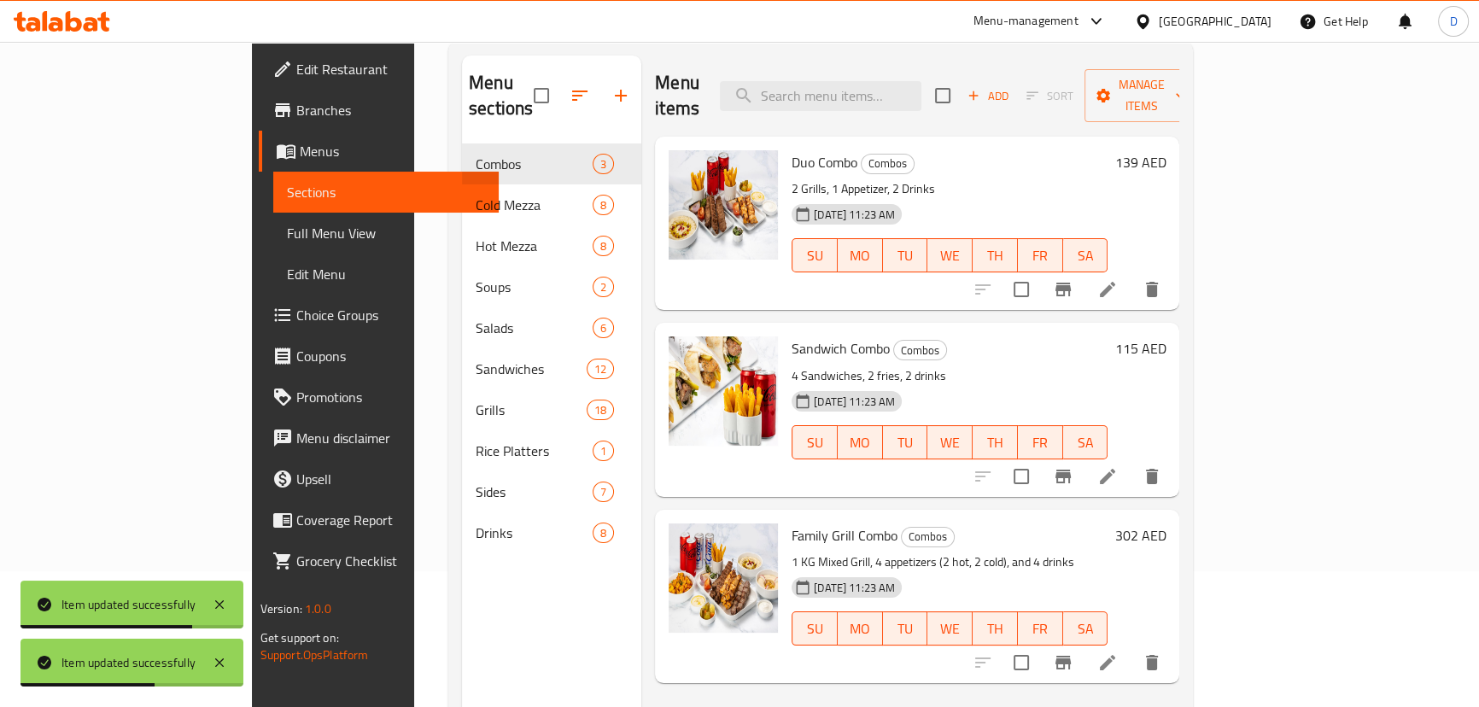
click at [938, 98] on div "Menu items Add Sort Manage items" at bounding box center [917, 96] width 524 height 81
click at [922, 87] on input "search" at bounding box center [821, 96] width 202 height 30
paste input "250g Marinated skewers of seasoned ground beef, grilled to perfection for a smo…"
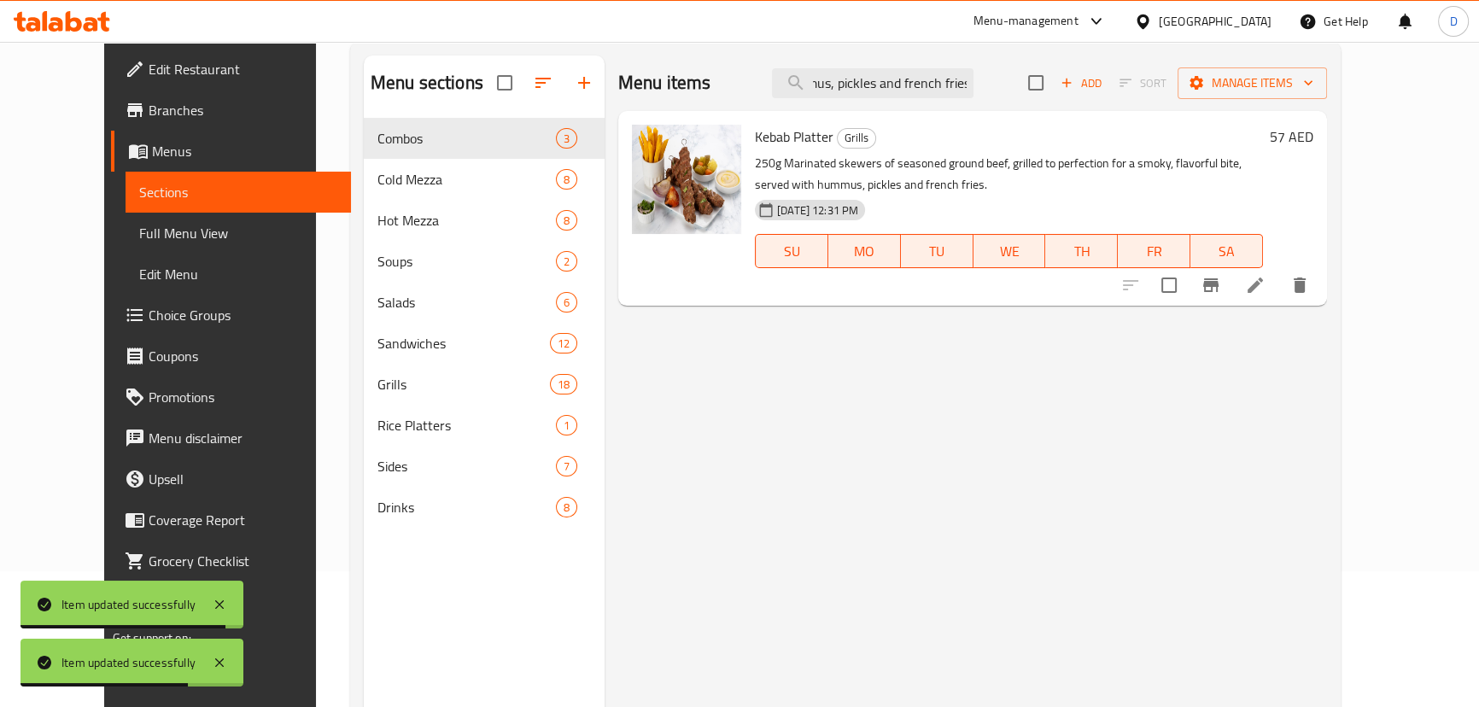
type input "250g Marinated skewers of seasoned ground beef, grilled to perfection for a smo…"
click at [1266, 282] on icon at bounding box center [1255, 285] width 20 height 20
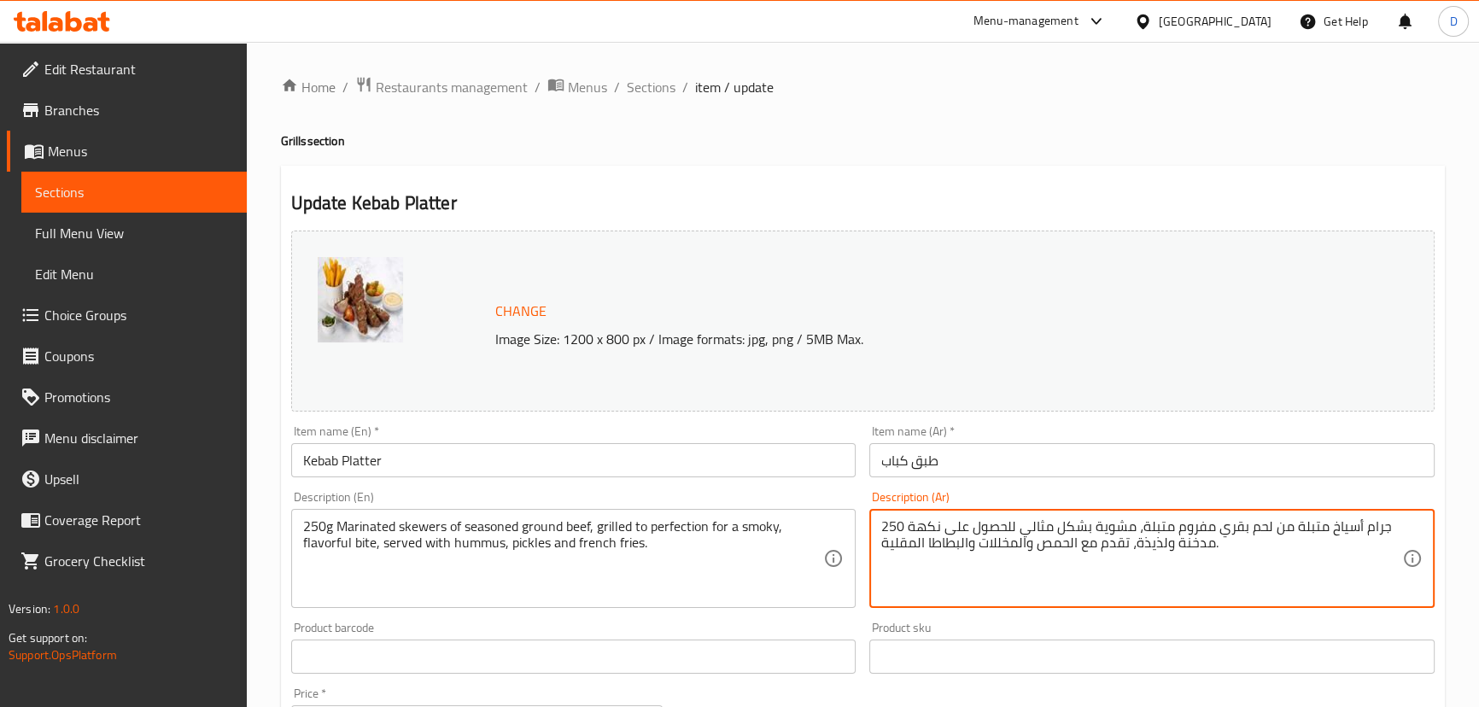
drag, startPoint x: 1138, startPoint y: 524, endPoint x: 1144, endPoint y: 530, distance: 9.7
click at [1144, 530] on textarea "250 جرام أسياخ متبلة من لحم بقري مفروم متبلة، مشوية بشكل مثالي للحصول على نكهة …" at bounding box center [1141, 558] width 521 height 81
click at [933, 521] on textarea "250 جرام أسياخ متبلة من لحم بقري مفروم متبل، مشوية بشكل مثالي للحصول على نكهة م…" at bounding box center [1141, 558] width 521 height 81
type textarea "250 جرام أسياخ متبلة من لحم بقري مفروم متبل، مشوية بشكل مثالي للحصول على بايت م…"
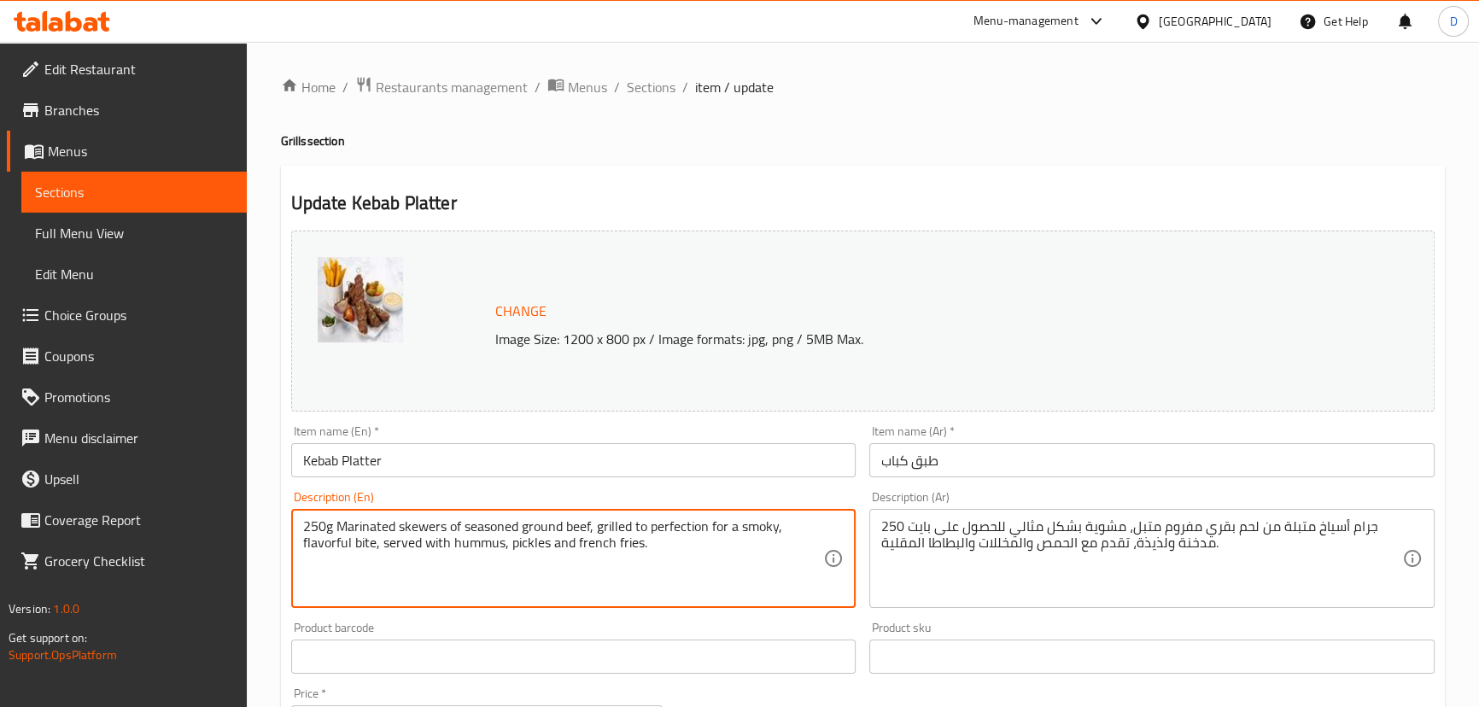
click at [369, 545] on textarea "250g Marinated skewers of seasoned ground beef, grilled to perfection for a smo…" at bounding box center [563, 558] width 521 height 81
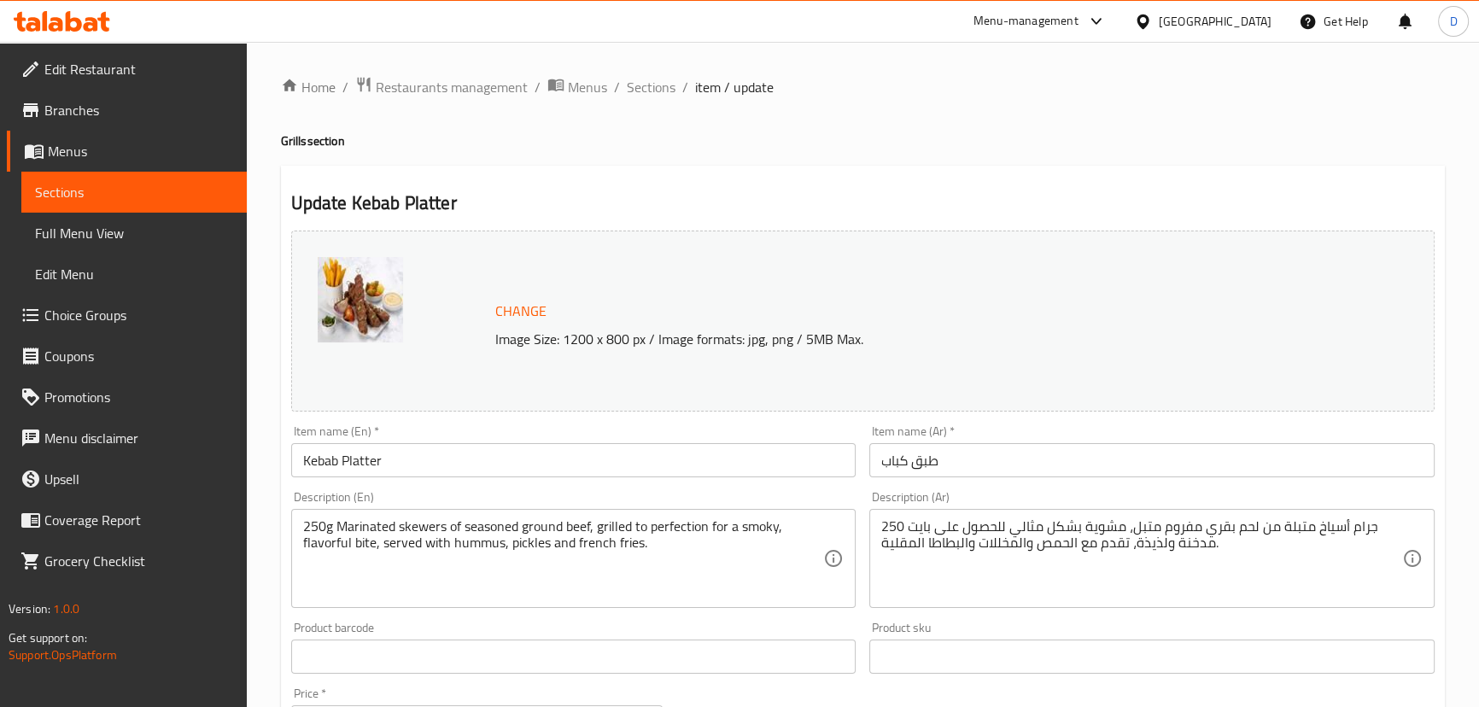
click at [434, 461] on input "Kebab Platter" at bounding box center [573, 460] width 565 height 34
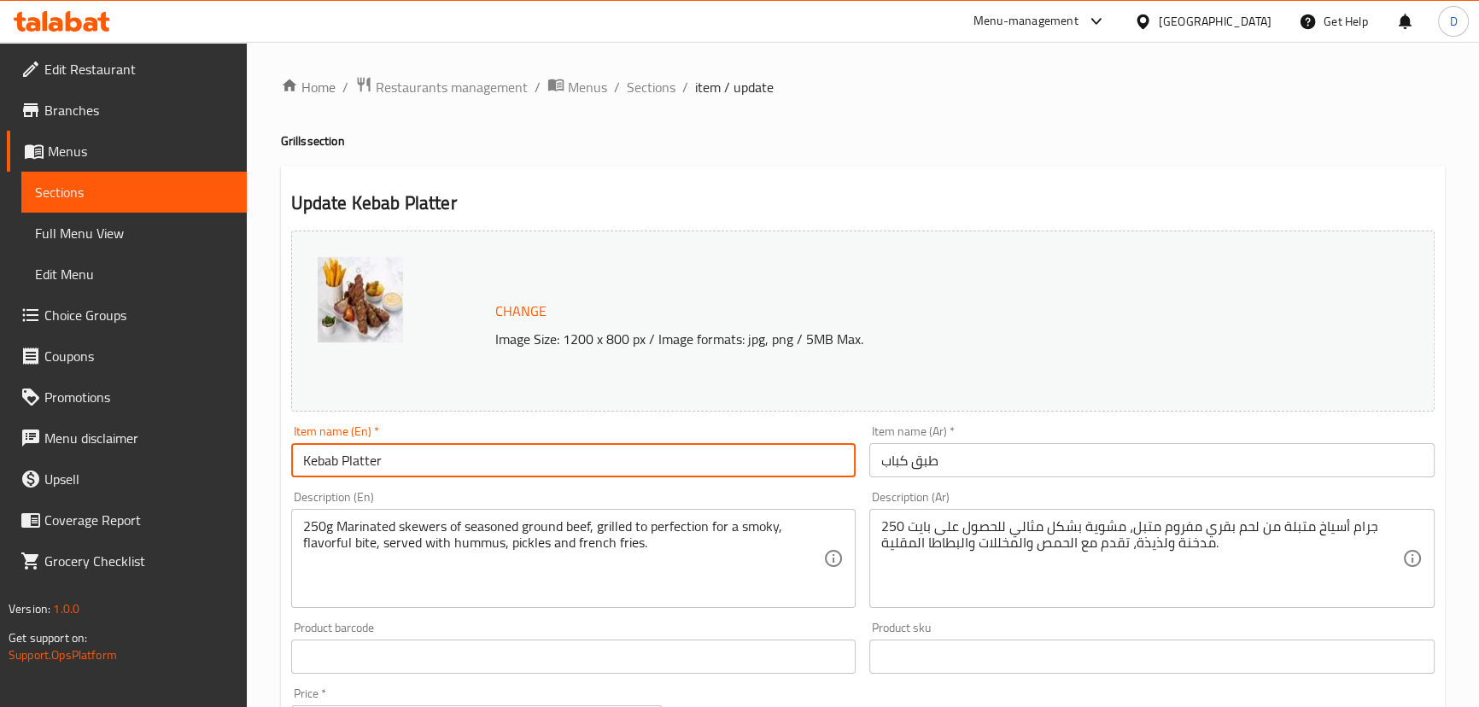
click at [434, 461] on input "Kebab Platter" at bounding box center [573, 460] width 565 height 34
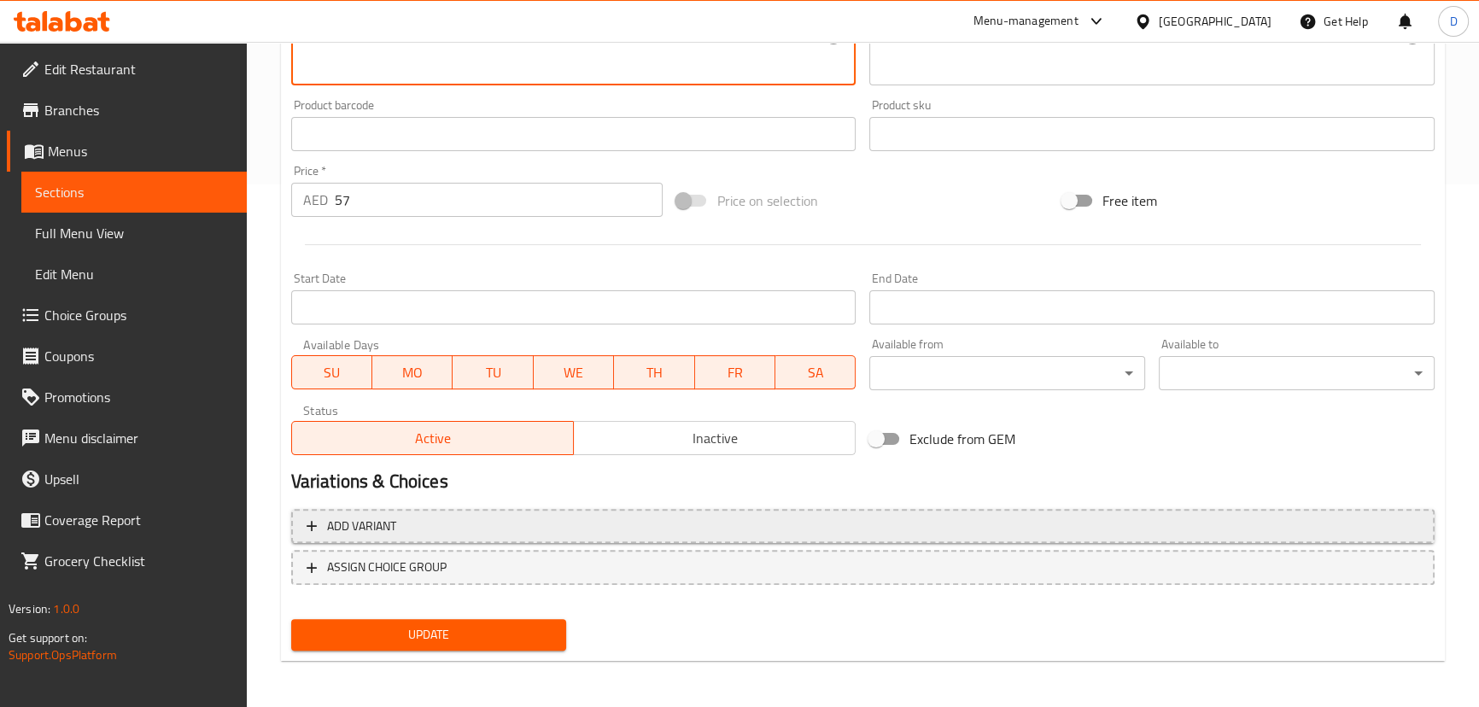
scroll to position [524, 0]
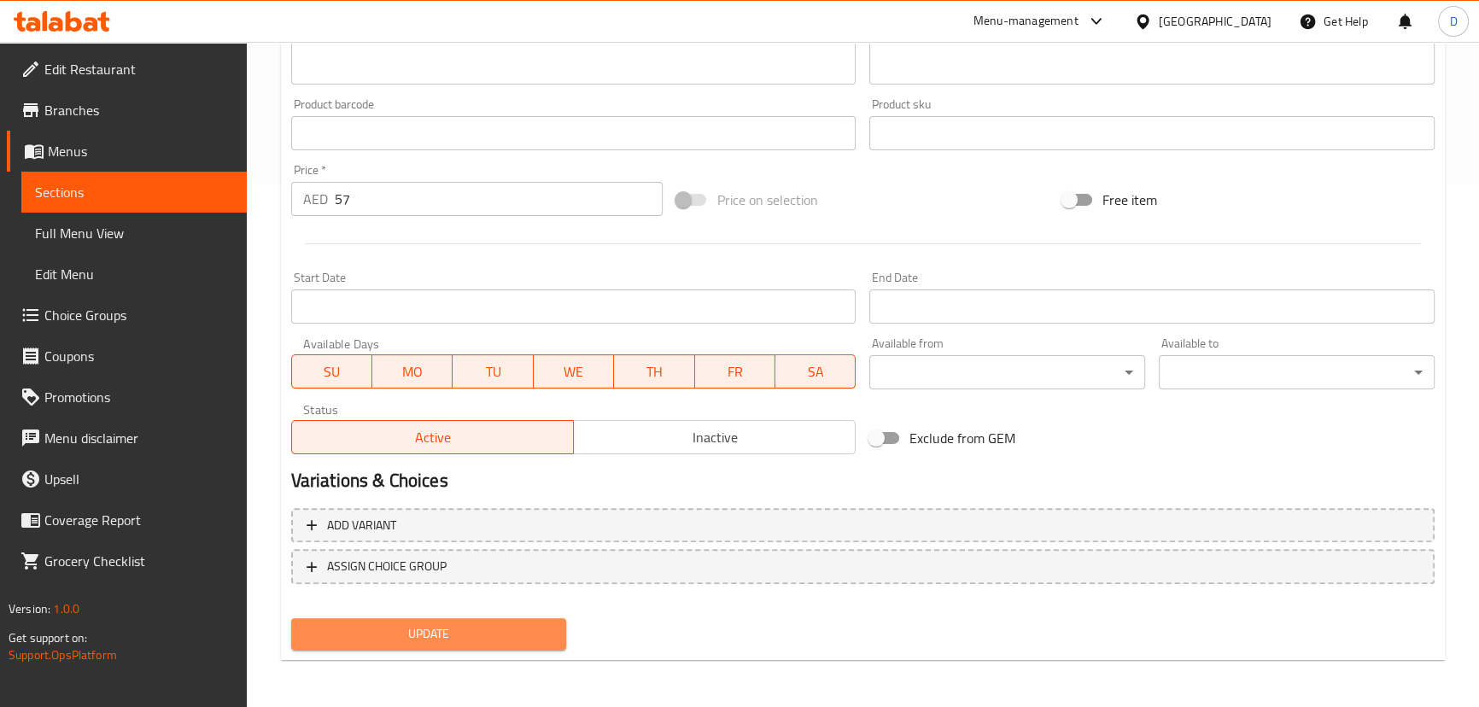
click at [482, 635] on span "Update" at bounding box center [429, 633] width 249 height 21
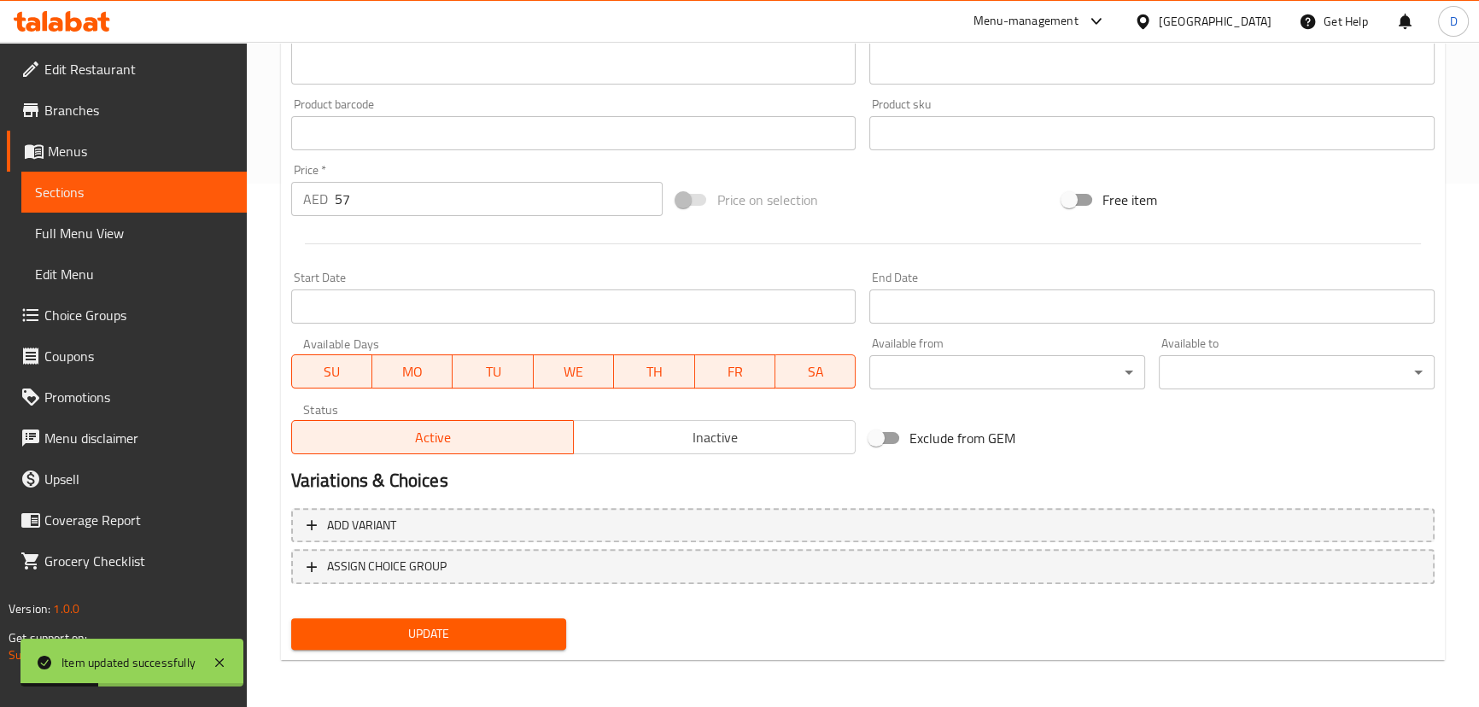
click at [456, 649] on button "Update" at bounding box center [429, 634] width 276 height 32
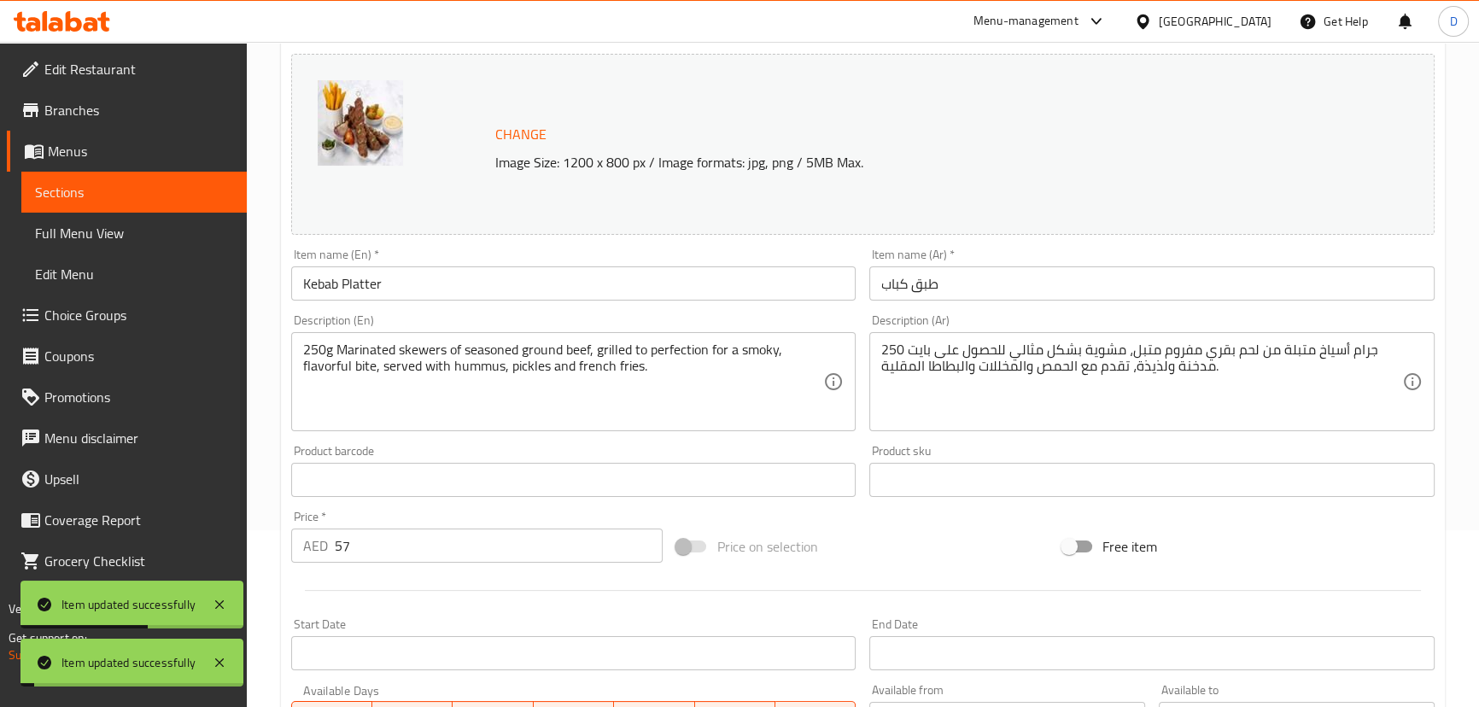
scroll to position [136, 0]
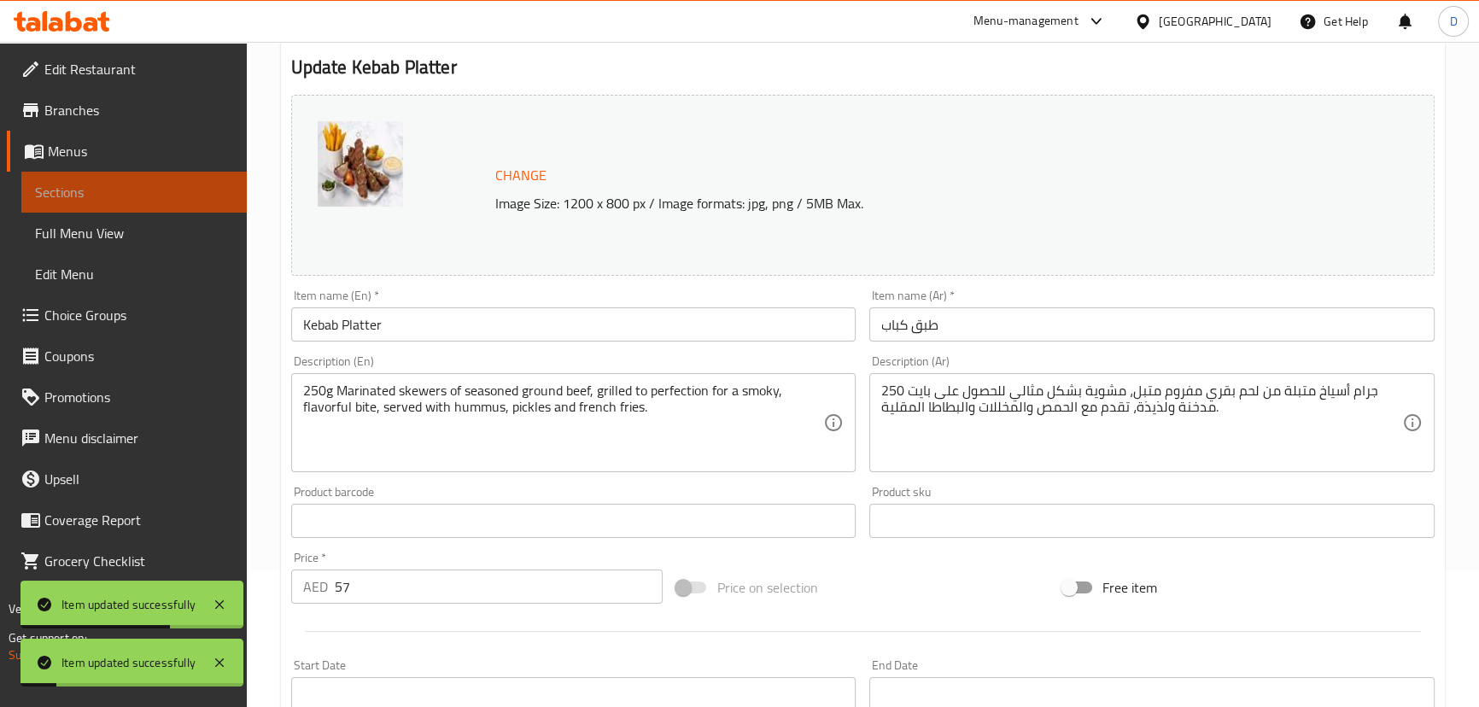
click at [218, 193] on span "Sections" at bounding box center [134, 192] width 198 height 20
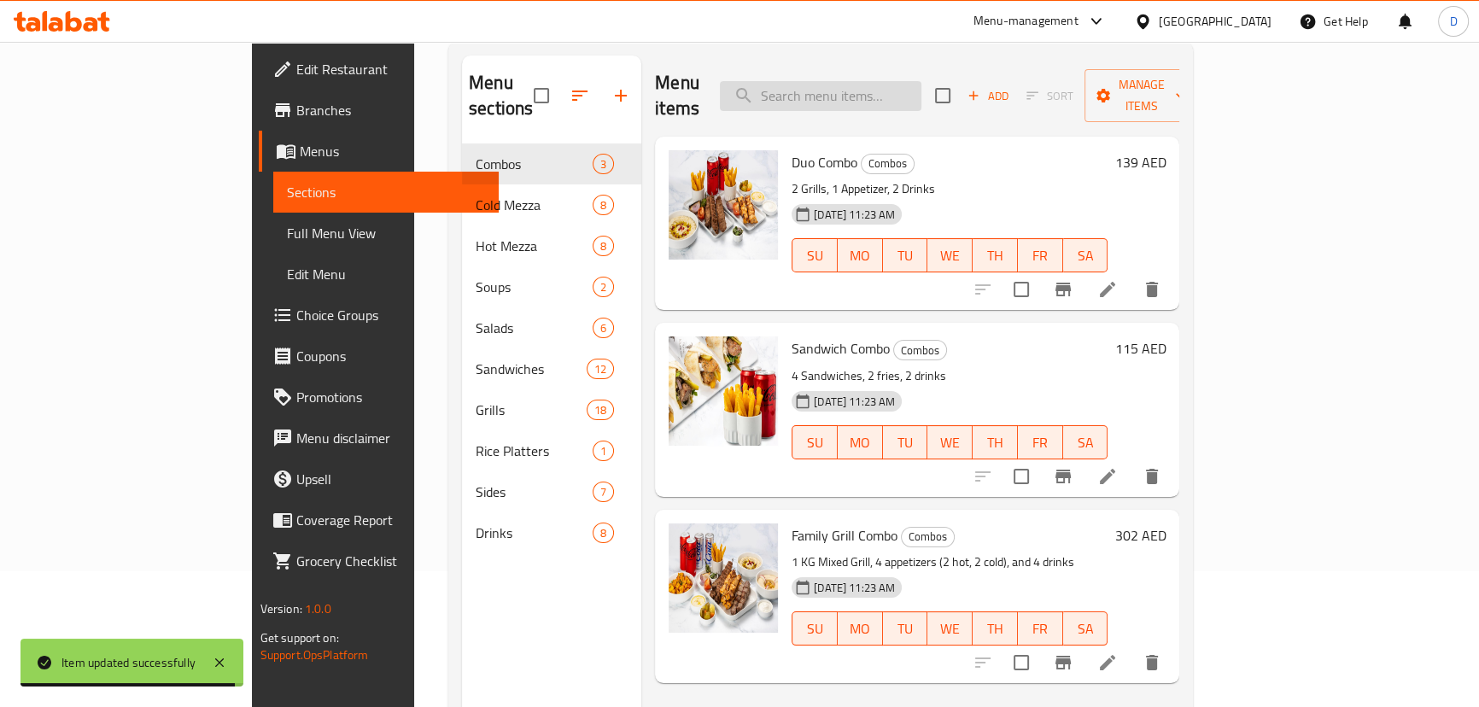
click at [863, 81] on input "search" at bounding box center [821, 96] width 202 height 30
paste input "250g Succulent lamb chops marinated in a blend of aromatic herbs and spices, th…"
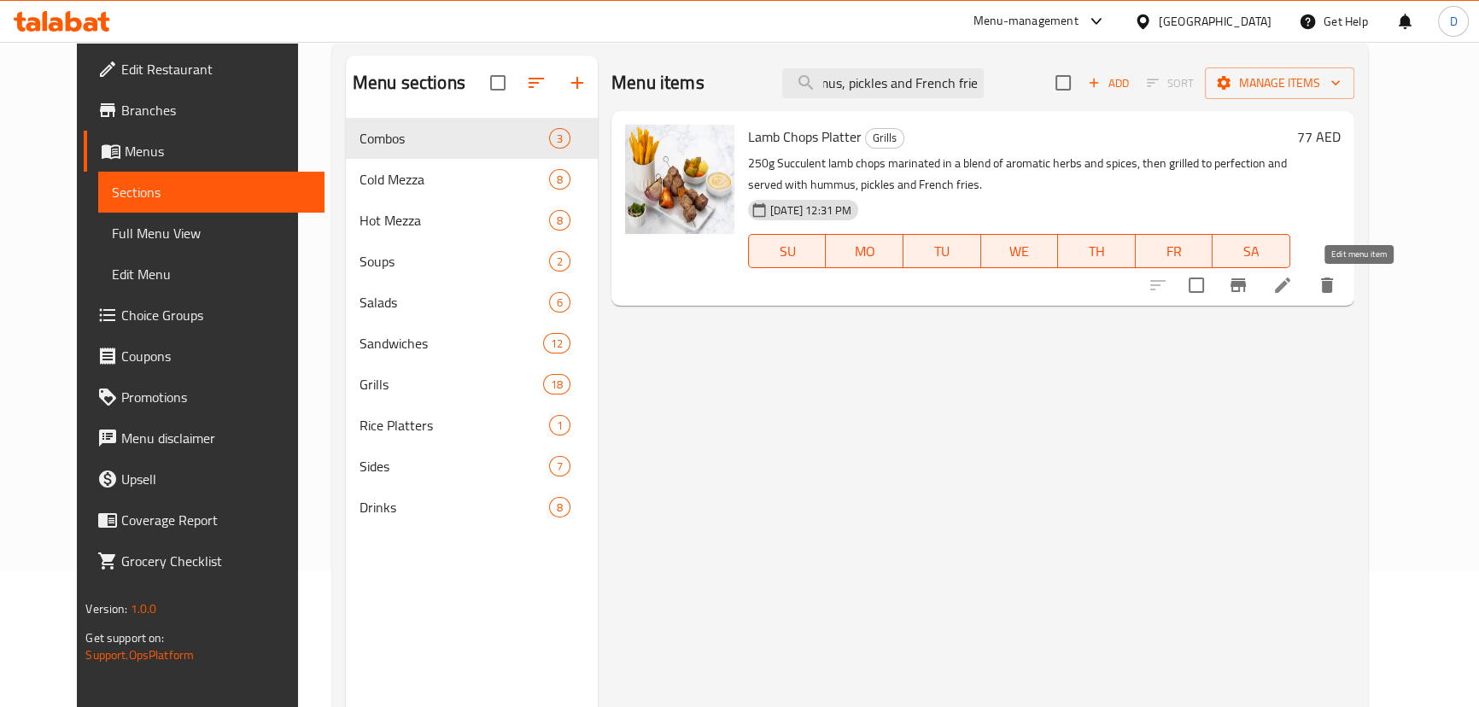
type input "250g Succulent lamb chops marinated in a blend of aromatic herbs and spices, th…"
click at [1293, 277] on icon at bounding box center [1283, 285] width 20 height 20
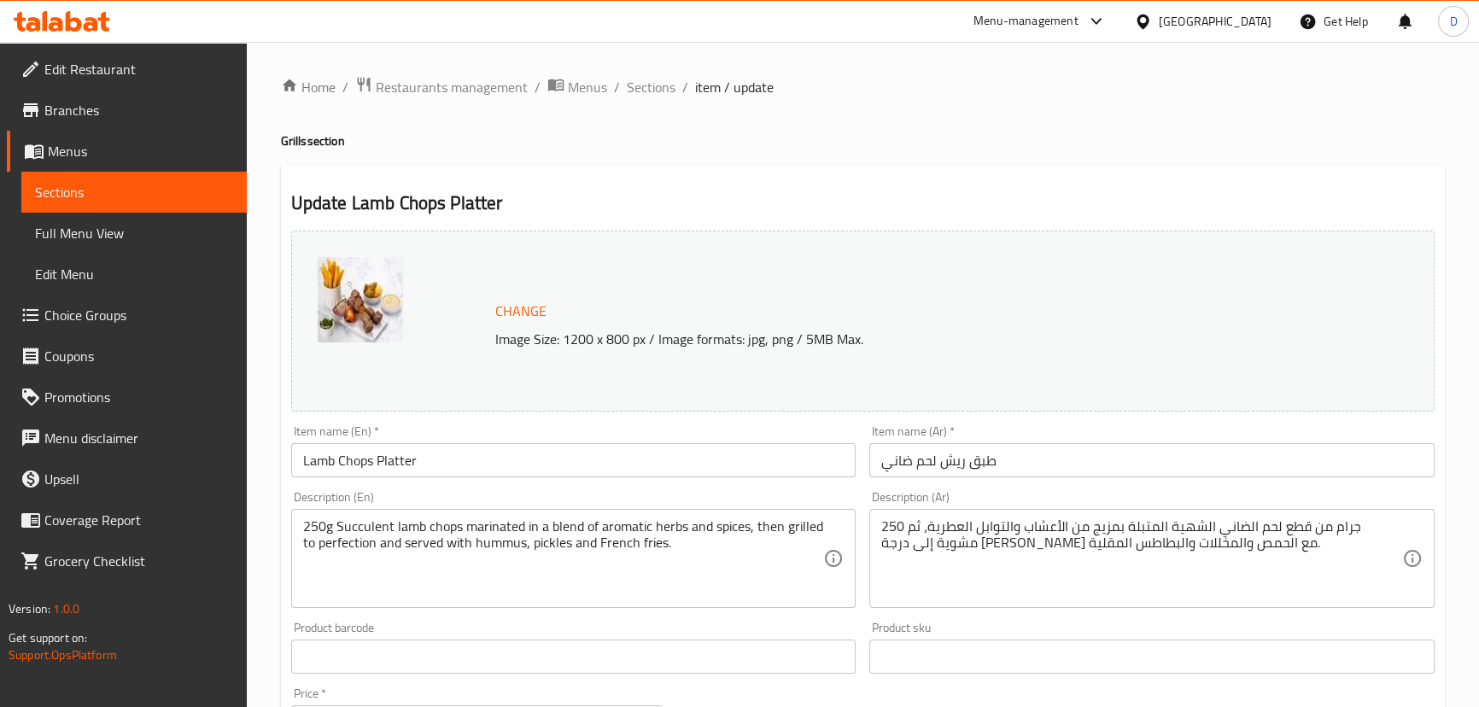
click at [359, 465] on input "Lamb Chops Platter" at bounding box center [573, 460] width 565 height 34
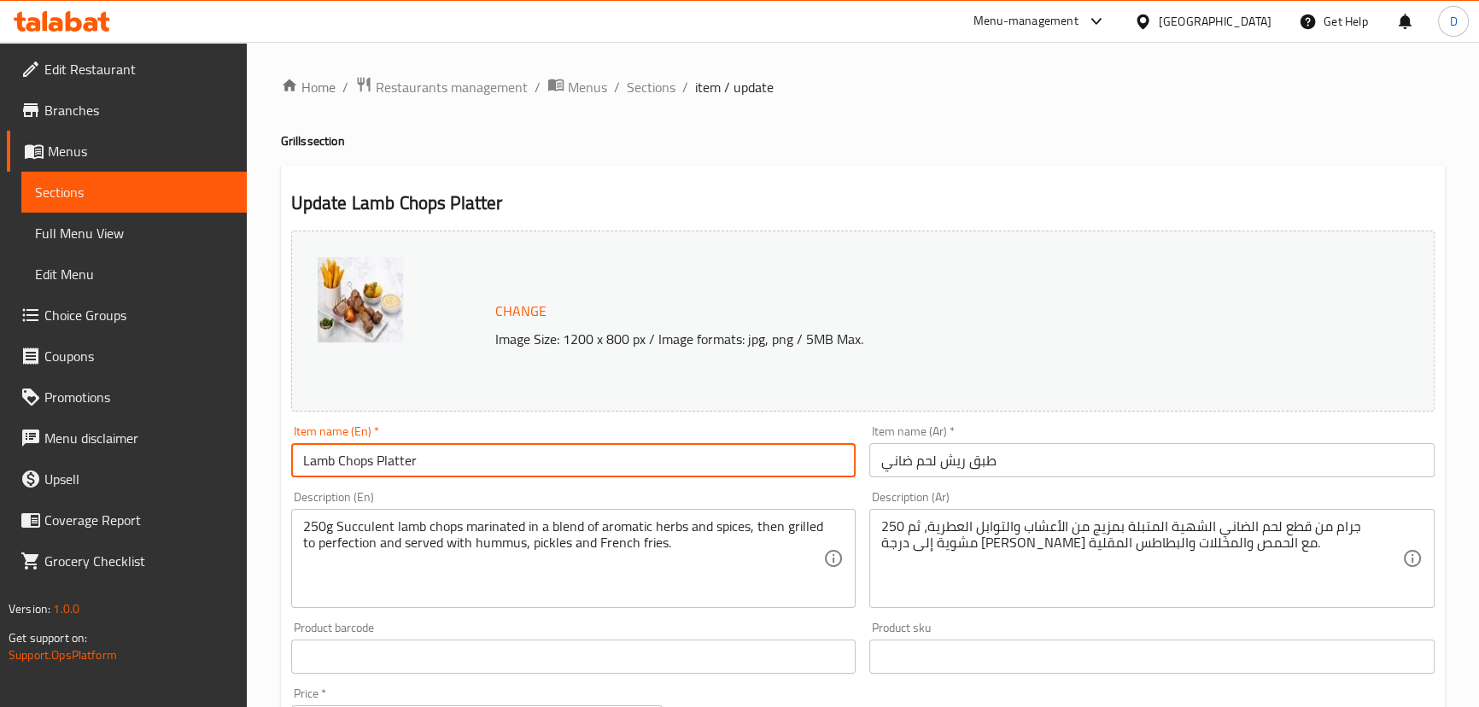
click at [359, 465] on input "Lamb Chops Platter" at bounding box center [573, 460] width 565 height 34
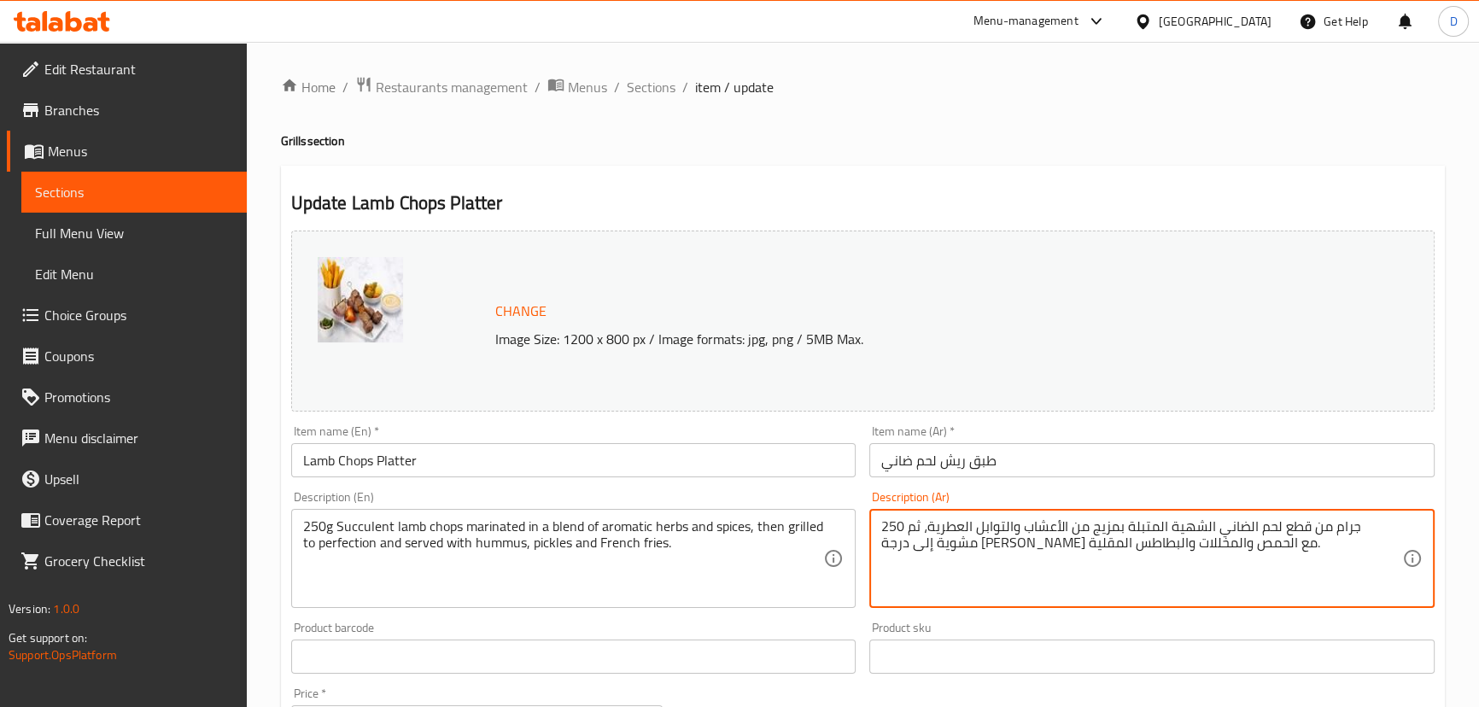
click at [1330, 529] on textarea "250 جرام من قطع لحم الضاني الشهية المتبلة بمزيج من الأعشاب والتوابل العطرية، ثم…" at bounding box center [1141, 558] width 521 height 81
paste textarea "ريش"
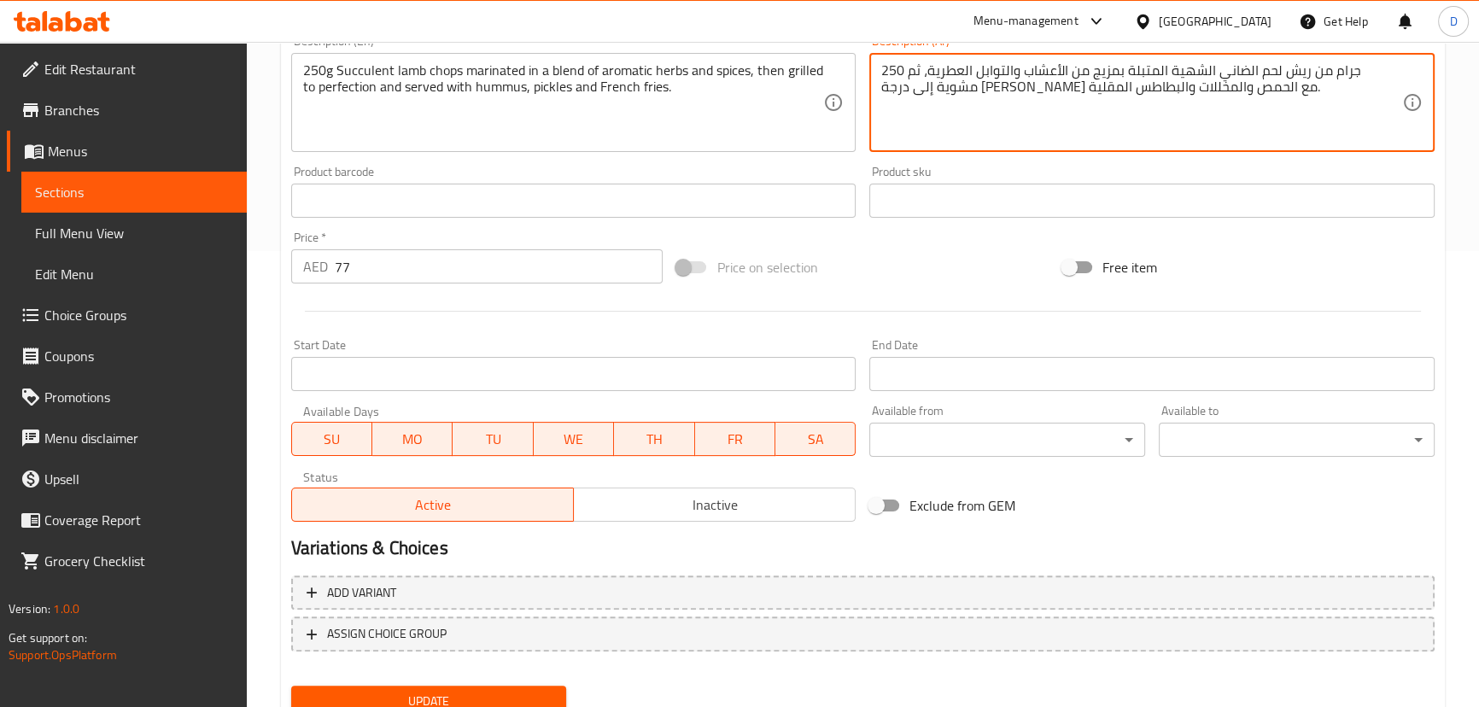
scroll to position [524, 0]
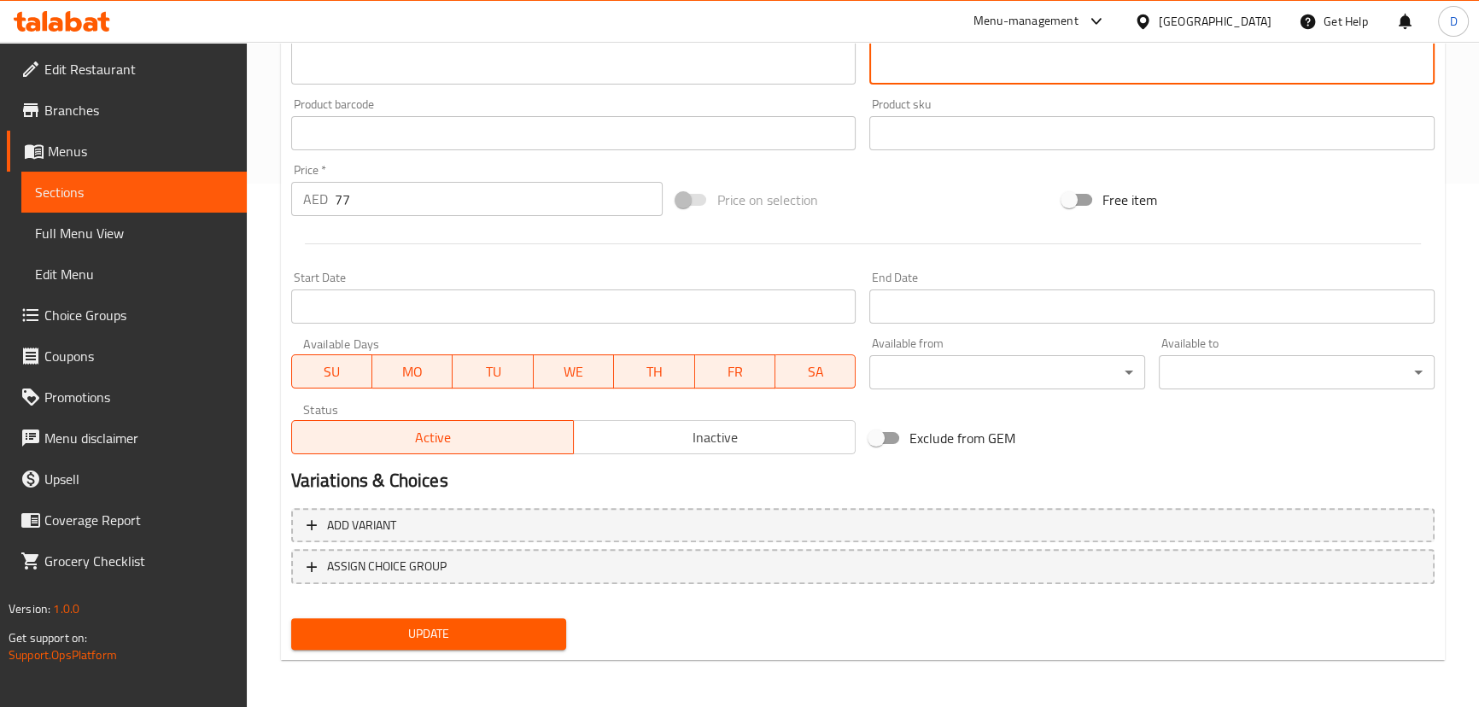
type textarea "250 جرام من ريش لحم الضاني الشهية المتبلة بمزيج من الأعشاب والتوابل العطرية، ثم…"
click at [439, 621] on button "Update" at bounding box center [429, 634] width 276 height 32
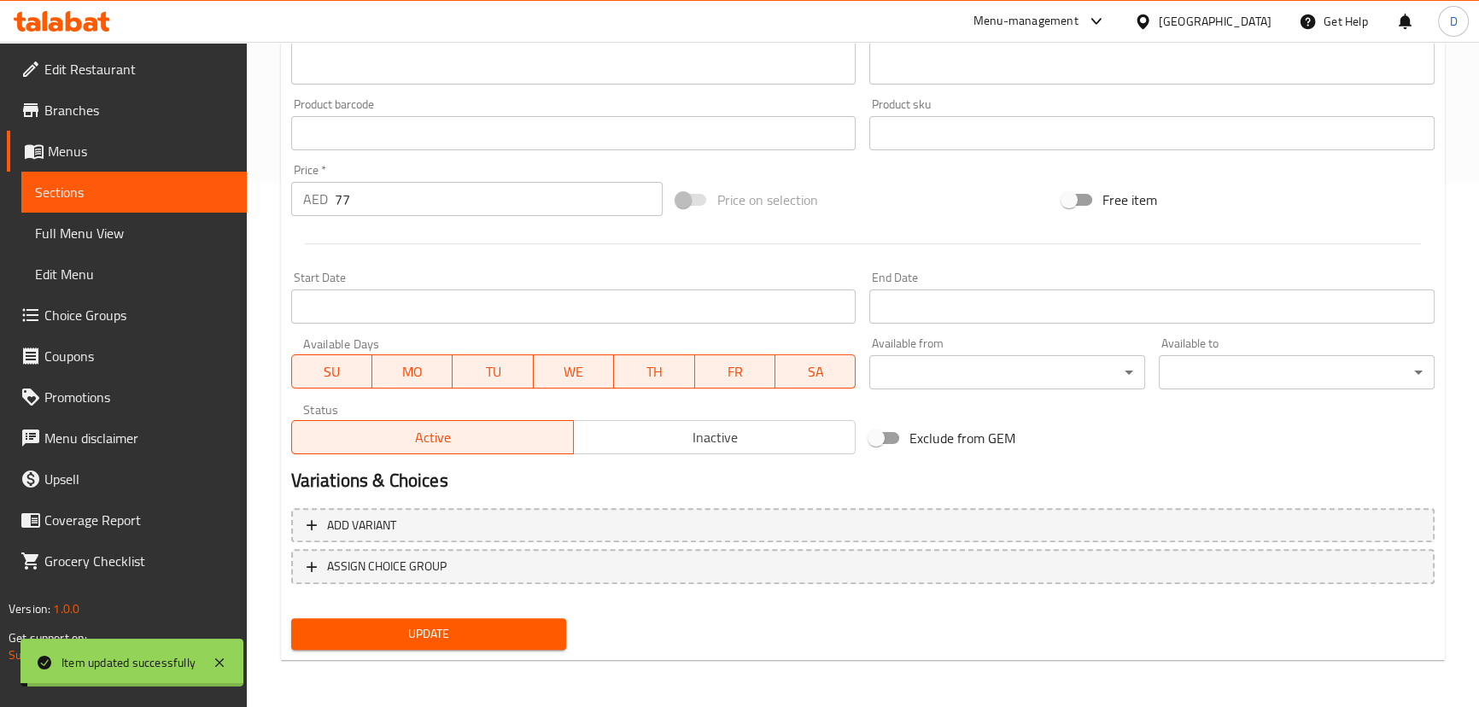
click at [439, 621] on button "Update" at bounding box center [429, 634] width 276 height 32
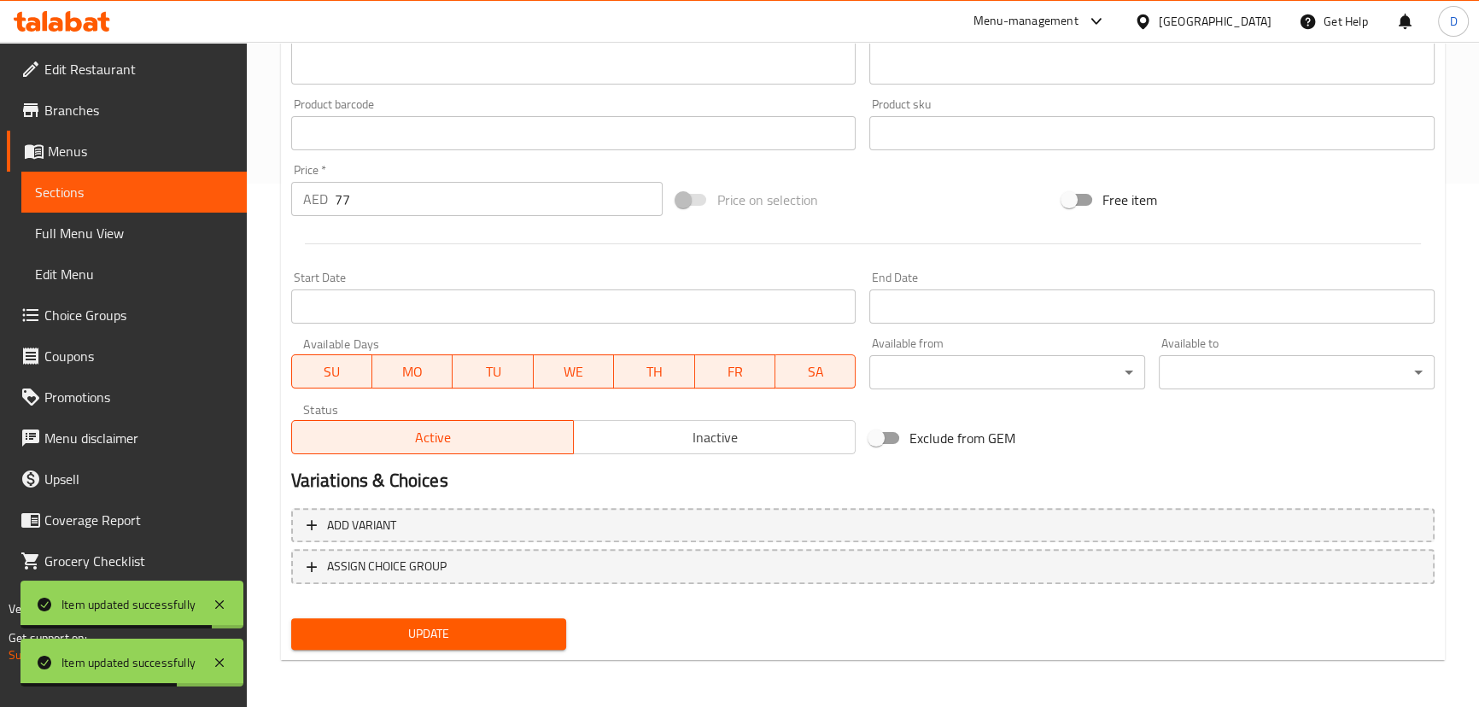
click at [184, 195] on span "Sections" at bounding box center [134, 192] width 198 height 20
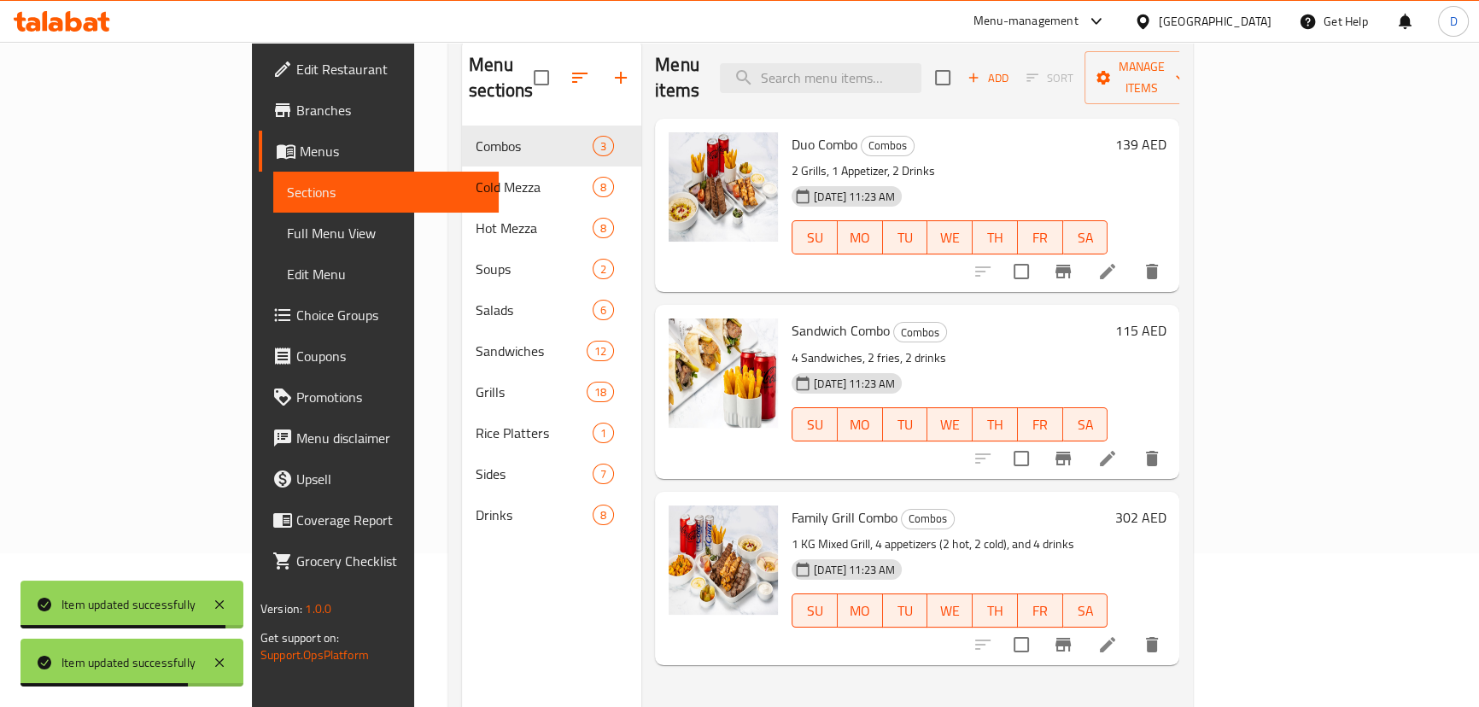
scroll to position [85, 0]
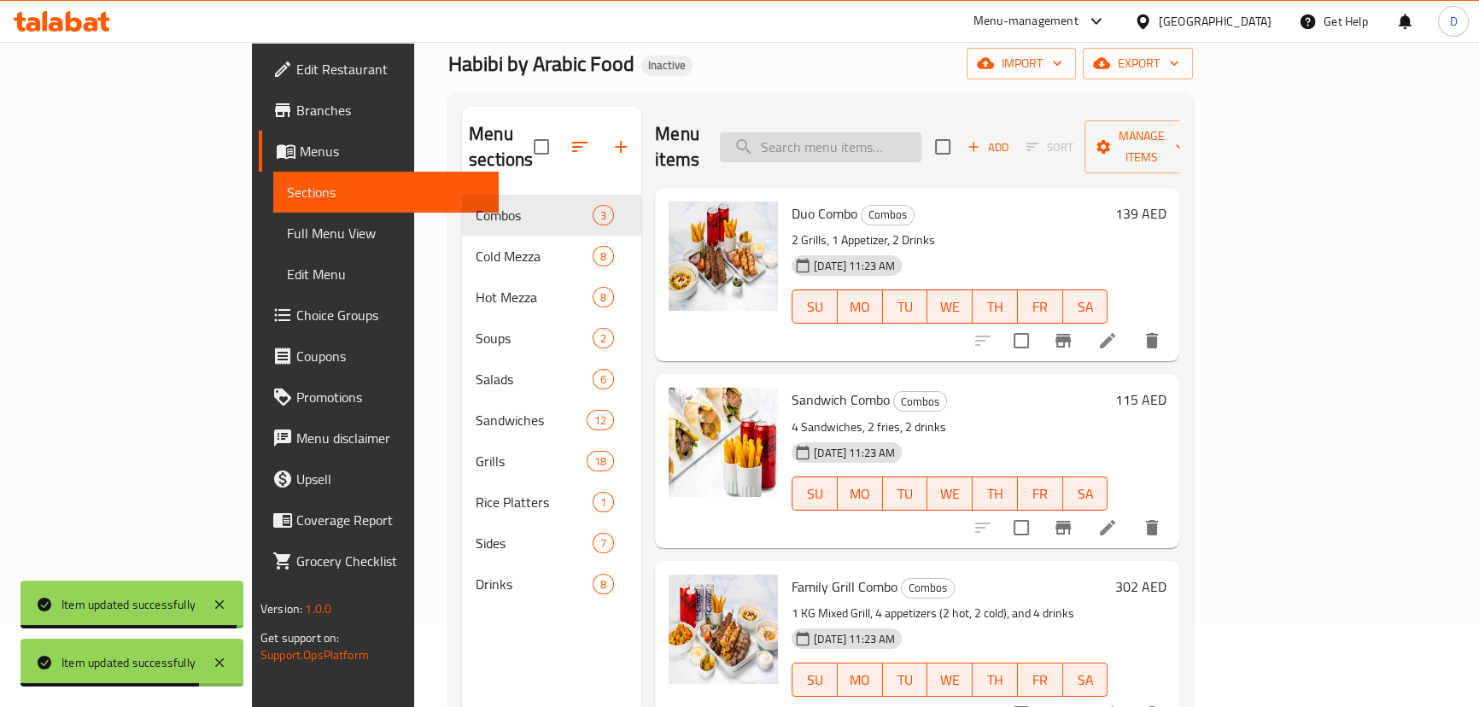
click at [877, 137] on input "search" at bounding box center [821, 147] width 202 height 30
paste input "Mixed Grill Platter"
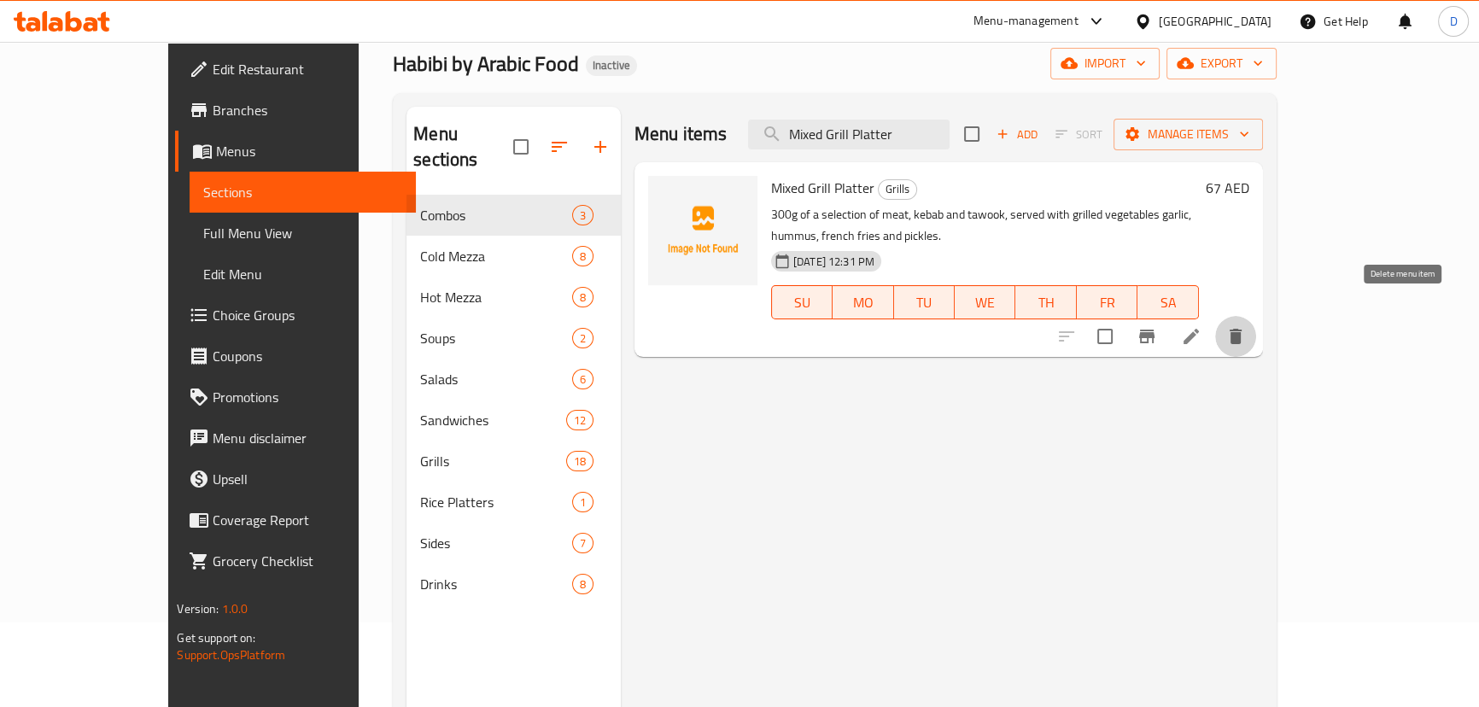
click at [1242, 329] on icon "delete" at bounding box center [1236, 336] width 12 height 15
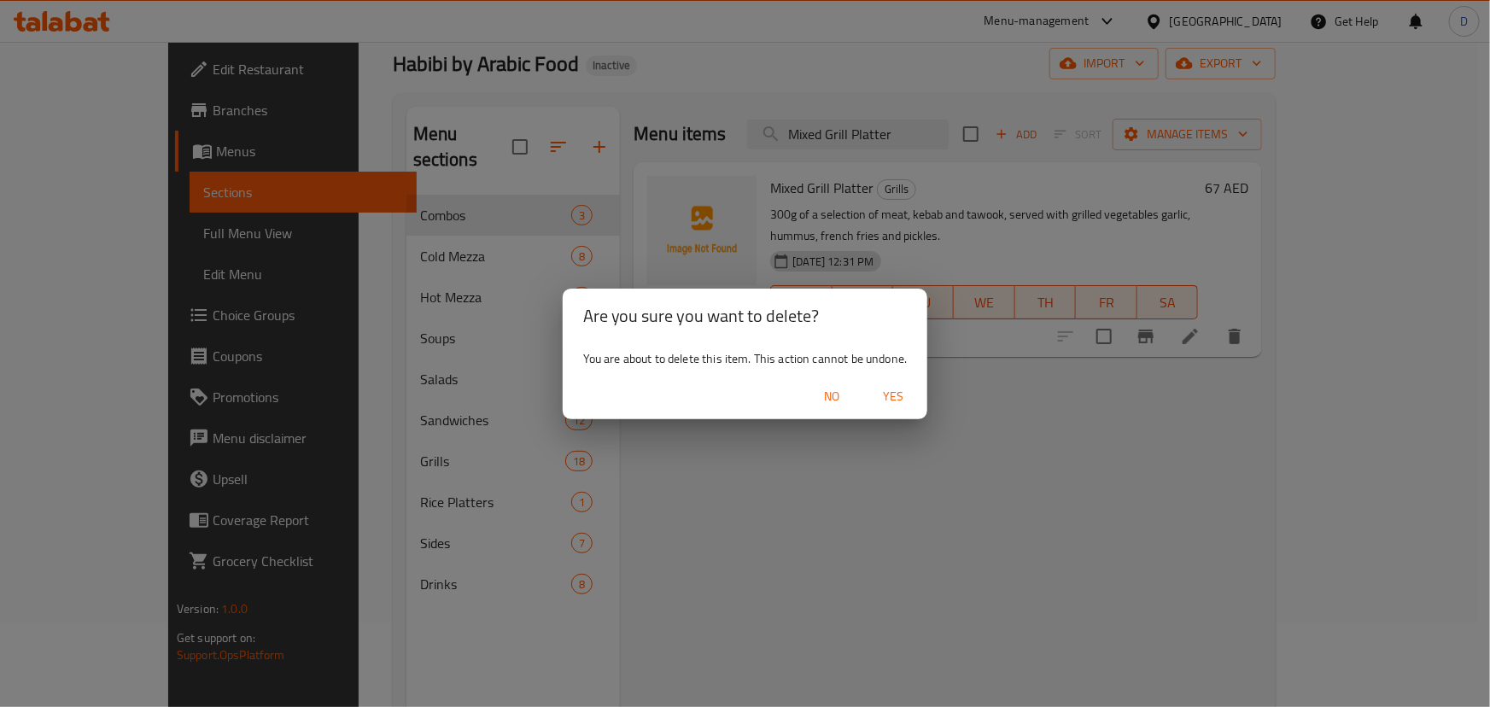
click at [891, 390] on span "Yes" at bounding box center [893, 396] width 41 height 21
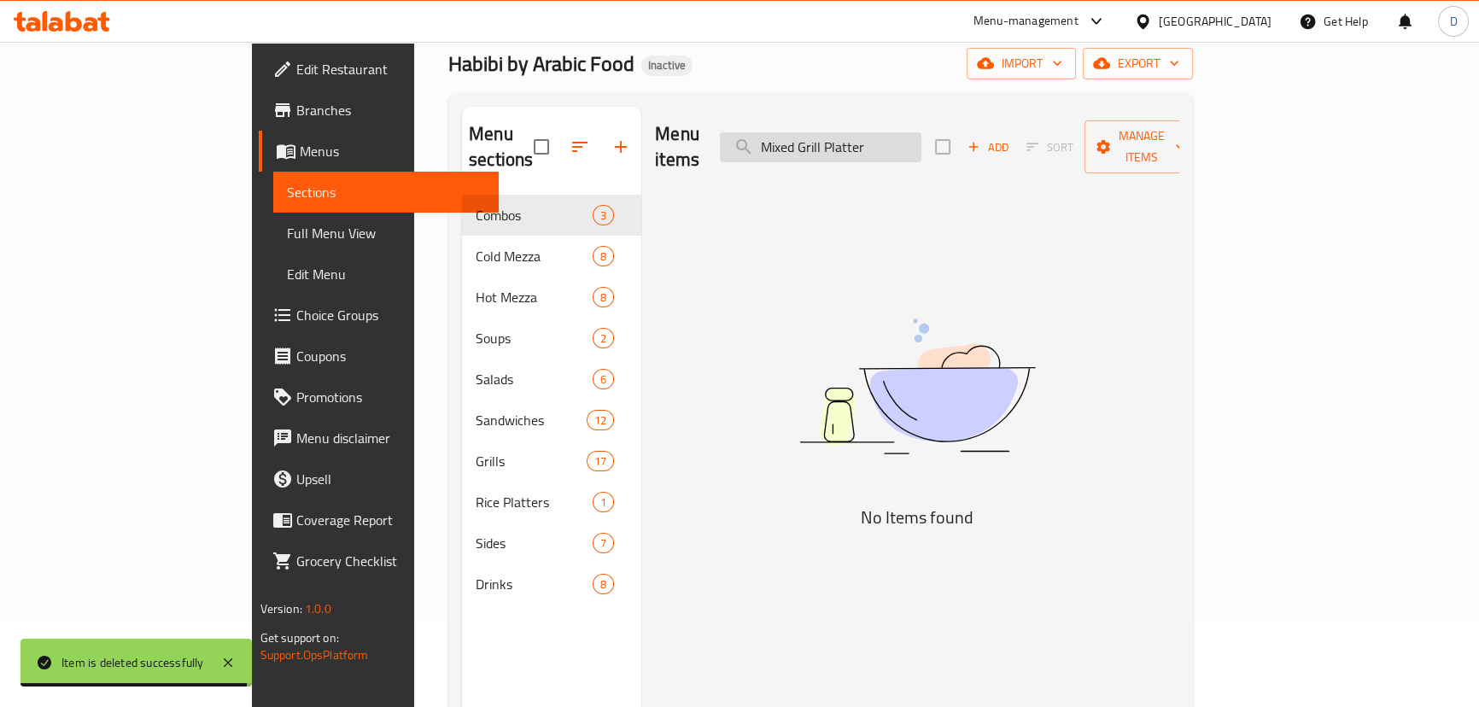
click at [882, 132] on input "Mixed Grill Platter" at bounding box center [821, 147] width 202 height 30
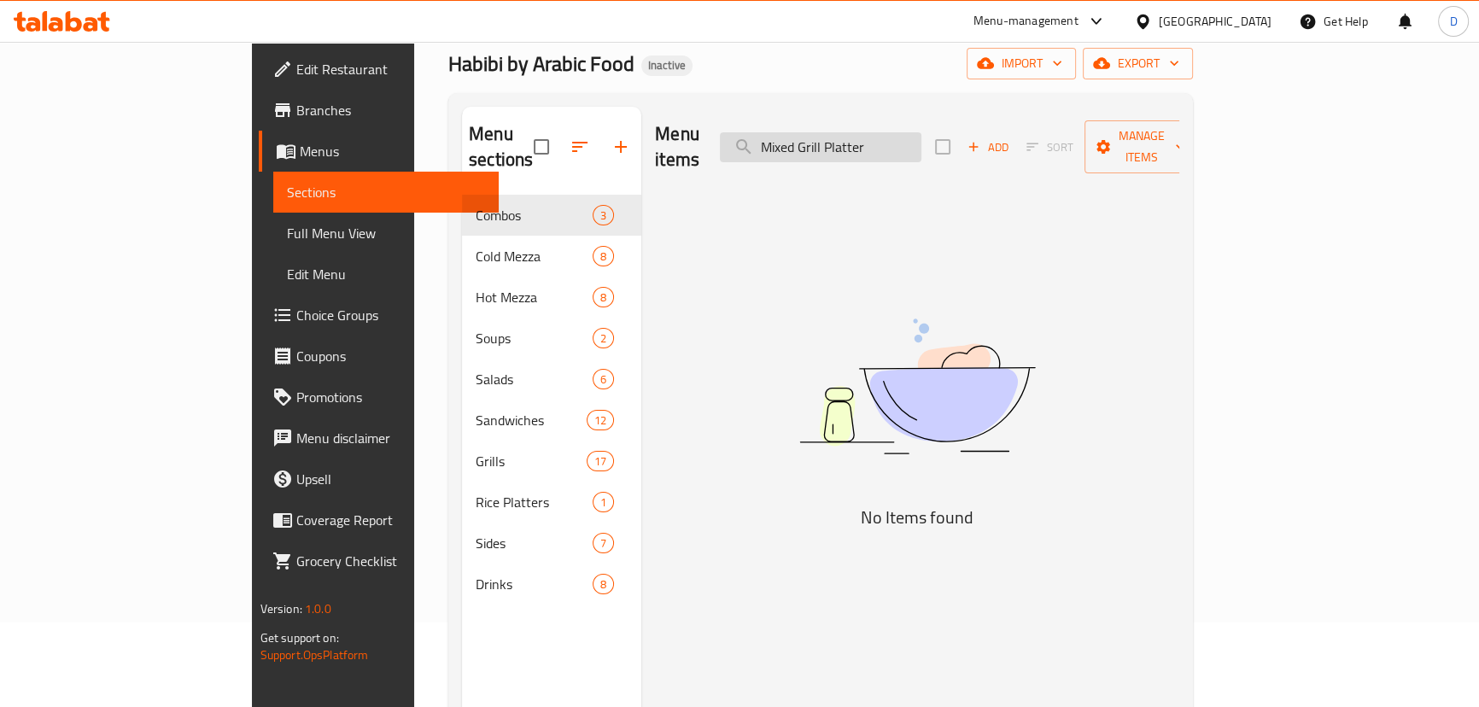
click at [882, 132] on input "Mixed Grill Platter" at bounding box center [821, 147] width 202 height 30
paste input "o a perfect smoky cris"
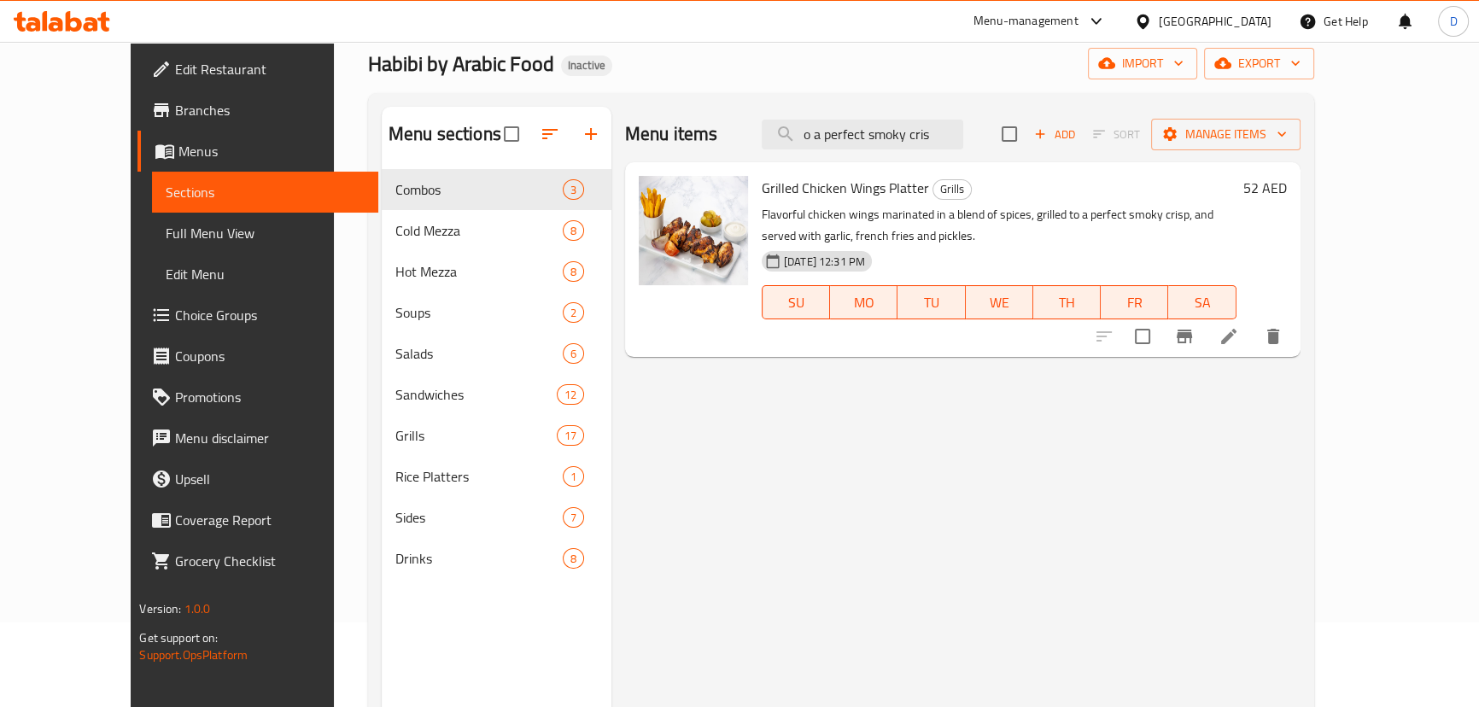
type input "o a perfect smoky cris"
click at [1253, 340] on li at bounding box center [1229, 336] width 48 height 31
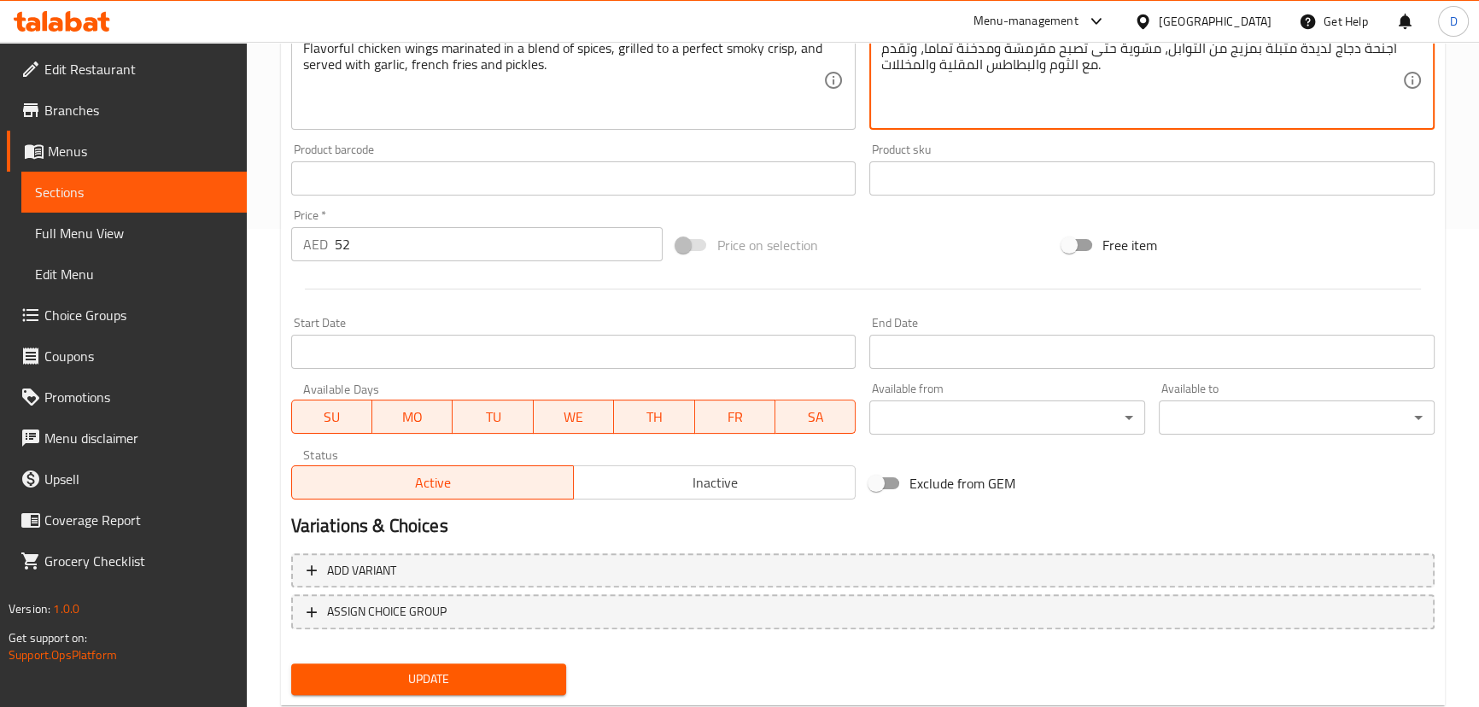
scroll to position [524, 0]
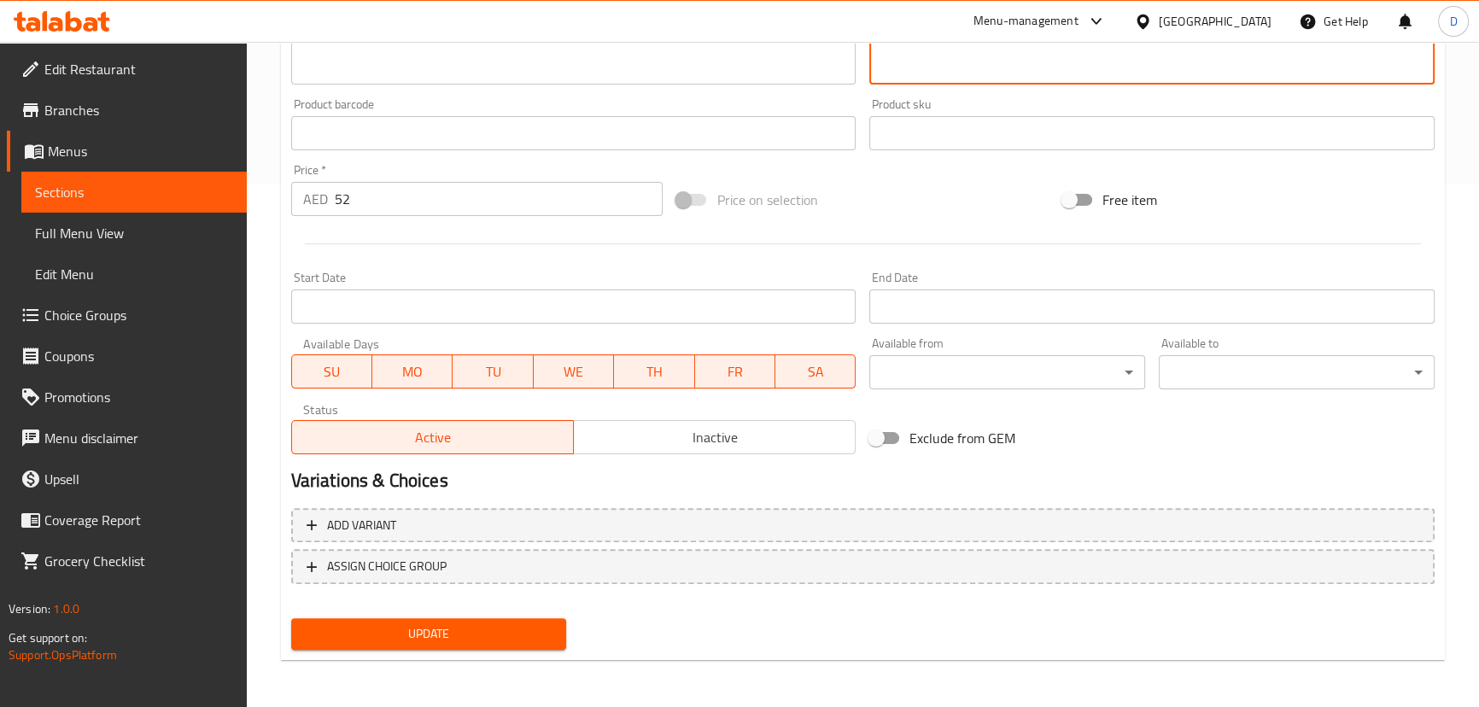
type textarea "أجنحة دجاج لذيذة متبلة بمزيج من التوابل، مشوية حتى تصبح مقرمشة ومدخنة تماما، وت…"
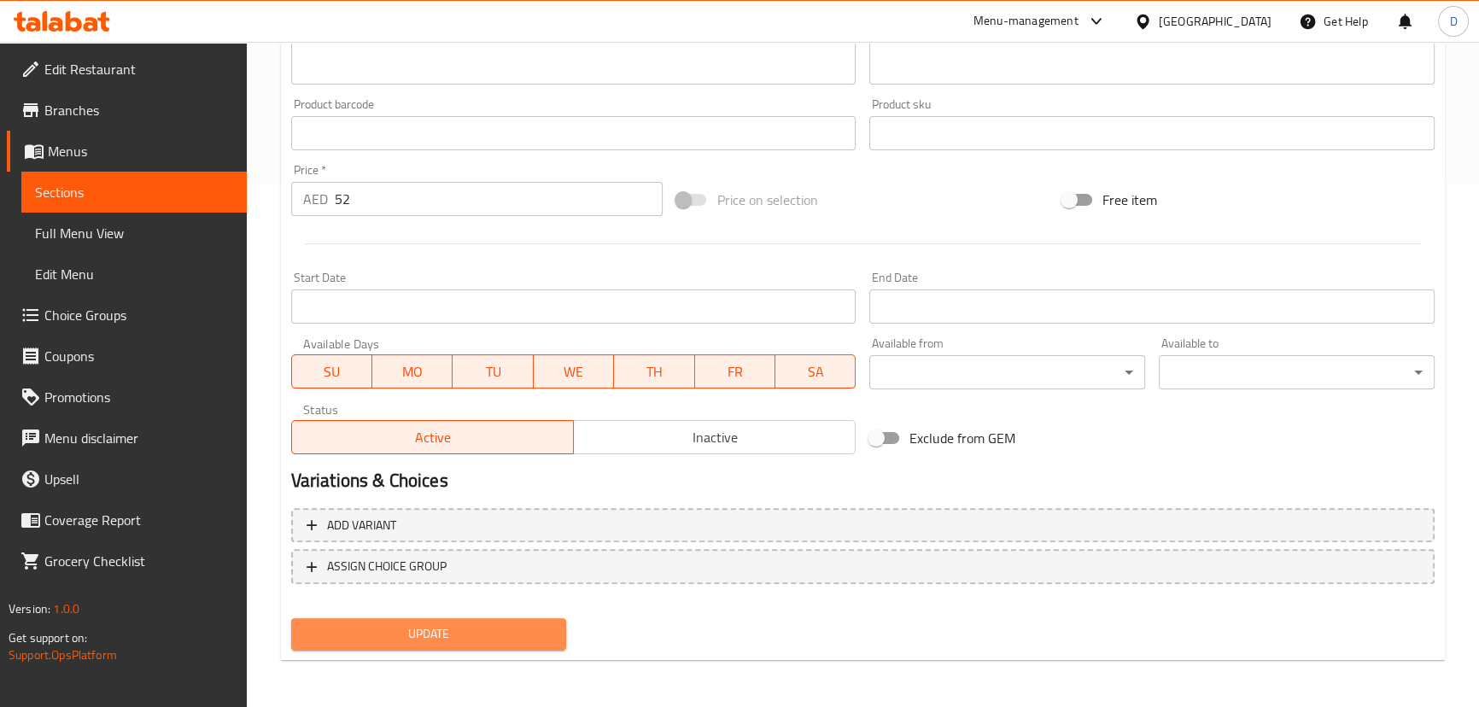
click at [434, 618] on button "Update" at bounding box center [429, 634] width 276 height 32
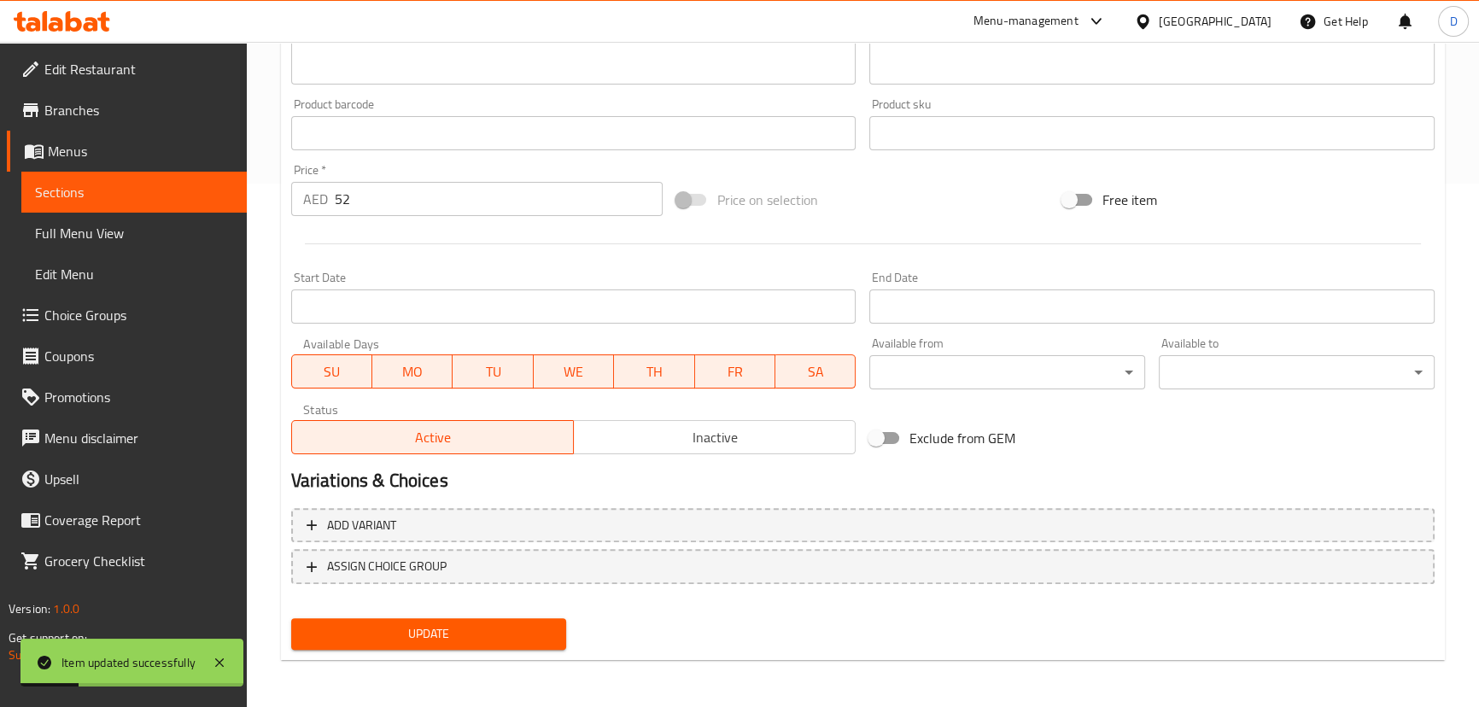
click at [230, 183] on span "Sections" at bounding box center [134, 192] width 198 height 20
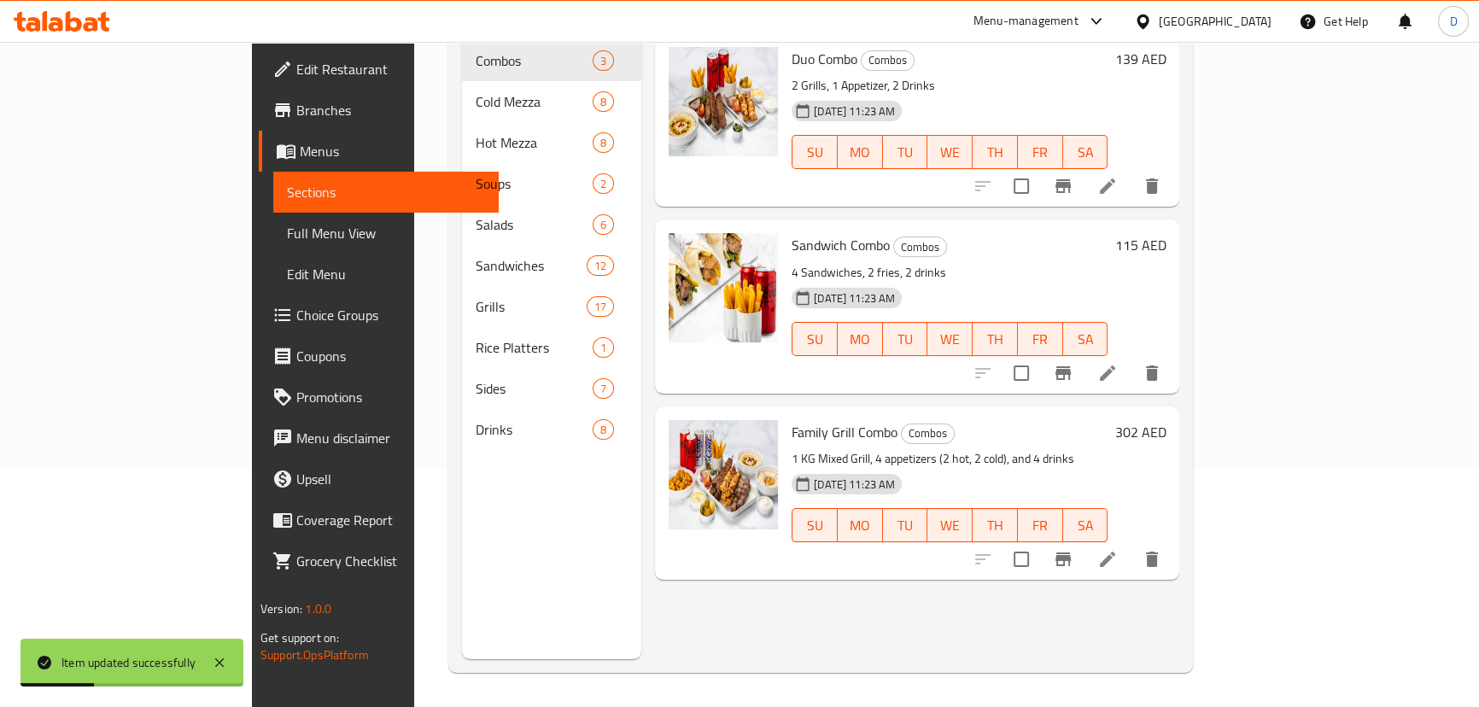
scroll to position [85, 0]
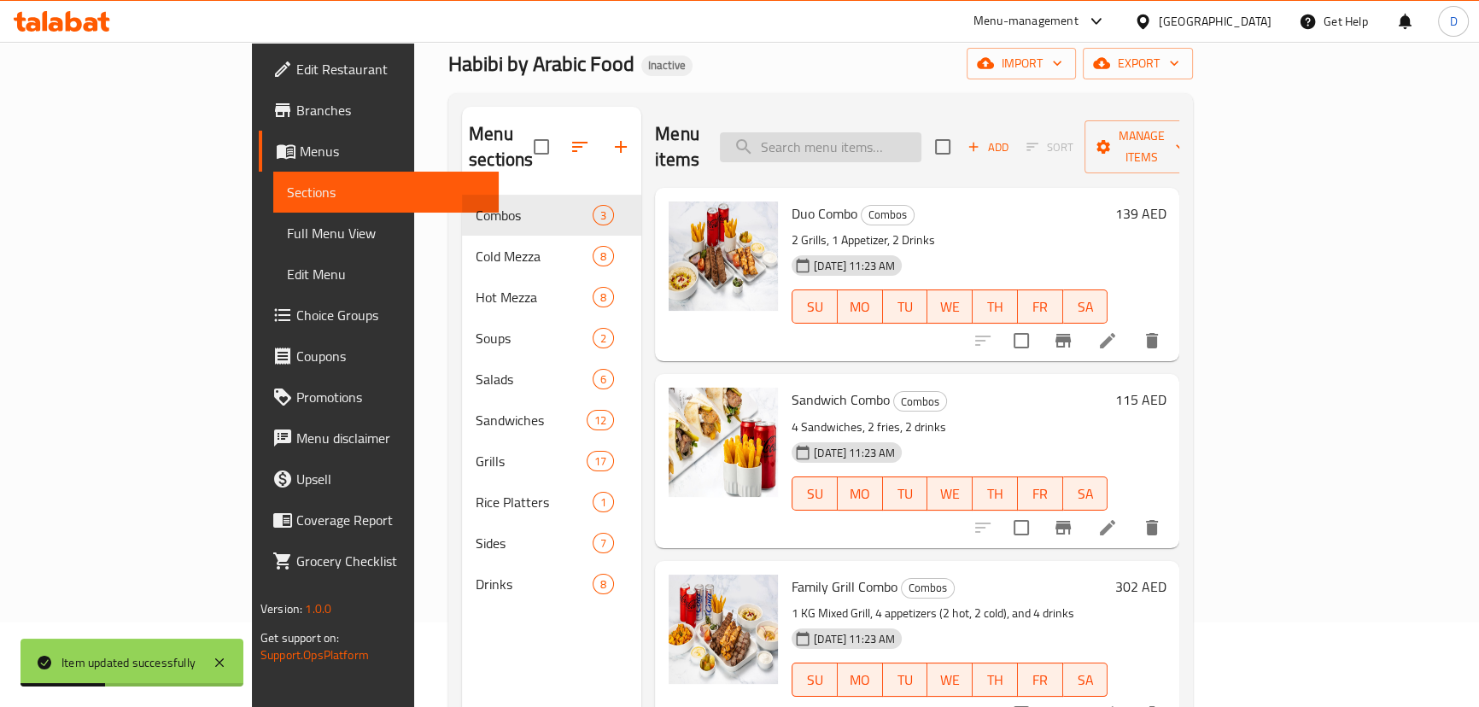
click at [846, 138] on input "search" at bounding box center [821, 147] width 202 height 30
paste input "Succulent"
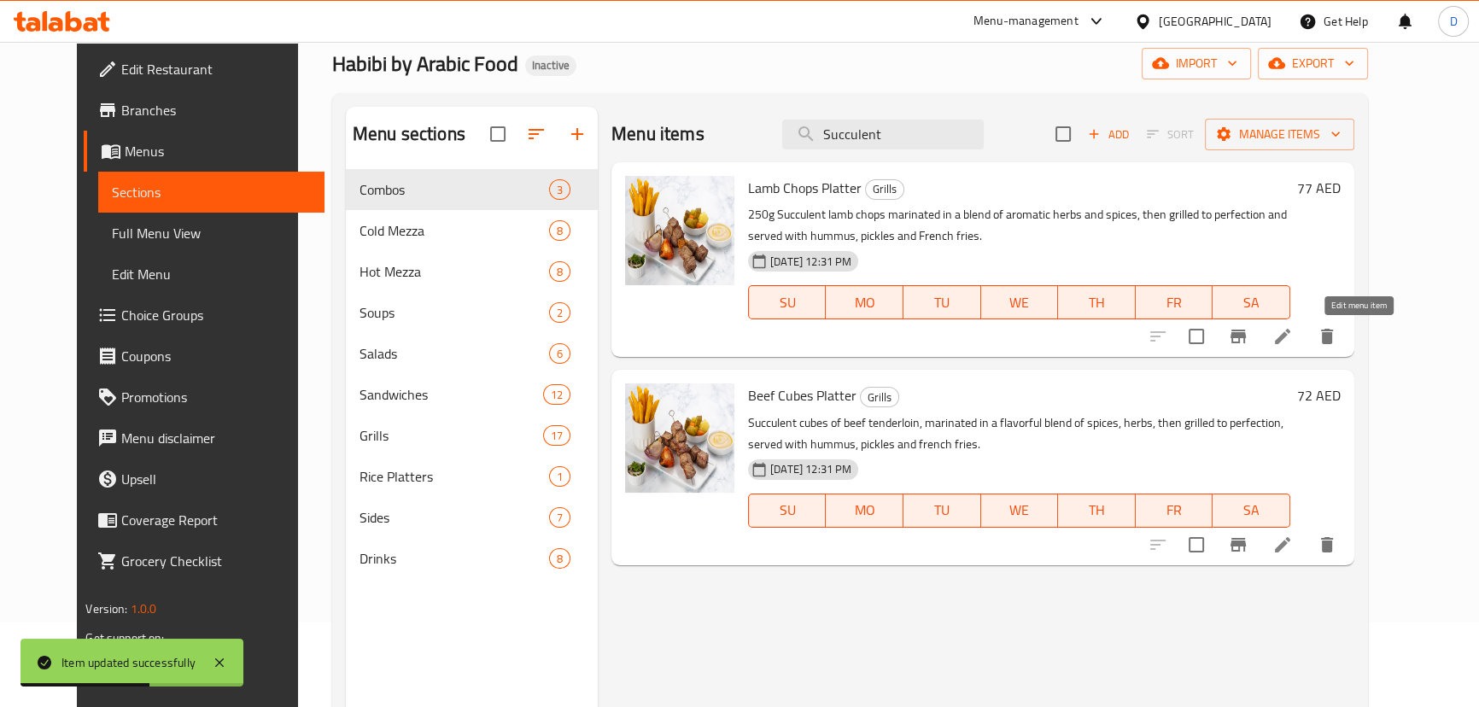
type input "Succulent"
click at [1293, 336] on icon at bounding box center [1283, 336] width 20 height 20
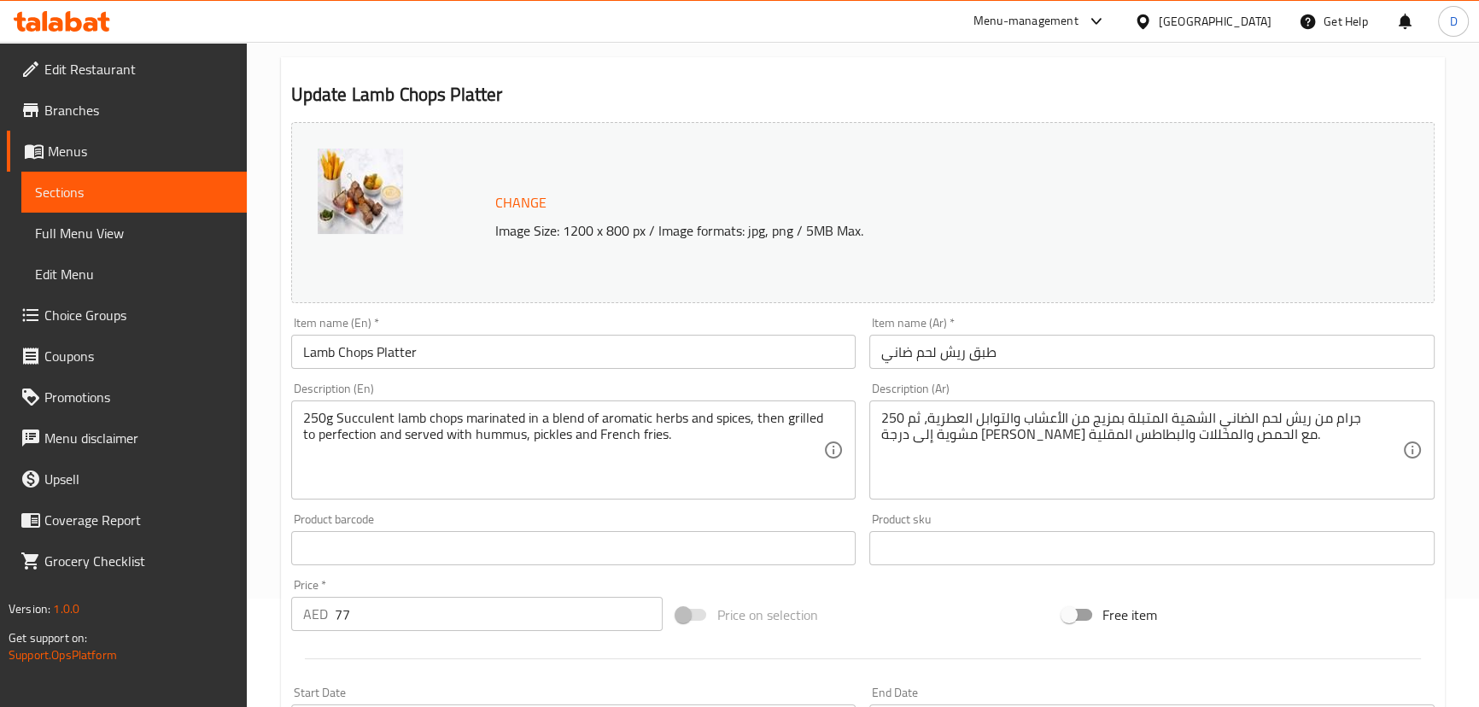
scroll to position [155, 0]
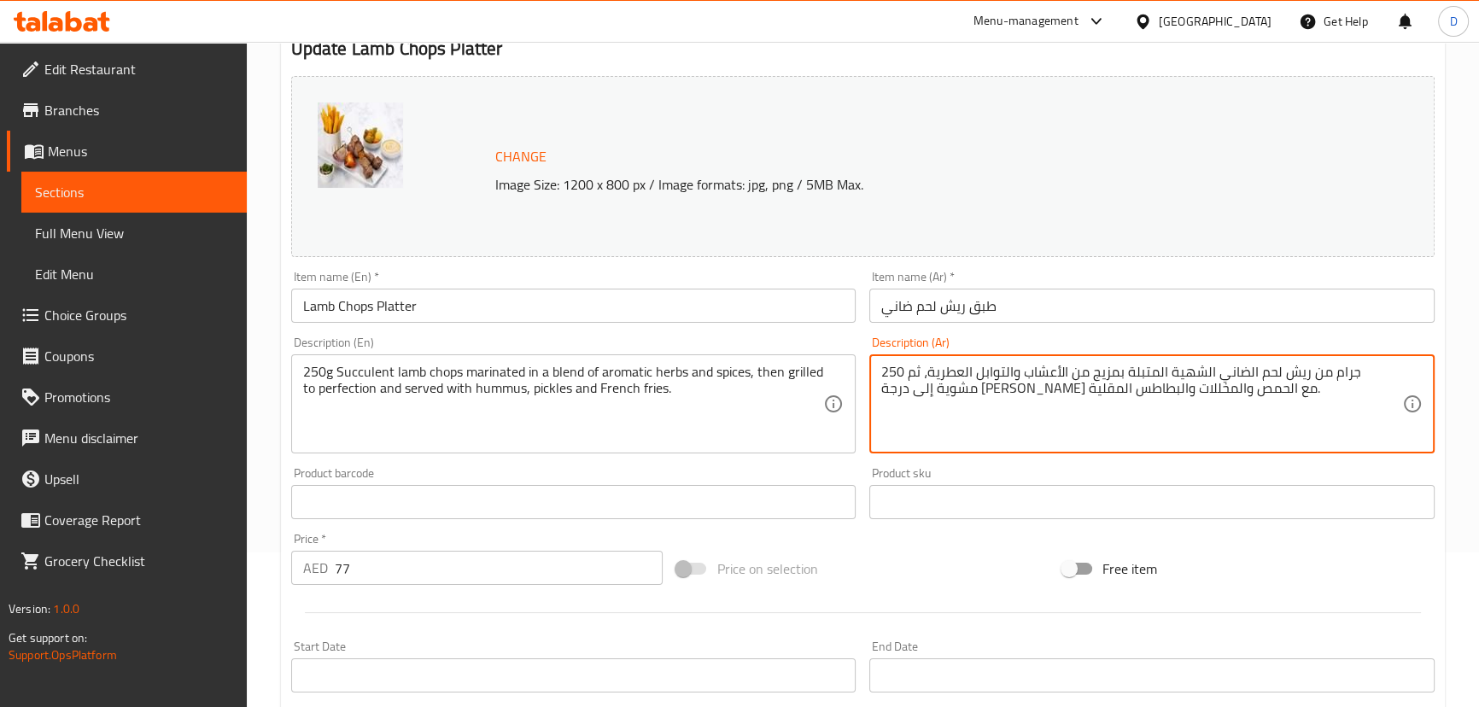
click at [1238, 375] on textarea "250 جرام من ريش لحم الضاني الشهية المتبلة بمزيج من الأعشاب والتوابل العطرية، ثم…" at bounding box center [1141, 404] width 521 height 81
paste textarea "صاري"
click at [1215, 366] on textarea "250 جرام من ريش لحم الضاني عصاري المتبلة بمزيج من الأعشاب والتوابل العطرية، ثم …" at bounding box center [1141, 404] width 521 height 81
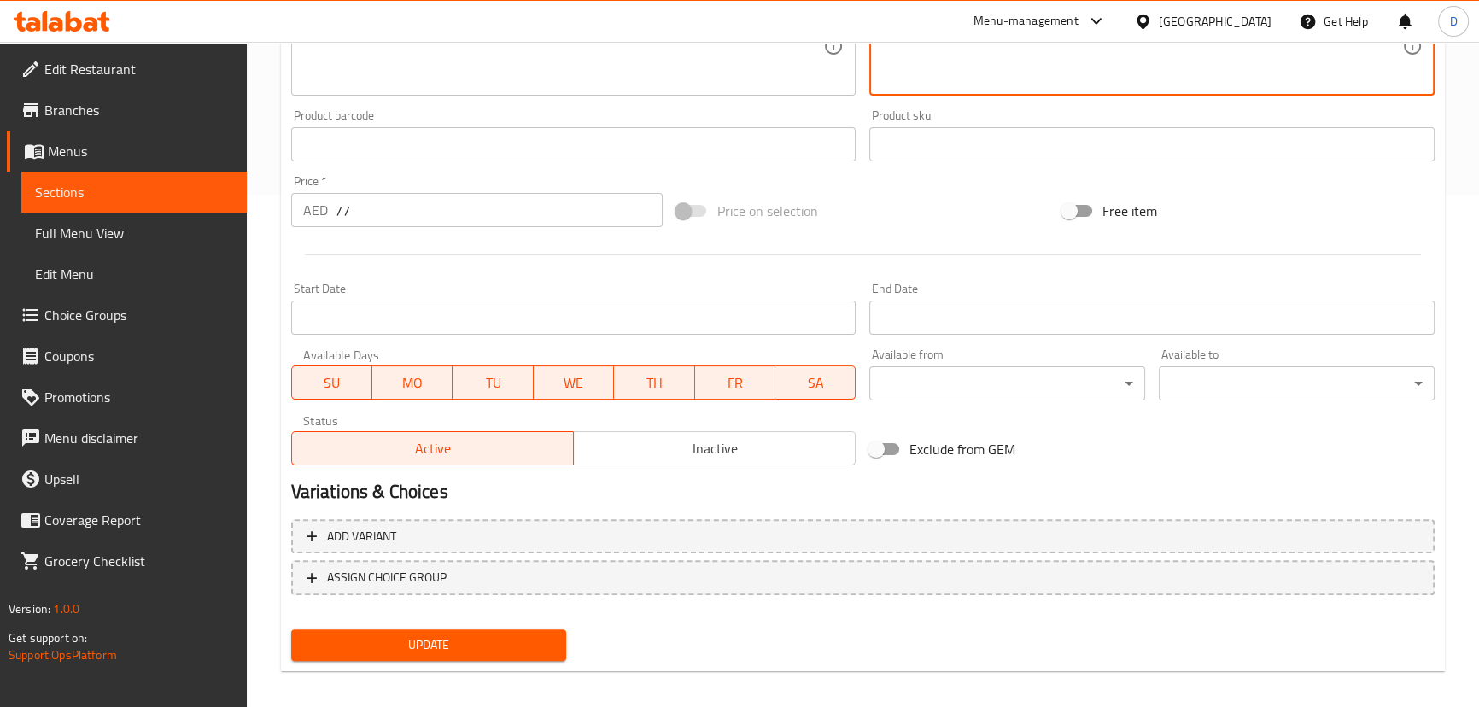
scroll to position [290, 0]
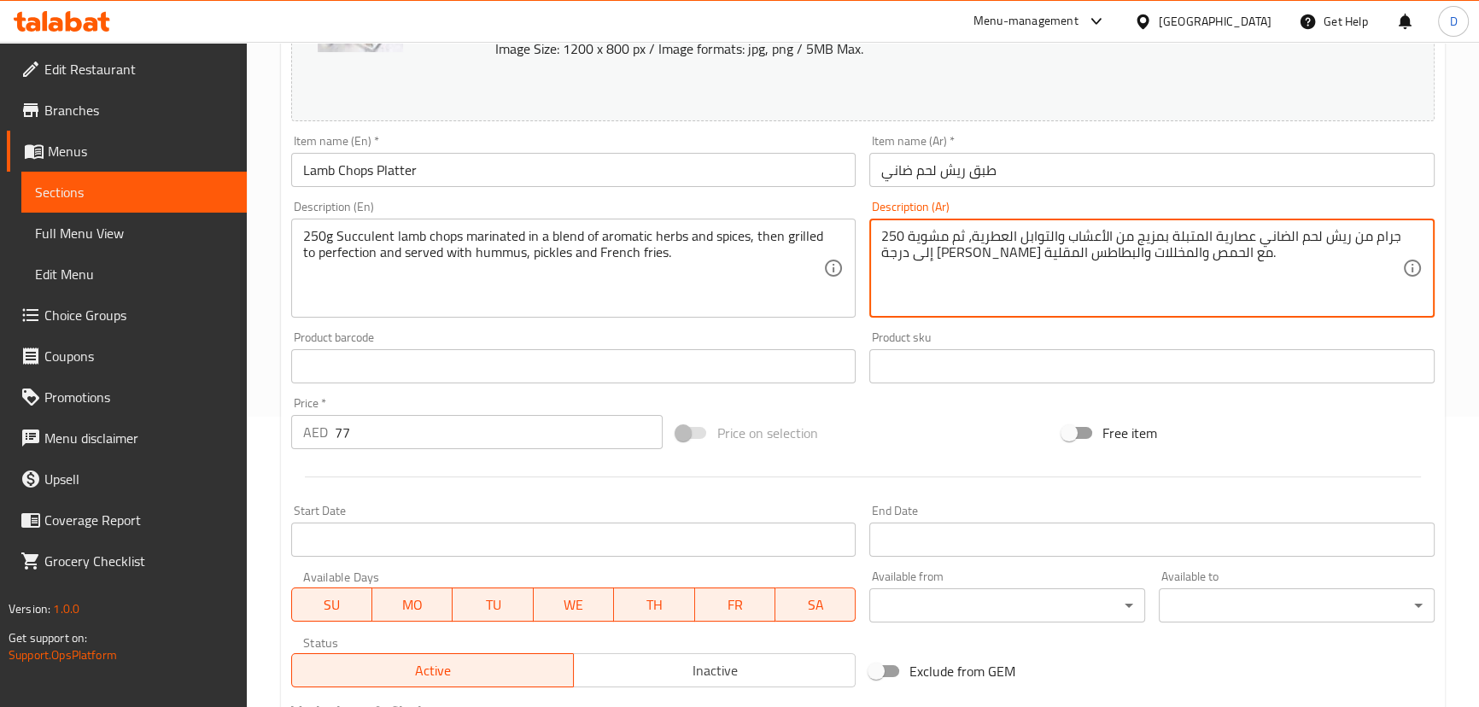
click at [1198, 239] on textarea "250 جرام من ريش لحم الضاني عصارية المتبلة بمزيج من الأعشاب والتوابل العطرية، ثم…" at bounding box center [1141, 268] width 521 height 81
click at [1275, 231] on textarea "250 جرام من ريش لحم الضاني عصارية متبلة بمزيج من الأعشاب والتوابل العطرية، ثم م…" at bounding box center [1141, 268] width 521 height 81
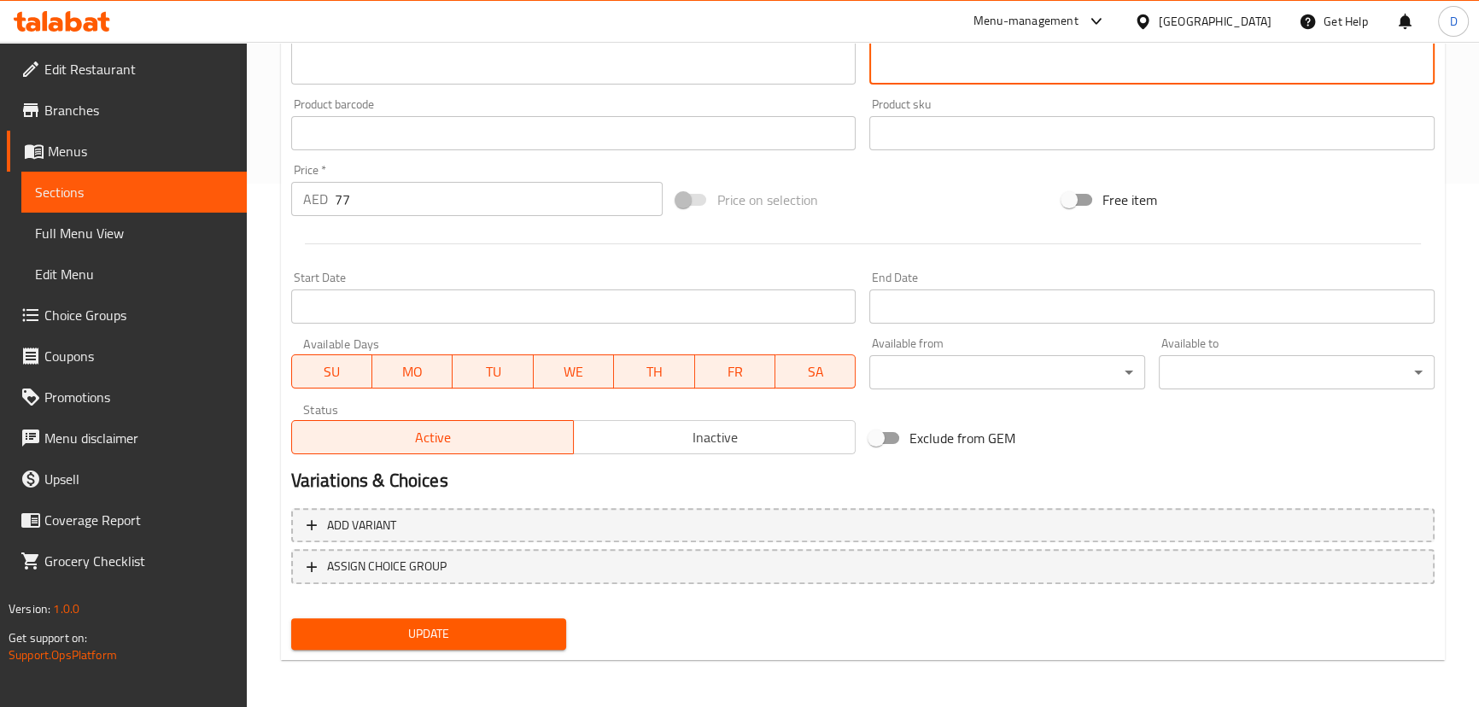
type textarea "250 جرام من ريش لحم ضاني عصارية متبلة بمزيج من الأعشاب والتوابل العطرية، ثم مشو…"
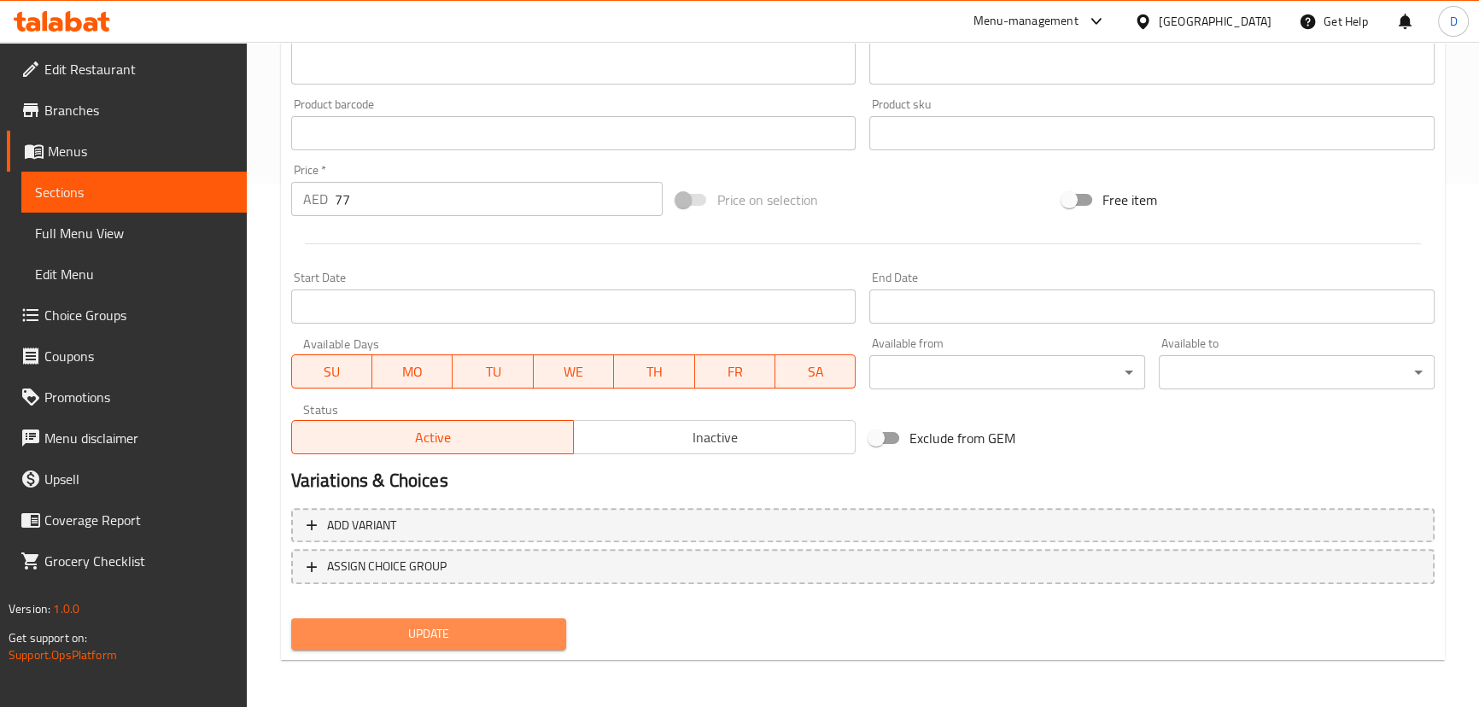
click at [500, 630] on span "Update" at bounding box center [429, 633] width 249 height 21
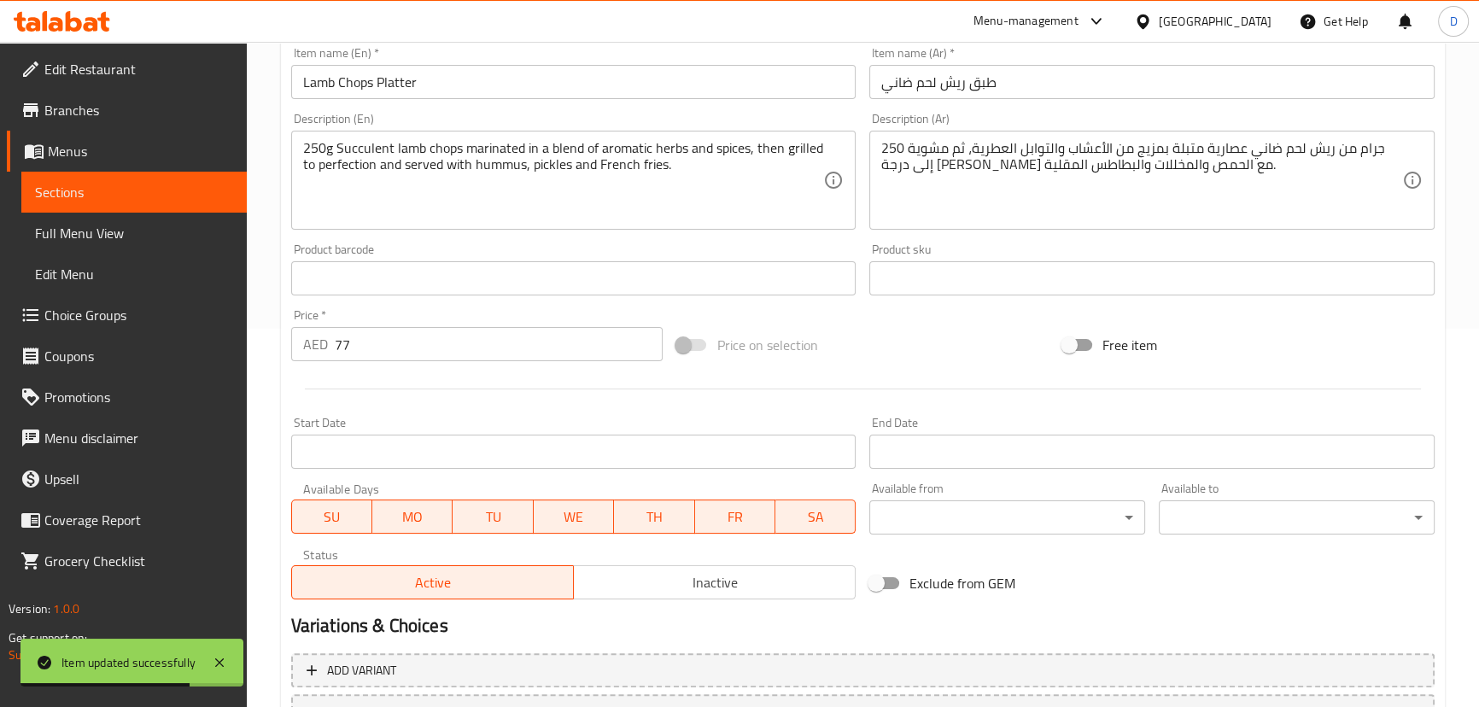
scroll to position [290, 0]
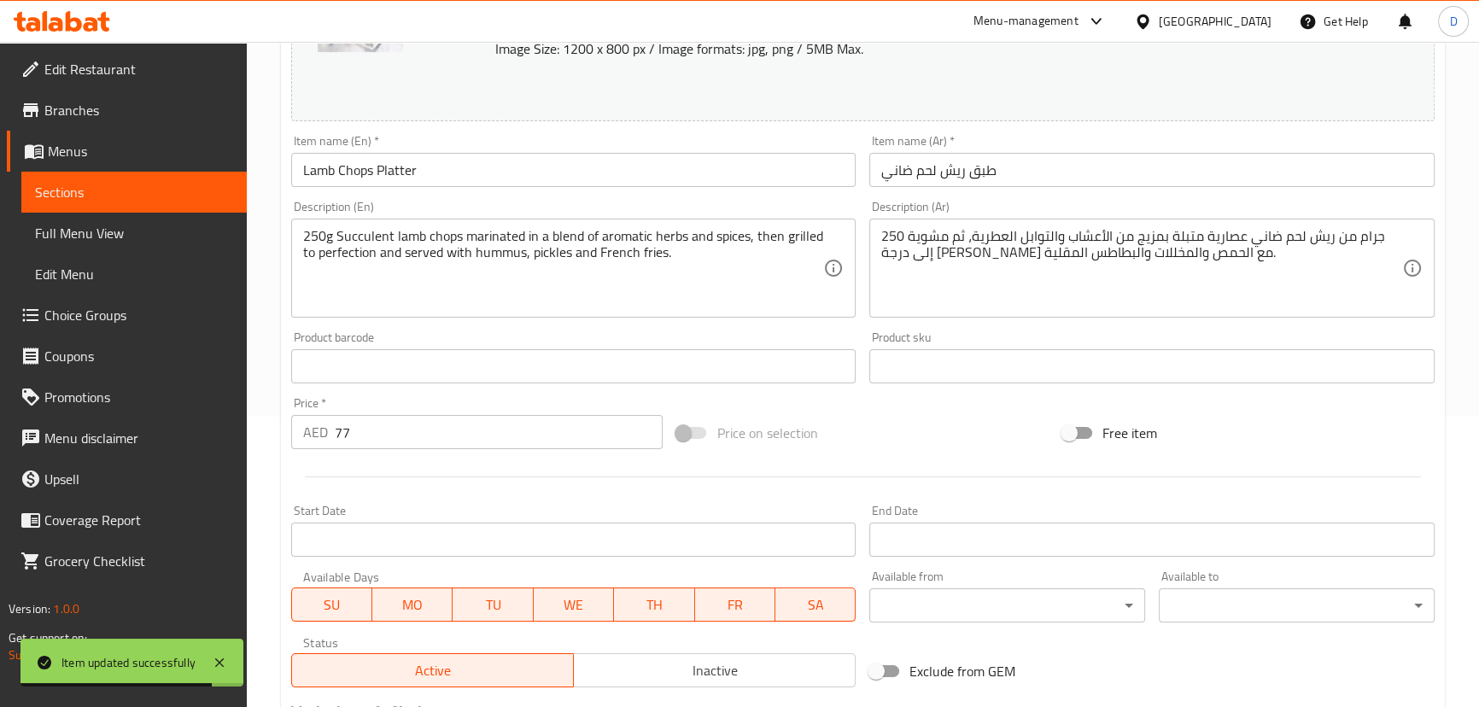
click at [383, 225] on div "250g Succulent lamb chops marinated in a blend of aromatic herbs and spices, th…" at bounding box center [573, 268] width 565 height 99
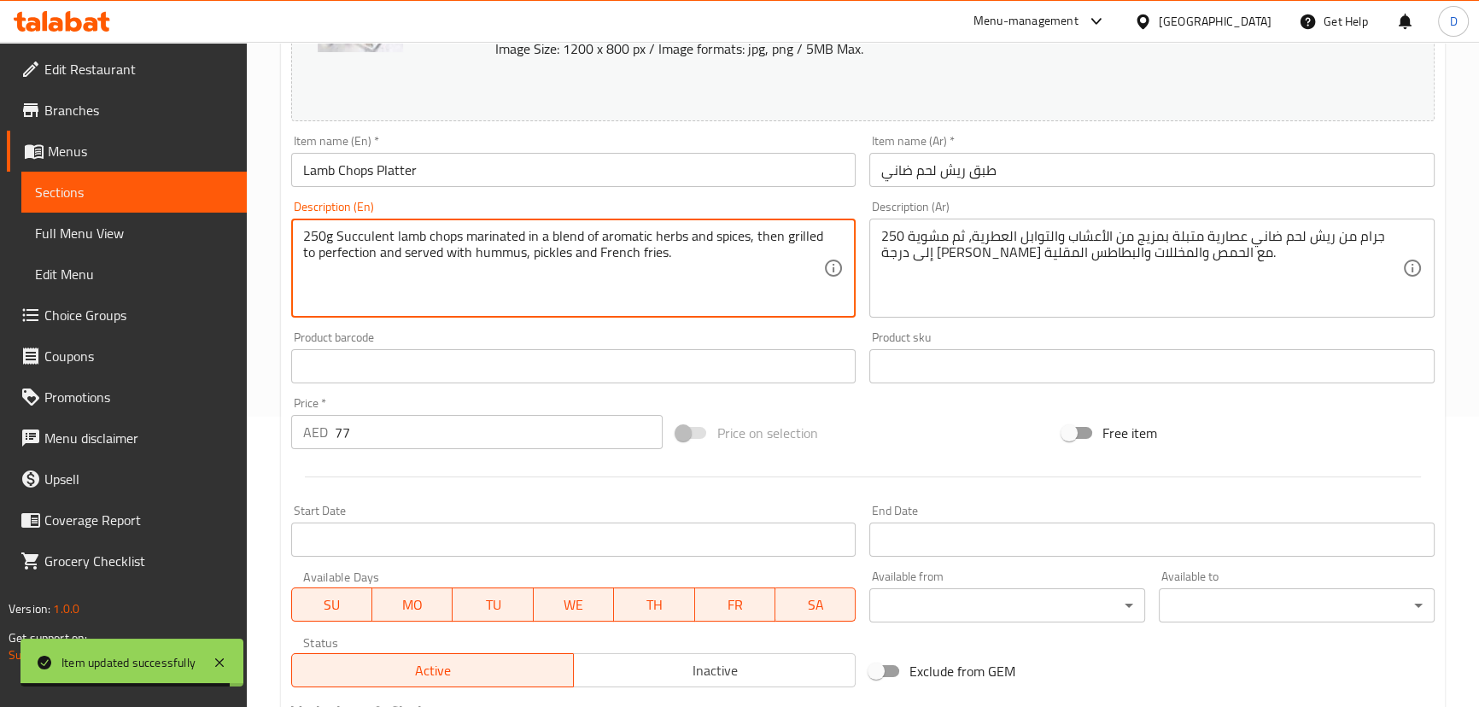
click at [374, 238] on textarea "250g Succulent lamb chops marinated in a blend of aromatic herbs and spices, th…" at bounding box center [563, 268] width 521 height 81
click at [216, 191] on span "Sections" at bounding box center [134, 192] width 198 height 20
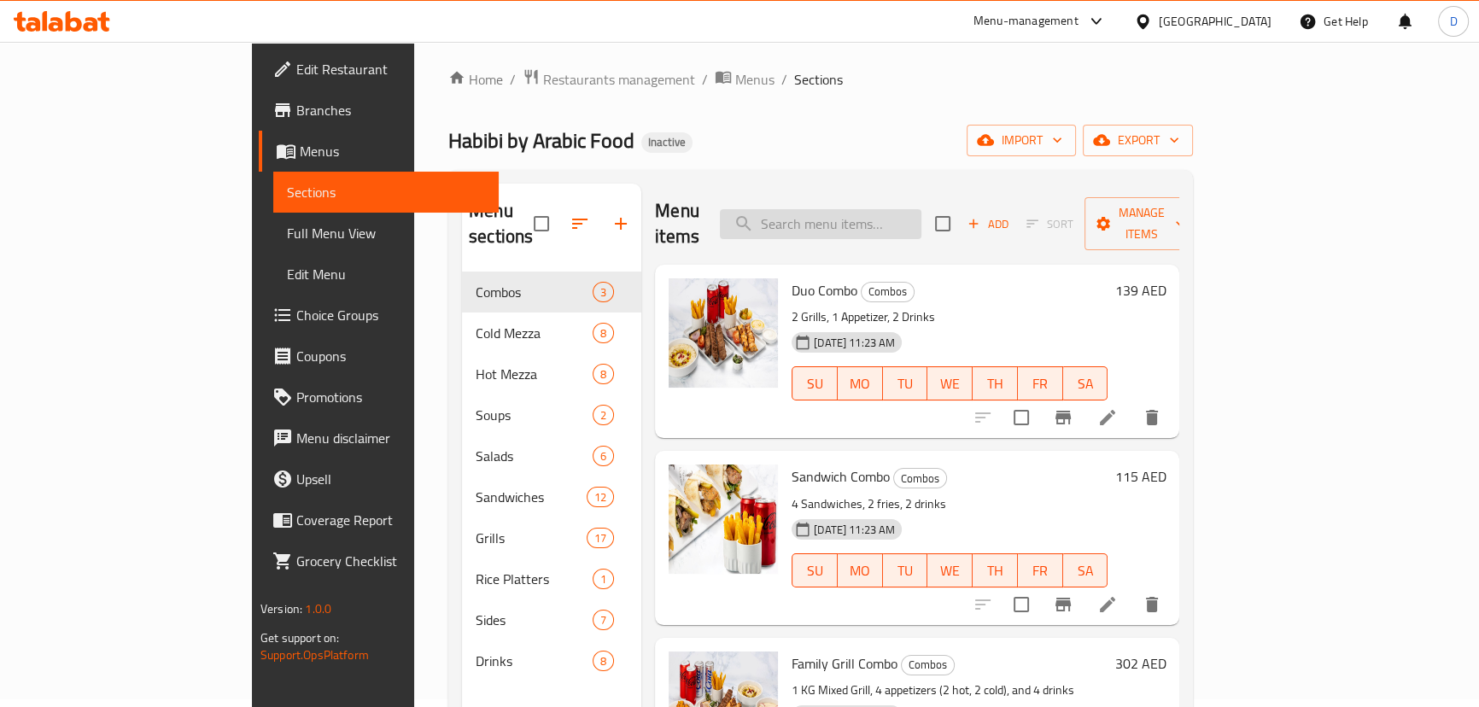
scroll to position [7, 0]
click at [835, 224] on input "search" at bounding box center [821, 225] width 202 height 30
paste input "Succulent"
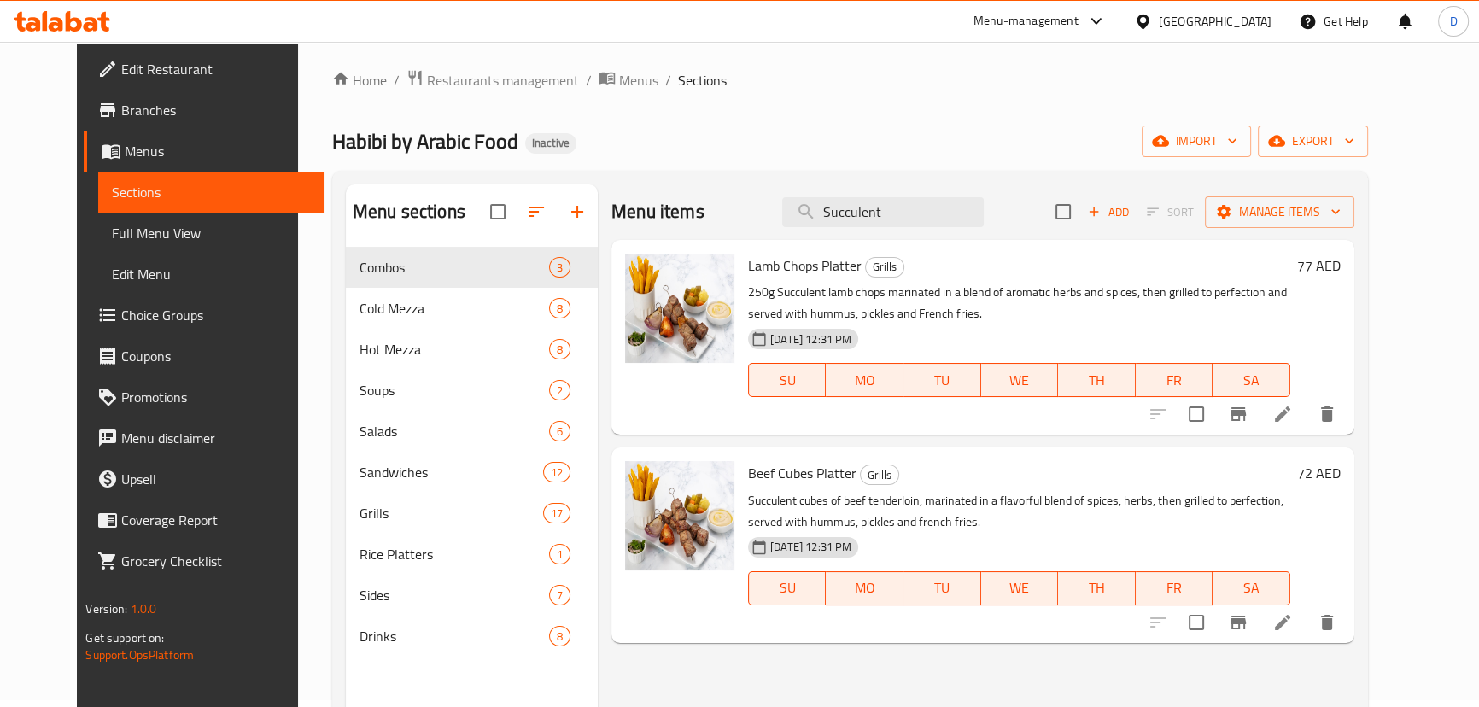
type input "Succulent"
click at [1290, 628] on icon at bounding box center [1282, 622] width 15 height 15
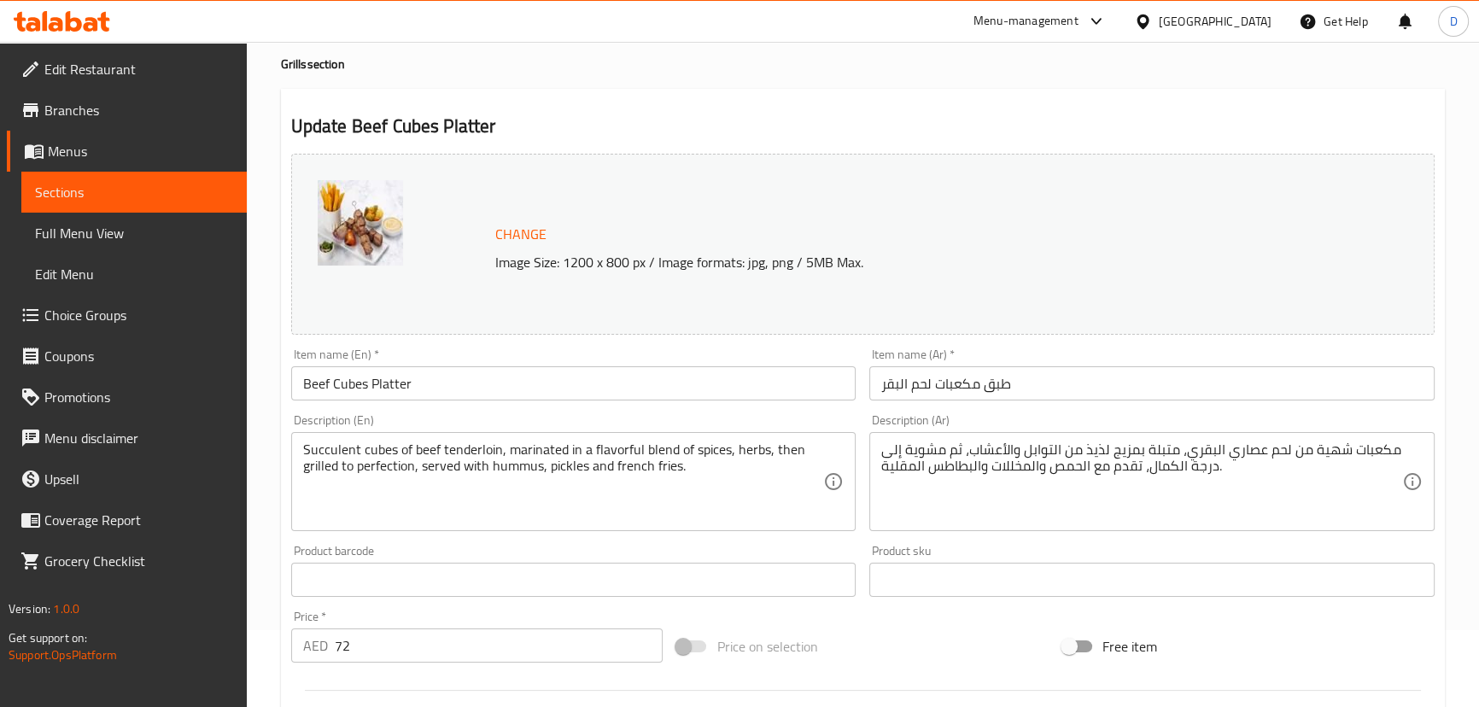
scroll to position [77, 0]
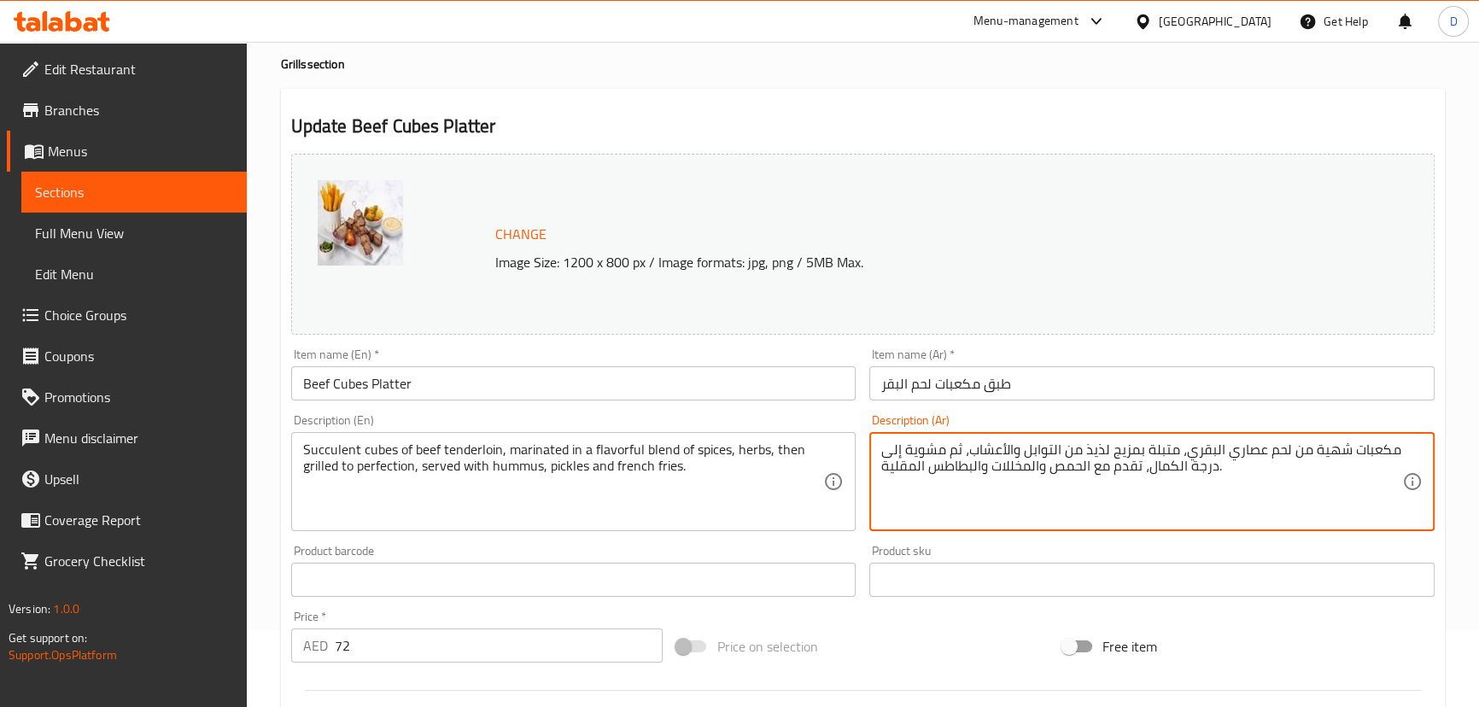
drag, startPoint x: 1318, startPoint y: 450, endPoint x: 1343, endPoint y: 457, distance: 25.7
paste textarea "صار"
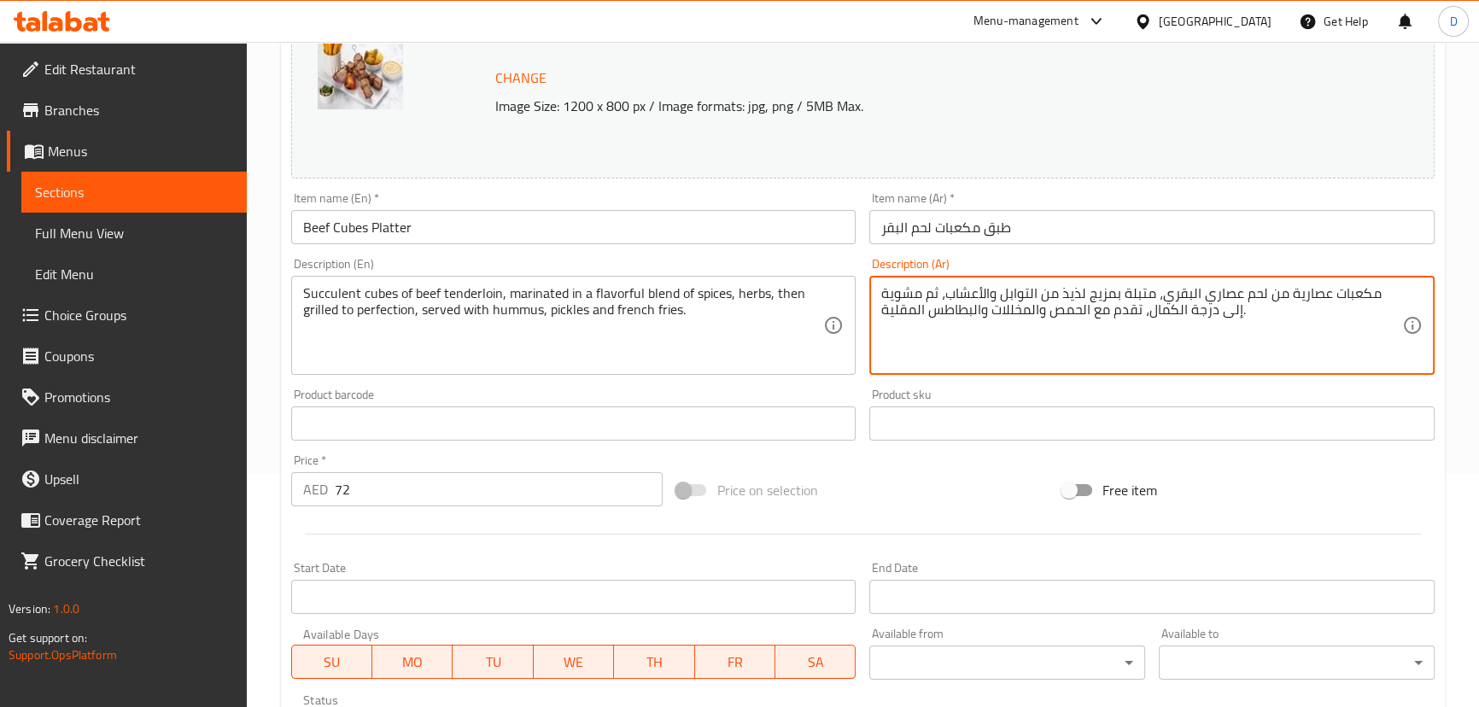
scroll to position [232, 0]
click at [1255, 293] on textarea "مكعبات عصارية من لحم عصاري البقري، متبلة بمزيج لذيذ من التوابل والأعشاب، ثم مشو…" at bounding box center [1141, 326] width 521 height 81
drag, startPoint x: 1213, startPoint y: 295, endPoint x: 1261, endPoint y: 297, distance: 48.7
click at [1261, 297] on textarea "مكعبات عصارية من لحم عصاري البقري، متبلة بمزيج لذيذ من التوابل والأعشاب، ثم مشو…" at bounding box center [1141, 326] width 521 height 81
click at [1214, 297] on textarea "مكعبات عصارية من لحم بقري، متبلة بمزيج لذيذ من التوابل والأعشاب، ثم مشوية إلى د…" at bounding box center [1141, 326] width 521 height 81
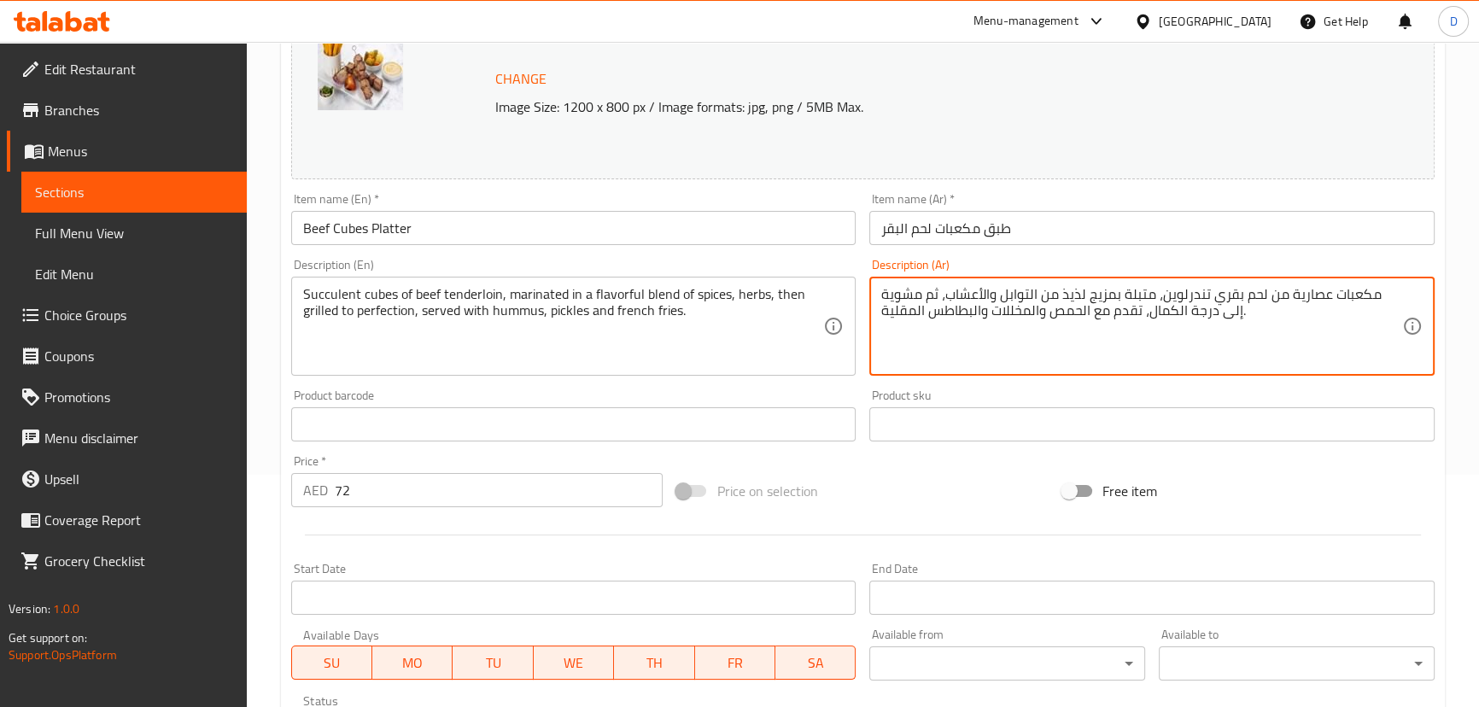
type textarea "مكعبات عصارية من لحم بقري تندرلوين، متبلة بمزيج لذيذ من التوابل والأعشاب، ثم مش…"
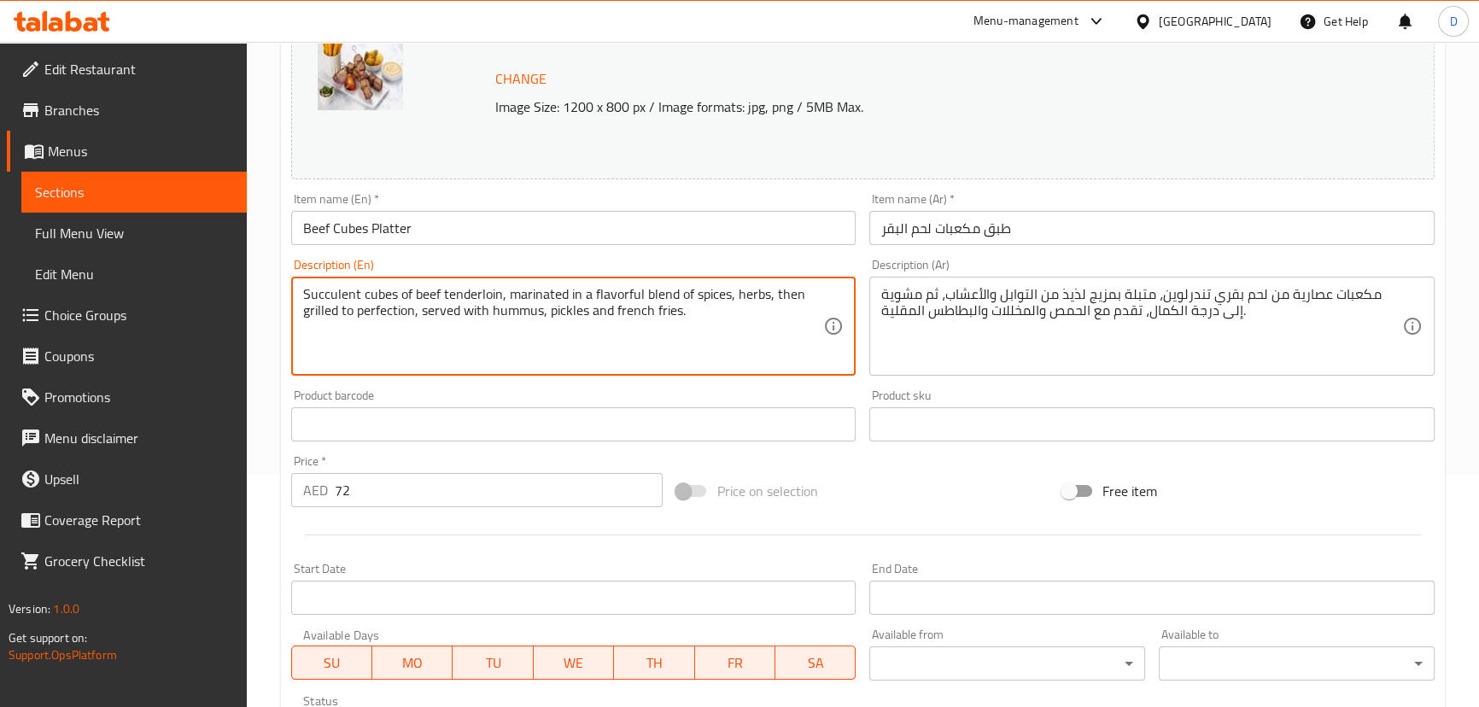
click at [459, 290] on textarea "Succulent cubes of beef tenderloin, marinated in a flavorful blend of spices, h…" at bounding box center [563, 326] width 521 height 81
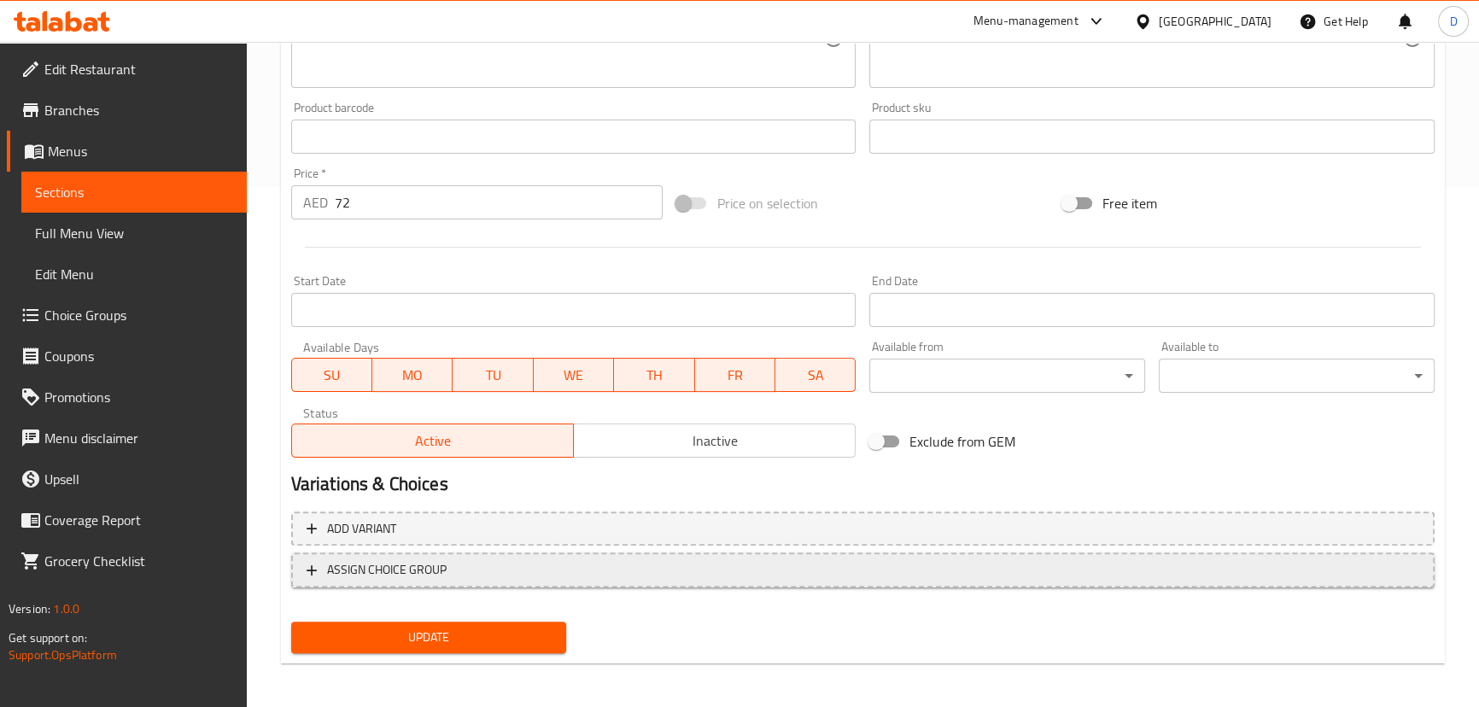
scroll to position [524, 0]
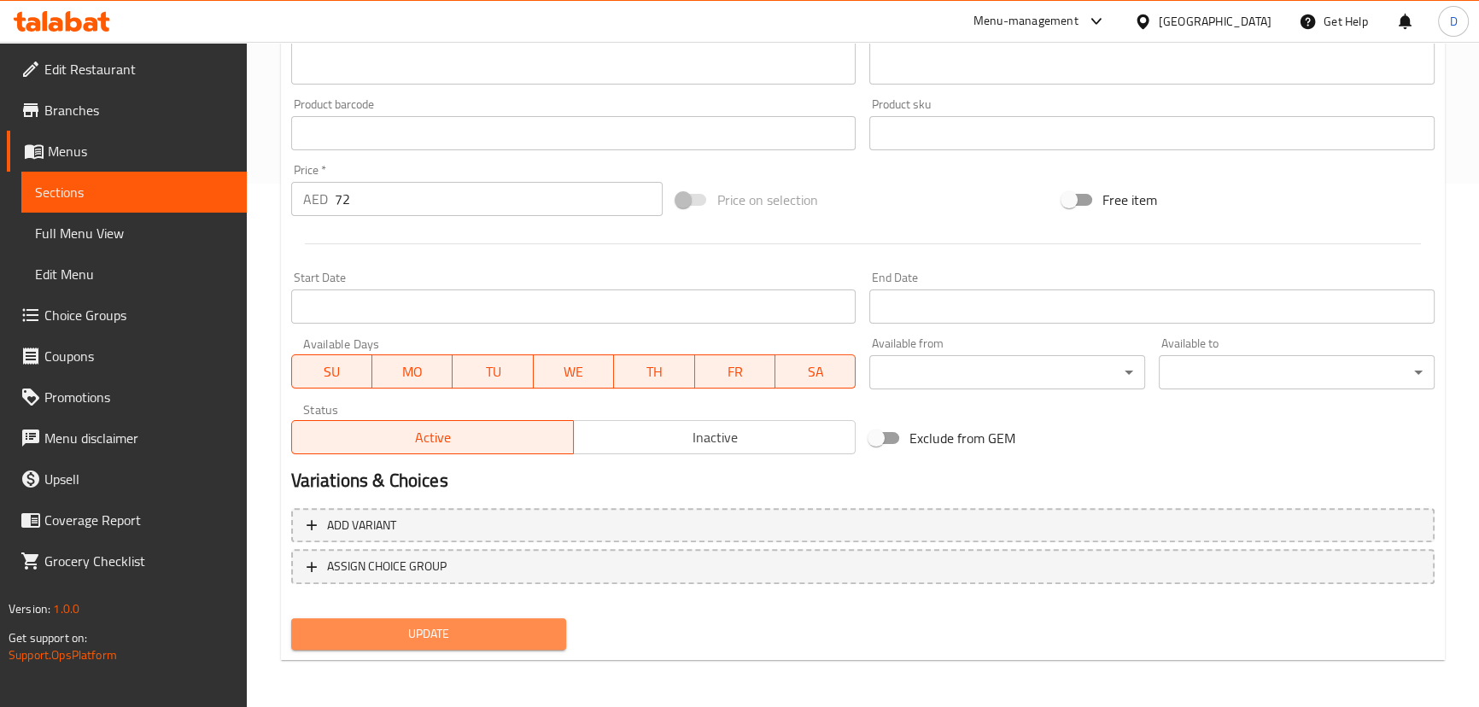
click at [457, 632] on span "Update" at bounding box center [429, 633] width 249 height 21
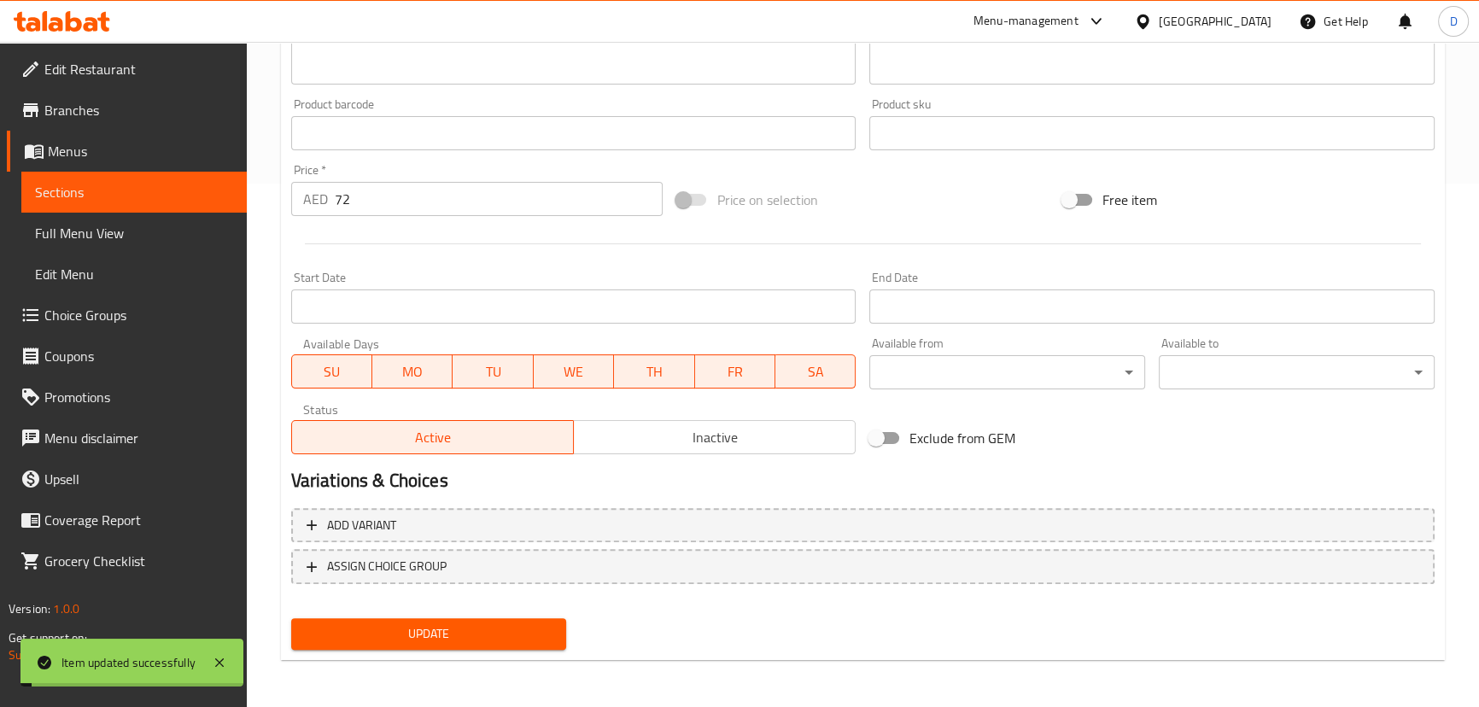
click at [457, 632] on span "Update" at bounding box center [429, 633] width 249 height 21
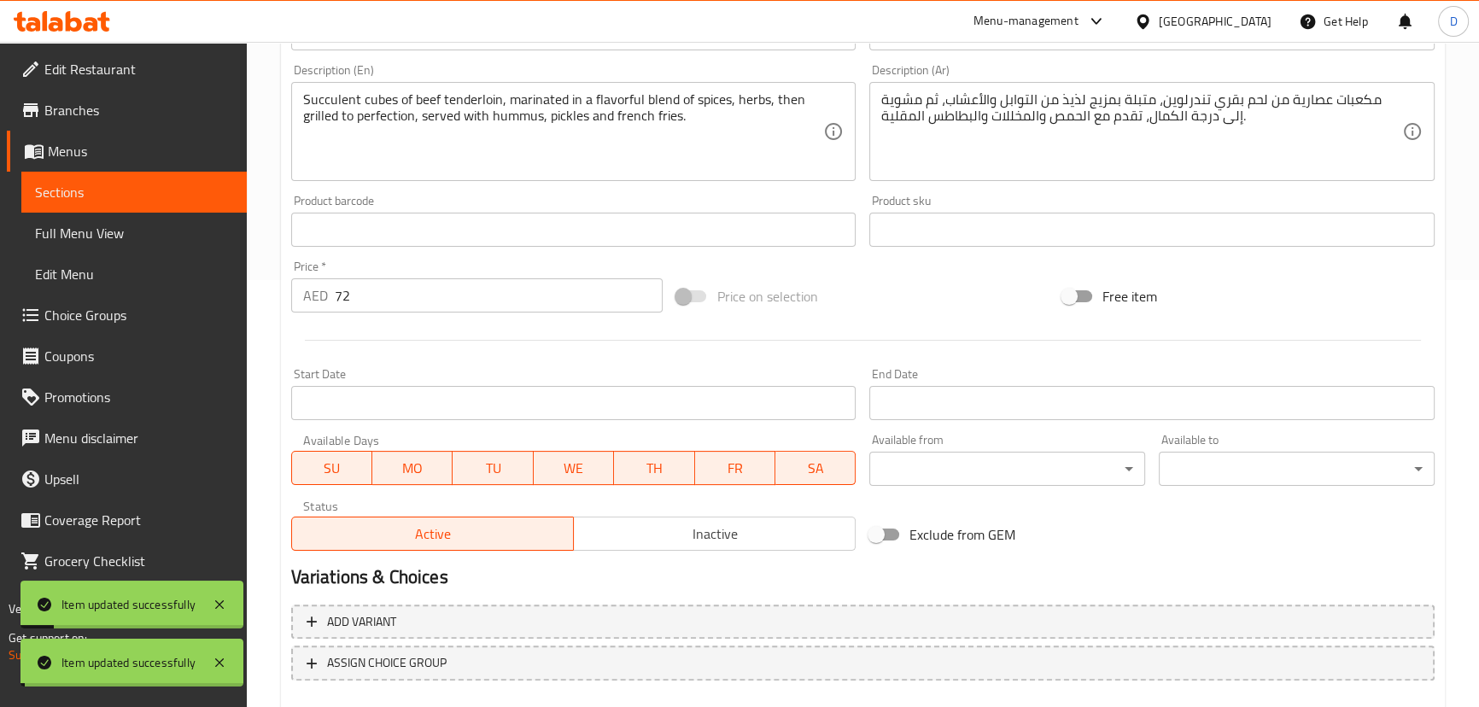
scroll to position [214, 0]
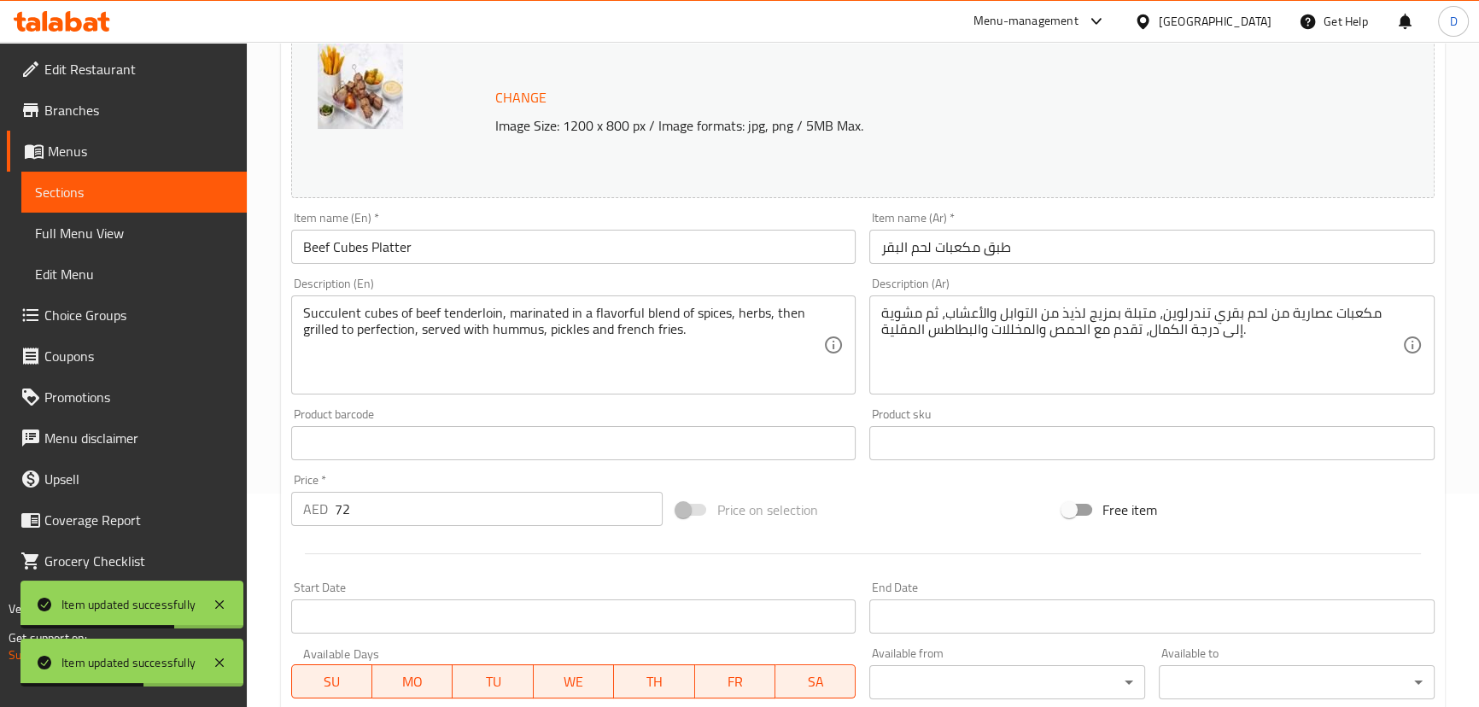
click at [214, 185] on span "Sections" at bounding box center [134, 192] width 198 height 20
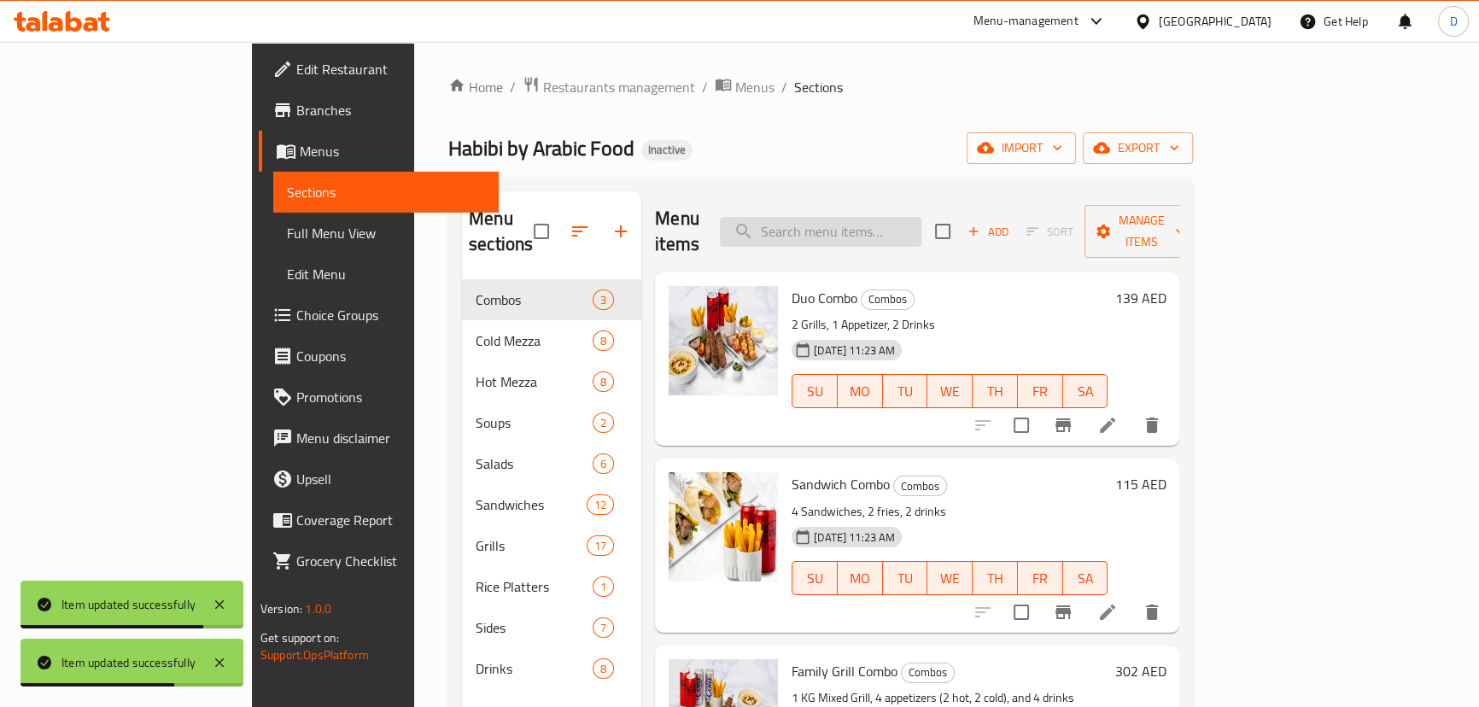
click at [887, 230] on input "search" at bounding box center [821, 232] width 202 height 30
paste input "250g marinated skewers of ground beef infused with cheese and served with hummu…"
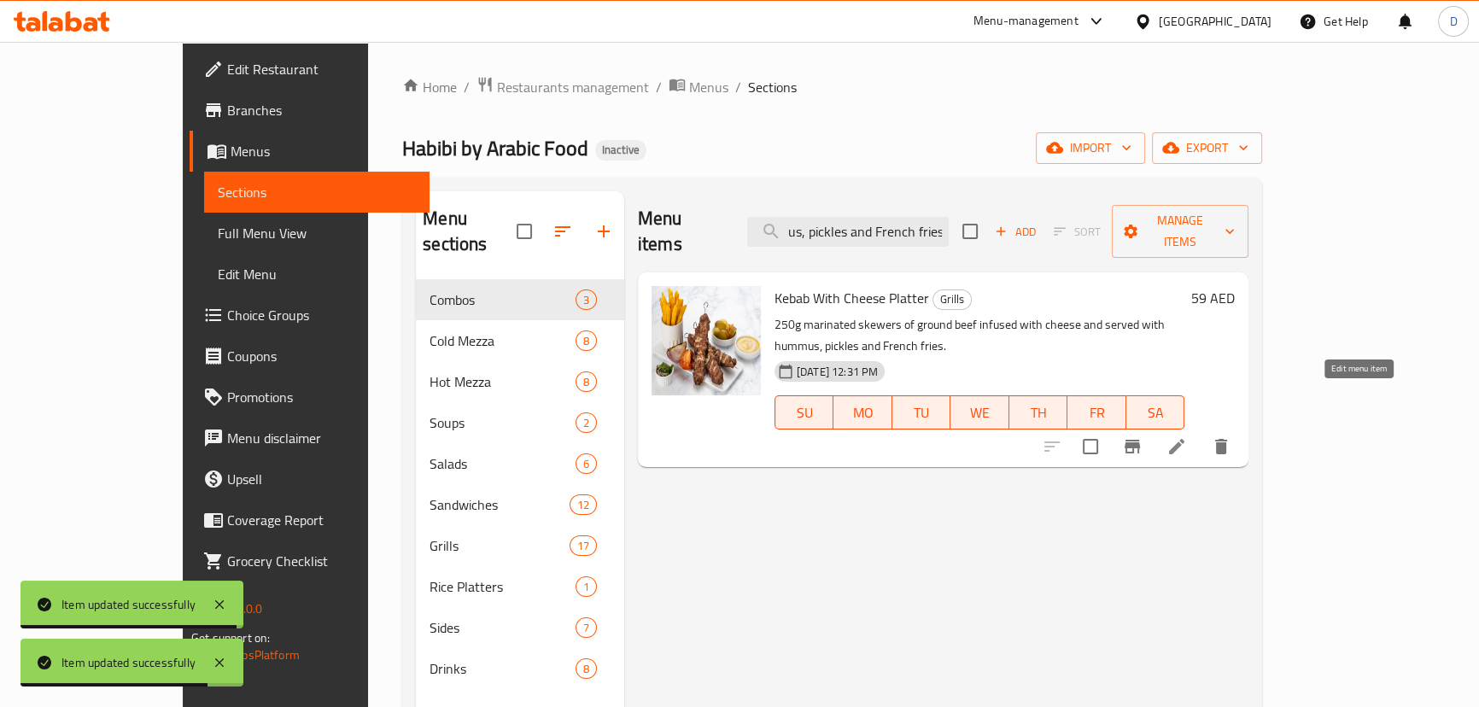
type input "250g marinated skewers of ground beef infused with cheese and served with hummu…"
click at [1185, 439] on icon at bounding box center [1176, 446] width 15 height 15
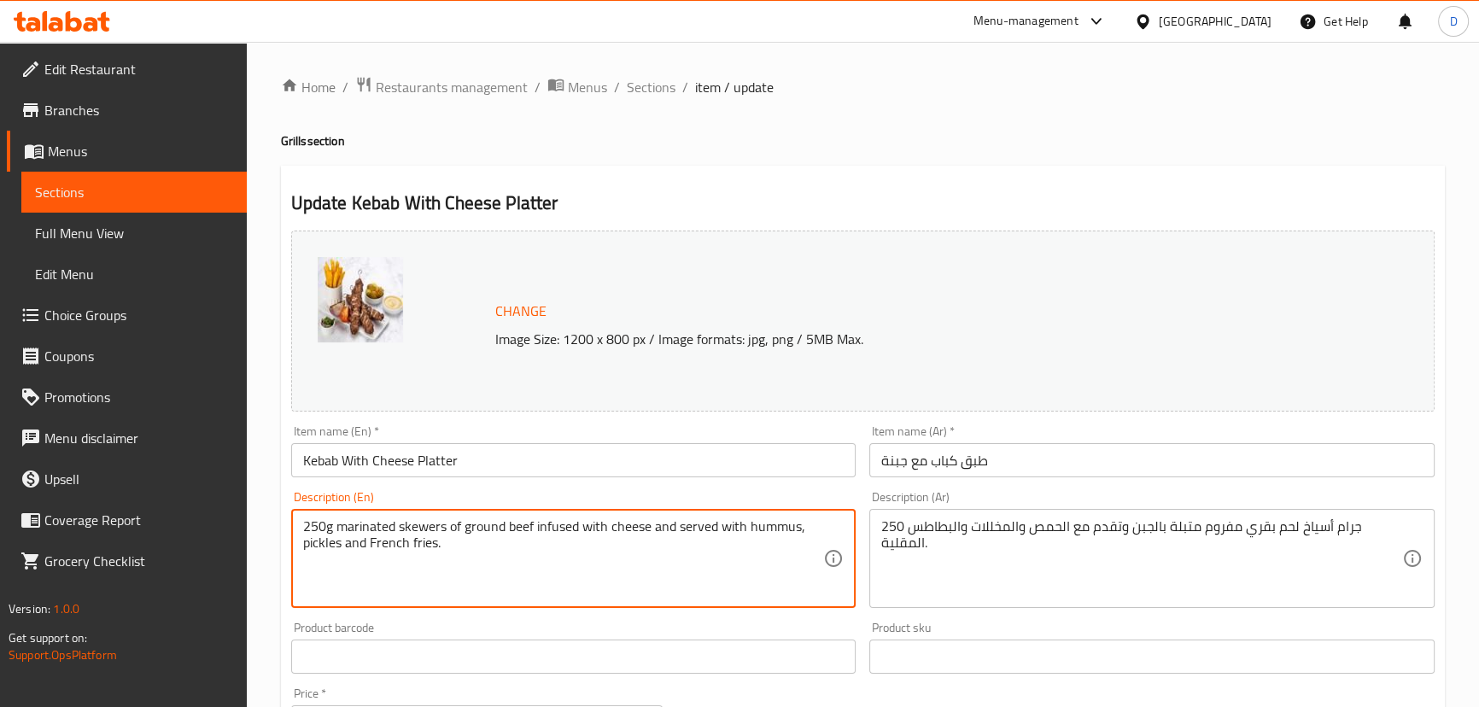
drag, startPoint x: 535, startPoint y: 524, endPoint x: 607, endPoint y: 530, distance: 72.8
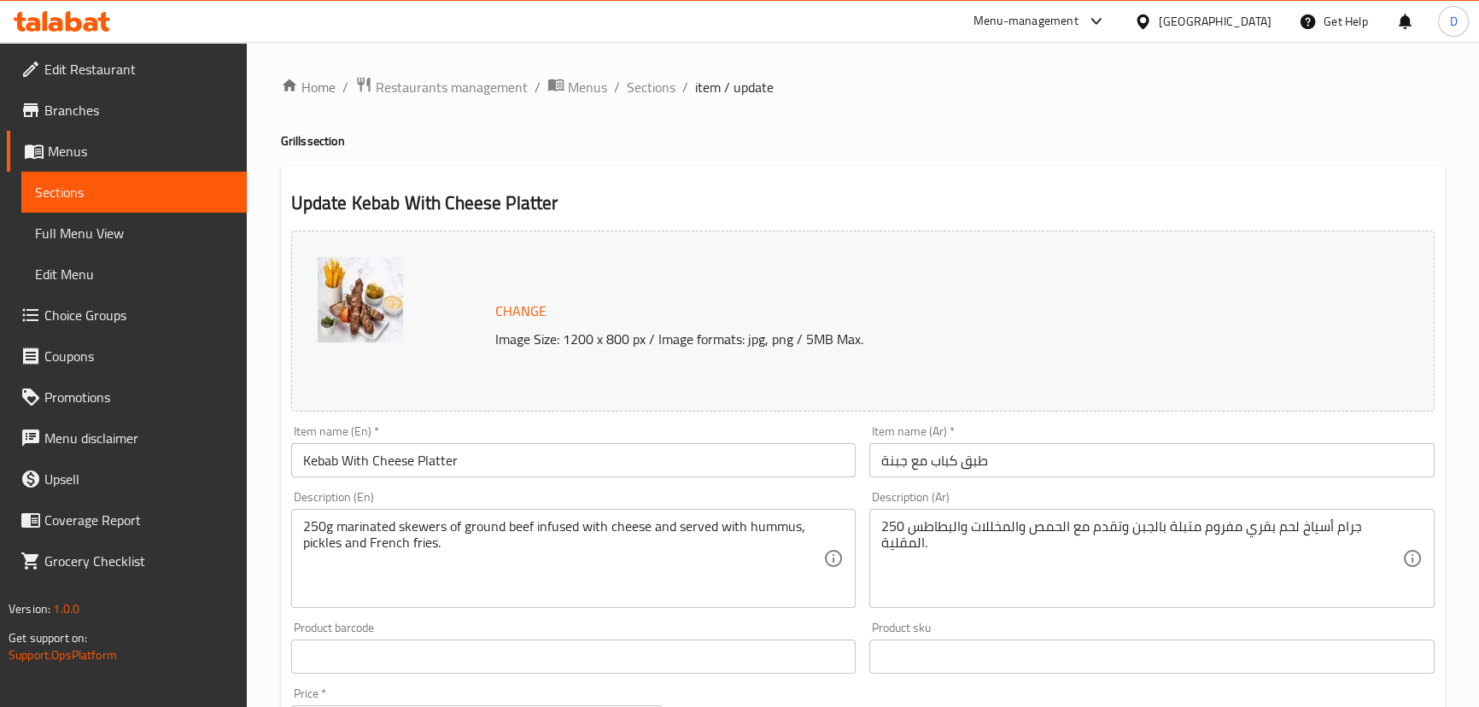
drag, startPoint x: 623, startPoint y: 585, endPoint x: 638, endPoint y: 582, distance: 14.7
click at [623, 585] on textarea "250g marinated skewers of ground beef infused with cheese and served with hummu…" at bounding box center [563, 558] width 521 height 81
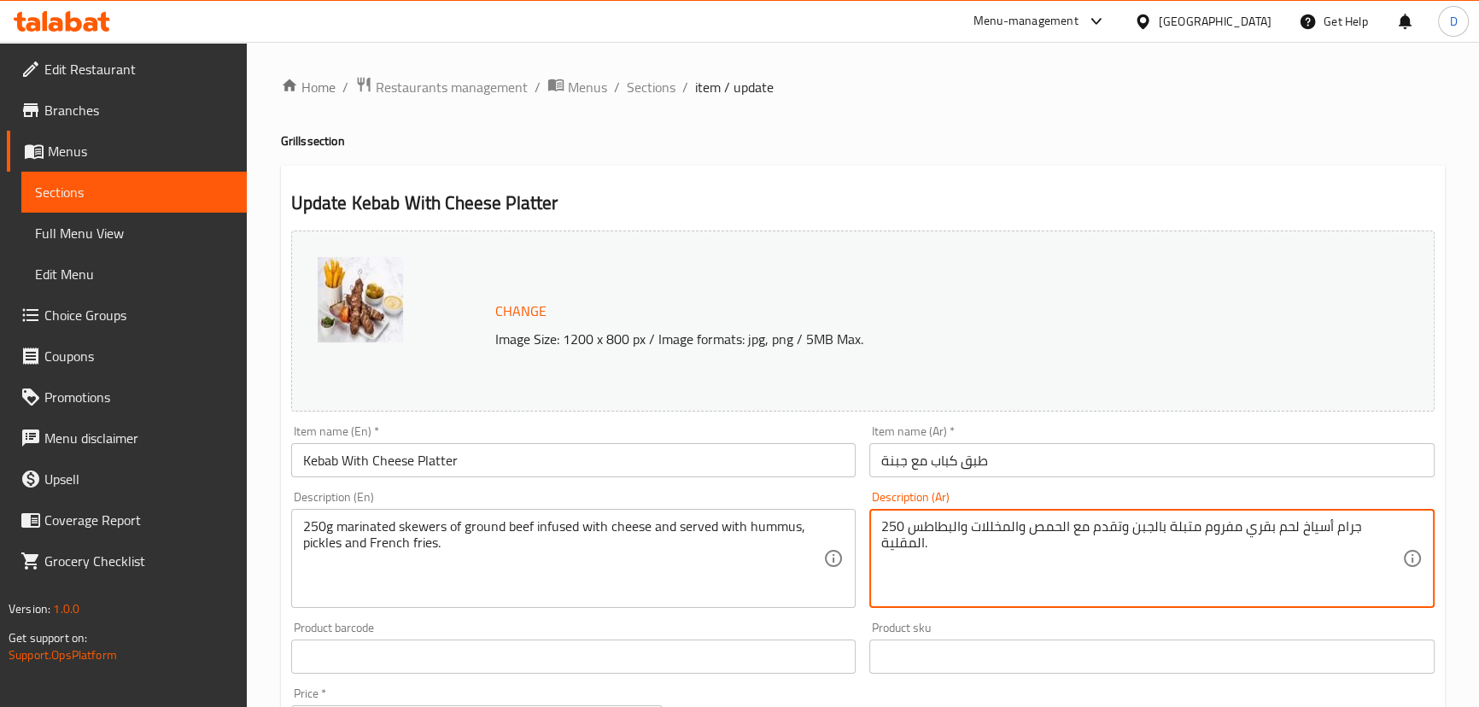
click at [1163, 534] on textarea "250 جرام أسياخ لحم بقري مفروم متبلة بالجبن وتقدم مع الحمص والمخللات والبطاطس ال…" at bounding box center [1141, 558] width 521 height 81
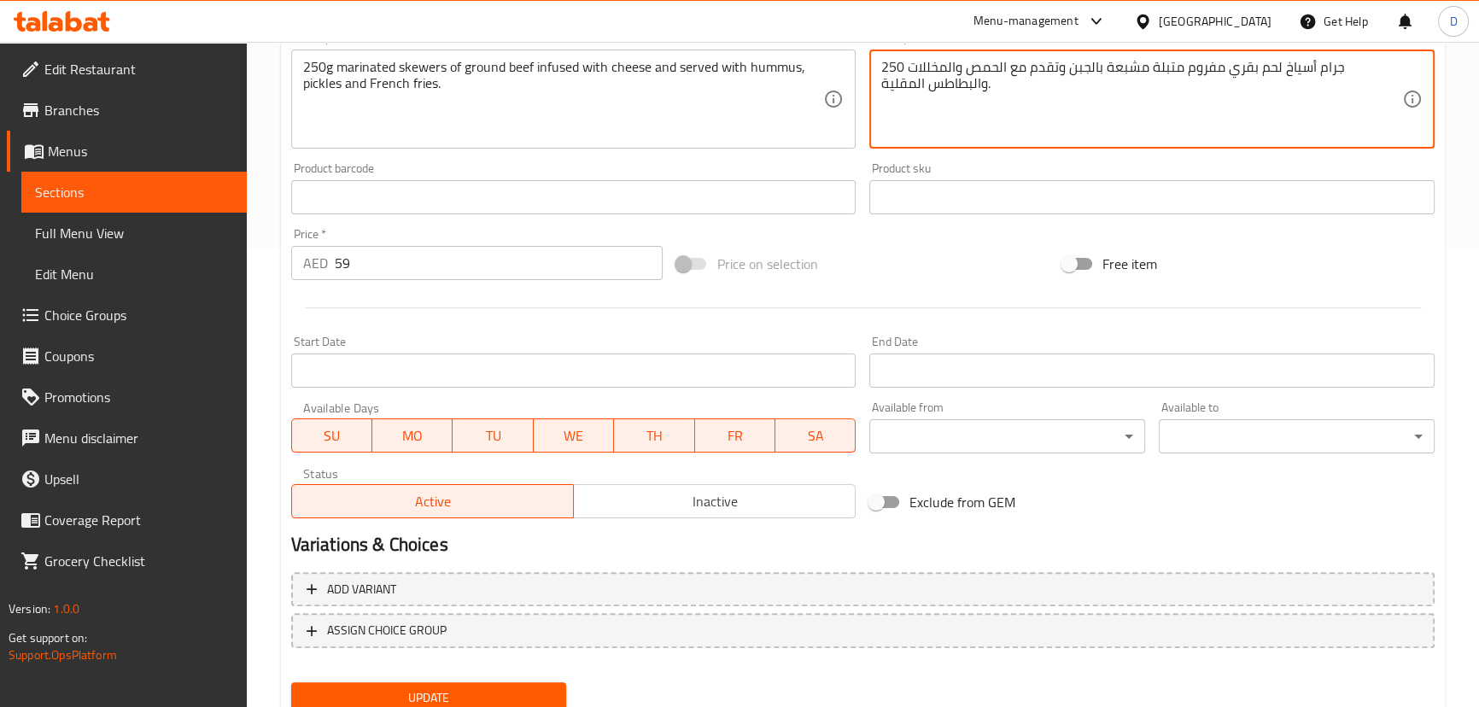
scroll to position [524, 0]
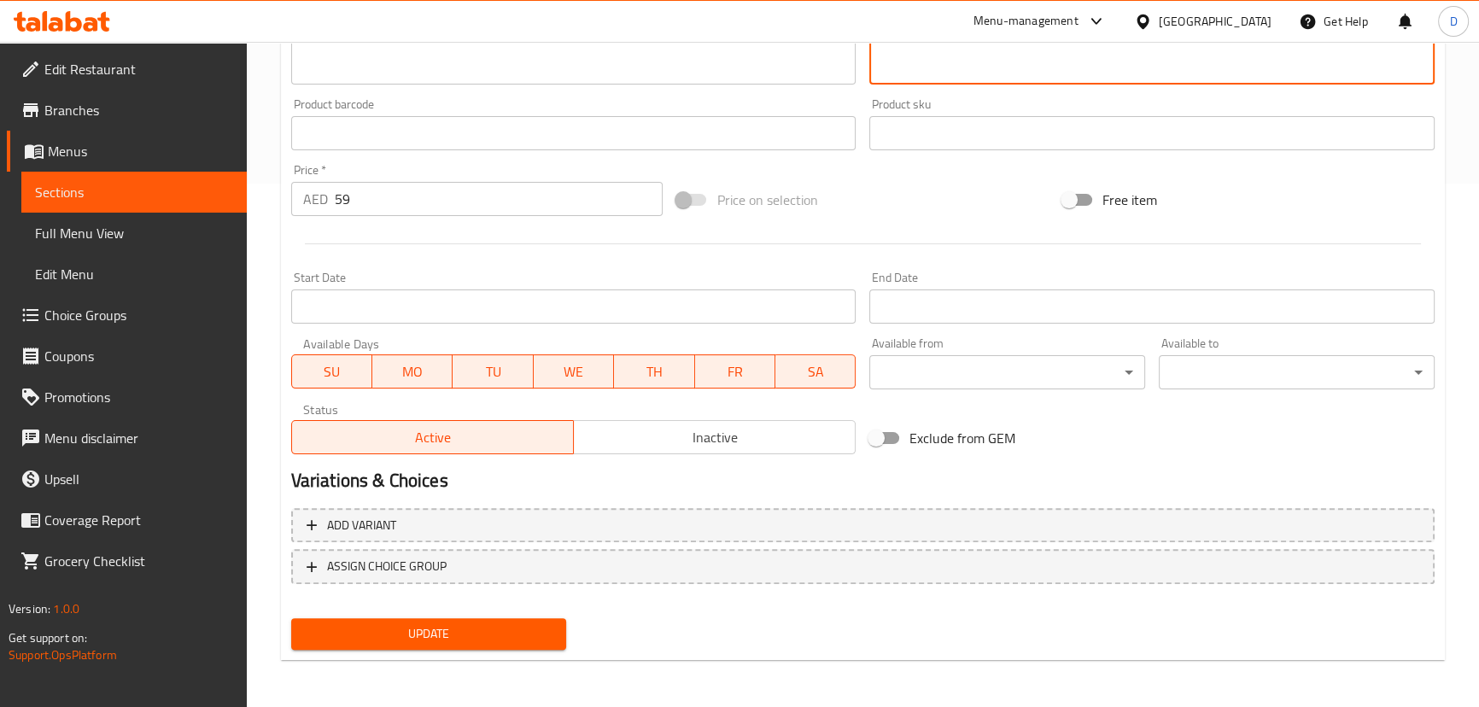
type textarea "250 جرام أسياخ لحم بقري مفروم متبلة مشبعة بالجبن وتقدم مع الحمص والمخللات والبط…"
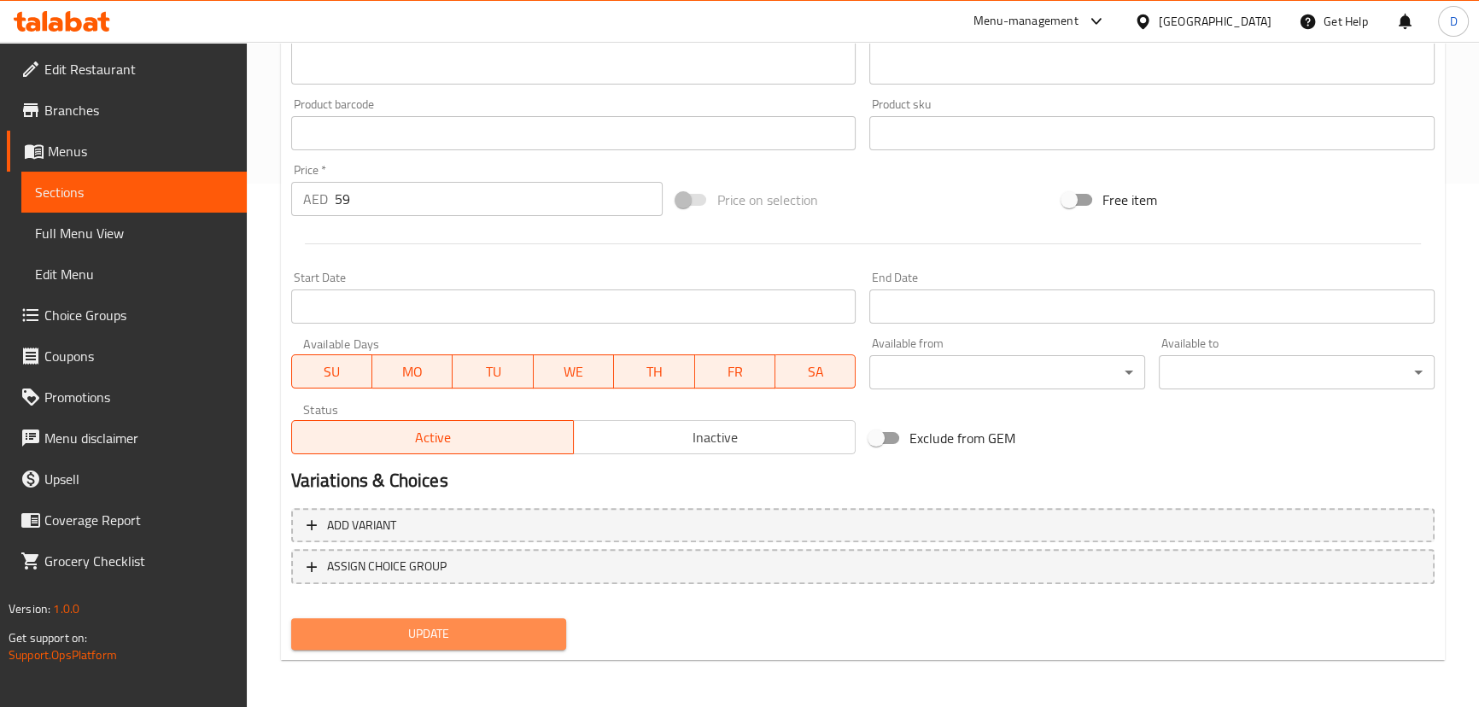
click at [483, 621] on button "Update" at bounding box center [429, 634] width 276 height 32
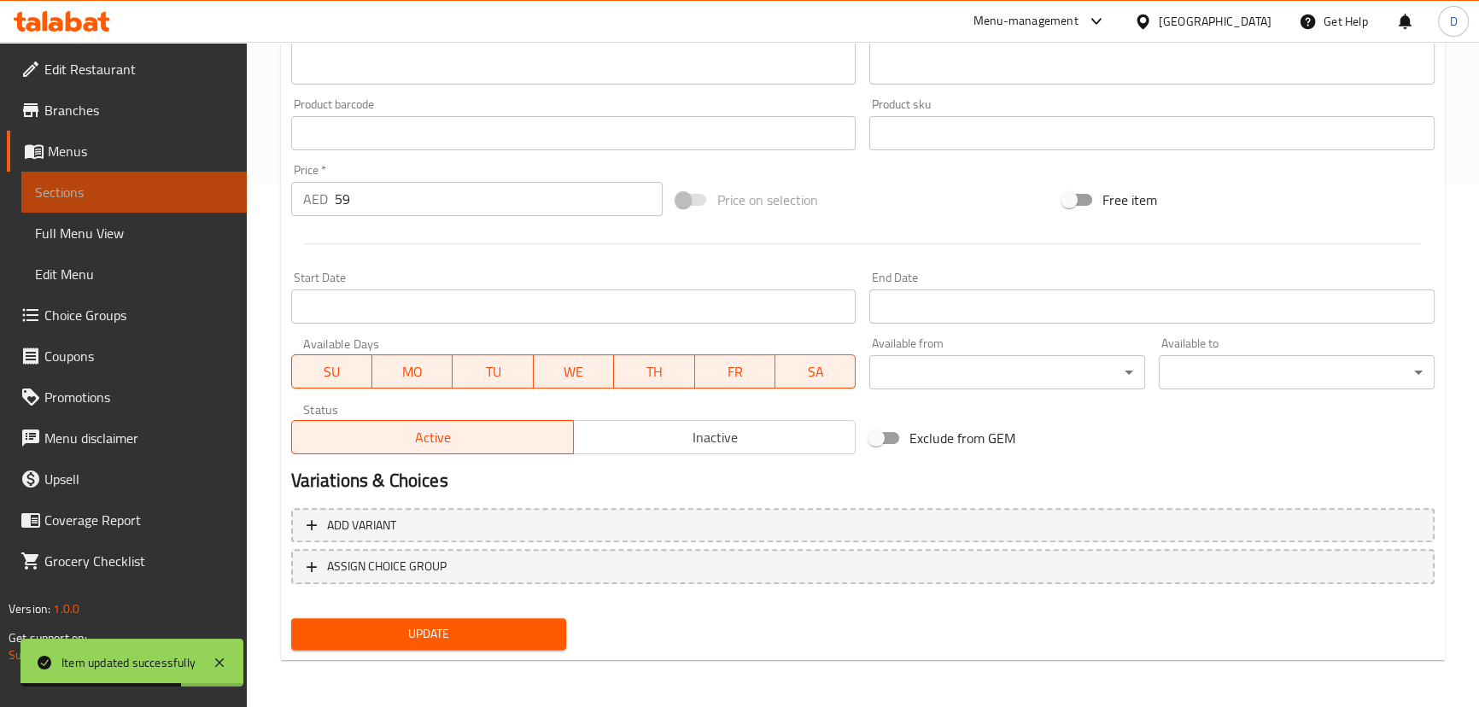
click at [218, 190] on span "Sections" at bounding box center [134, 192] width 198 height 20
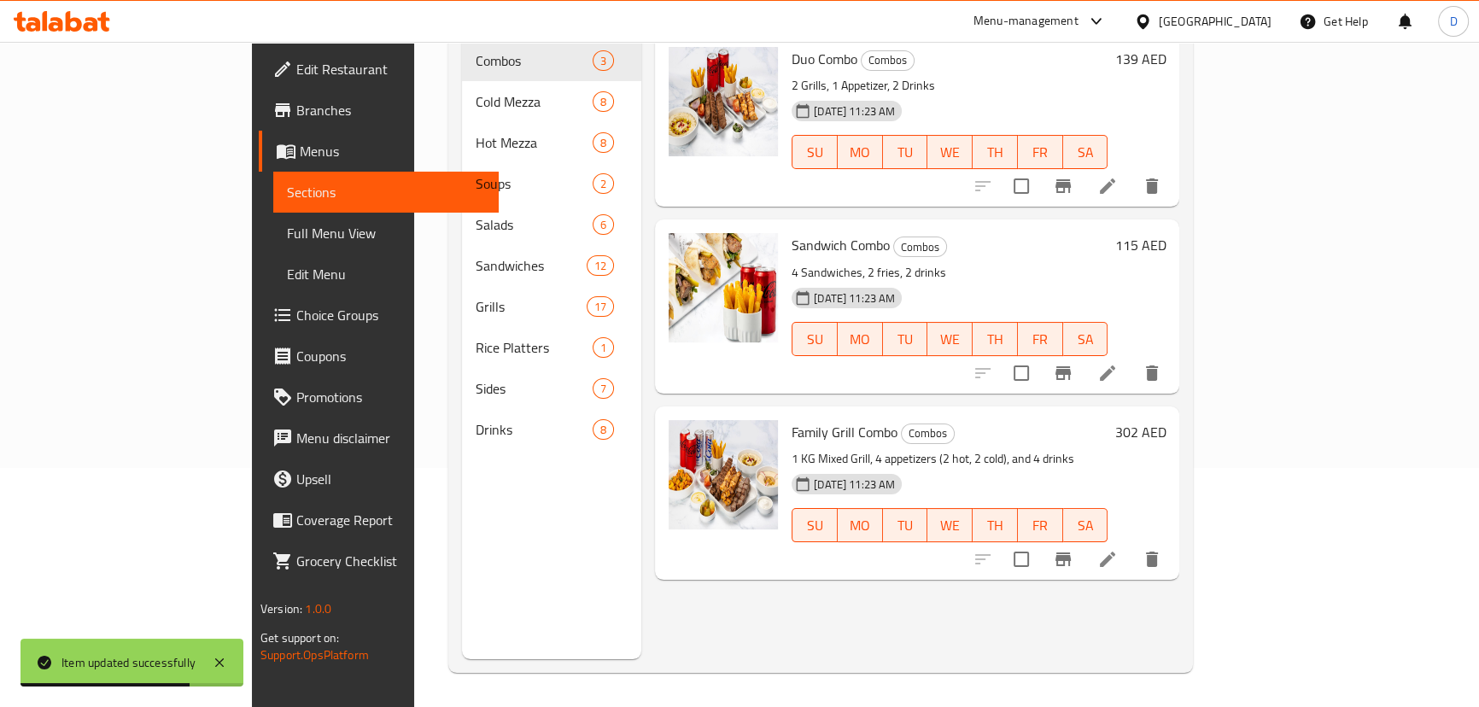
scroll to position [85, 0]
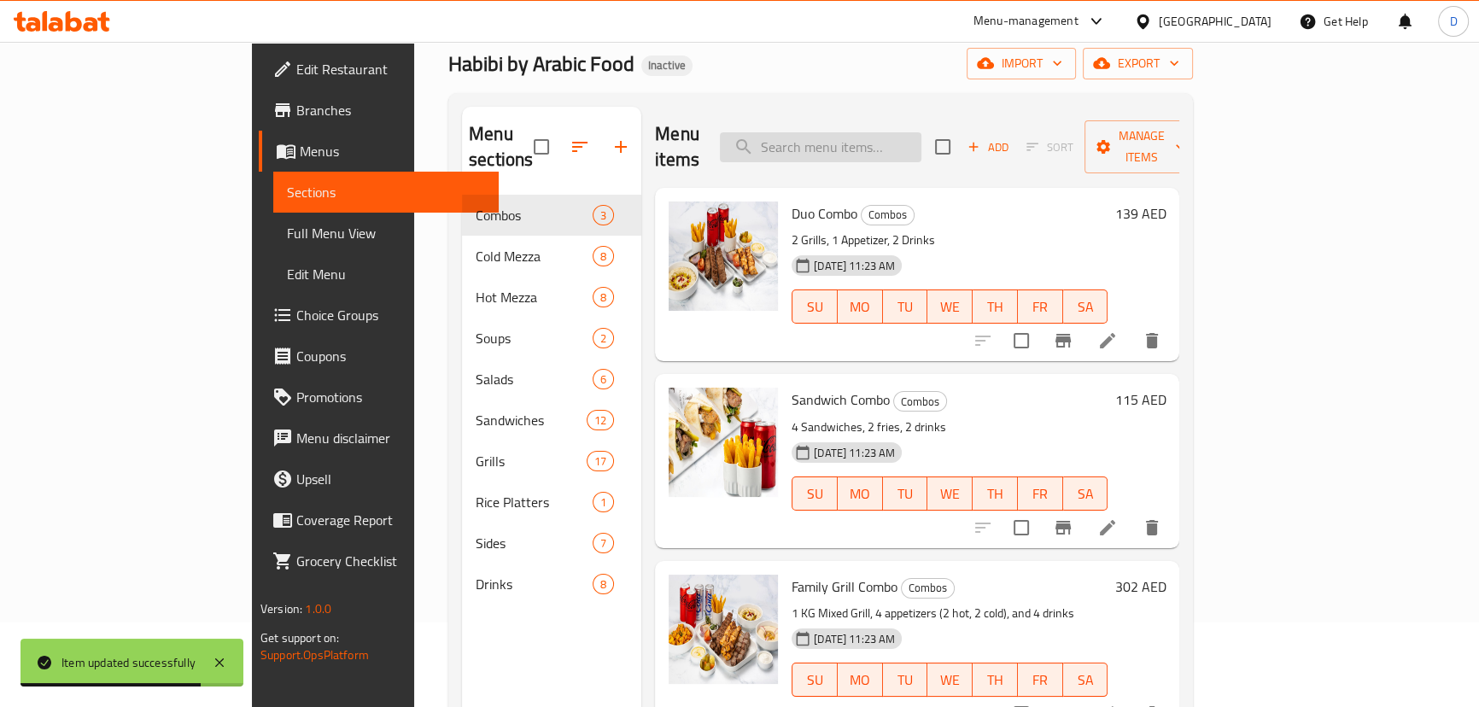
click at [891, 132] on input "search" at bounding box center [821, 147] width 202 height 30
paste input "Full marinated chicken served with grilled vegetables, garlic, french fries and…"
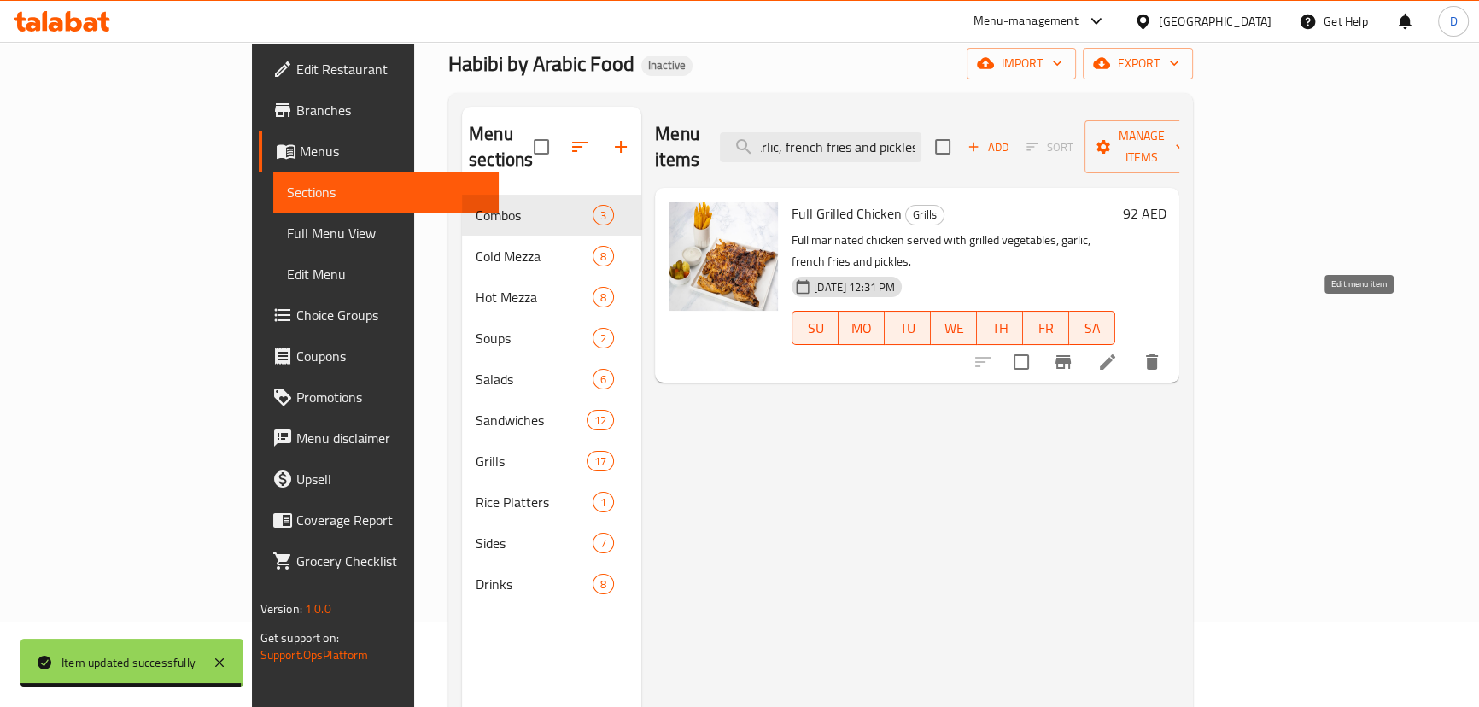
type input "Full marinated chicken served with grilled vegetables, garlic, french fries and…"
click at [1115, 354] on icon at bounding box center [1107, 361] width 15 height 15
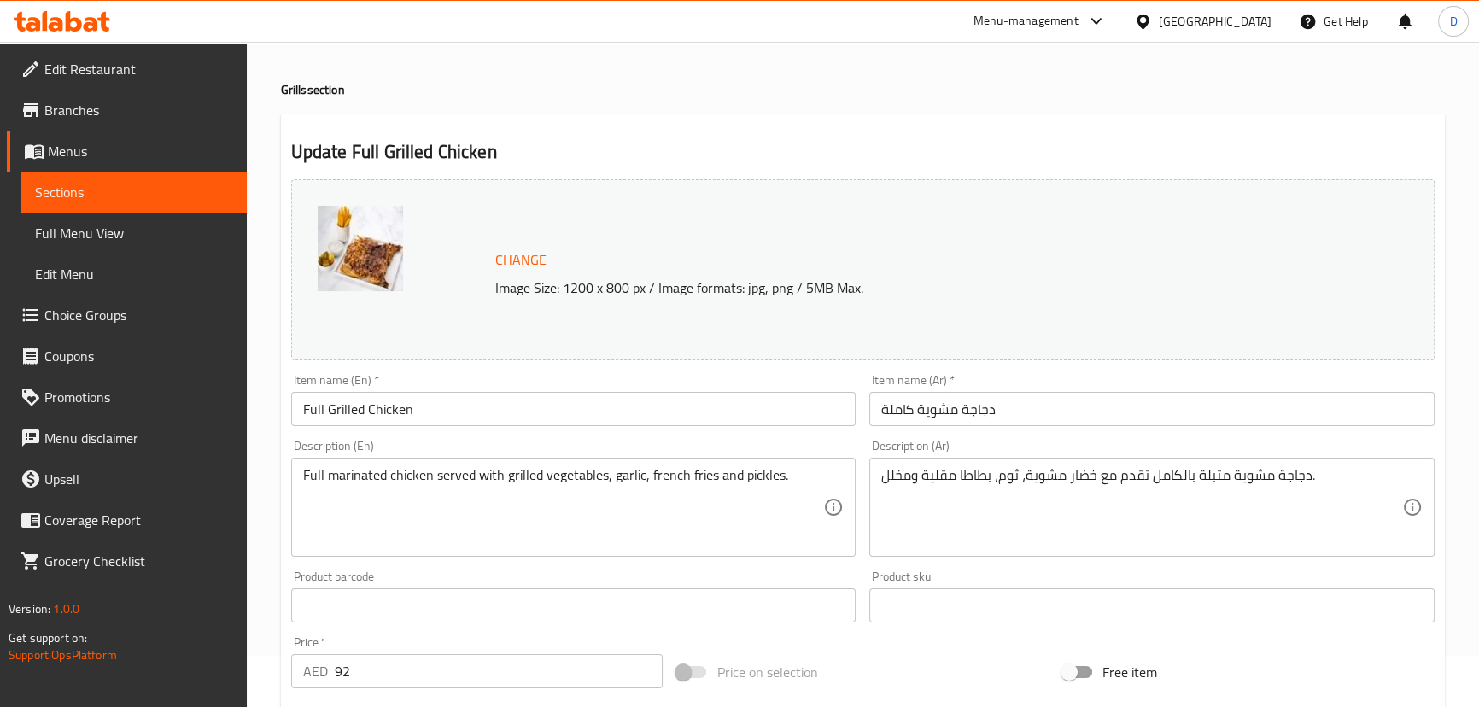
scroll to position [77, 0]
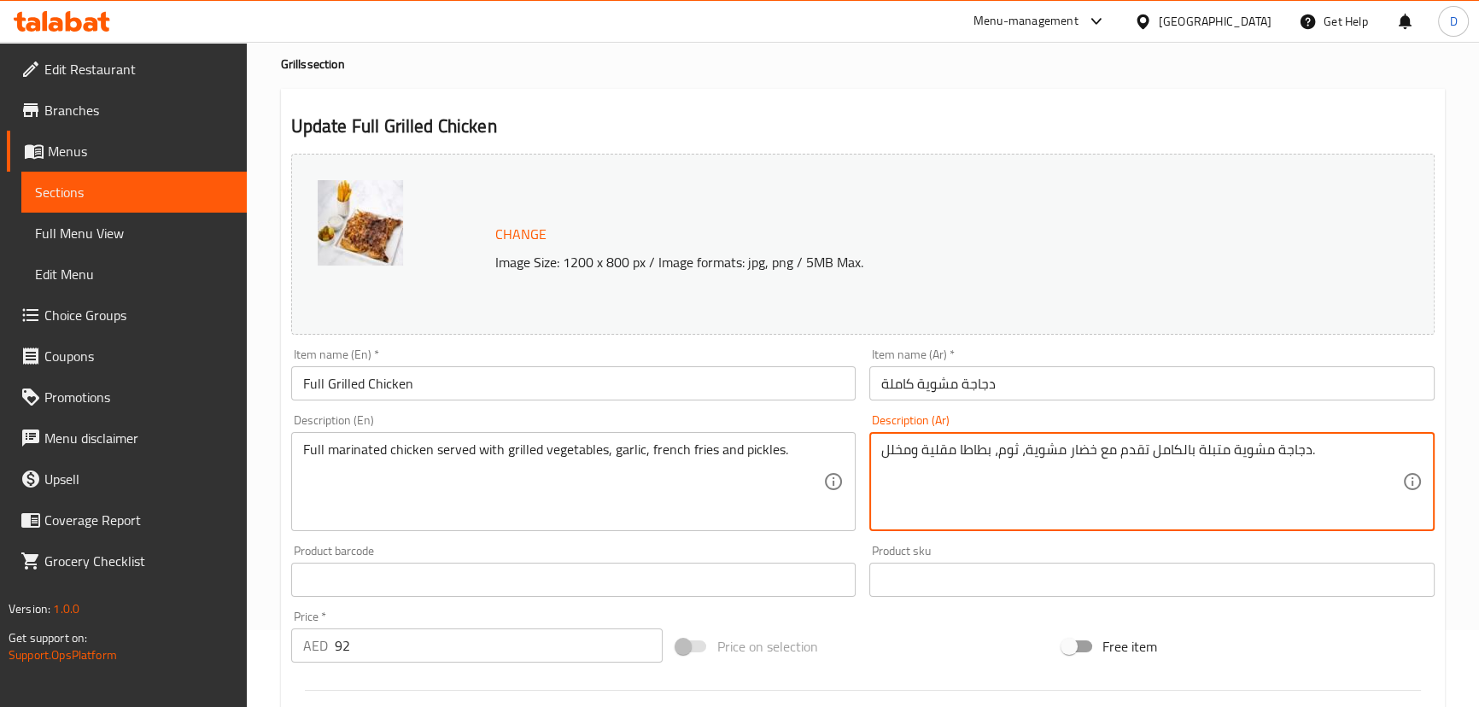
click at [1249, 453] on textarea "دجاجة مشوية متبلة بالكامل تقدم مع خضار مشوية، ثوم، بطاطا مقلية ومخلل." at bounding box center [1141, 482] width 521 height 81
type textarea "دجاجة متبلة بالكامل تقدم مع خضار مشوية، ثوم، بطاطا مقلية ومخلل."
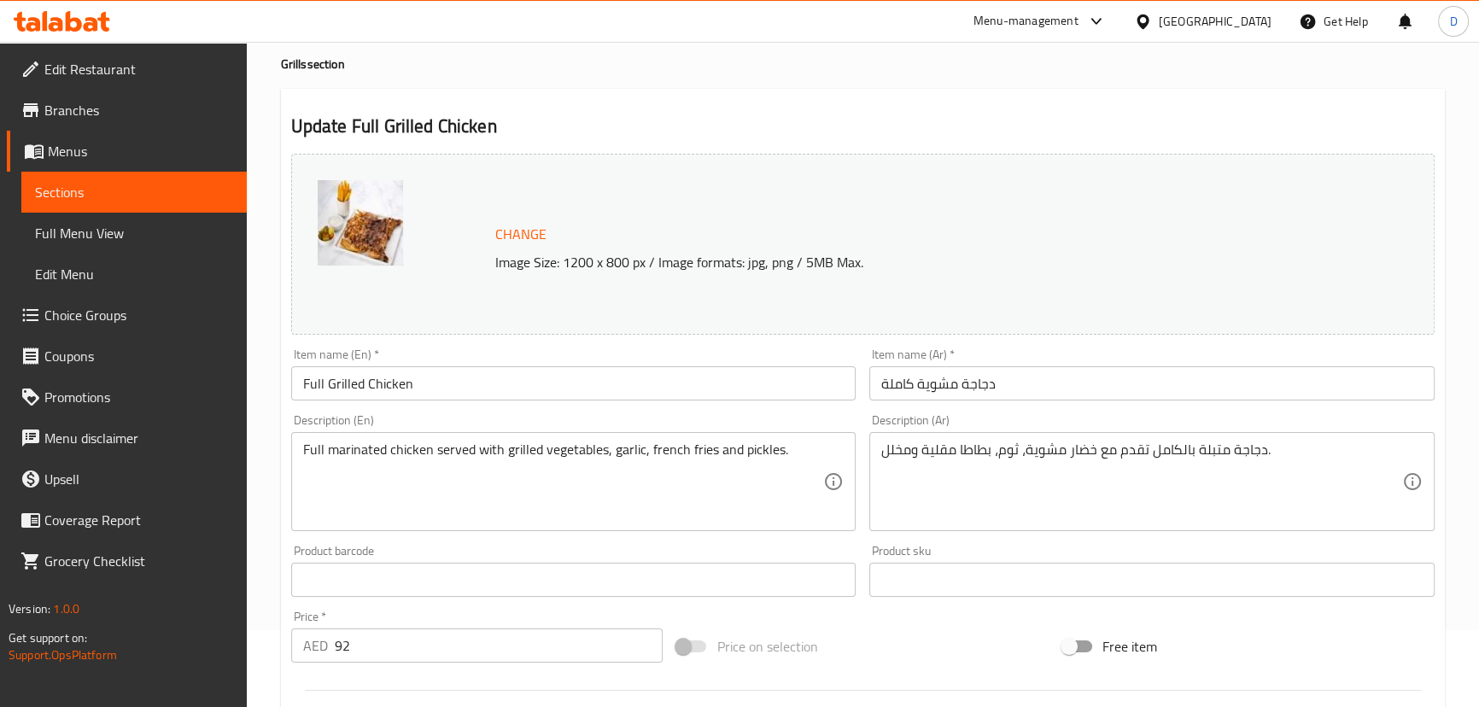
click at [722, 359] on div "Item name (En)   * Full Grilled Chicken Item name (En) *" at bounding box center [573, 374] width 565 height 52
click at [697, 398] on input "Full Grilled Chicken" at bounding box center [573, 383] width 565 height 34
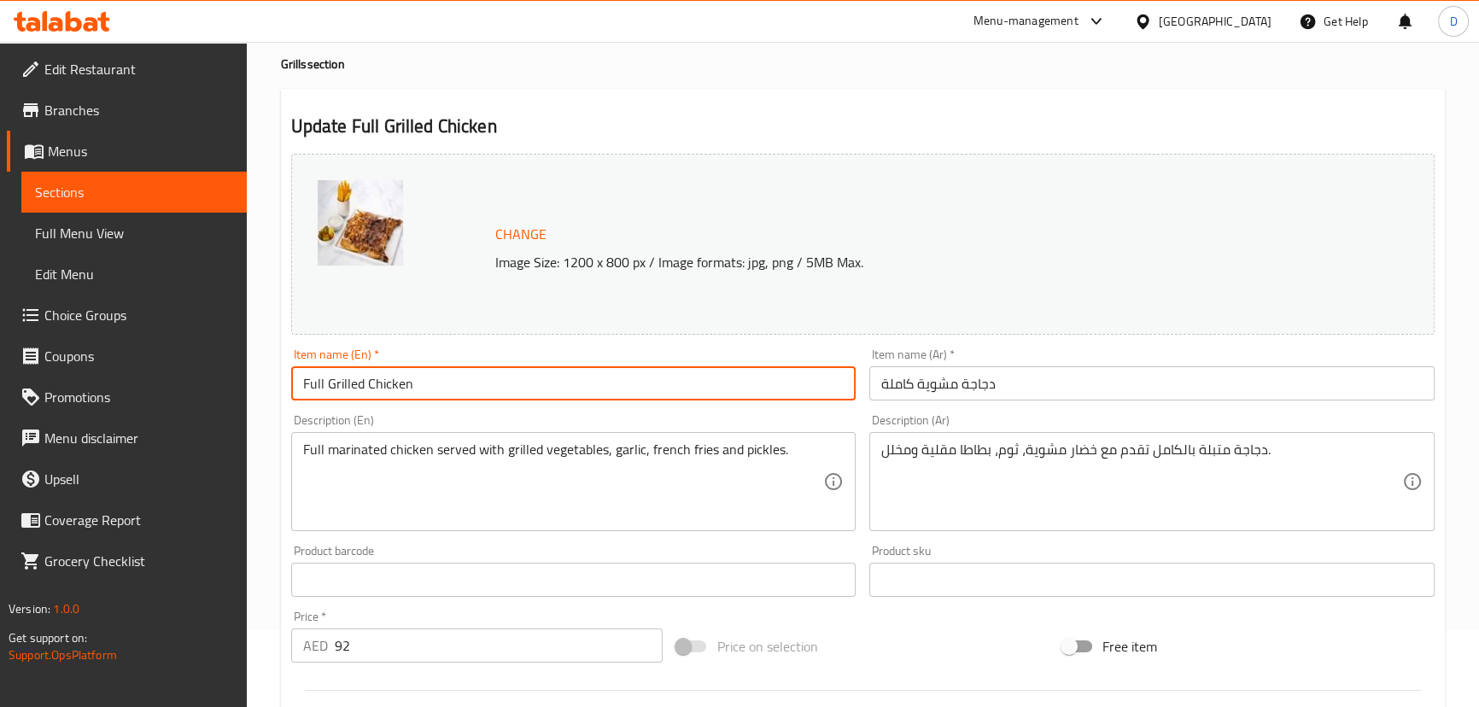
click at [697, 398] on input "Full Grilled Chicken" at bounding box center [573, 383] width 565 height 34
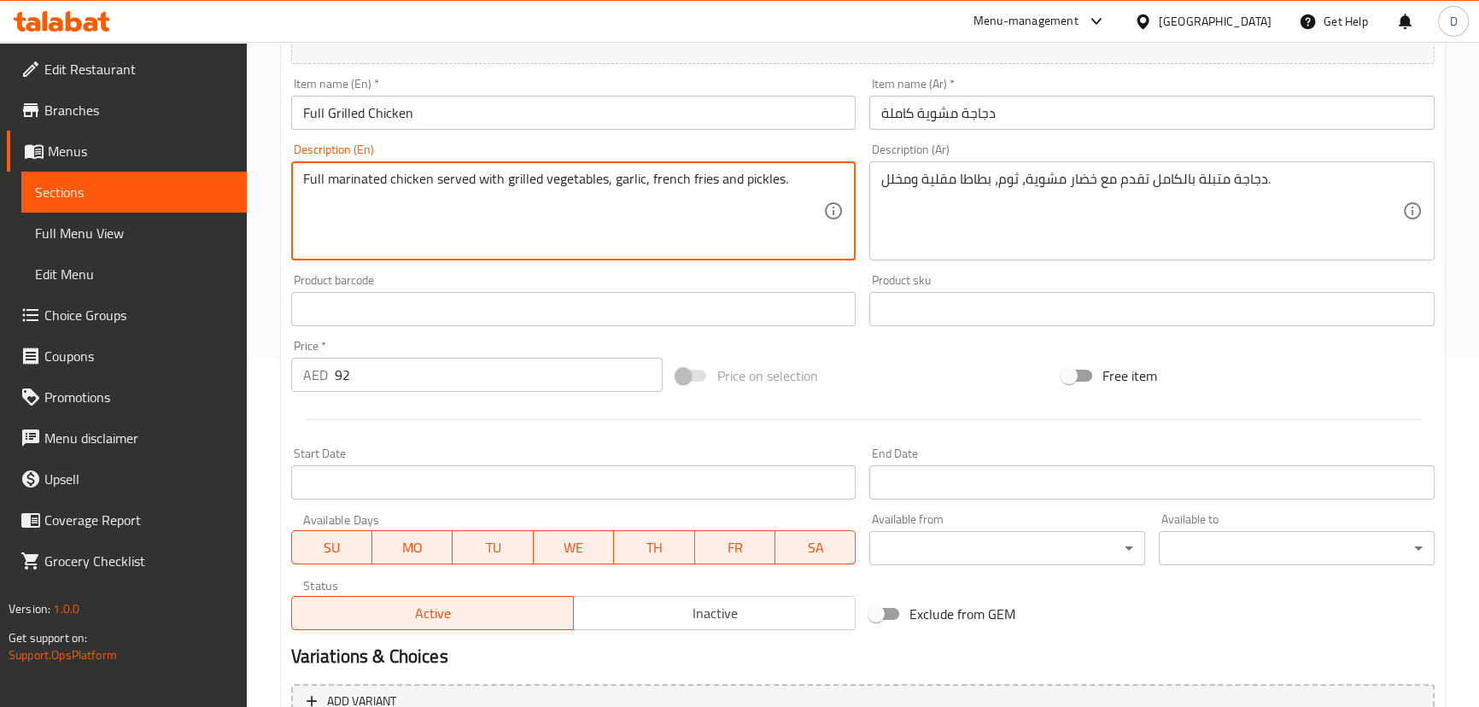
scroll to position [465, 0]
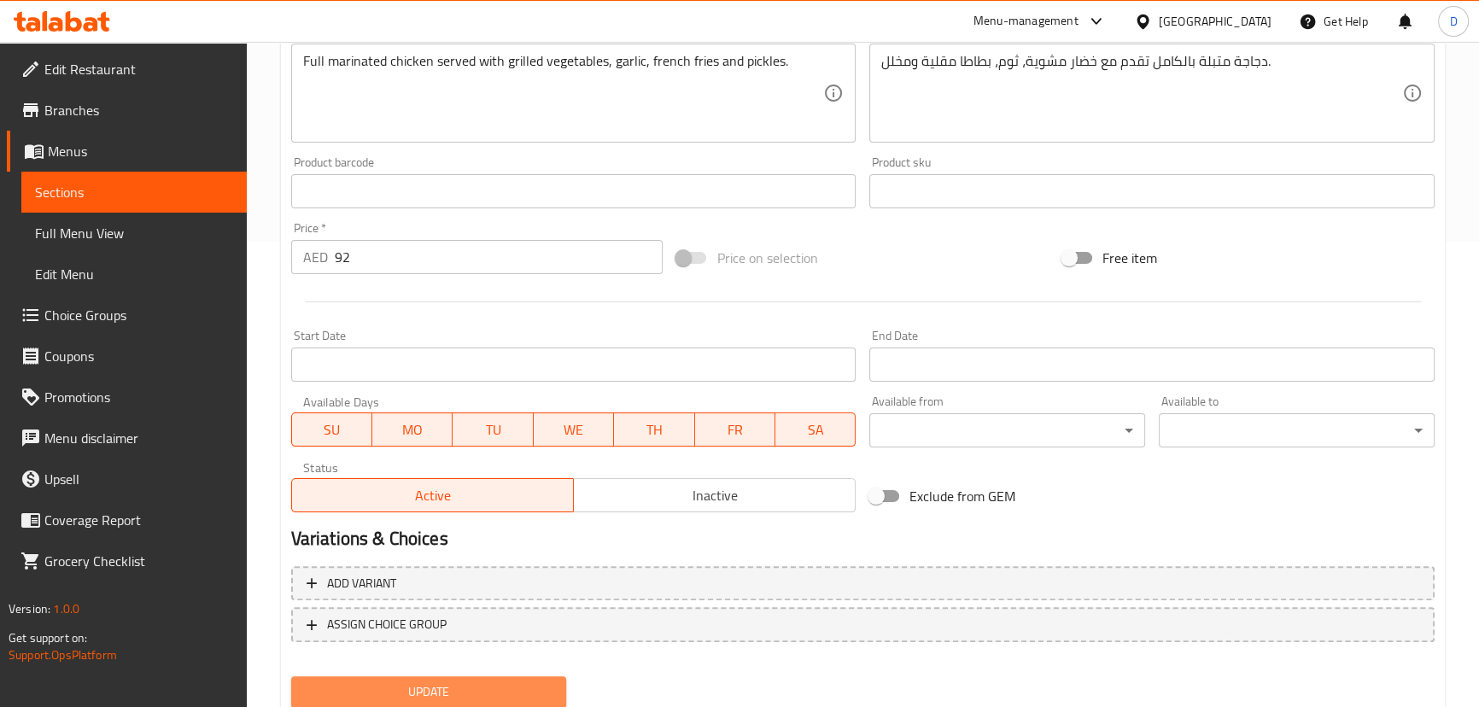
click at [449, 694] on span "Update" at bounding box center [429, 692] width 249 height 21
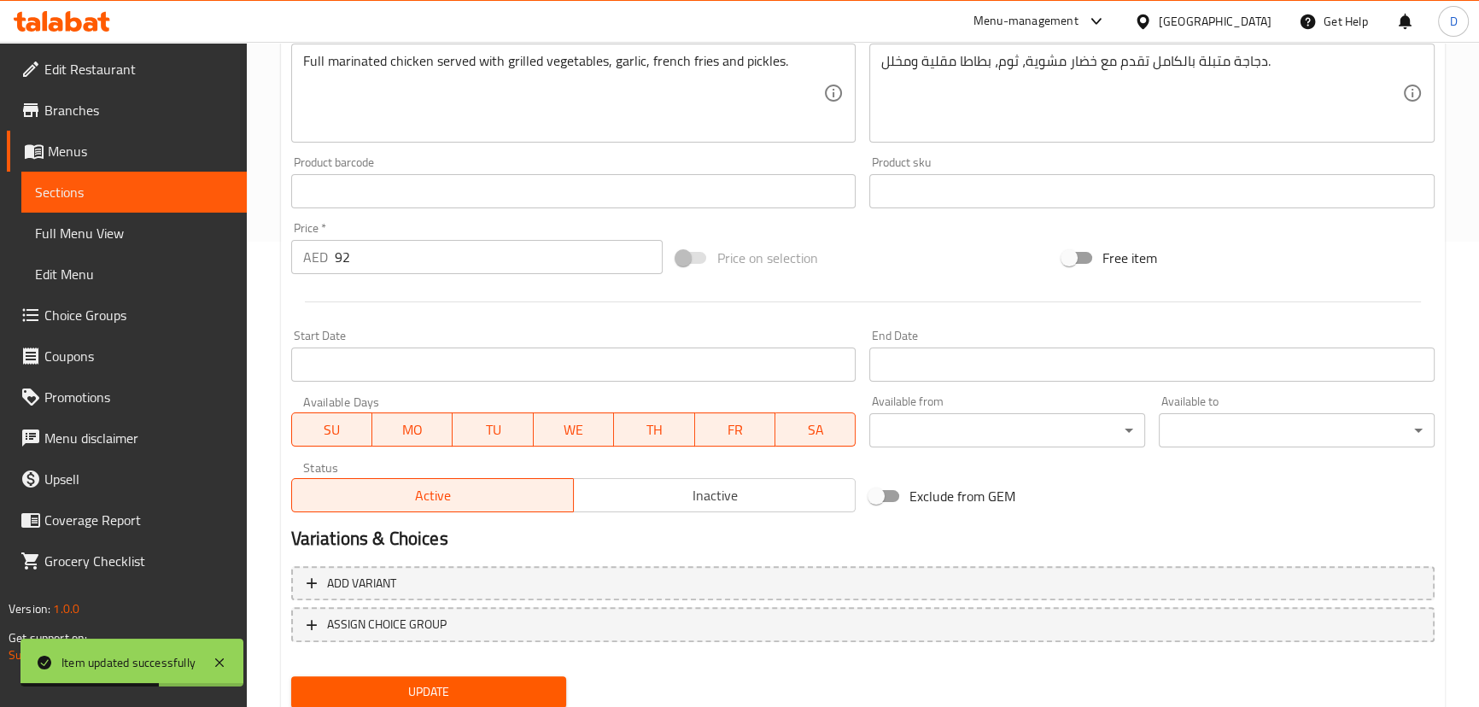
click at [219, 195] on span "Sections" at bounding box center [134, 192] width 198 height 20
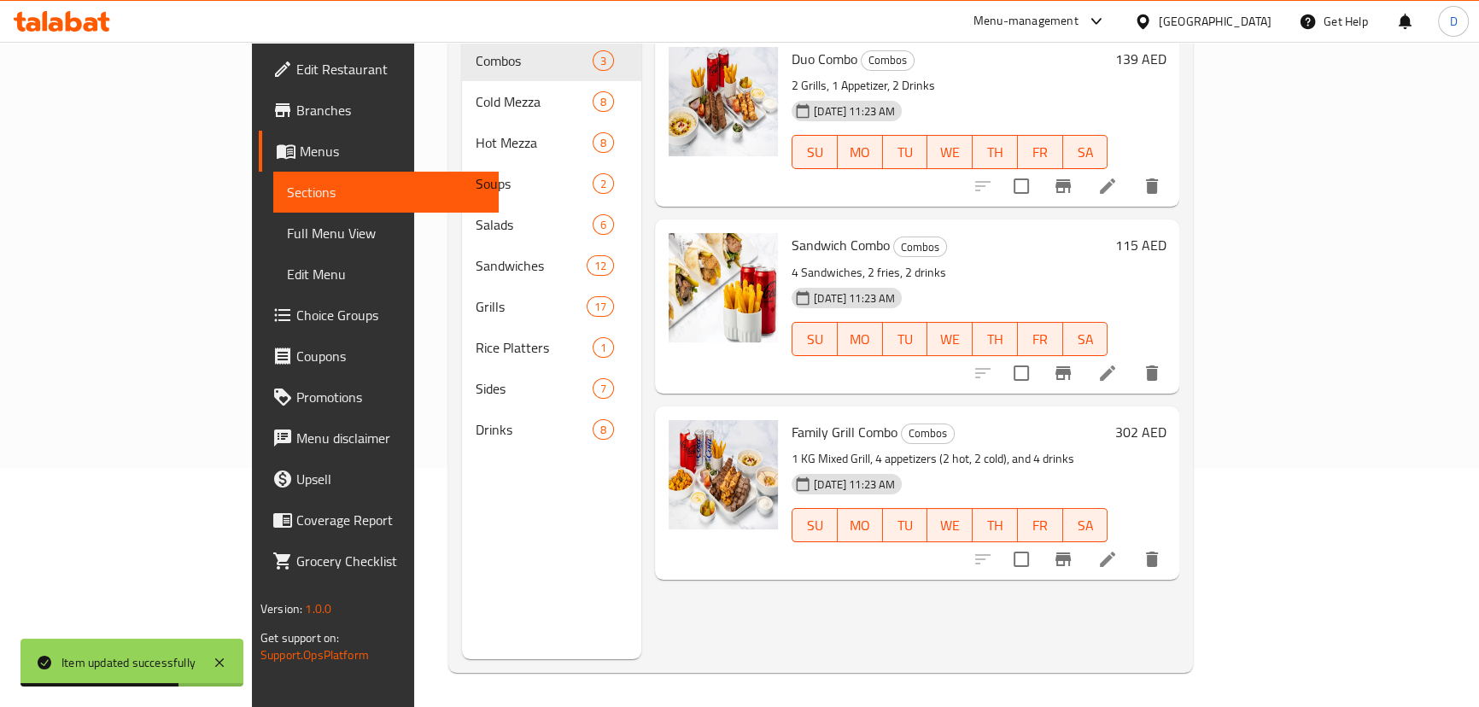
scroll to position [85, 0]
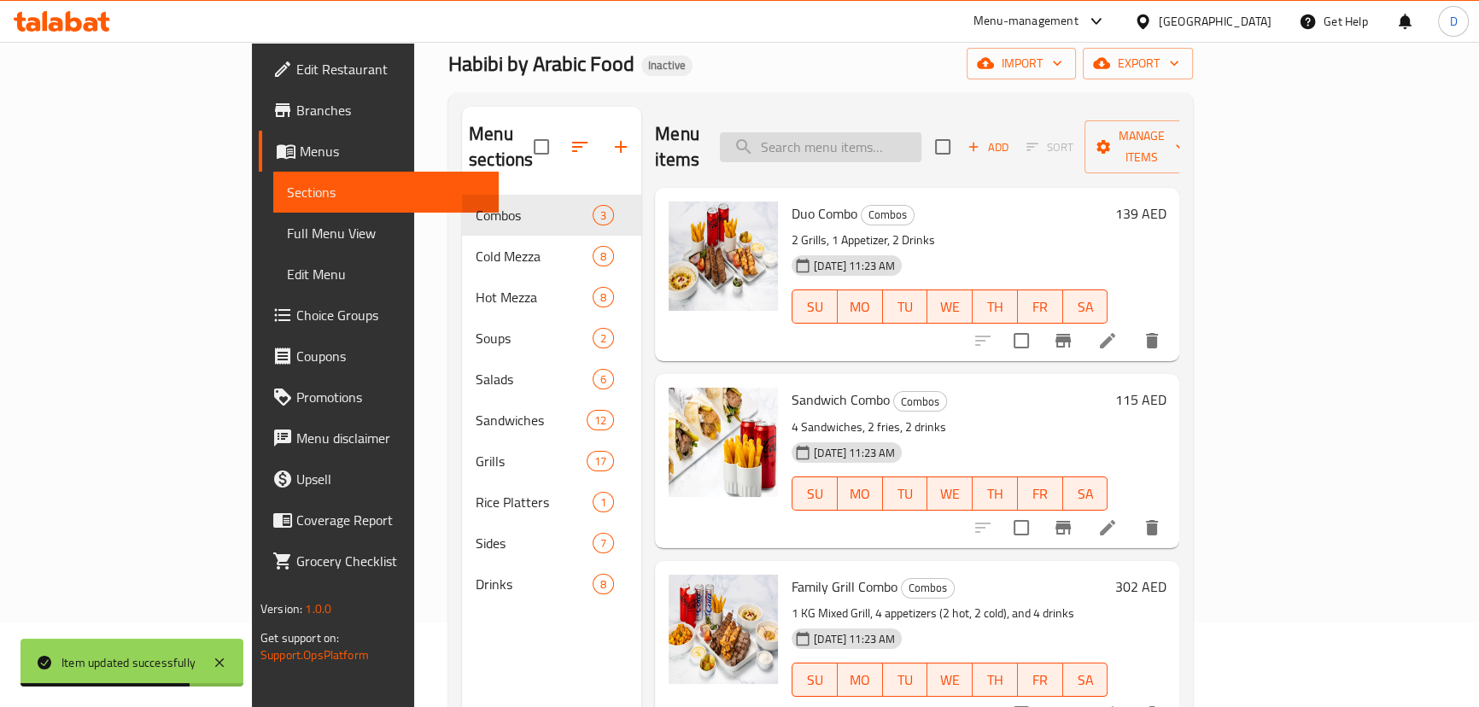
click at [868, 132] on input "search" at bounding box center [821, 147] width 202 height 30
paste input "1/2 KG Grills of your choice served With garlic, hummus, french fries And pickl…"
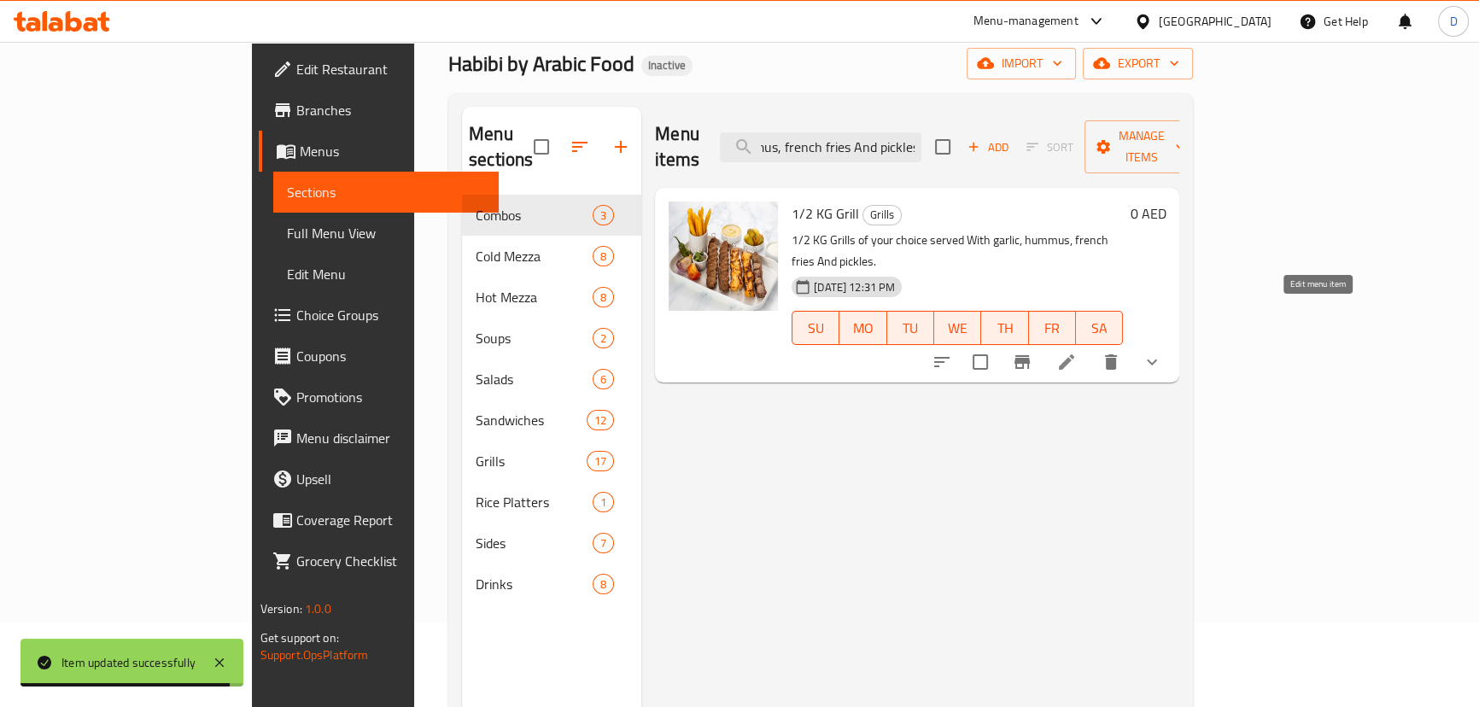
type input "1/2 KG Grills of your choice served With garlic, hummus, french fries And pickl…"
click at [1077, 352] on icon at bounding box center [1066, 362] width 20 height 20
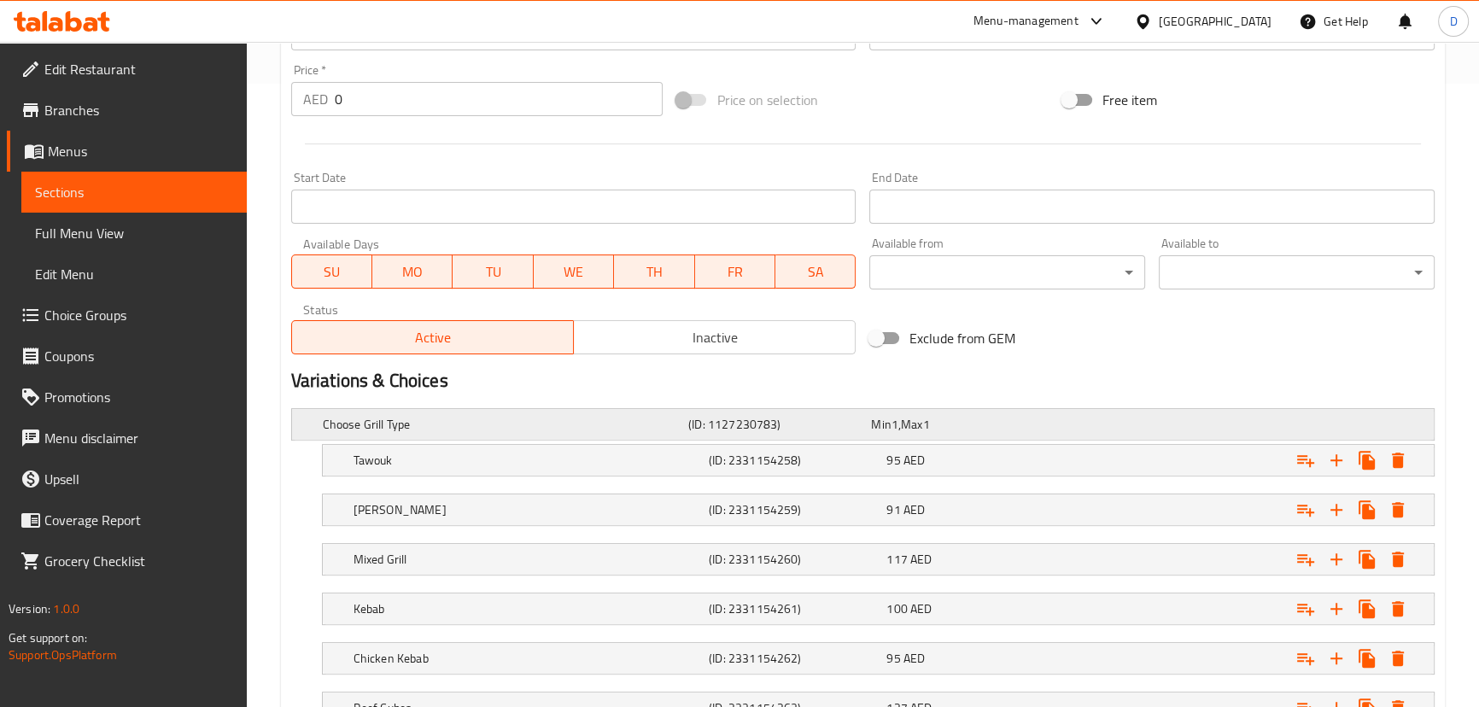
scroll to position [699, 0]
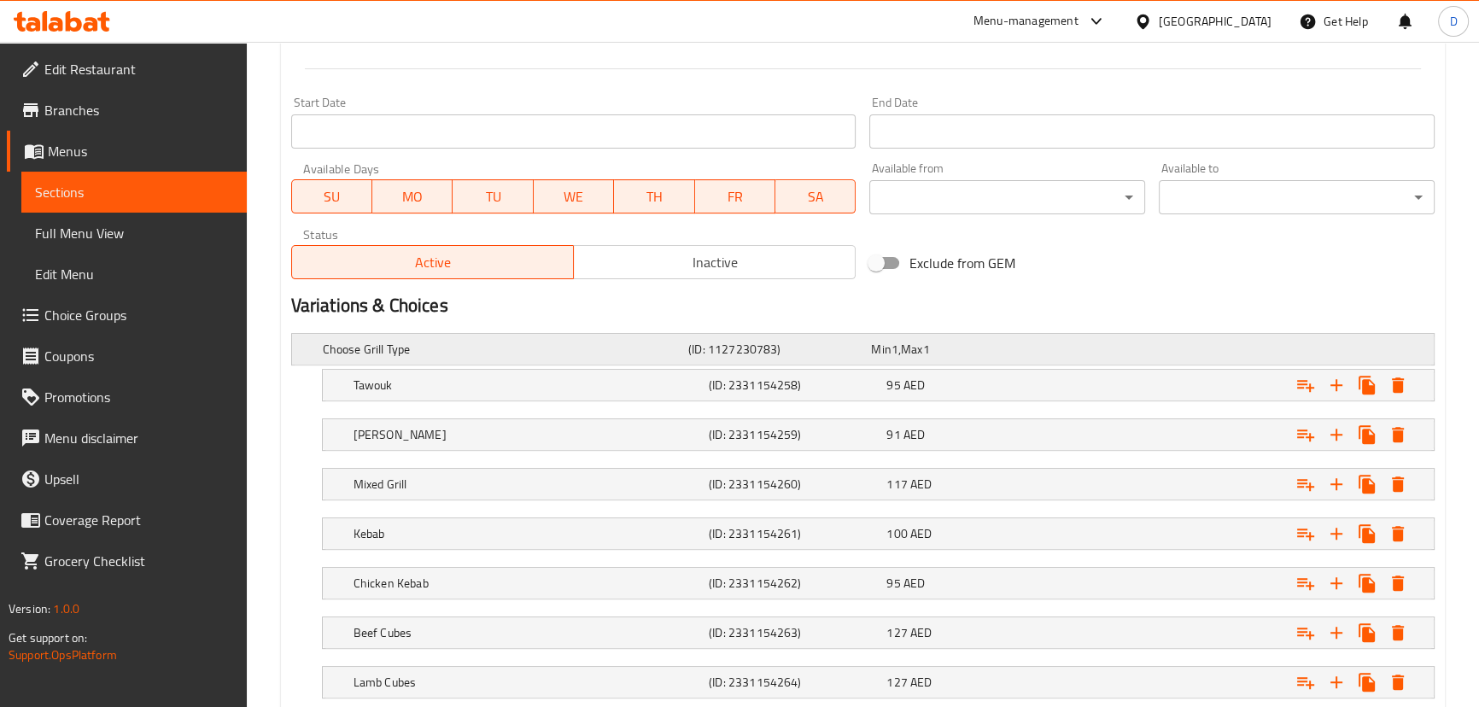
click at [652, 342] on h5 "Choose Grill Type" at bounding box center [502, 349] width 359 height 17
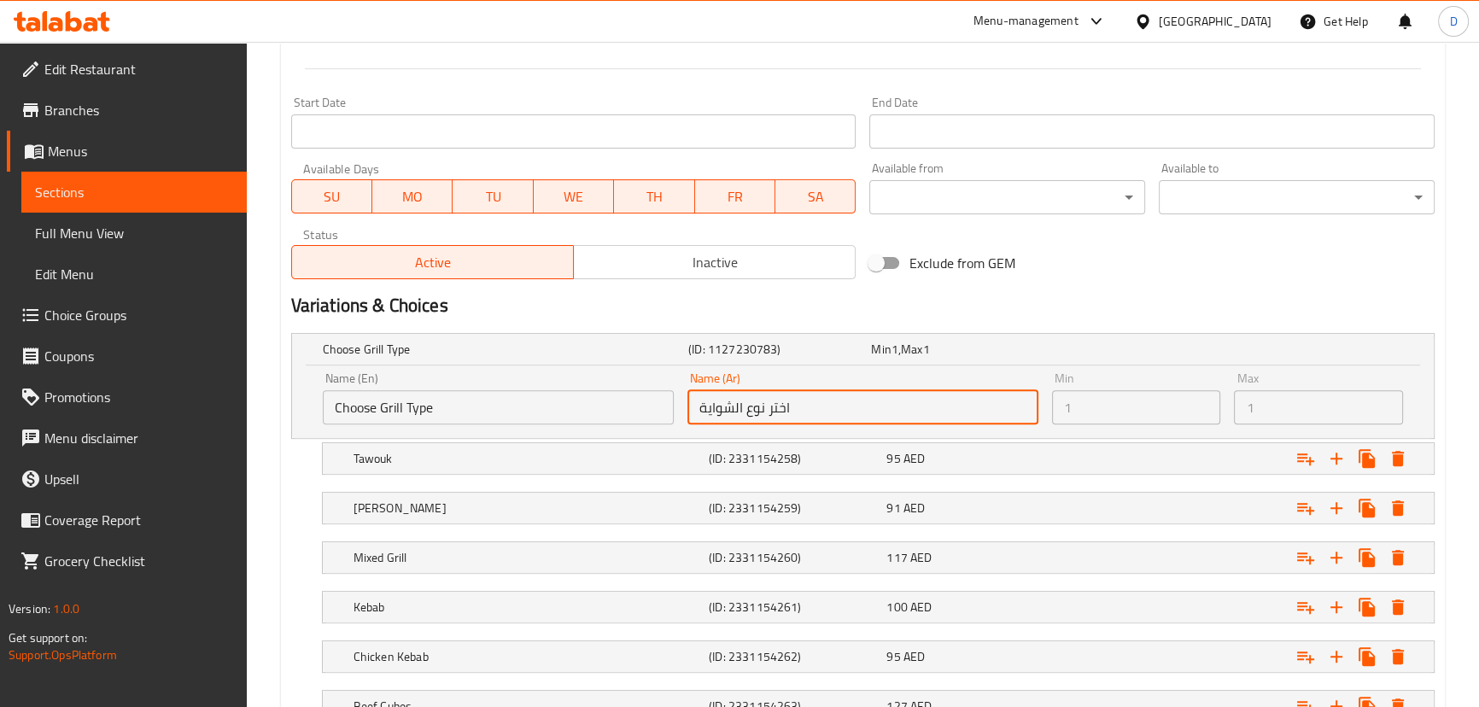
click at [733, 410] on input "اختر نوع الشواية" at bounding box center [863, 407] width 351 height 34
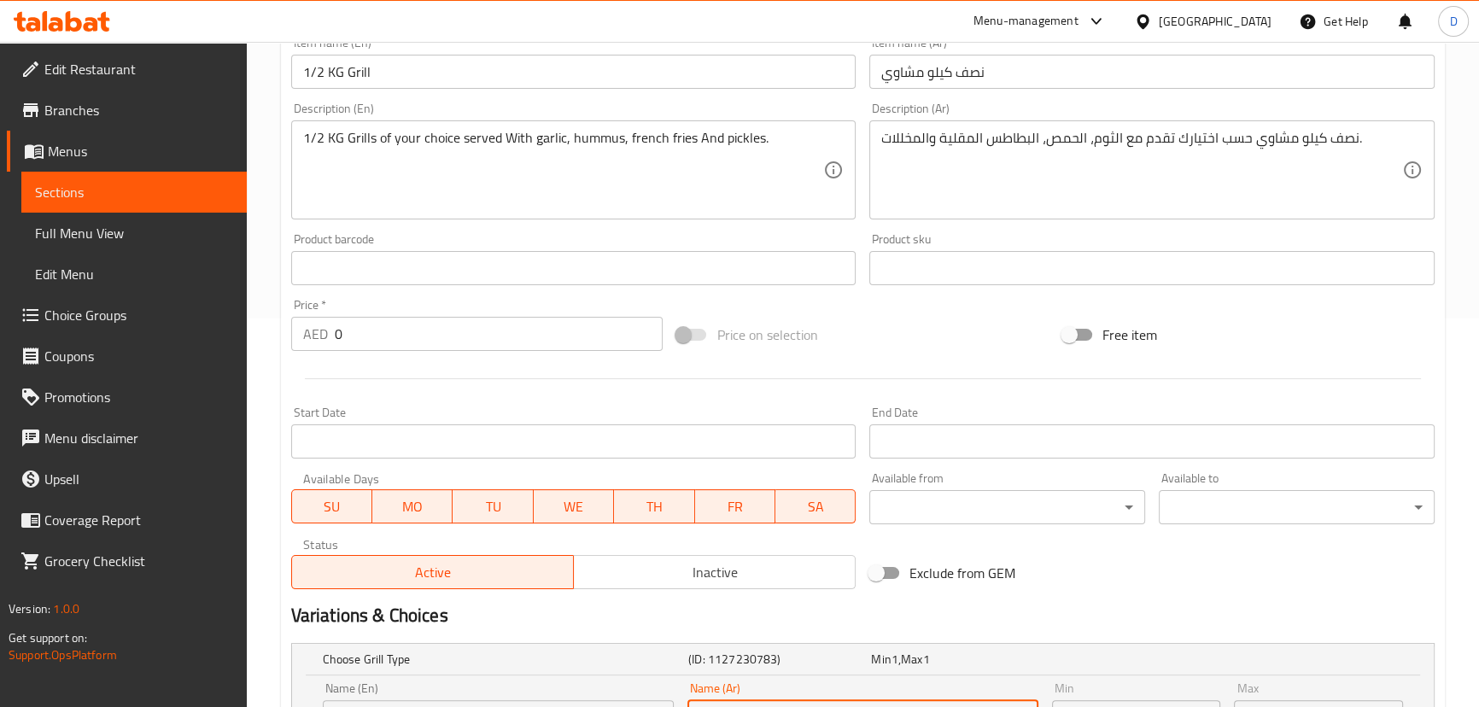
scroll to position [388, 0]
click at [914, 85] on input "نصف كيلو مشاوي" at bounding box center [1151, 73] width 565 height 34
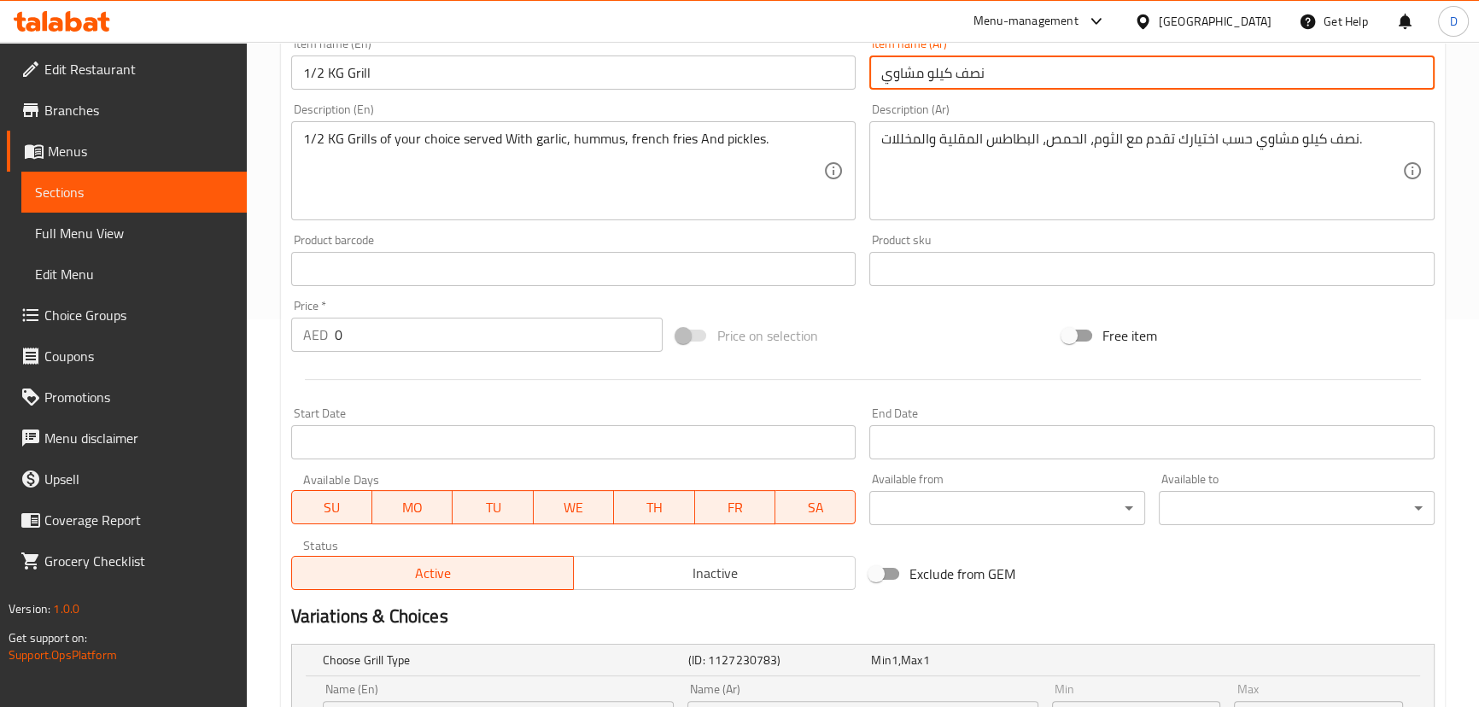
click at [914, 85] on input "نصف كيلو مشاوي" at bounding box center [1151, 73] width 565 height 34
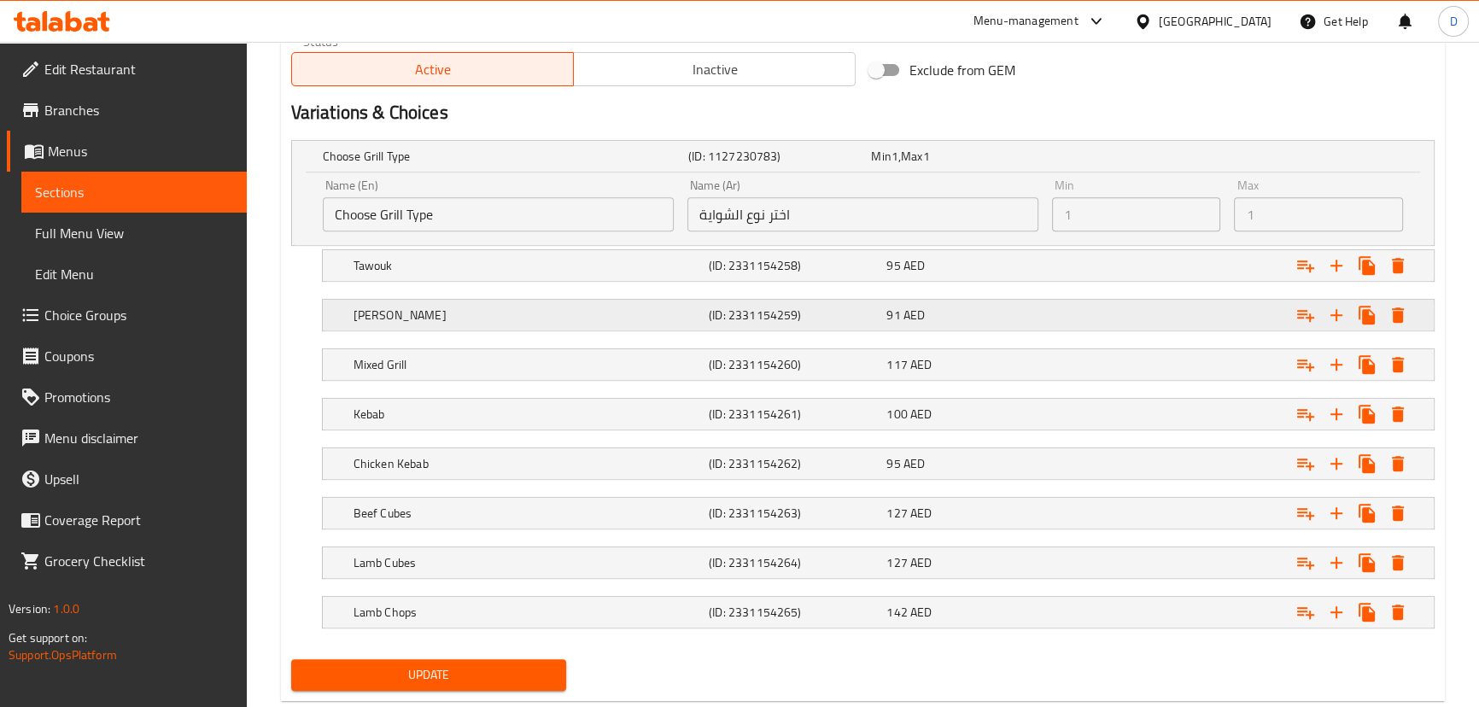
scroll to position [931, 0]
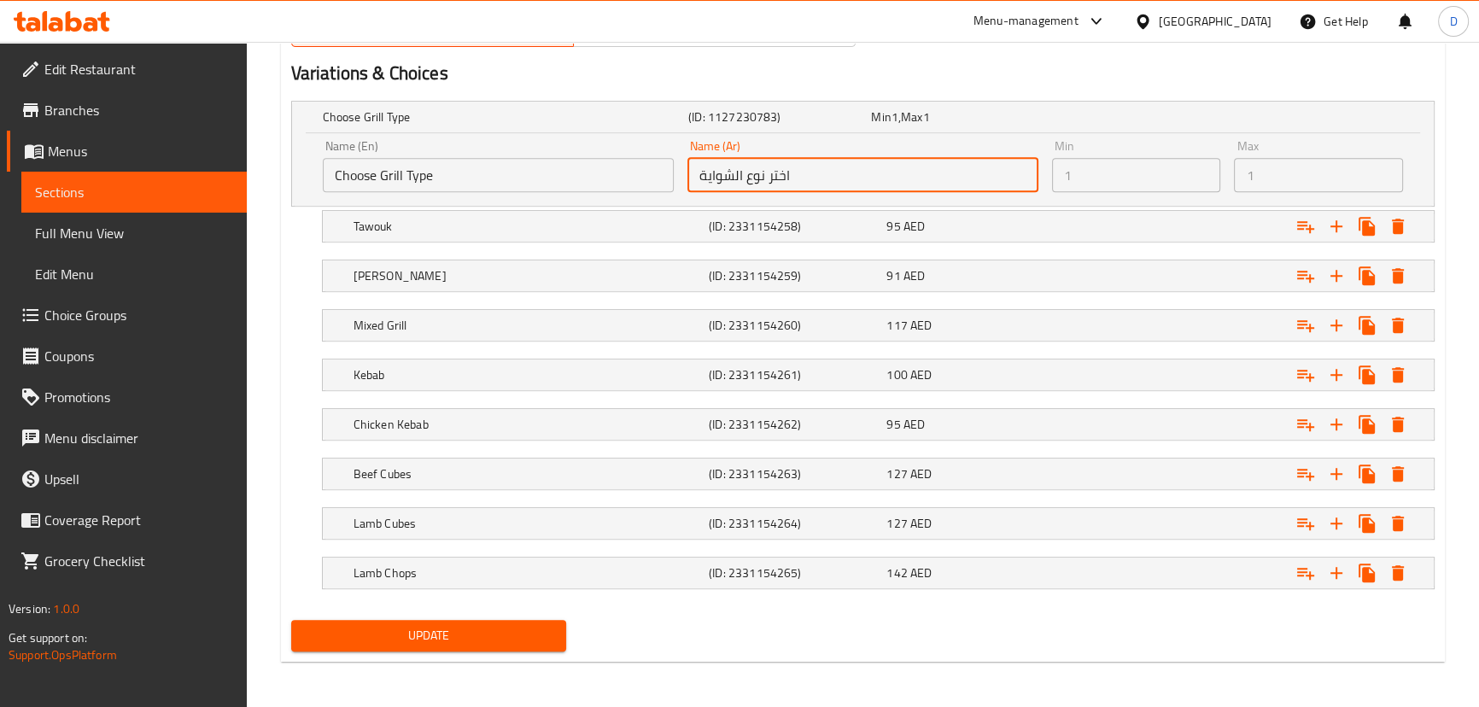
drag, startPoint x: 731, startPoint y: 179, endPoint x: 633, endPoint y: 178, distance: 98.2
click at [633, 178] on div "Name (En) Choose Grill Type Name (En) Name (Ar) اختر نوع الشواية Name (Ar) Min …" at bounding box center [863, 166] width 1094 height 66
click at [727, 182] on input "اختر نوع الشواية" at bounding box center [863, 175] width 351 height 34
click at [727, 181] on input "اختر نوع الشواية" at bounding box center [863, 175] width 351 height 34
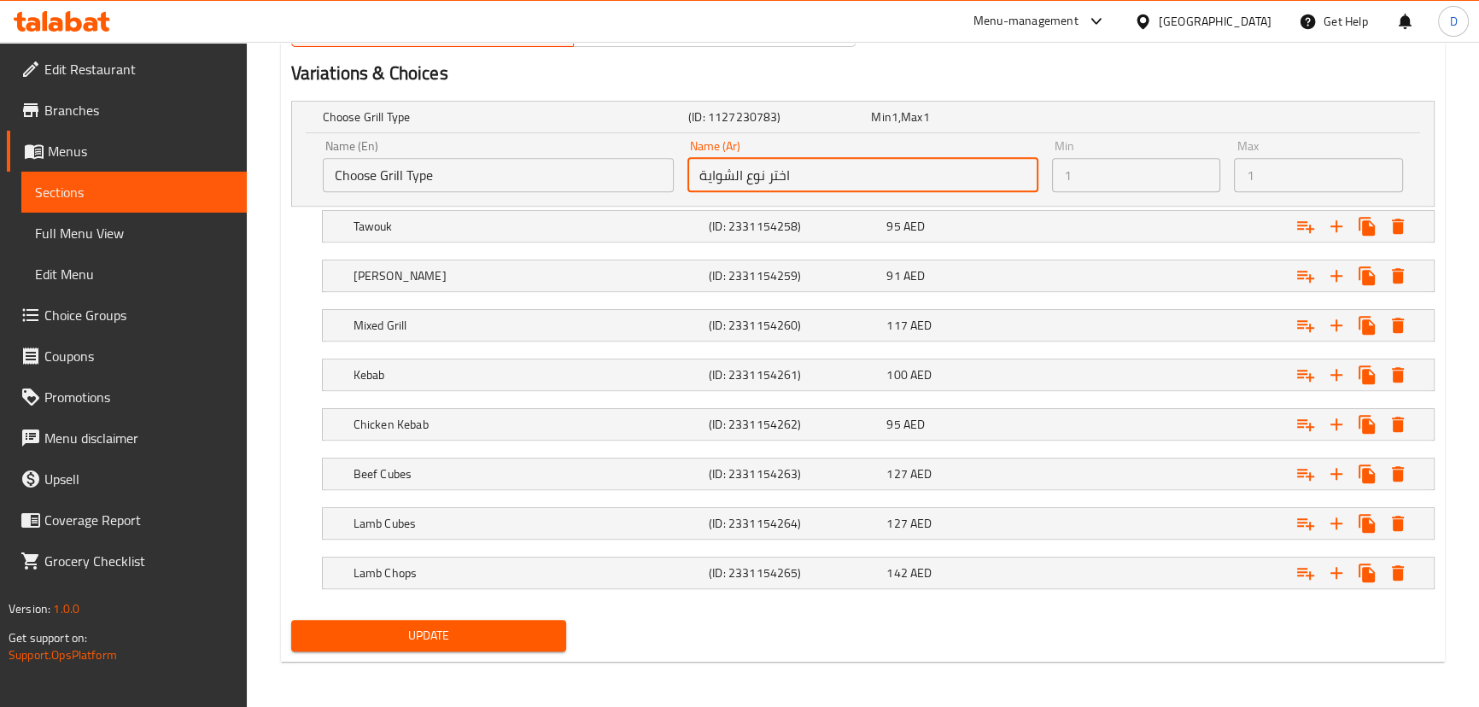
click at [734, 169] on input "اختر نوع الشواية" at bounding box center [863, 175] width 351 height 34
drag, startPoint x: 733, startPoint y: 168, endPoint x: 693, endPoint y: 178, distance: 40.4
click at [693, 178] on input "اختر نوع الشواية" at bounding box center [863, 175] width 351 height 34
click at [793, 175] on input "اختر نوع الشواية" at bounding box center [863, 175] width 351 height 34
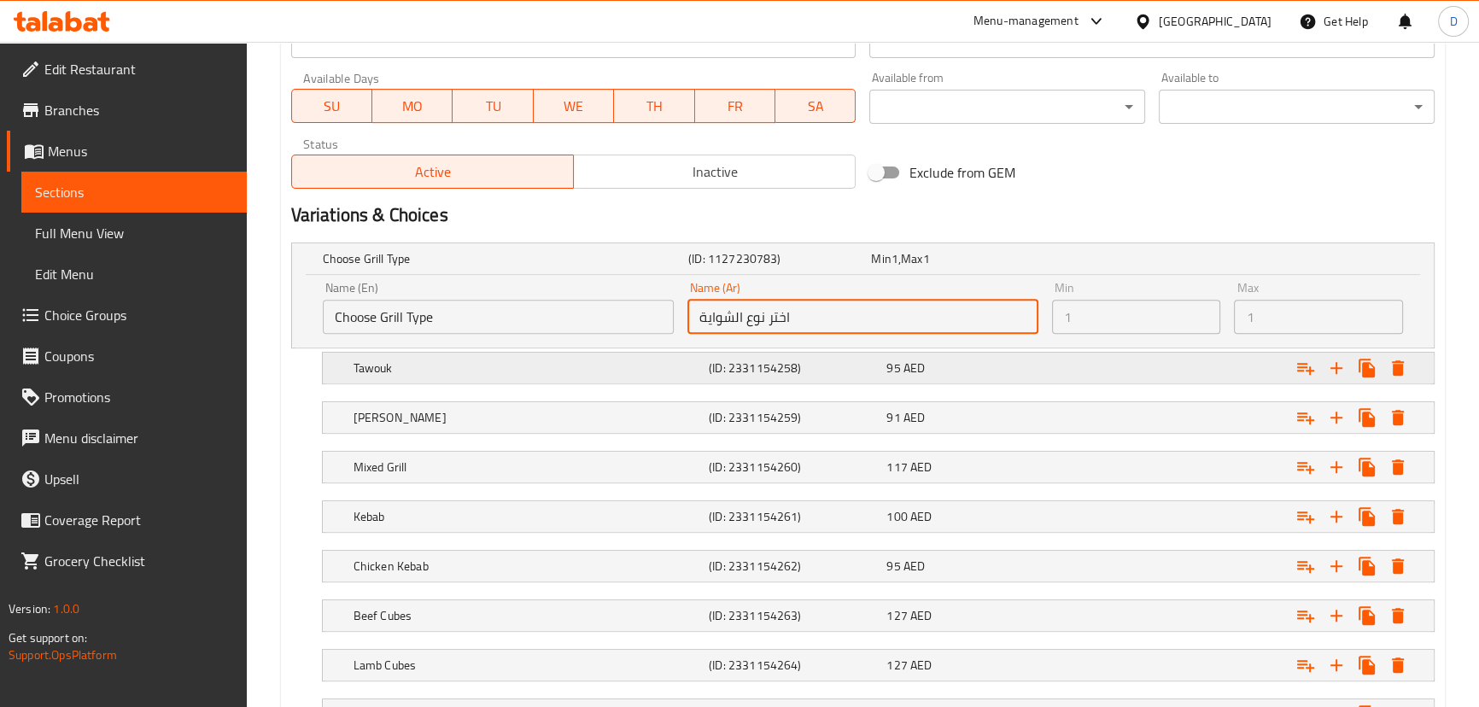
scroll to position [776, 0]
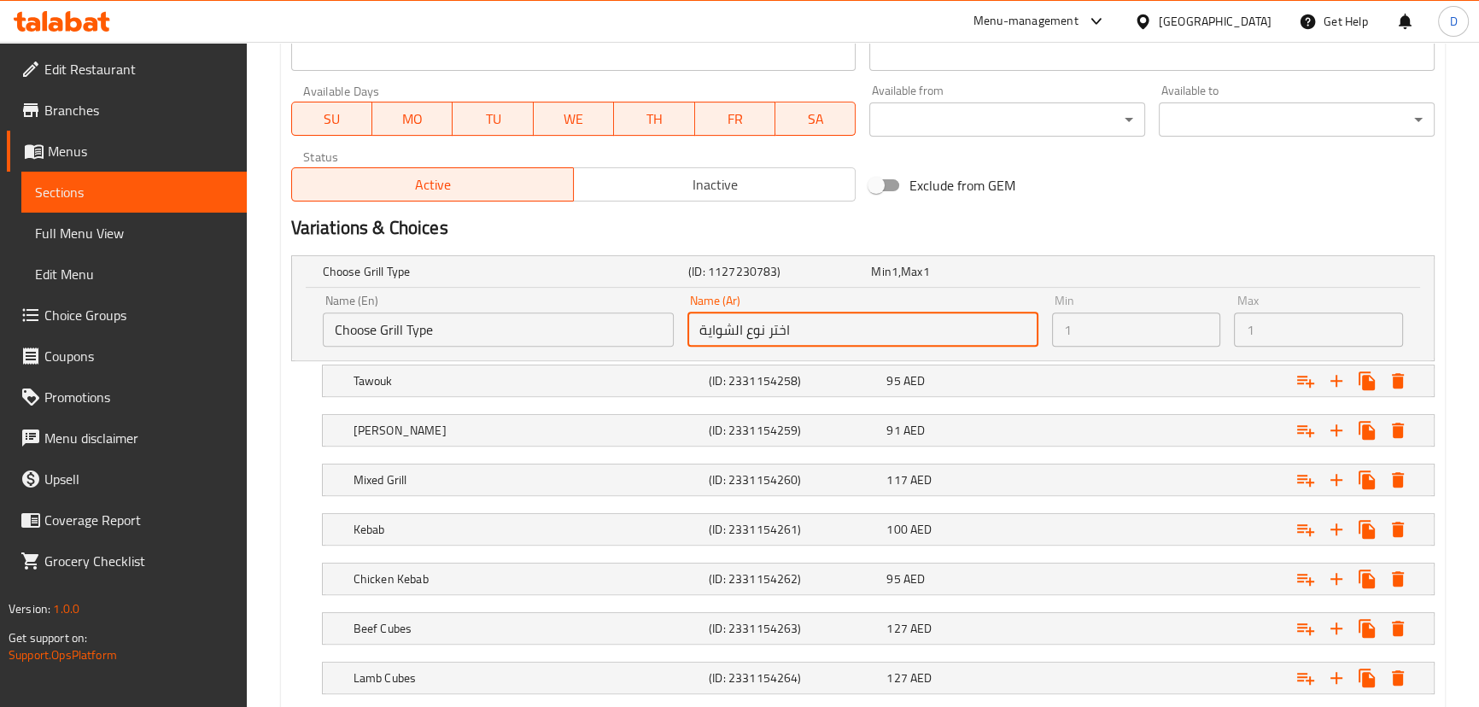
drag, startPoint x: 727, startPoint y: 336, endPoint x: 690, endPoint y: 324, distance: 38.9
click at [690, 324] on input "اختر نوع الشواية" at bounding box center [863, 330] width 351 height 34
click at [299, 450] on nav at bounding box center [863, 457] width 1144 height 14
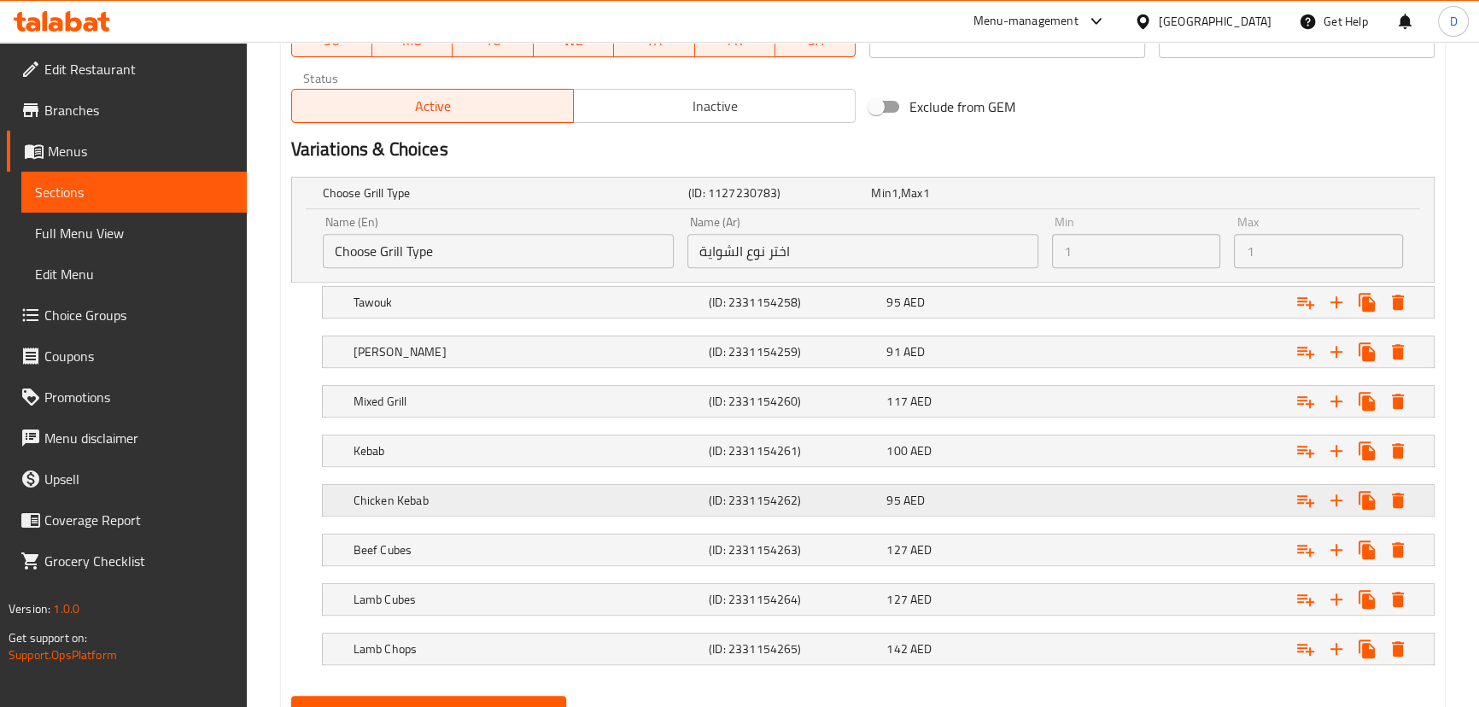
scroll to position [931, 0]
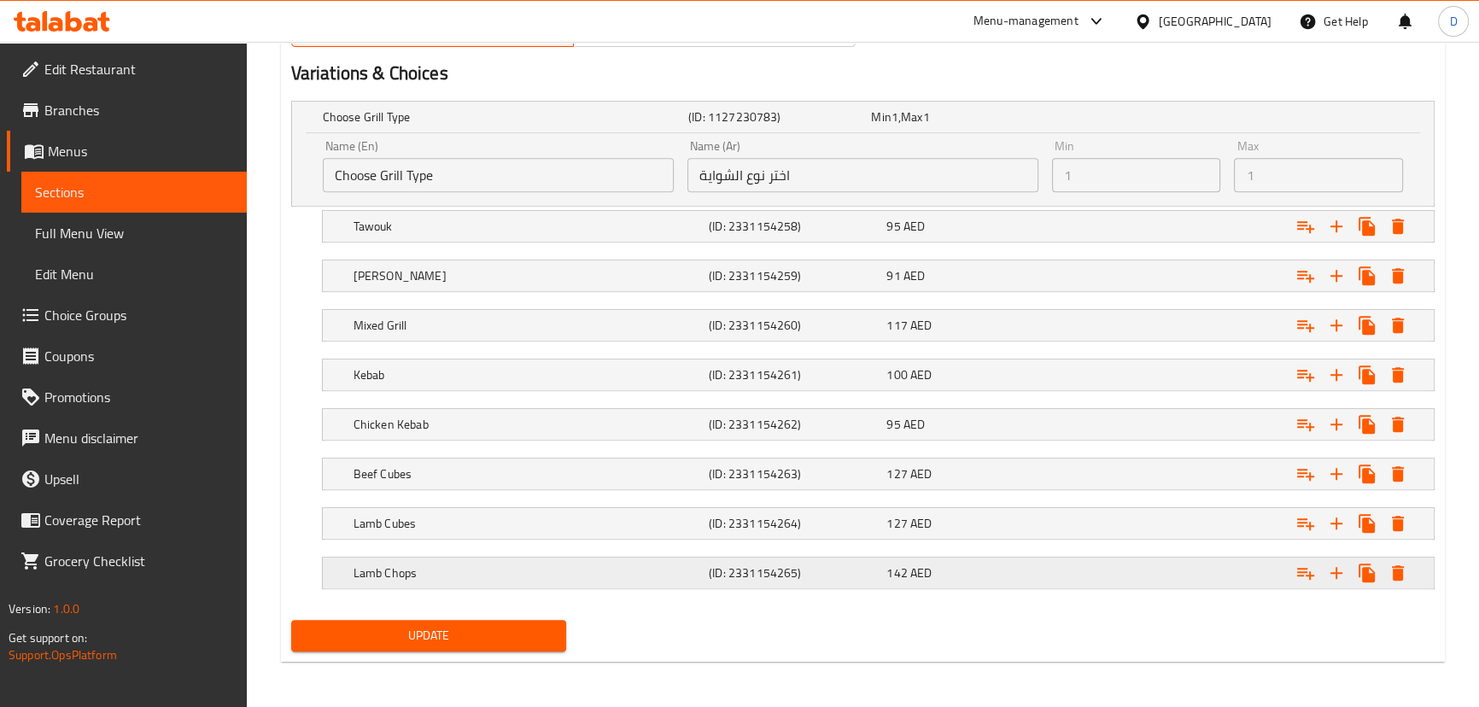
click at [555, 565] on h5 "Lamb Chops" at bounding box center [528, 573] width 348 height 17
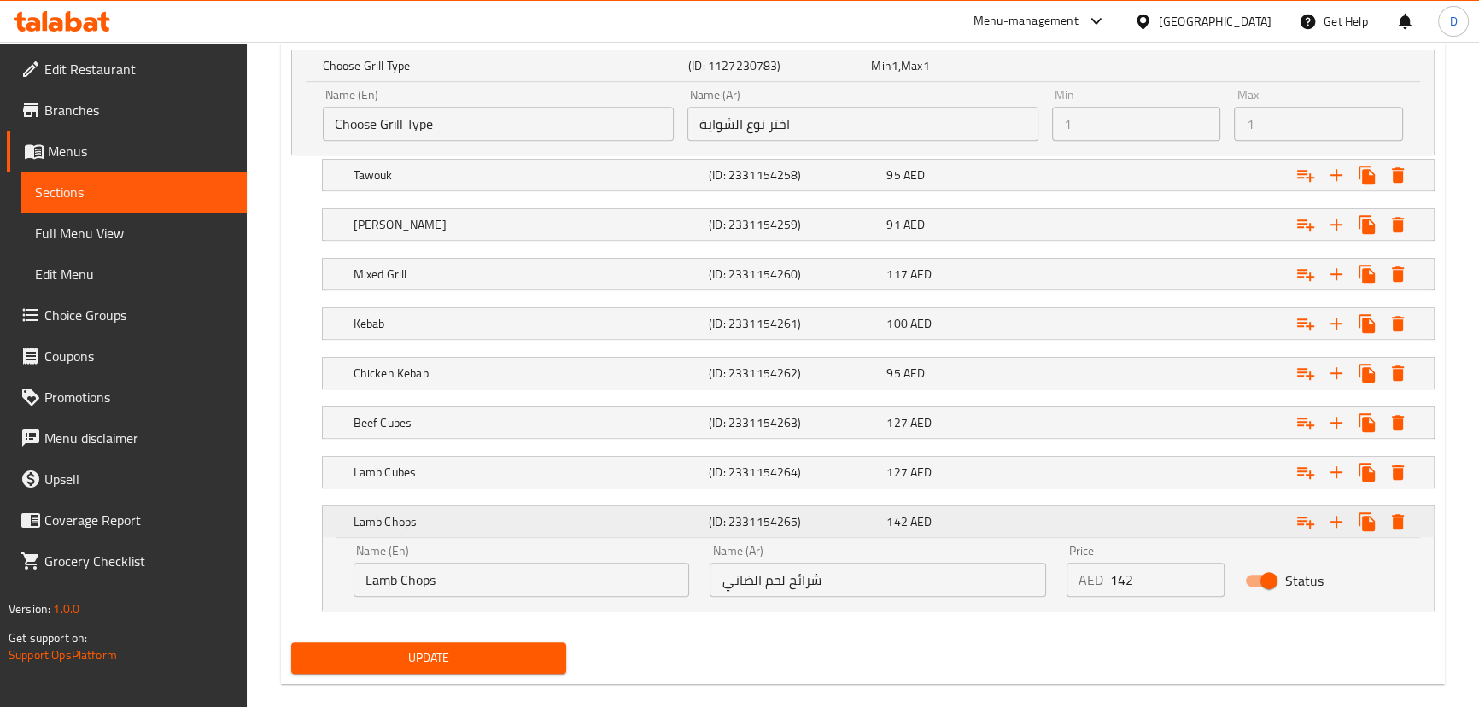
scroll to position [1004, 0]
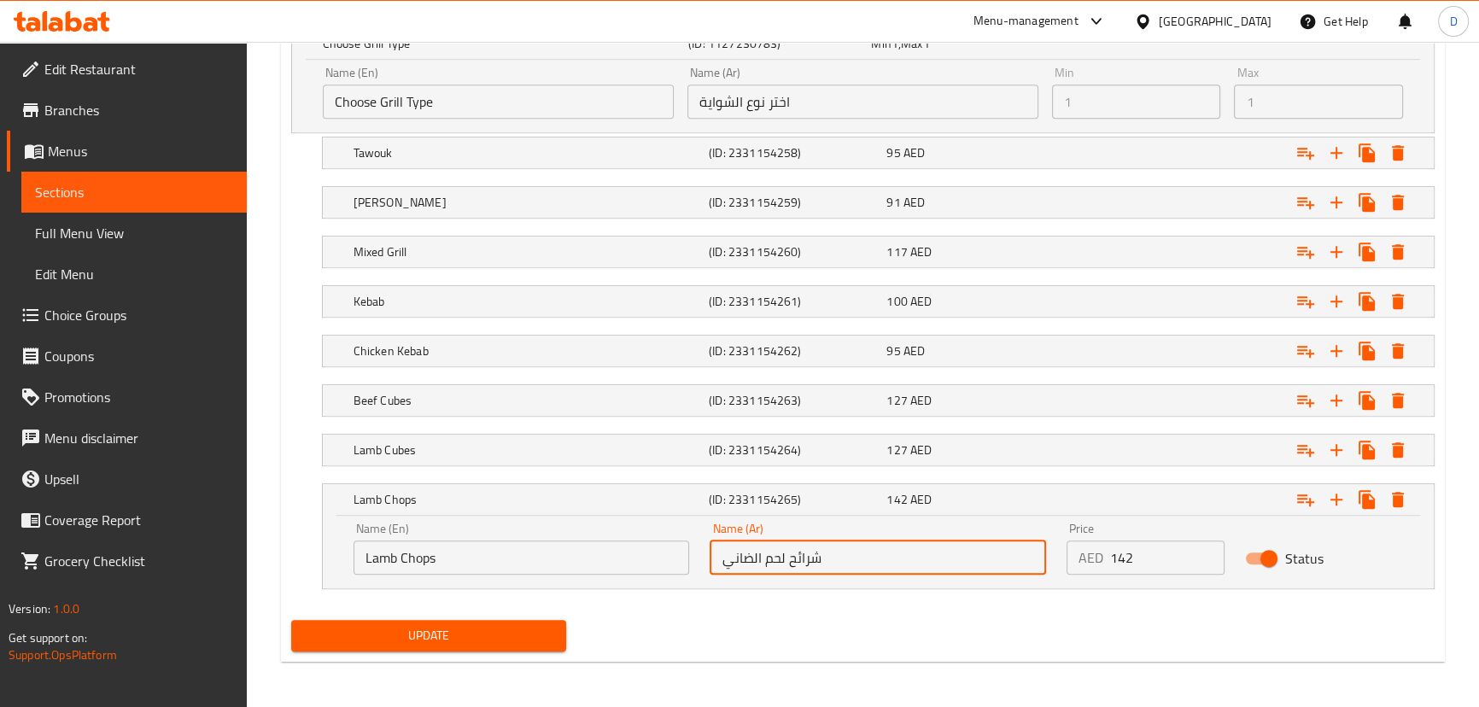
drag, startPoint x: 788, startPoint y: 559, endPoint x: 896, endPoint y: 568, distance: 107.9
click at [896, 568] on input "شرائح لحم الضاني" at bounding box center [878, 558] width 336 height 34
type input "ريش لحم الضاني"
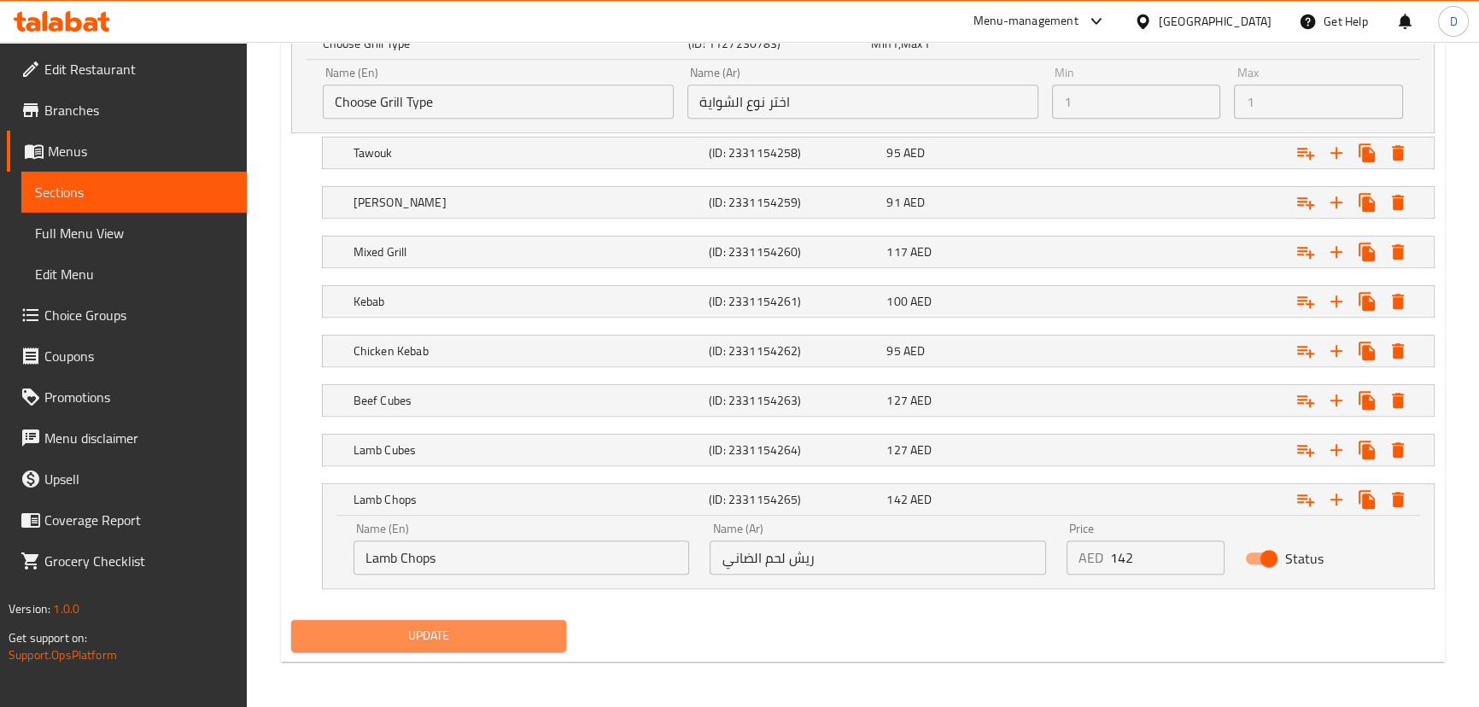
click at [531, 622] on button "Update" at bounding box center [429, 636] width 276 height 32
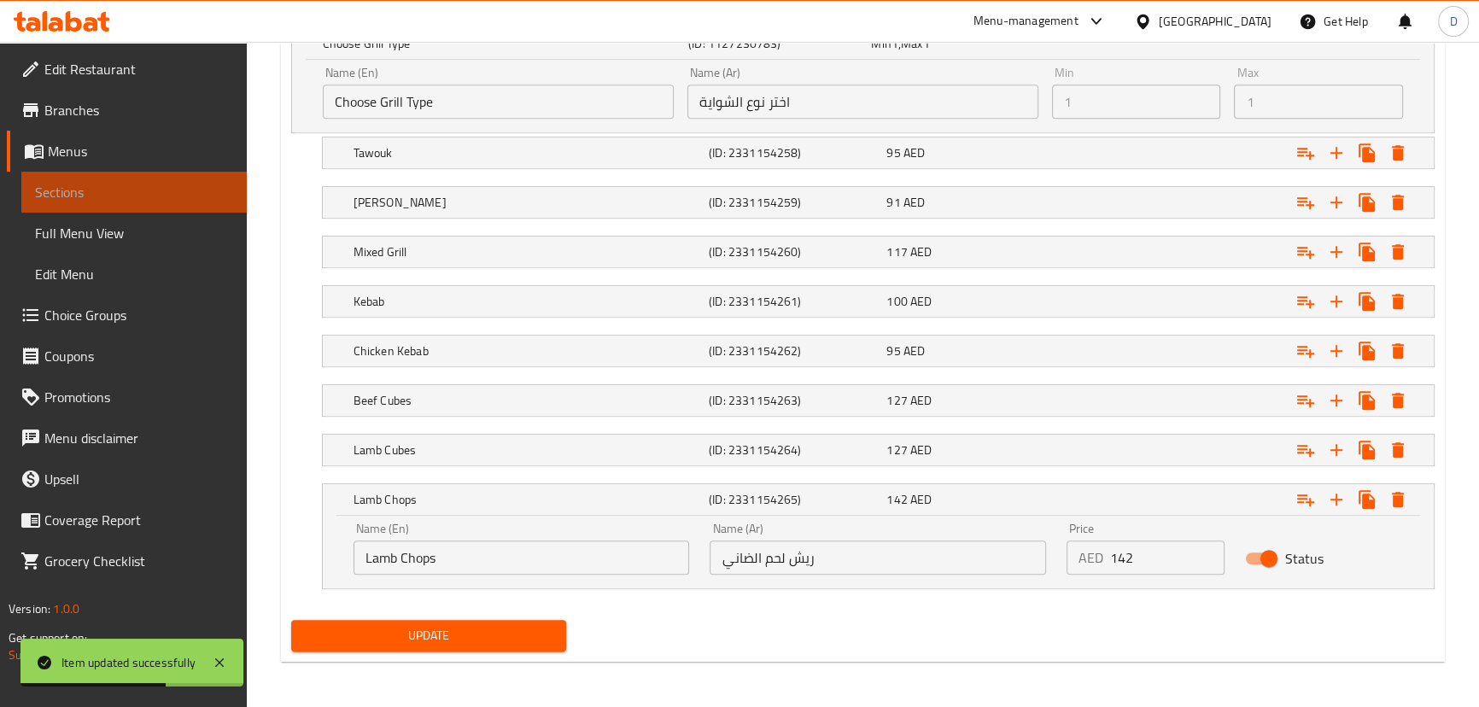
click at [187, 178] on link "Sections" at bounding box center [133, 192] width 225 height 41
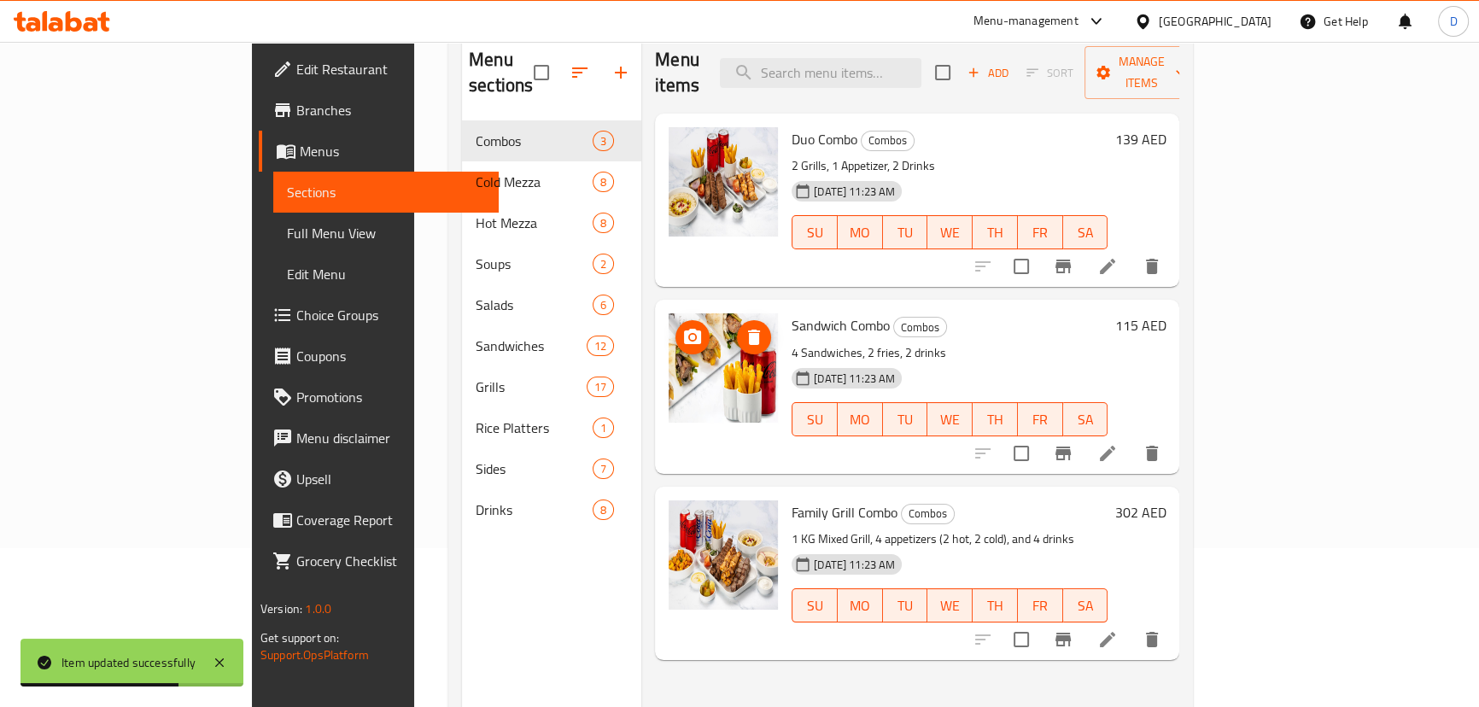
scroll to position [85, 0]
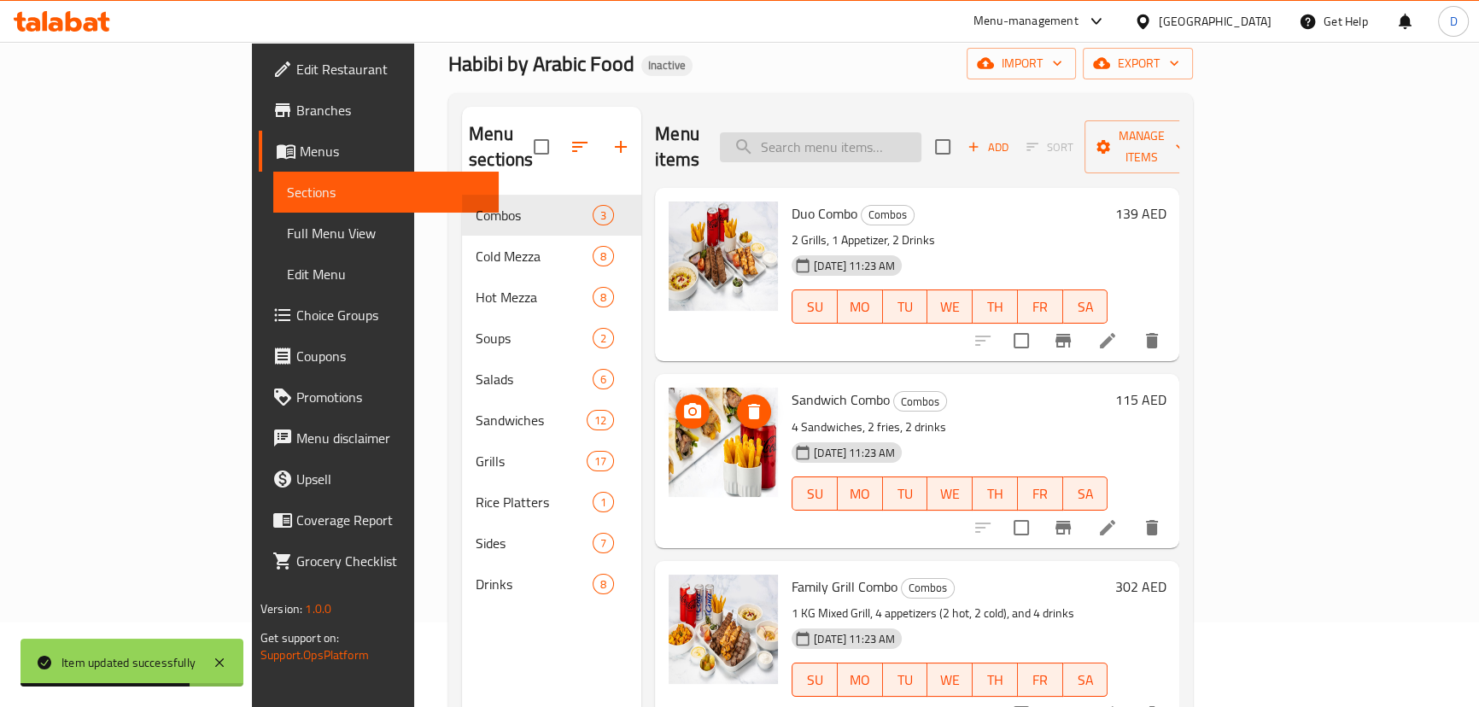
click at [895, 132] on input "search" at bounding box center [821, 147] width 202 height 30
paste input "1 KG Grills of your choice served With garlic, hummus, french fries And pickles."
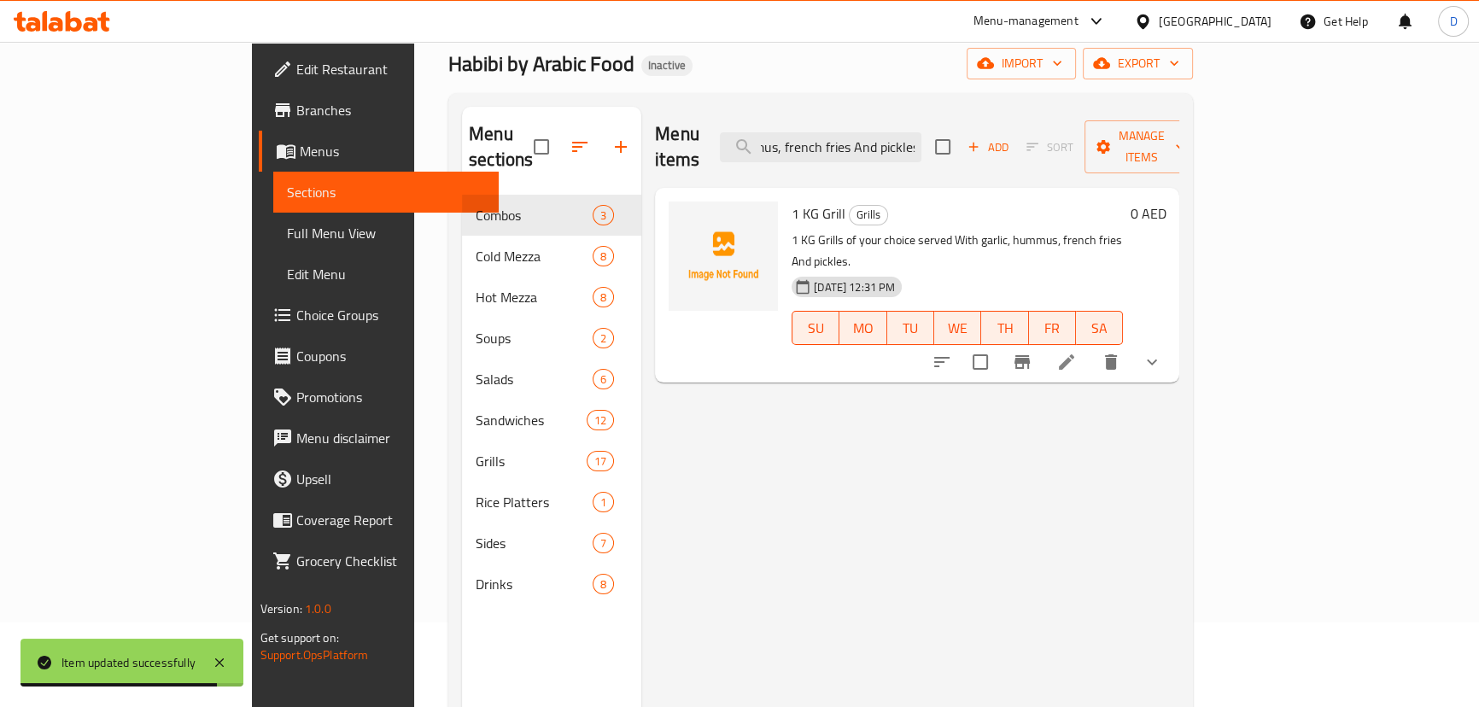
type input "1 KG Grills of your choice served With garlic, hummus, french fries And pickles."
click at [1091, 347] on li at bounding box center [1067, 362] width 48 height 31
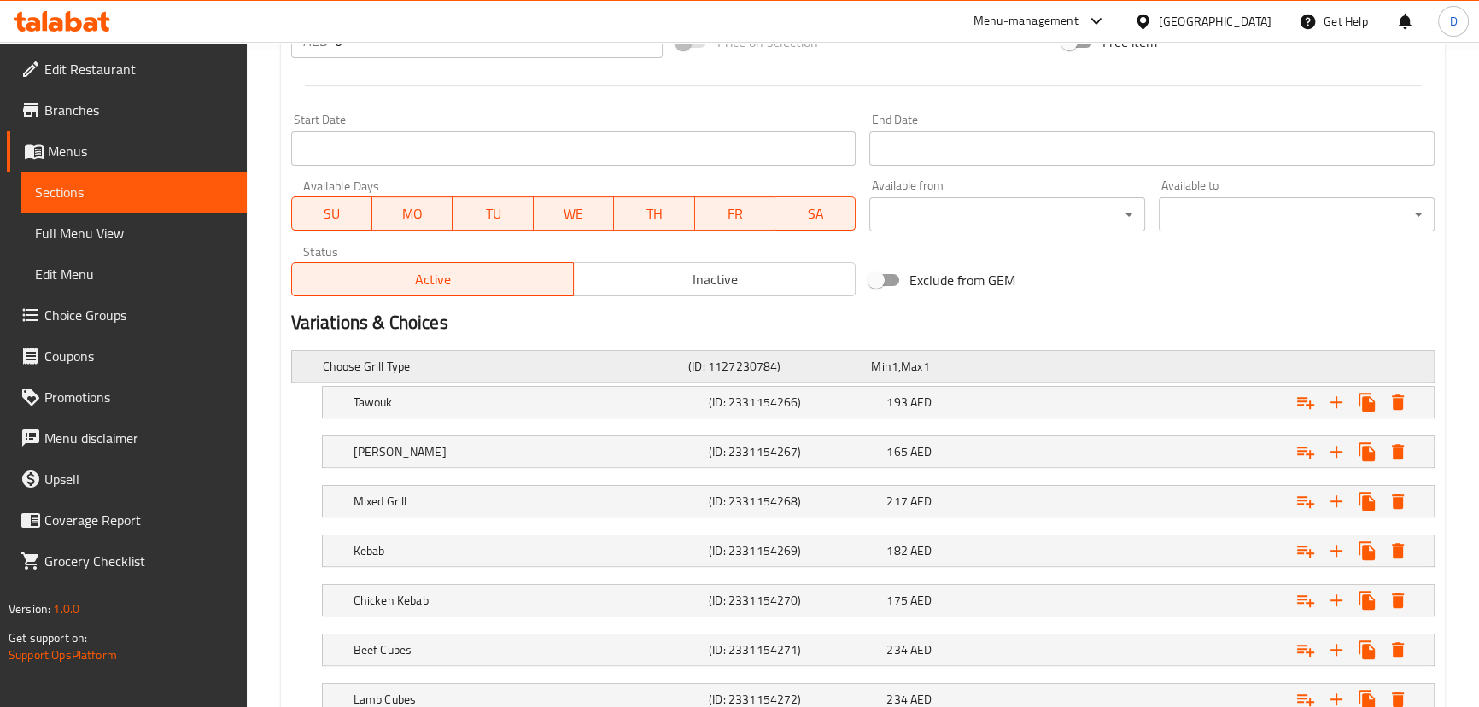
scroll to position [832, 0]
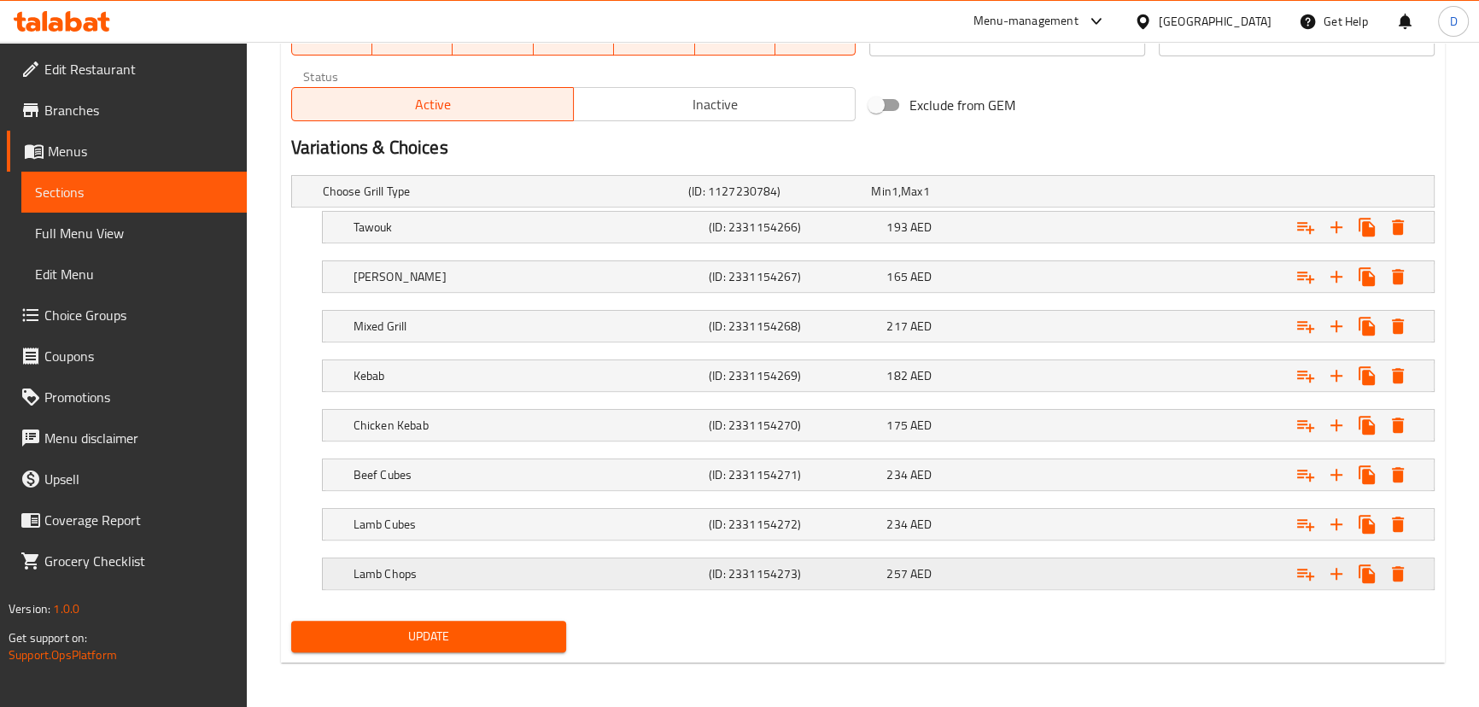
click at [792, 567] on h5 "(ID: 2331154273)" at bounding box center [794, 573] width 171 height 17
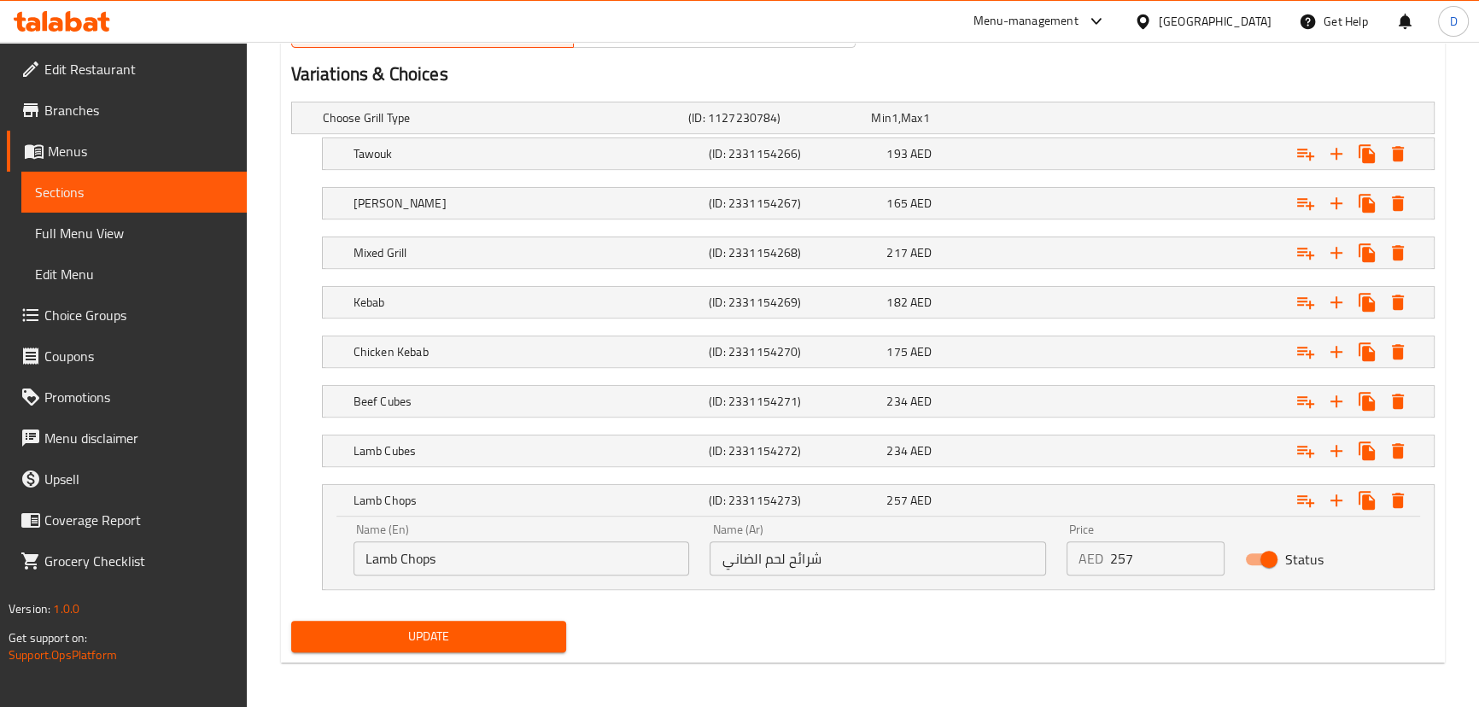
scroll to position [905, 0]
click at [793, 559] on input "شرائح لحم الضاني" at bounding box center [878, 558] width 336 height 34
type input "ريش لحم الضاني"
click at [547, 626] on span "Update" at bounding box center [429, 636] width 249 height 21
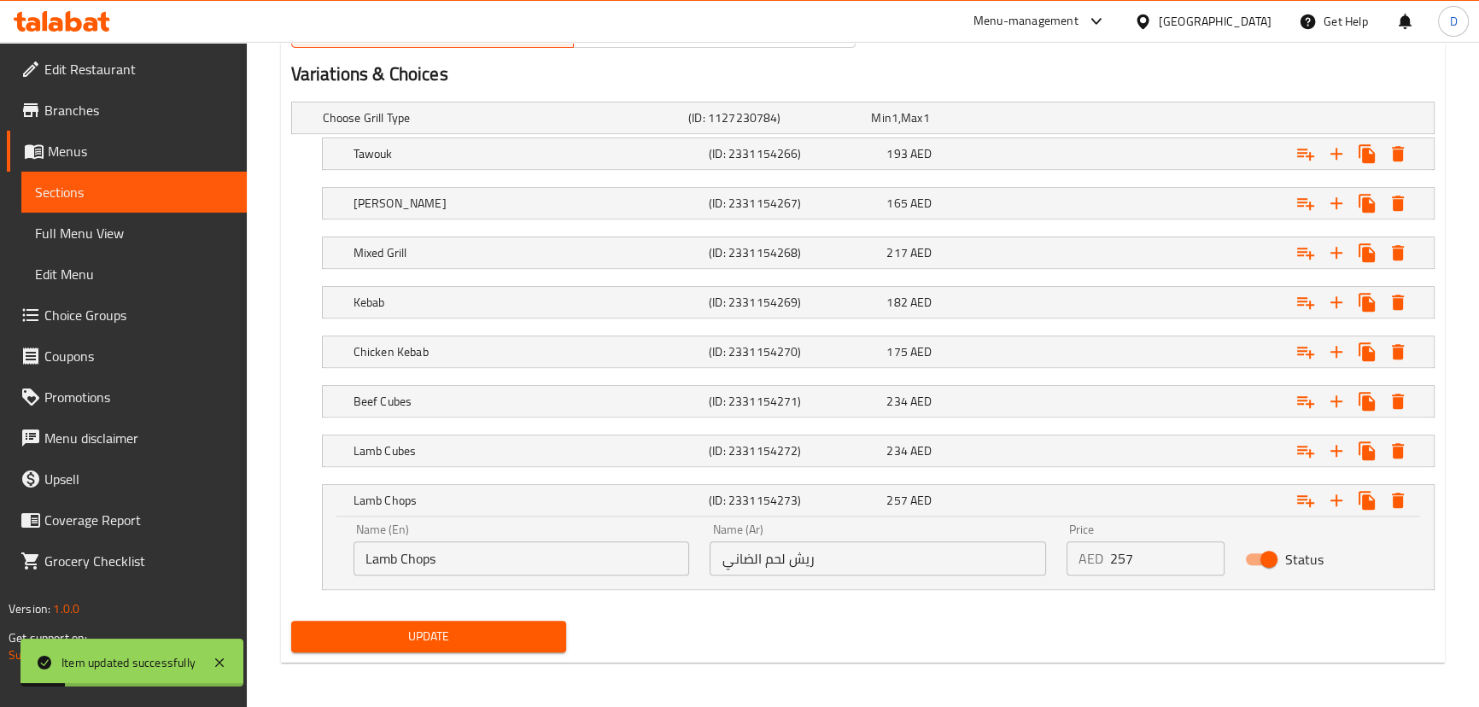
drag, startPoint x: 163, startPoint y: 197, endPoint x: 228, endPoint y: 184, distance: 66.2
click at [163, 197] on span "Sections" at bounding box center [134, 192] width 198 height 20
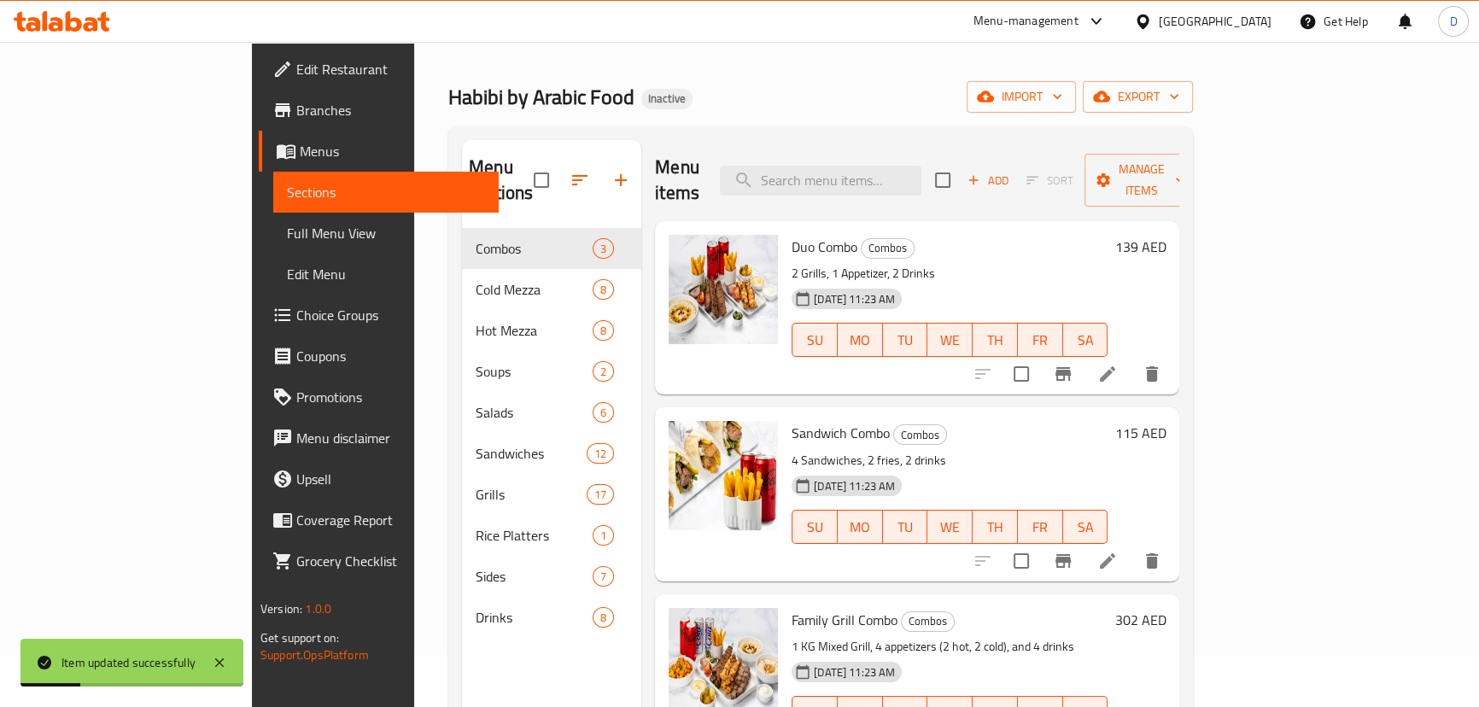
scroll to position [7, 0]
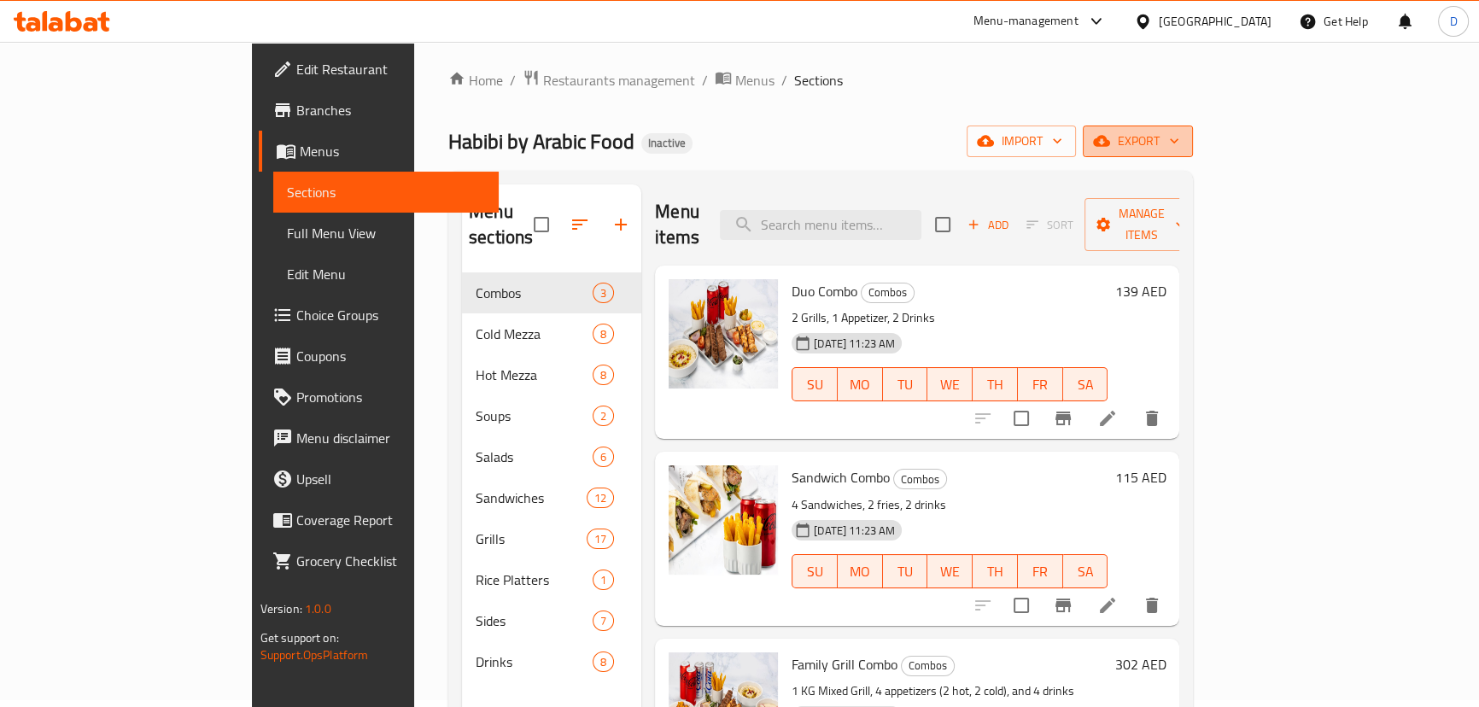
click at [1179, 140] on span "export" at bounding box center [1138, 141] width 83 height 21
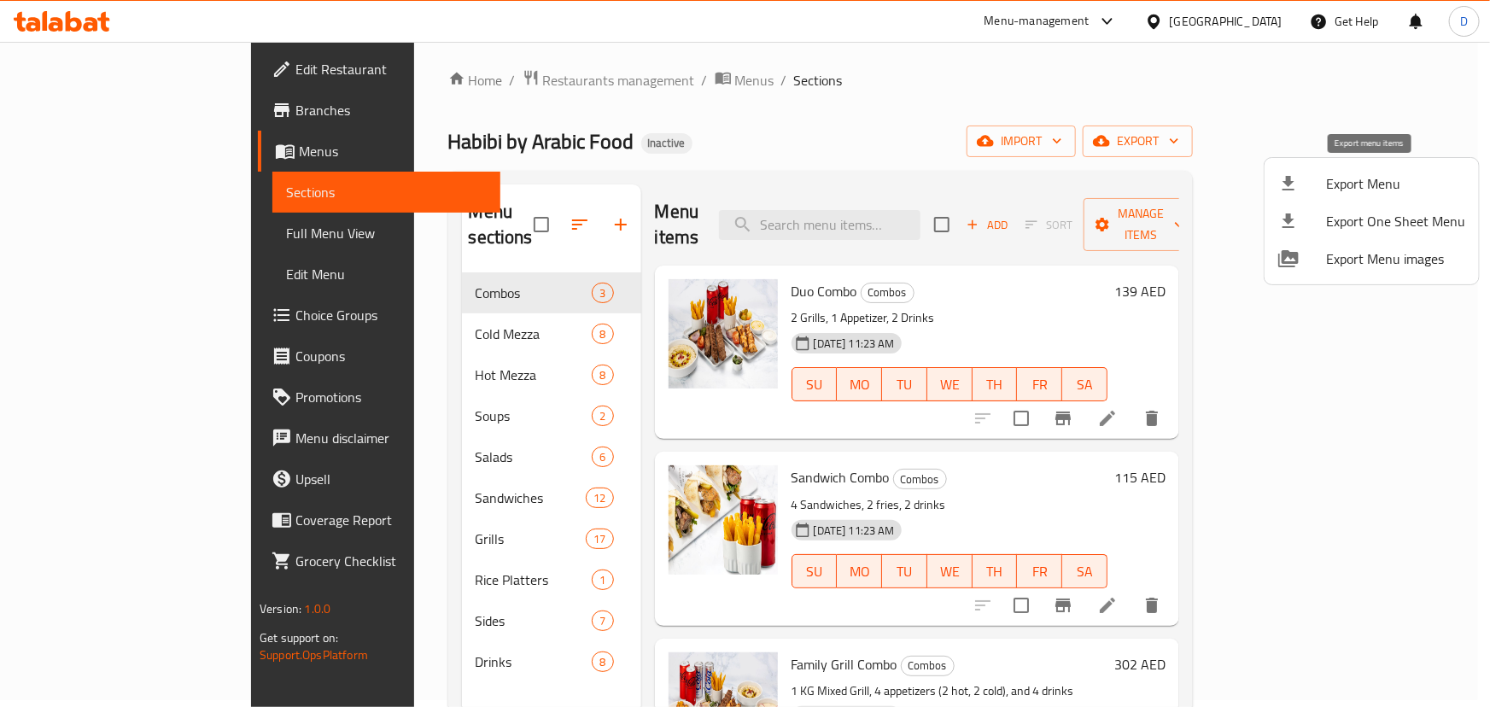
click at [1310, 189] on div at bounding box center [1303, 183] width 48 height 20
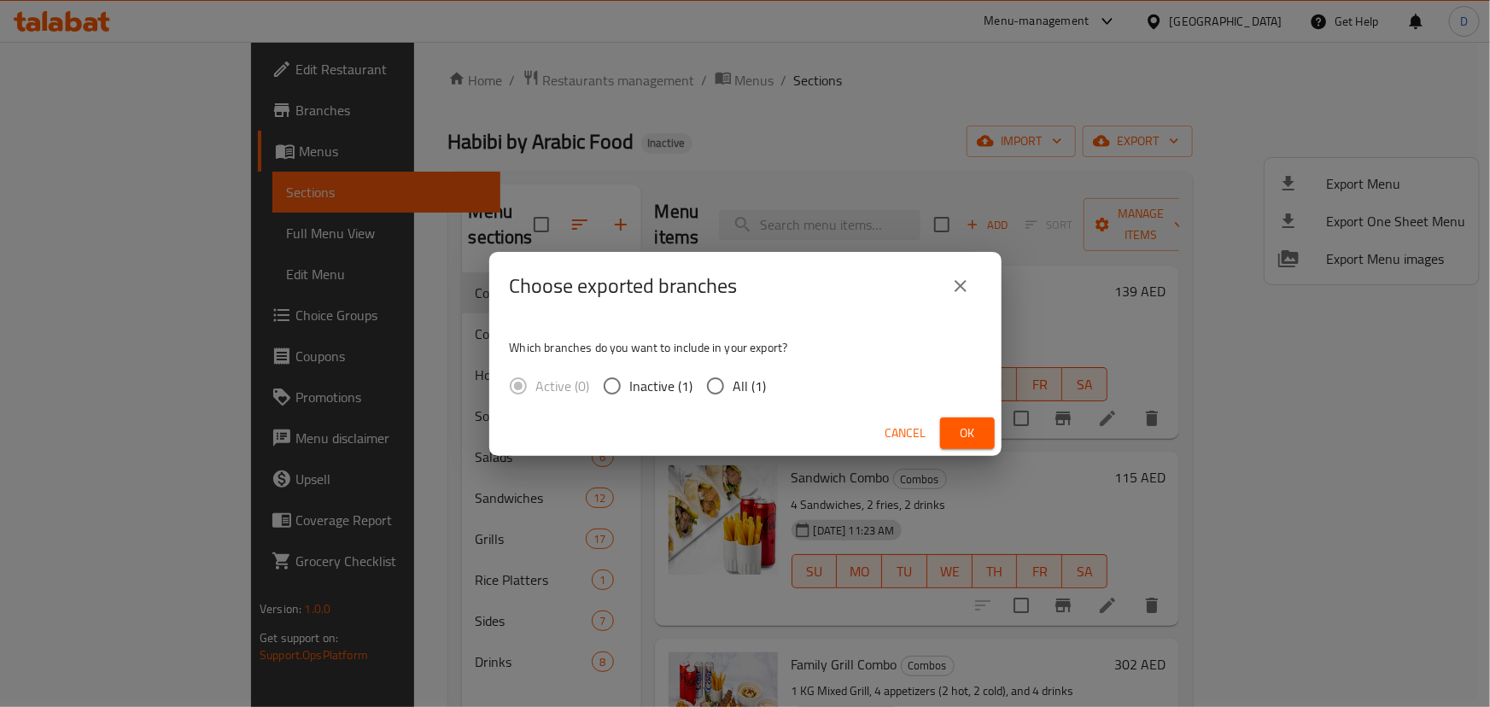
click at [758, 383] on span "All (1)" at bounding box center [750, 386] width 33 height 20
click at [734, 383] on input "All (1)" at bounding box center [716, 386] width 36 height 36
radio input "true"
click at [979, 433] on span "Ok" at bounding box center [967, 433] width 27 height 21
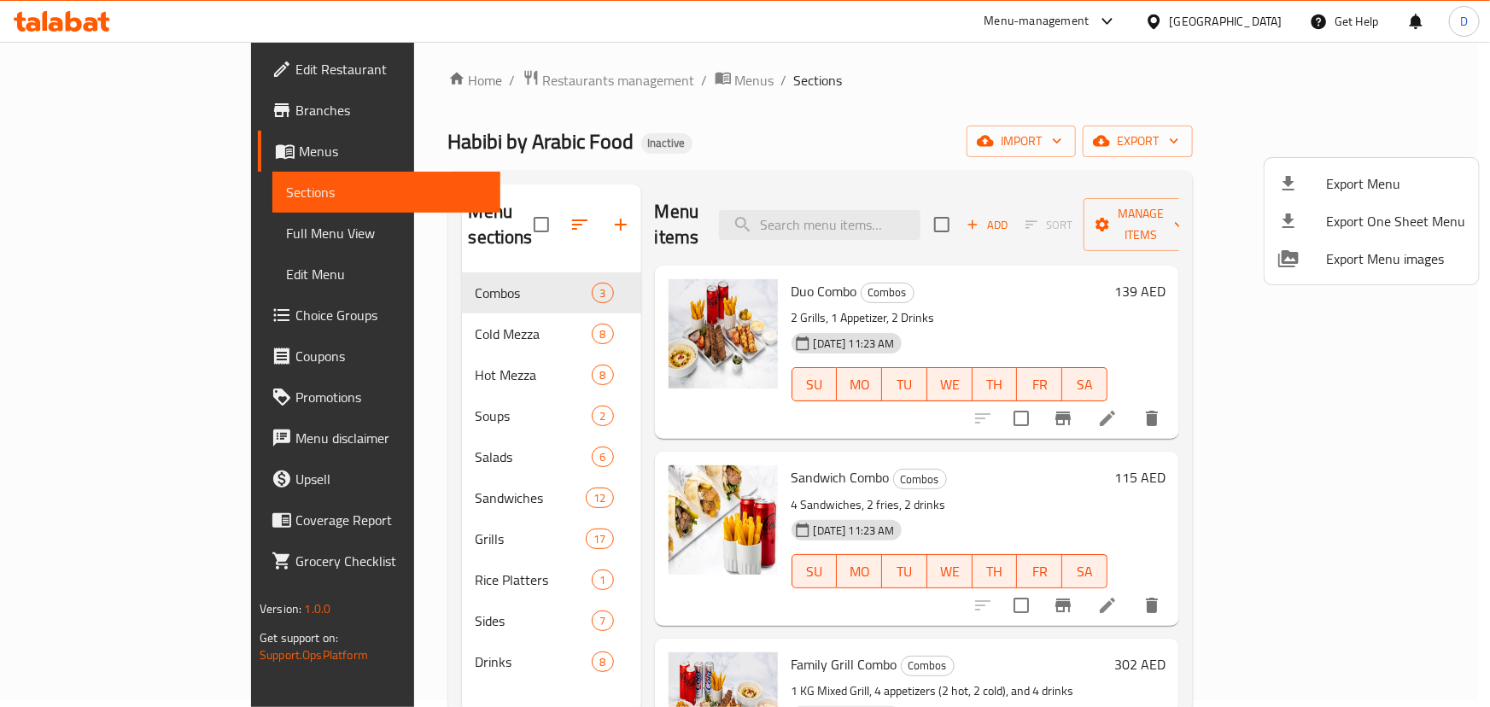
click at [80, 61] on div at bounding box center [745, 353] width 1490 height 707
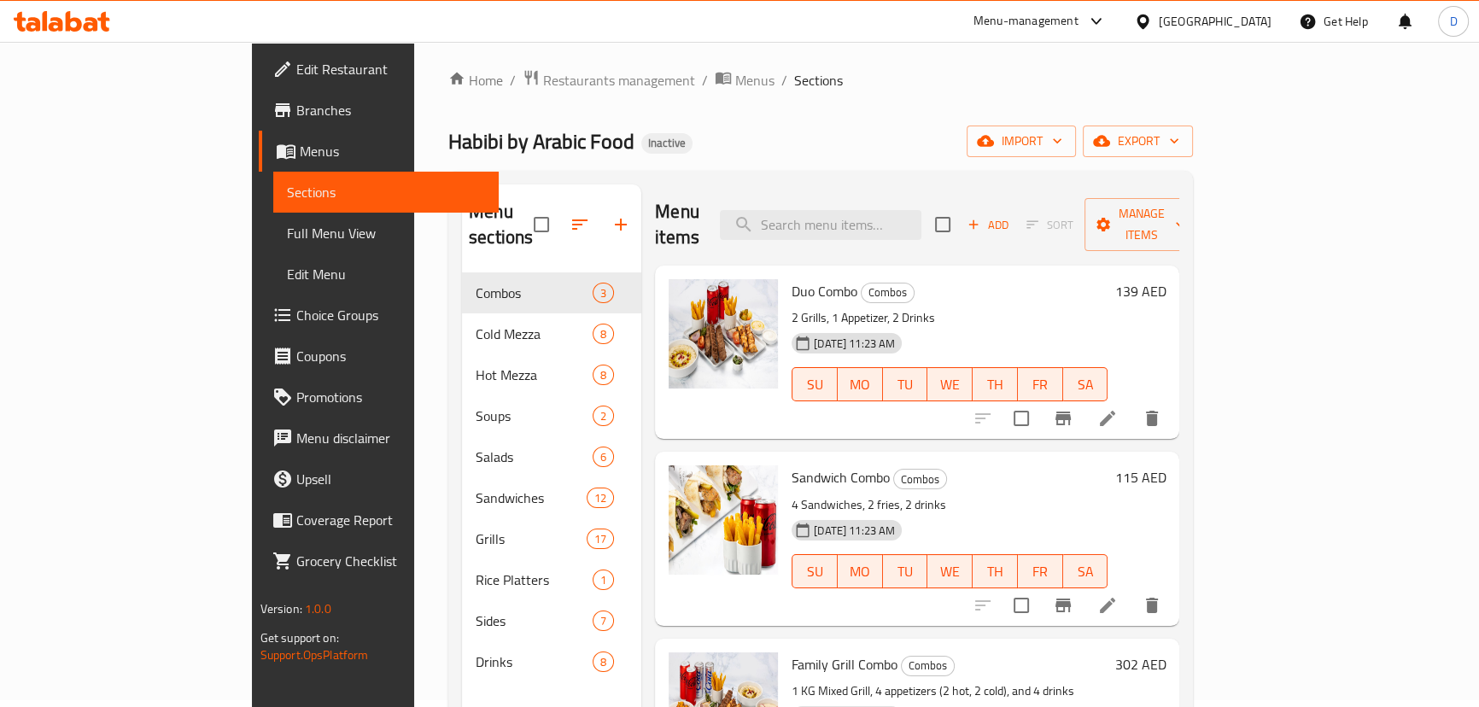
click at [296, 62] on span "Edit Restaurant" at bounding box center [390, 69] width 189 height 20
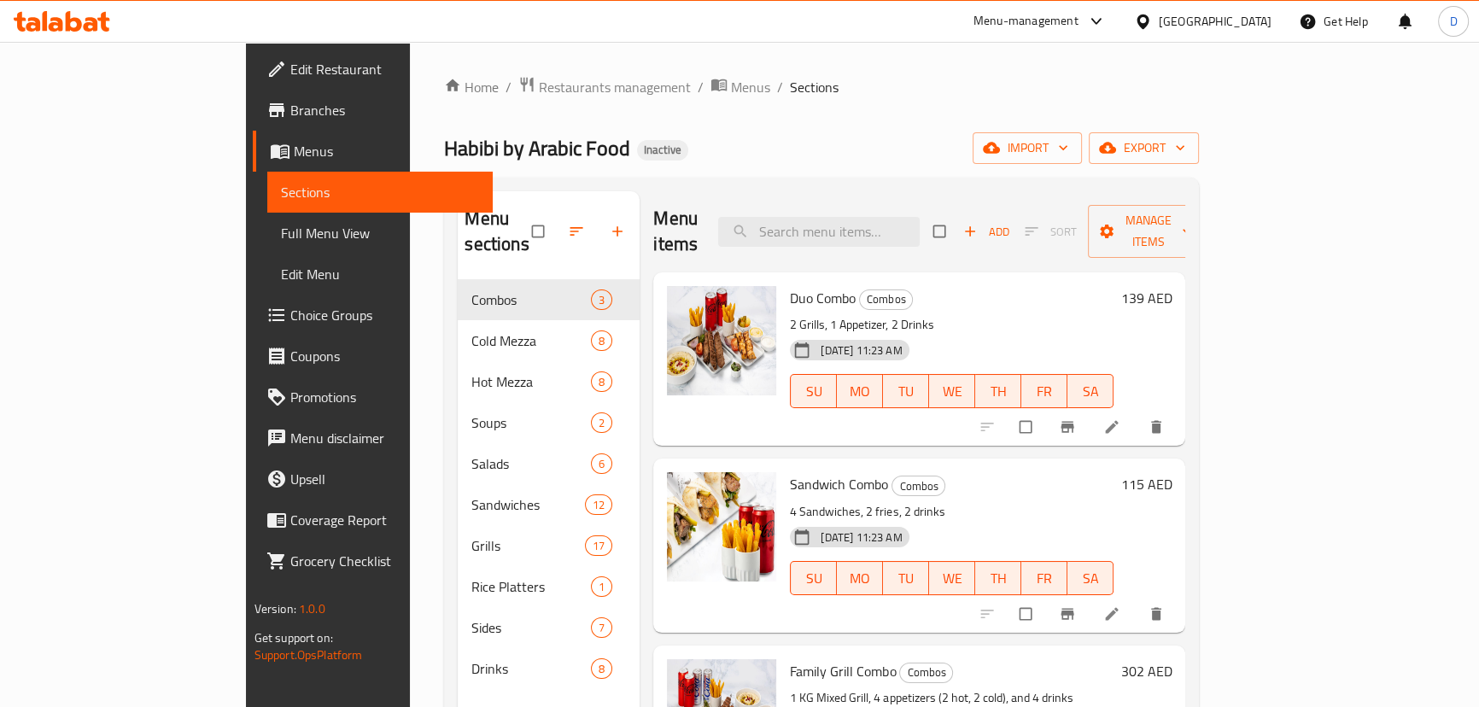
click at [880, 242] on div "Menu items Add Sort Manage items" at bounding box center [919, 231] width 532 height 81
click at [870, 223] on input "search" at bounding box center [819, 232] width 202 height 30
paste input "Rice With Vermicelli"
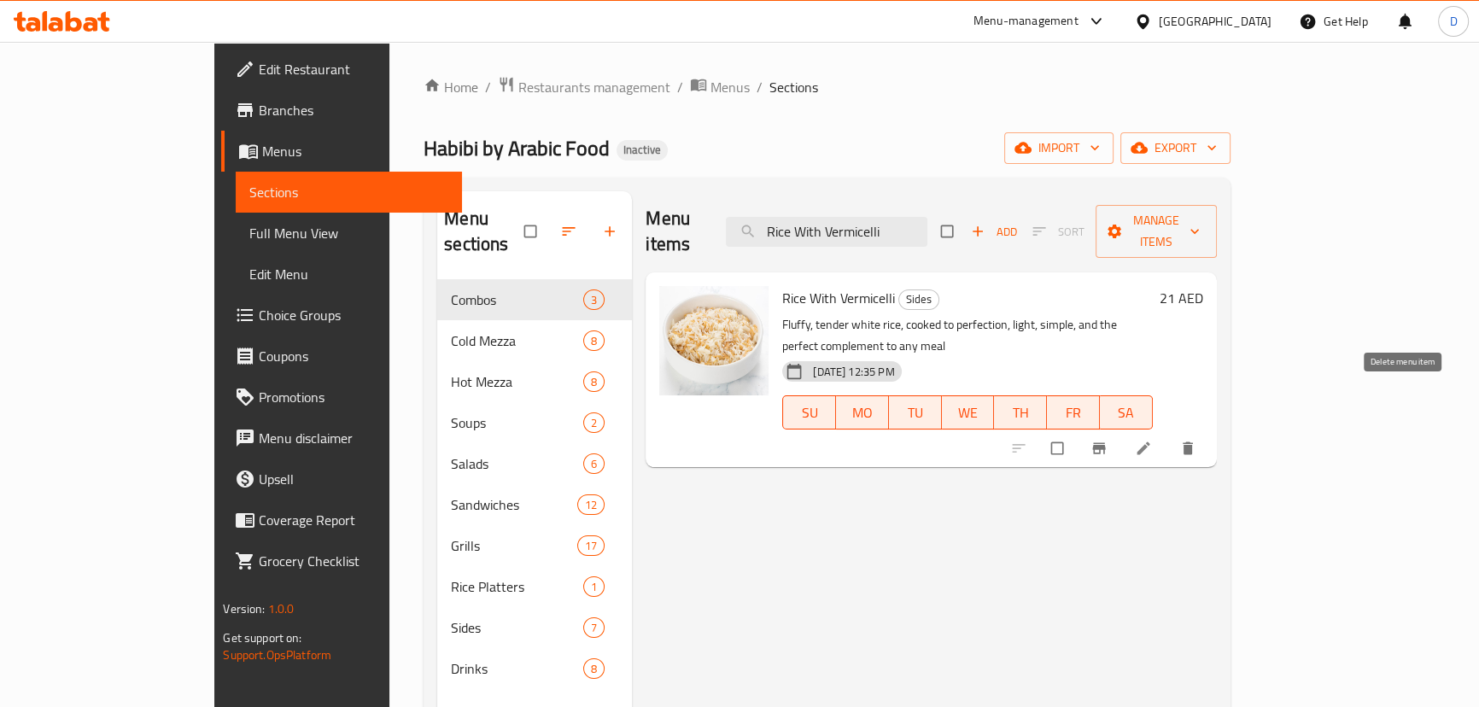
type input "Rice With Vermicelli"
click at [1200, 440] on span "delete" at bounding box center [1189, 448] width 20 height 17
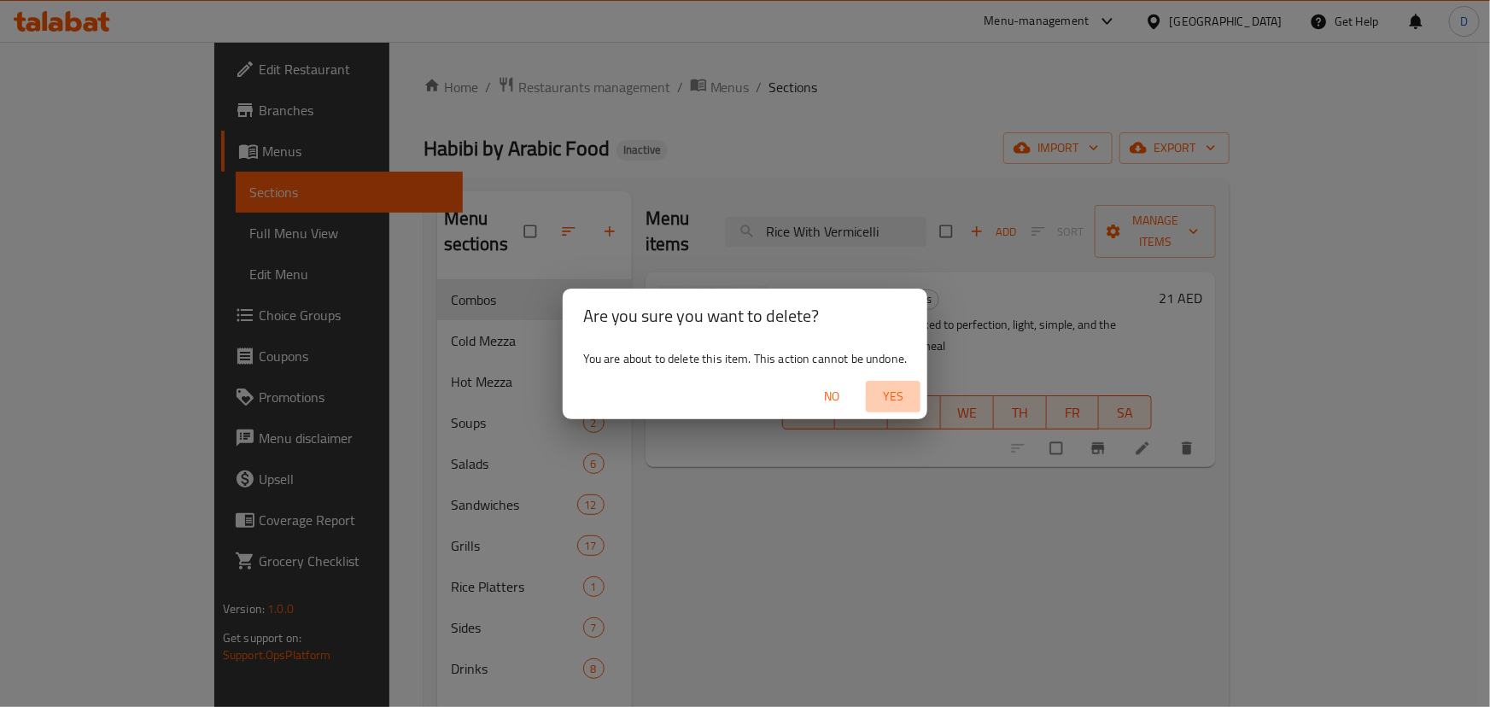
click at [898, 397] on span "Yes" at bounding box center [893, 396] width 41 height 21
